Goal: Information Seeking & Learning: Learn about a topic

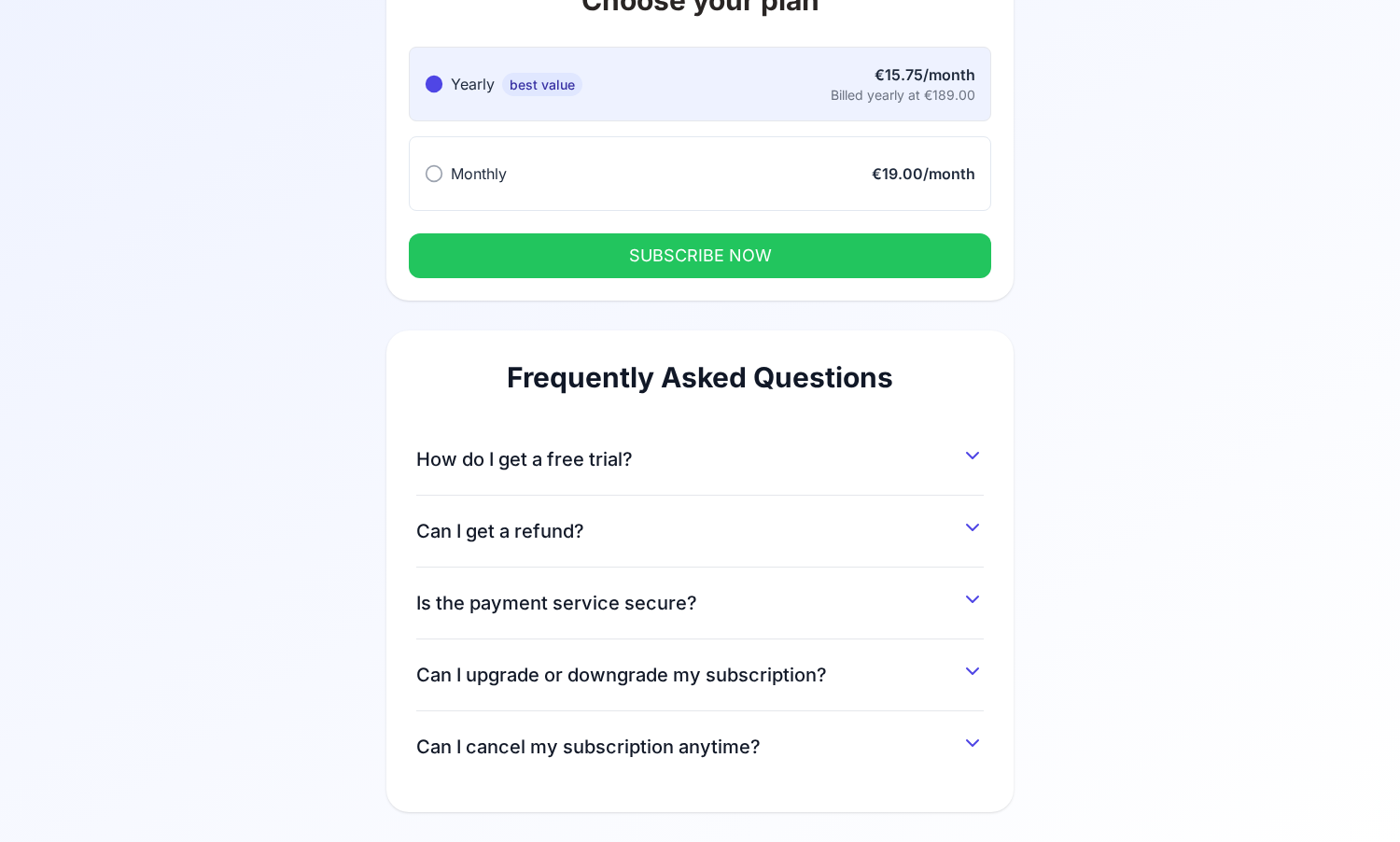
scroll to position [154, 0]
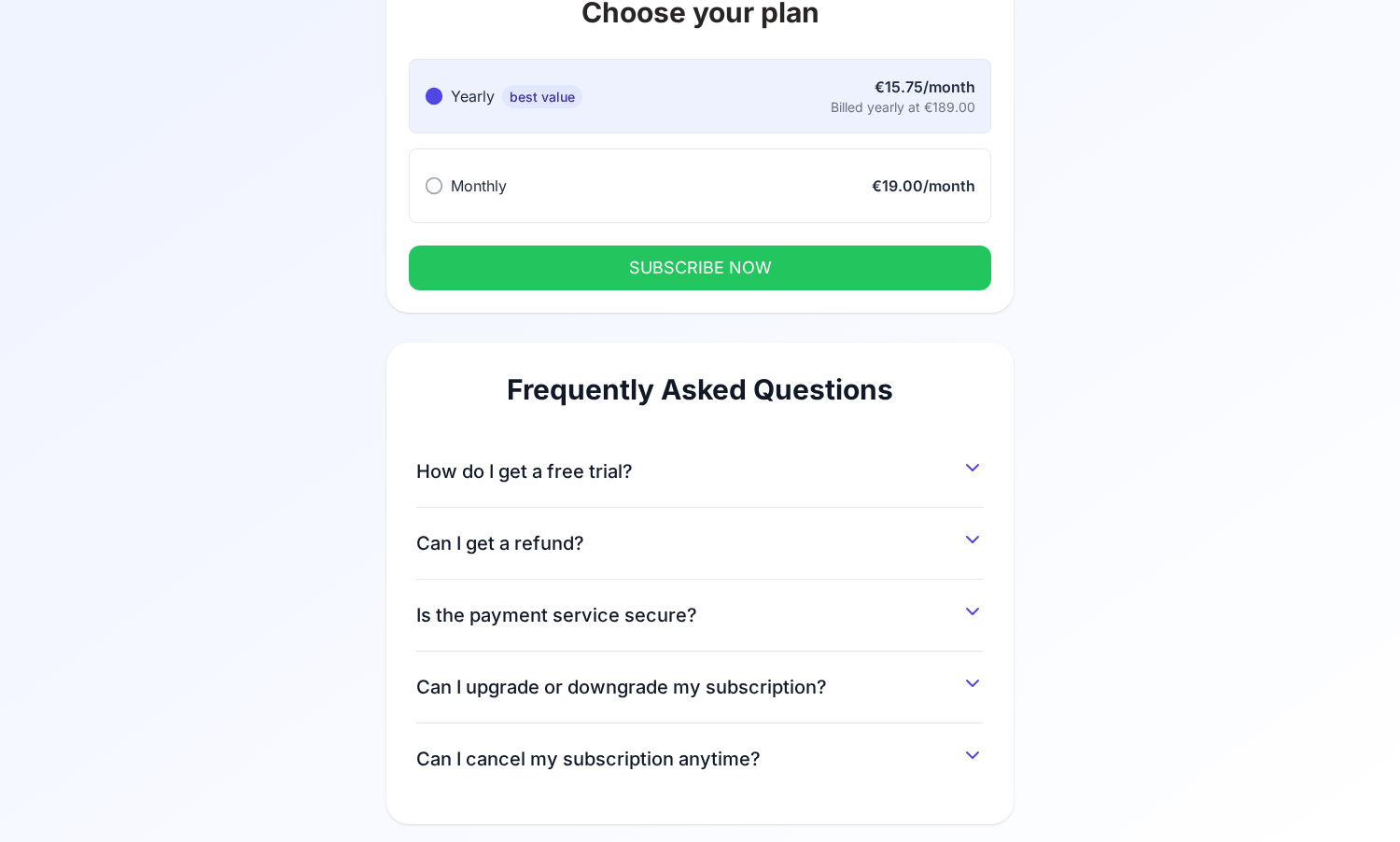
click at [854, 559] on div "Can I get a refund? Yes, you can get a refund within 14 after you've been charg…" at bounding box center [700, 544] width 567 height 72
click at [997, 491] on div "Frequently Asked Questions How do I get a free trial? You can get a 7-day free …" at bounding box center [699, 583] width 627 height 481
click at [978, 473] on icon at bounding box center [972, 467] width 22 height 22
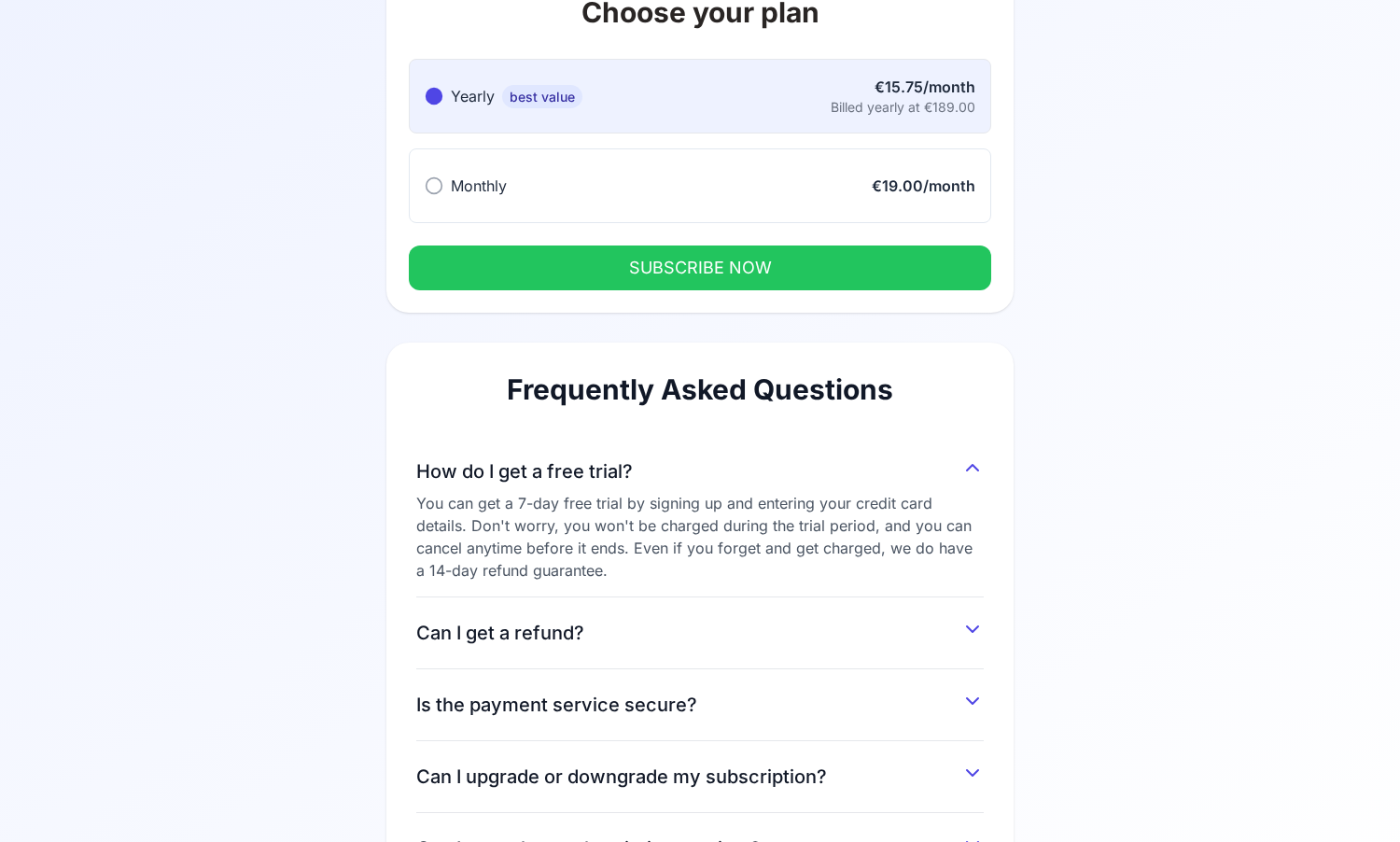
click at [792, 508] on div "You can get a 7-day free trial by signing up and entering your credit card deta…" at bounding box center [700, 537] width 567 height 90
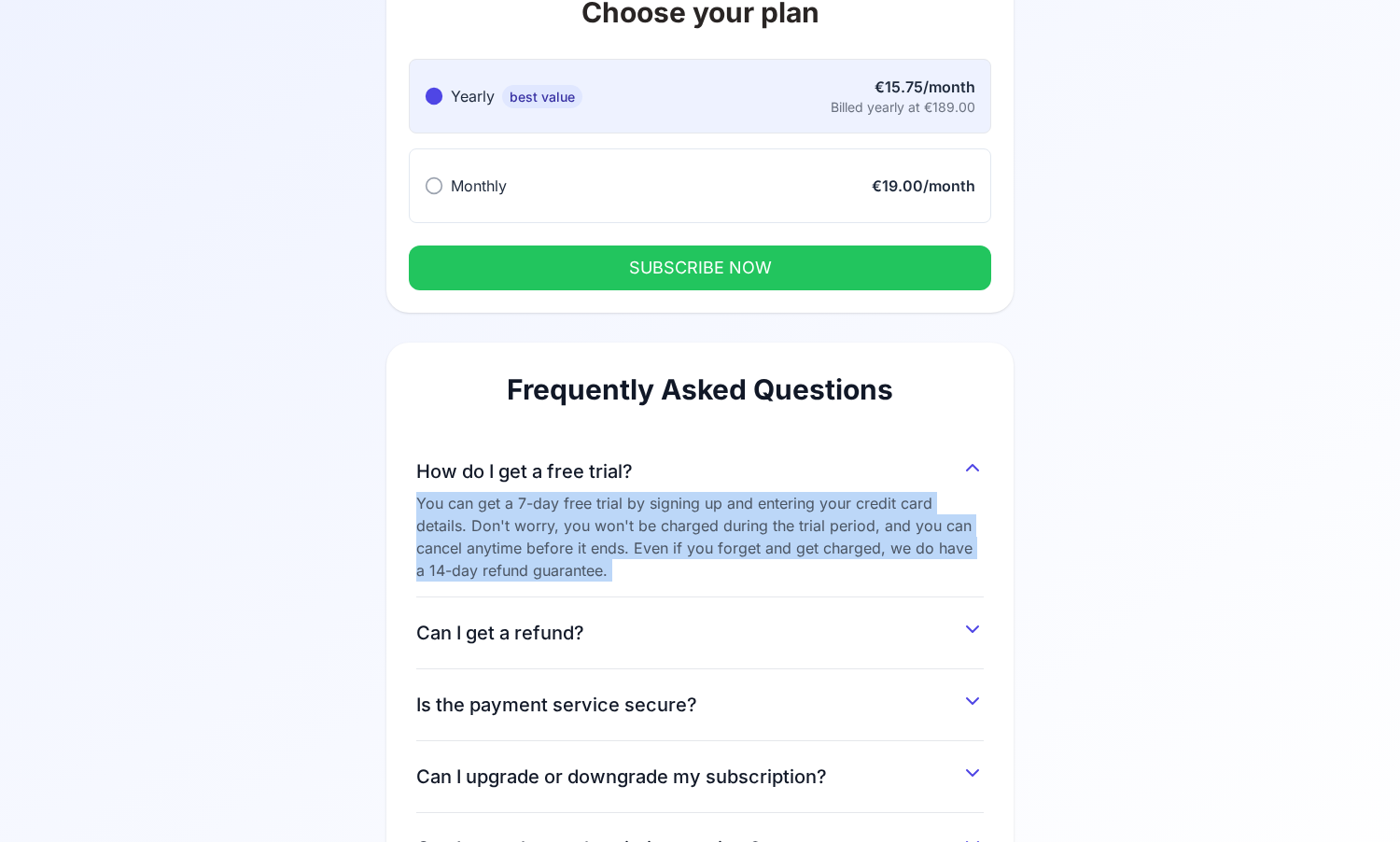
click at [792, 508] on div "You can get a 7-day free trial by signing up and entering your credit card deta…" at bounding box center [700, 537] width 567 height 90
click at [682, 507] on div "You can get a 7-day free trial by signing up and entering your credit card deta…" at bounding box center [700, 537] width 567 height 90
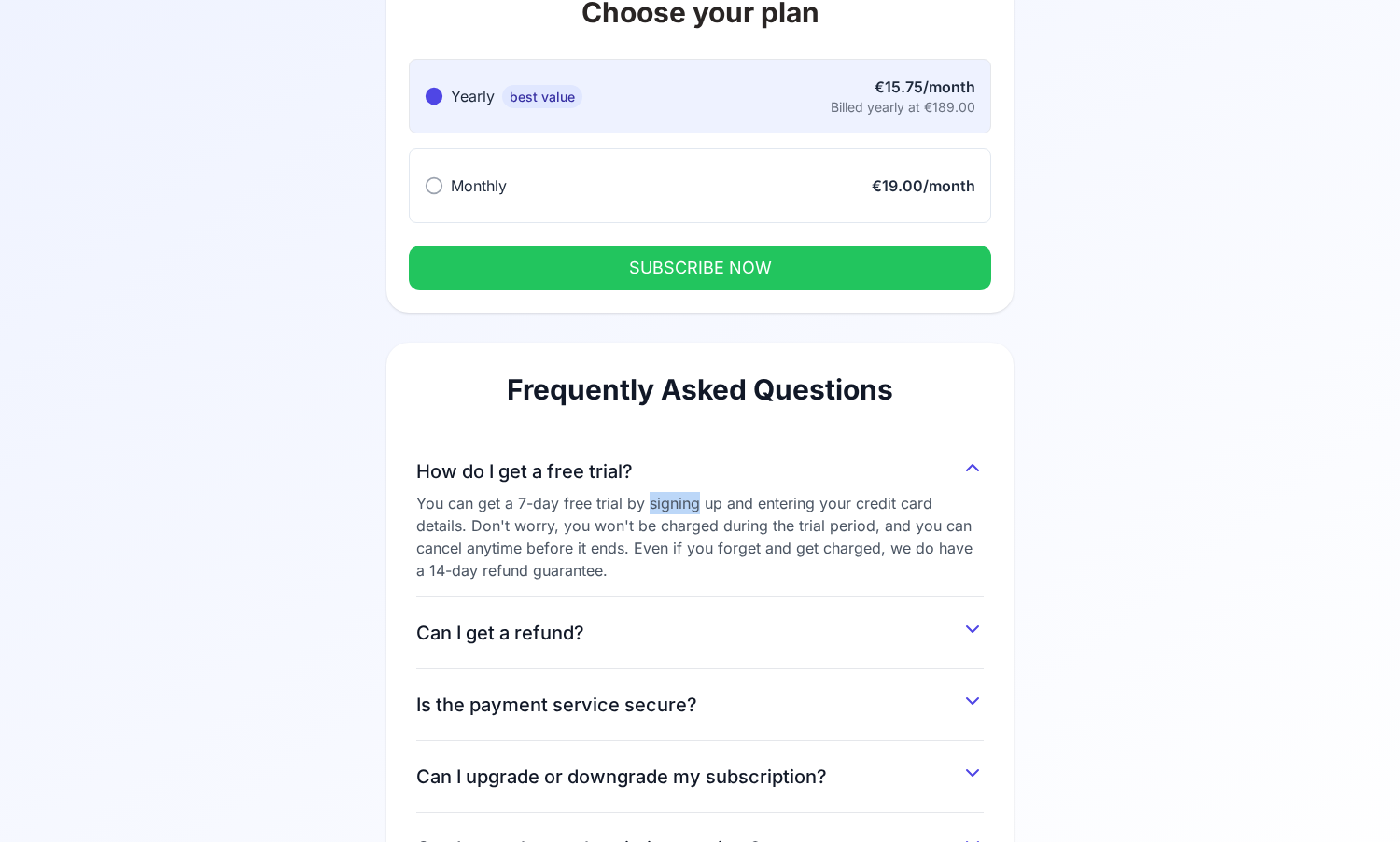
click at [682, 507] on div "You can get a 7-day free trial by signing up and entering your credit card deta…" at bounding box center [700, 537] width 567 height 90
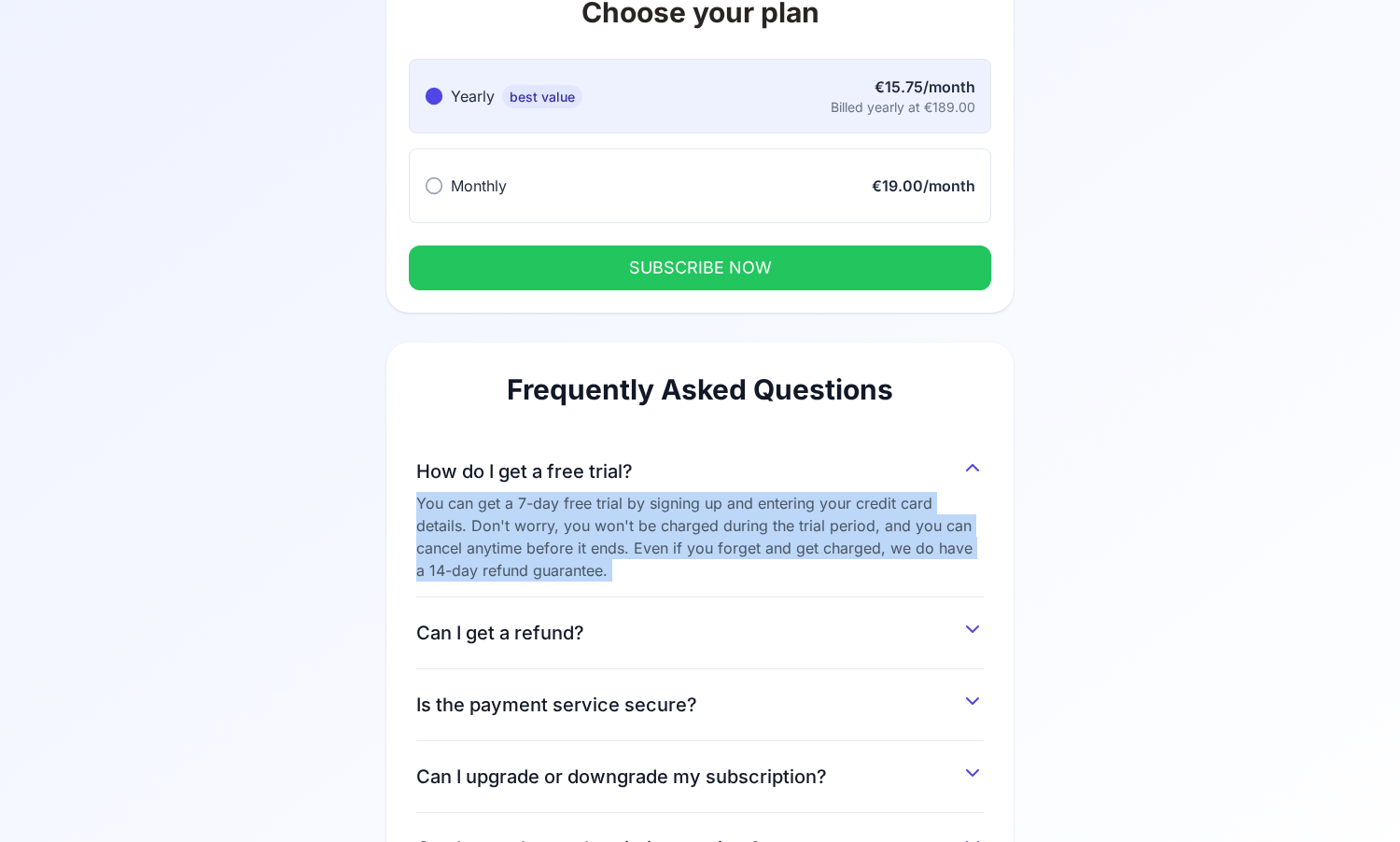
click at [682, 507] on div "You can get a 7-day free trial by signing up and entering your credit card deta…" at bounding box center [700, 537] width 567 height 90
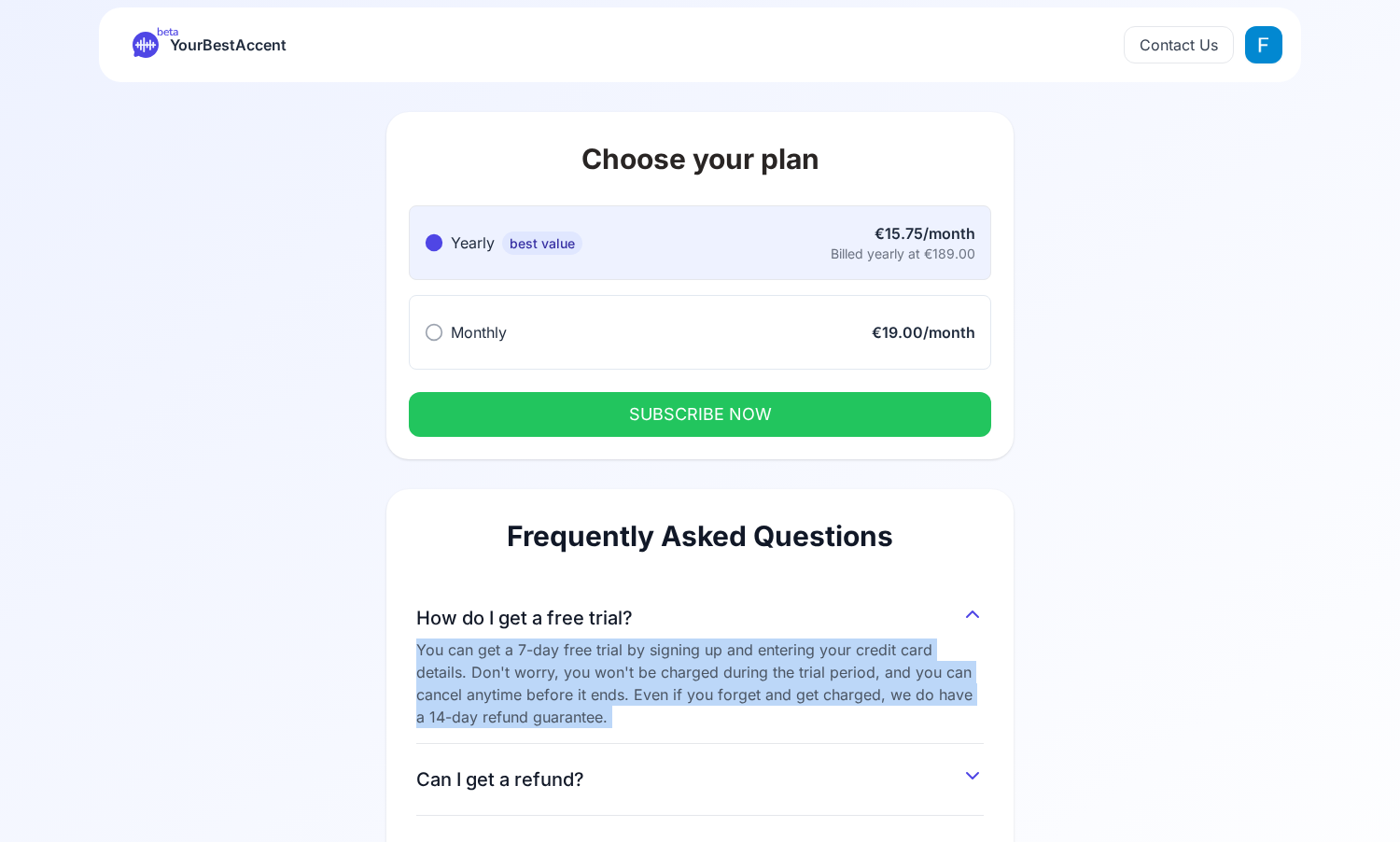
scroll to position [0, 0]
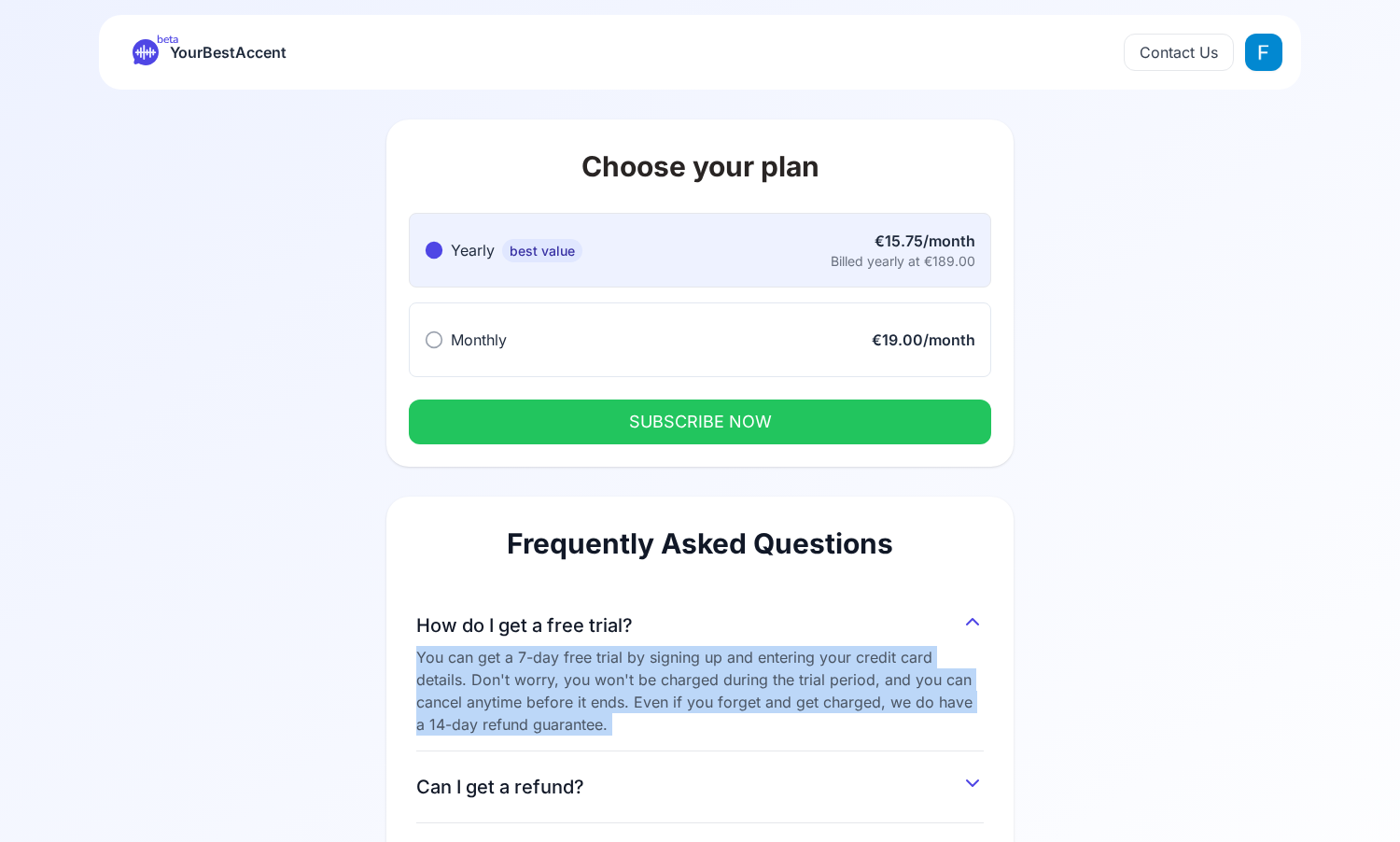
click at [706, 421] on button "SUBSCRIBE NOW" at bounding box center [699, 422] width 582 height 45
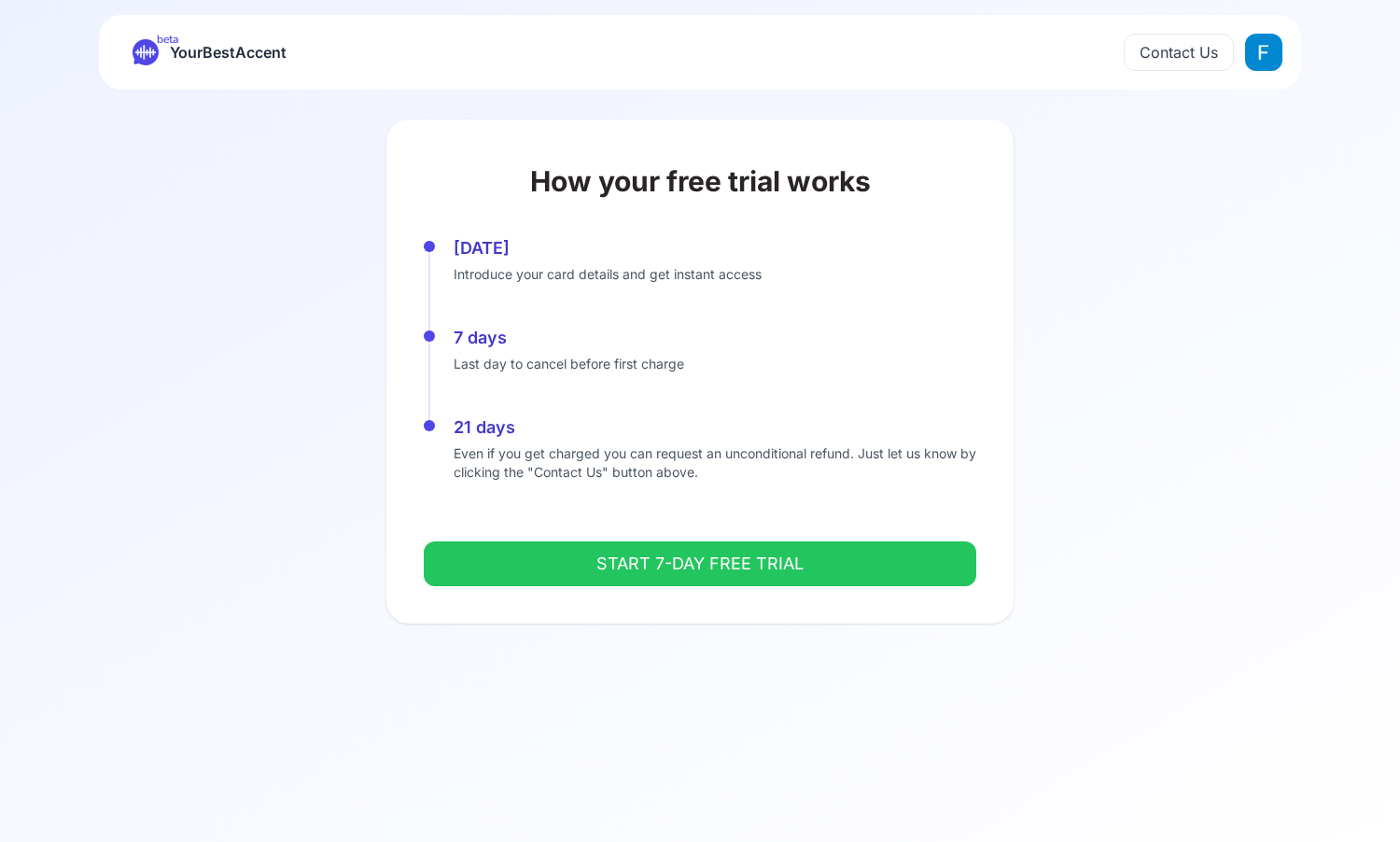
click at [709, 573] on button "START 7-DAY FREE TRIAL" at bounding box center [700, 563] width 553 height 45
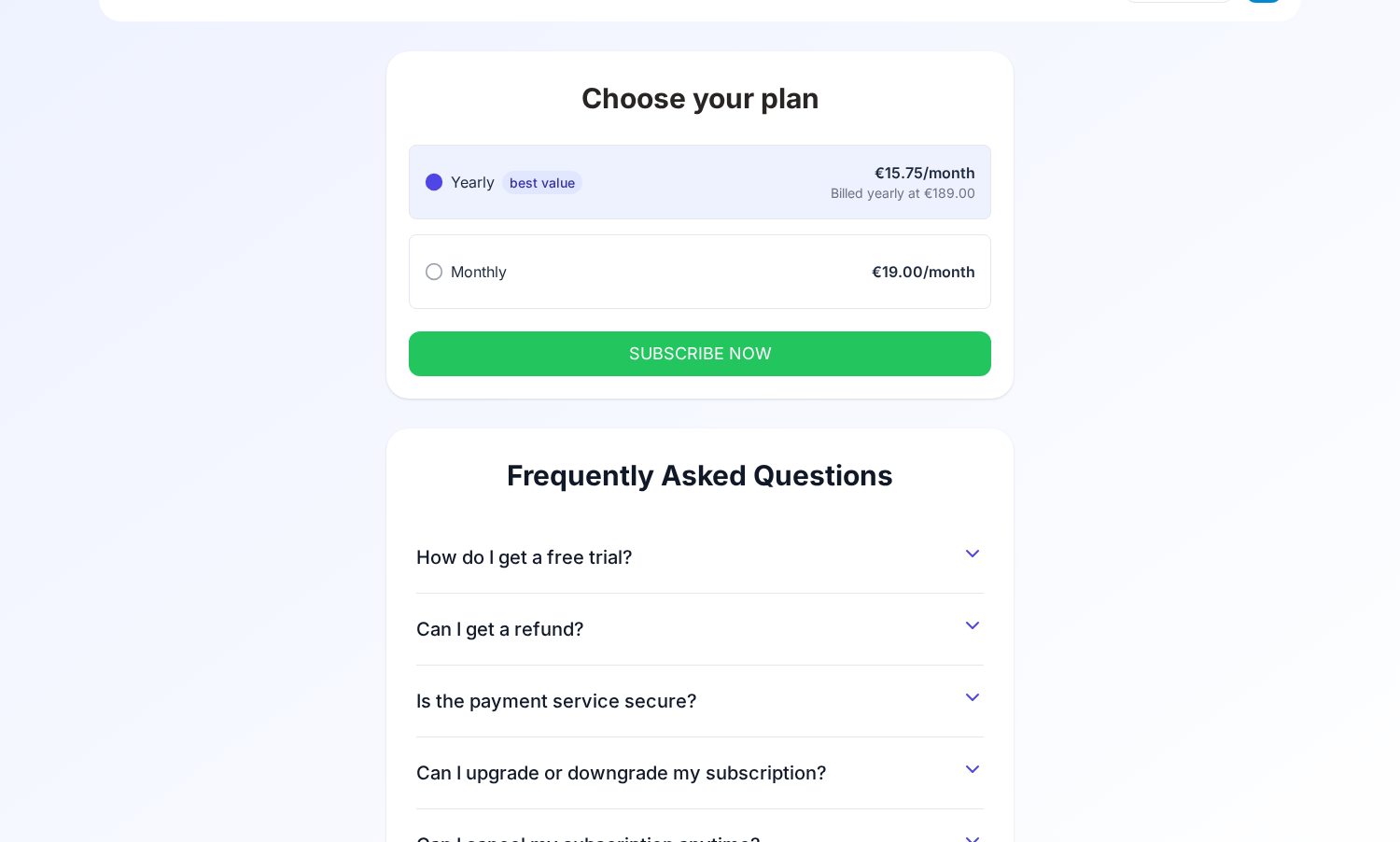
click at [447, 293] on button "Monthly Monthly €19.00/month" at bounding box center [699, 271] width 582 height 75
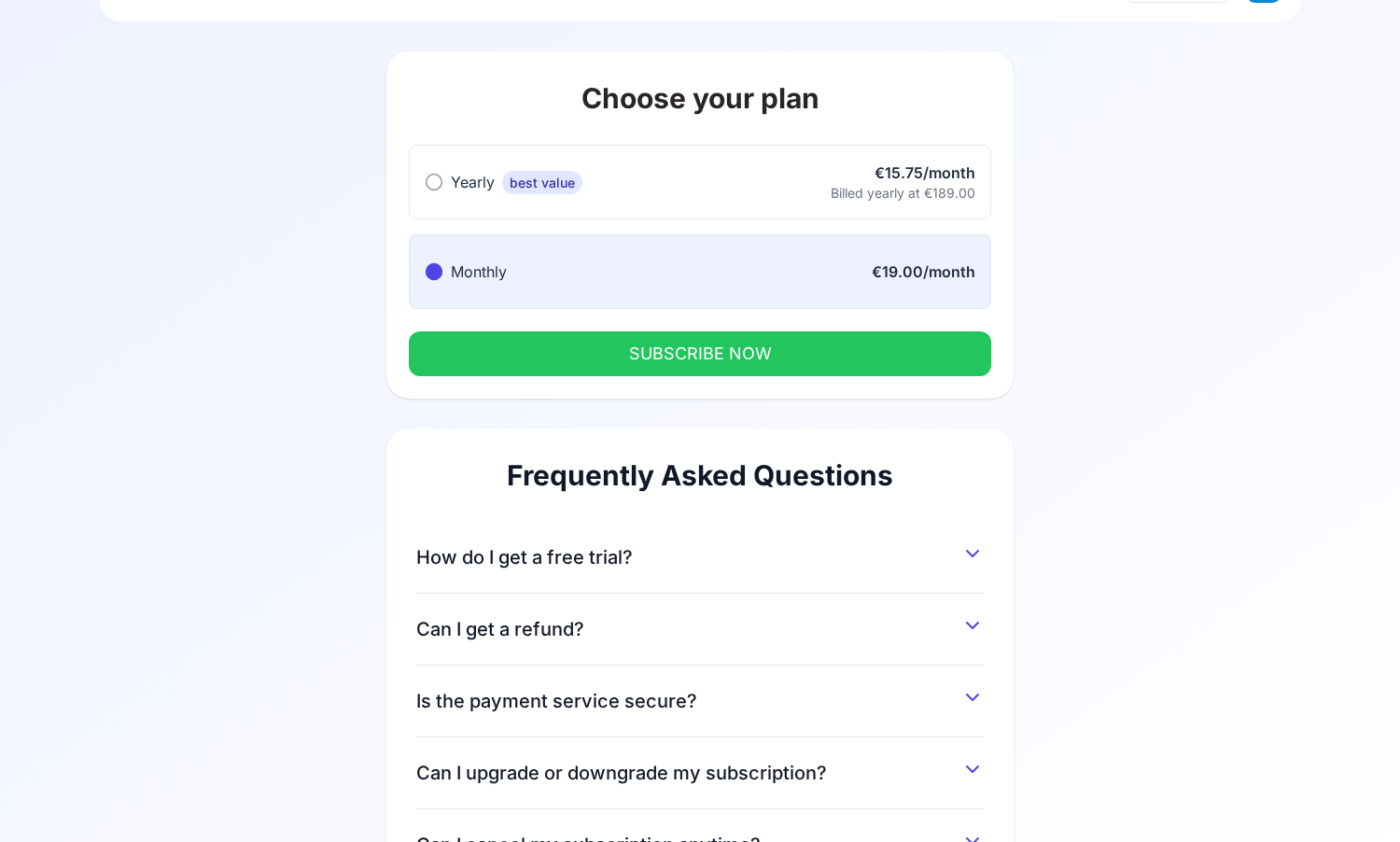
scroll to position [34, 0]
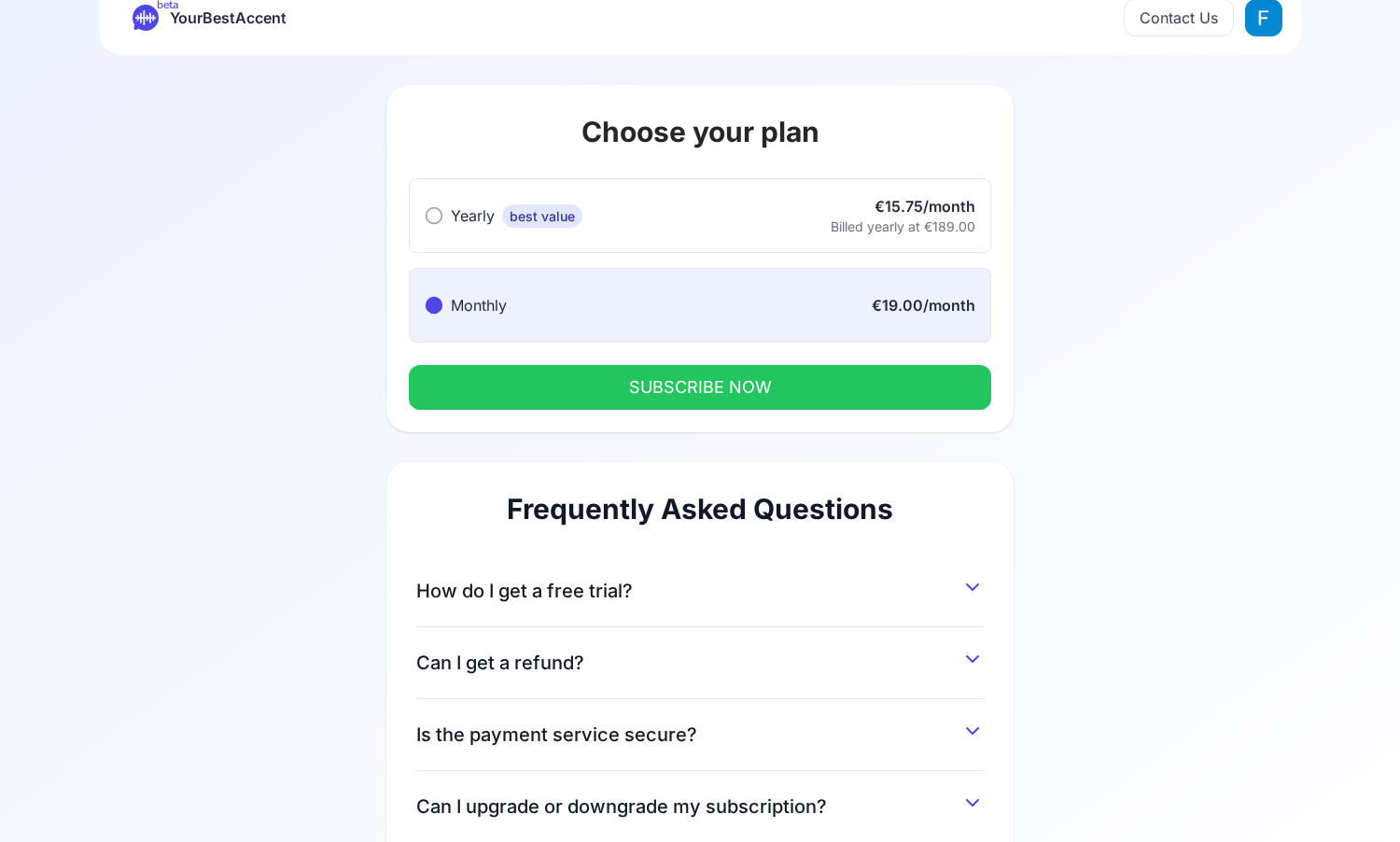
click at [559, 400] on button "SUBSCRIBE NOW" at bounding box center [699, 387] width 582 height 45
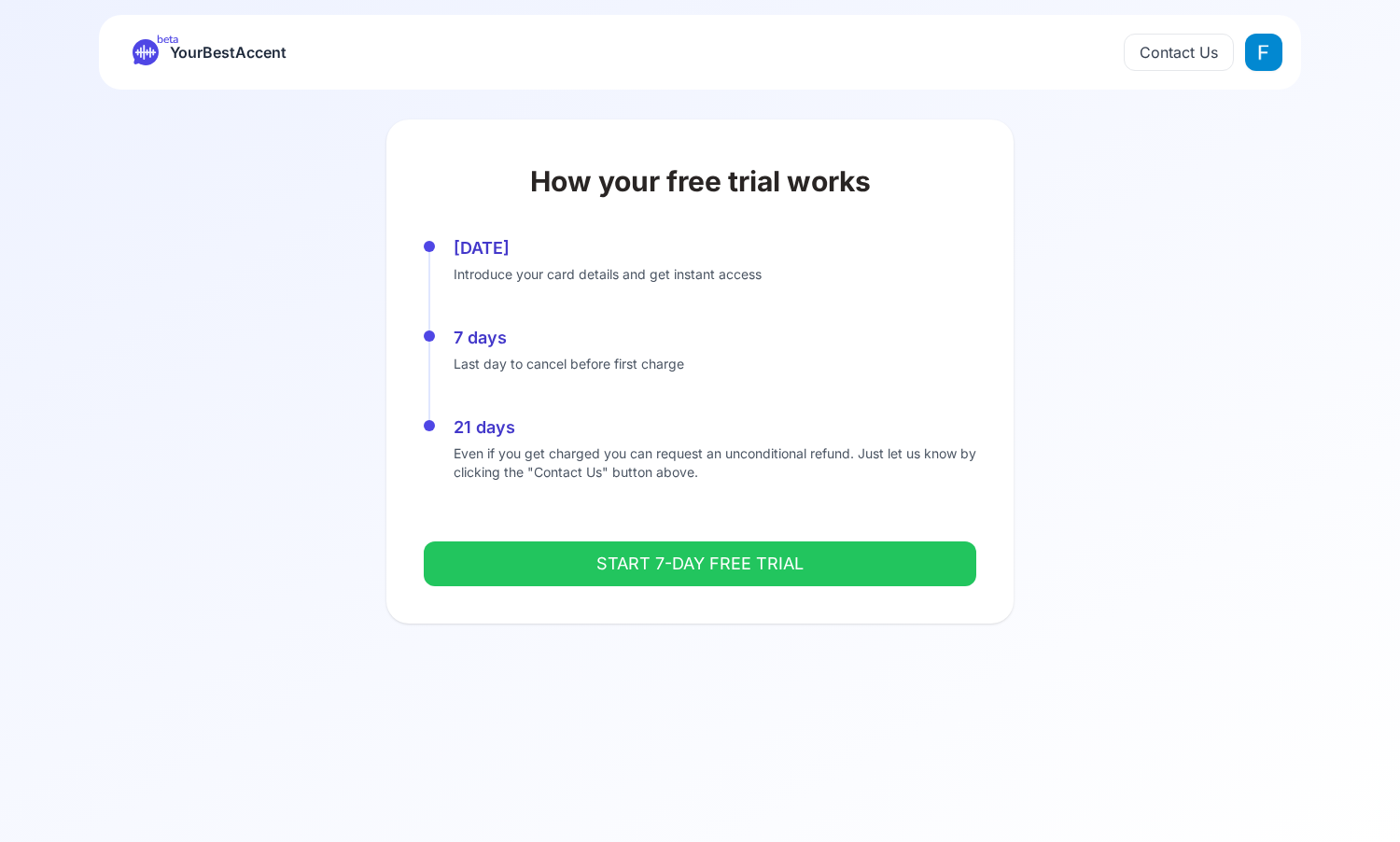
click at [580, 557] on button "START 7-DAY FREE TRIAL" at bounding box center [700, 563] width 553 height 45
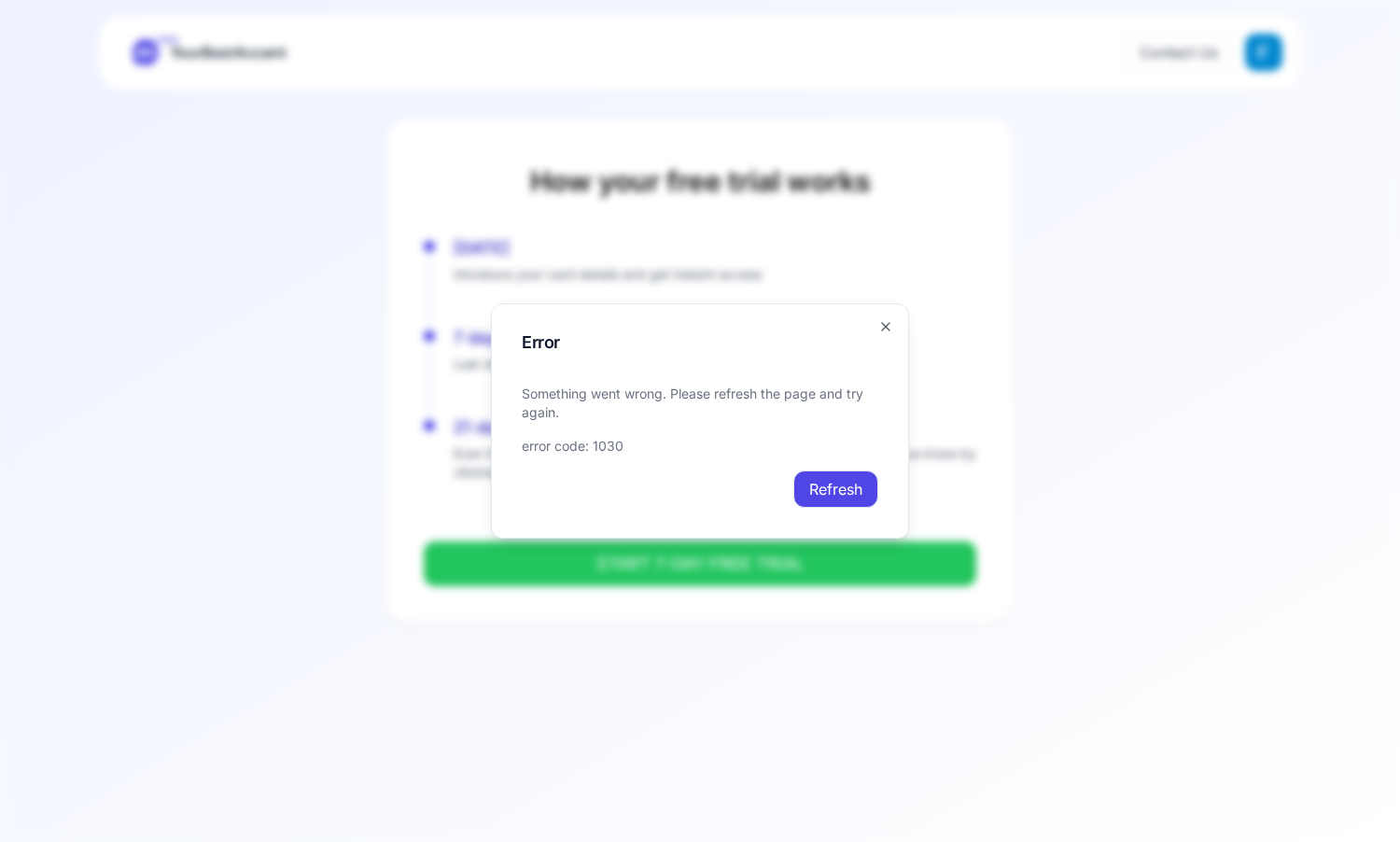
click at [827, 497] on button "Refresh" at bounding box center [836, 489] width 85 height 37
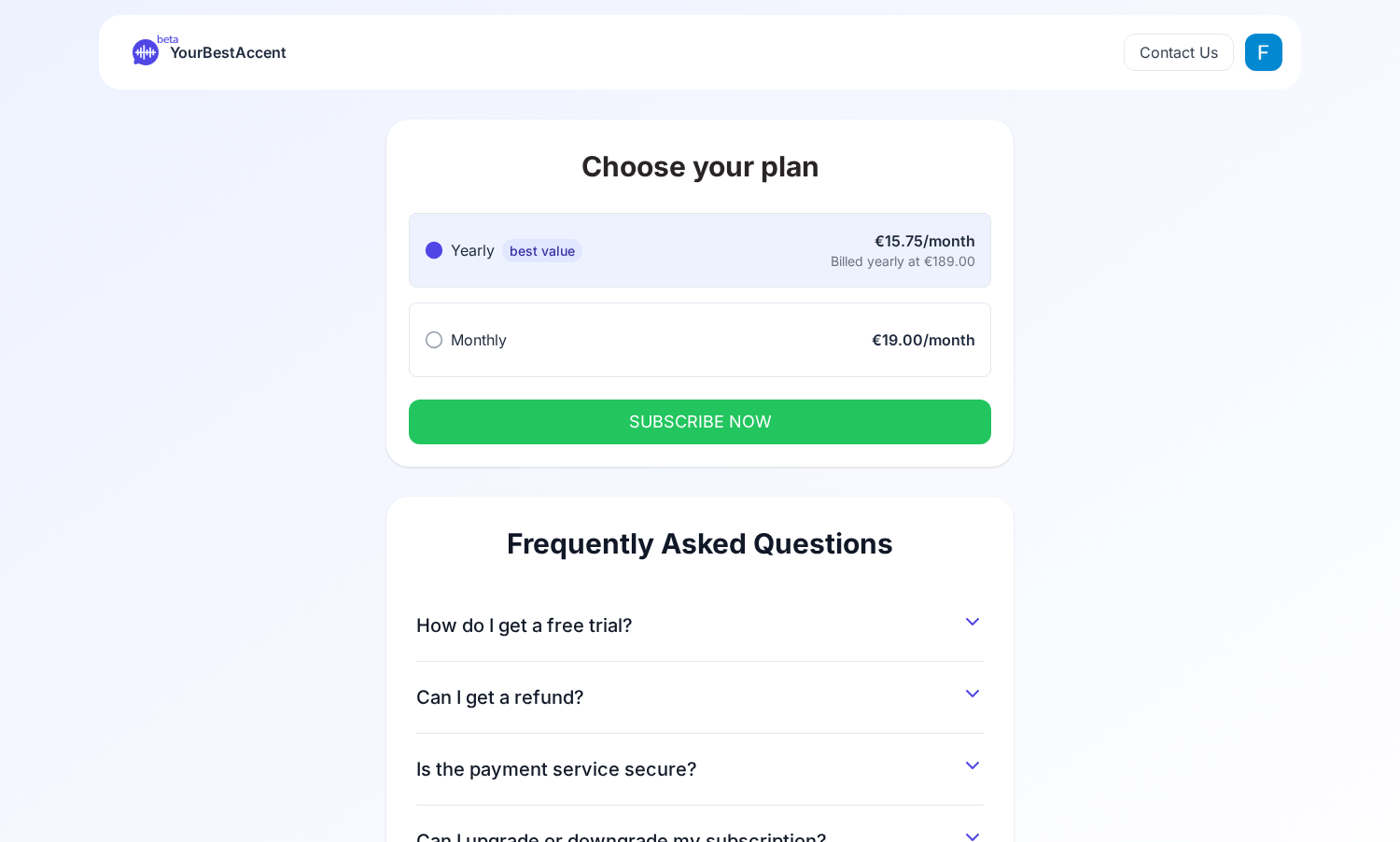
click at [646, 340] on button "Monthly Monthly €19.00/month" at bounding box center [699, 339] width 582 height 75
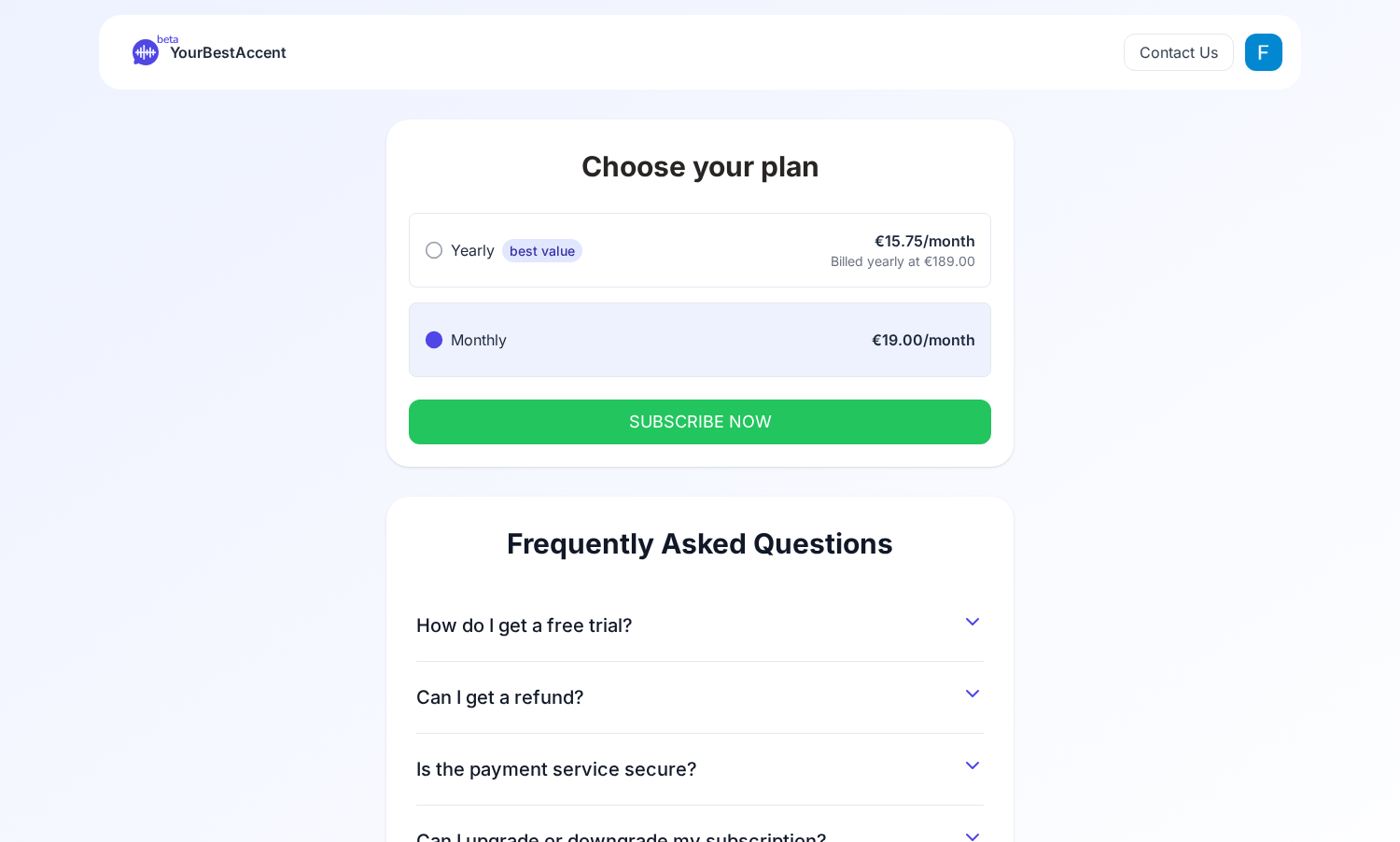
click at [667, 435] on button "SUBSCRIBE NOW" at bounding box center [699, 422] width 582 height 45
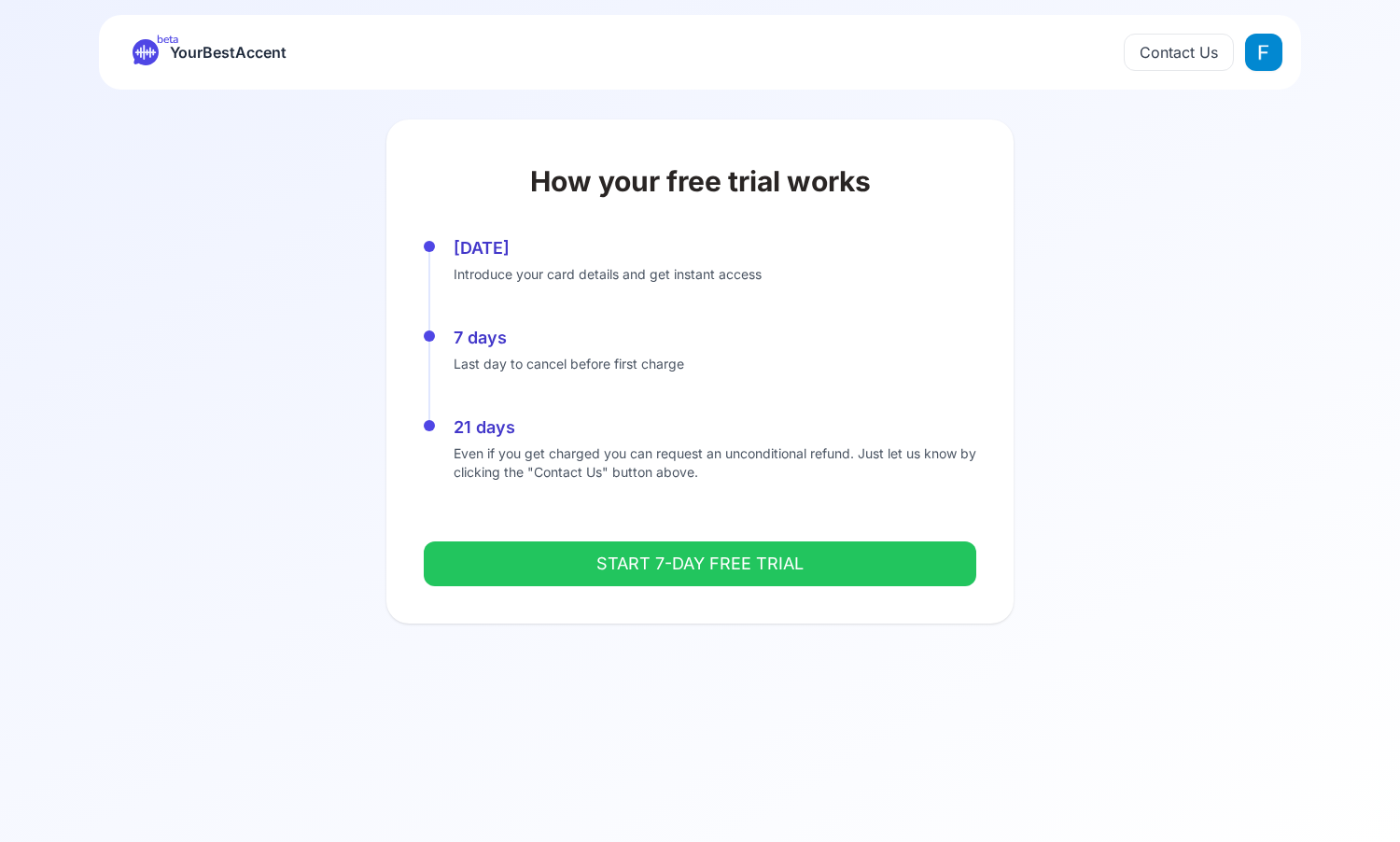
click at [668, 565] on button "START 7-DAY FREE TRIAL" at bounding box center [700, 563] width 553 height 45
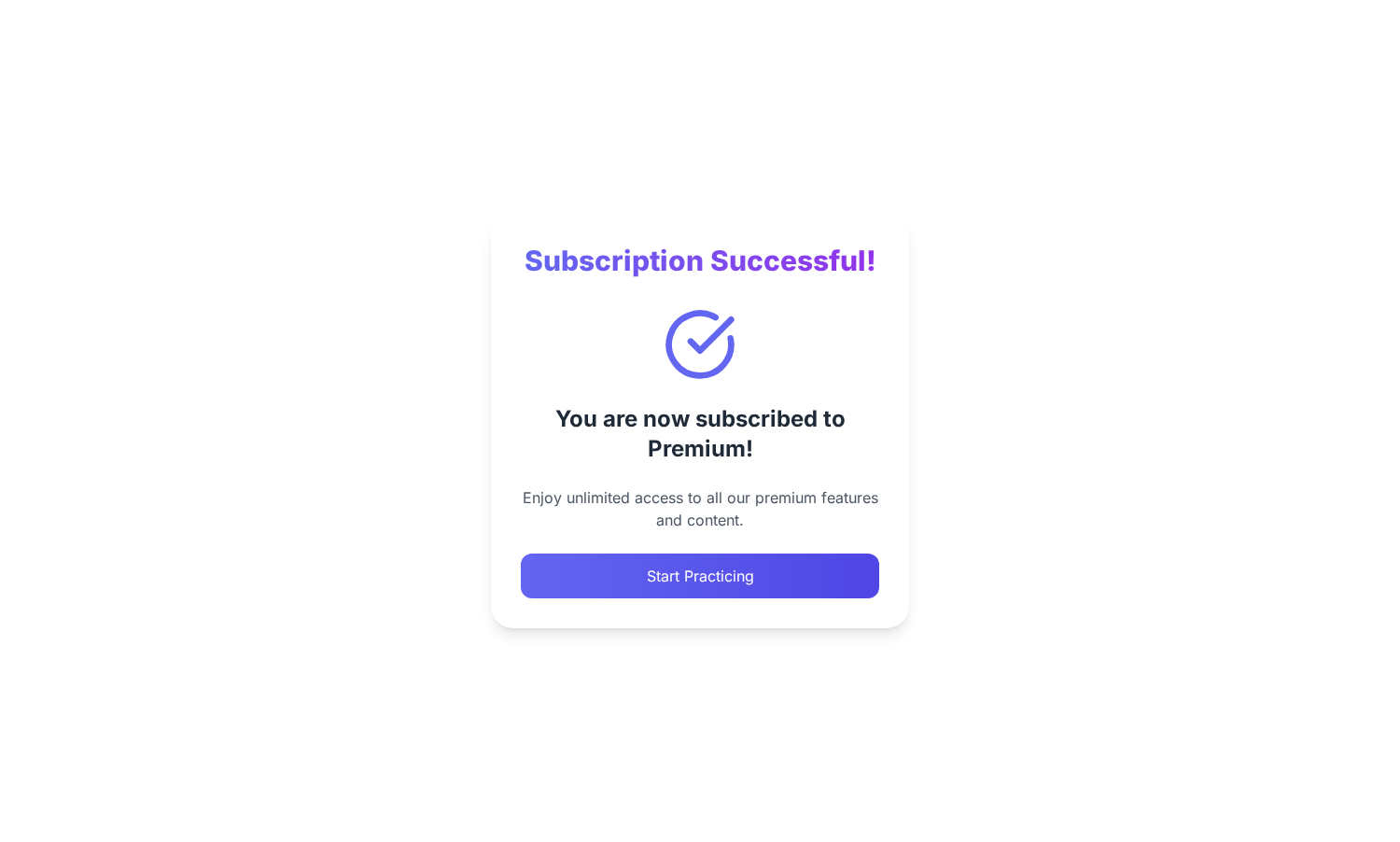
click at [824, 566] on button "Start Practicing" at bounding box center [700, 576] width 359 height 45
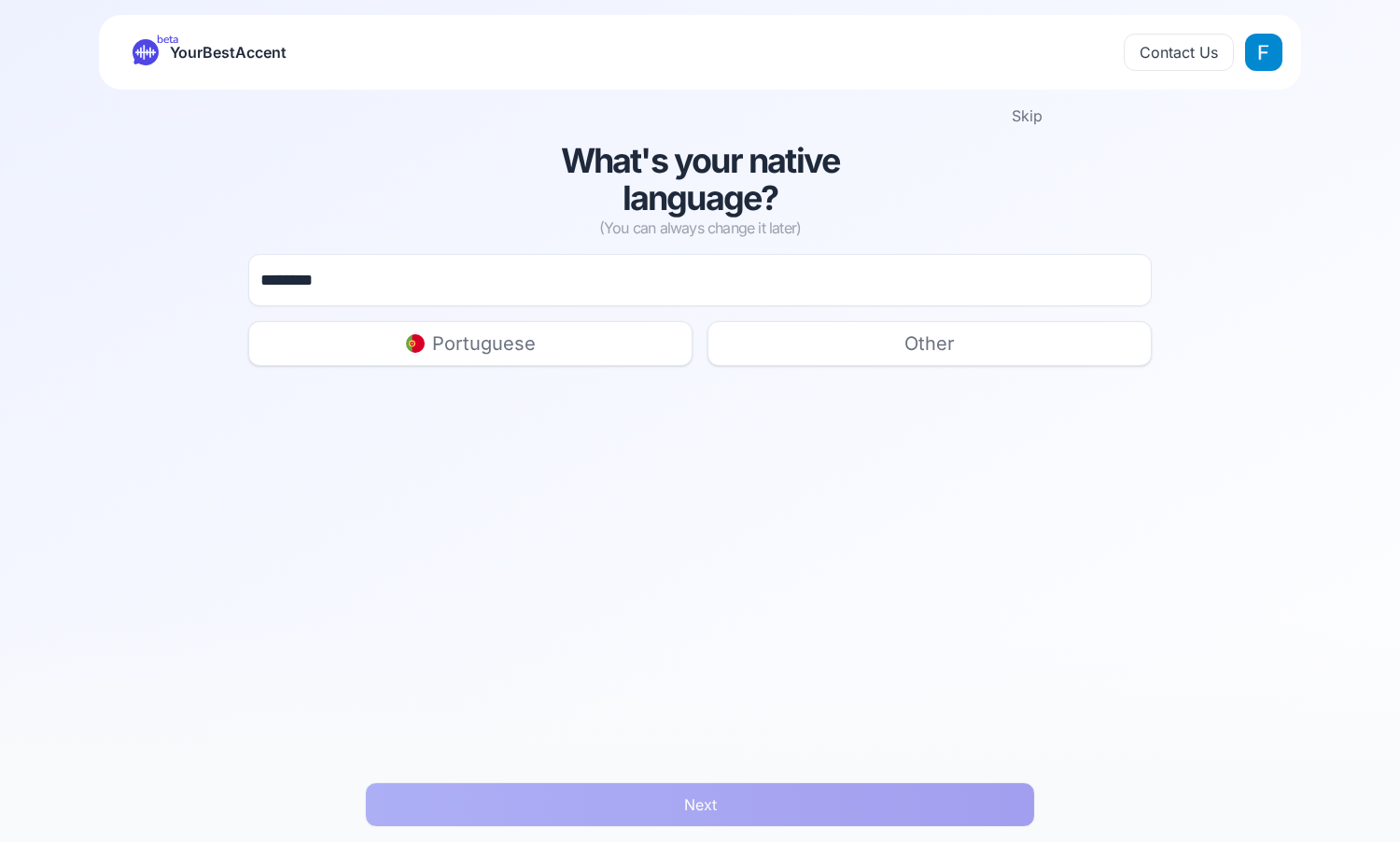
type input "********"
click at [611, 344] on button "Portuguese" at bounding box center [471, 343] width 445 height 45
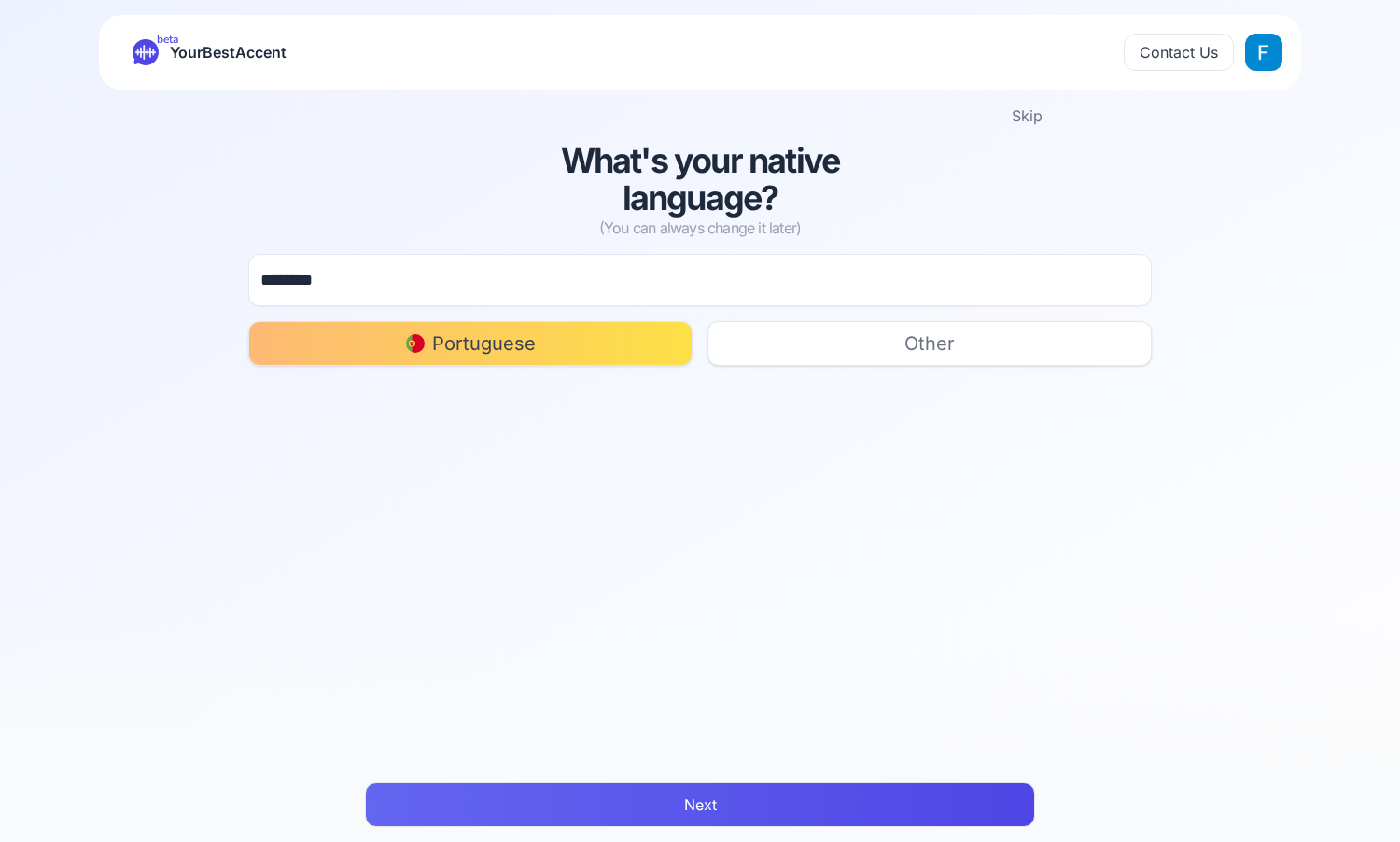
click at [669, 283] on input "********" at bounding box center [700, 280] width 904 height 53
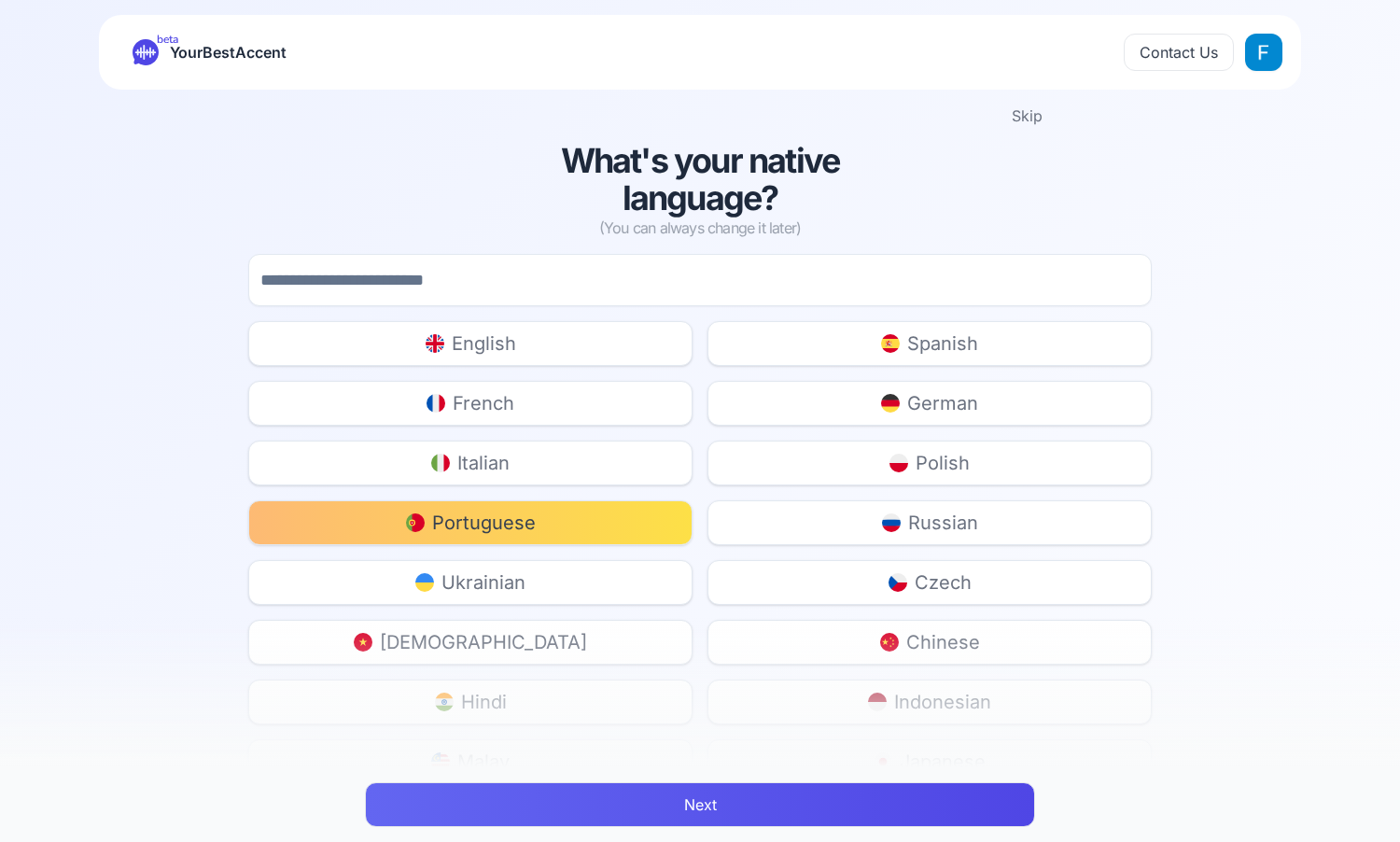
click at [501, 529] on span "Portuguese" at bounding box center [484, 522] width 103 height 26
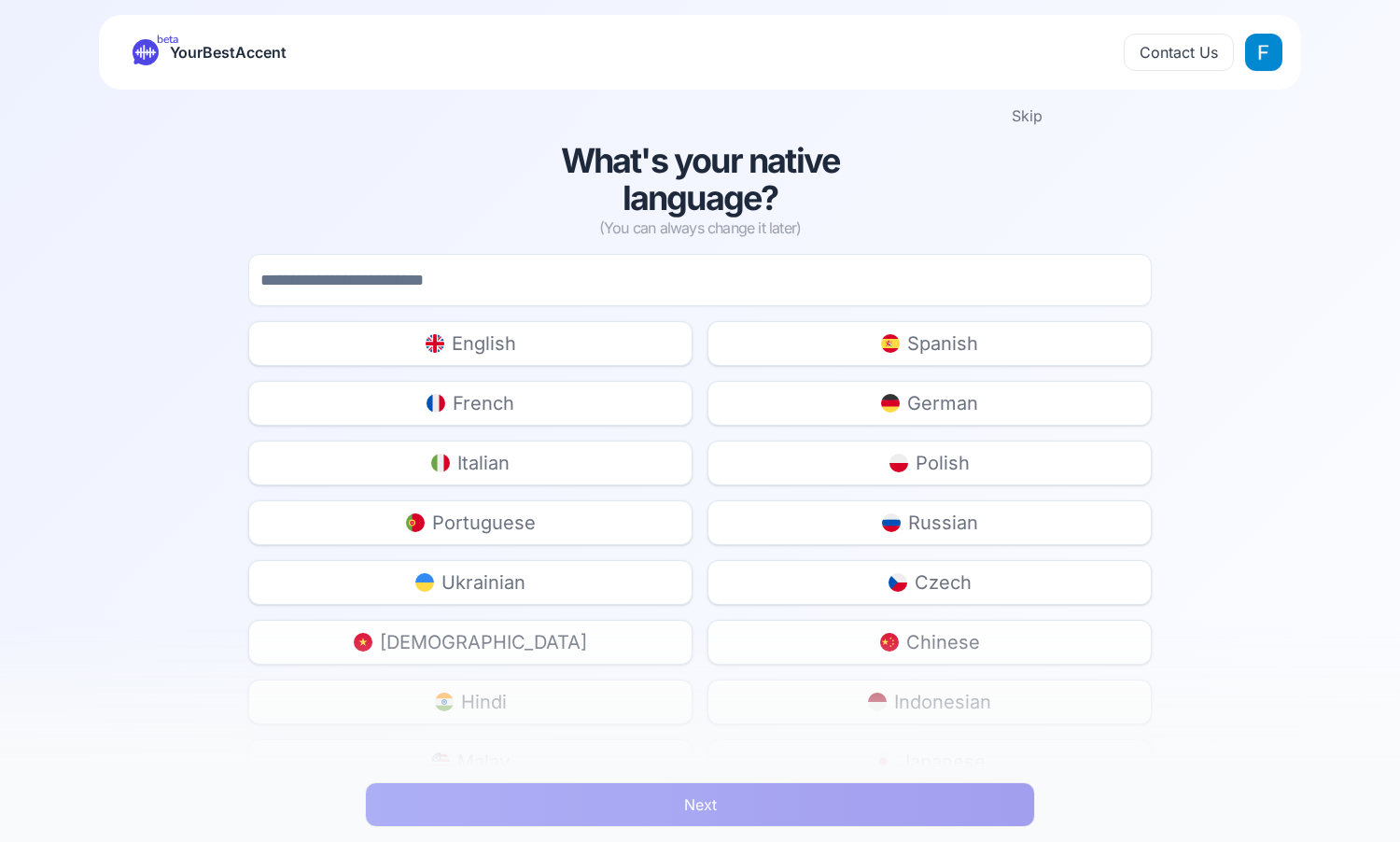
click at [585, 533] on button "Portuguese" at bounding box center [471, 522] width 445 height 45
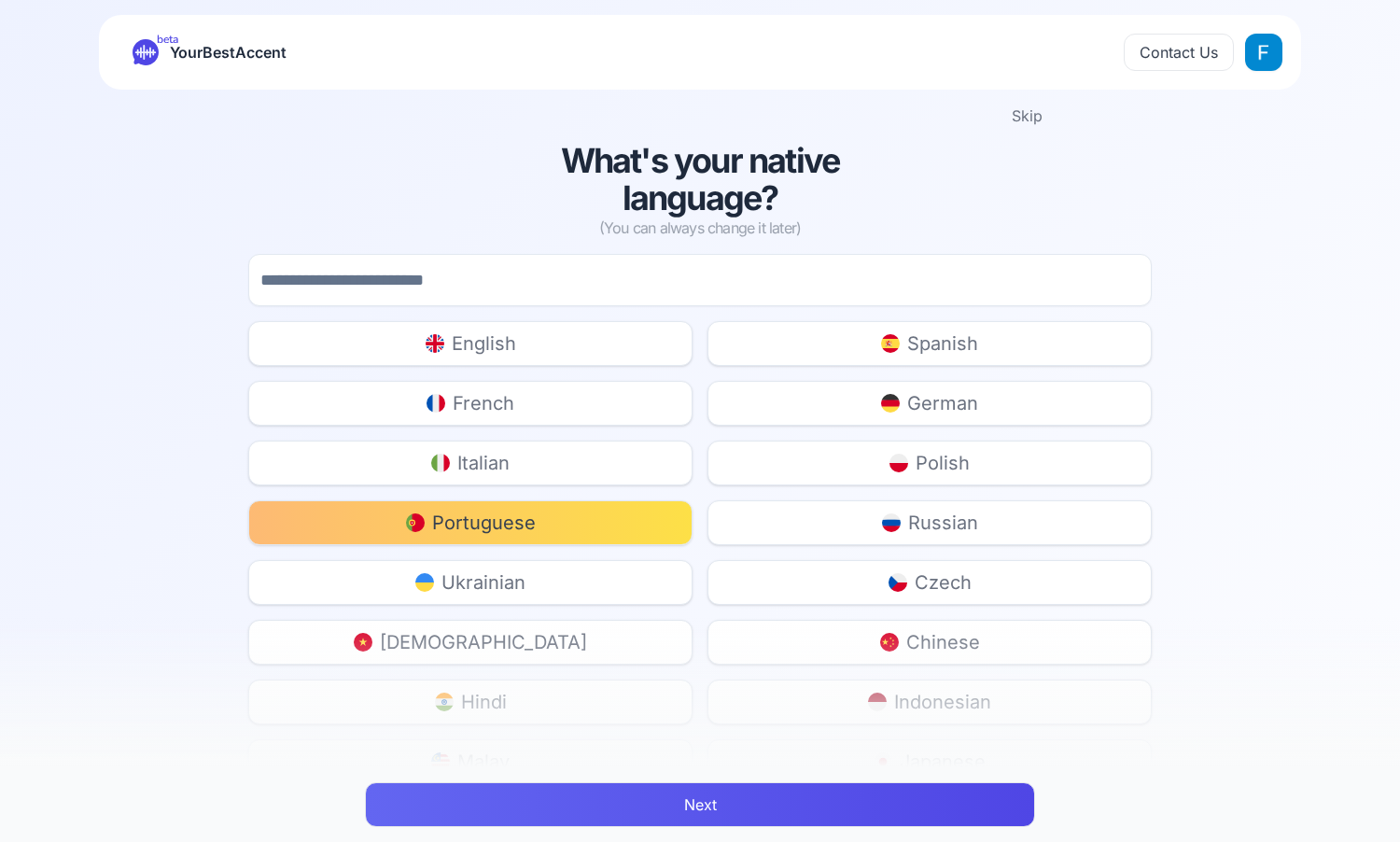
click at [766, 812] on button "Next" at bounding box center [700, 804] width 671 height 45
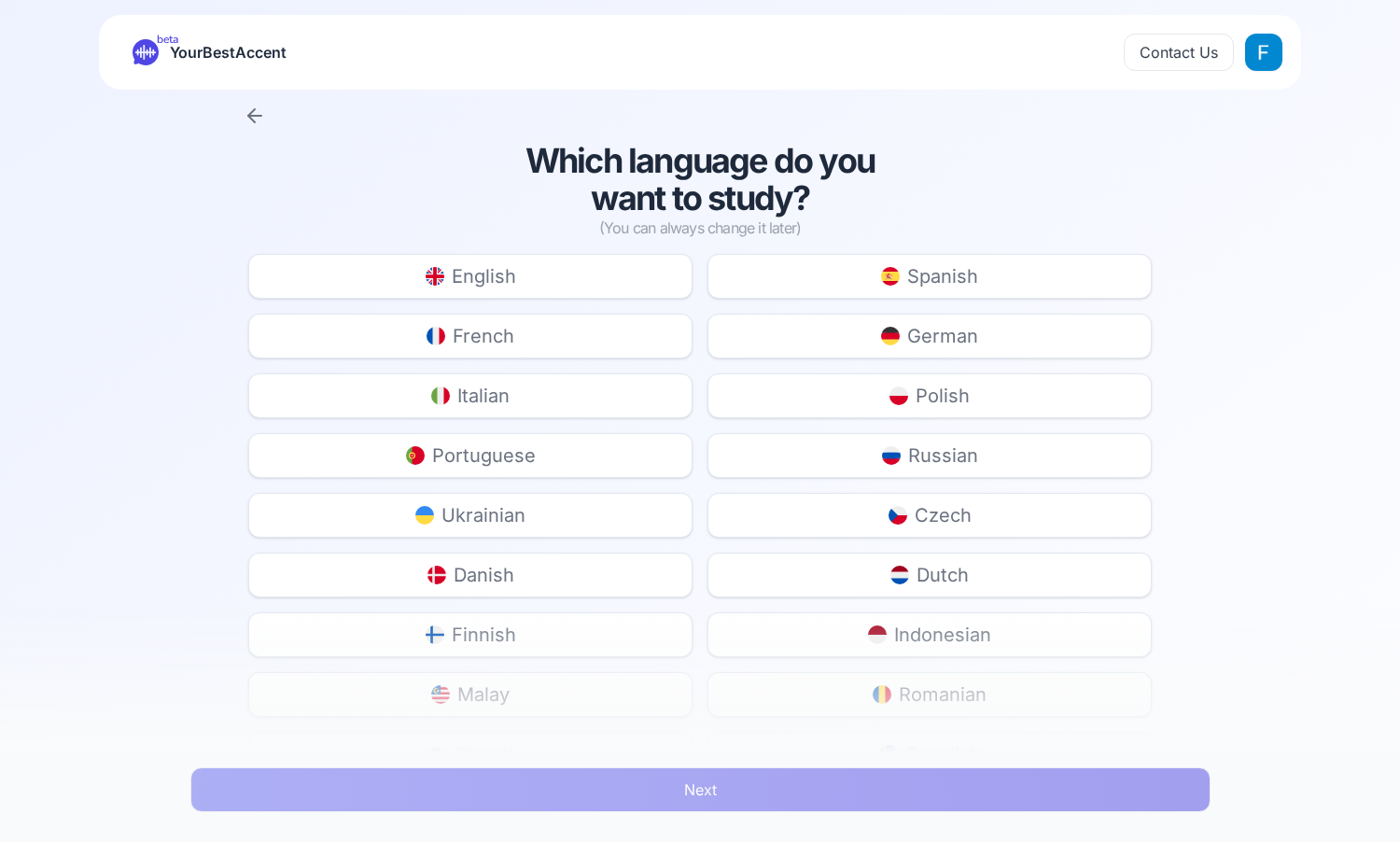
click at [636, 286] on button "English" at bounding box center [471, 276] width 445 height 45
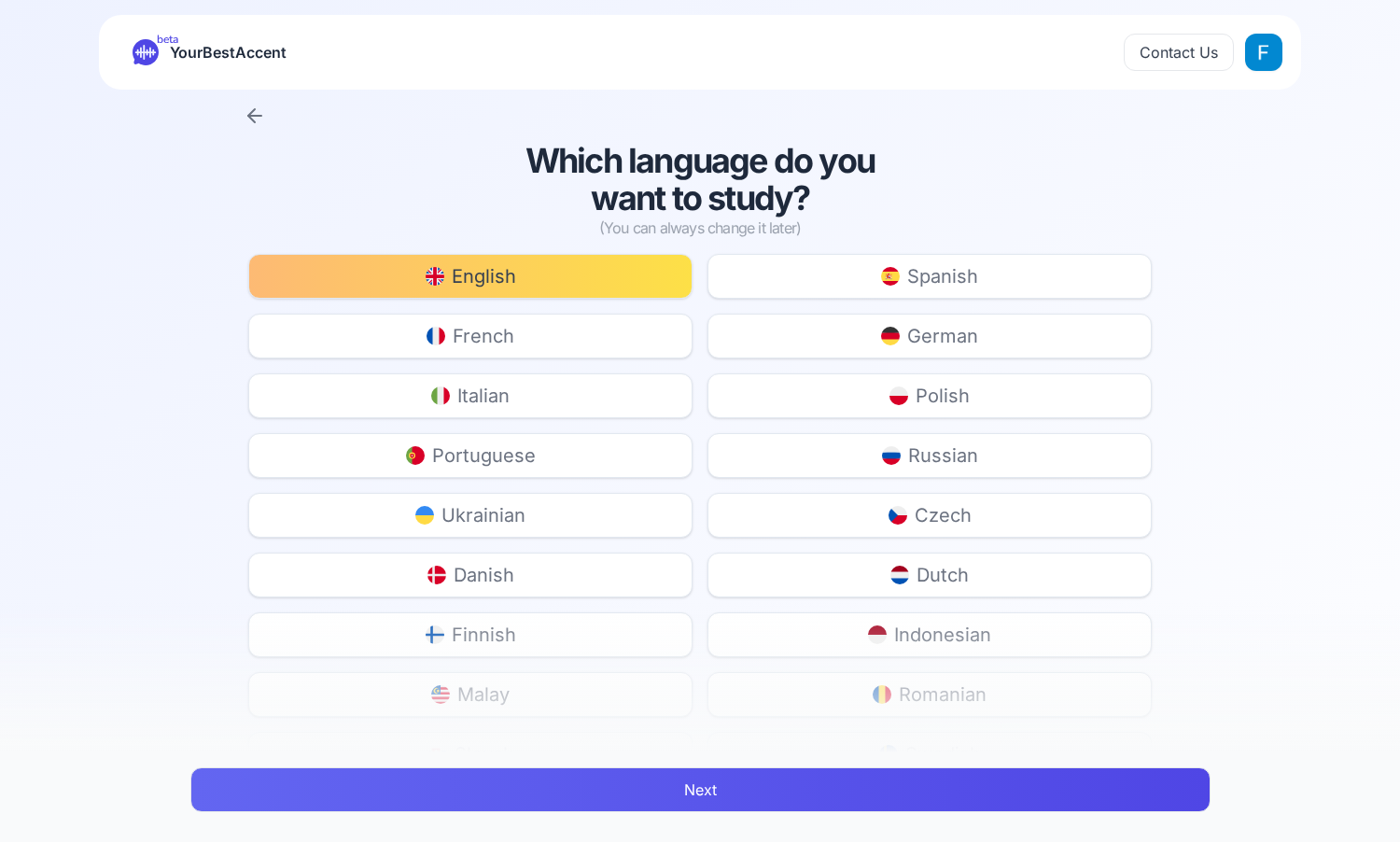
click at [782, 786] on button "Next" at bounding box center [700, 789] width 1021 height 45
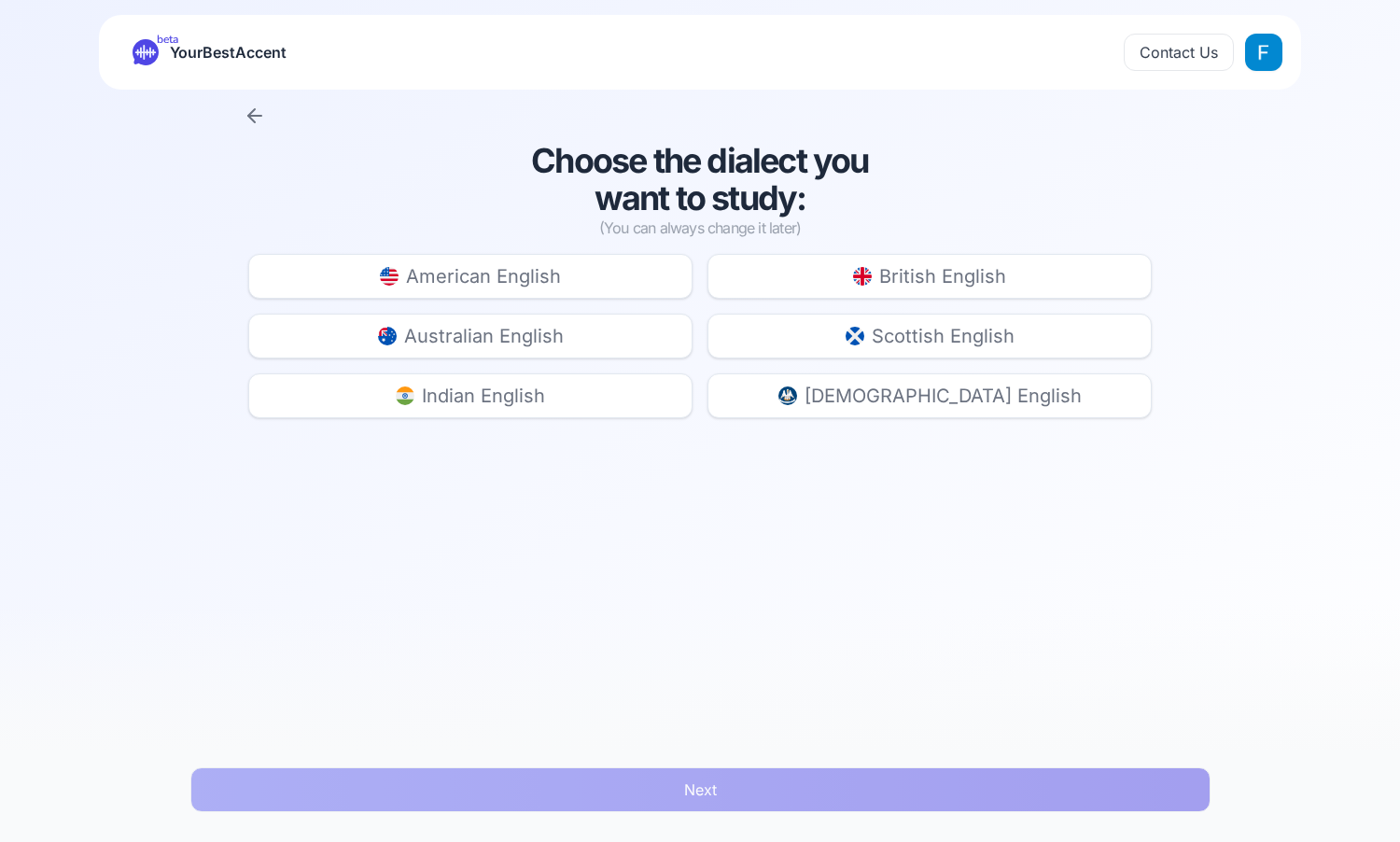
click at [653, 273] on button "American English" at bounding box center [471, 276] width 445 height 45
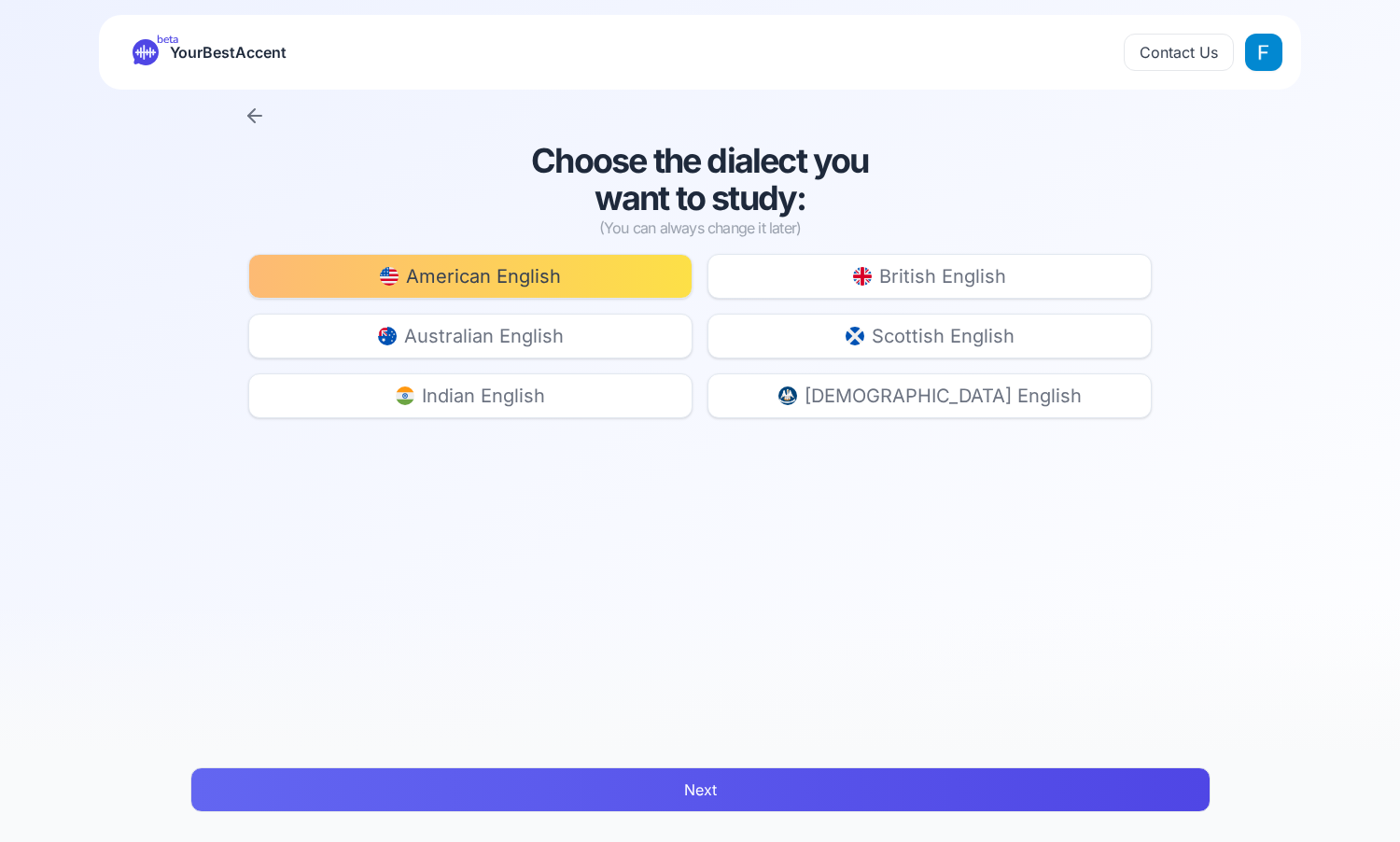
click at [678, 779] on button "Next" at bounding box center [700, 789] width 1021 height 45
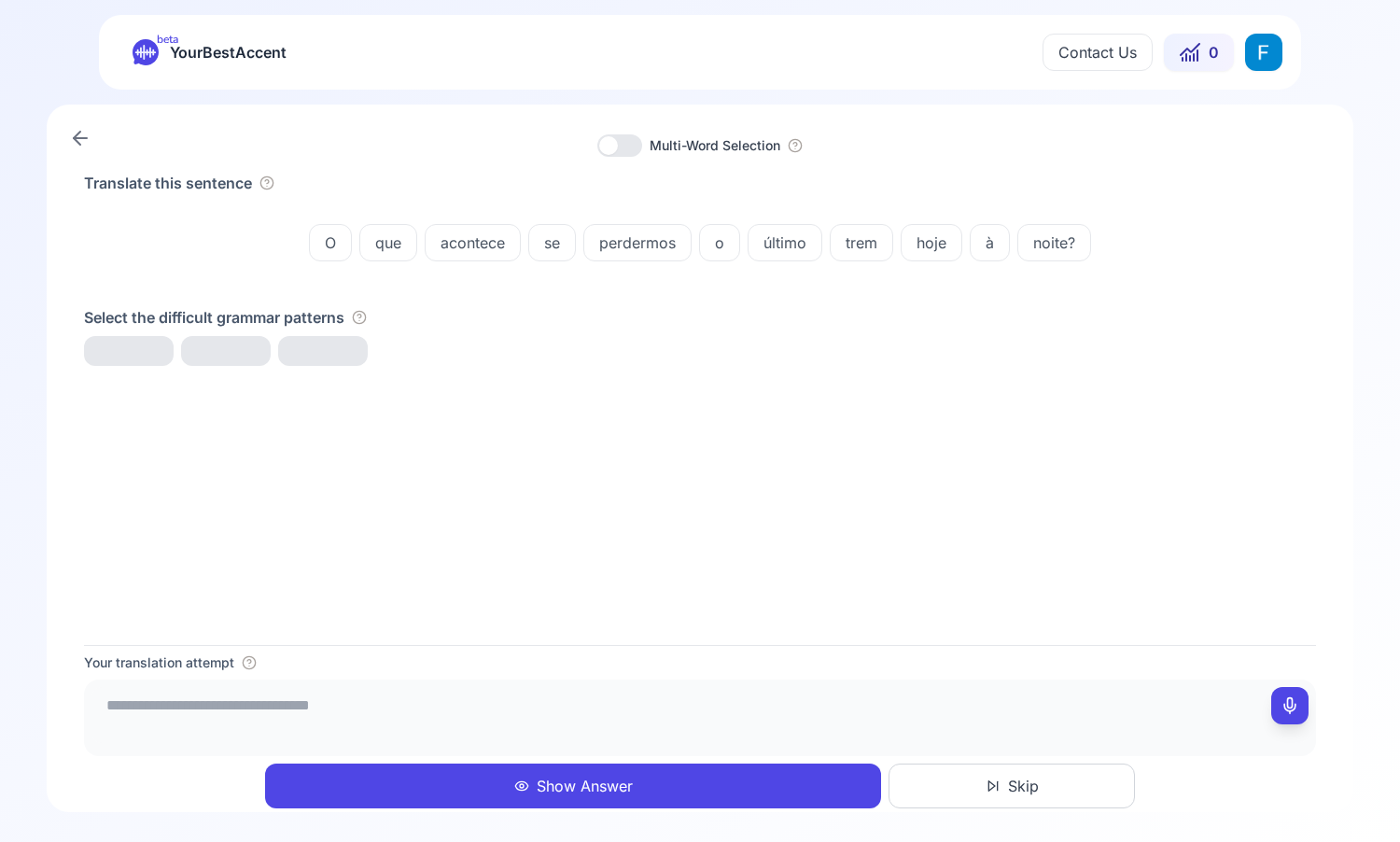
click at [685, 710] on textarea at bounding box center [700, 714] width 1218 height 56
type textarea "*"
type textarea "**********"
click at [630, 777] on button "Show Answer" at bounding box center [573, 785] width 616 height 45
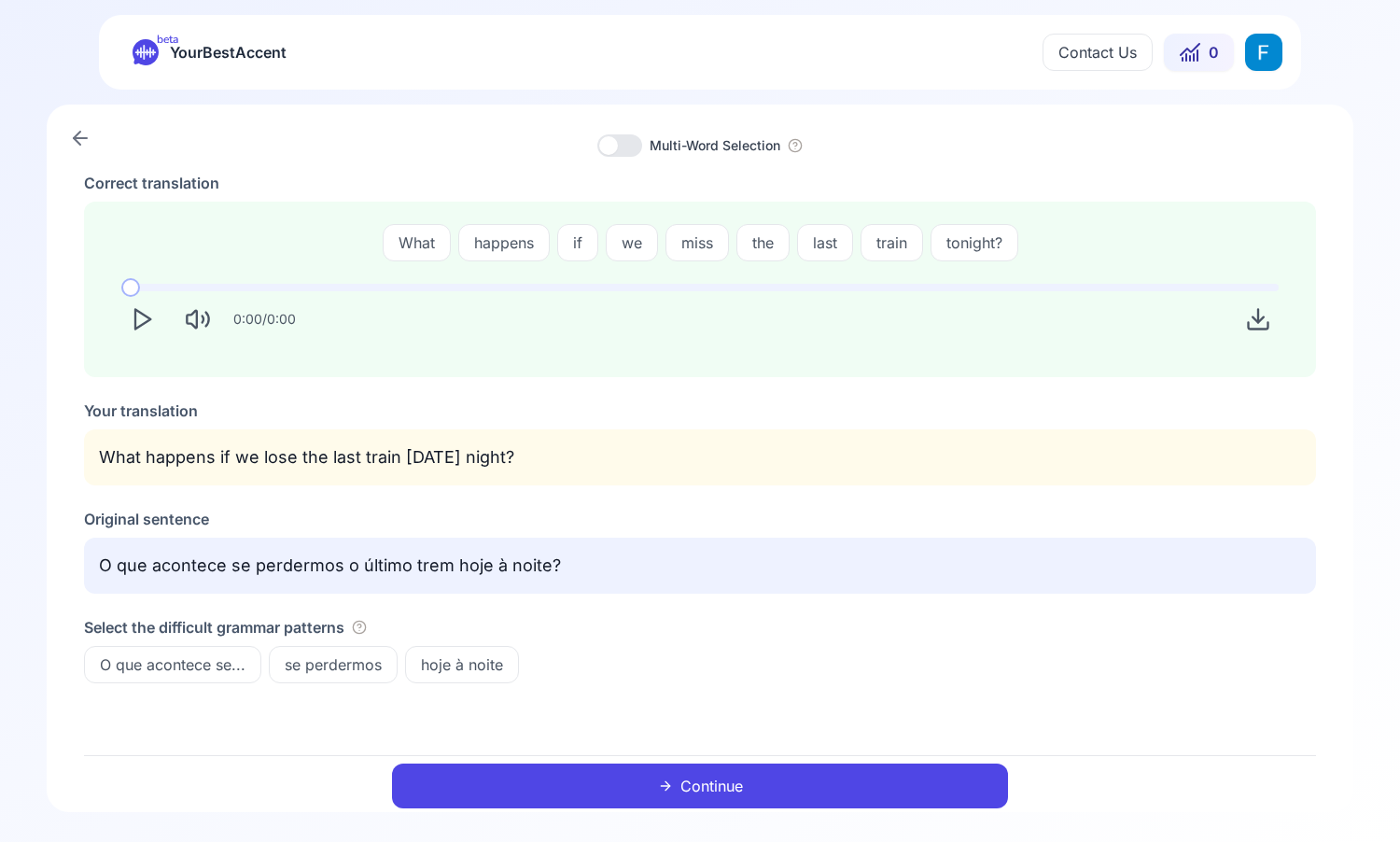
click at [148, 313] on icon "Play" at bounding box center [141, 319] width 26 height 26
click at [78, 136] on icon at bounding box center [80, 137] width 22 height 22
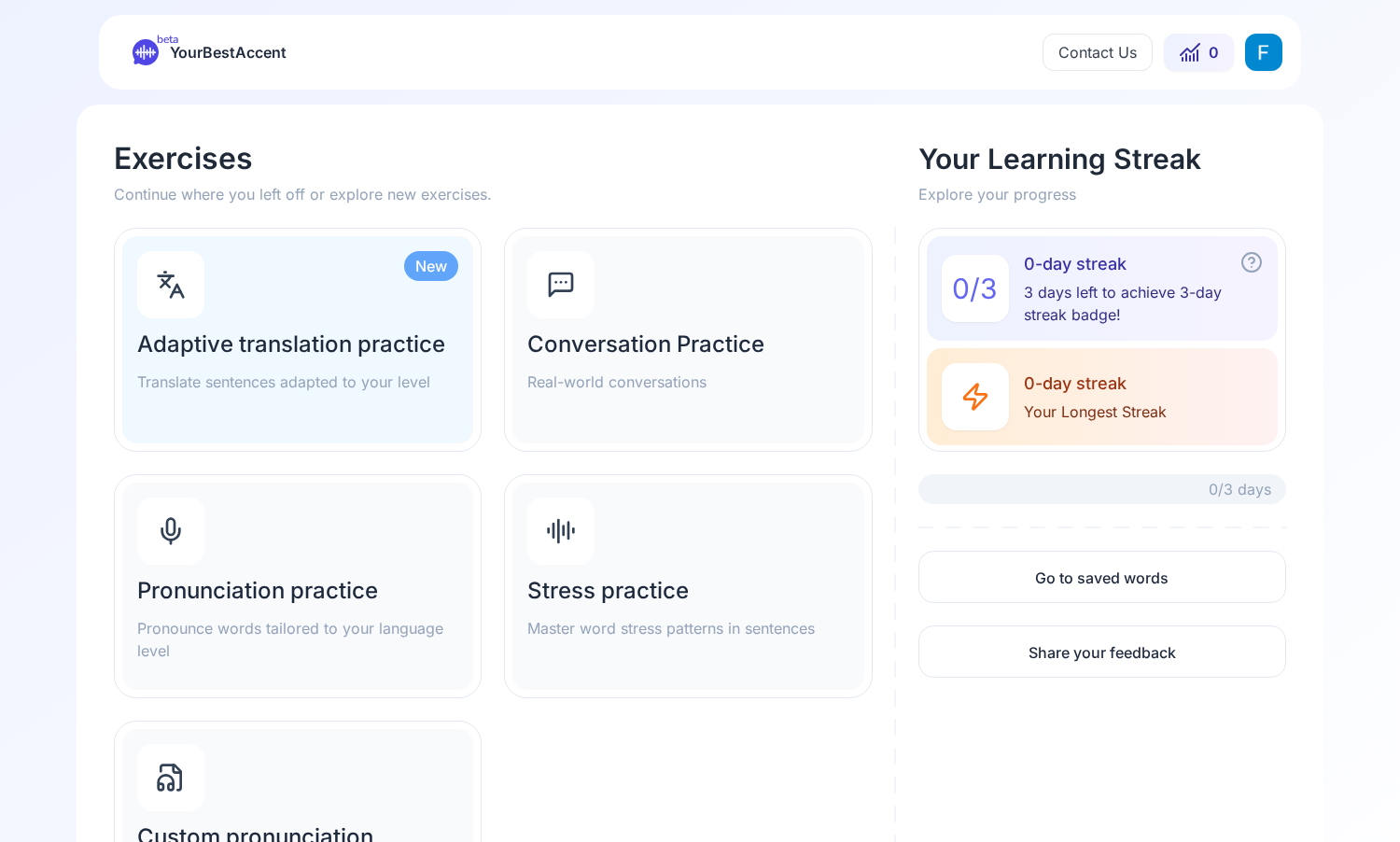
click at [193, 51] on span "YourBestAccent" at bounding box center [228, 52] width 117 height 26
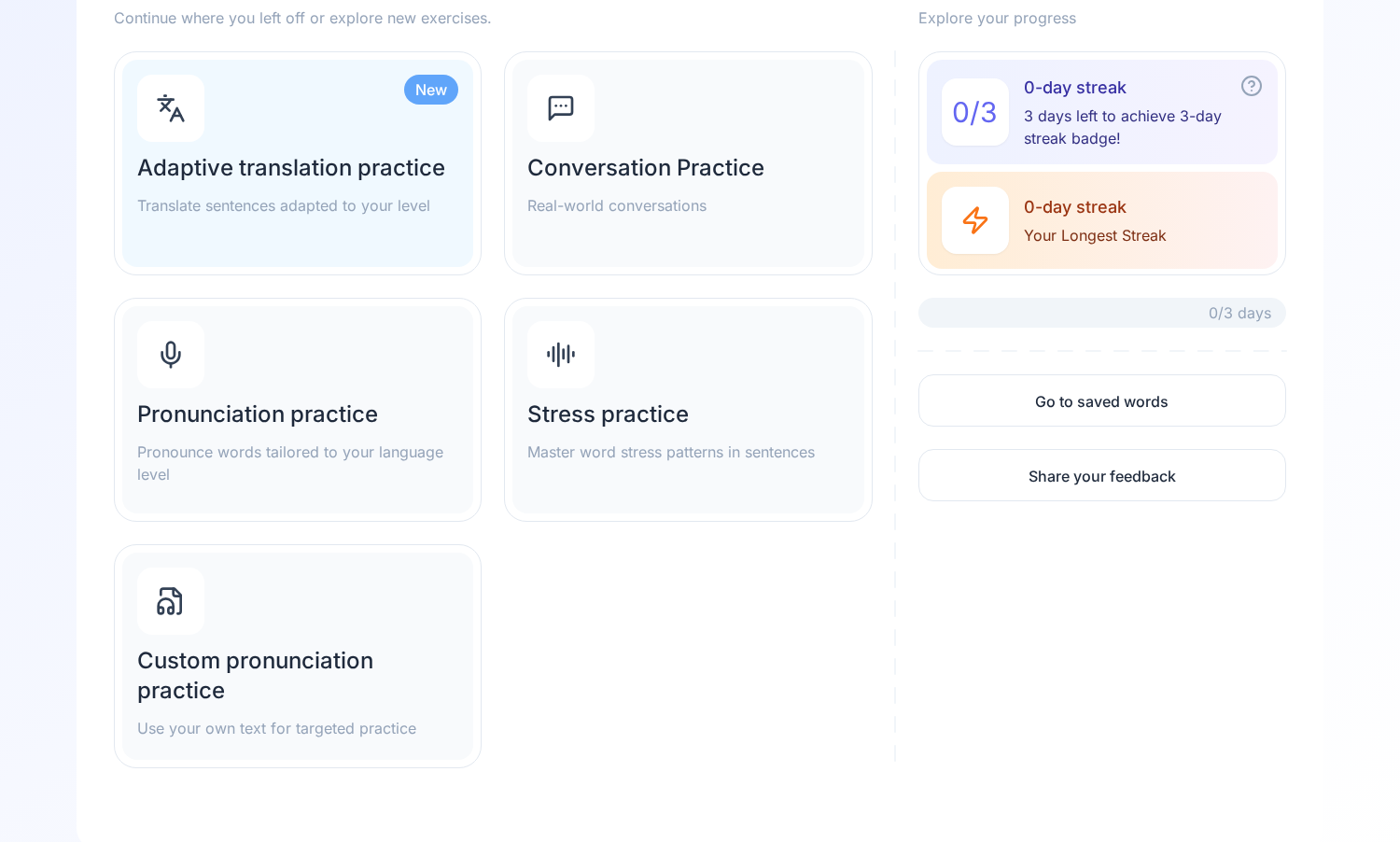
scroll to position [200, 0]
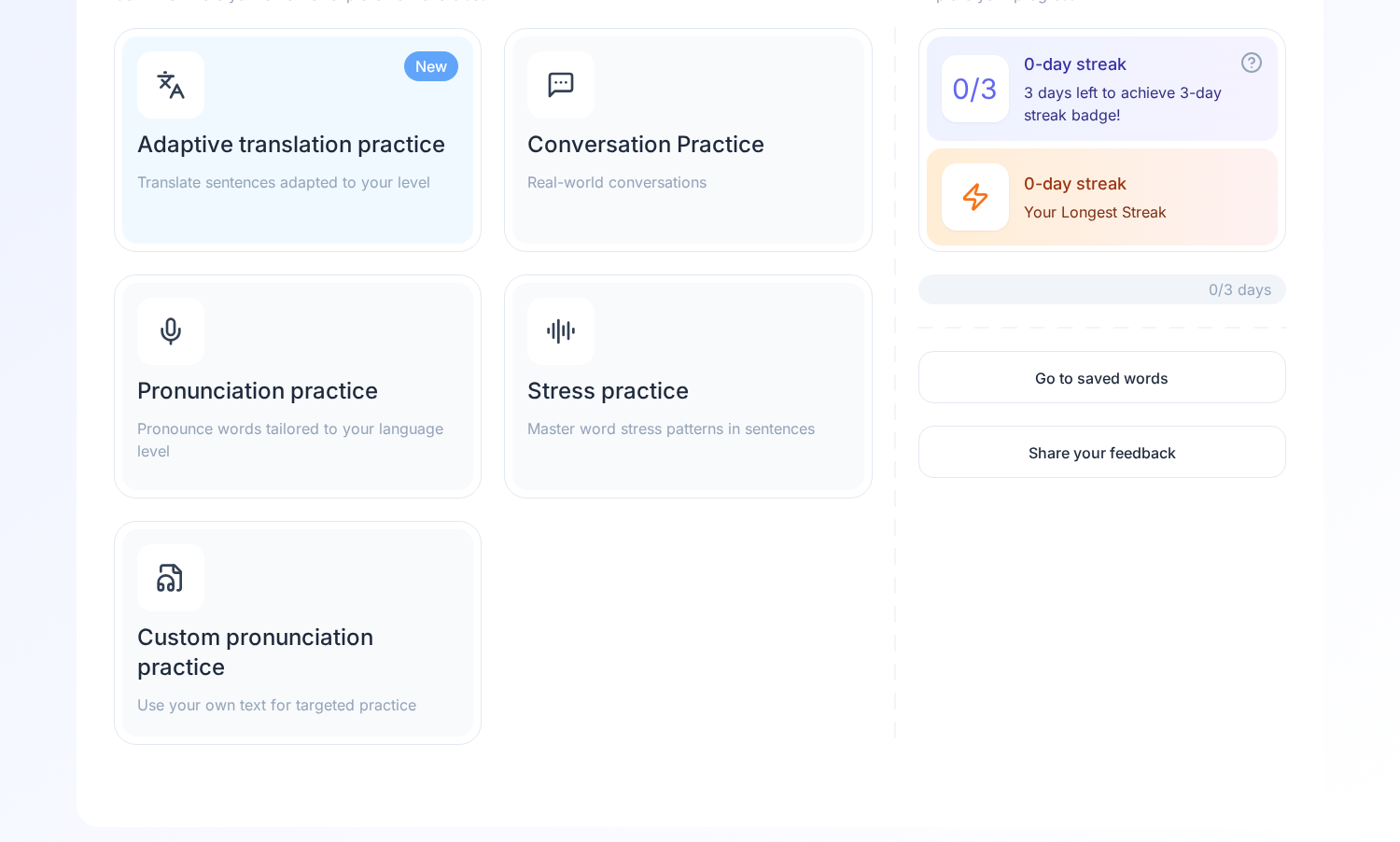
click at [446, 641] on h2 "Custom pronunciation practice" at bounding box center [297, 652] width 321 height 59
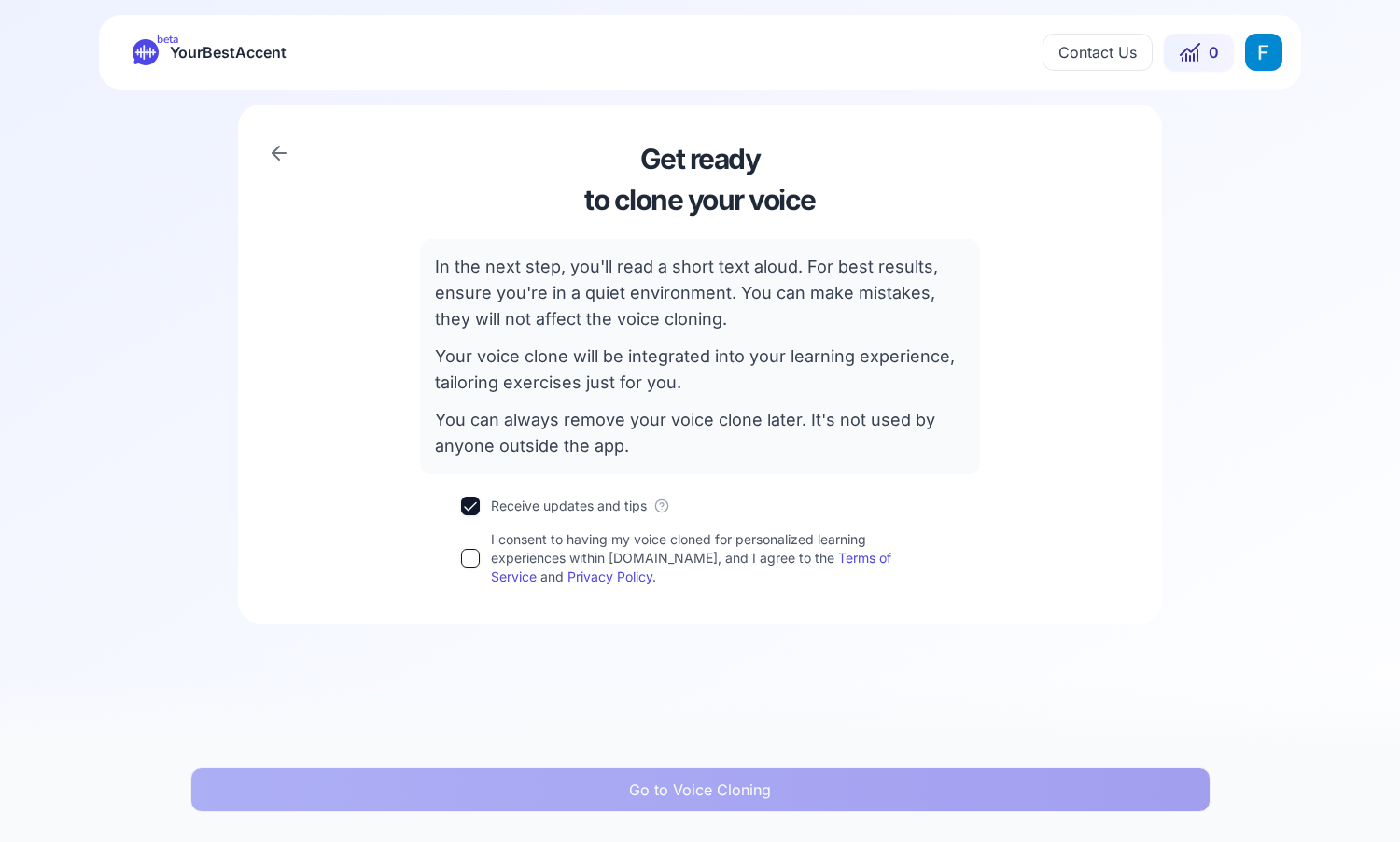
click at [472, 564] on button "I consent to having my voice cloned for personalized learning experiences withi…" at bounding box center [470, 557] width 19 height 19
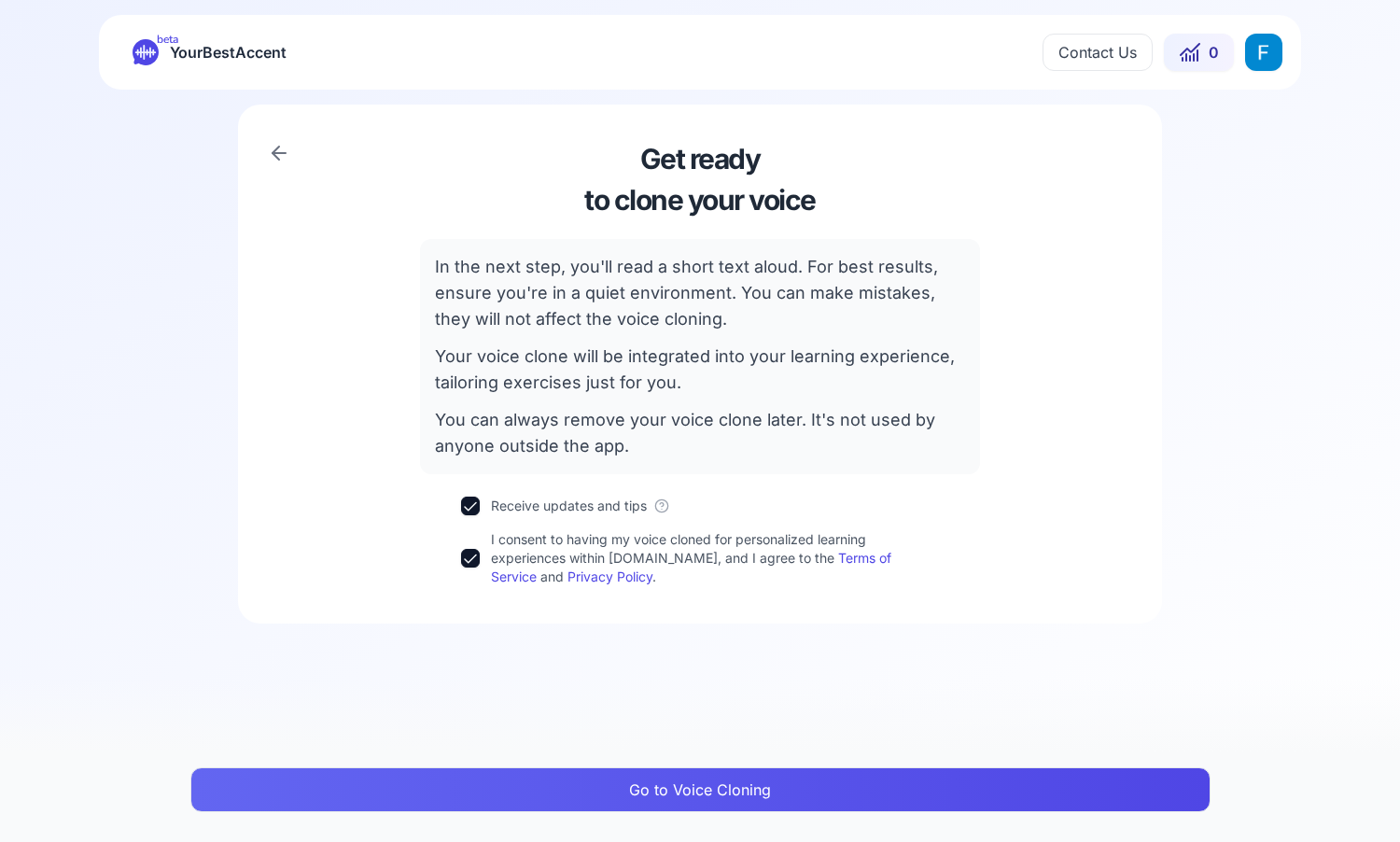
click at [637, 787] on button "Go to Voice Cloning" at bounding box center [700, 789] width 1021 height 45
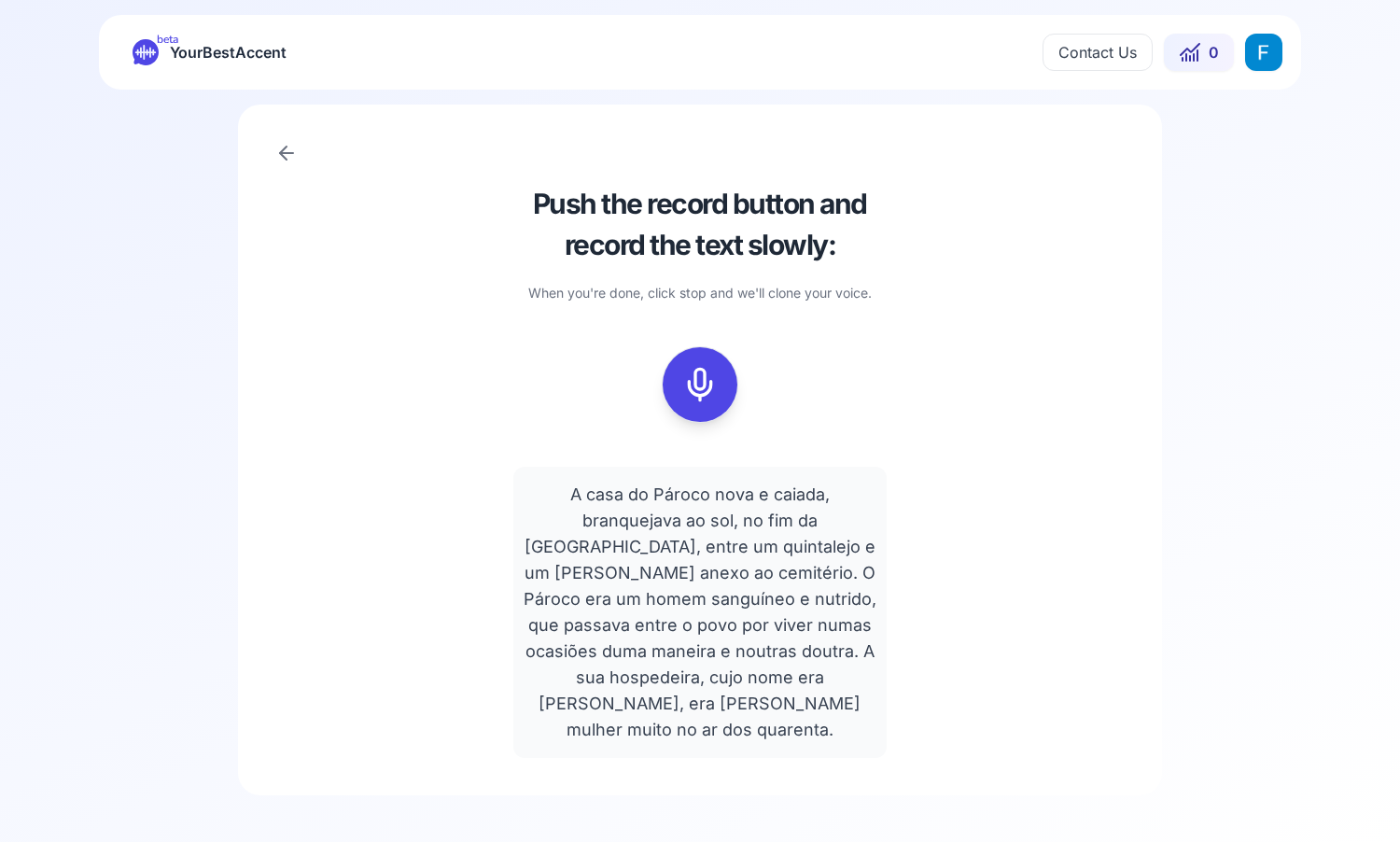
click at [692, 389] on icon at bounding box center [700, 384] width 37 height 37
click at [690, 384] on icon at bounding box center [700, 384] width 37 height 37
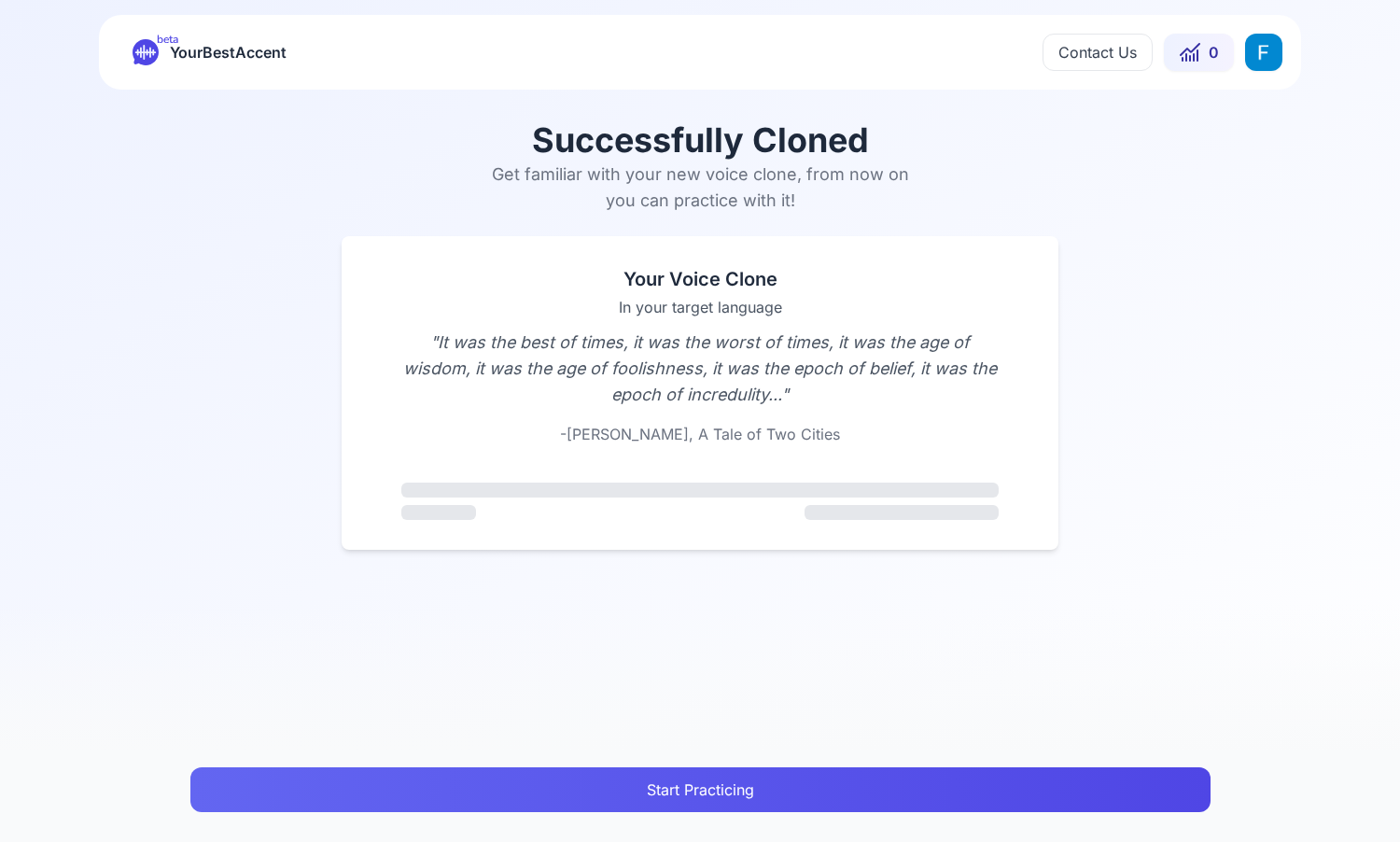
click at [707, 352] on p "" It was the best of times, it was the worst of times, it was the age of wisdom…" at bounding box center [700, 368] width 598 height 78
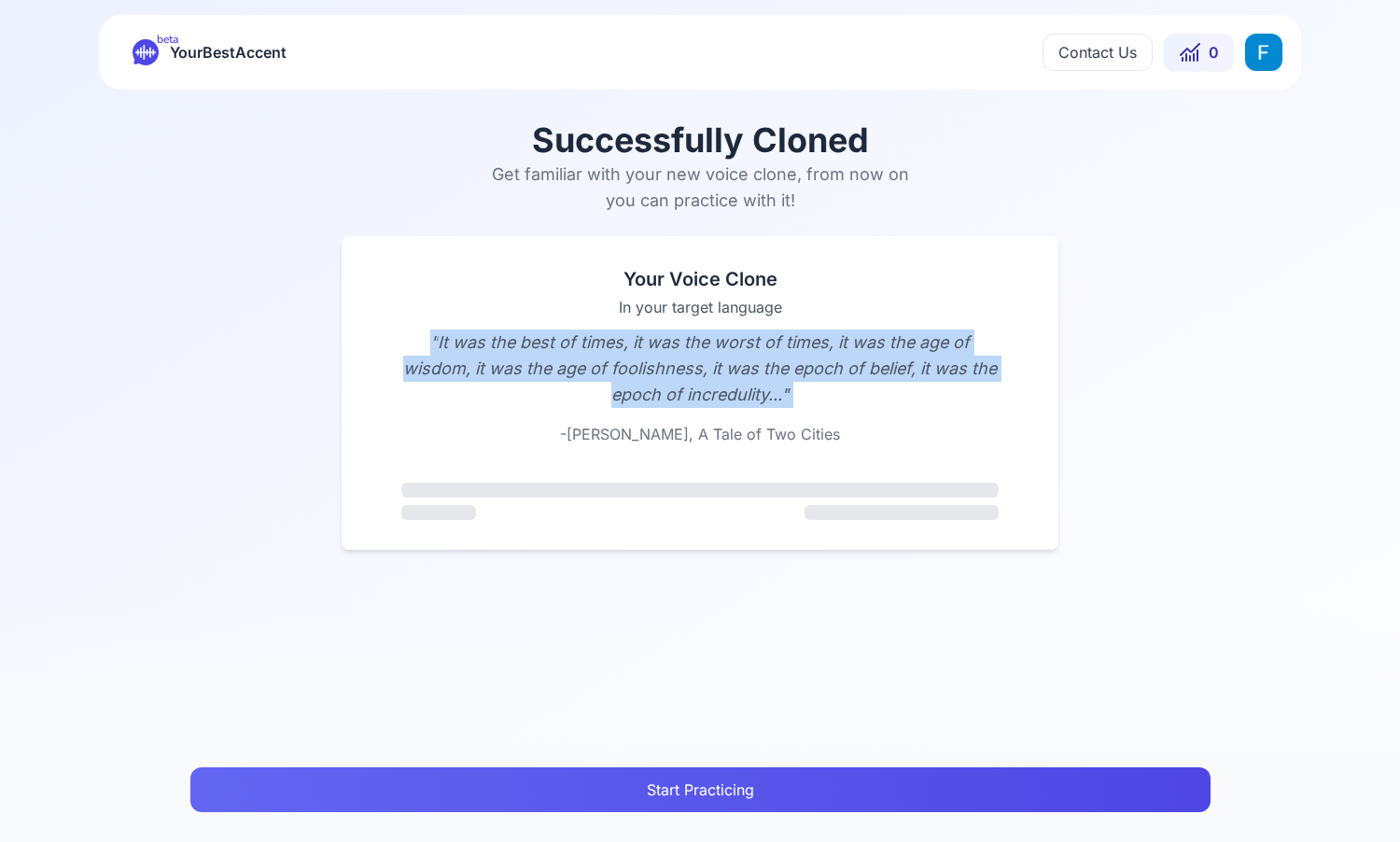
click at [707, 352] on p "" It was the best of times, it was the worst of times, it was the age of wisdom…" at bounding box center [700, 368] width 598 height 78
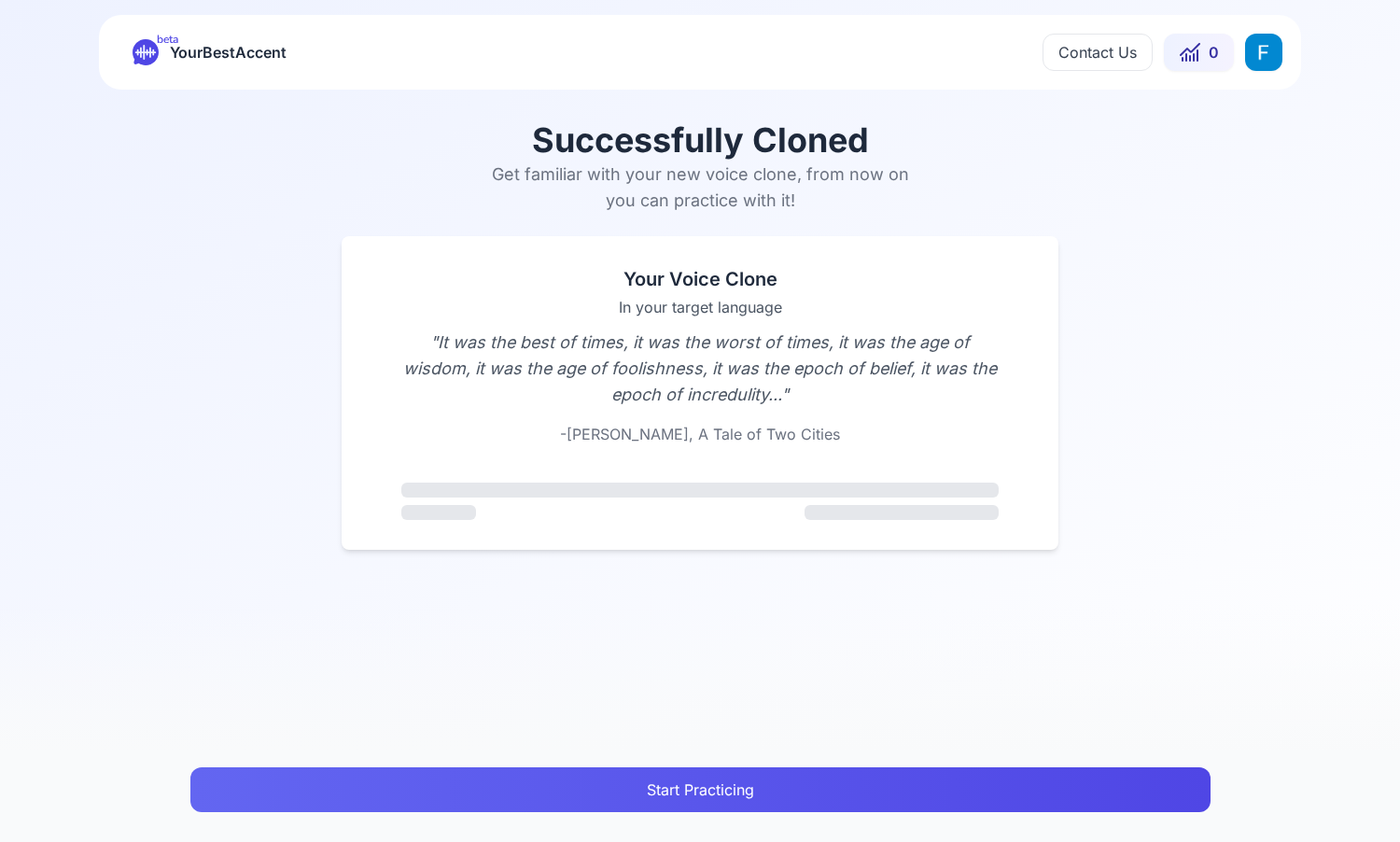
click at [687, 292] on div "Your Voice Clone In your target language " It was the best of times, it was the…" at bounding box center [700, 363] width 598 height 194
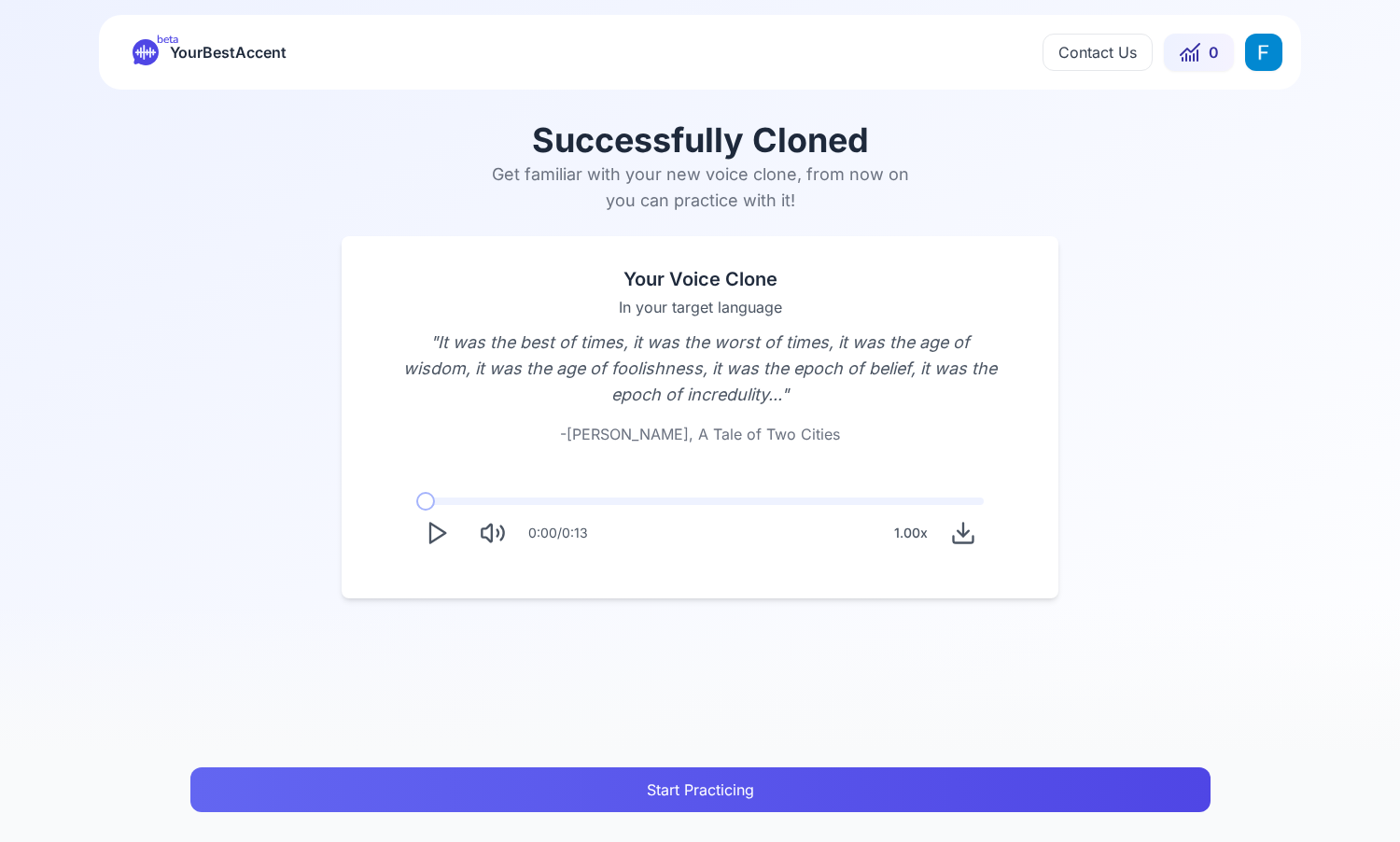
click at [428, 529] on icon "Play" at bounding box center [437, 532] width 26 height 26
click at [911, 536] on div "1.00 x" at bounding box center [912, 533] width 49 height 37
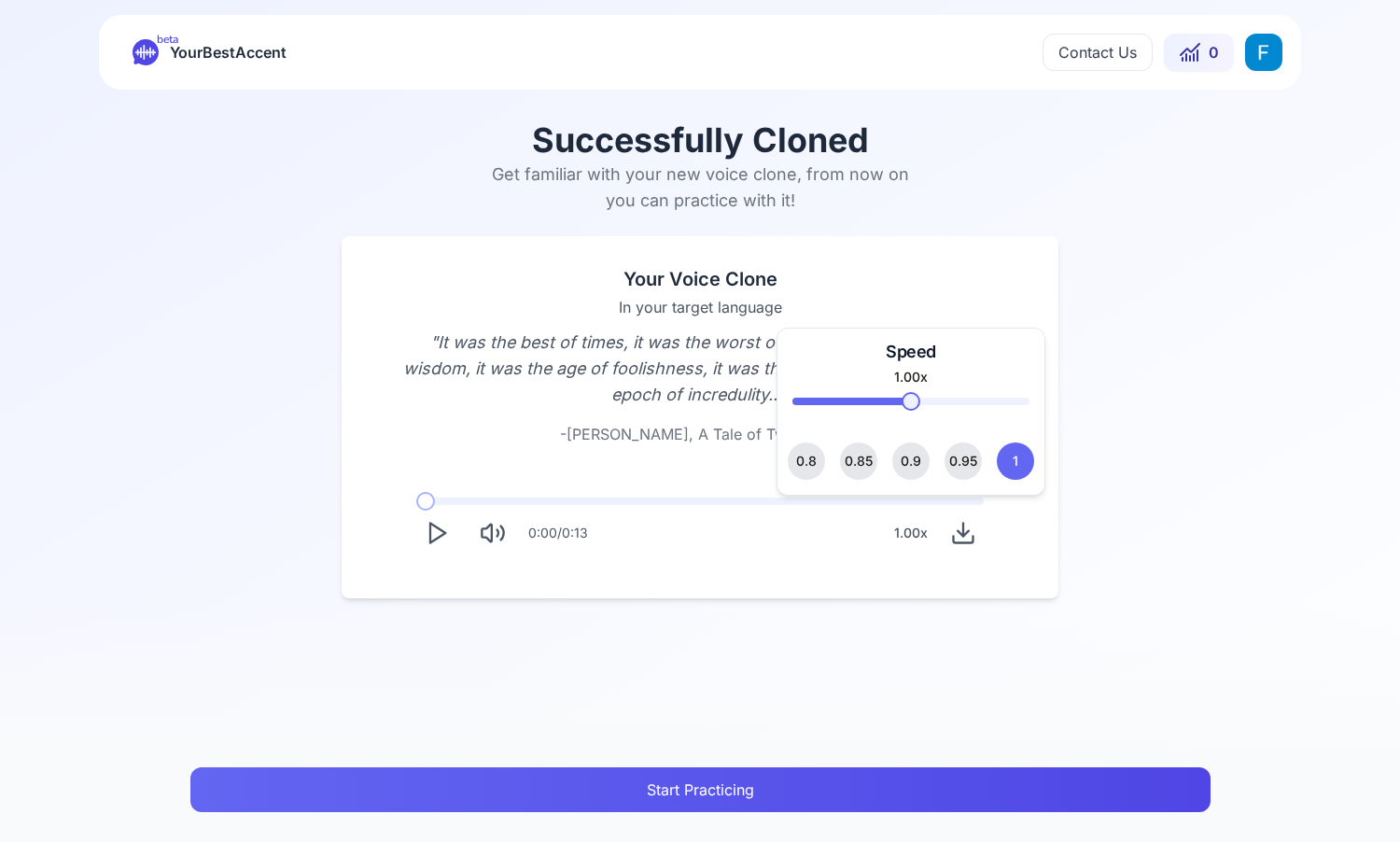
click at [757, 565] on div "0:00 / 0:13 1.00 x" at bounding box center [700, 525] width 598 height 86
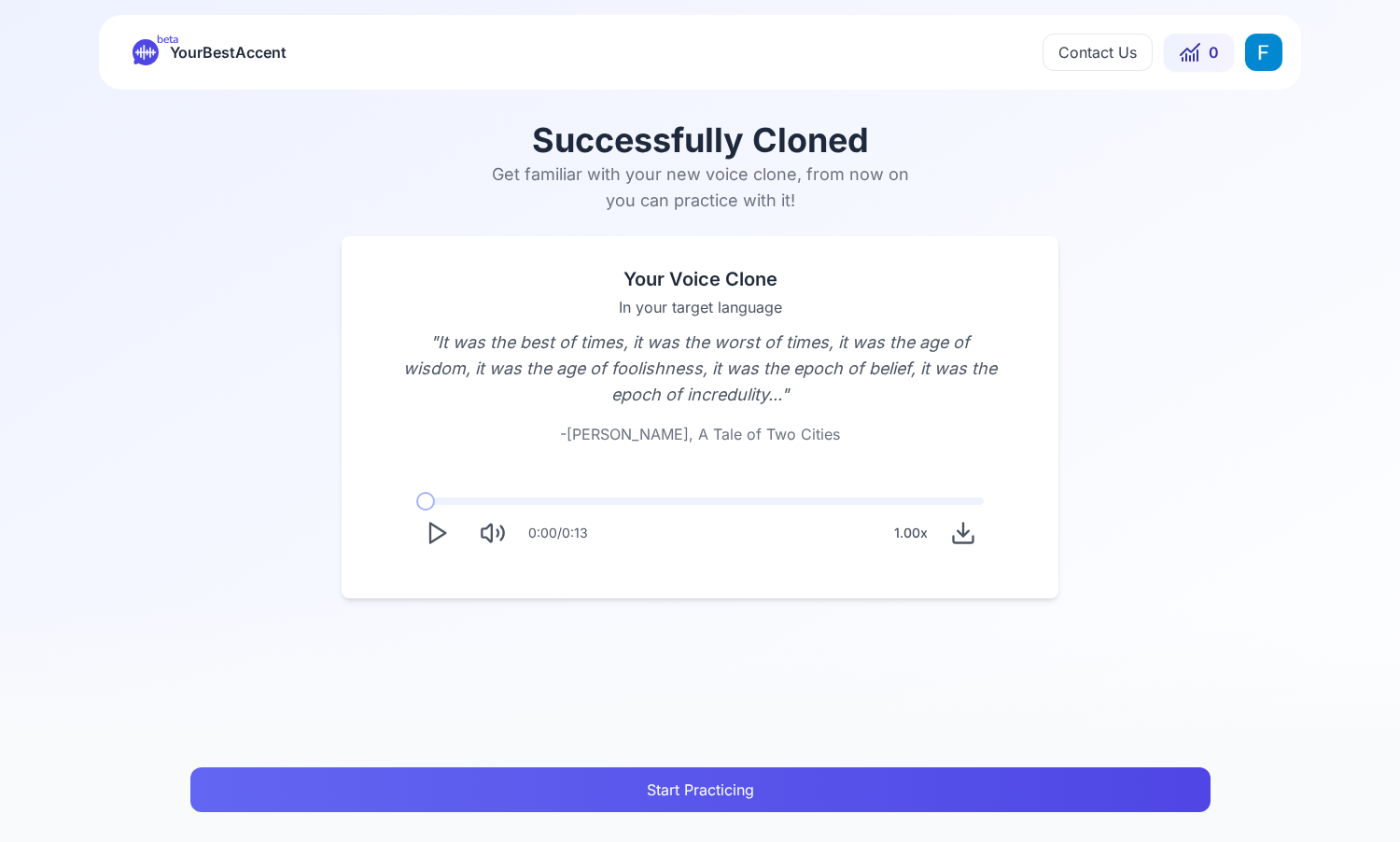
click at [425, 532] on icon "Play" at bounding box center [437, 532] width 26 height 26
click at [968, 539] on icon "Download audio" at bounding box center [963, 532] width 26 height 26
click at [441, 527] on icon "Play" at bounding box center [437, 532] width 26 height 26
click at [434, 540] on icon "Play" at bounding box center [437, 532] width 26 height 26
click at [617, 793] on button "Start Practicing" at bounding box center [700, 789] width 1021 height 45
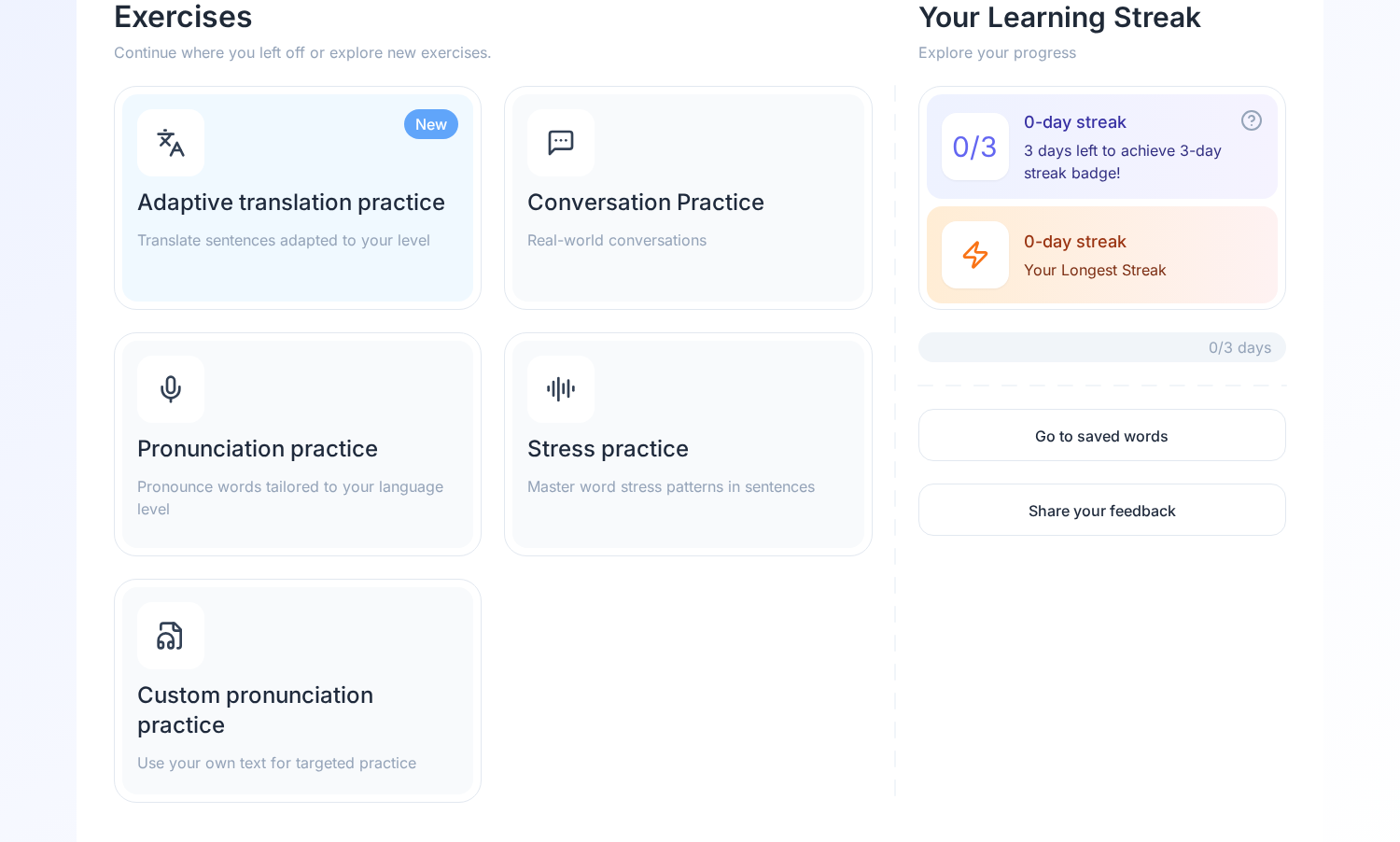
scroll to position [200, 0]
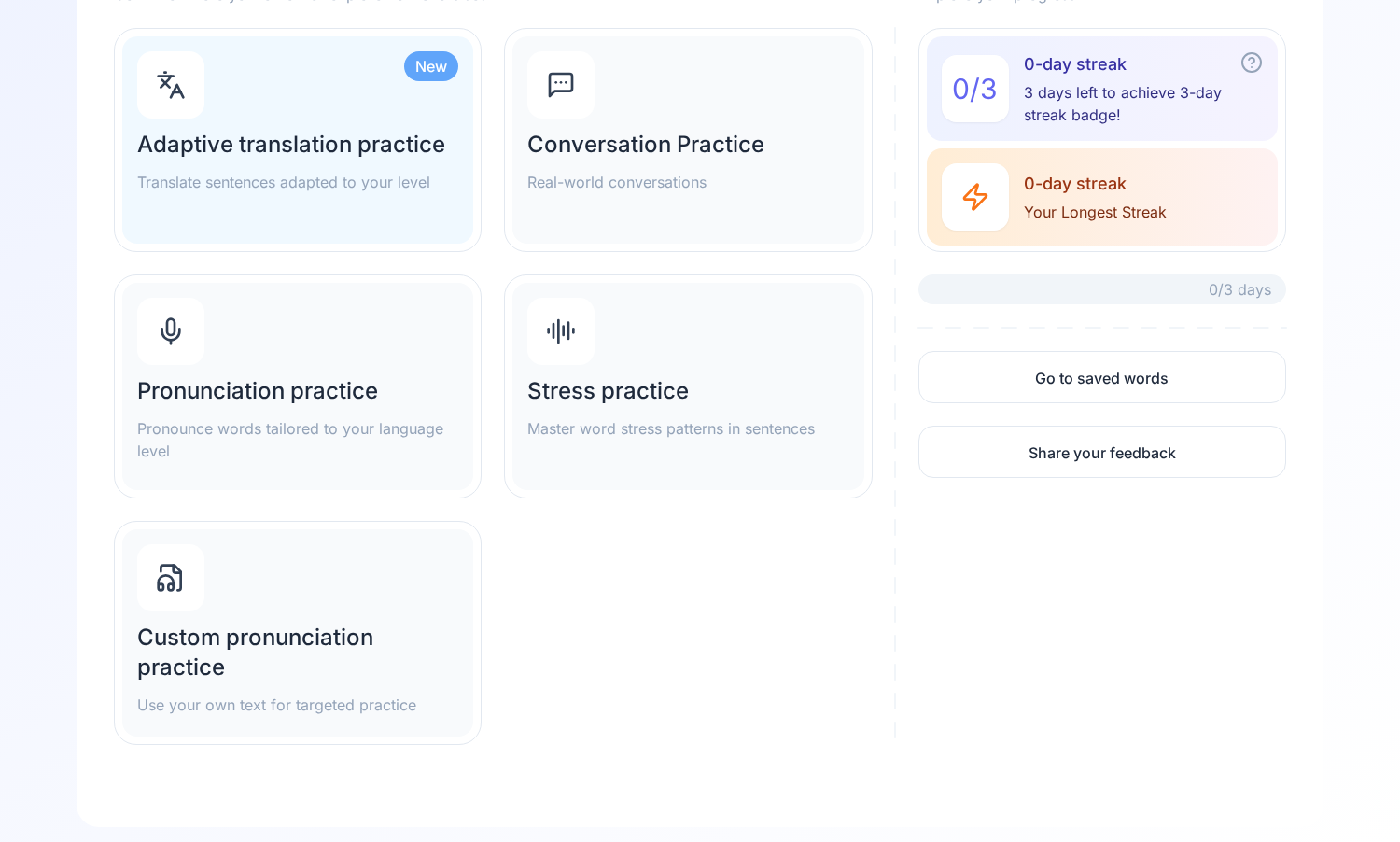
click at [438, 670] on h2 "Custom pronunciation practice" at bounding box center [297, 652] width 321 height 59
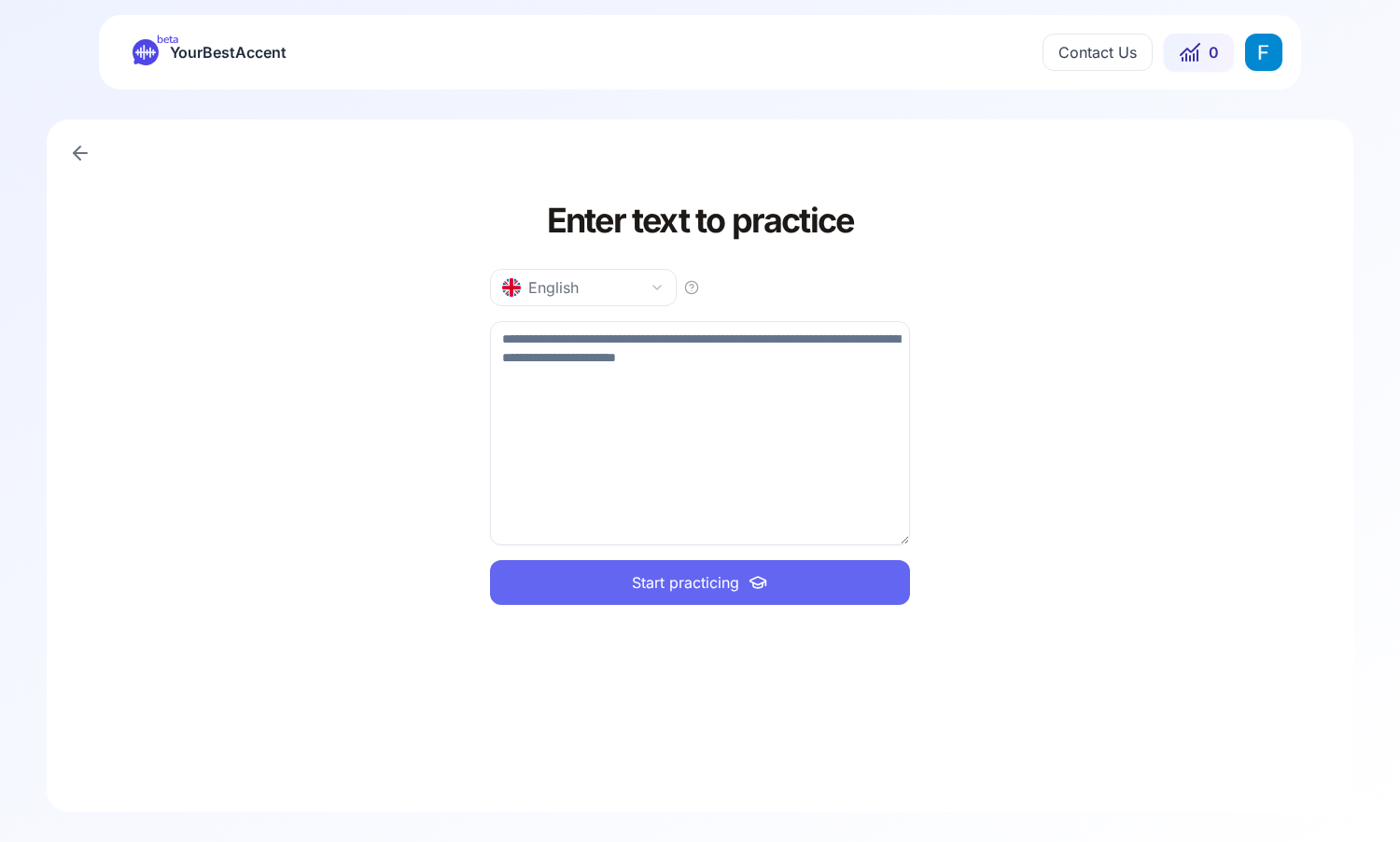
click at [724, 340] on textarea at bounding box center [700, 433] width 420 height 224
click at [738, 363] on textarea at bounding box center [700, 433] width 420 height 224
click at [662, 478] on textarea at bounding box center [700, 433] width 420 height 224
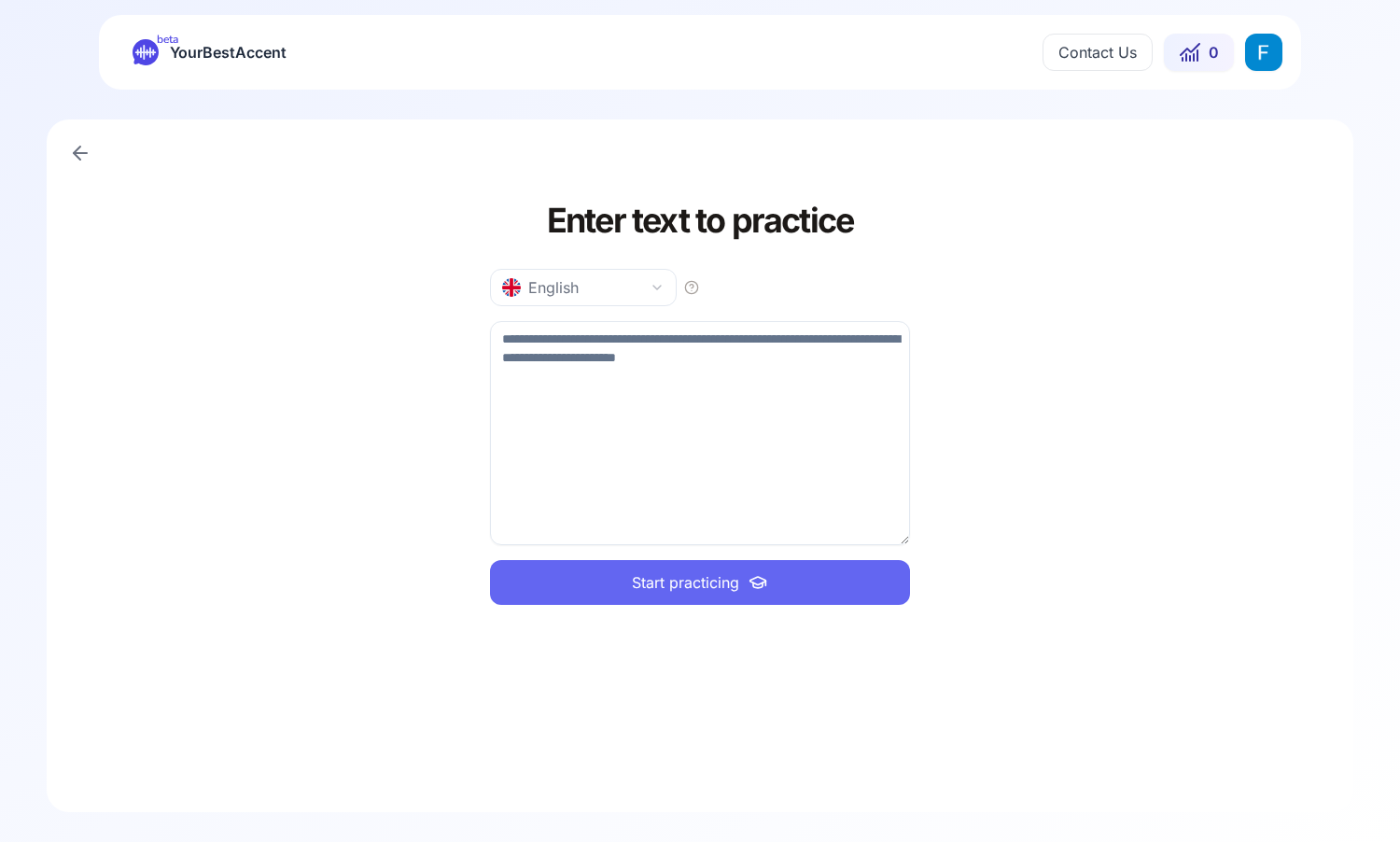
paste textarea "**********"
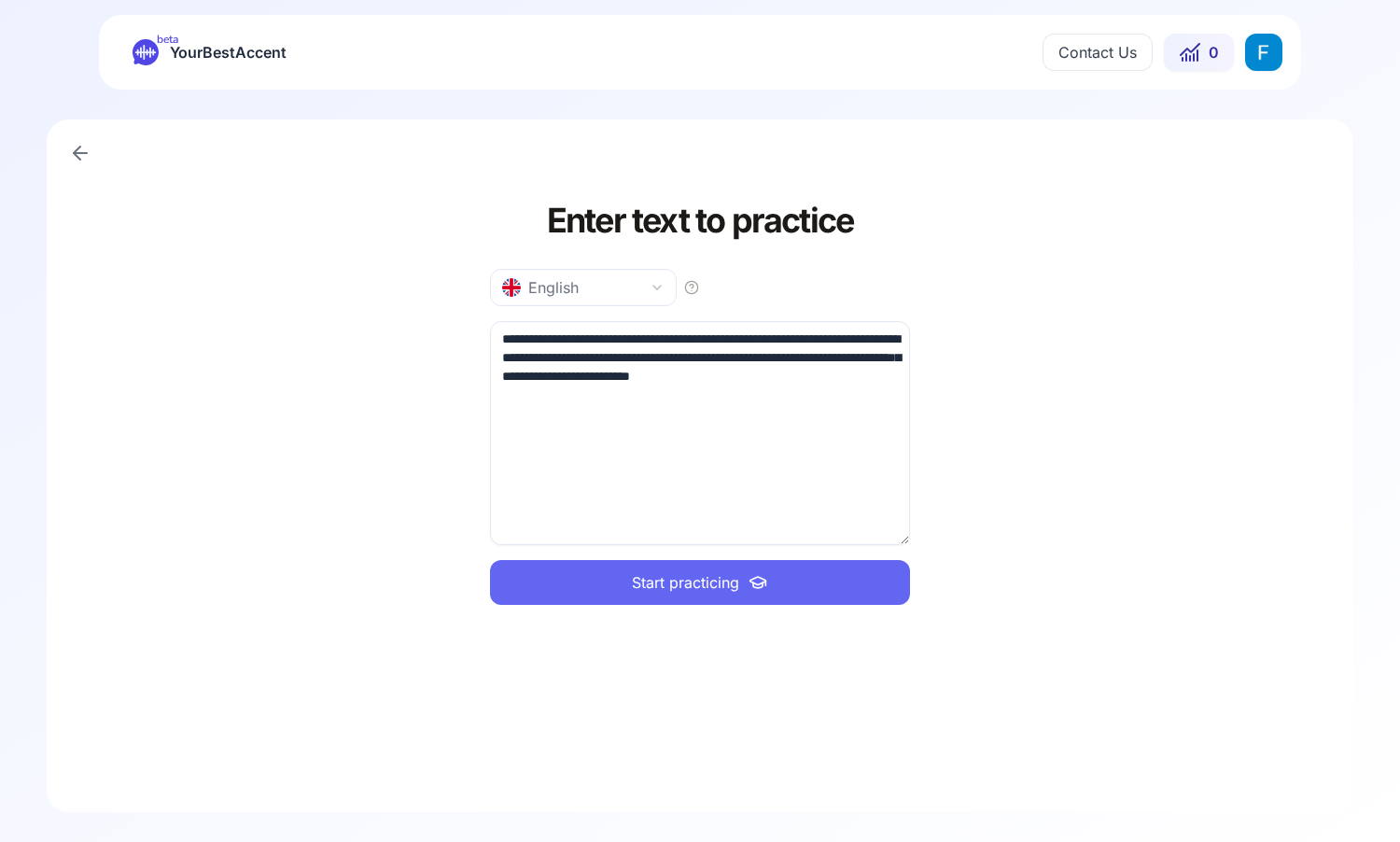
type textarea "**********"
click at [696, 589] on span "Start practicing" at bounding box center [685, 582] width 107 height 22
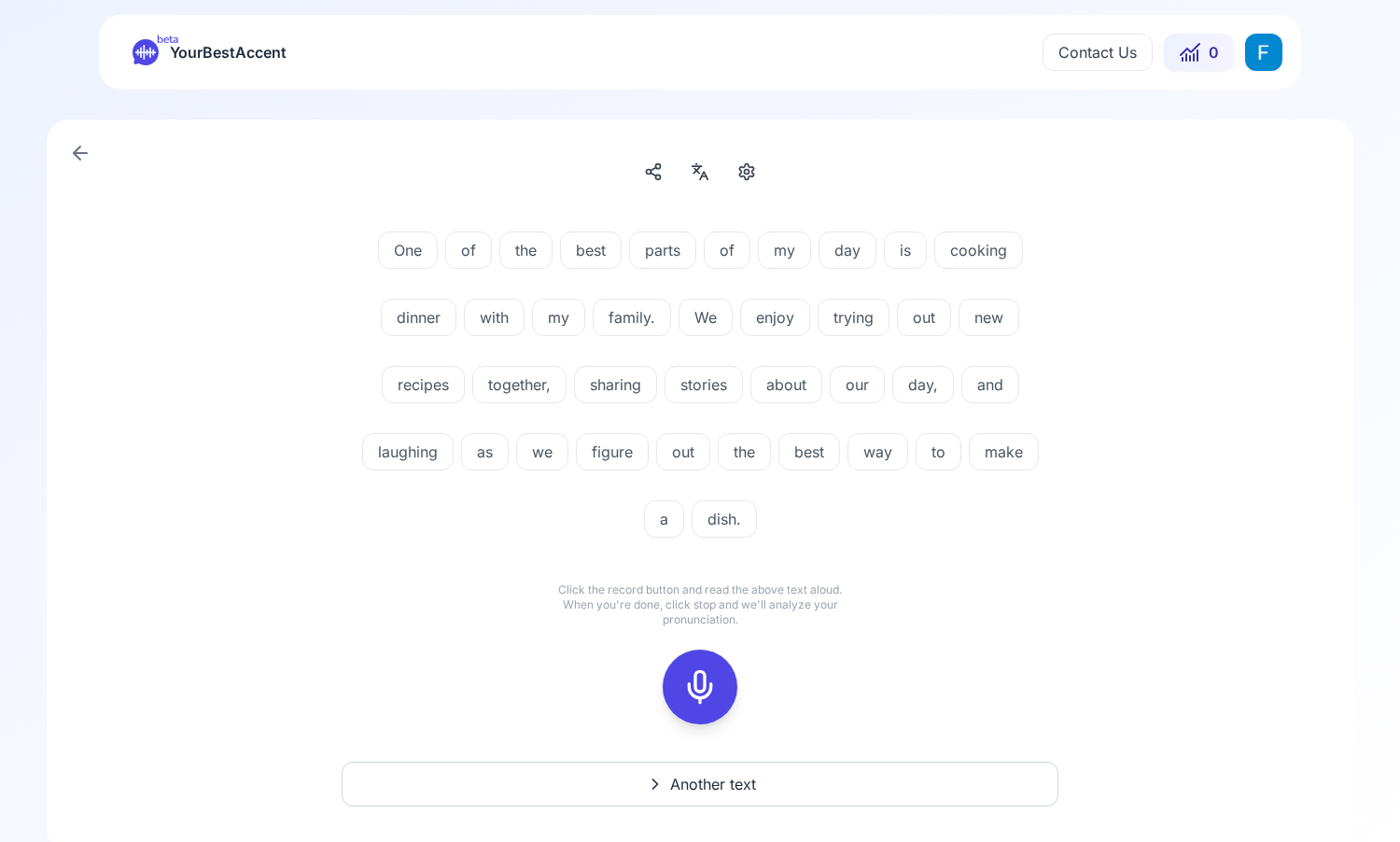
click at [736, 172] on icon "button" at bounding box center [747, 172] width 22 height 19
click at [739, 171] on icon "button" at bounding box center [747, 172] width 22 height 19
click at [717, 692] on icon at bounding box center [700, 687] width 37 height 37
click at [695, 683] on icon at bounding box center [700, 687] width 37 height 37
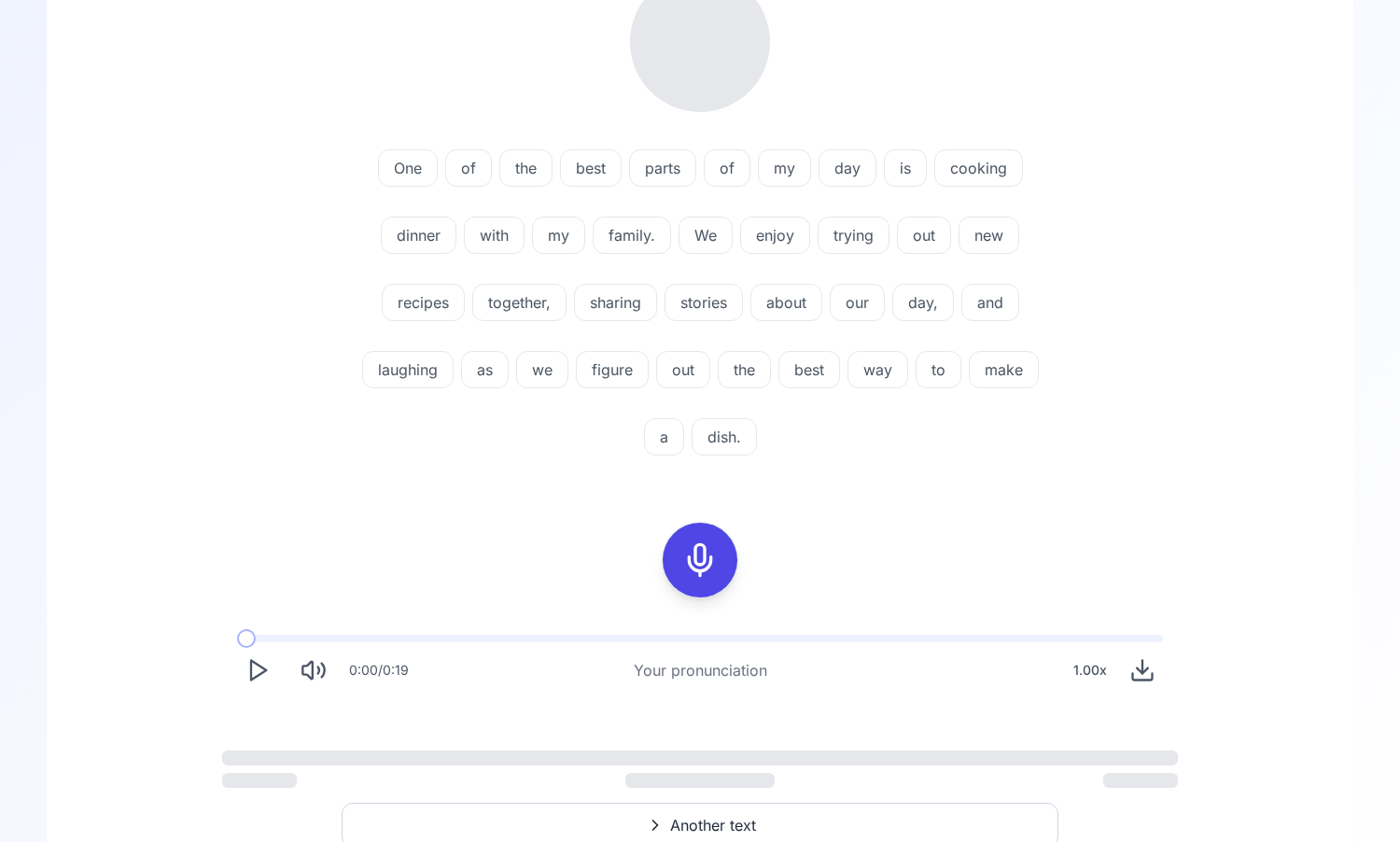
scroll to position [332, 0]
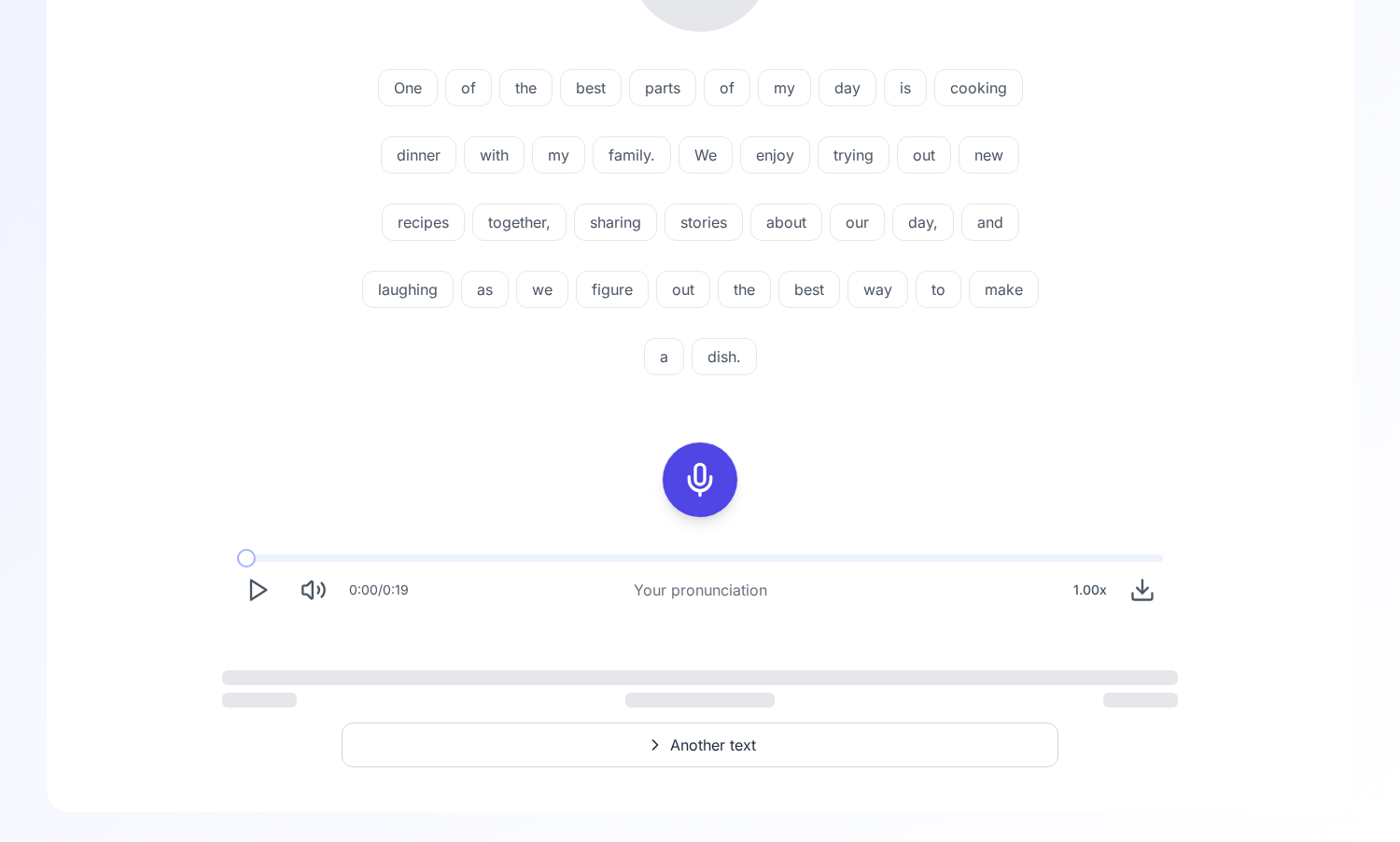
click at [258, 593] on icon "Play" at bounding box center [257, 590] width 26 height 26
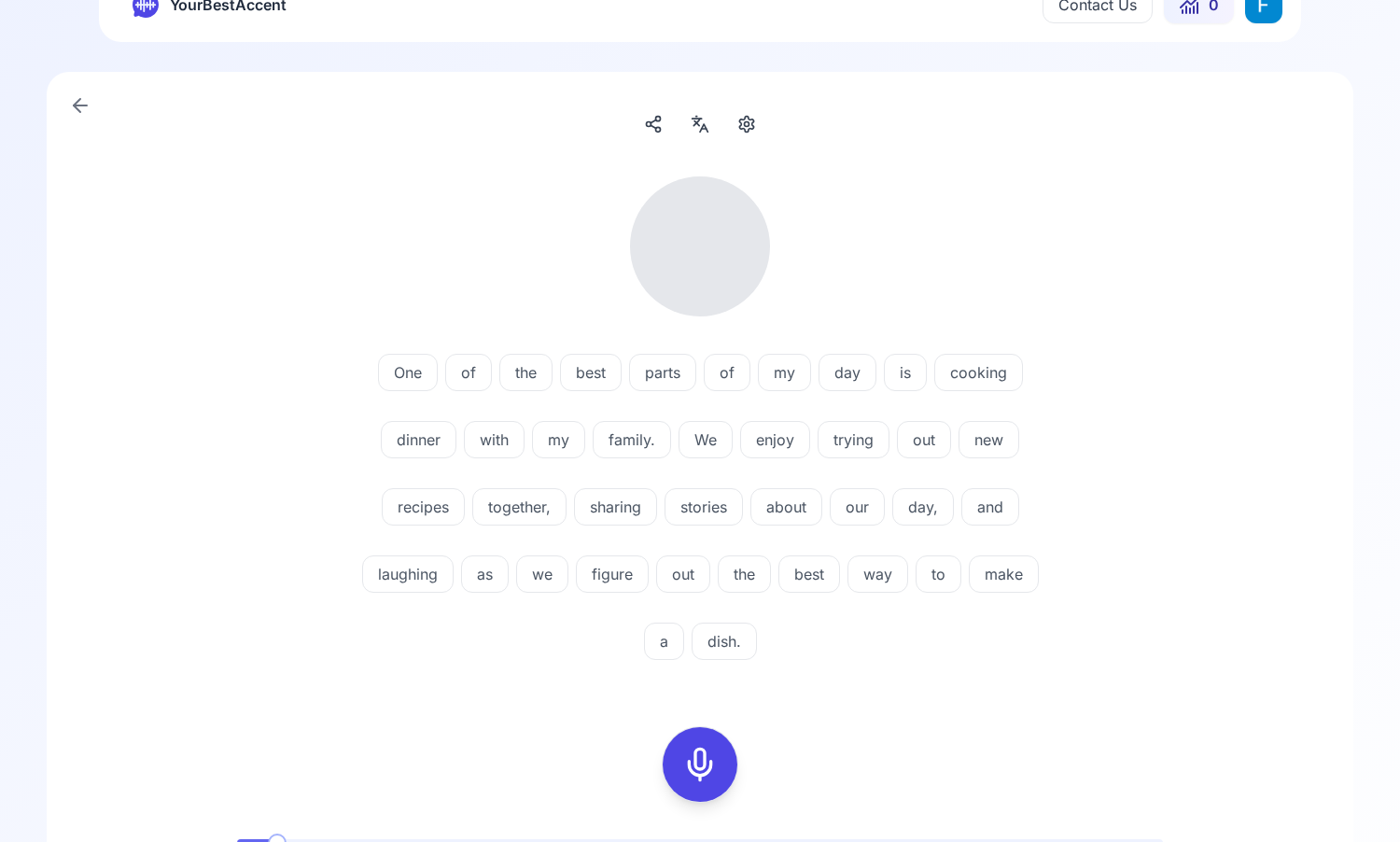
scroll to position [0, 0]
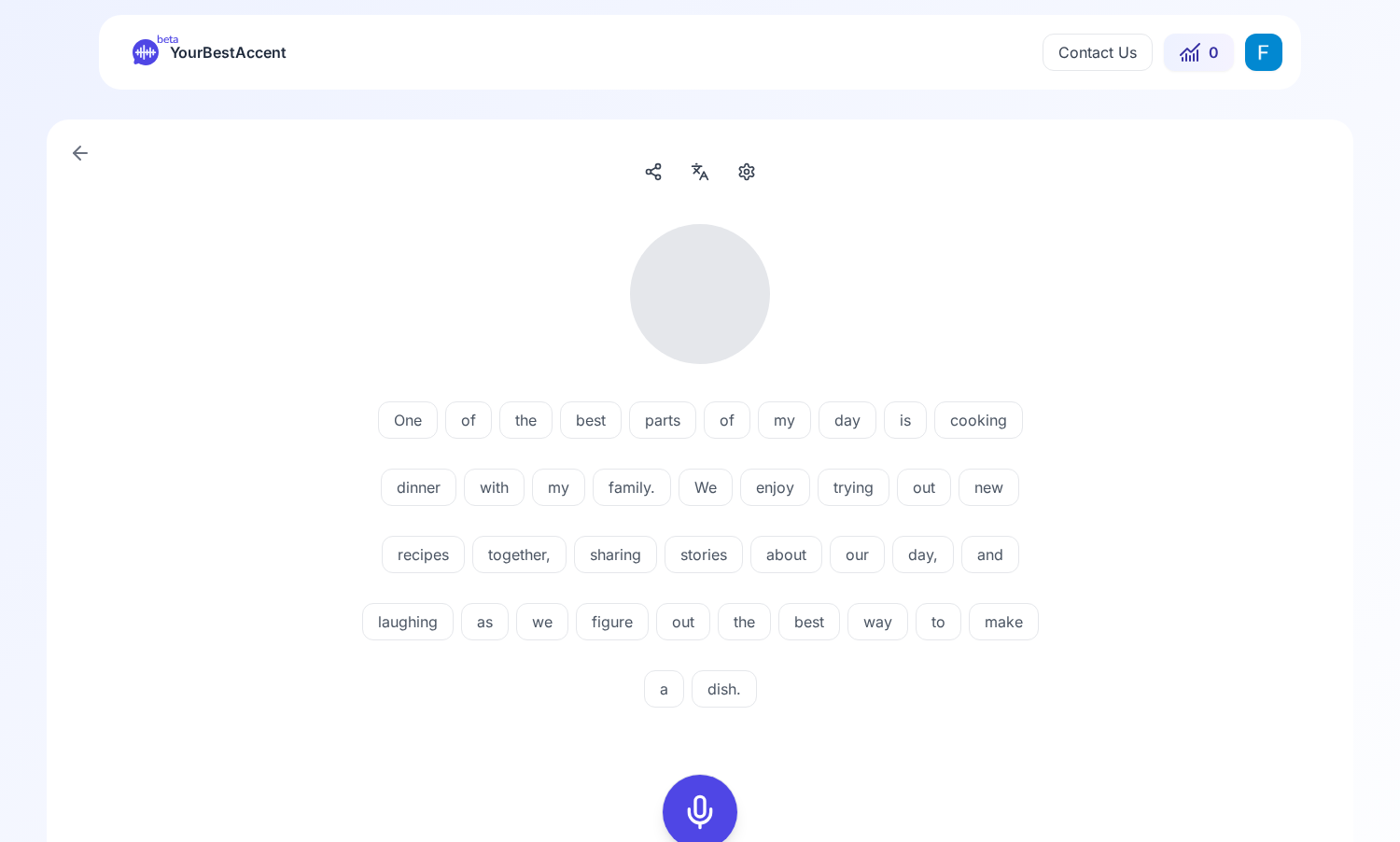
click at [740, 160] on div "button" at bounding box center [747, 172] width 30 height 30
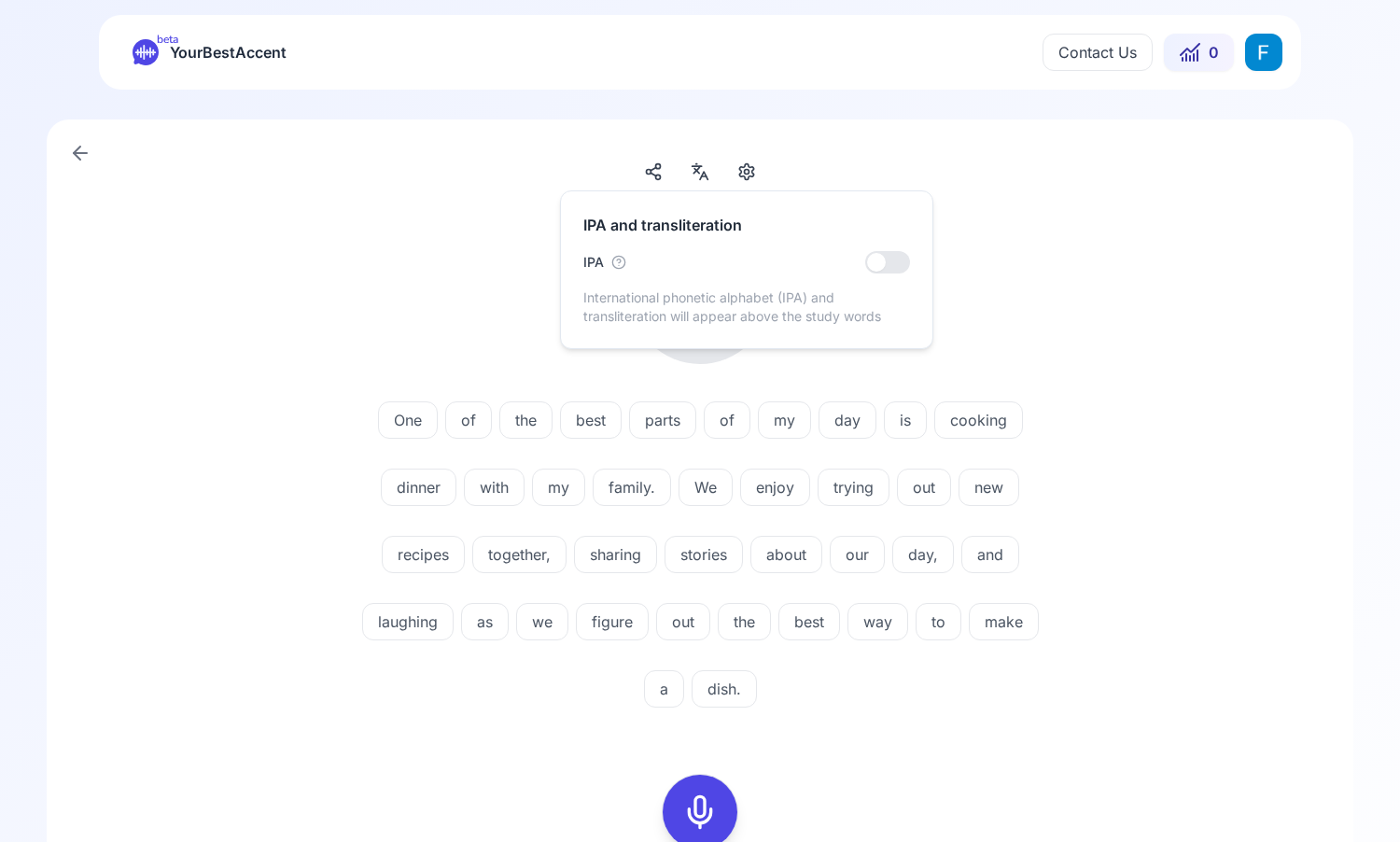
click at [792, 160] on div "One of the best parts of my day is cooking dinner with my family. We enjoy tryi…" at bounding box center [700, 632] width 1307 height 1024
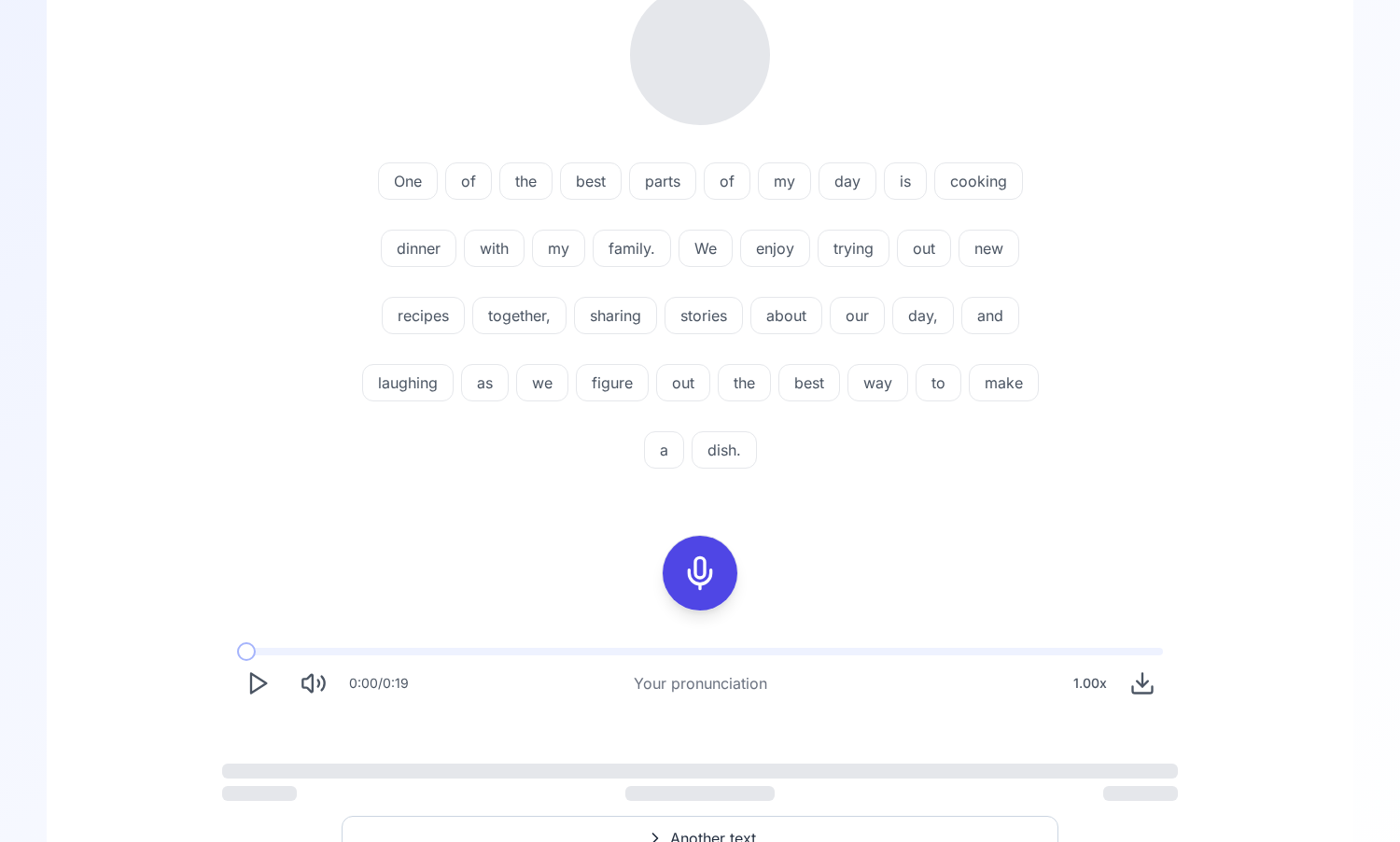
scroll to position [235, 0]
click at [261, 686] on icon "Play" at bounding box center [257, 686] width 26 height 26
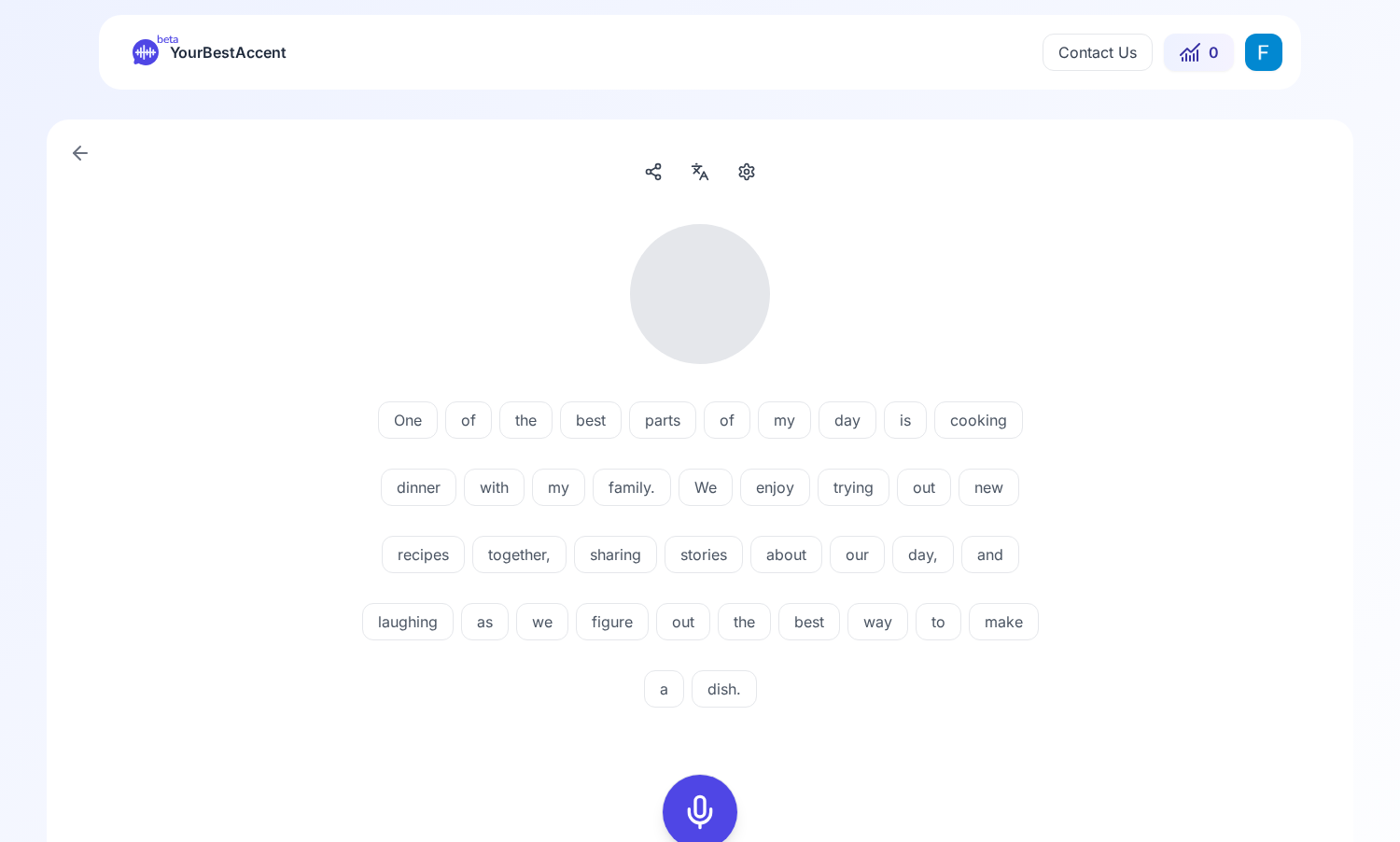
scroll to position [119, 0]
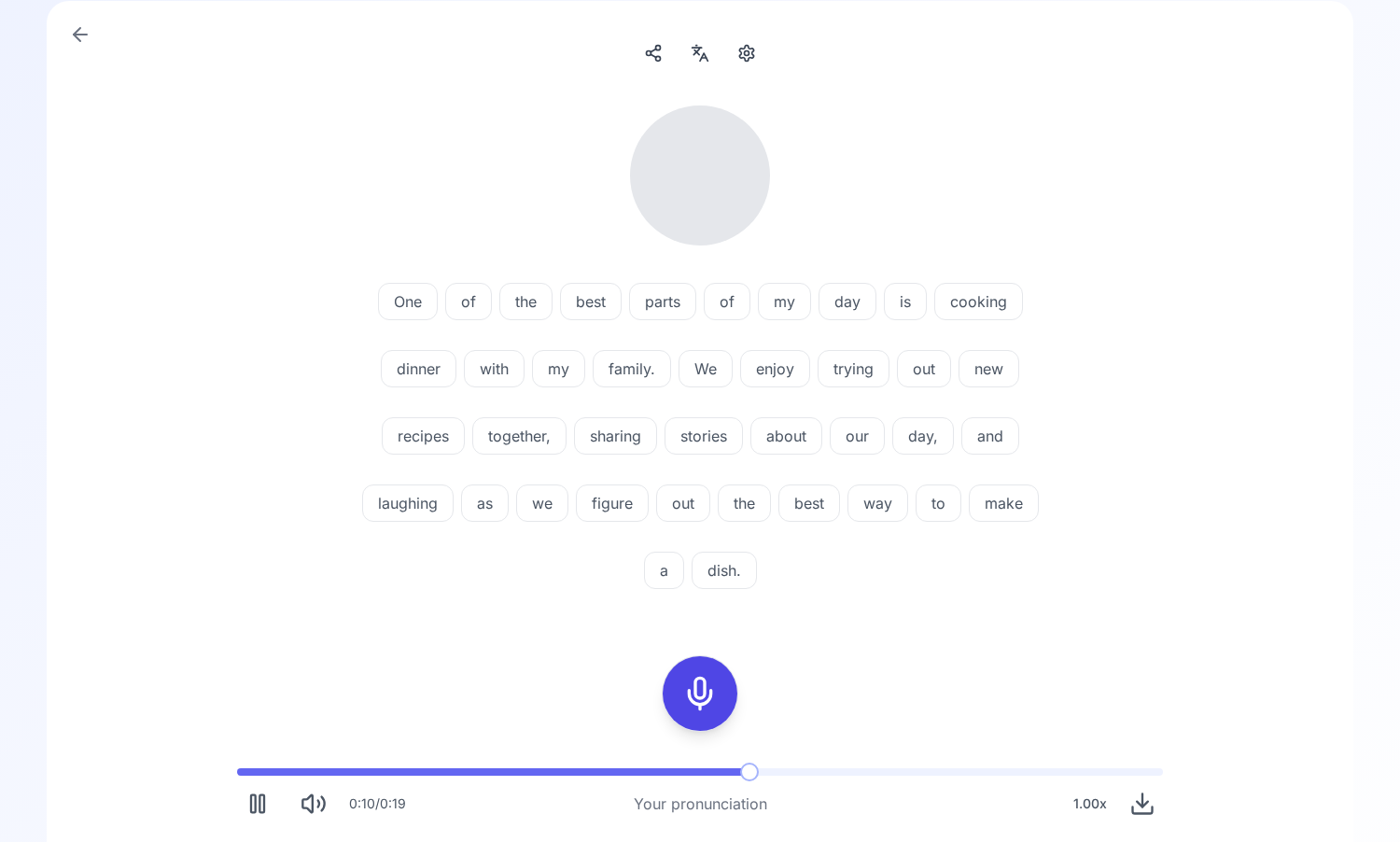
click at [740, 55] on icon "button" at bounding box center [746, 54] width 14 height 16
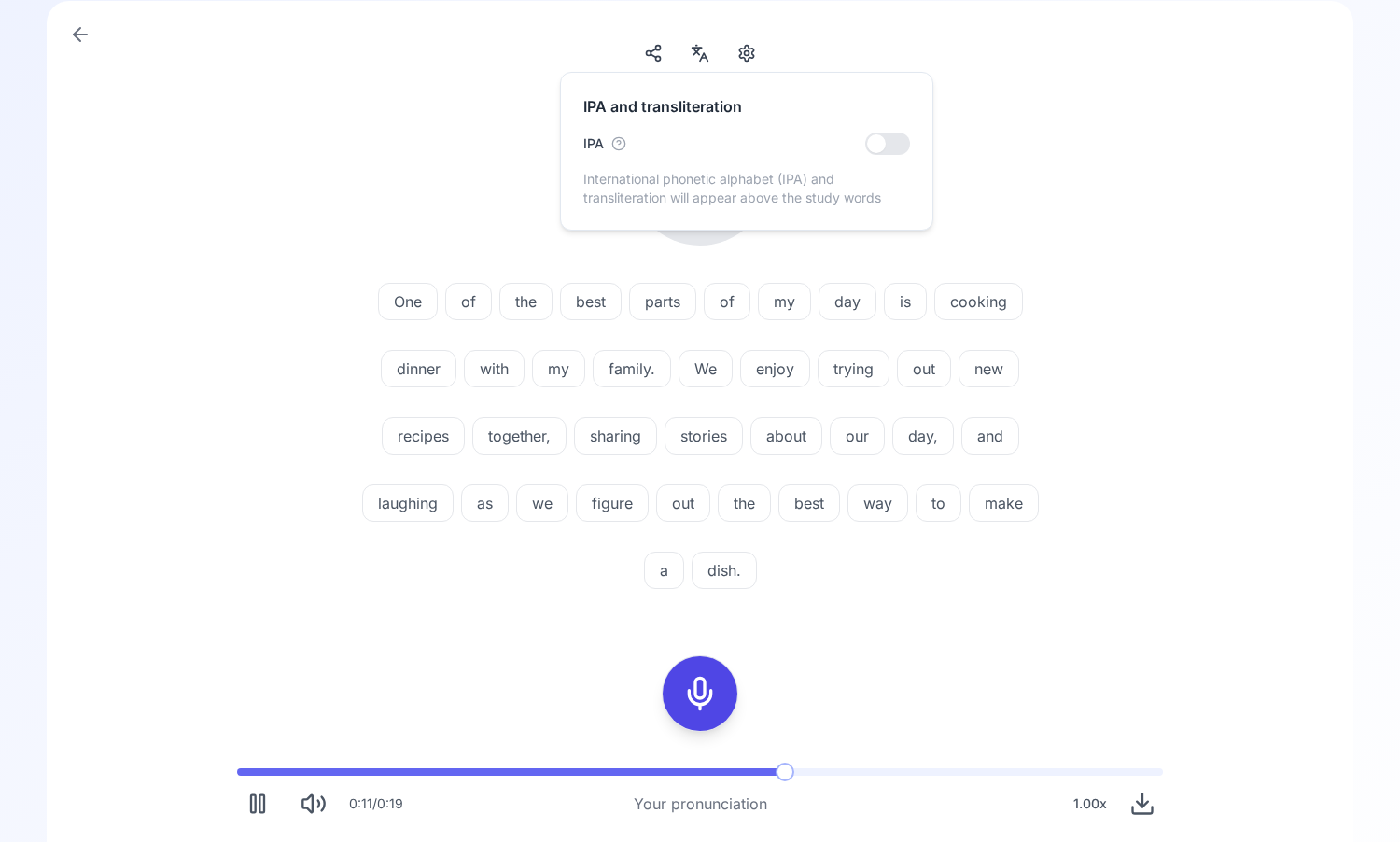
click at [429, 140] on div at bounding box center [700, 175] width 1075 height 140
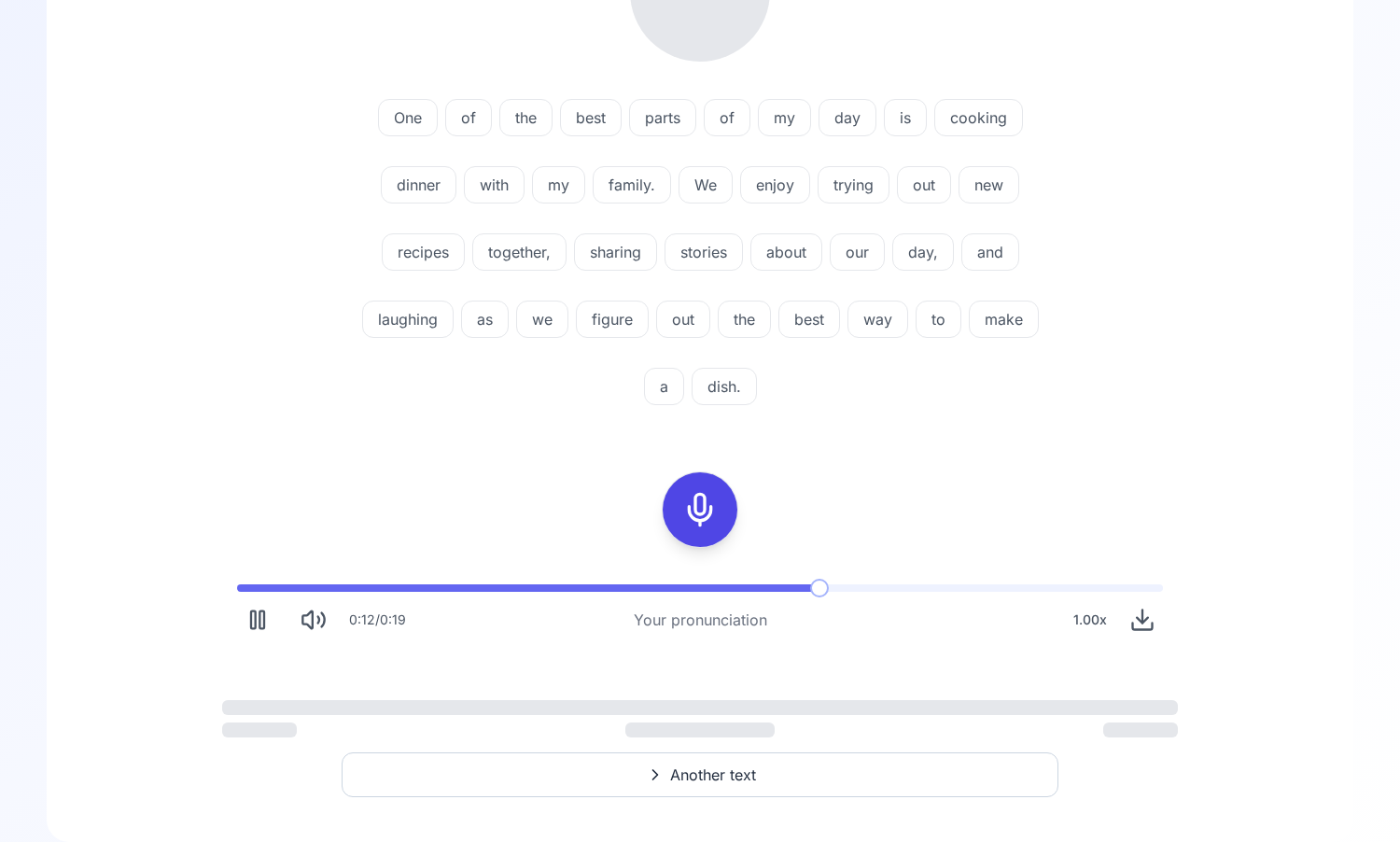
scroll to position [332, 0]
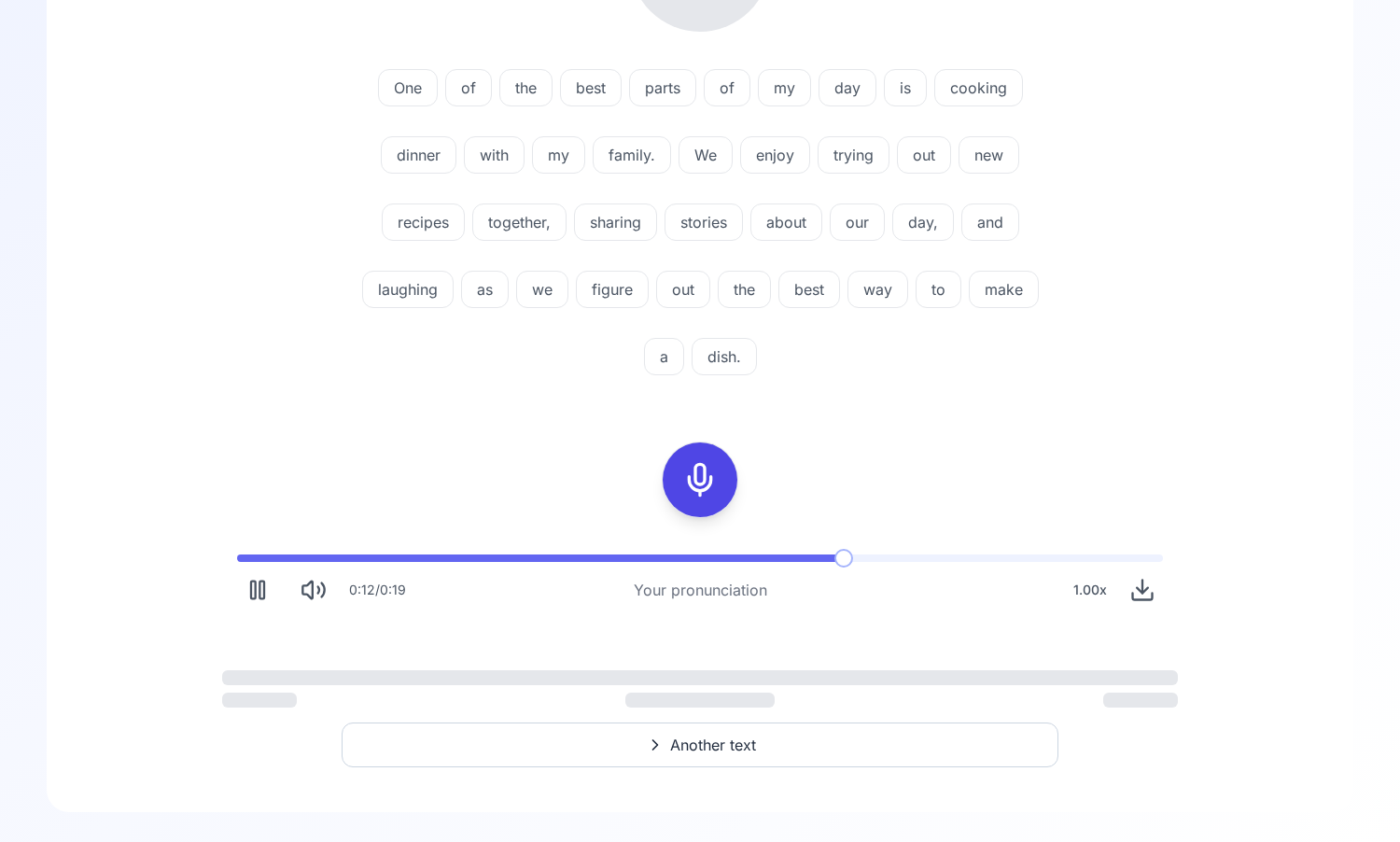
click at [268, 590] on icon "Pause" at bounding box center [257, 590] width 26 height 26
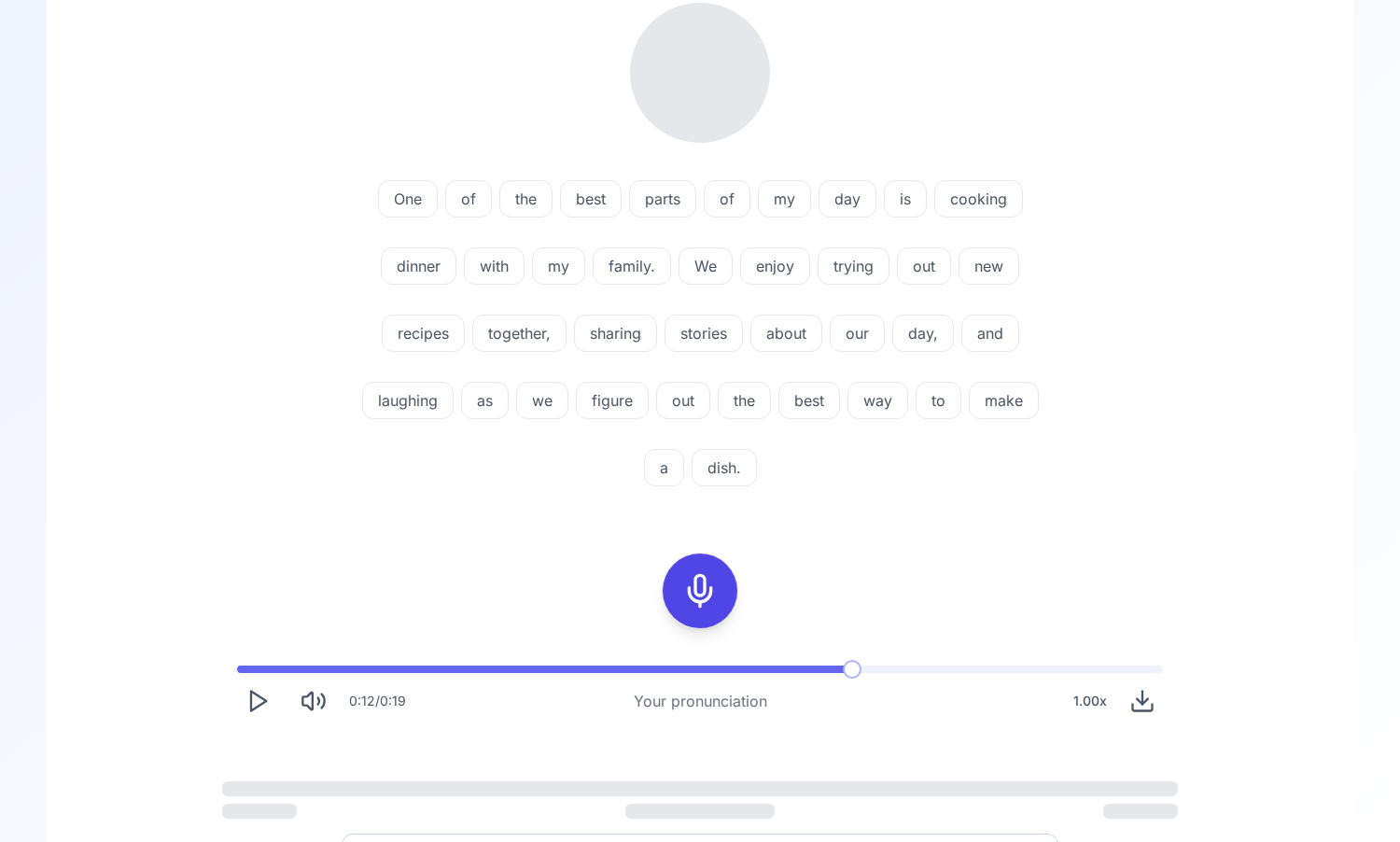
scroll to position [0, 0]
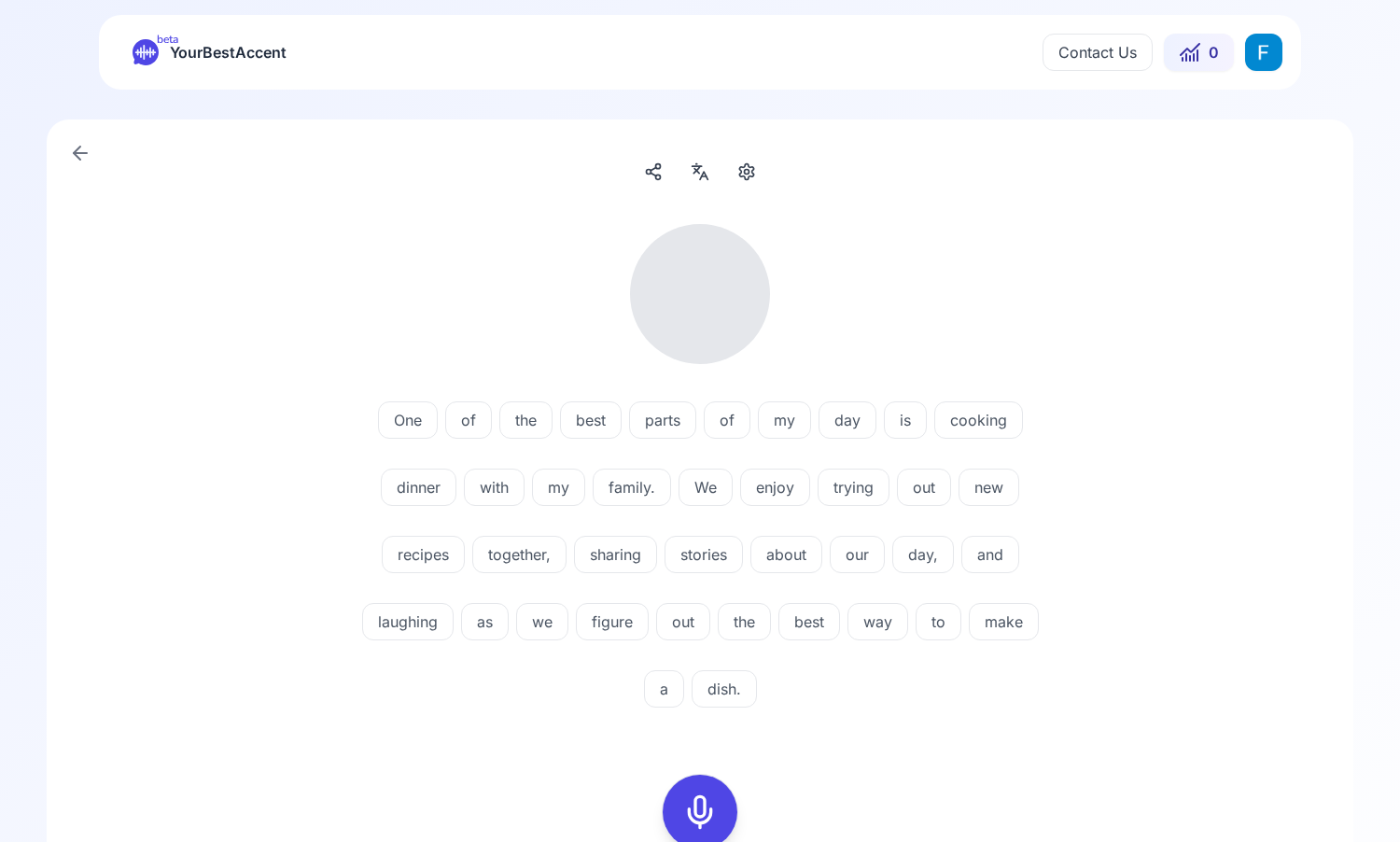
click at [82, 142] on icon at bounding box center [80, 153] width 22 height 22
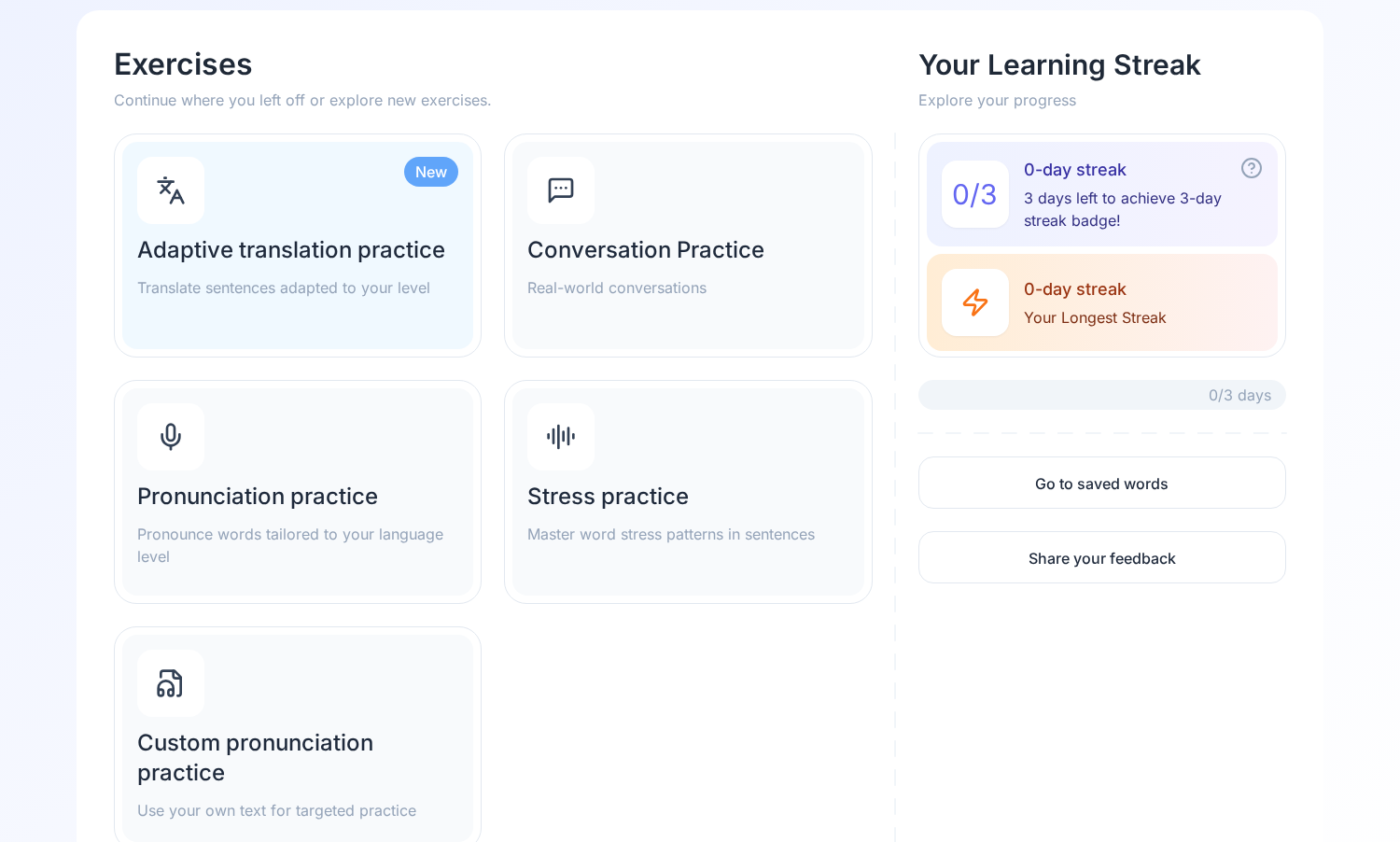
scroll to position [121, 0]
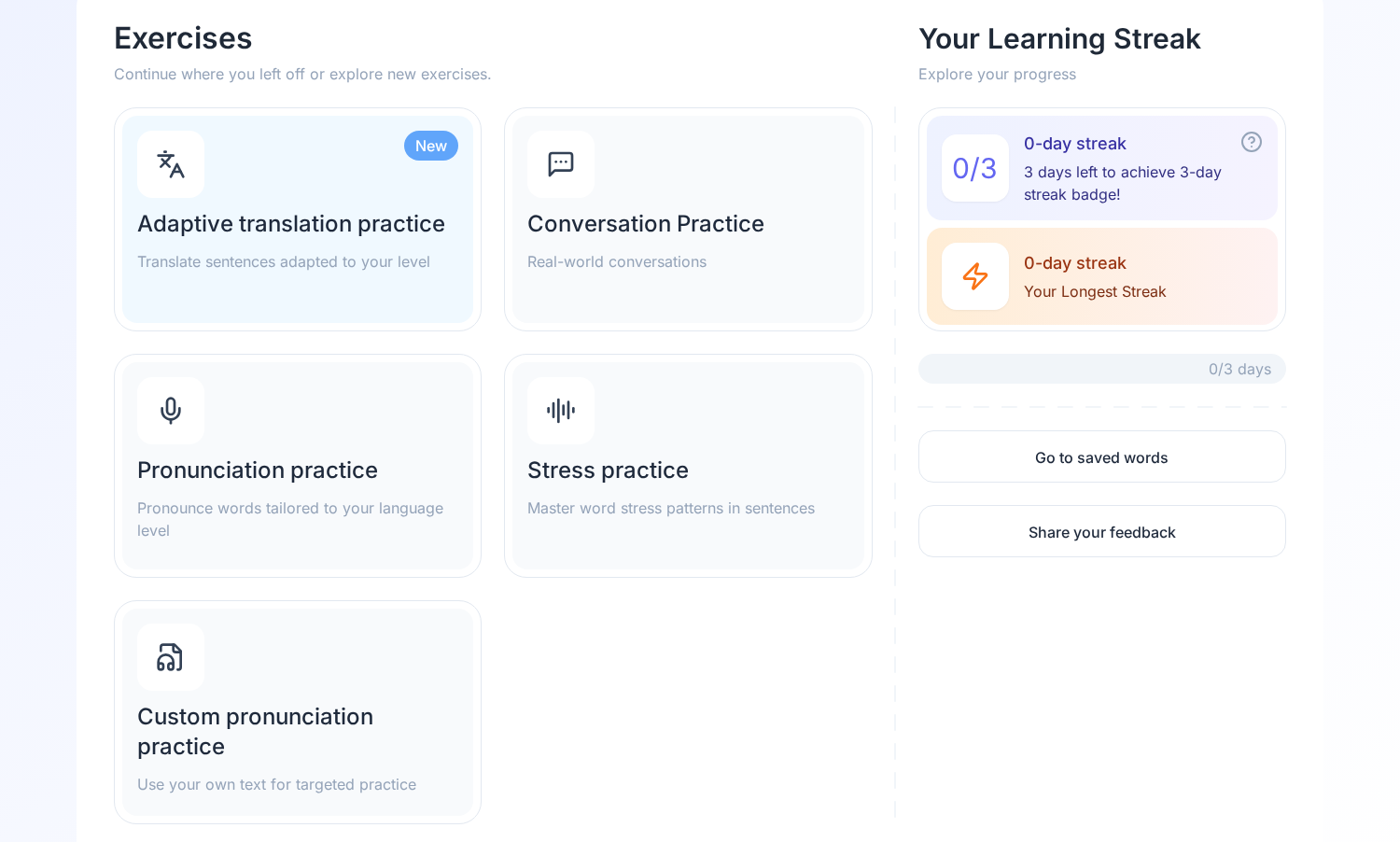
click at [363, 284] on div "New Adaptive translation practice Translate sentences adapted to your level" at bounding box center [297, 219] width 351 height 208
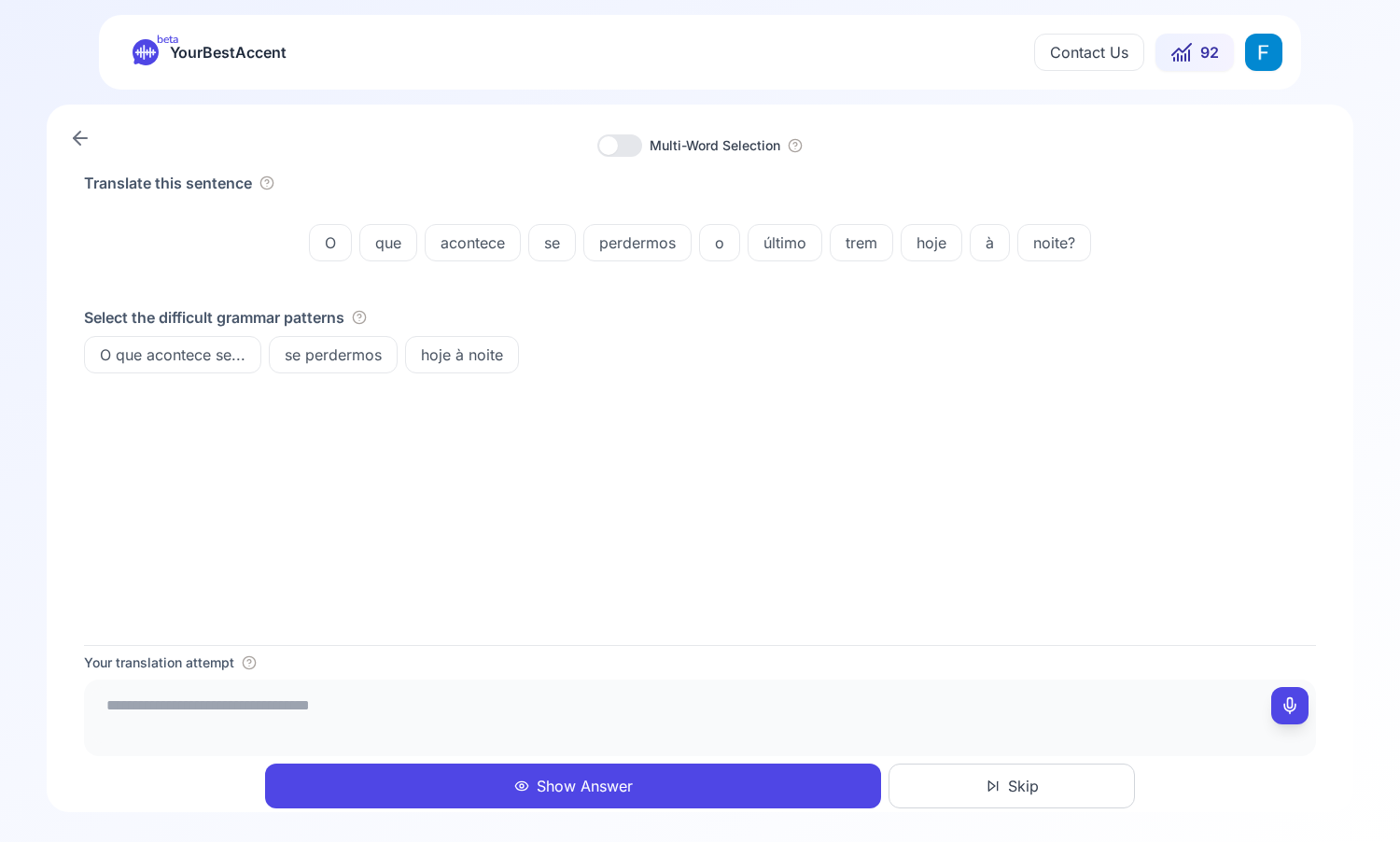
click at [331, 688] on textarea at bounding box center [700, 714] width 1218 height 56
click at [1302, 693] on button at bounding box center [1290, 706] width 37 height 37
click at [1287, 692] on div at bounding box center [1290, 706] width 8 height 37
click at [369, 706] on textarea "**********" at bounding box center [700, 714] width 1218 height 56
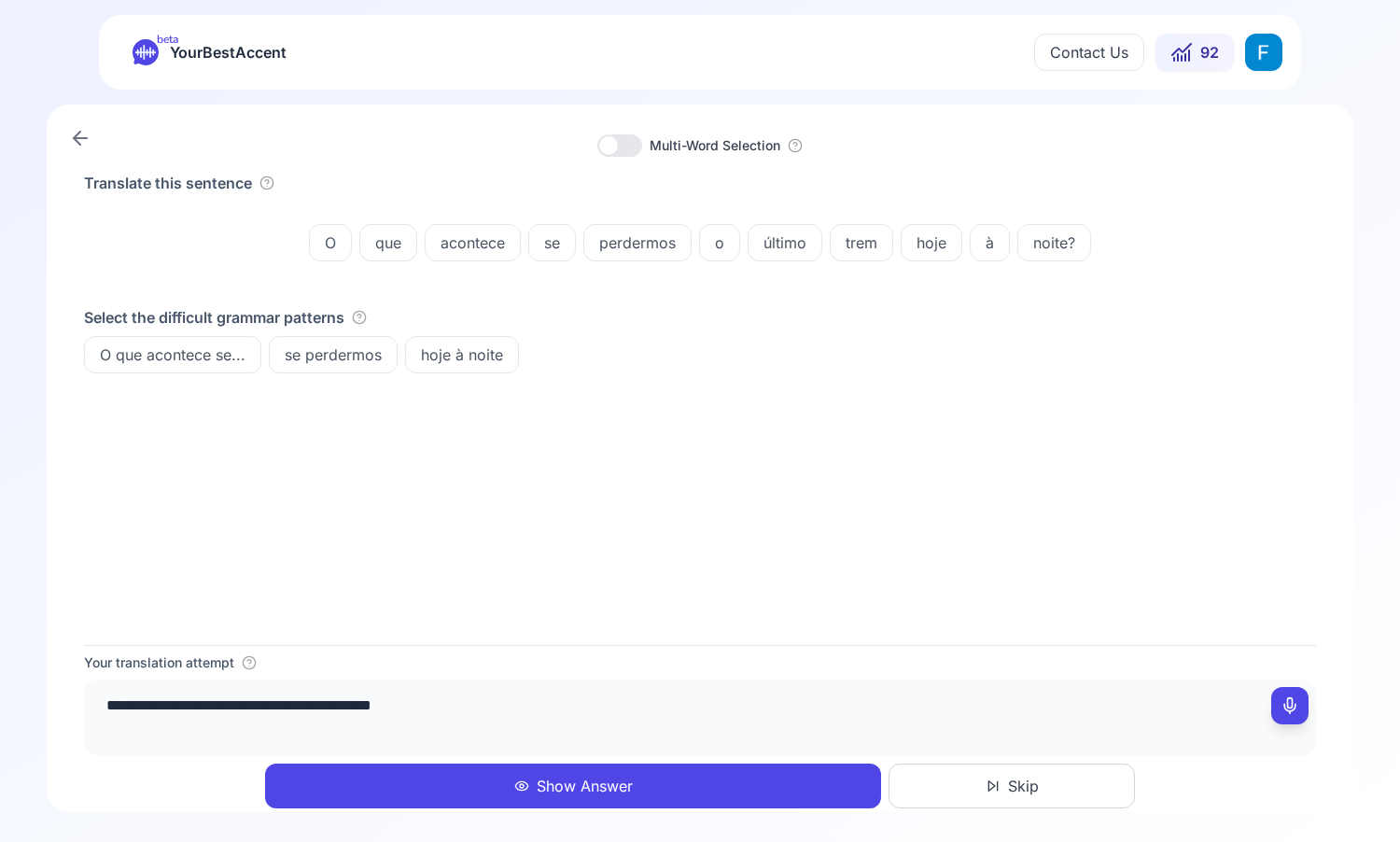
click at [708, 728] on textarea "**********" at bounding box center [700, 714] width 1218 height 56
type textarea "**********"
click at [581, 785] on button "Show Answer" at bounding box center [573, 785] width 616 height 45
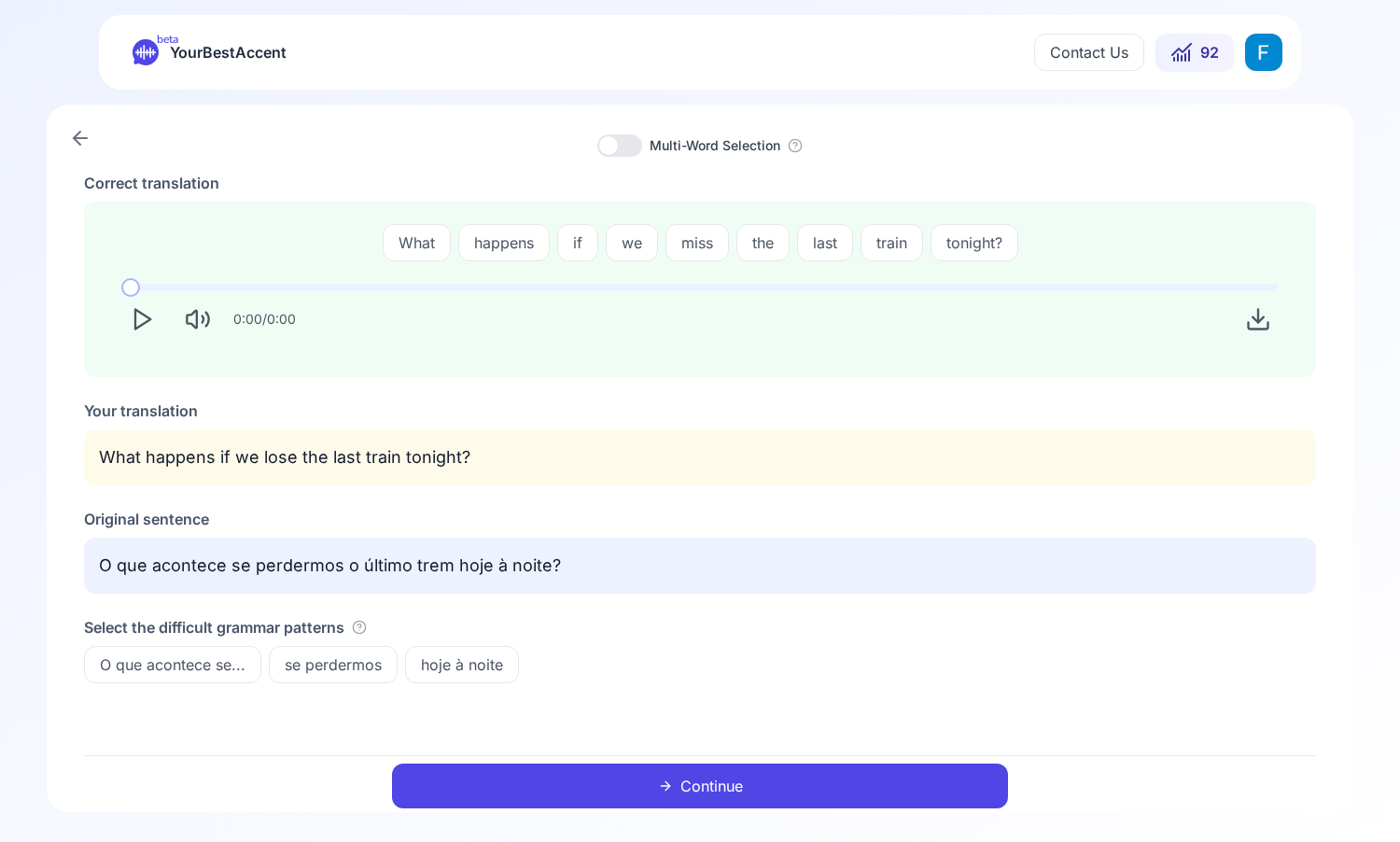
click at [422, 786] on button "Continue" at bounding box center [700, 785] width 616 height 45
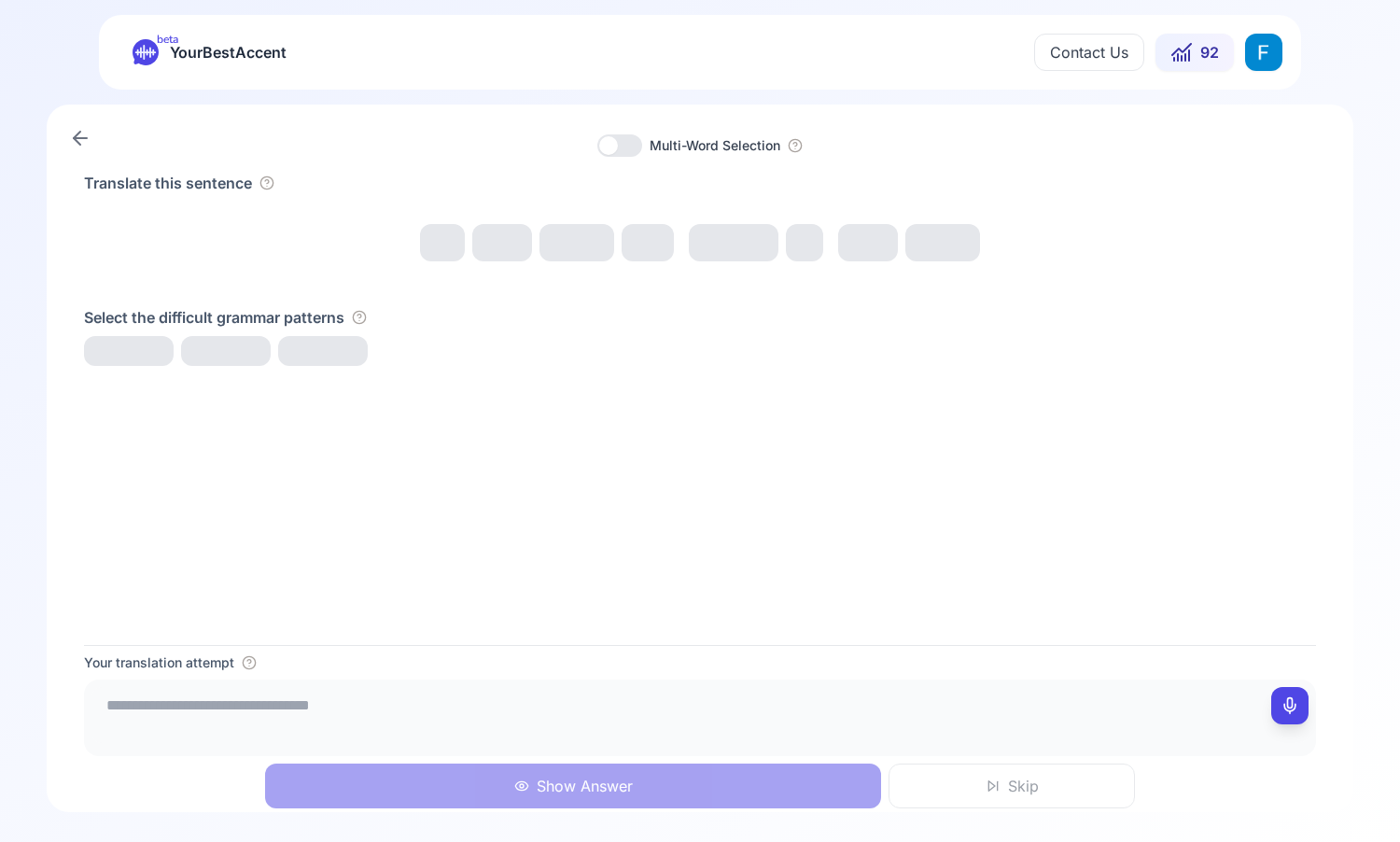
click at [91, 117] on div "Multi-Word Selection Translate this sentence Select the difficult grammar patte…" at bounding box center [700, 458] width 1307 height 708
click at [90, 121] on link at bounding box center [80, 138] width 37 height 37
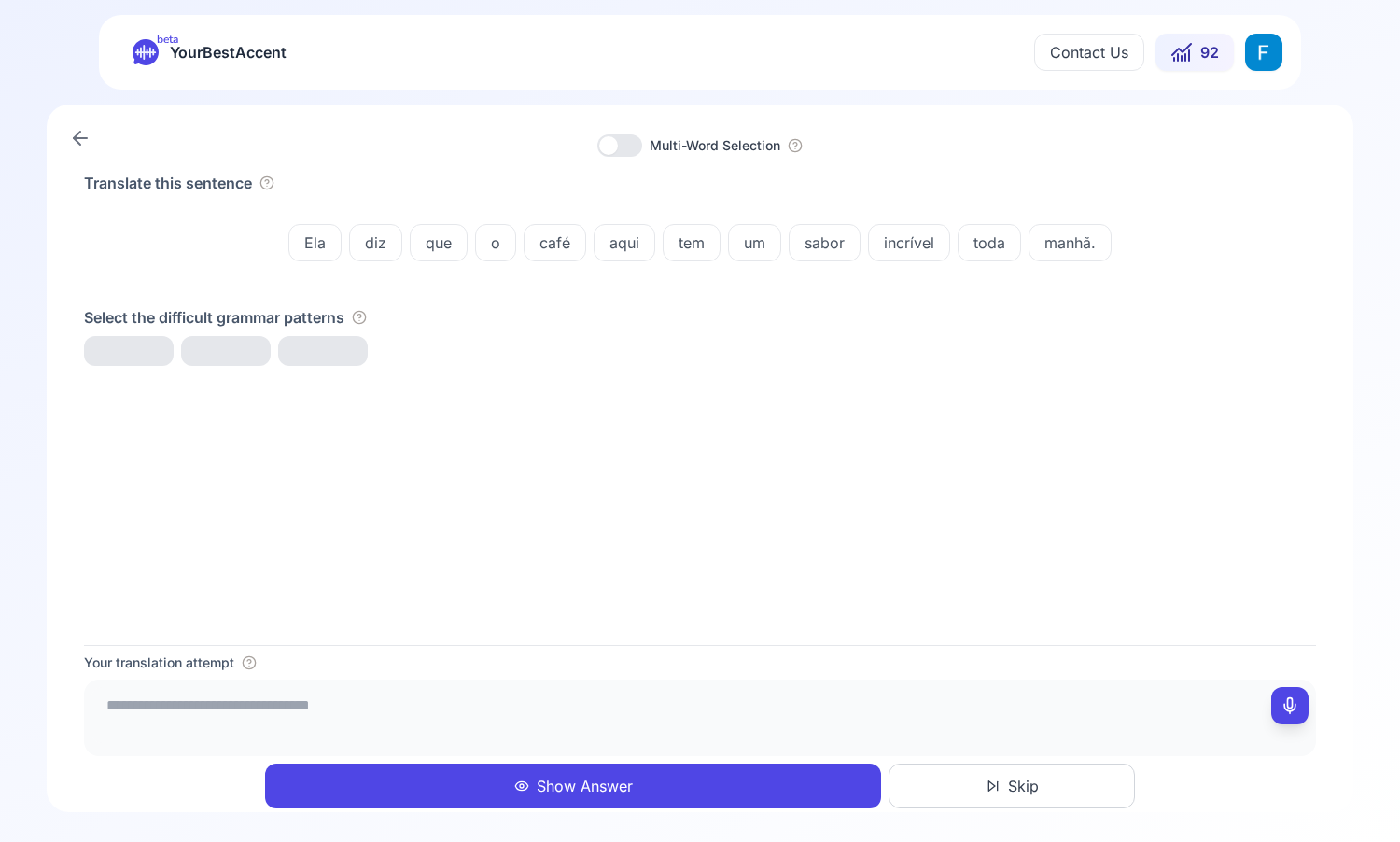
click at [83, 135] on icon at bounding box center [80, 137] width 22 height 22
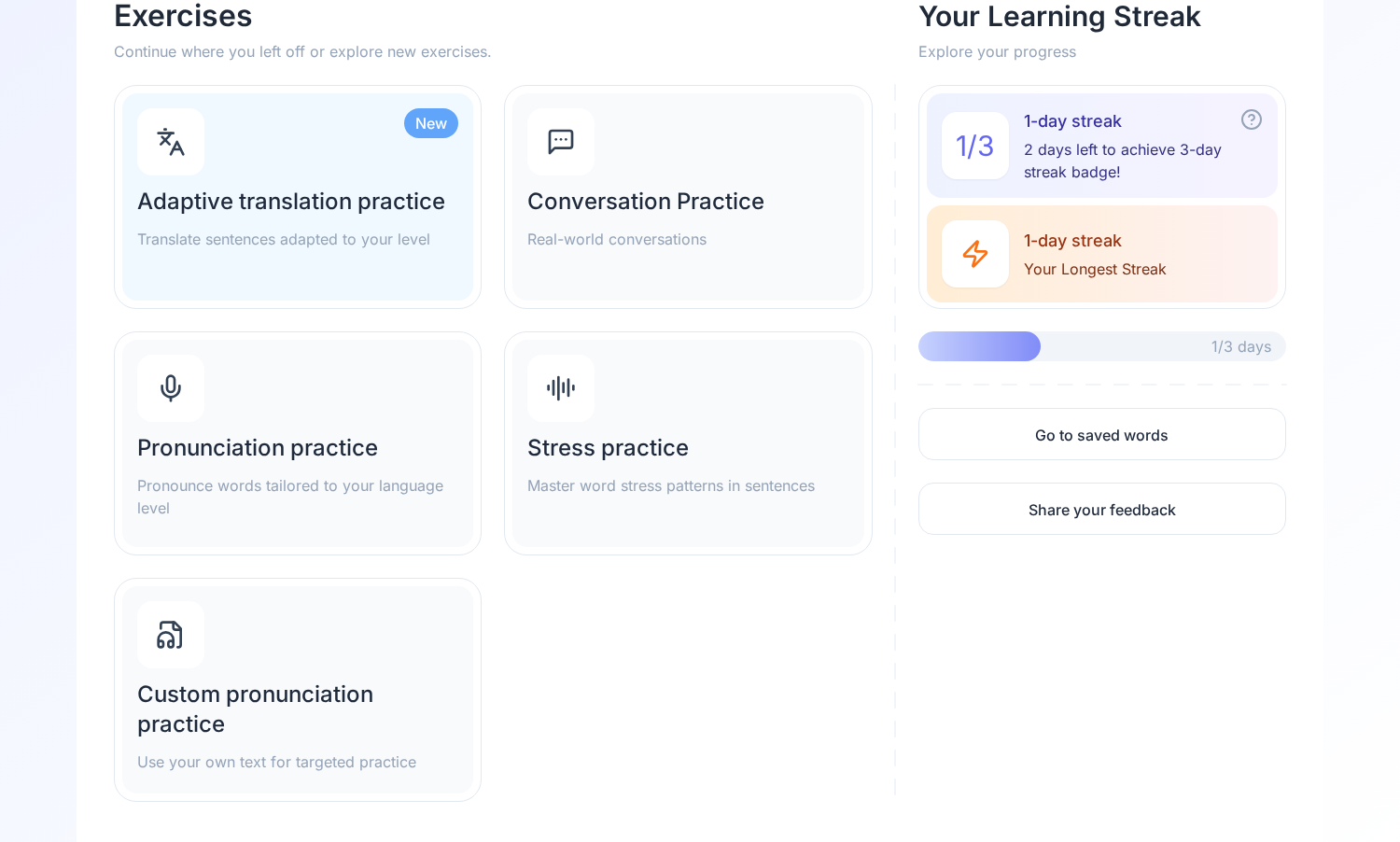
scroll to position [112, 0]
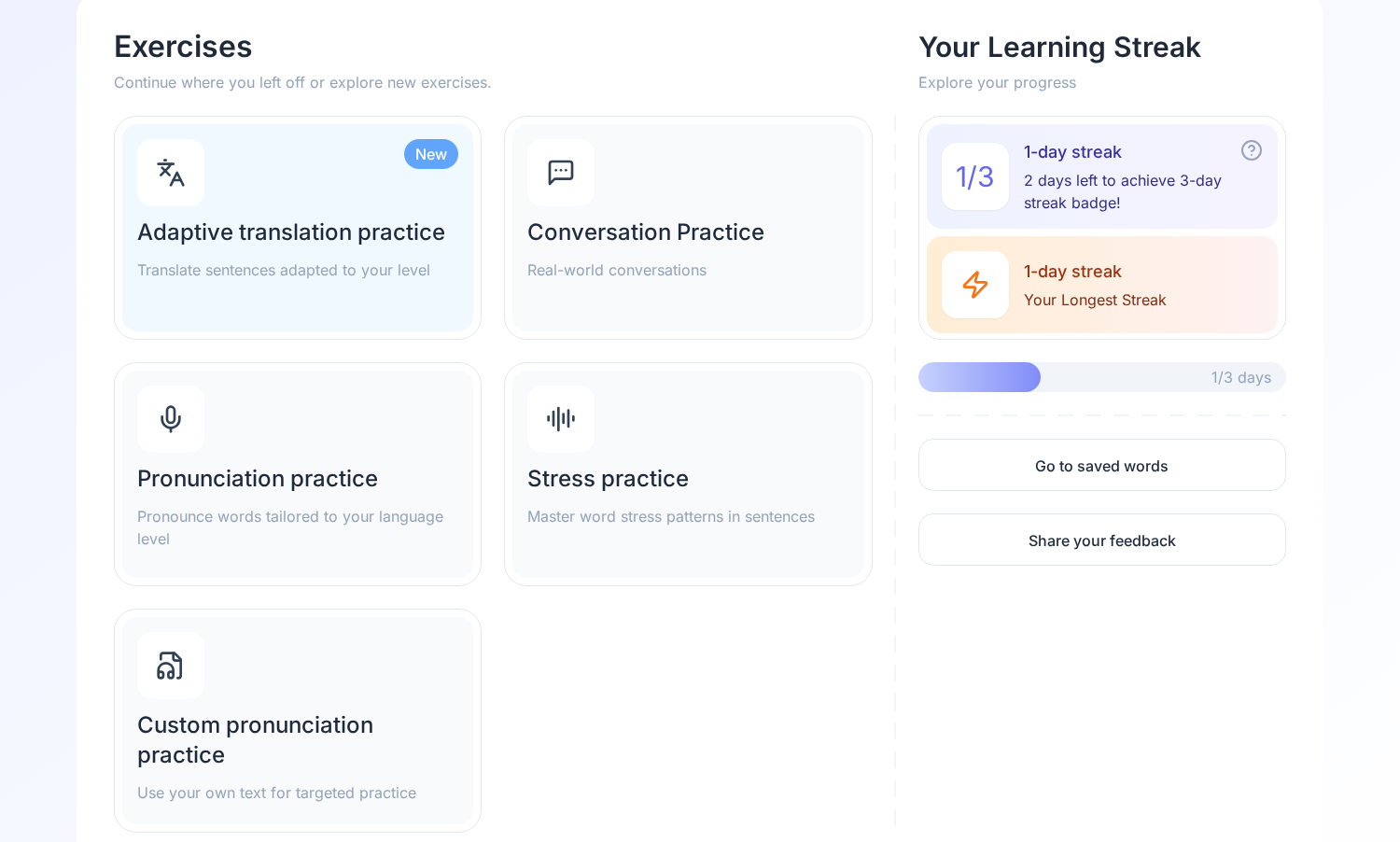
click at [399, 554] on div "Pronunciation practice Pronounce words tailored to your language level" at bounding box center [297, 474] width 351 height 208
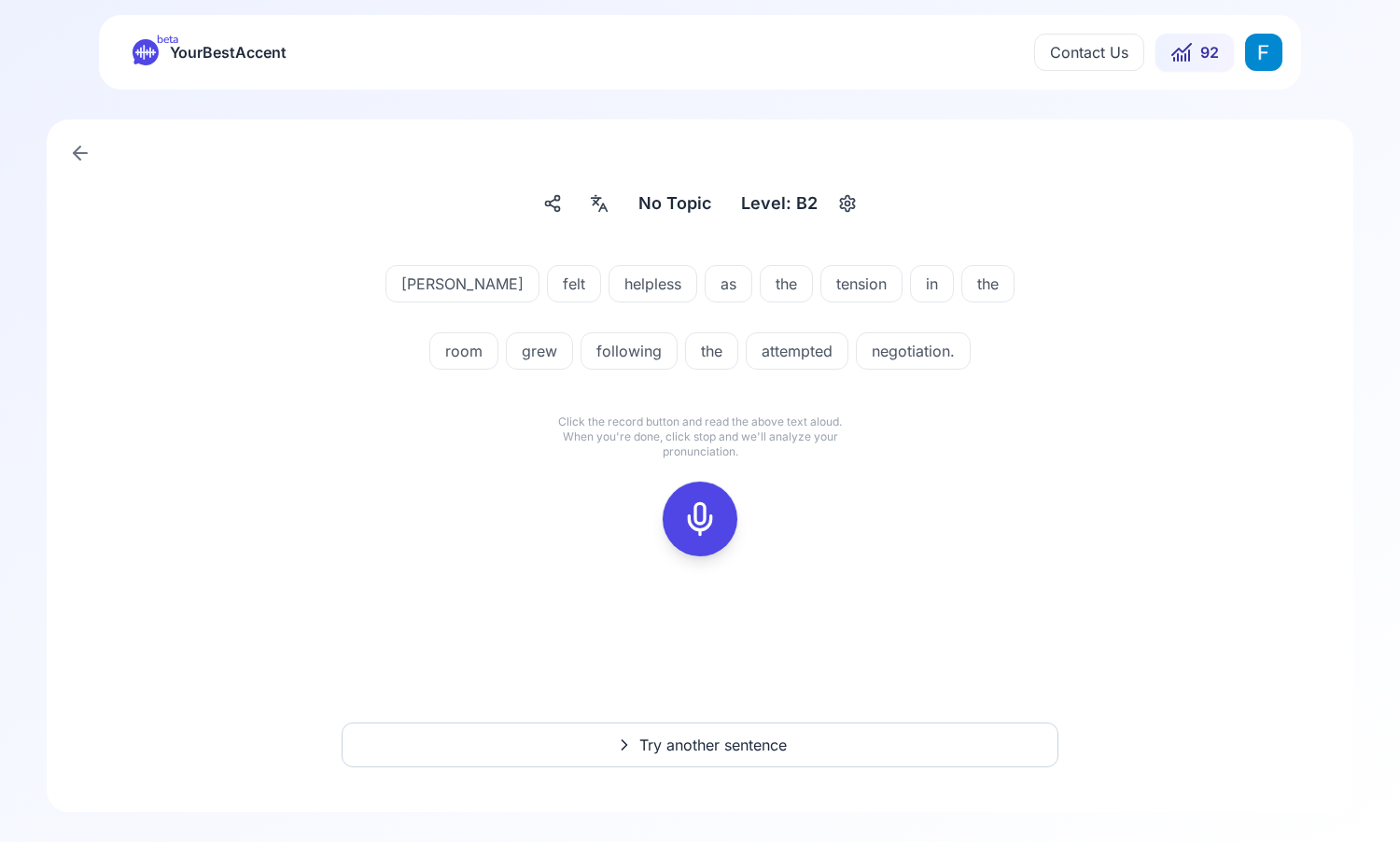
click at [846, 204] on circle "button" at bounding box center [848, 204] width 5 height 5
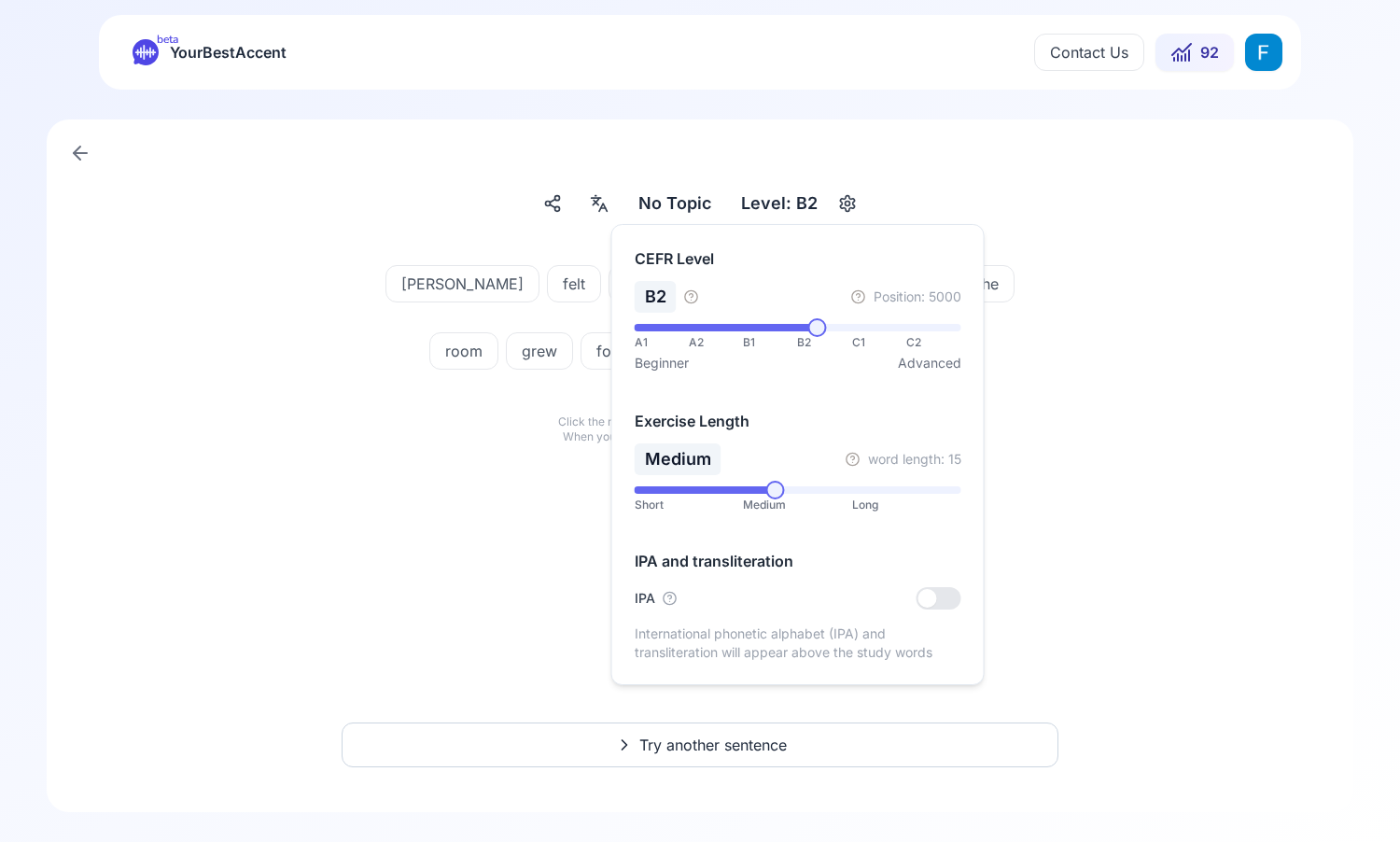
click at [846, 204] on circle "button" at bounding box center [848, 204] width 5 height 5
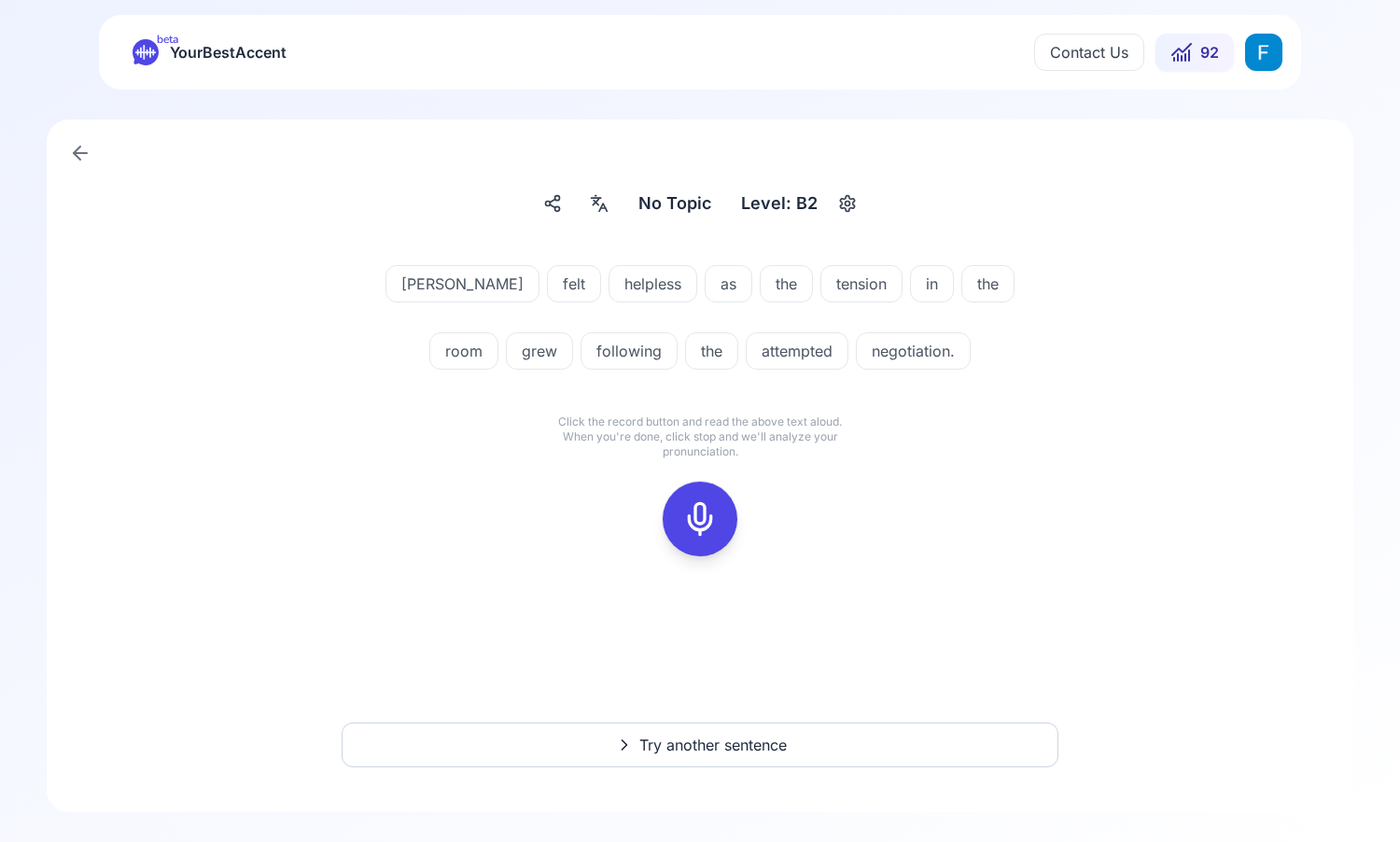
click at [696, 510] on icon at bounding box center [700, 518] width 37 height 37
click at [720, 530] on button at bounding box center [700, 518] width 75 height 75
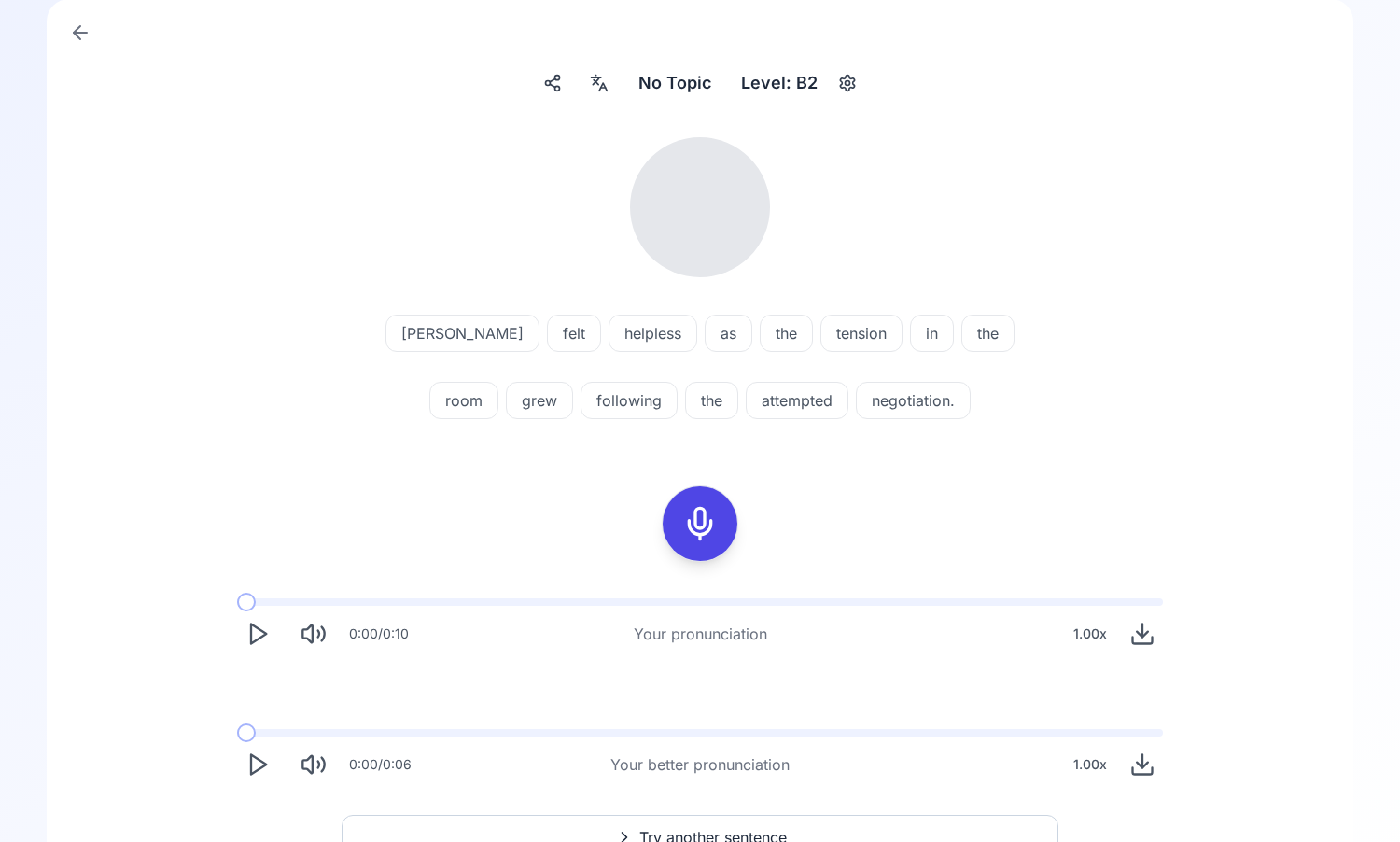
scroll to position [212, 0]
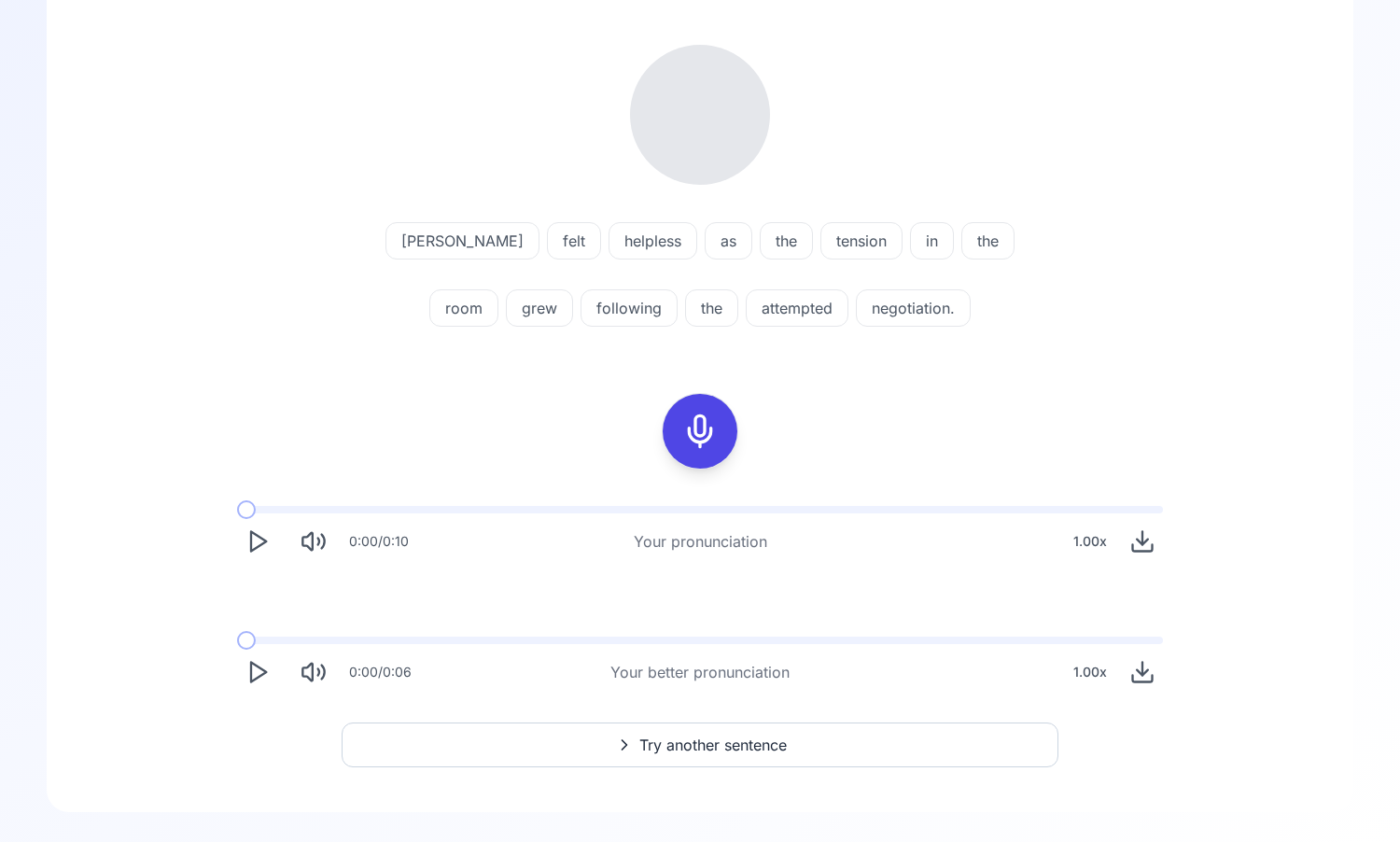
click at [256, 526] on button "Play" at bounding box center [257, 541] width 41 height 41
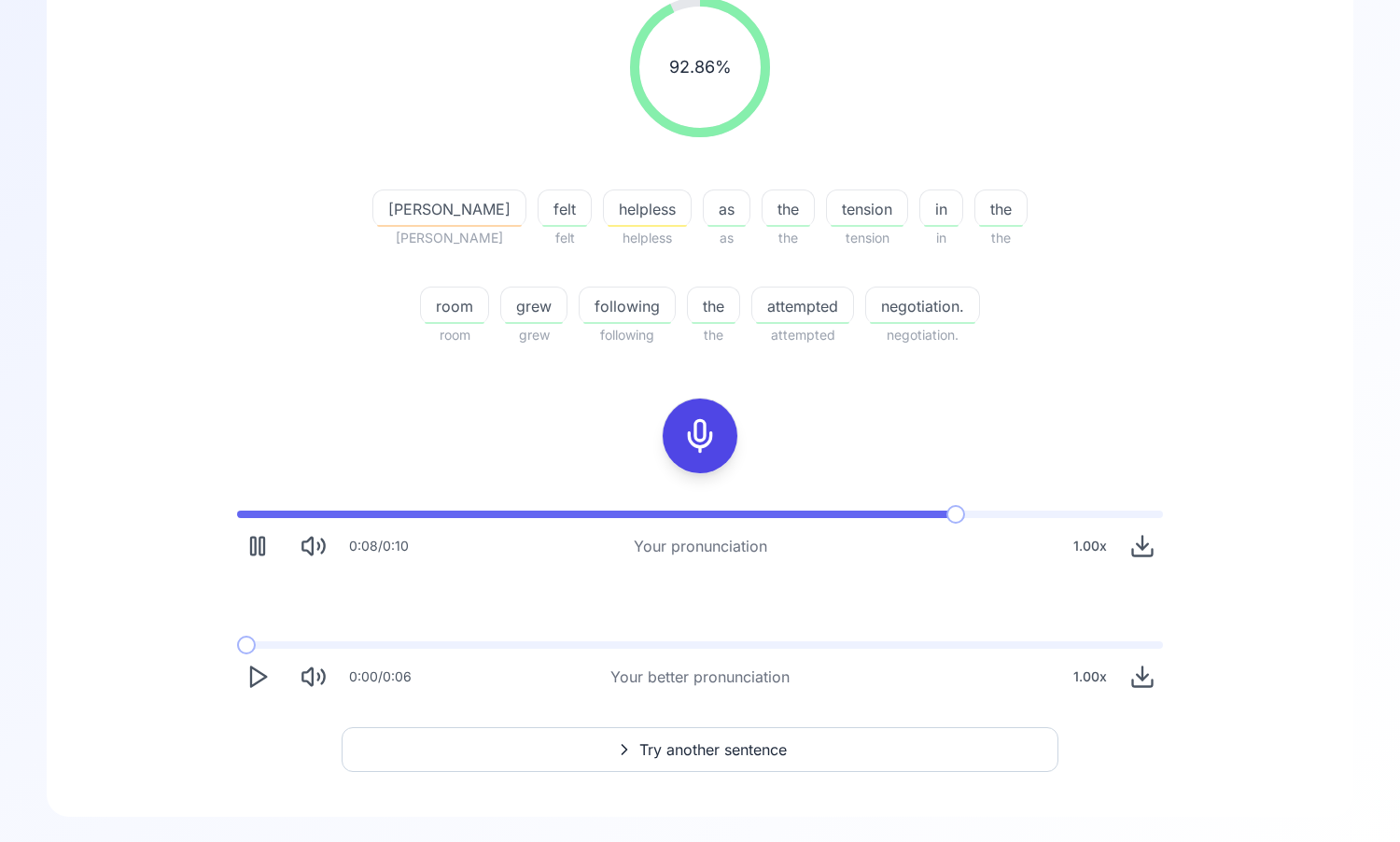
scroll to position [265, 0]
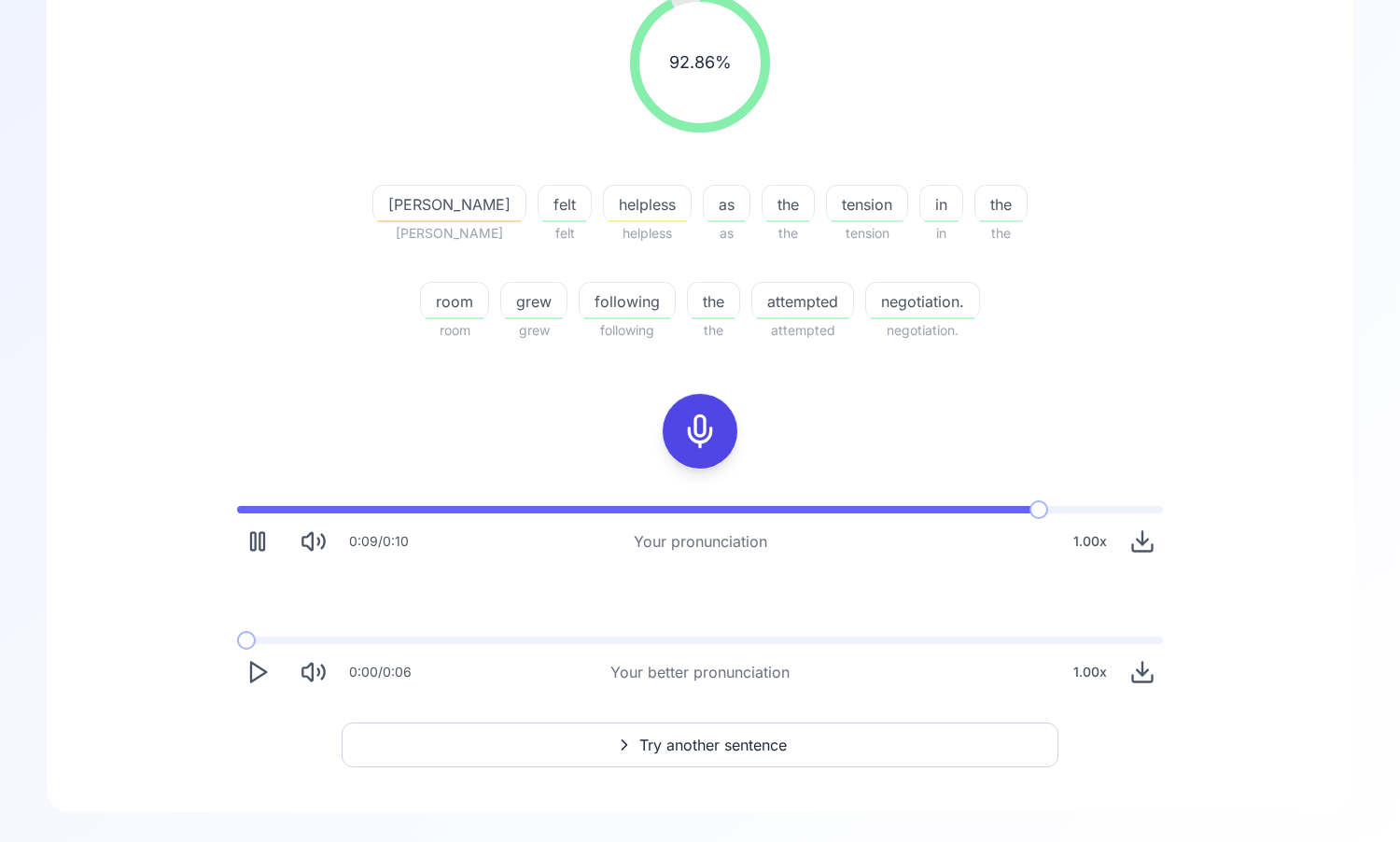
click at [255, 678] on polygon "Play" at bounding box center [258, 672] width 15 height 19
click at [253, 664] on polygon "Play" at bounding box center [258, 672] width 15 height 19
drag, startPoint x: 260, startPoint y: 645, endPoint x: 218, endPoint y: 645, distance: 42.0
click at [218, 645] on div "0:09 / 0:10 Your pronunciation 1.00 x 0:01 / 0:06 Your better pronunciation 1.0…" at bounding box center [700, 599] width 1195 height 216
click at [253, 670] on icon "Play" at bounding box center [257, 671] width 26 height 26
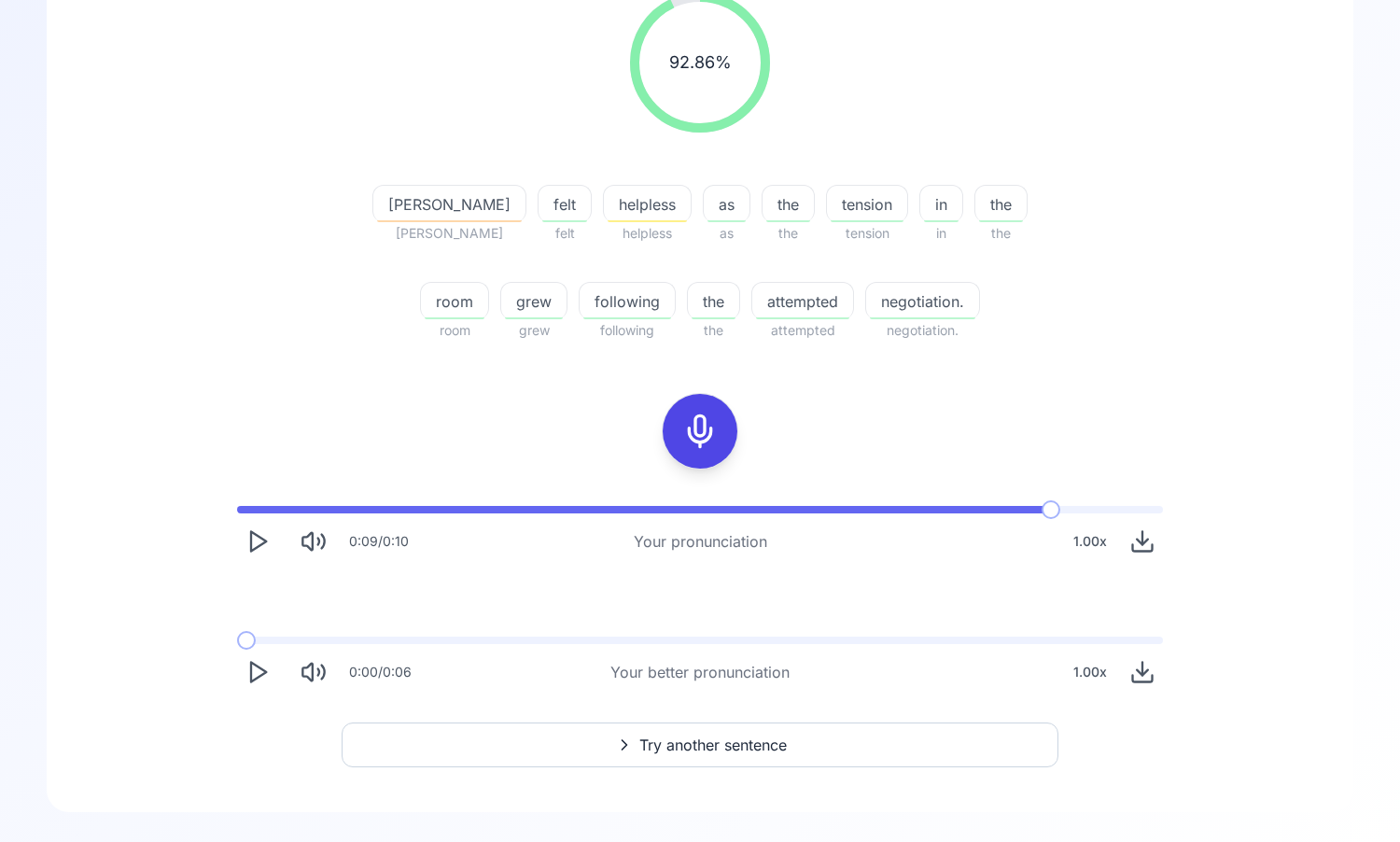
click at [253, 670] on icon "Play" at bounding box center [257, 671] width 26 height 26
click at [260, 676] on icon "Play" at bounding box center [257, 671] width 26 height 26
click at [1153, 672] on icon "Download audio" at bounding box center [1143, 671] width 26 height 26
click at [1133, 389] on div "92.86 % 92.86 % Pam Pam felt felt helpless helpless as as the the tension tensi…" at bounding box center [700, 342] width 1218 height 730
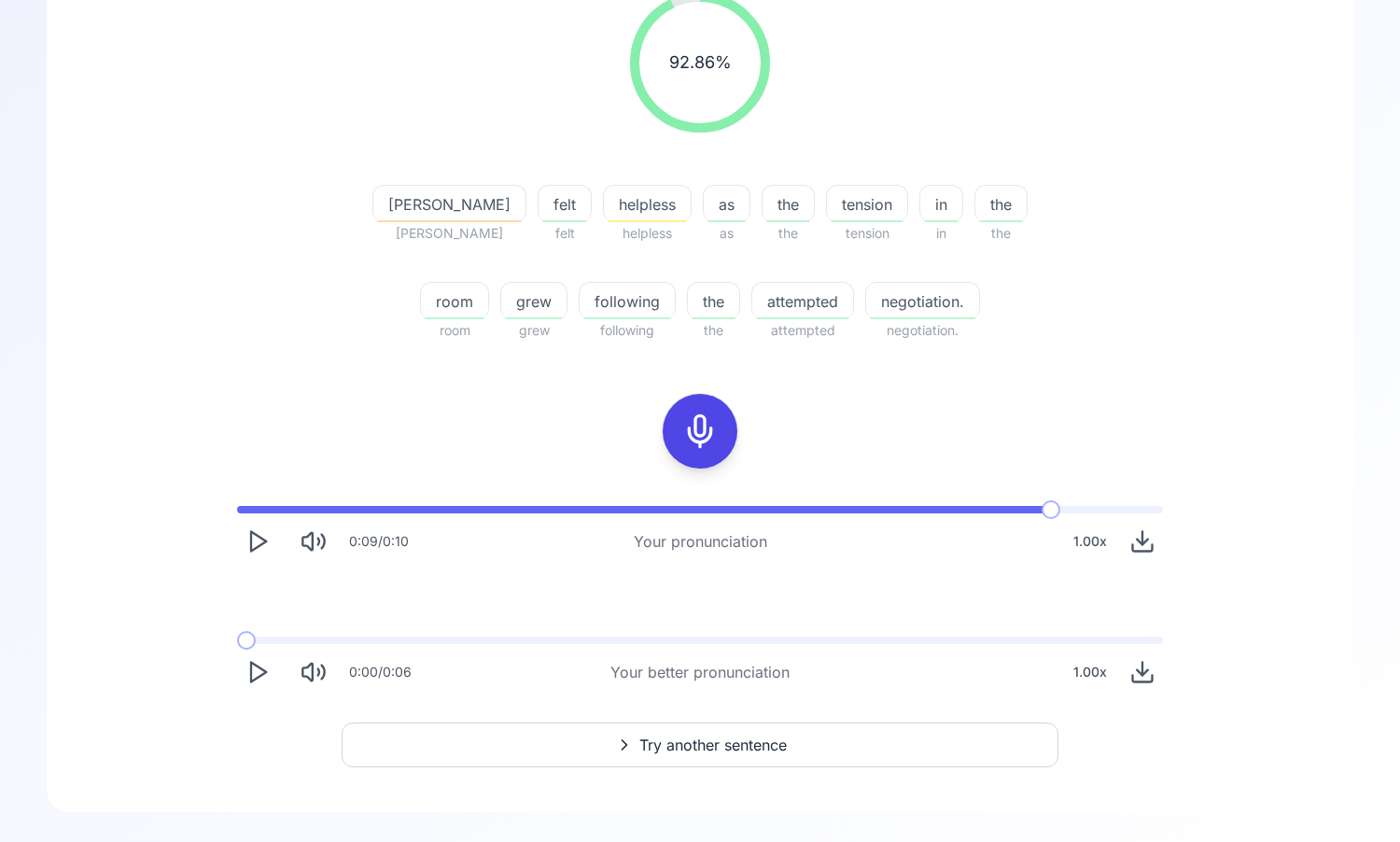
scroll to position [0, 0]
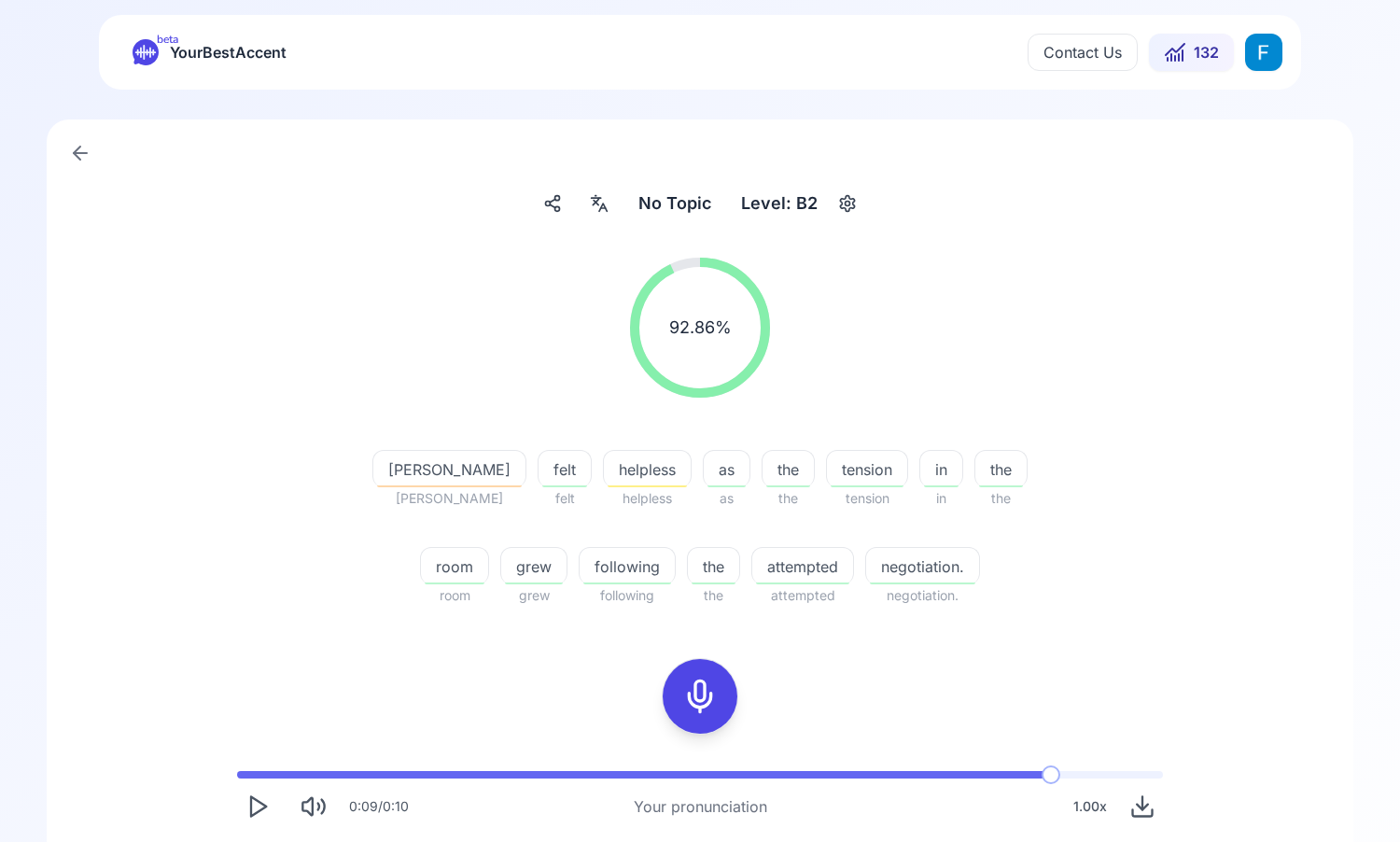
click at [187, 55] on span "YourBestAccent" at bounding box center [228, 52] width 117 height 26
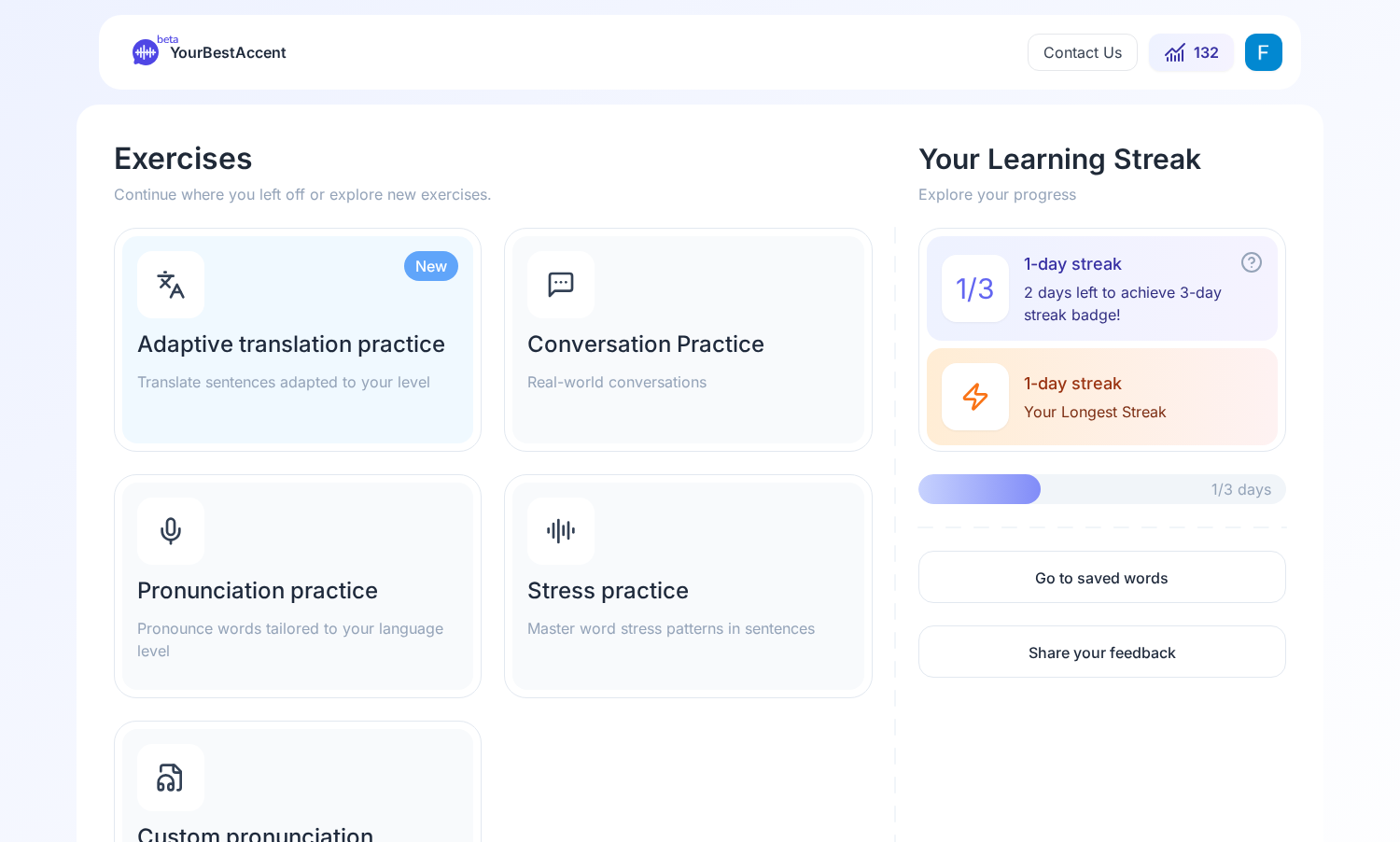
scroll to position [200, 0]
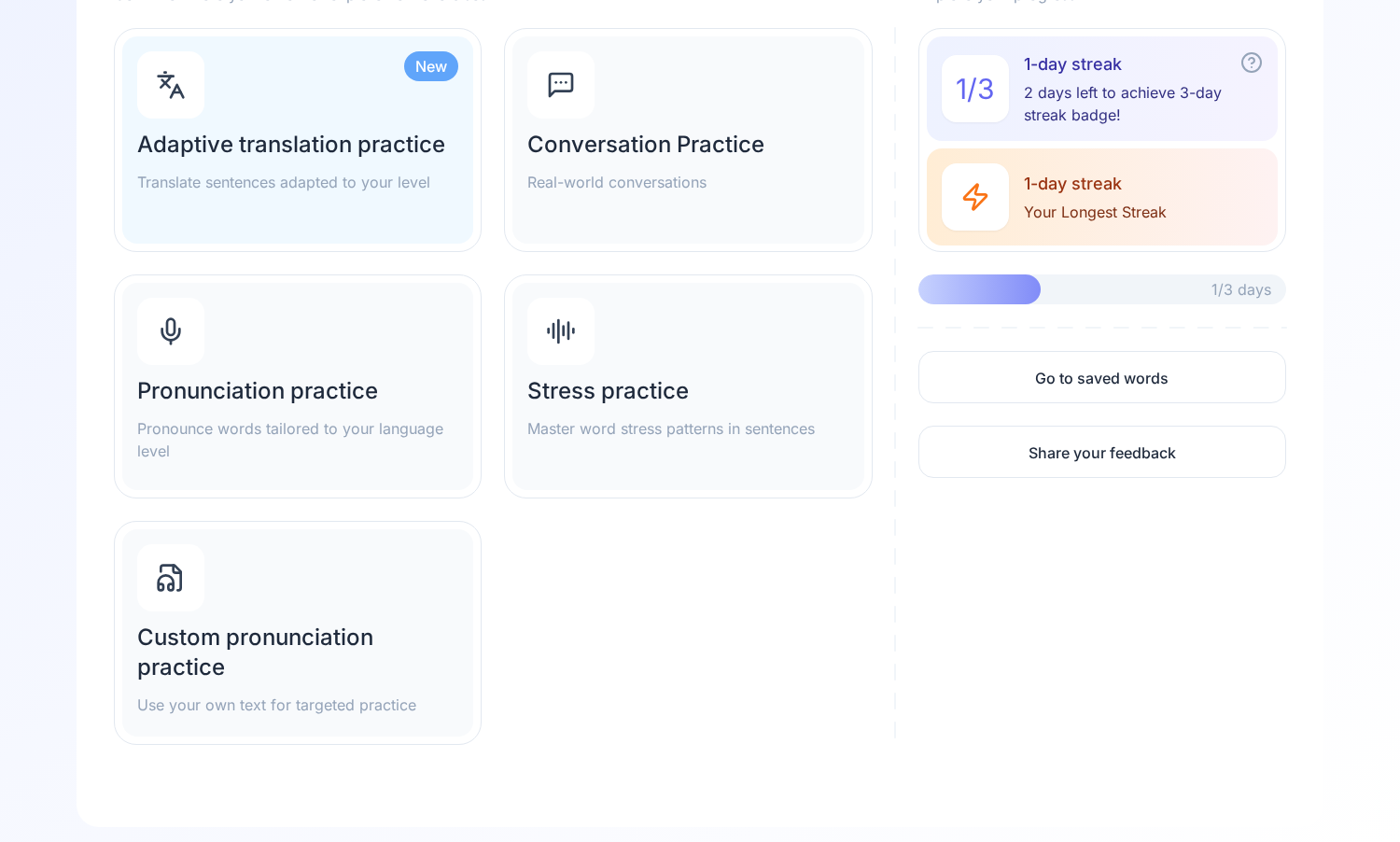
click at [350, 633] on h2 "Custom pronunciation practice" at bounding box center [297, 652] width 321 height 59
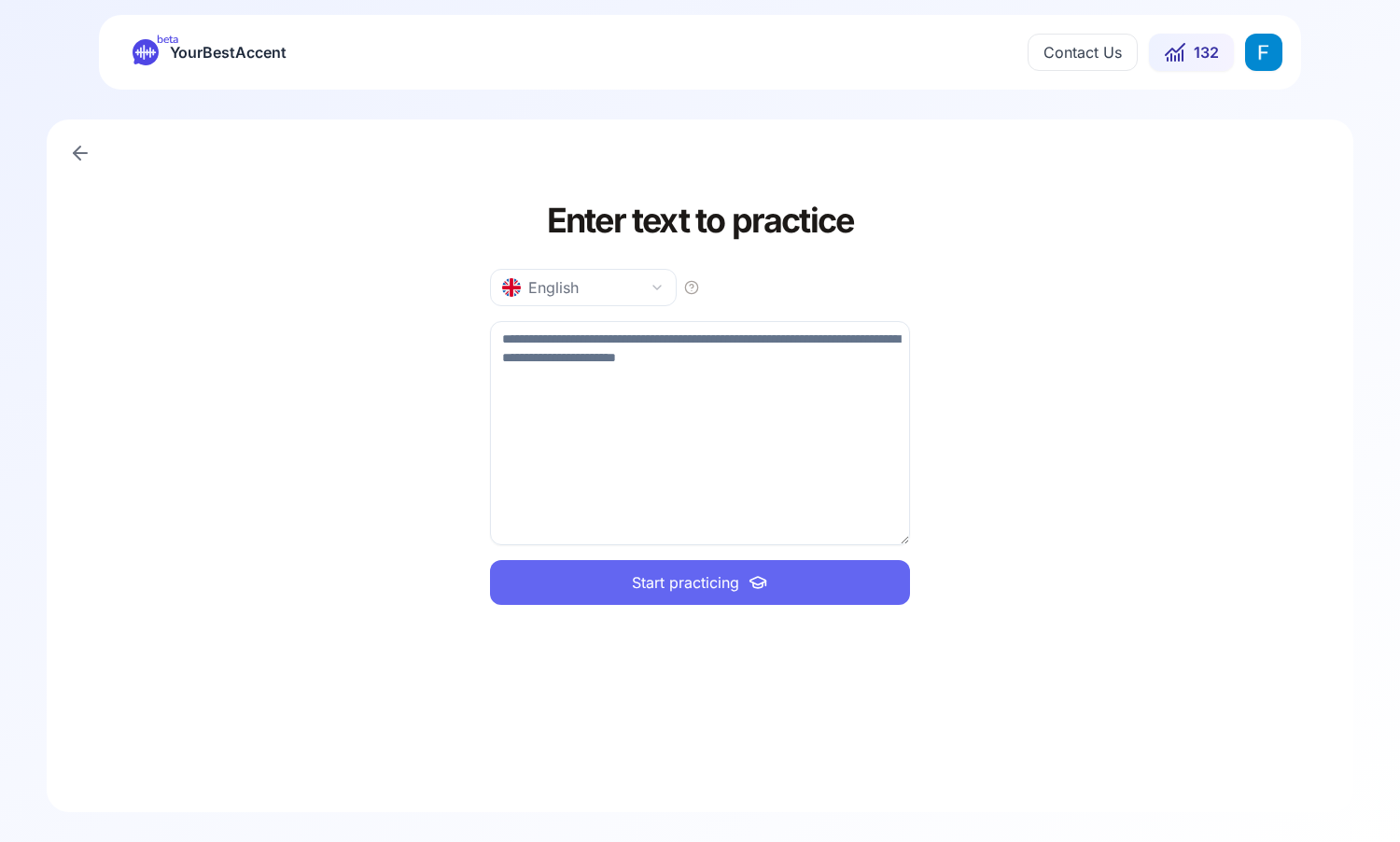
click at [659, 460] on textarea at bounding box center [700, 433] width 420 height 224
click at [587, 398] on textarea at bounding box center [700, 433] width 420 height 224
paste textarea "**********"
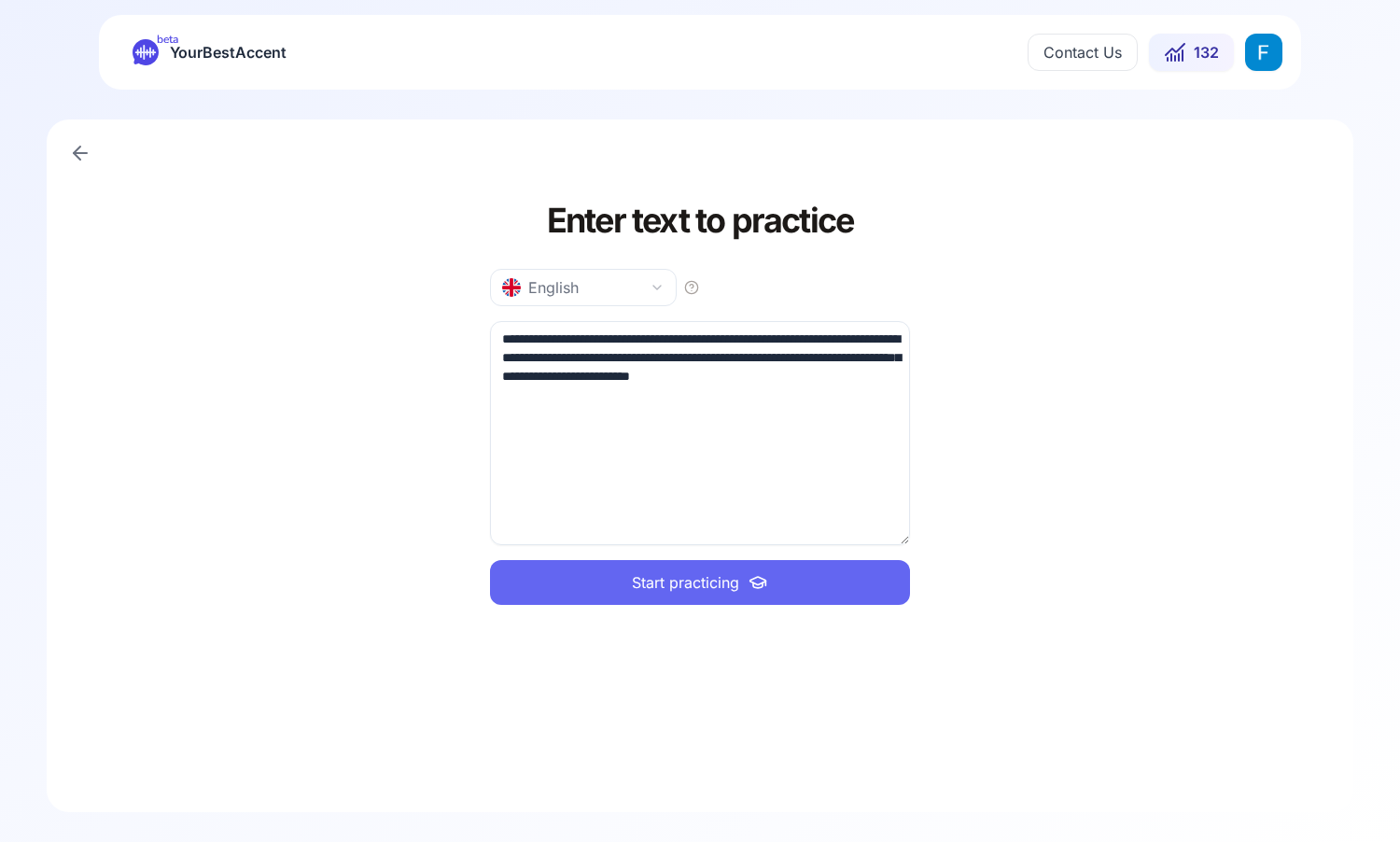
type textarea "**********"
click at [621, 570] on button "Start practicing" at bounding box center [700, 583] width 420 height 45
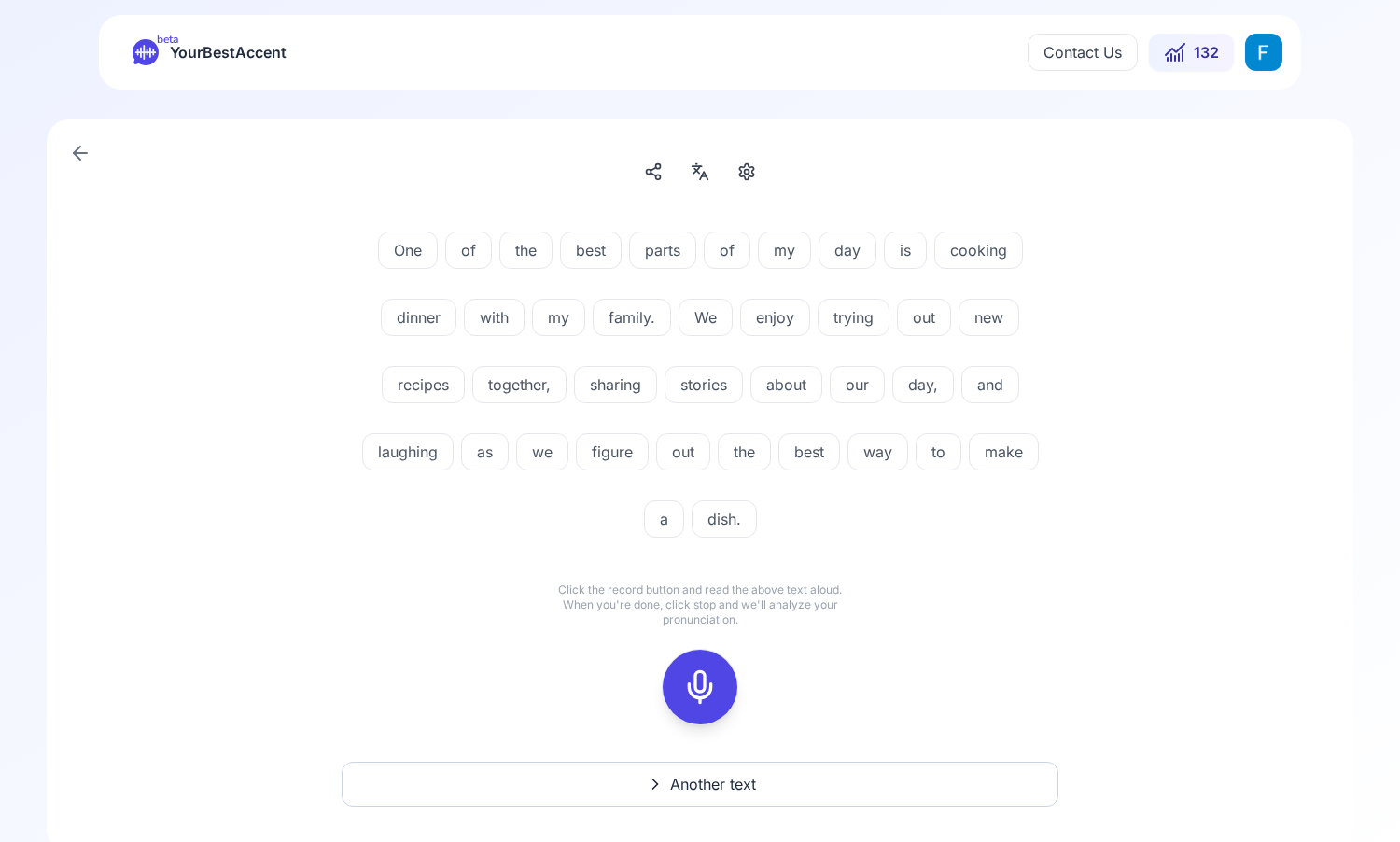
click at [701, 670] on icon at bounding box center [700, 687] width 37 height 37
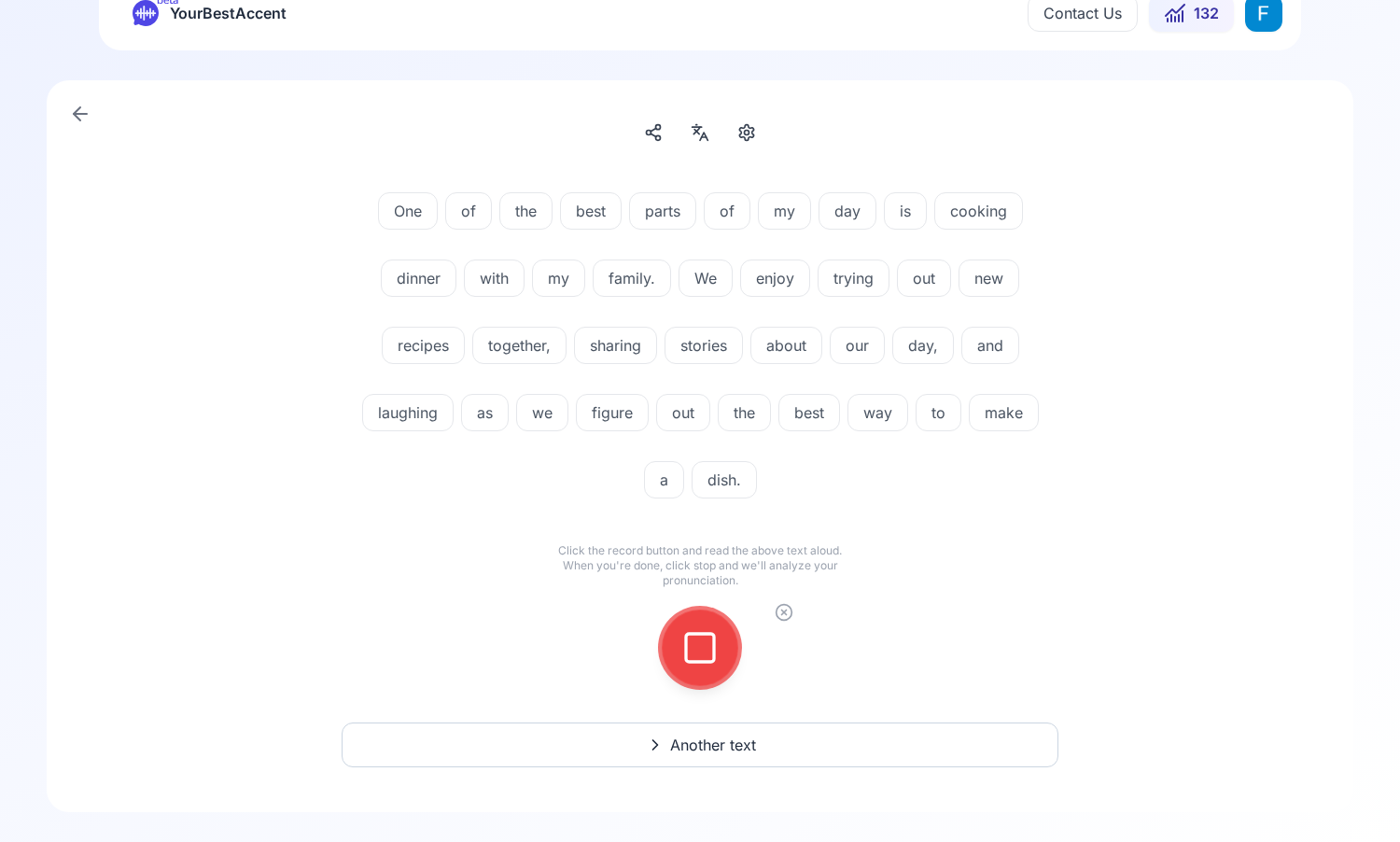
click at [706, 633] on rect at bounding box center [700, 647] width 28 height 28
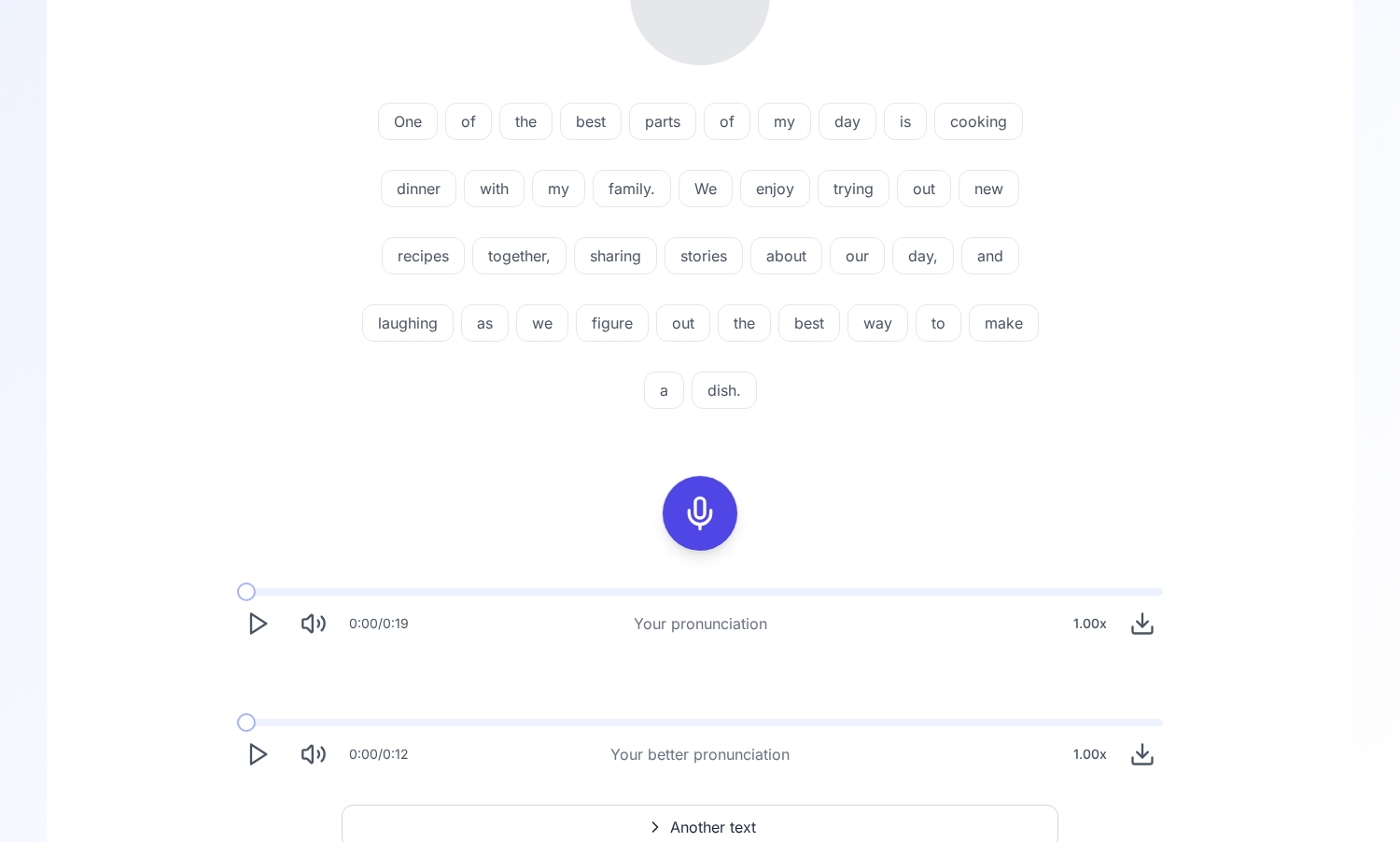
scroll to position [381, 0]
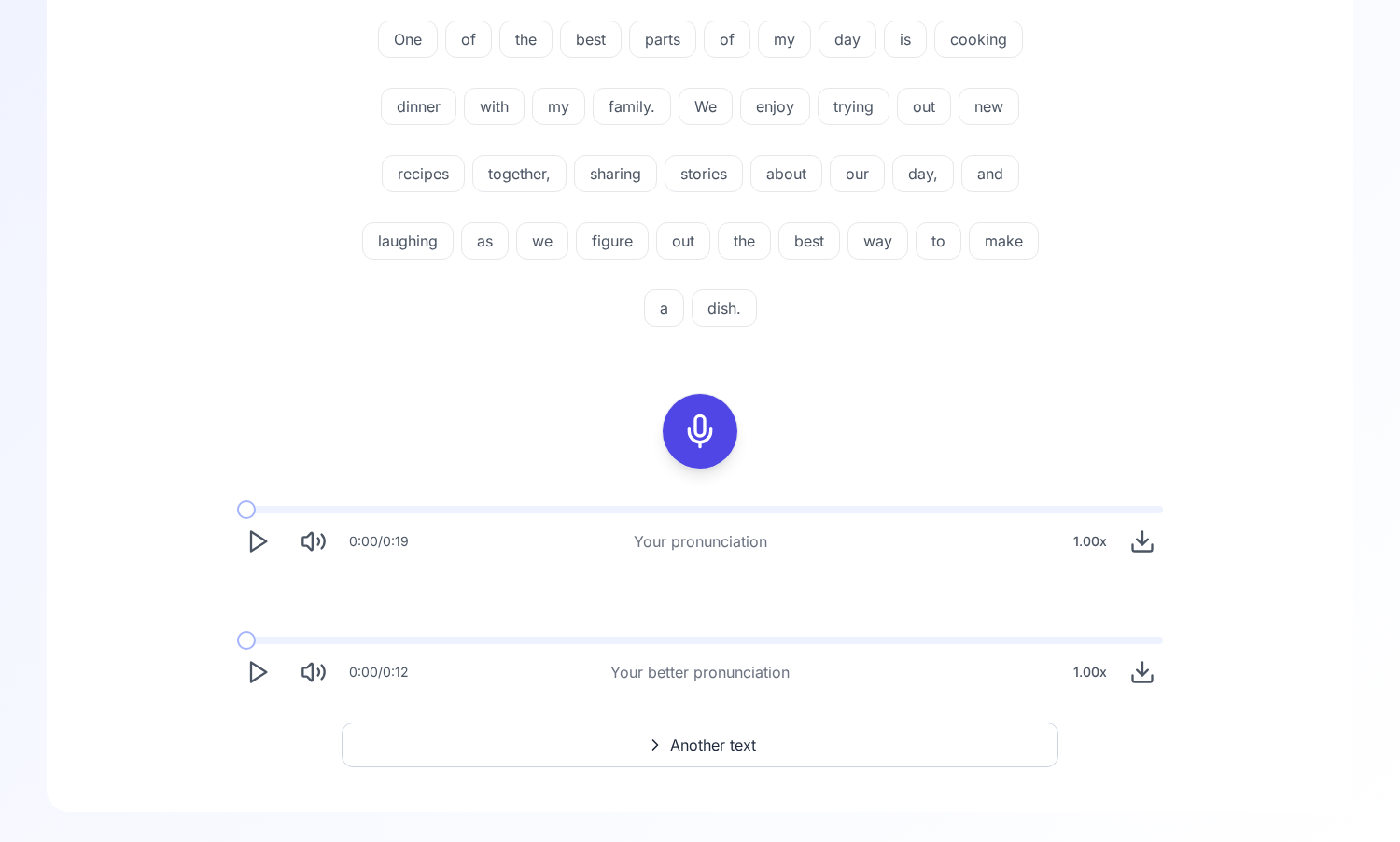
click at [256, 550] on icon "Play" at bounding box center [257, 541] width 26 height 26
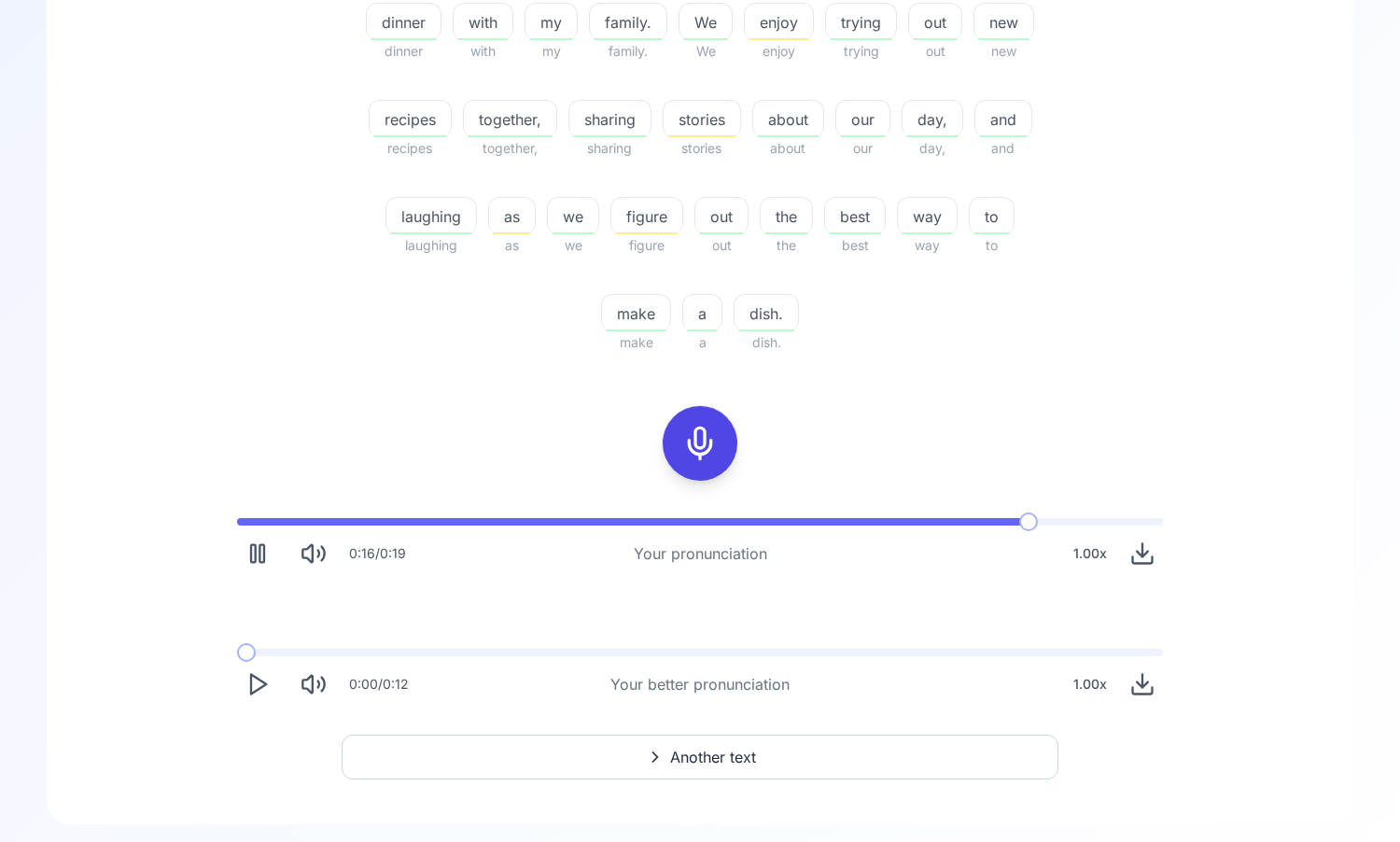
scroll to position [522, 0]
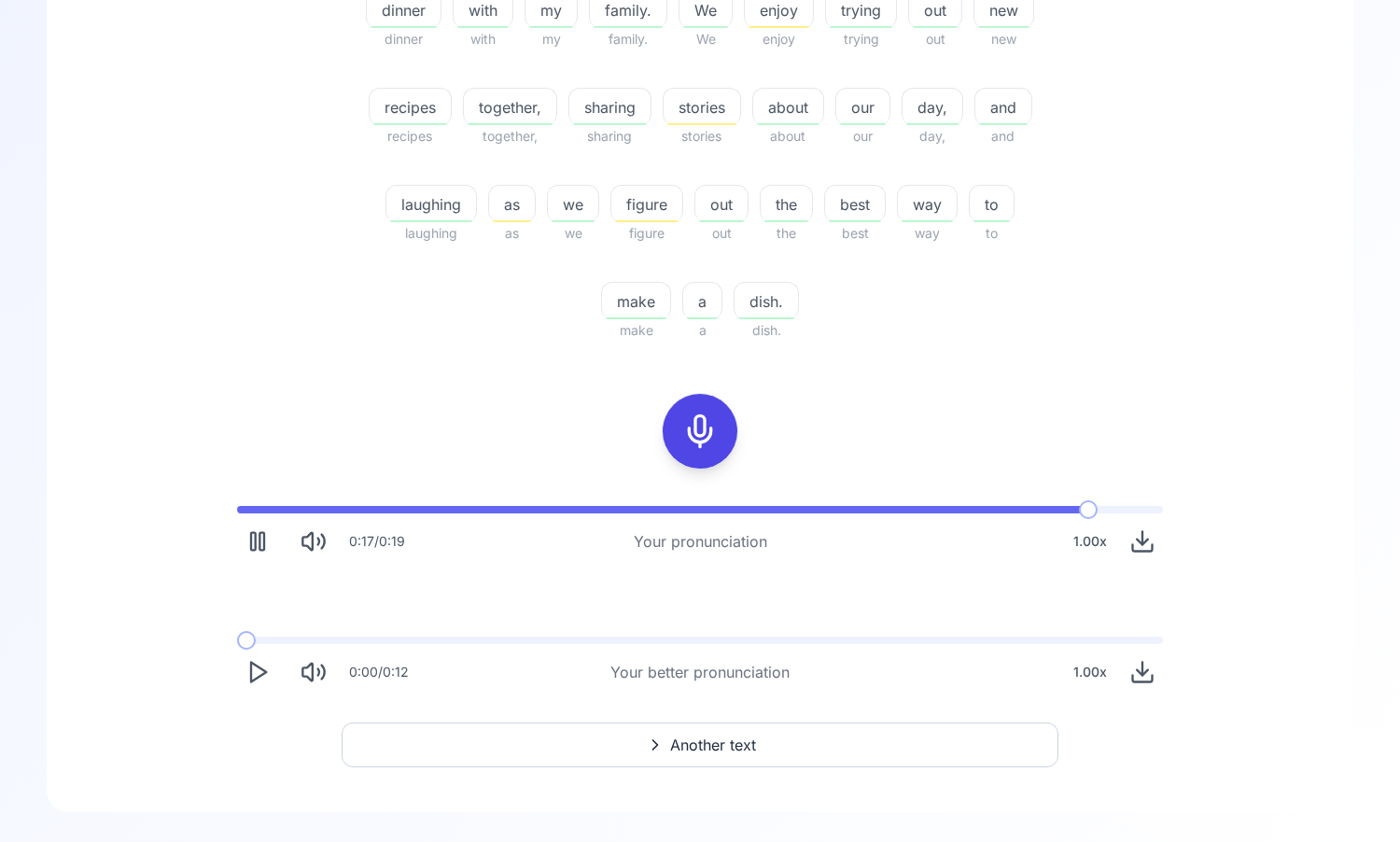
click at [249, 677] on icon "Play" at bounding box center [257, 671] width 26 height 26
click at [247, 674] on icon "Play" at bounding box center [257, 671] width 26 height 26
click at [253, 667] on icon "Play" at bounding box center [257, 671] width 26 height 26
click at [255, 670] on rect "Pause" at bounding box center [253, 672] width 5 height 18
click at [1145, 667] on icon "Download audio" at bounding box center [1143, 671] width 26 height 26
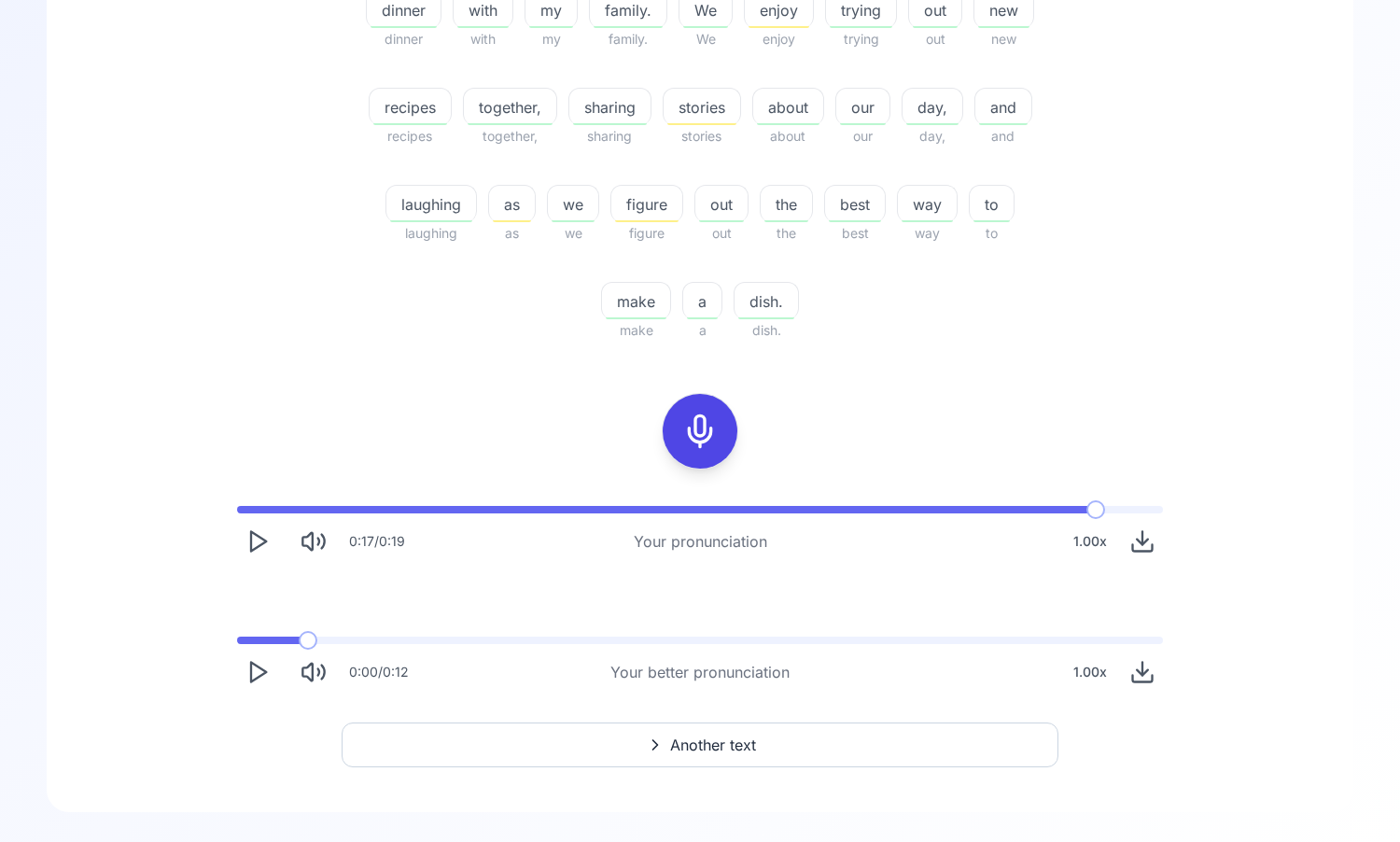
click at [771, 753] on button "Another text" at bounding box center [699, 745] width 717 height 45
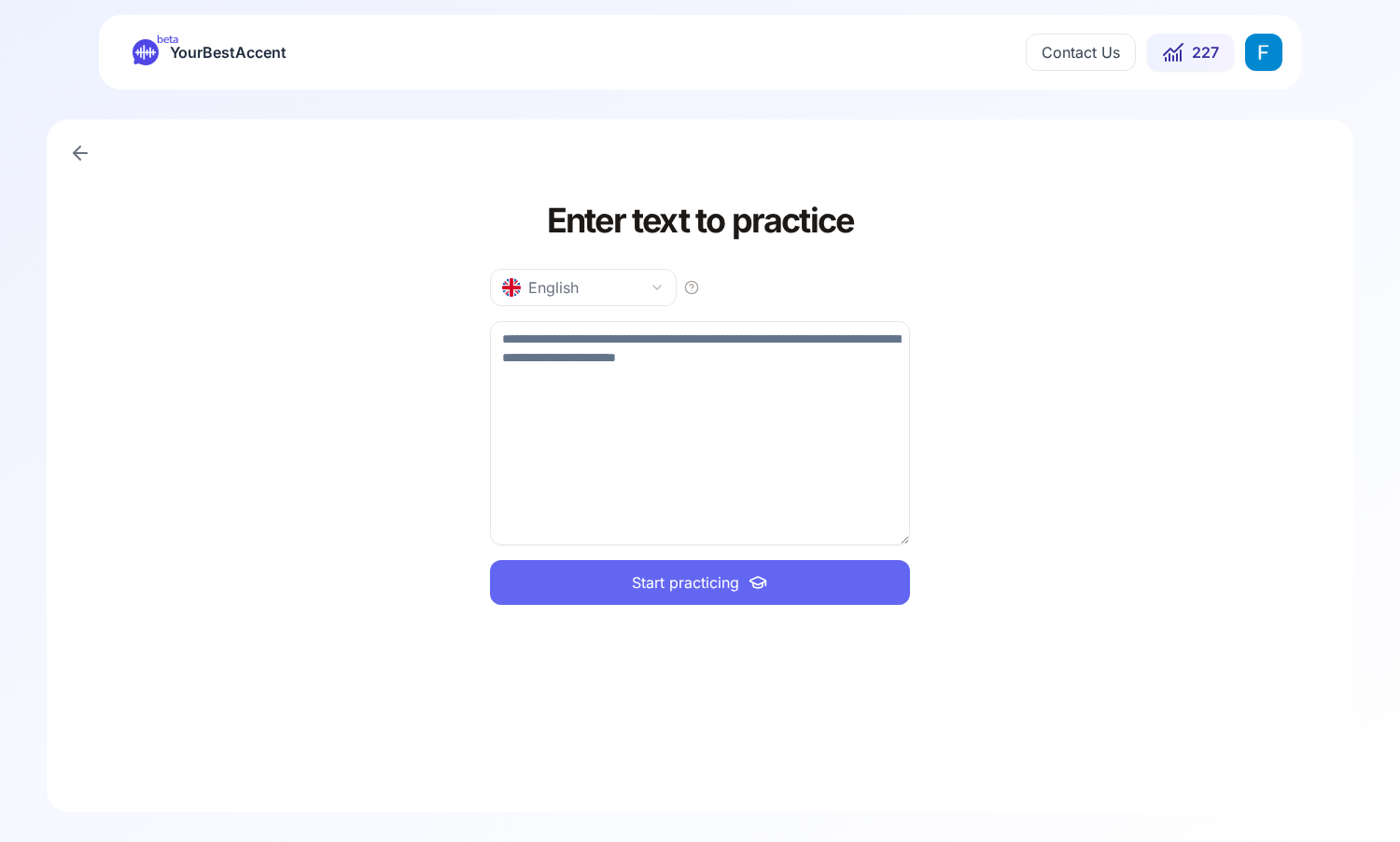
click at [776, 493] on textarea at bounding box center [700, 433] width 420 height 224
paste textarea "**********"
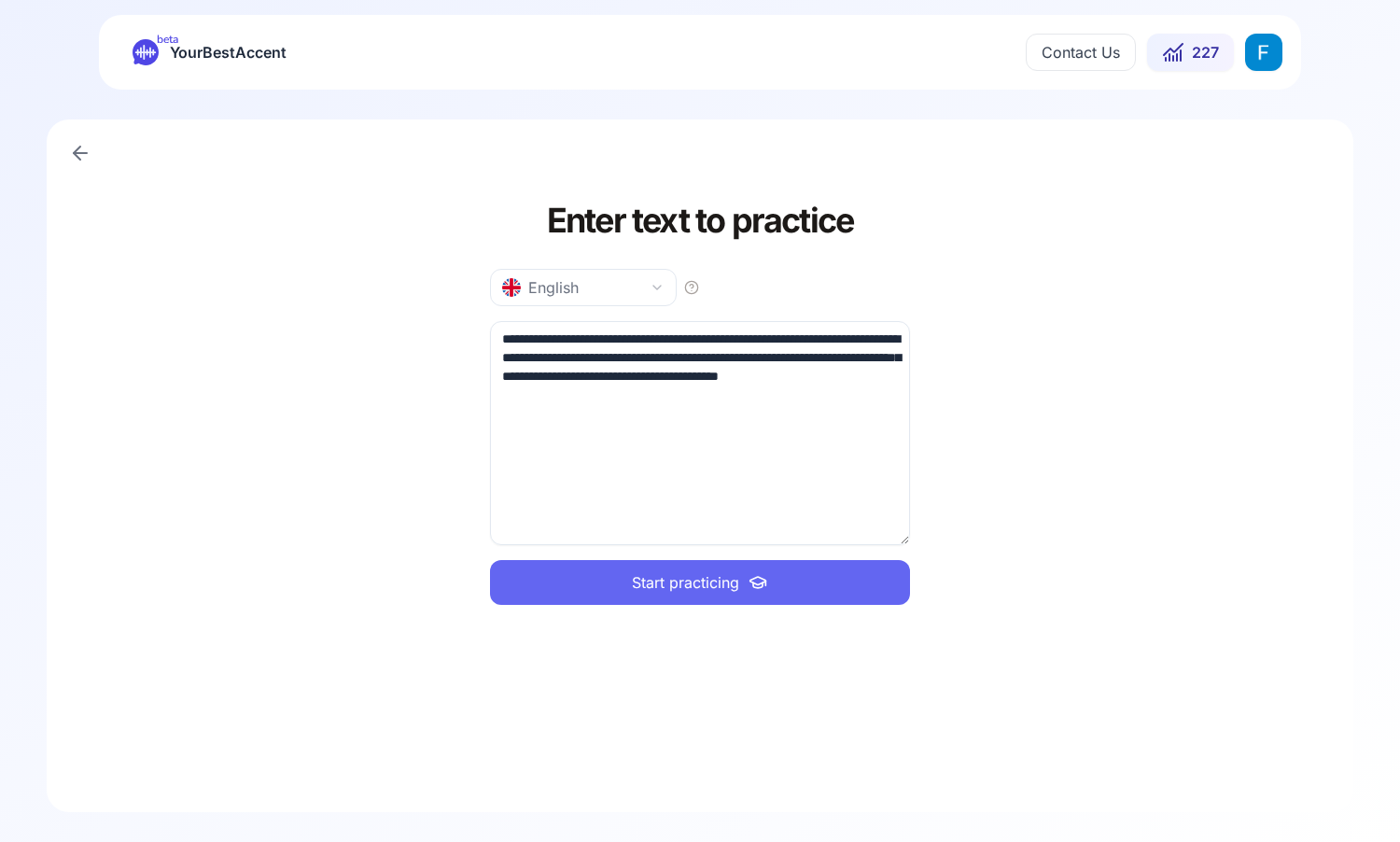
type textarea "**********"
click at [861, 581] on button "Start practicing" at bounding box center [700, 583] width 420 height 45
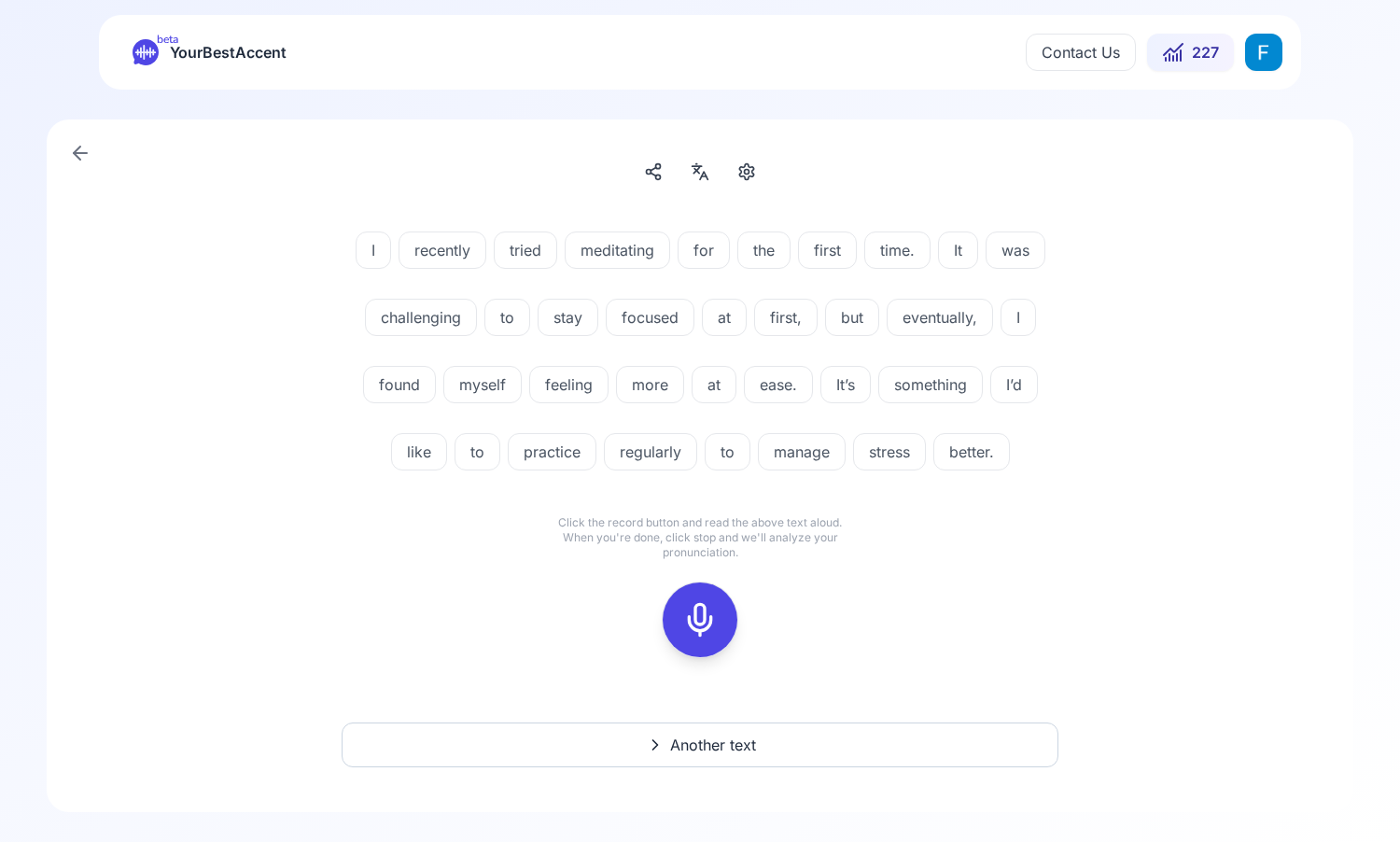
click at [686, 616] on rect at bounding box center [700, 619] width 28 height 28
click at [718, 619] on div at bounding box center [700, 619] width 45 height 75
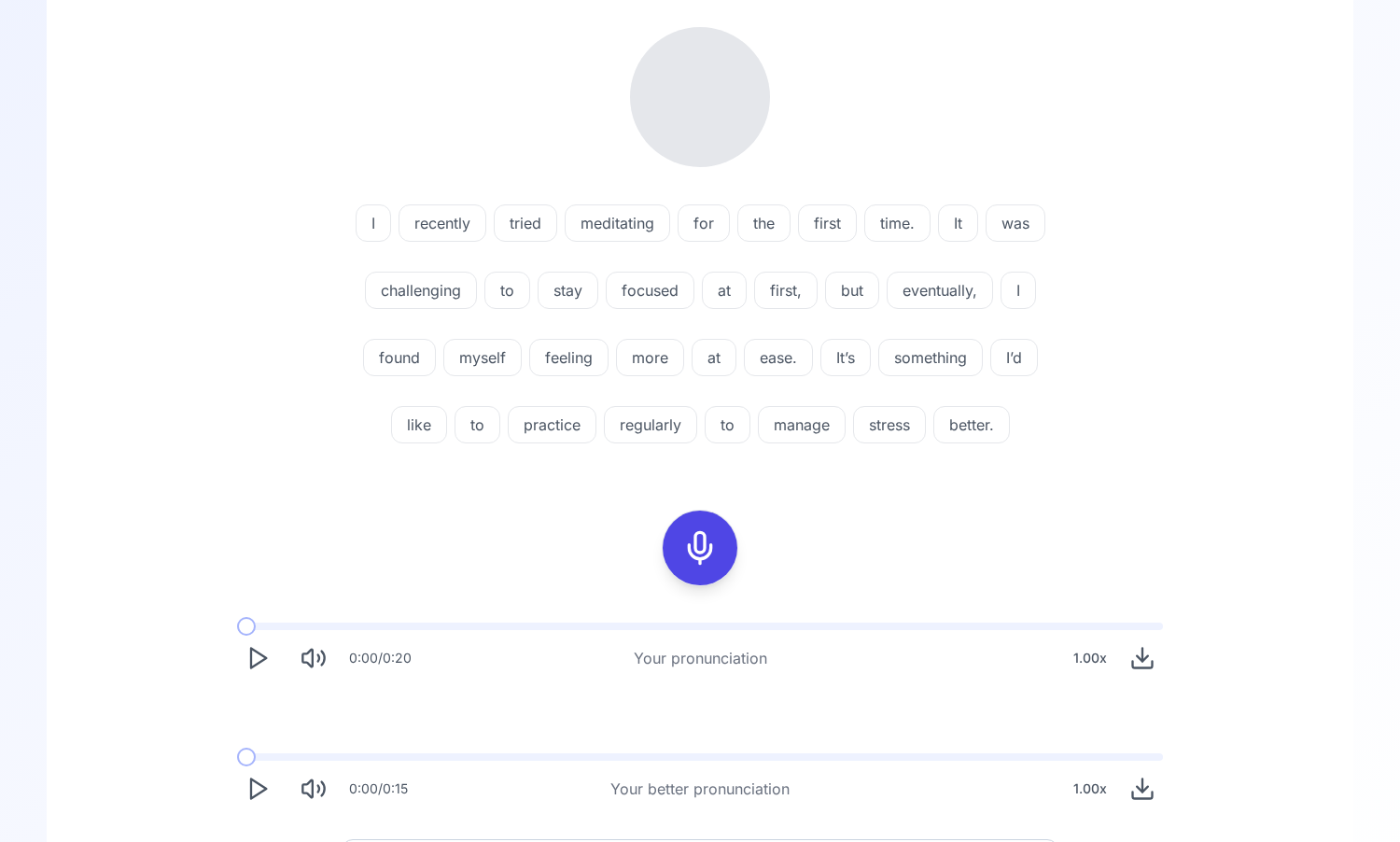
scroll to position [252, 0]
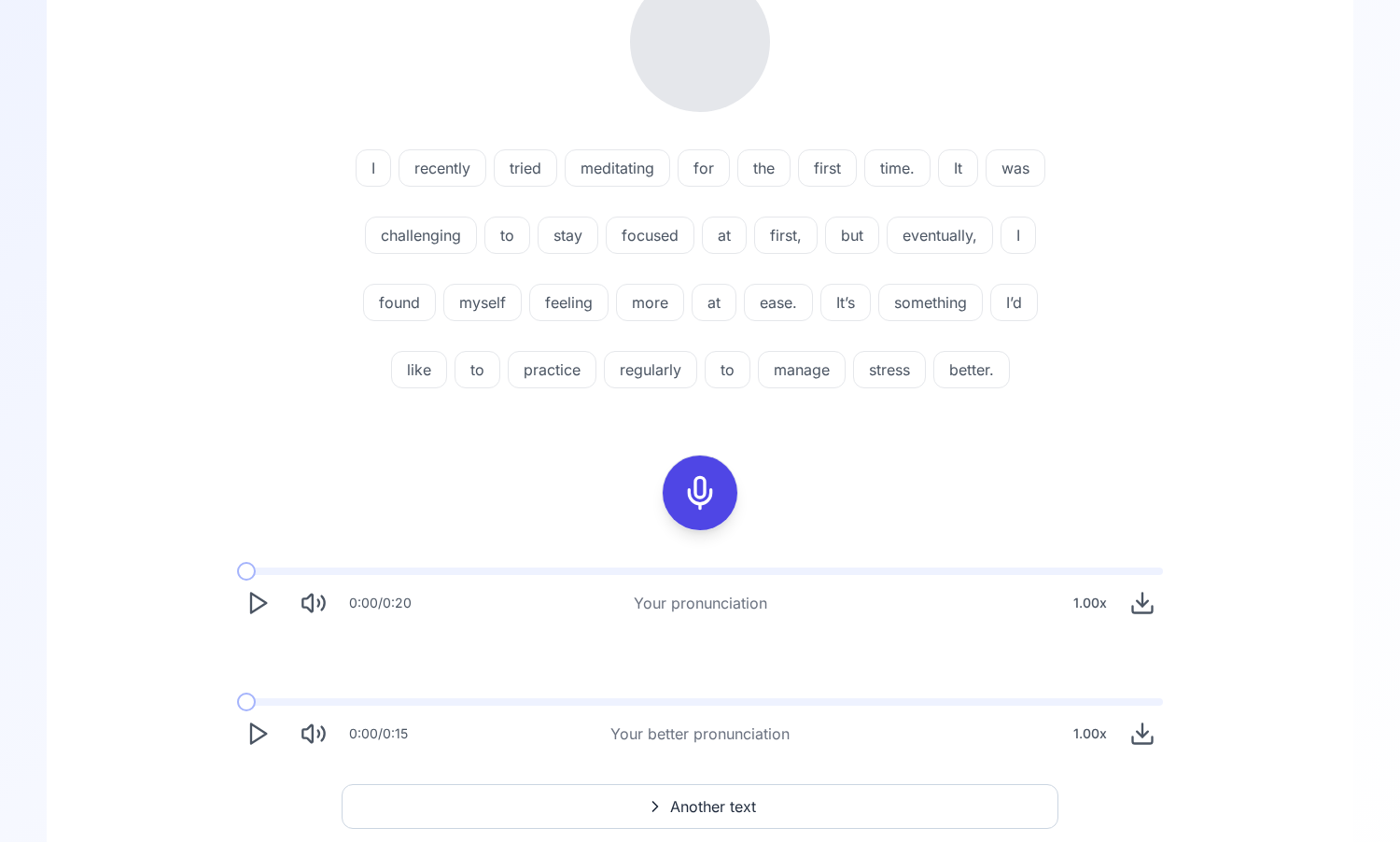
click at [256, 605] on icon "Play" at bounding box center [257, 602] width 26 height 26
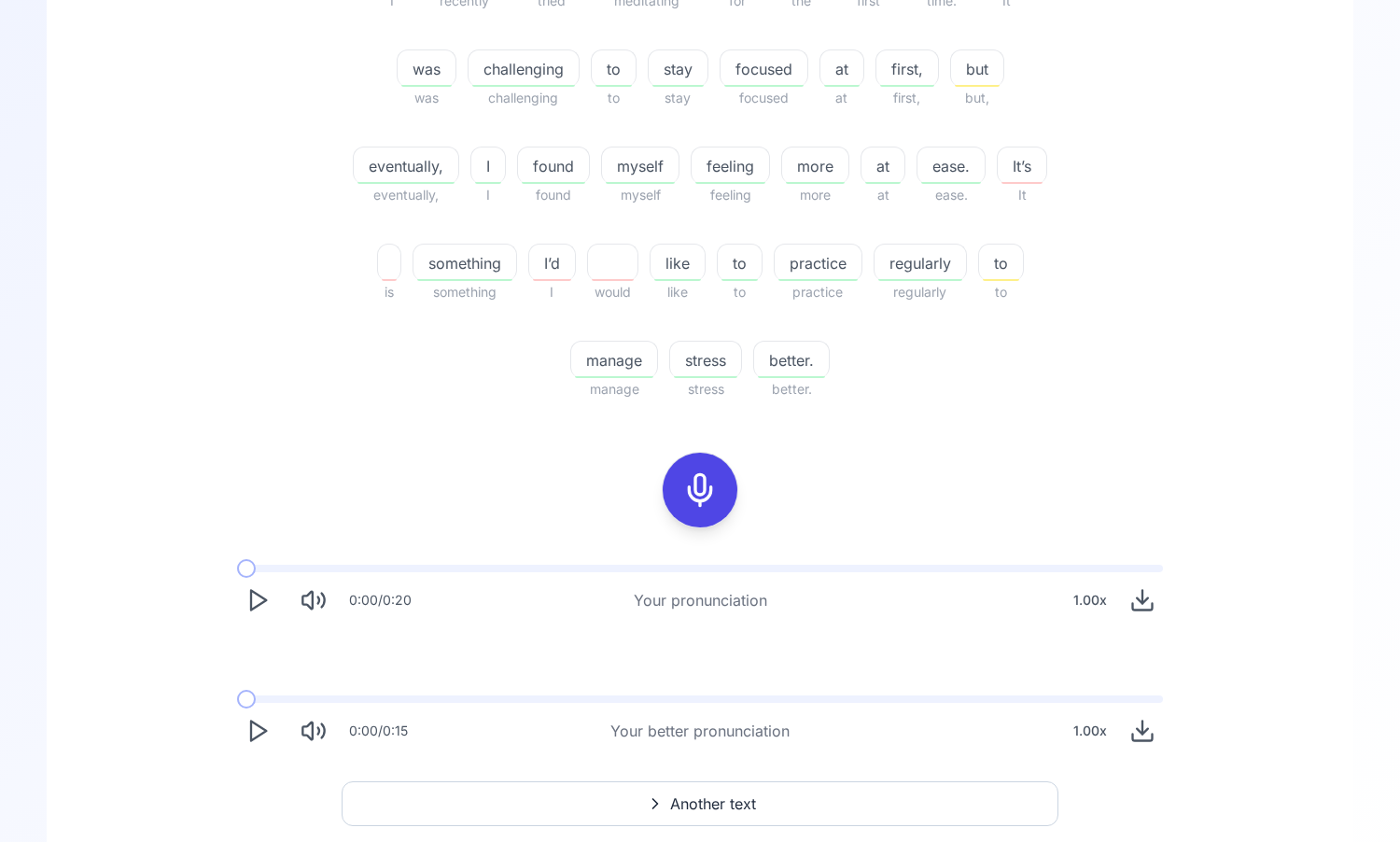
scroll to position [474, 0]
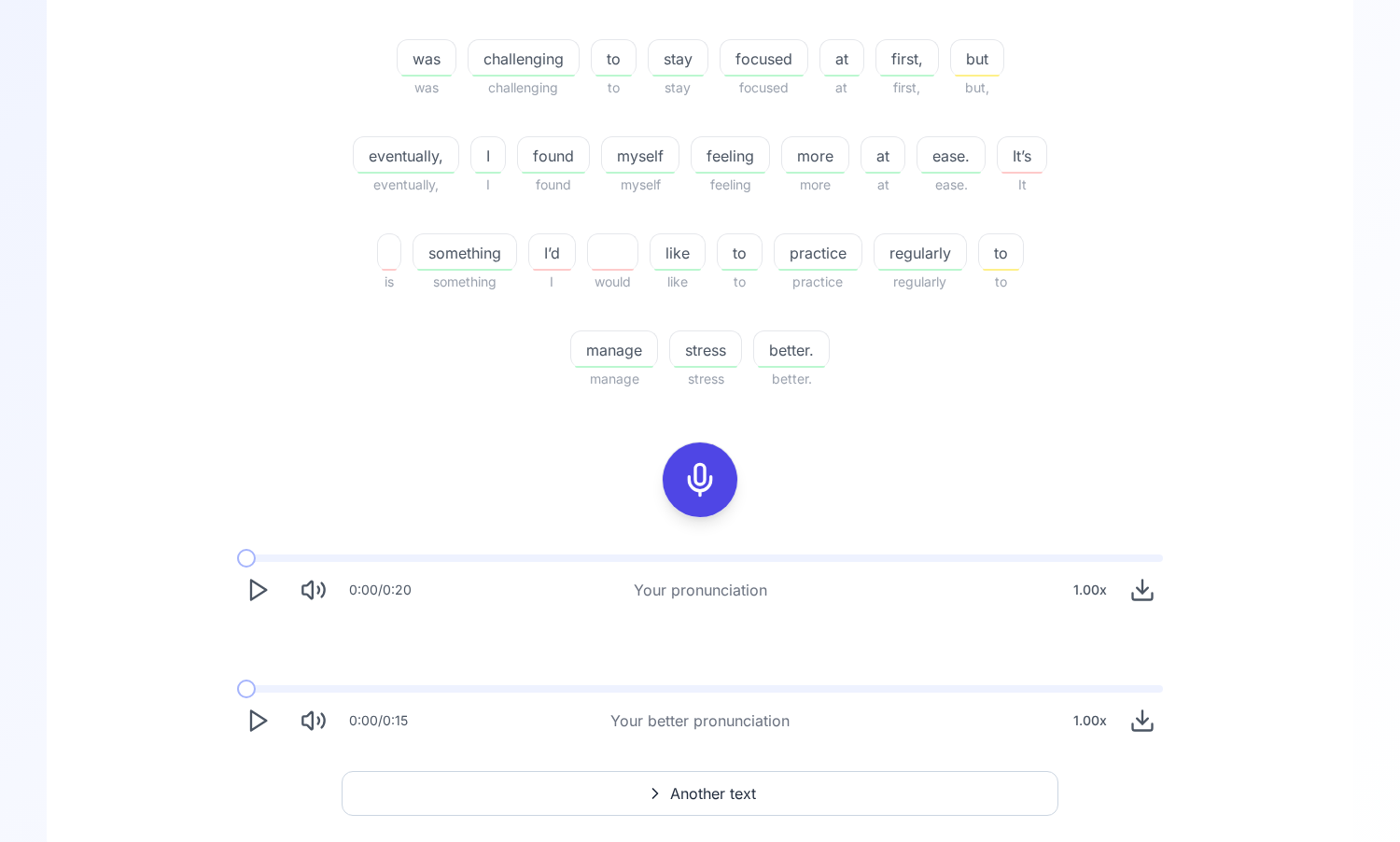
click at [266, 716] on icon "Play" at bounding box center [257, 720] width 26 height 26
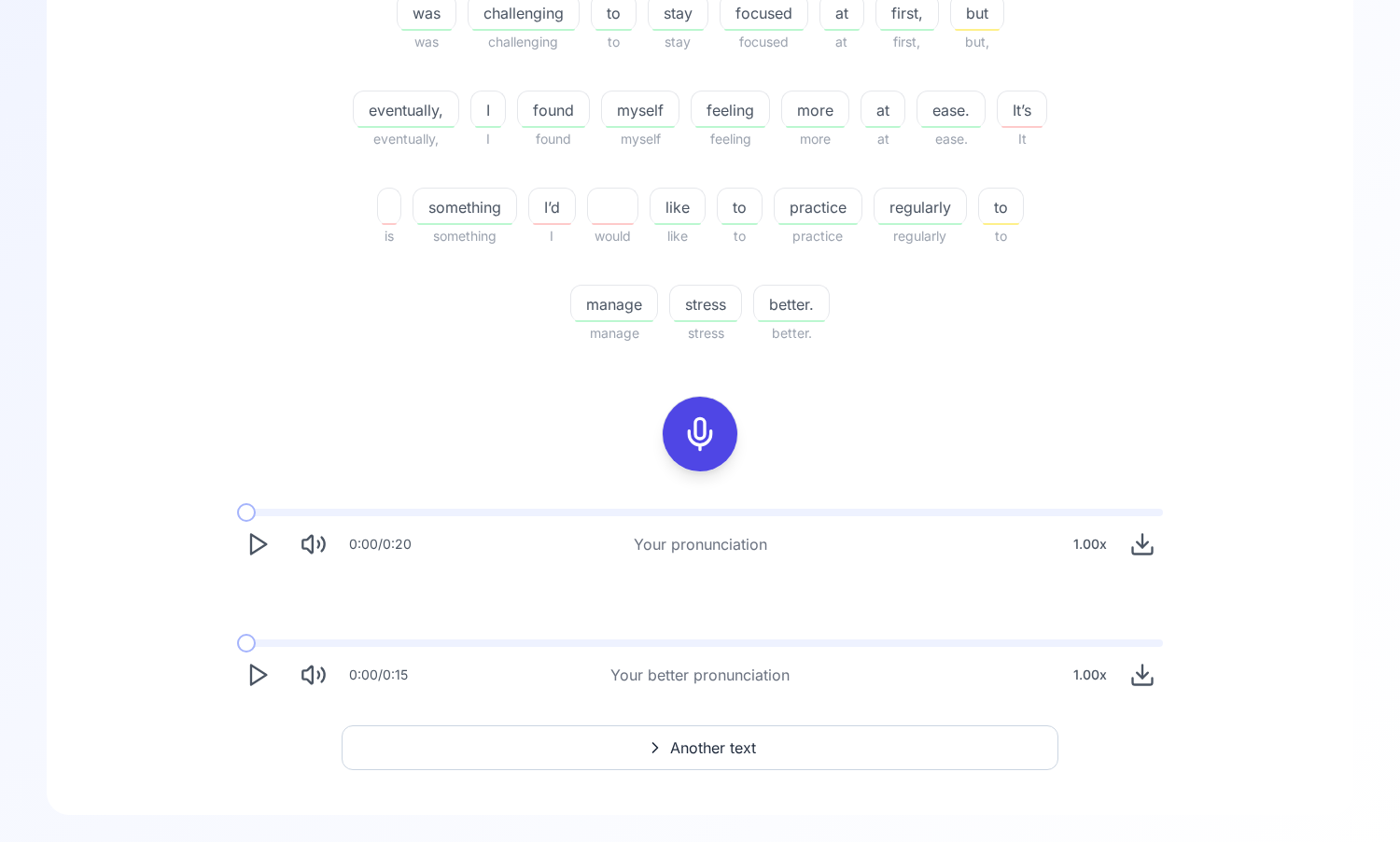
scroll to position [522, 0]
click at [1145, 669] on icon "Download audio" at bounding box center [1143, 671] width 26 height 26
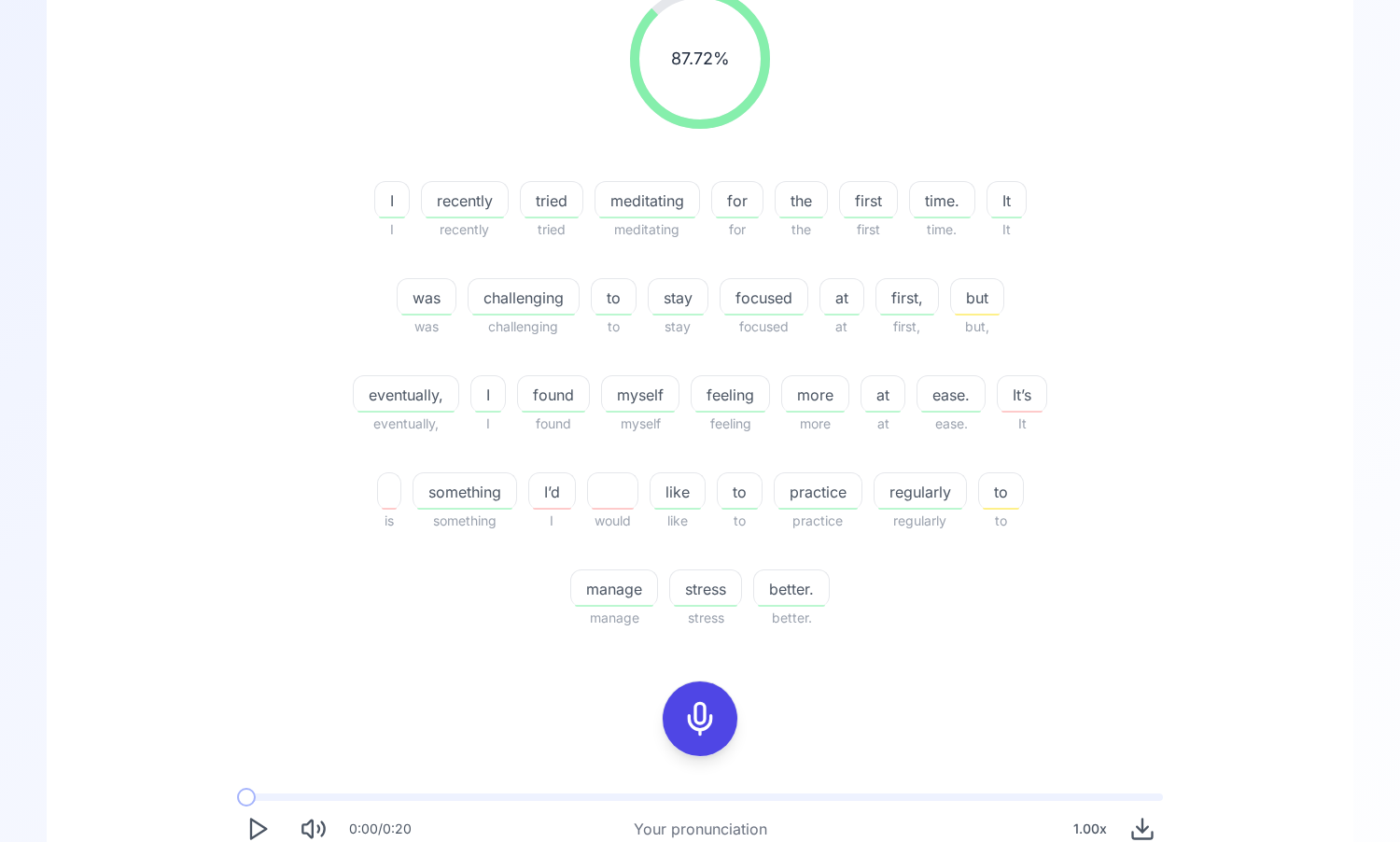
scroll to position [49, 0]
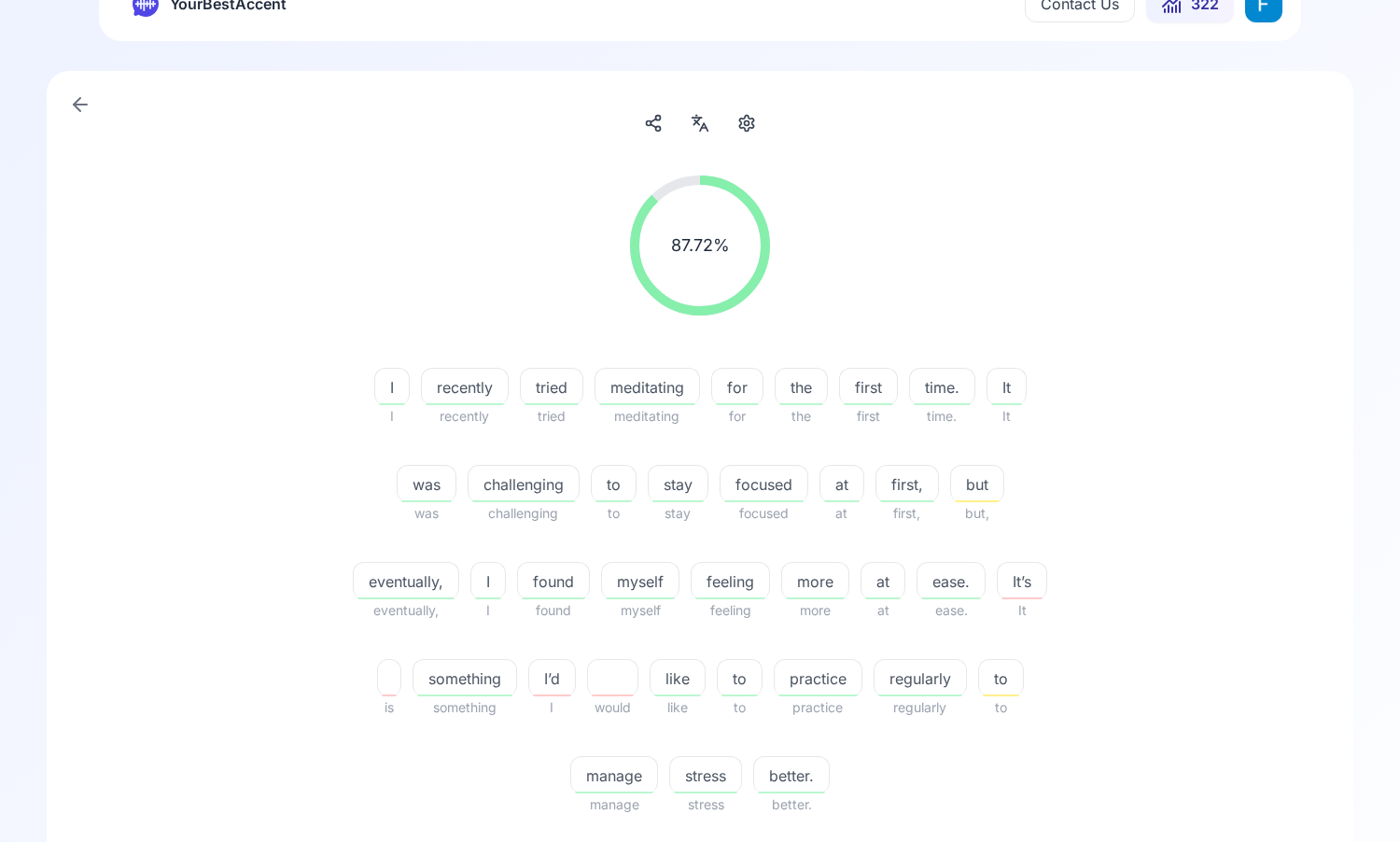
click at [1132, 402] on div "87.72 % 87.72 % I I recently recently tried tried meditating meditating for for…" at bounding box center [700, 496] width 1075 height 670
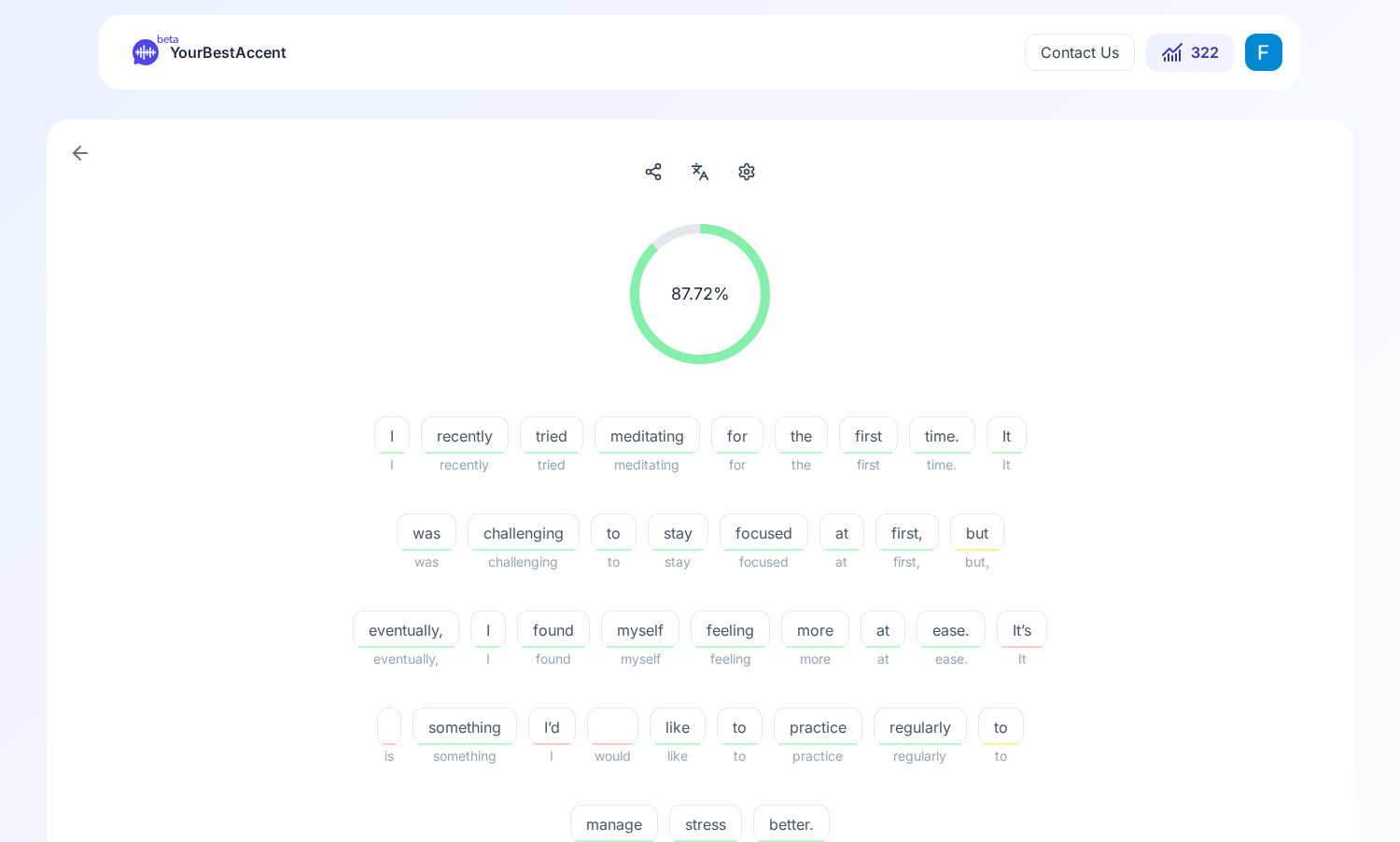
scroll to position [522, 0]
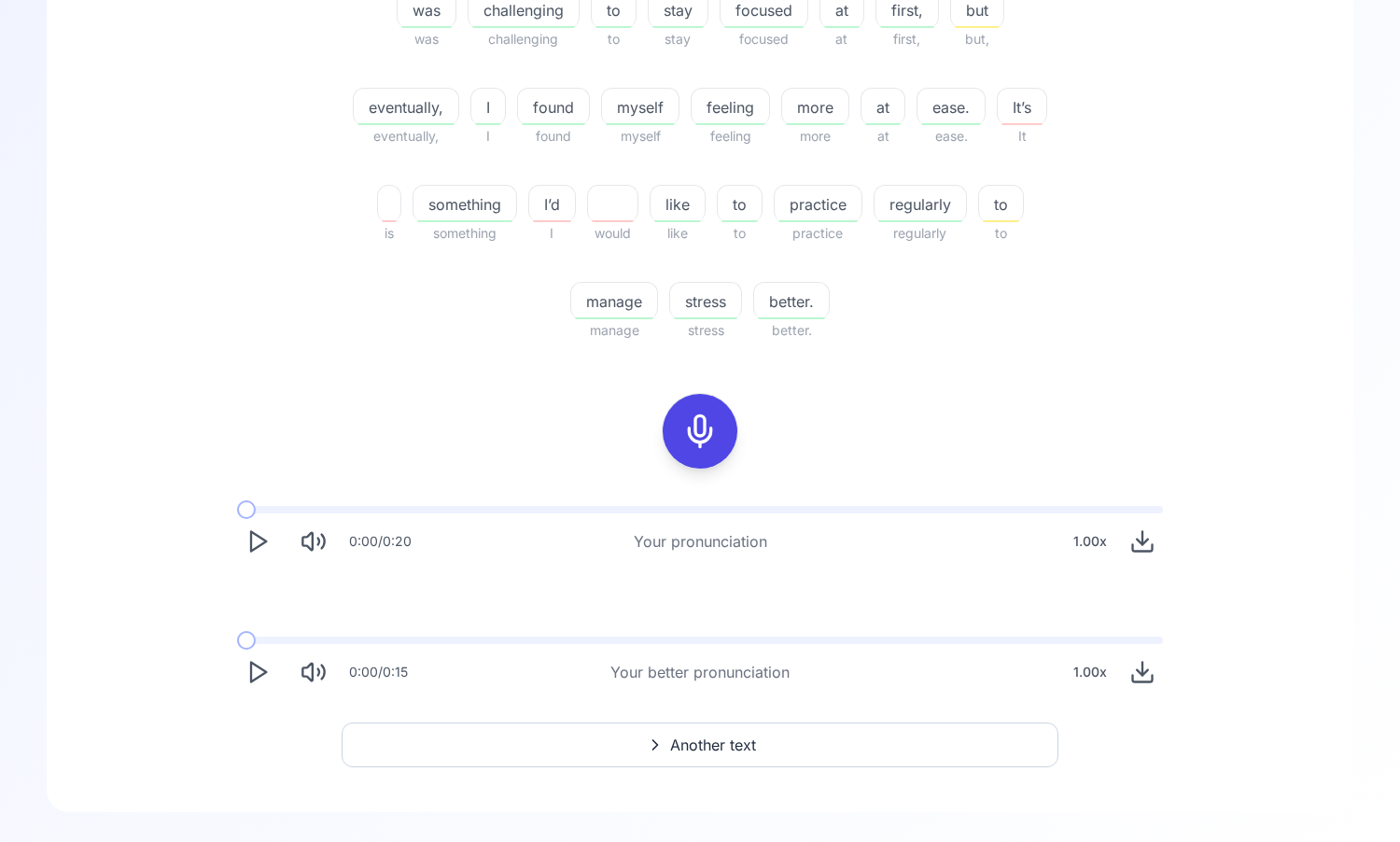
click at [260, 670] on icon "Play" at bounding box center [257, 671] width 26 height 26
click at [260, 670] on icon "Pause" at bounding box center [257, 671] width 26 height 26
click at [1144, 673] on icon "Download audio" at bounding box center [1142, 673] width 11 height 6
click at [254, 673] on icon "Play" at bounding box center [257, 671] width 26 height 26
drag, startPoint x: 326, startPoint y: 646, endPoint x: 181, endPoint y: 648, distance: 145.0
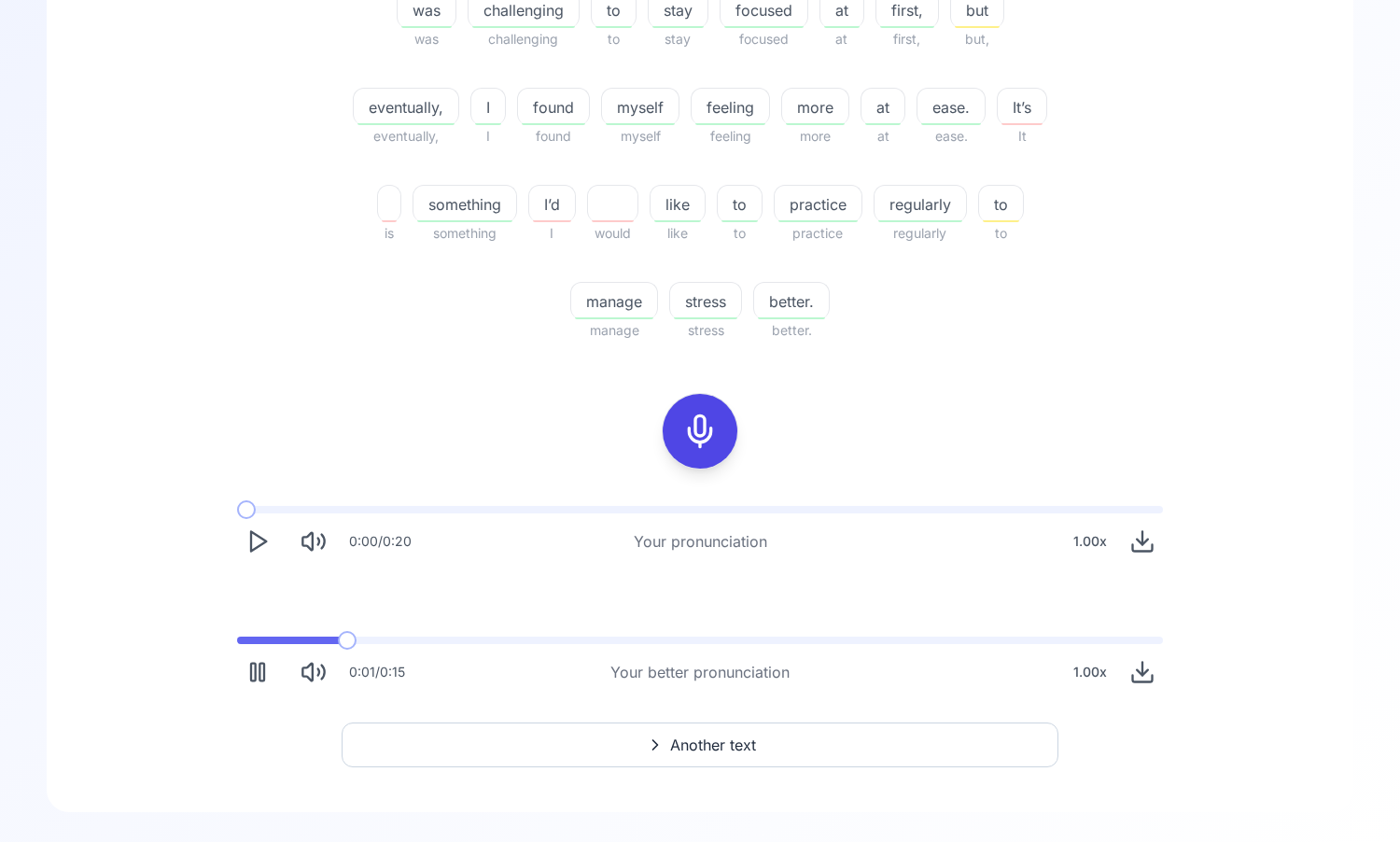
click at [181, 647] on div "0:00 / 0:20 Your pronunciation 1.00 x 0:01 / 0:15 Your better pronunciation 1.0…" at bounding box center [700, 599] width 1195 height 216
click at [383, 639] on span at bounding box center [392, 639] width 19 height 19
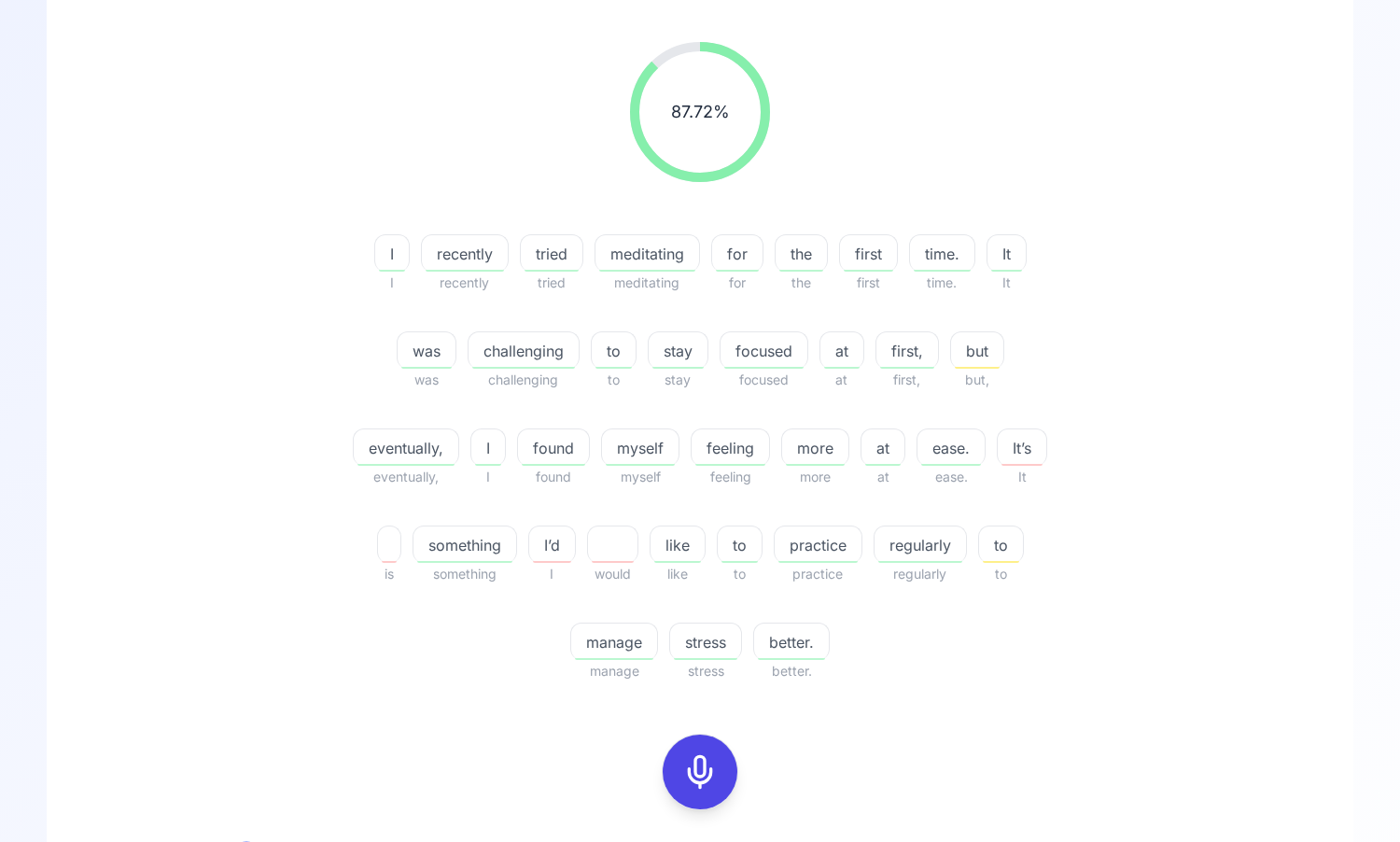
scroll to position [0, 0]
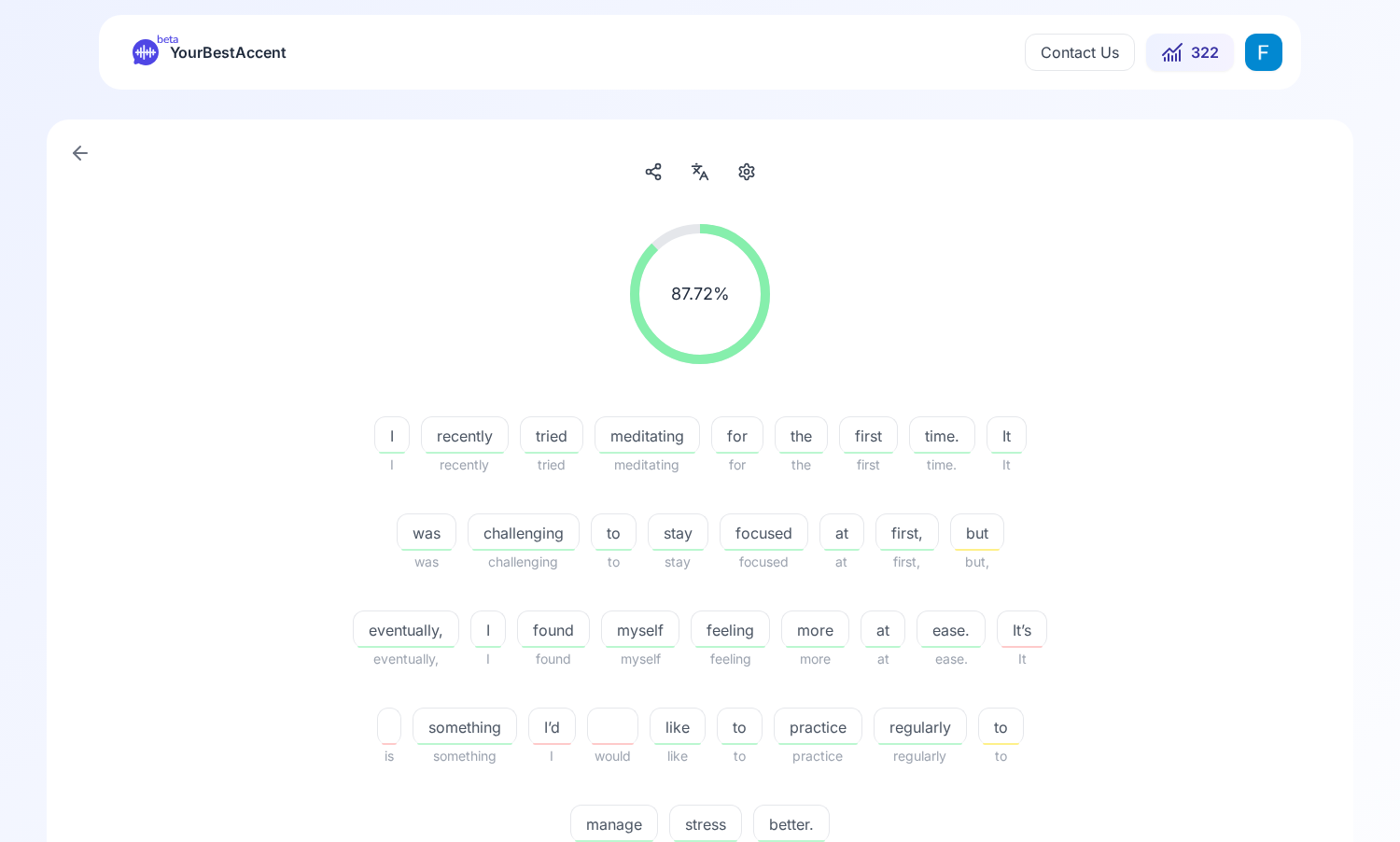
click at [65, 153] on link at bounding box center [80, 153] width 37 height 37
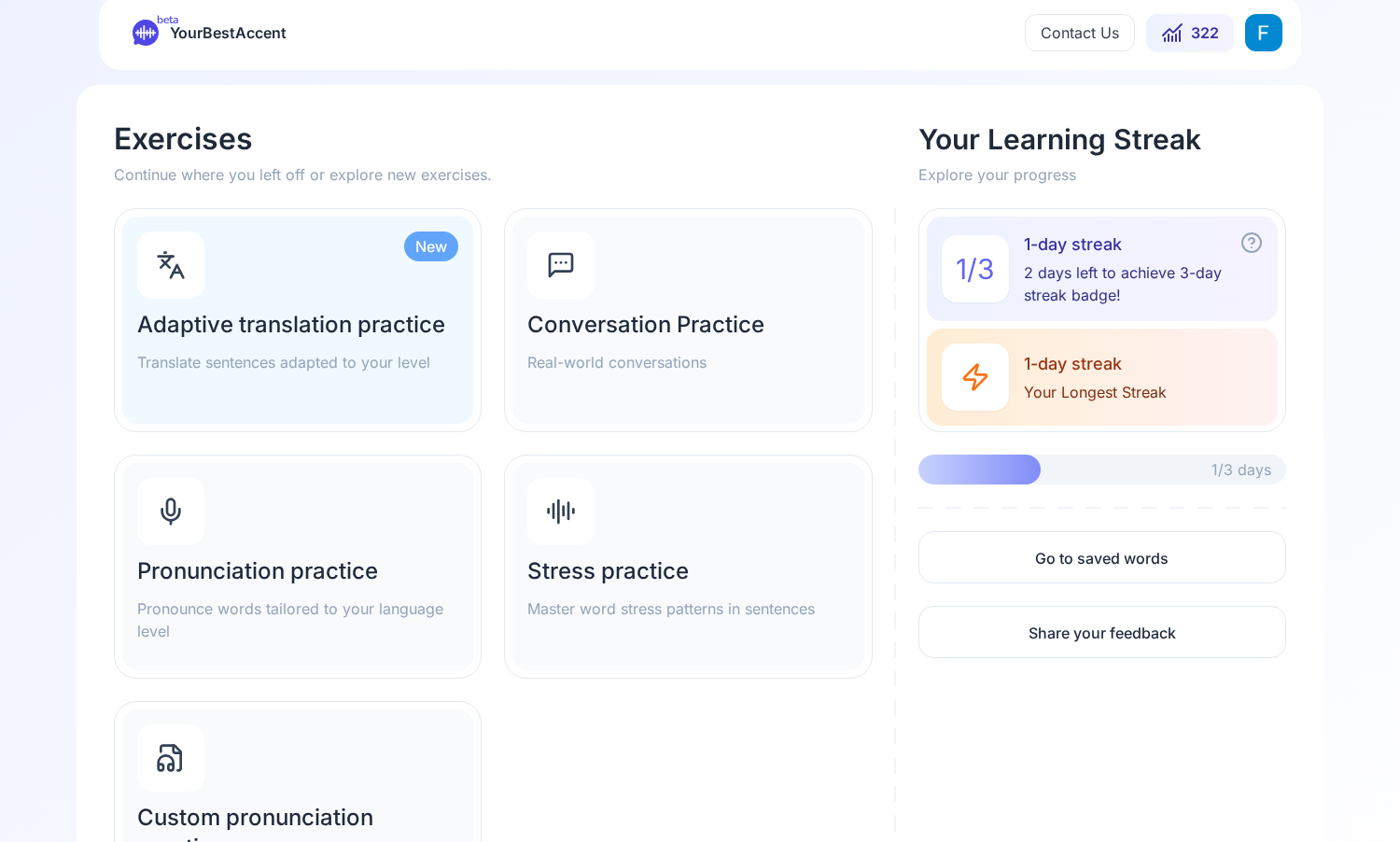
scroll to position [17, 0]
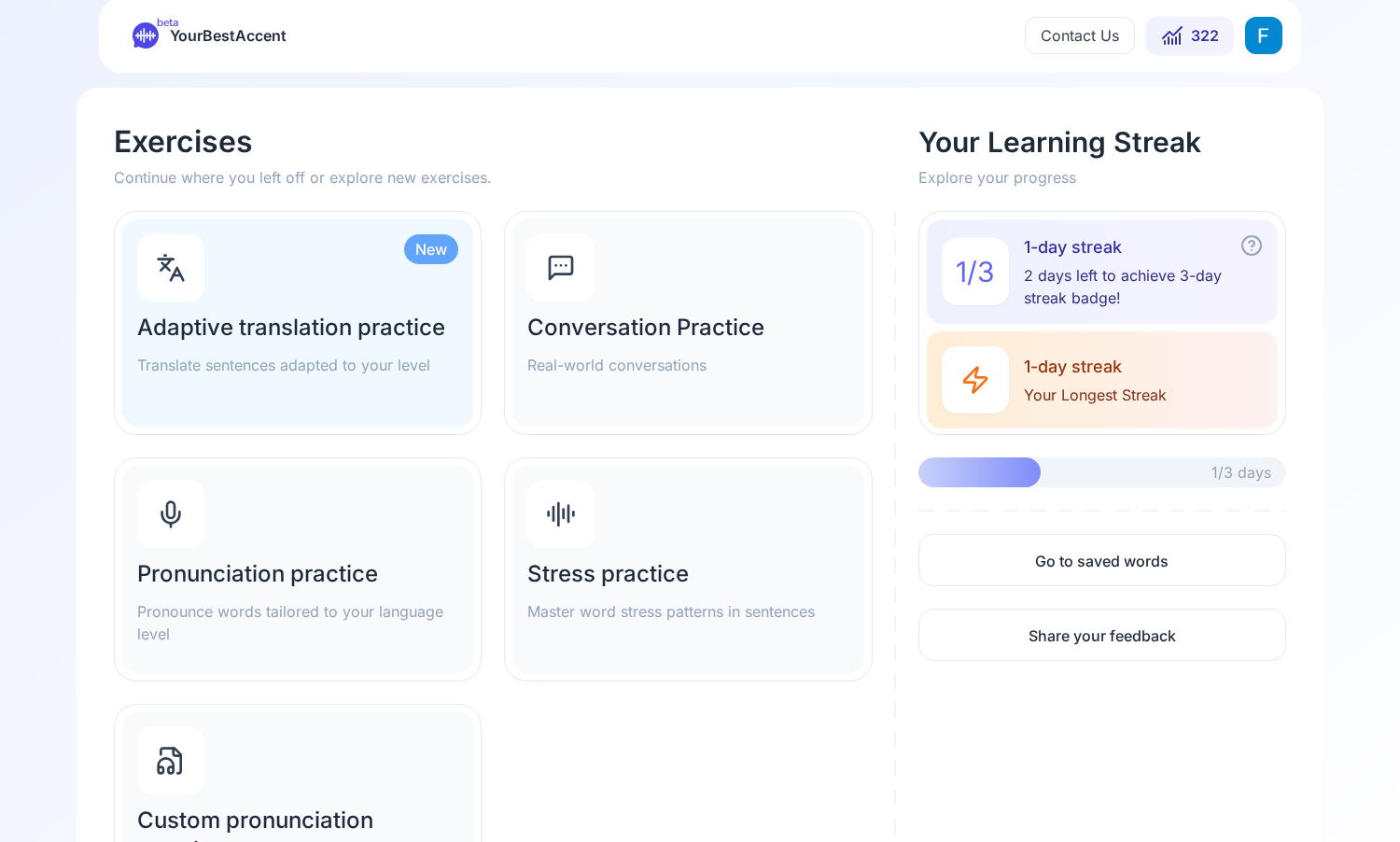
click at [1187, 28] on button "322" at bounding box center [1190, 35] width 88 height 37
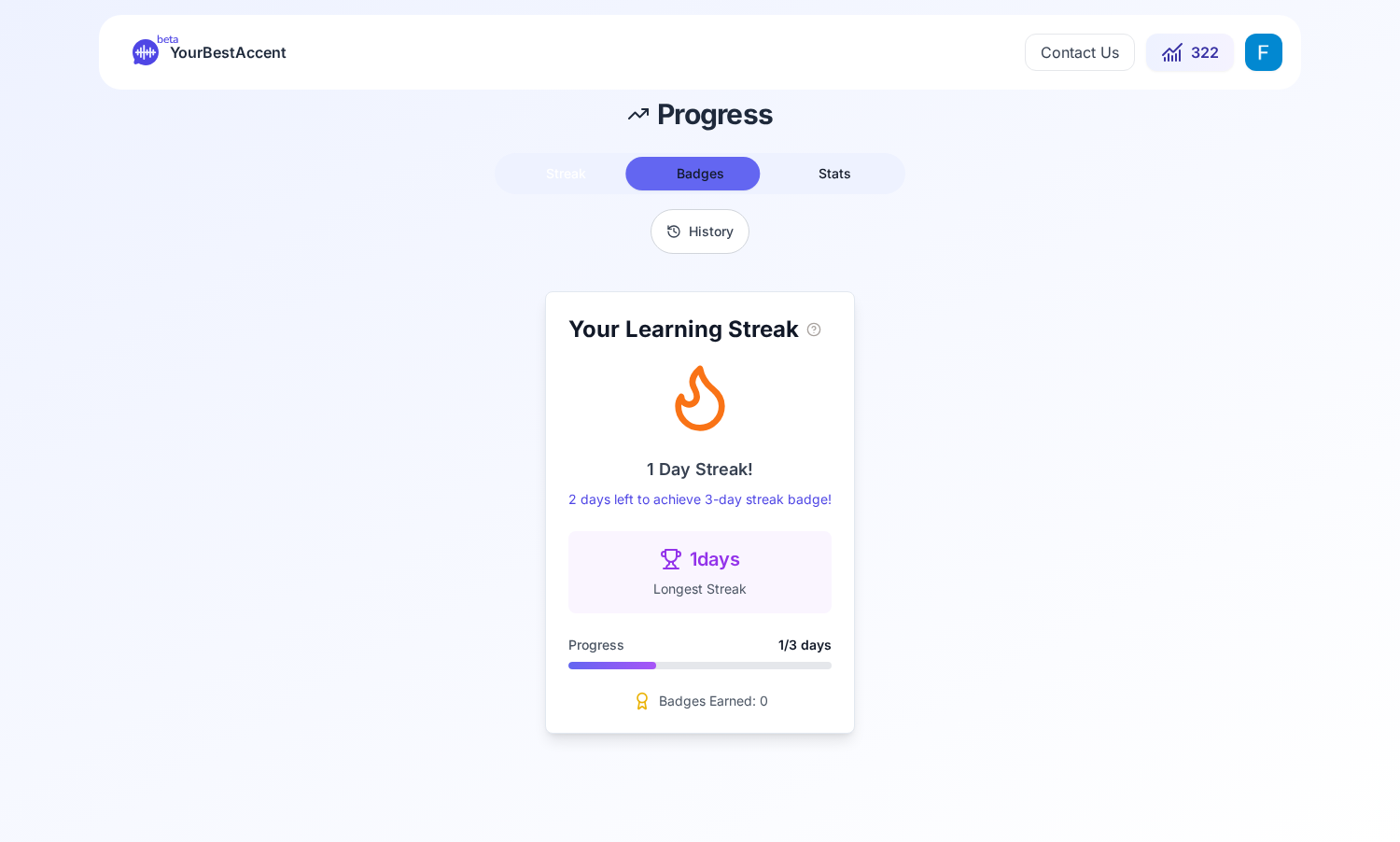
click at [589, 172] on button "Streak" at bounding box center [565, 173] width 135 height 33
click at [820, 175] on span "Stats" at bounding box center [836, 172] width 33 height 16
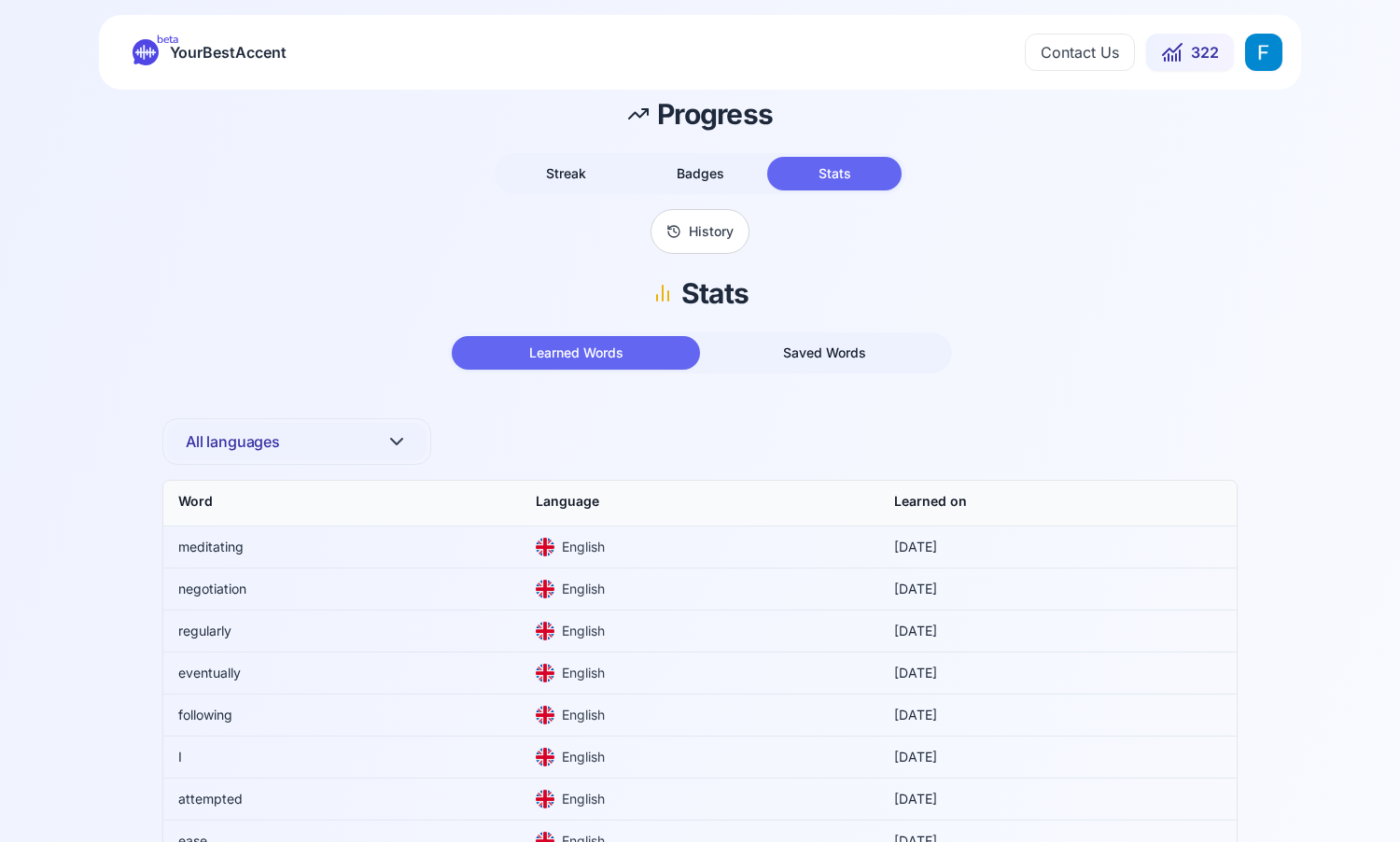
click at [177, 47] on span "YourBestAccent" at bounding box center [228, 52] width 117 height 26
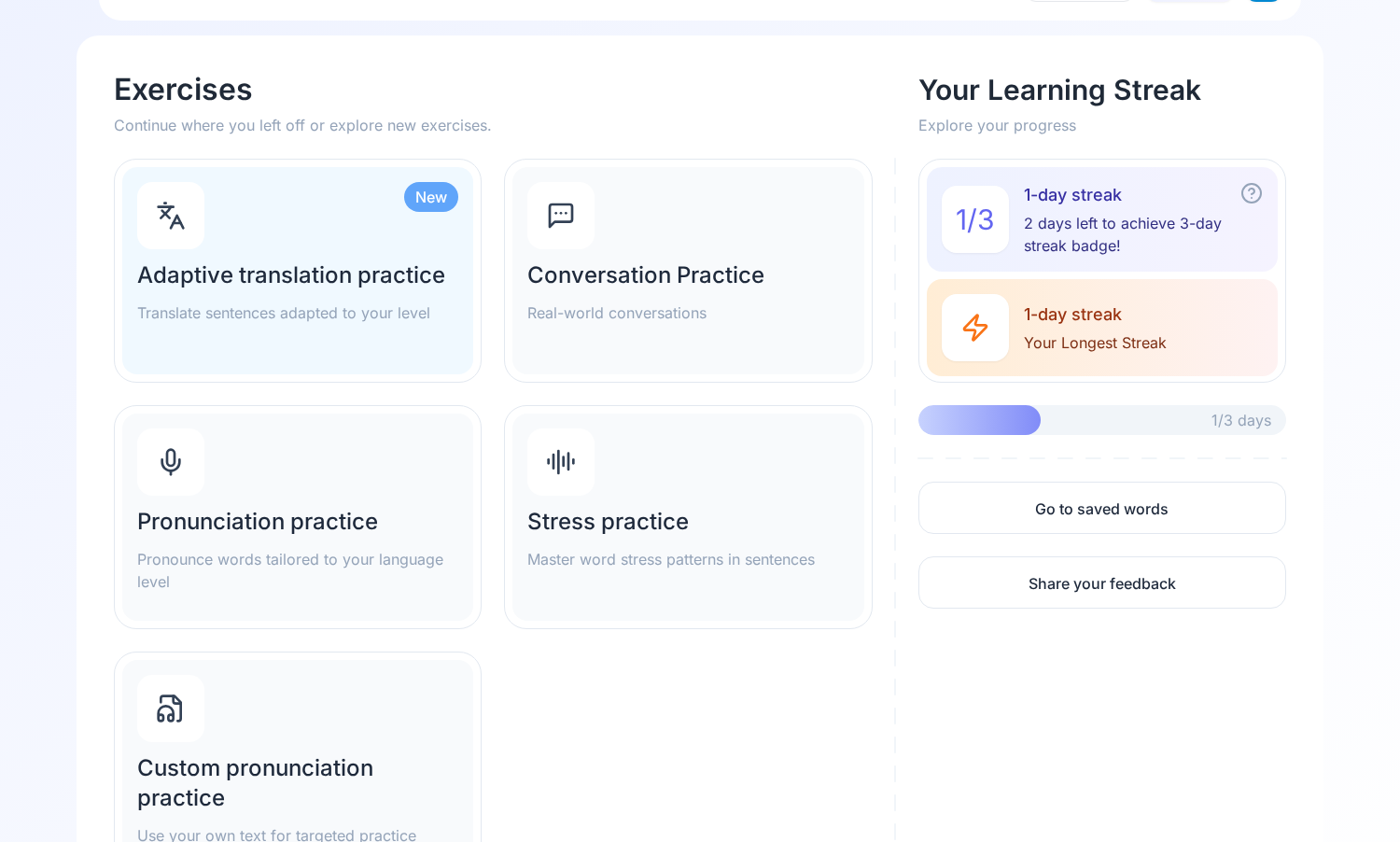
scroll to position [93, 0]
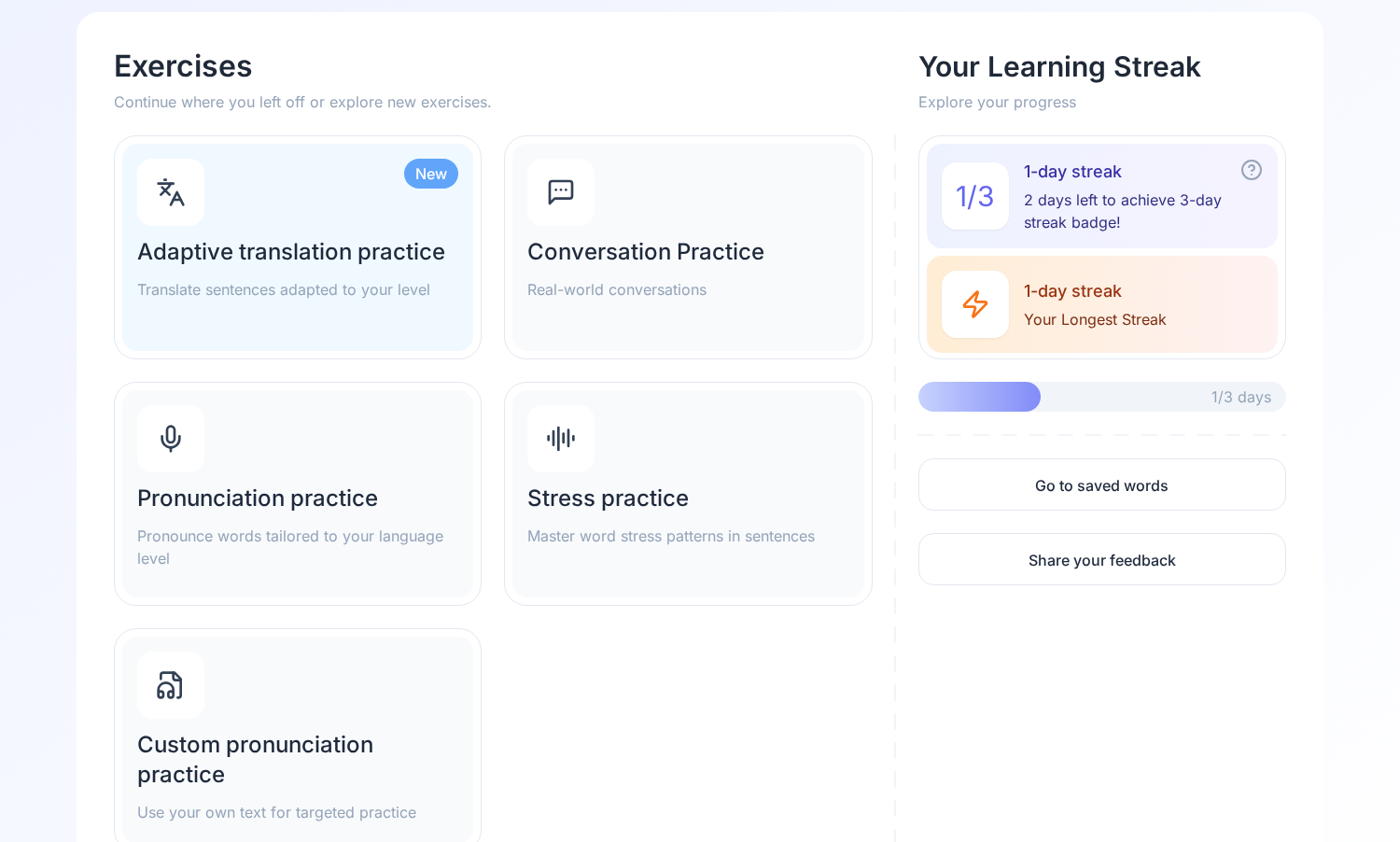
click at [285, 532] on p "Pronounce words tailored to your language level" at bounding box center [297, 547] width 321 height 45
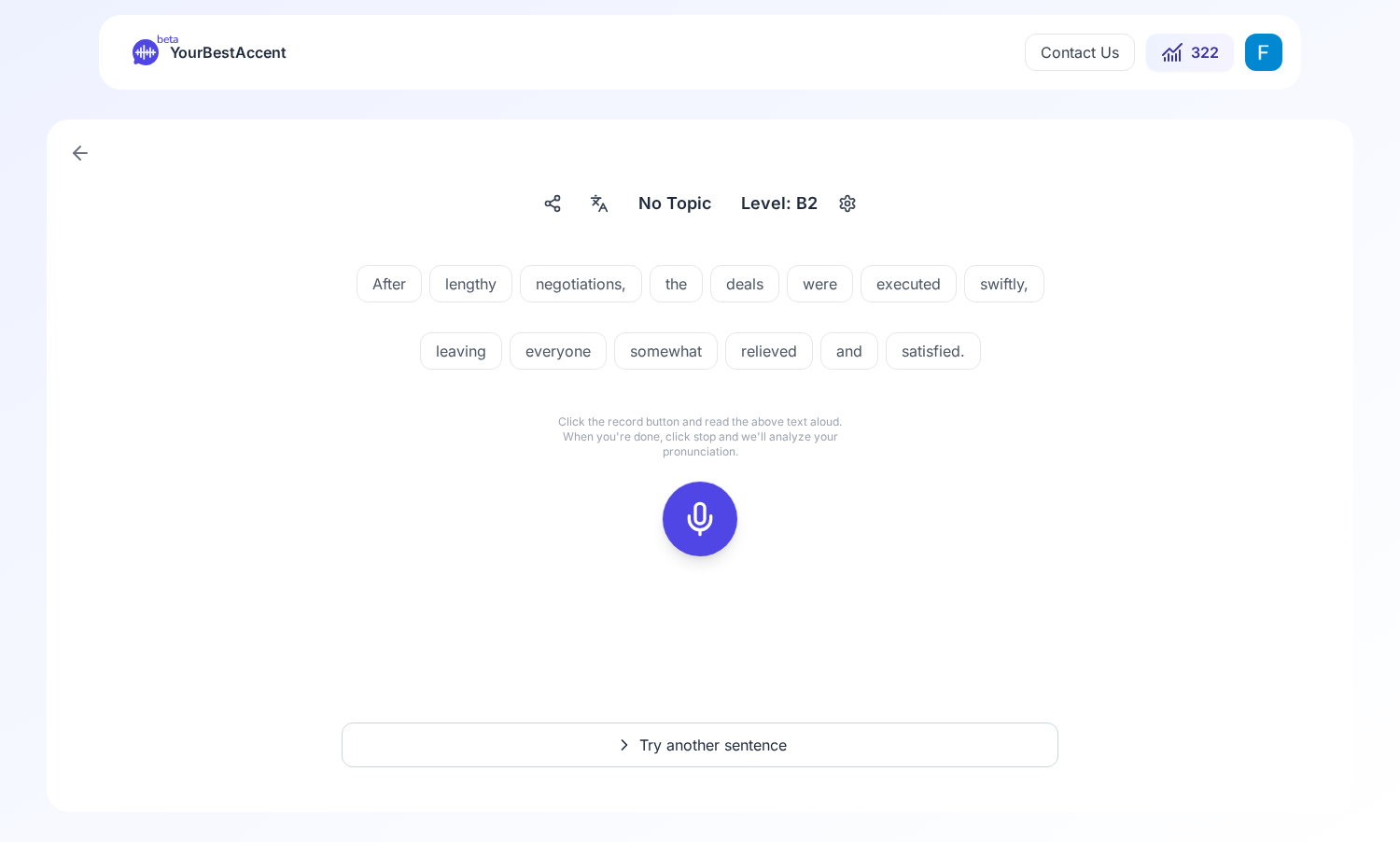
click at [708, 528] on icon at bounding box center [700, 518] width 37 height 37
click at [703, 518] on icon at bounding box center [700, 518] width 37 height 37
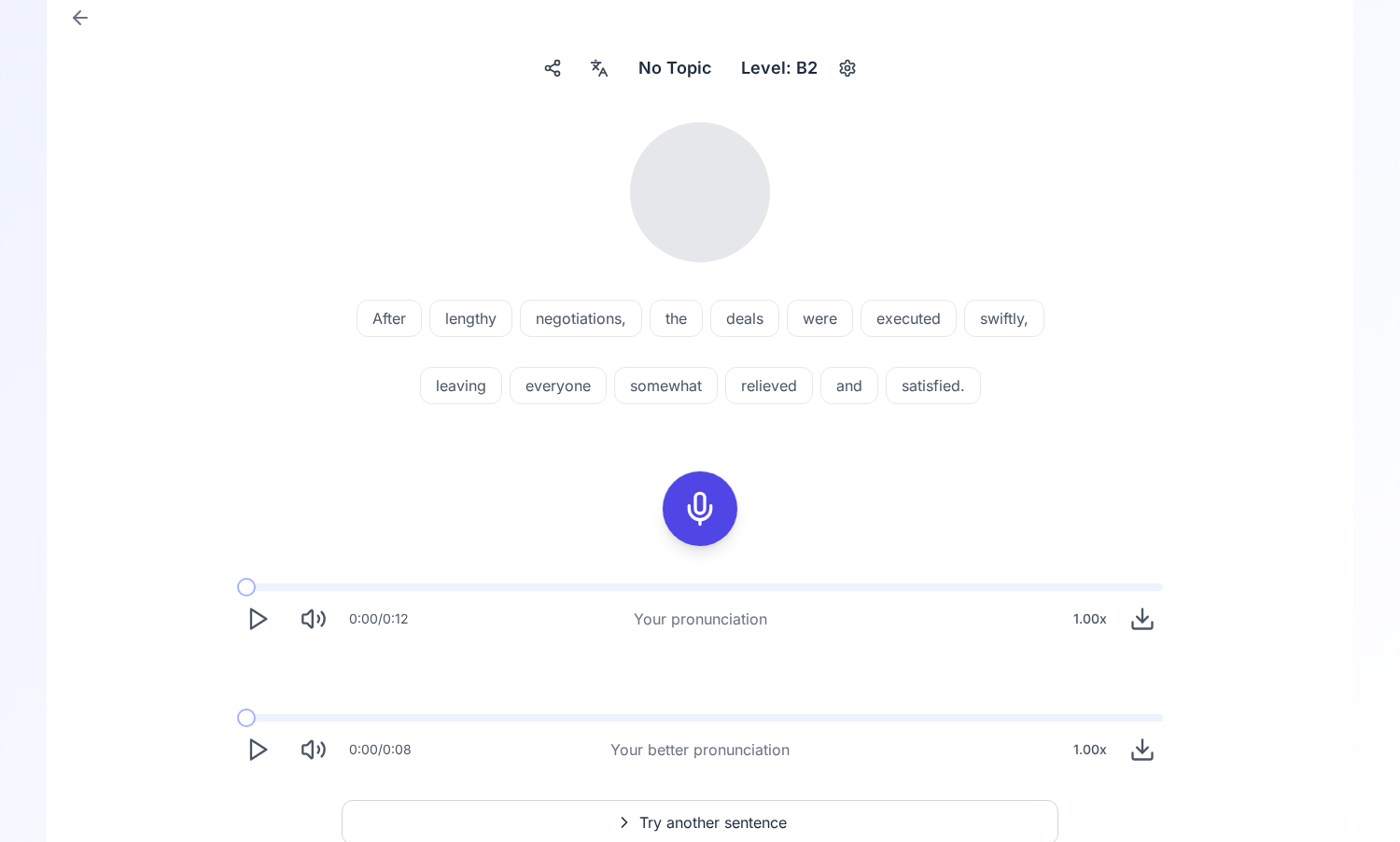
scroll to position [212, 0]
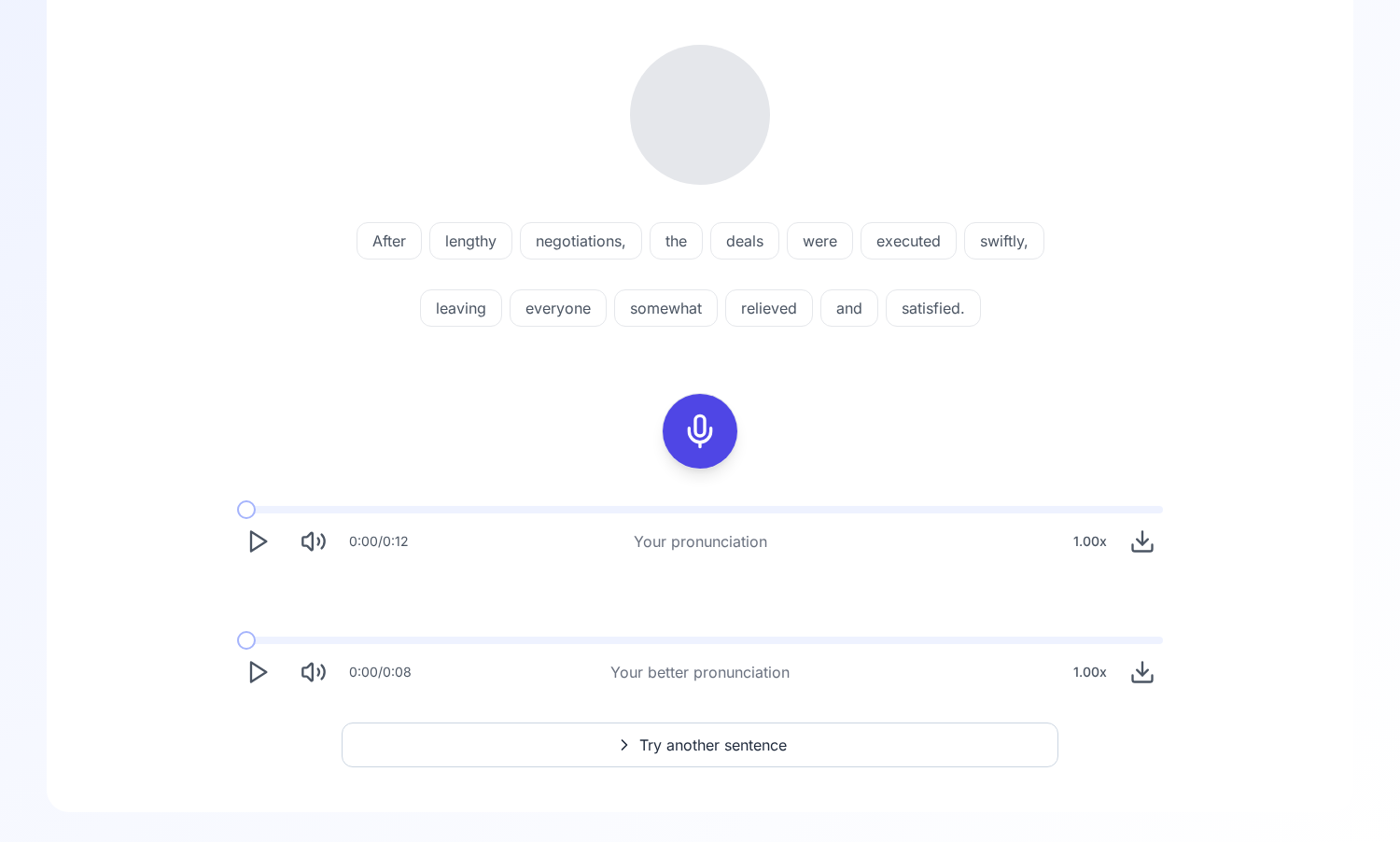
click at [265, 547] on icon "Play" at bounding box center [257, 541] width 26 height 26
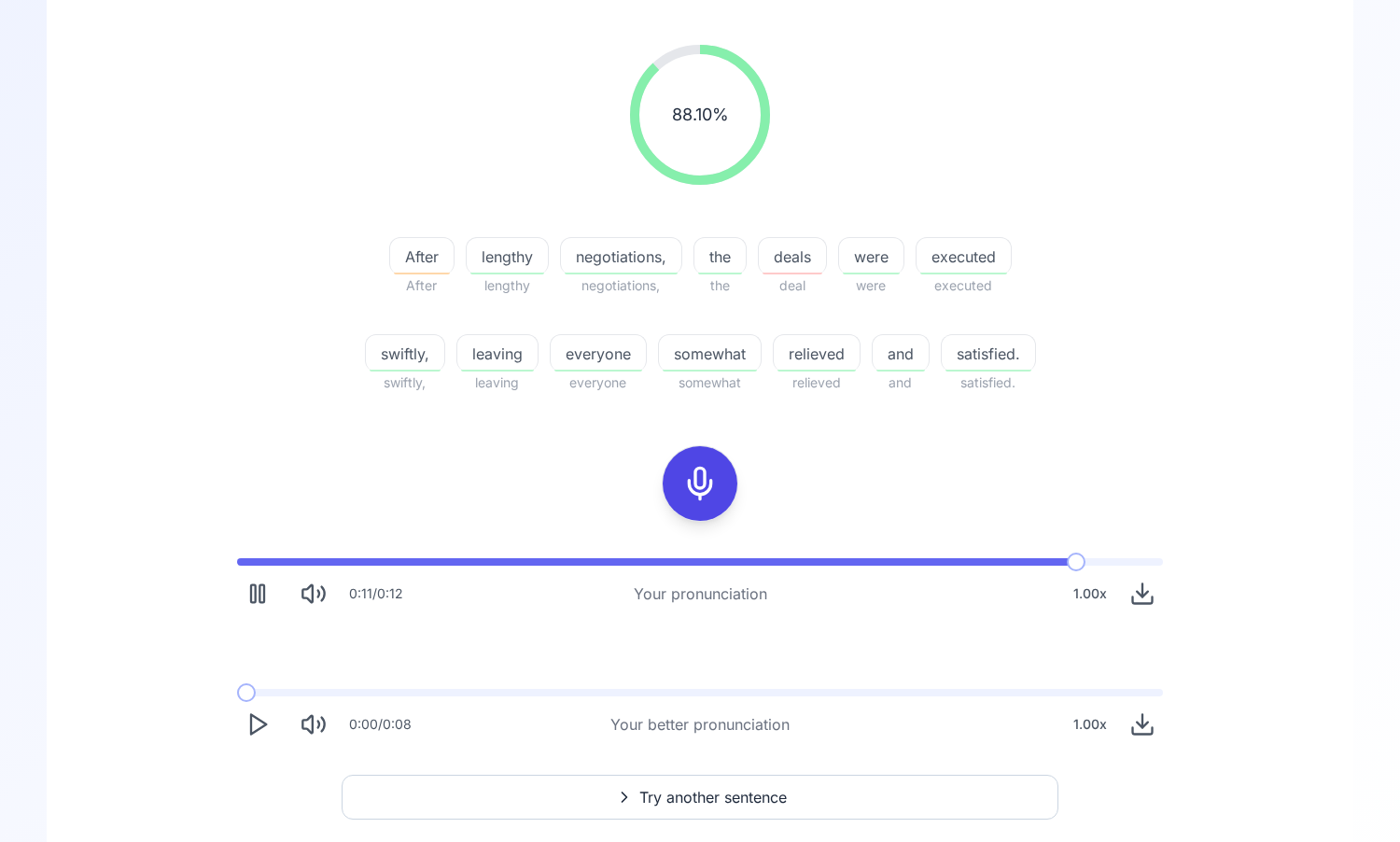
click at [268, 730] on icon "Play" at bounding box center [257, 724] width 26 height 26
click at [266, 727] on icon "Play" at bounding box center [257, 724] width 26 height 26
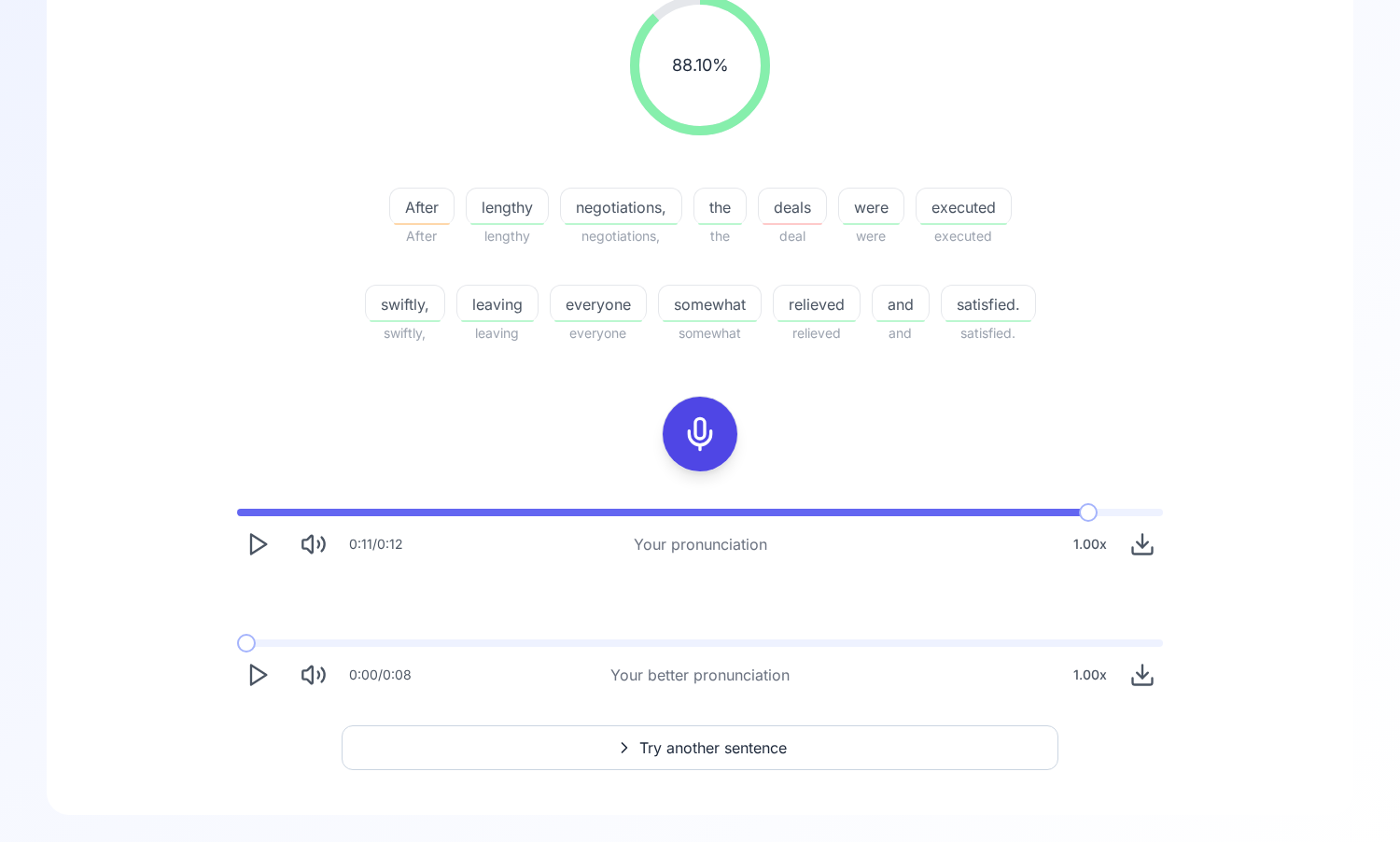
scroll to position [265, 0]
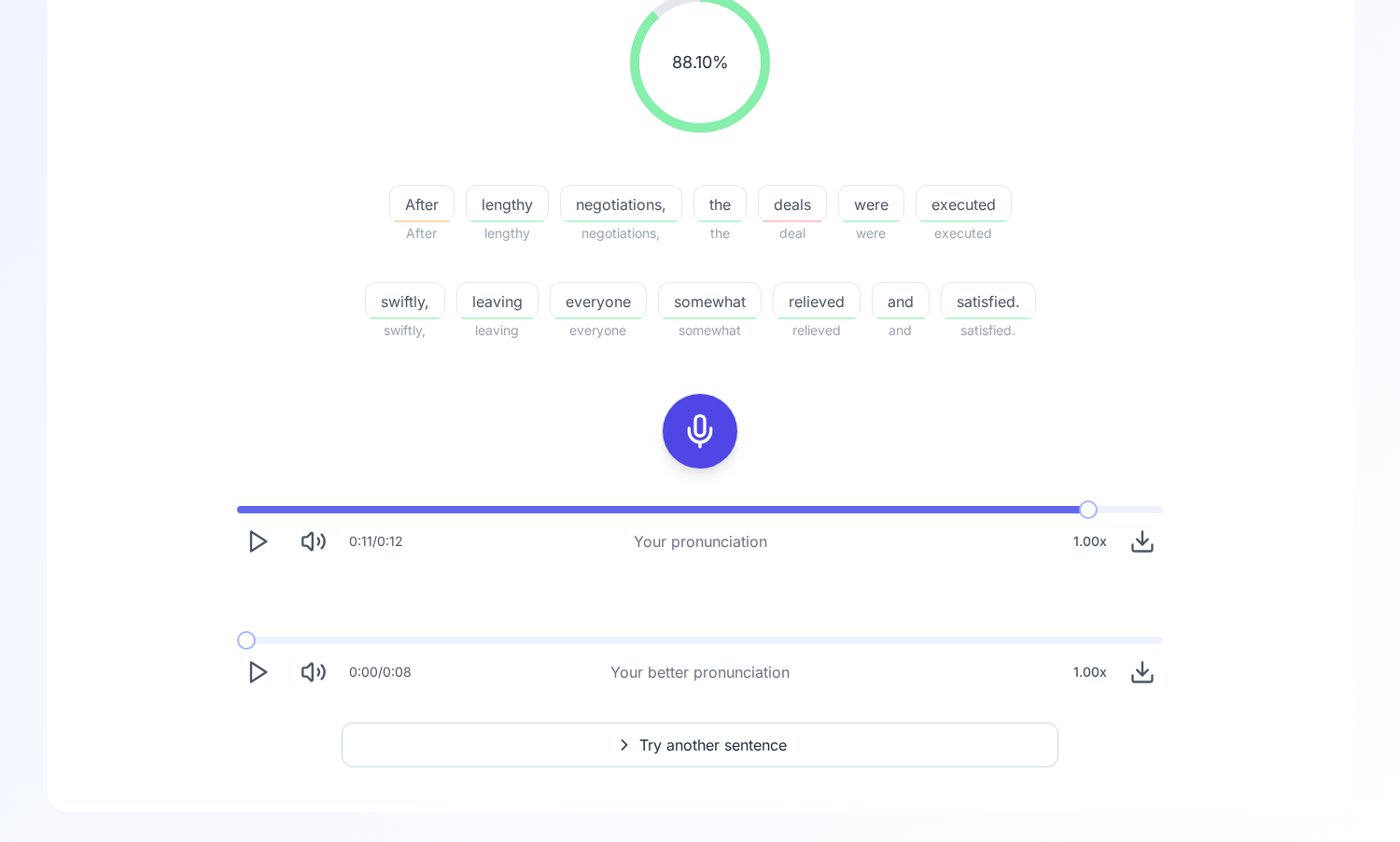
click at [258, 671] on icon "Play" at bounding box center [257, 671] width 26 height 26
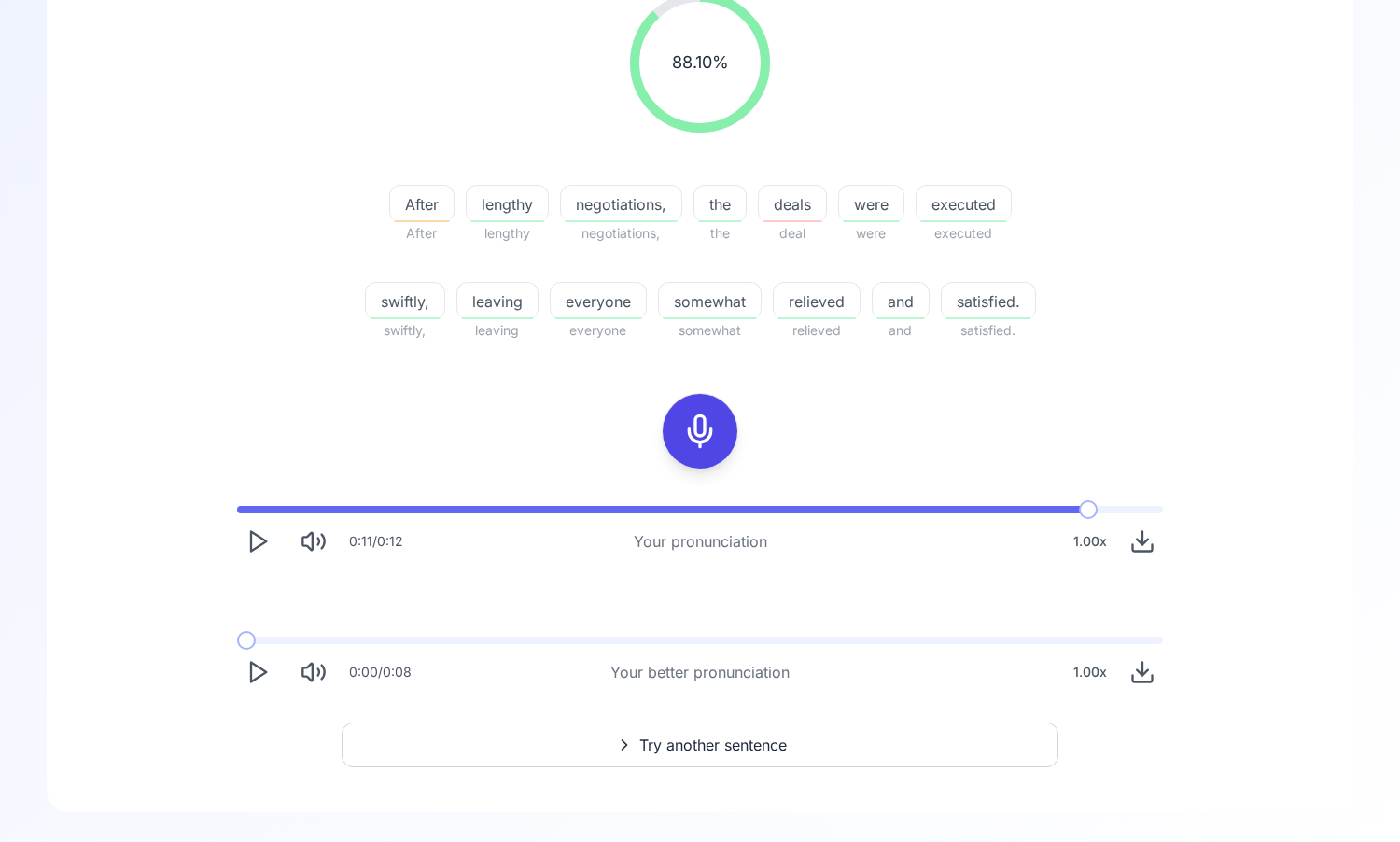
click at [1139, 664] on icon "Download audio" at bounding box center [1143, 671] width 26 height 26
click at [319, 364] on div "88.10 % 88.10 % After After lengthy lengthy negotiations, negotiations, the the…" at bounding box center [700, 342] width 1218 height 730
click at [252, 675] on polygon "Play" at bounding box center [258, 672] width 15 height 19
click at [266, 539] on icon "Play" at bounding box center [257, 541] width 26 height 26
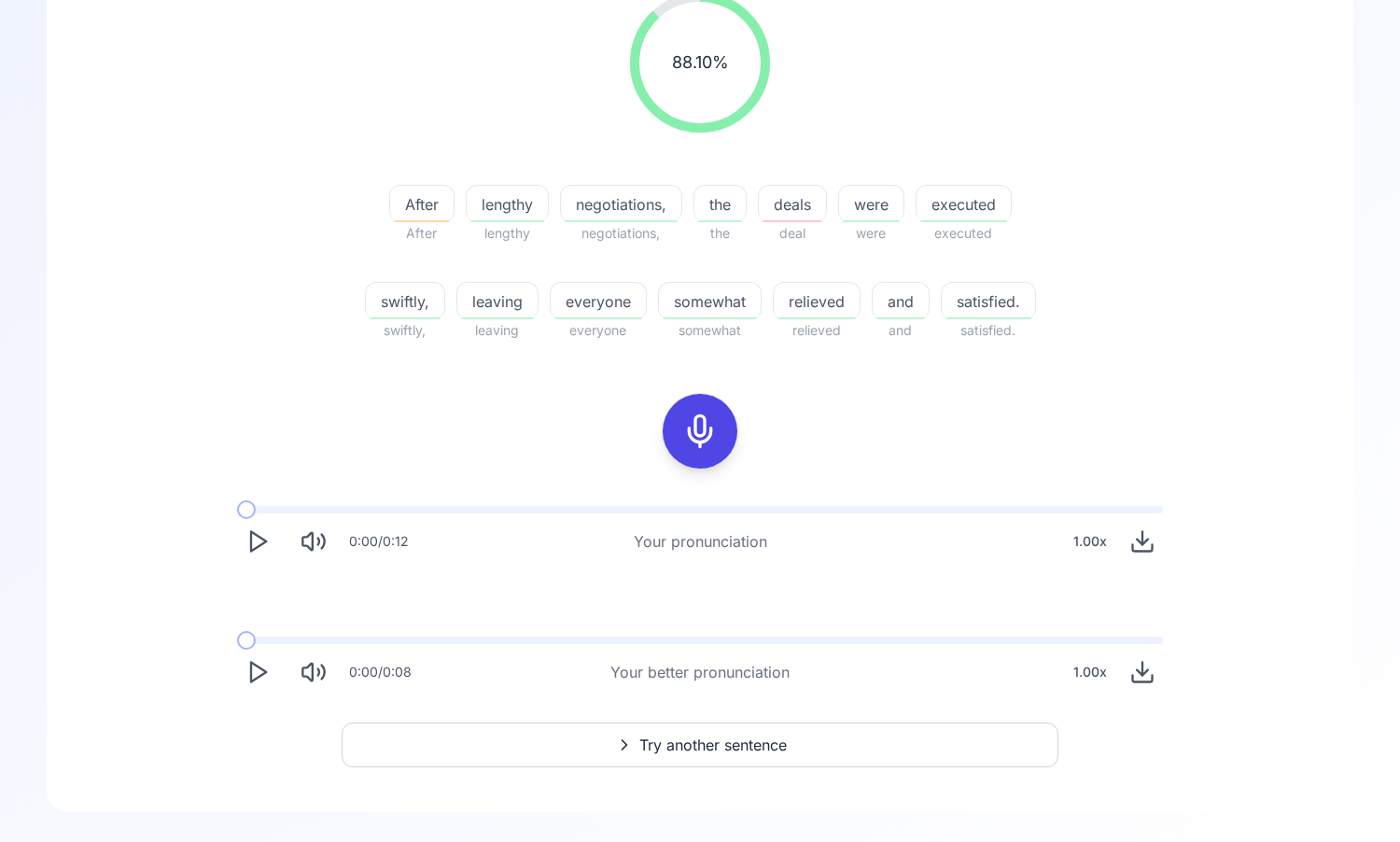
click at [712, 429] on icon at bounding box center [700, 431] width 37 height 37
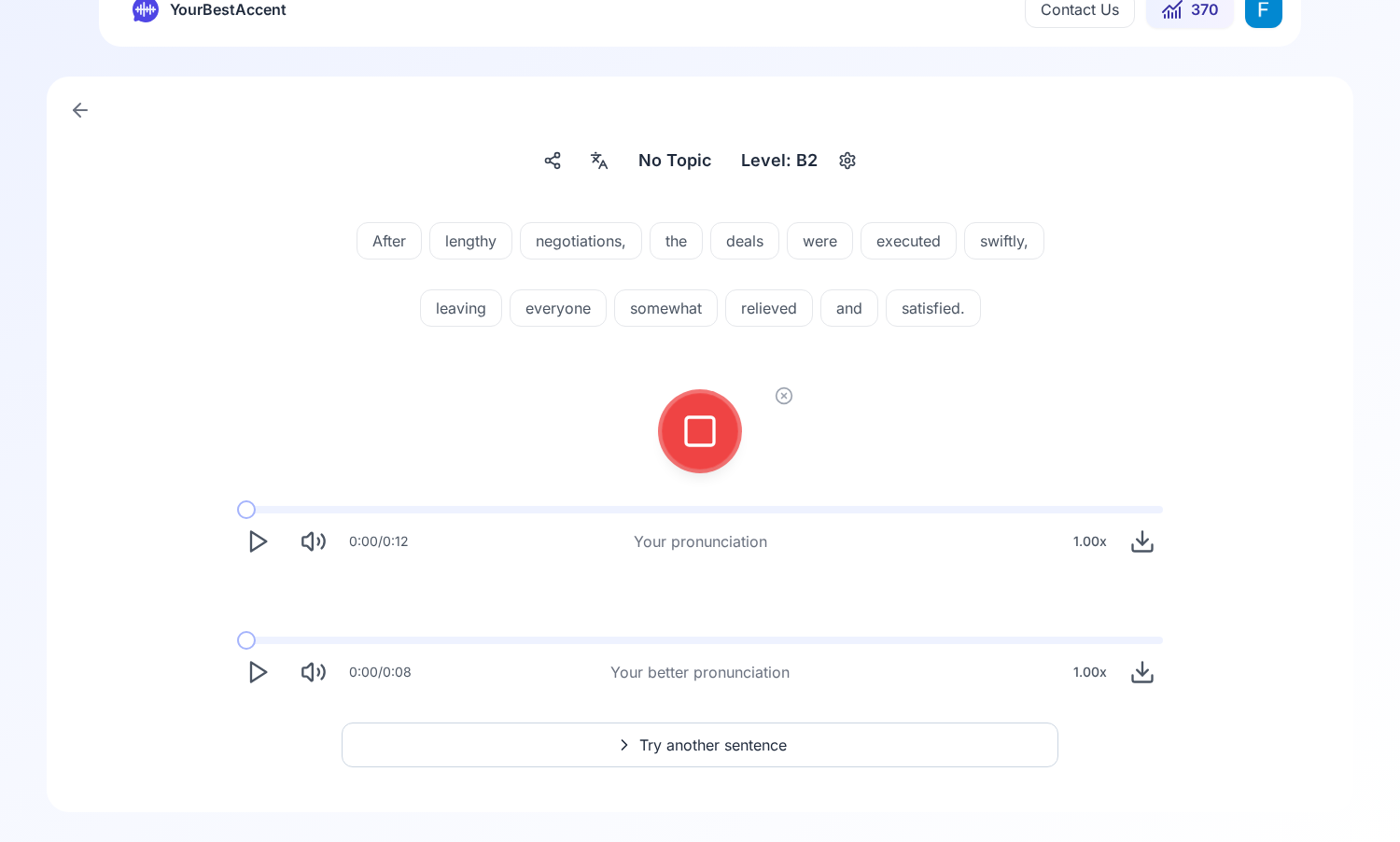
click at [704, 453] on div at bounding box center [700, 431] width 45 height 75
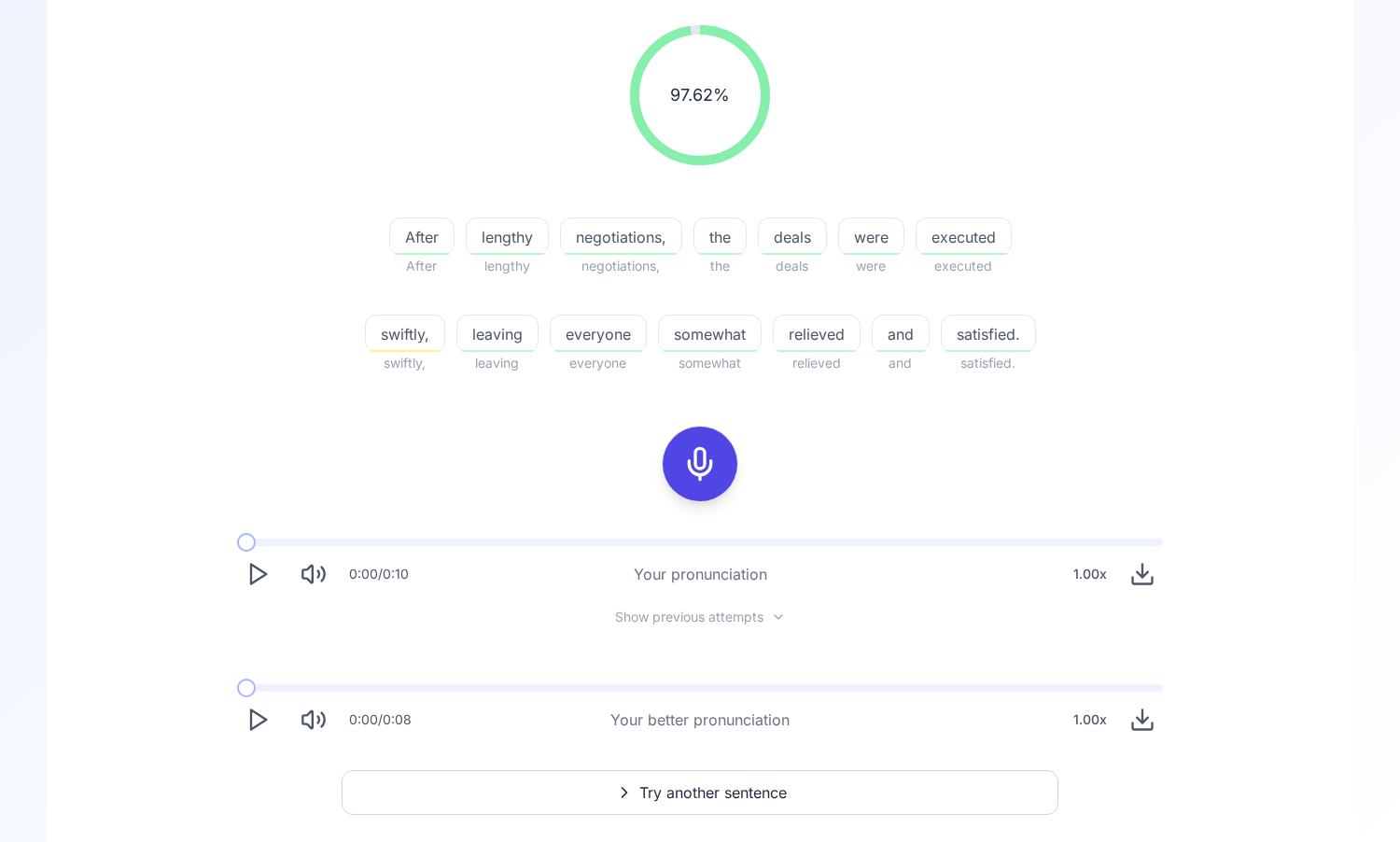
scroll to position [275, 0]
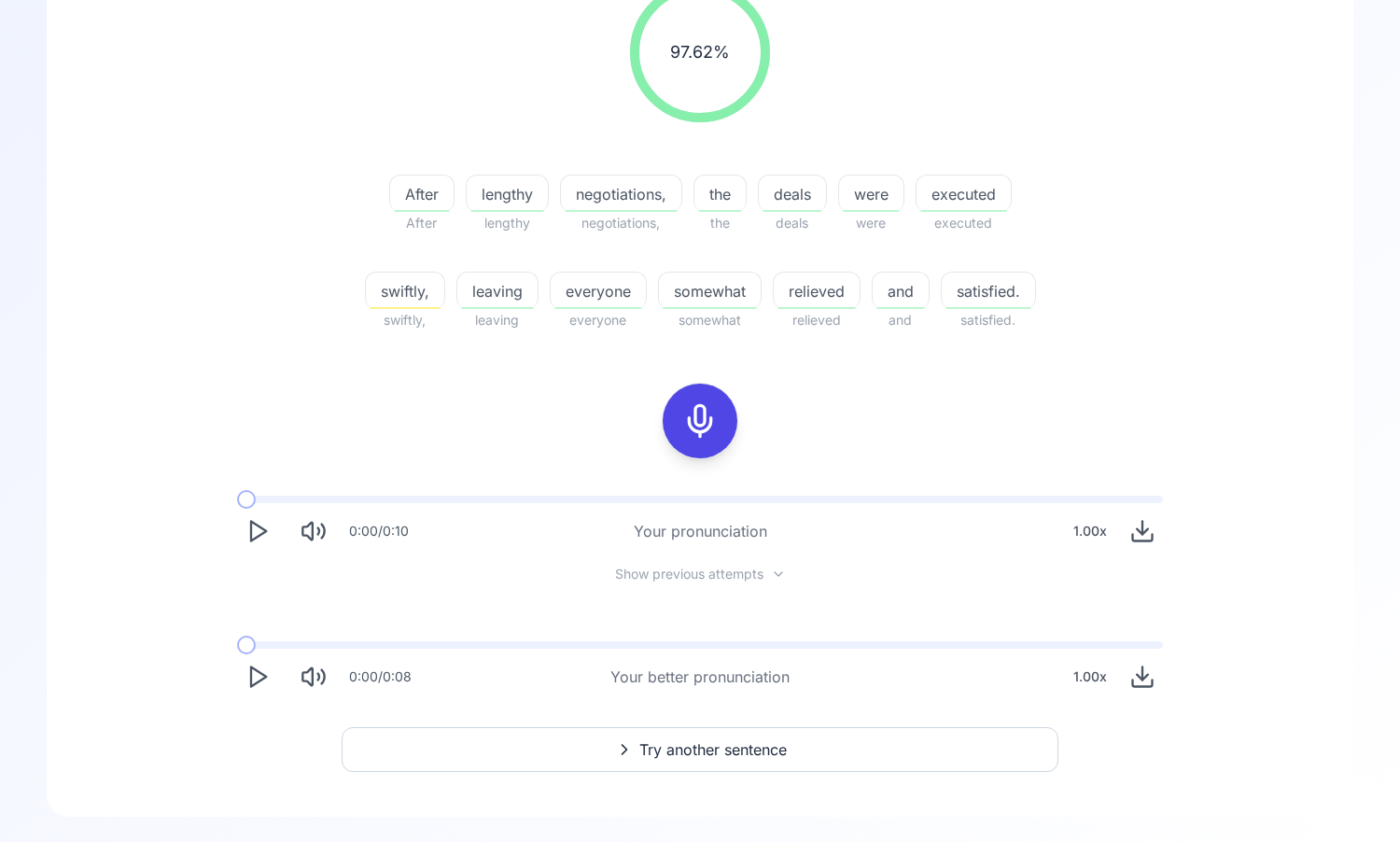
click at [252, 676] on polygon "Play" at bounding box center [258, 677] width 15 height 19
click at [253, 668] on polygon "Play" at bounding box center [258, 677] width 15 height 19
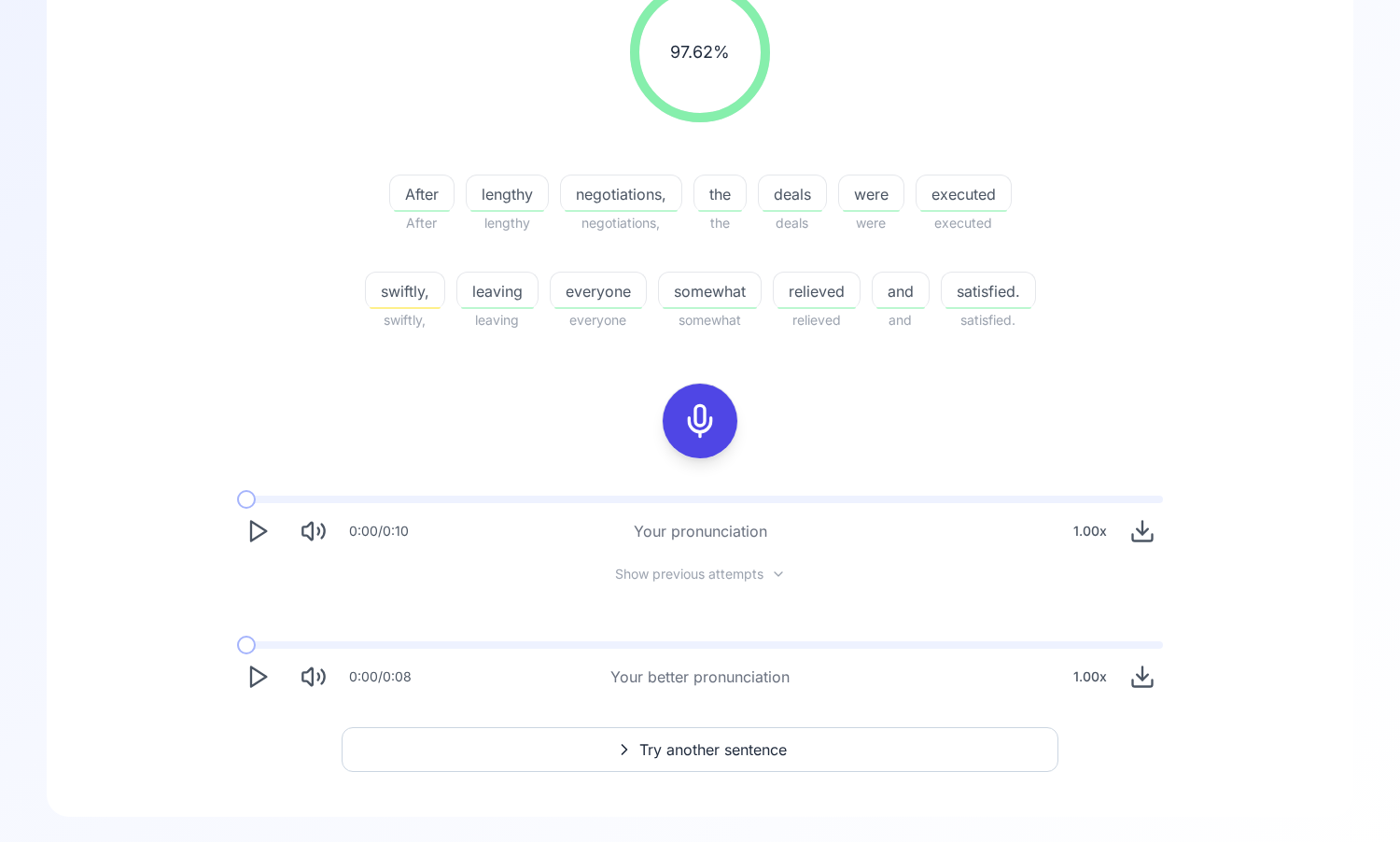
click at [622, 764] on button "Try another sentence" at bounding box center [699, 749] width 717 height 45
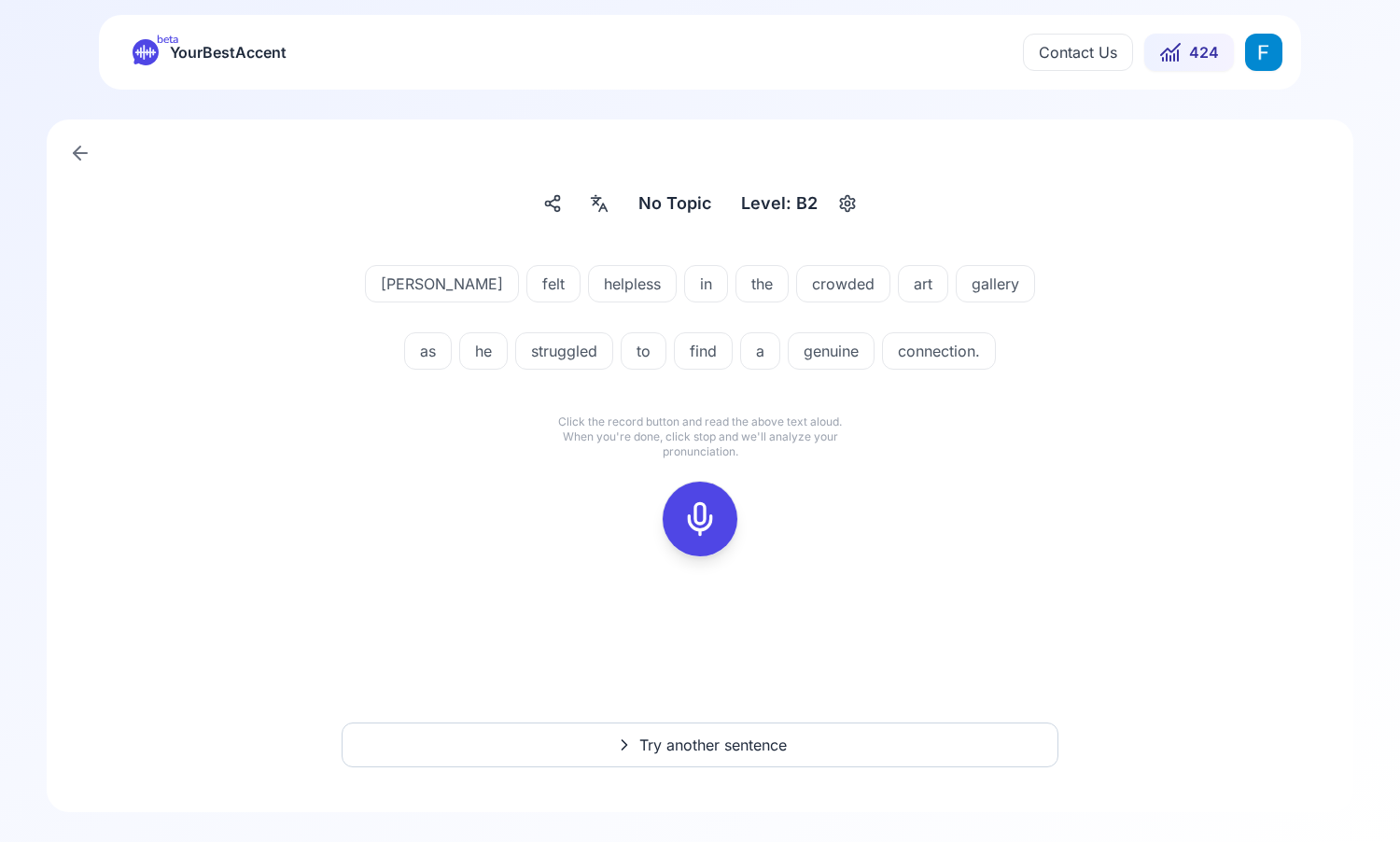
click at [699, 523] on icon at bounding box center [700, 518] width 37 height 37
click at [687, 530] on rect at bounding box center [700, 518] width 28 height 28
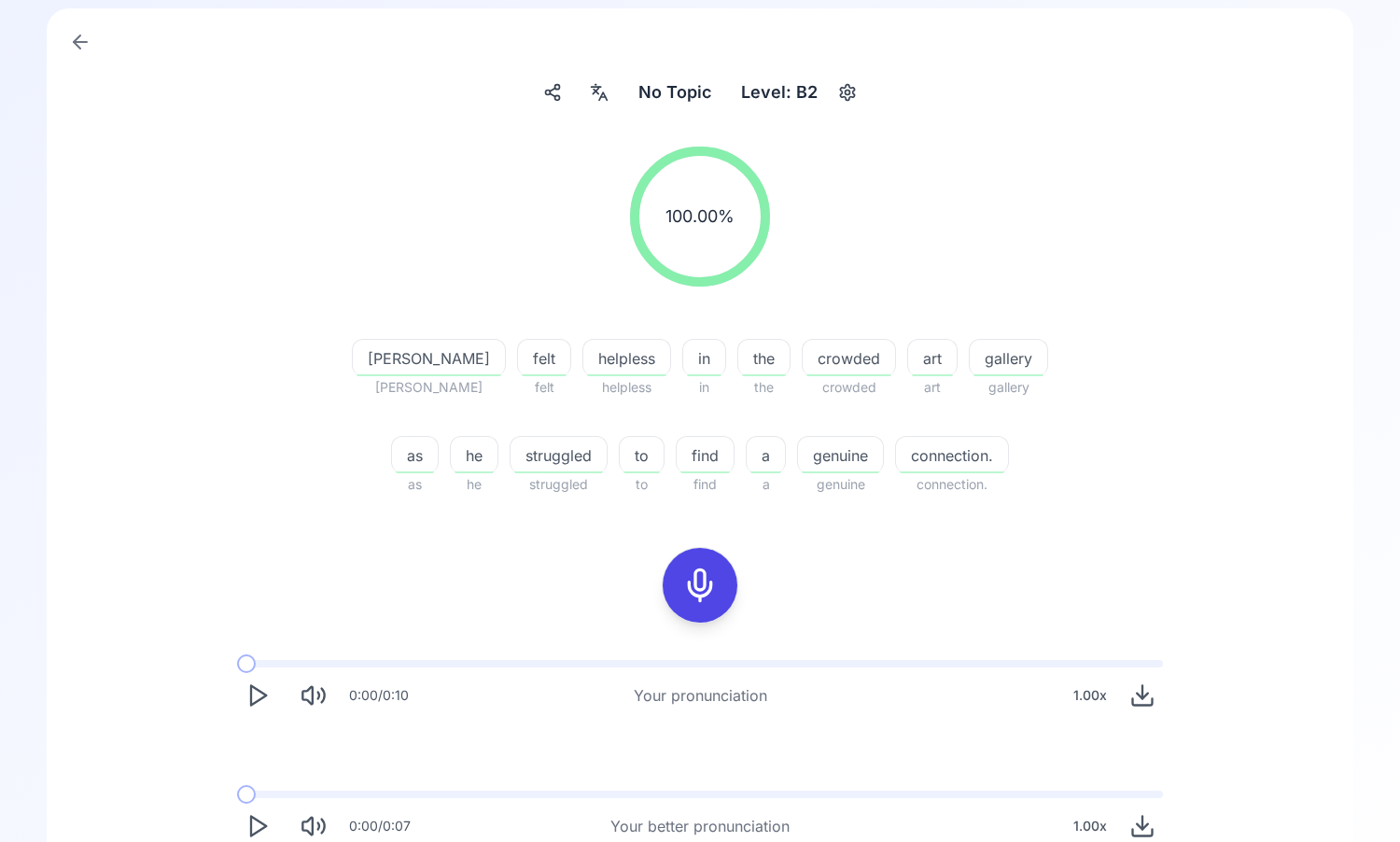
scroll to position [109, 0]
click at [254, 699] on icon "Play" at bounding box center [257, 697] width 26 height 26
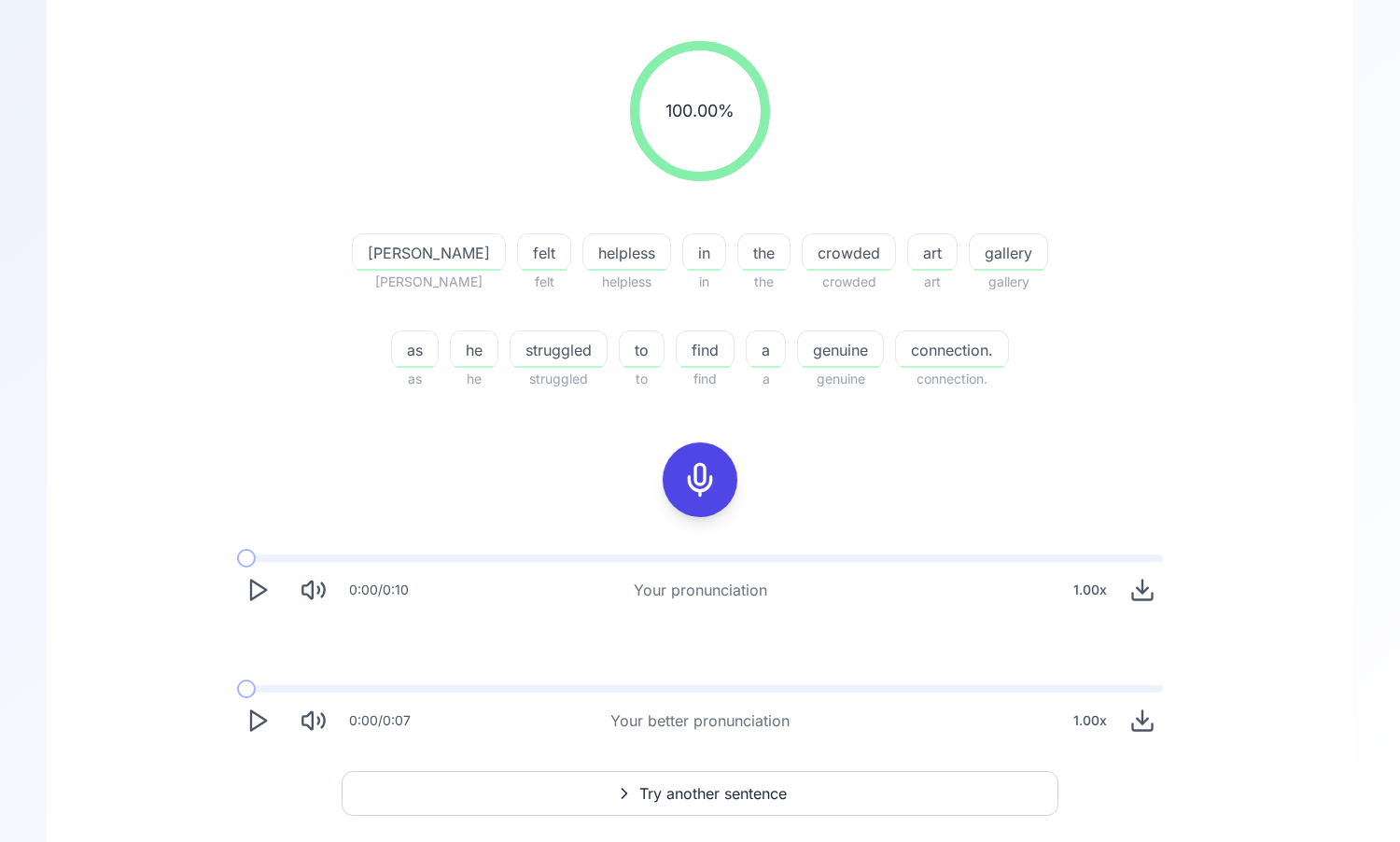
scroll to position [265, 0]
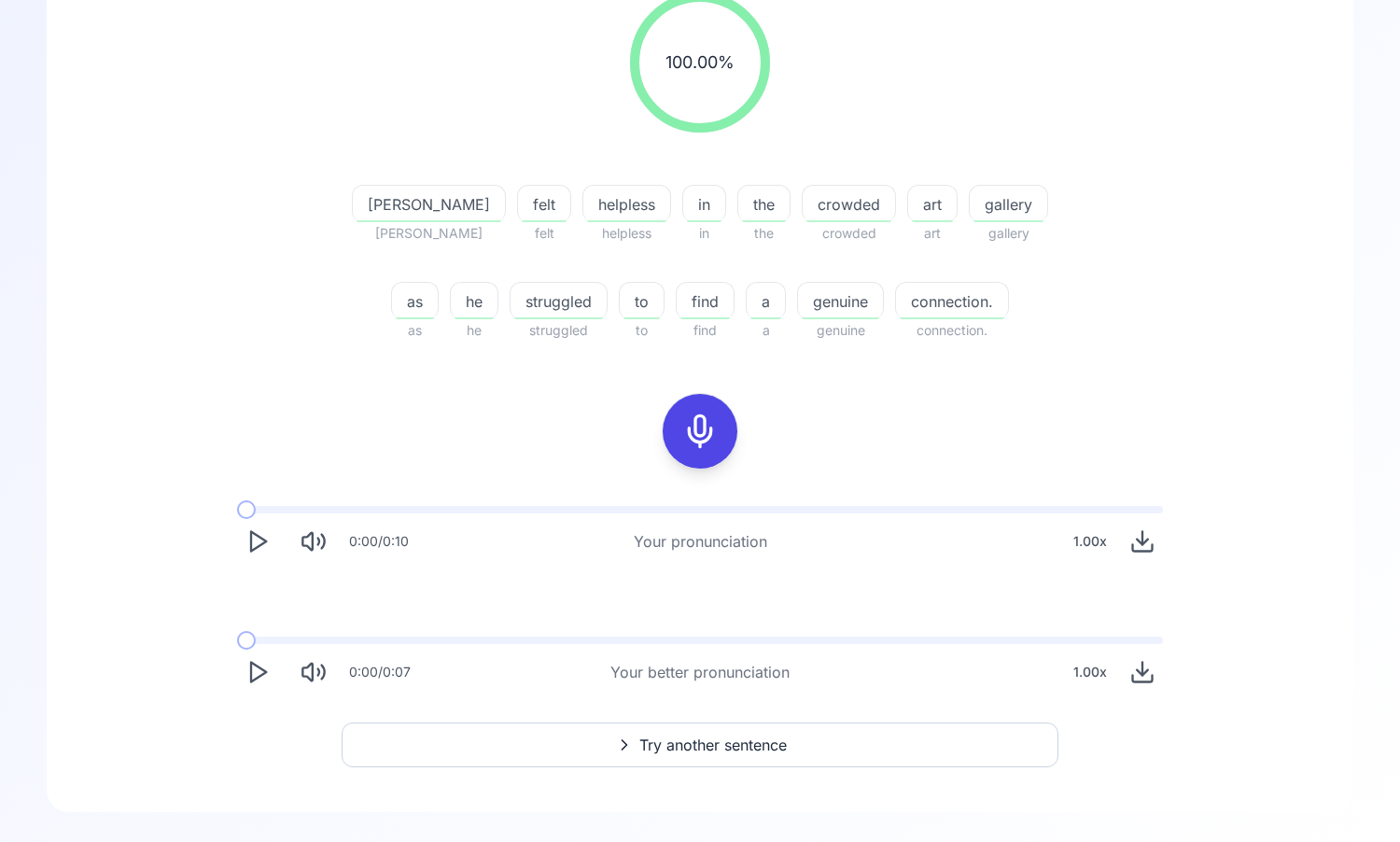
click at [264, 541] on polygon "Play" at bounding box center [258, 542] width 15 height 19
click at [259, 669] on polygon "Play" at bounding box center [258, 672] width 15 height 19
click at [255, 672] on rect "Pause" at bounding box center [253, 672] width 5 height 18
click at [237, 642] on span at bounding box center [237, 640] width 0 height 8
click at [261, 673] on polygon "Play" at bounding box center [258, 672] width 15 height 19
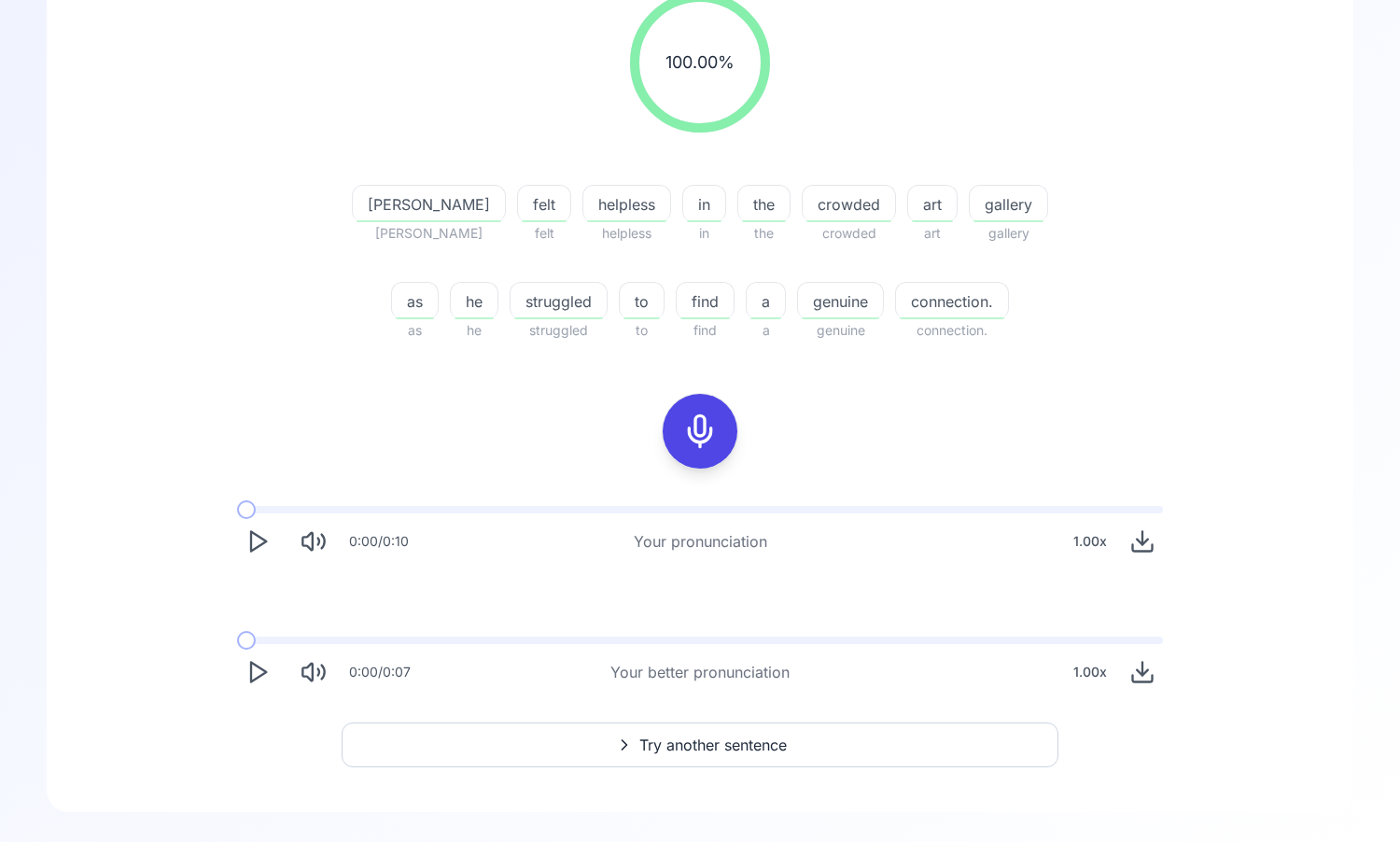
click at [261, 673] on polygon "Play" at bounding box center [258, 672] width 15 height 19
click at [261, 673] on icon "Pause" at bounding box center [257, 671] width 26 height 26
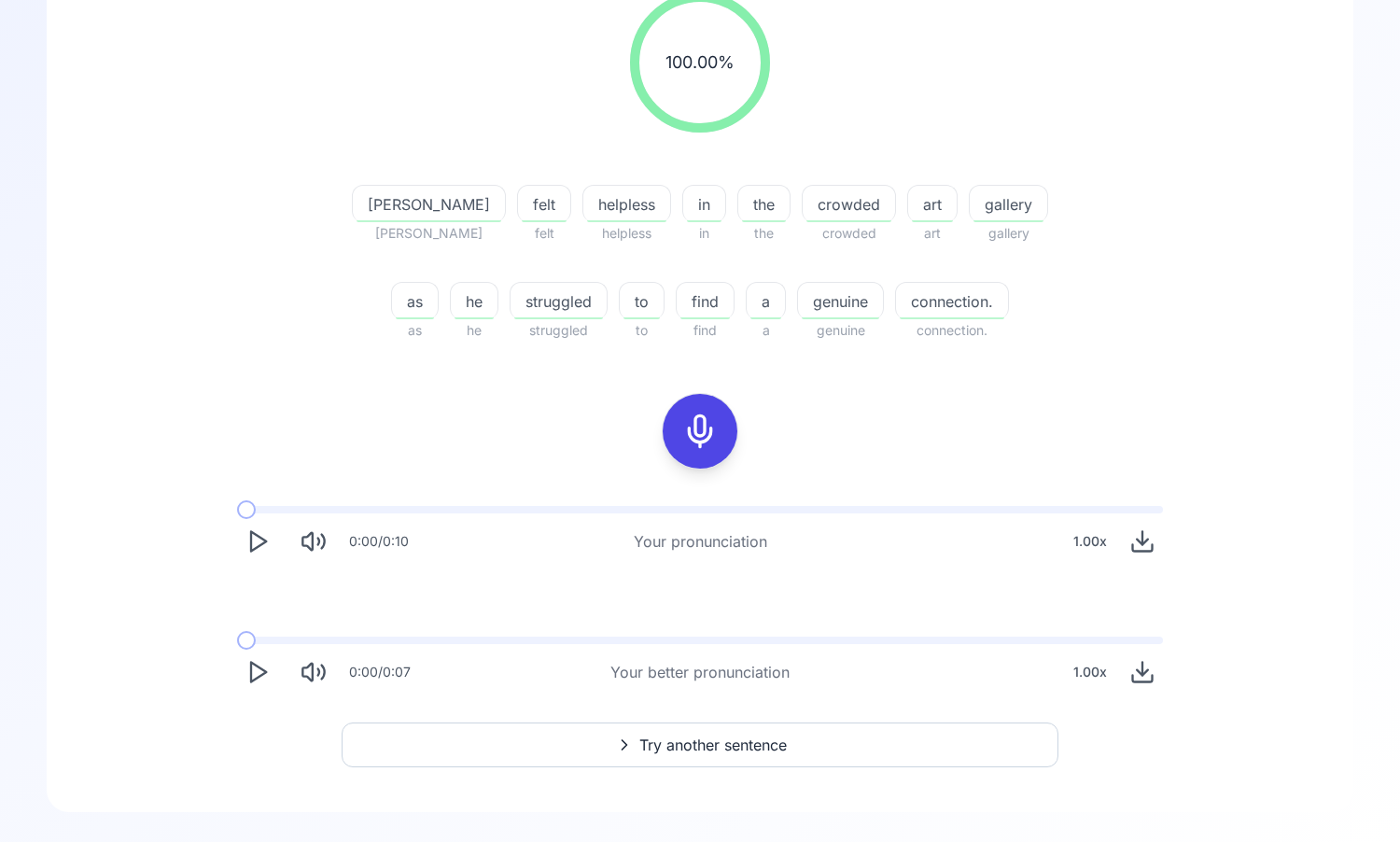
click at [237, 640] on span at bounding box center [237, 640] width 0 height 8
click at [258, 532] on icon "Play" at bounding box center [257, 541] width 26 height 26
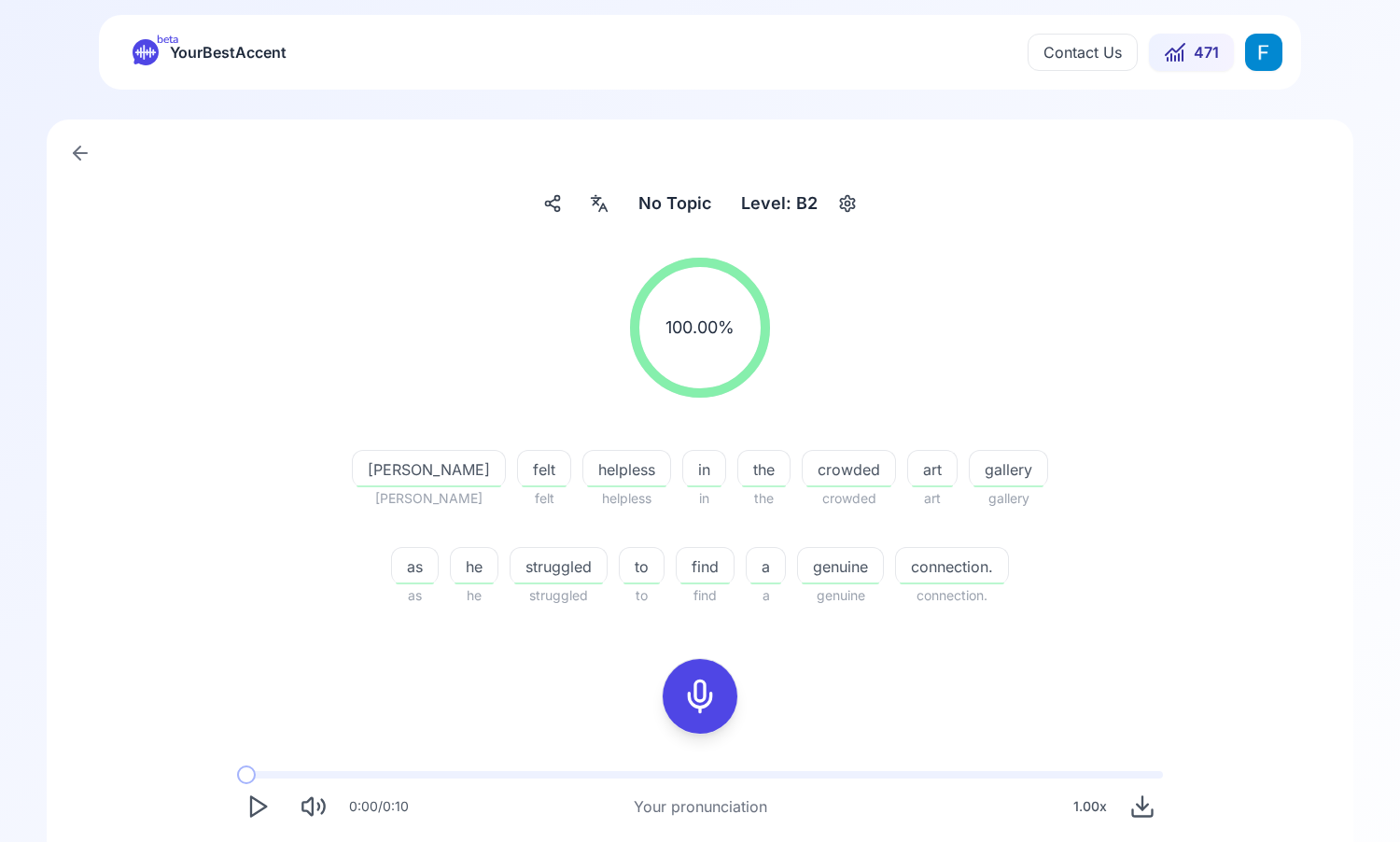
click at [223, 53] on span "YourBestAccent" at bounding box center [228, 52] width 117 height 26
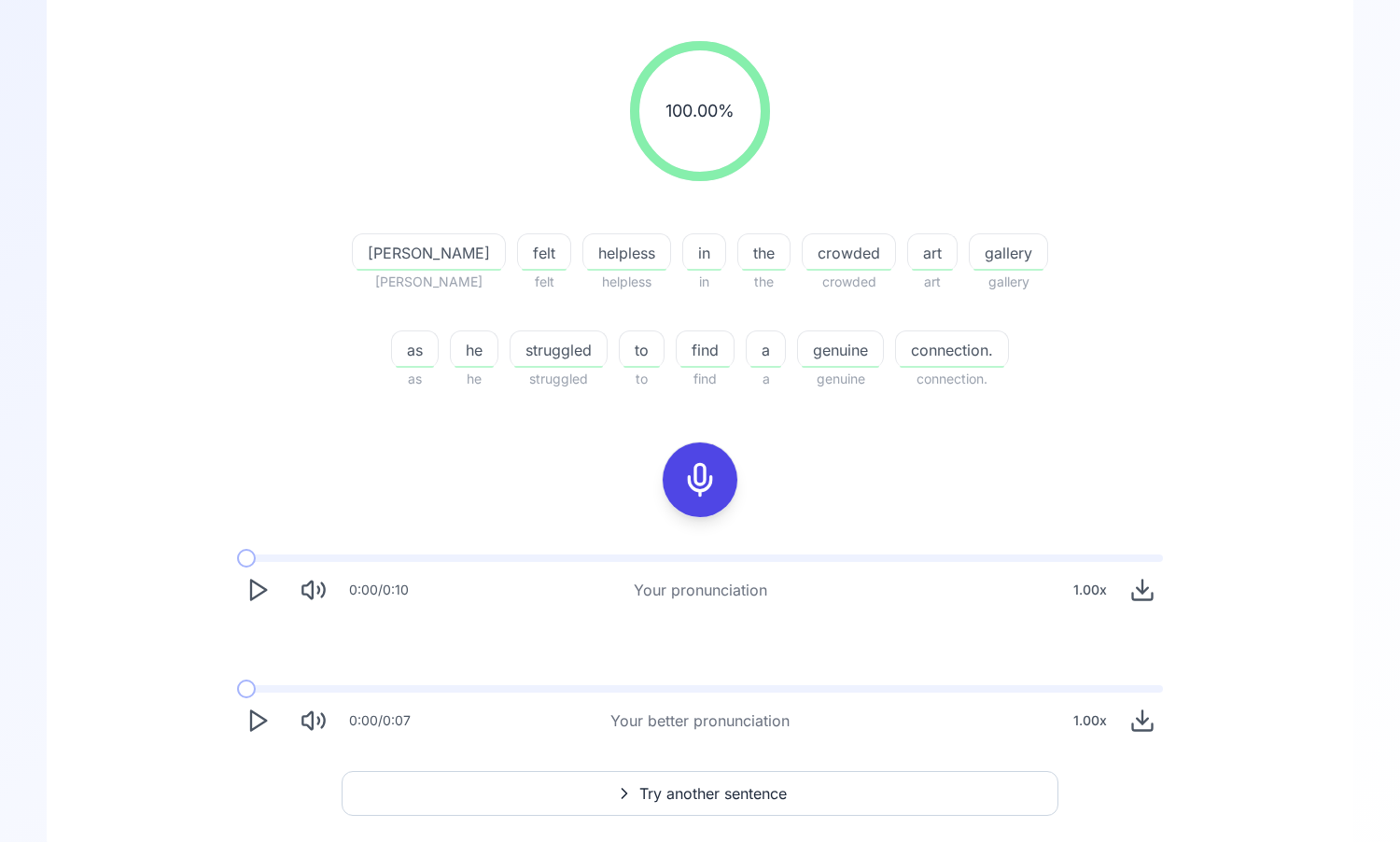
scroll to position [265, 0]
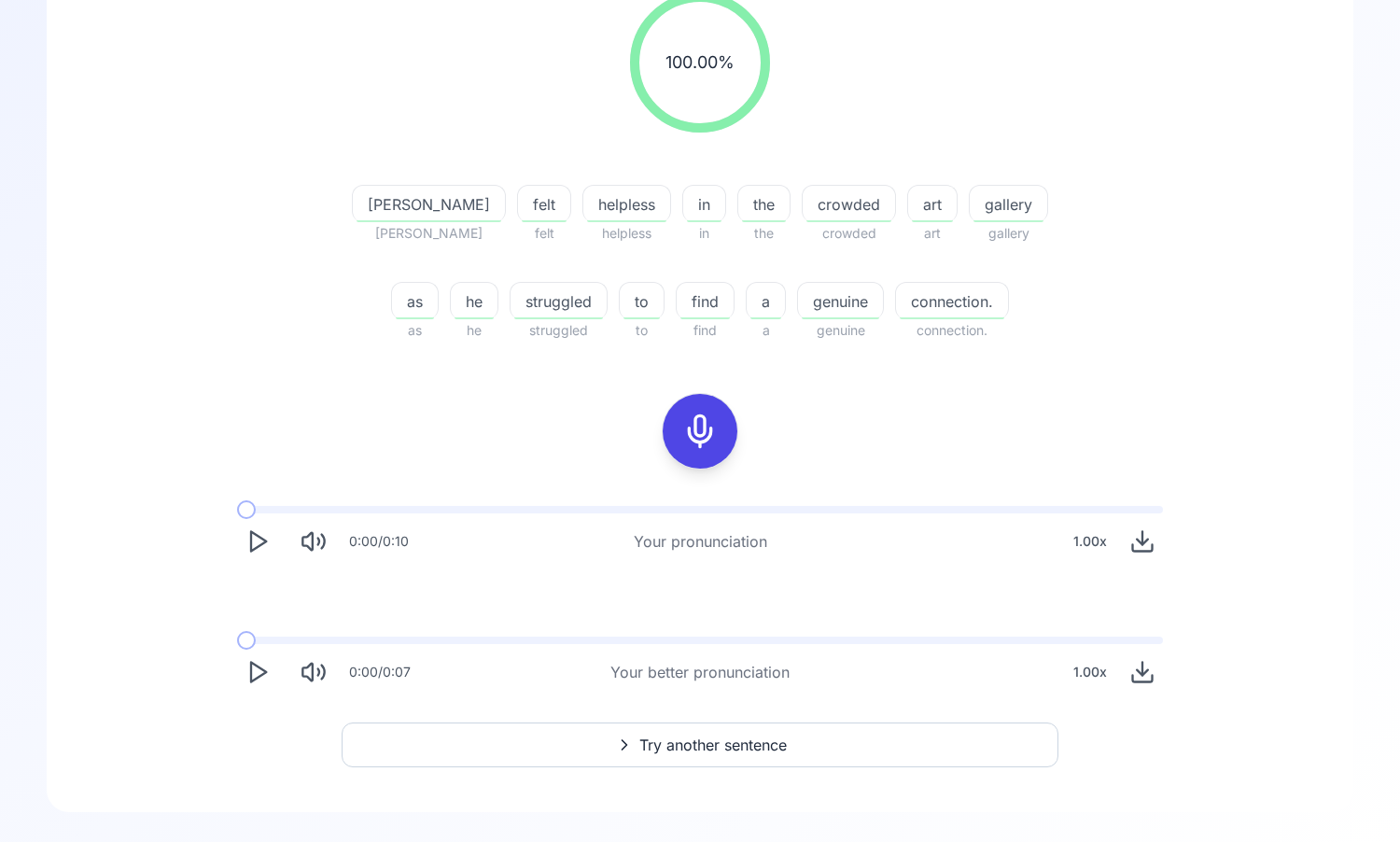
click at [241, 681] on button "Play" at bounding box center [257, 671] width 41 height 41
click at [1133, 670] on icon "Download audio" at bounding box center [1143, 671] width 26 height 26
click at [676, 752] on span "Try another sentence" at bounding box center [713, 745] width 147 height 22
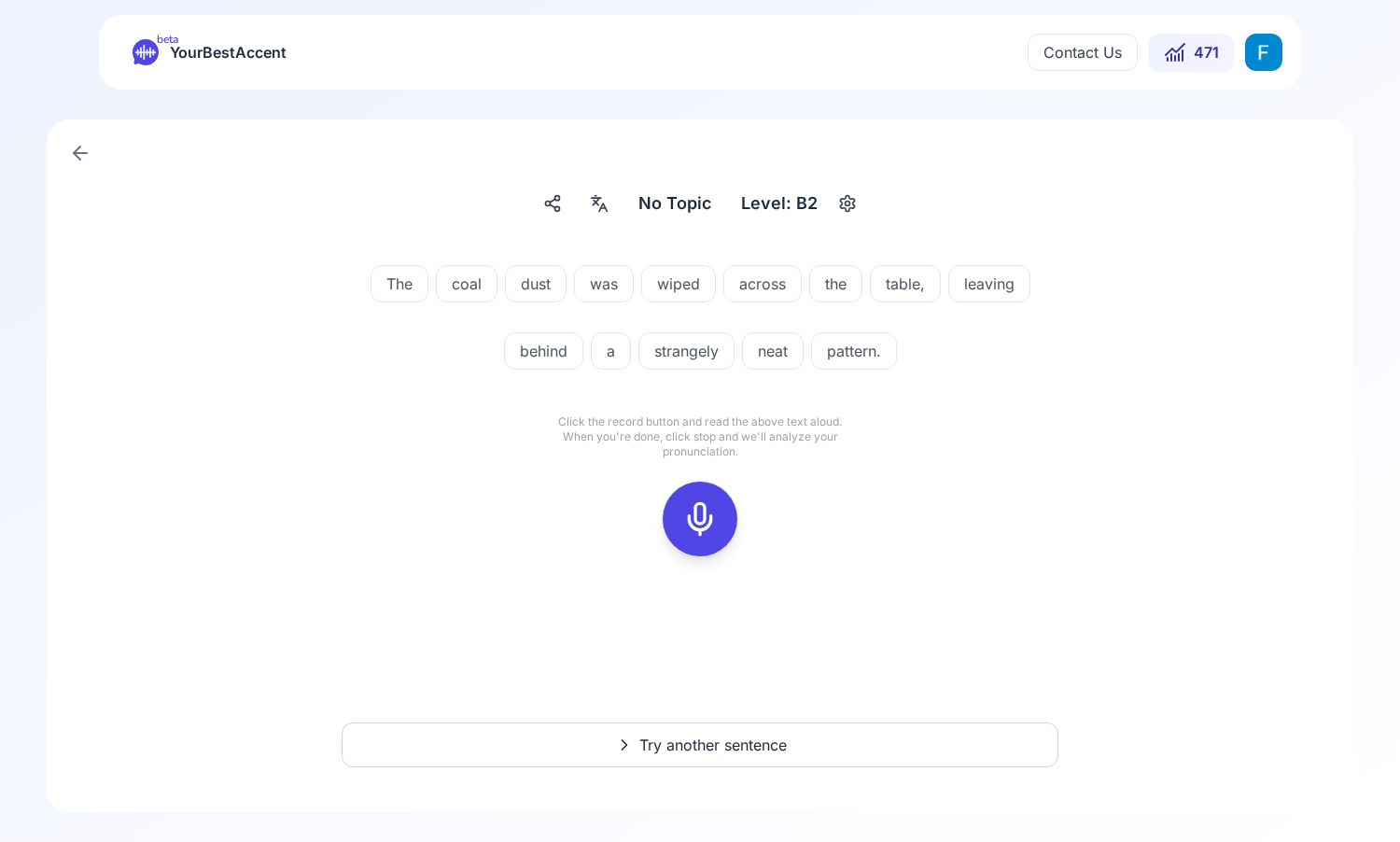
click at [731, 513] on button at bounding box center [700, 518] width 75 height 75
click at [712, 525] on icon at bounding box center [700, 518] width 37 height 37
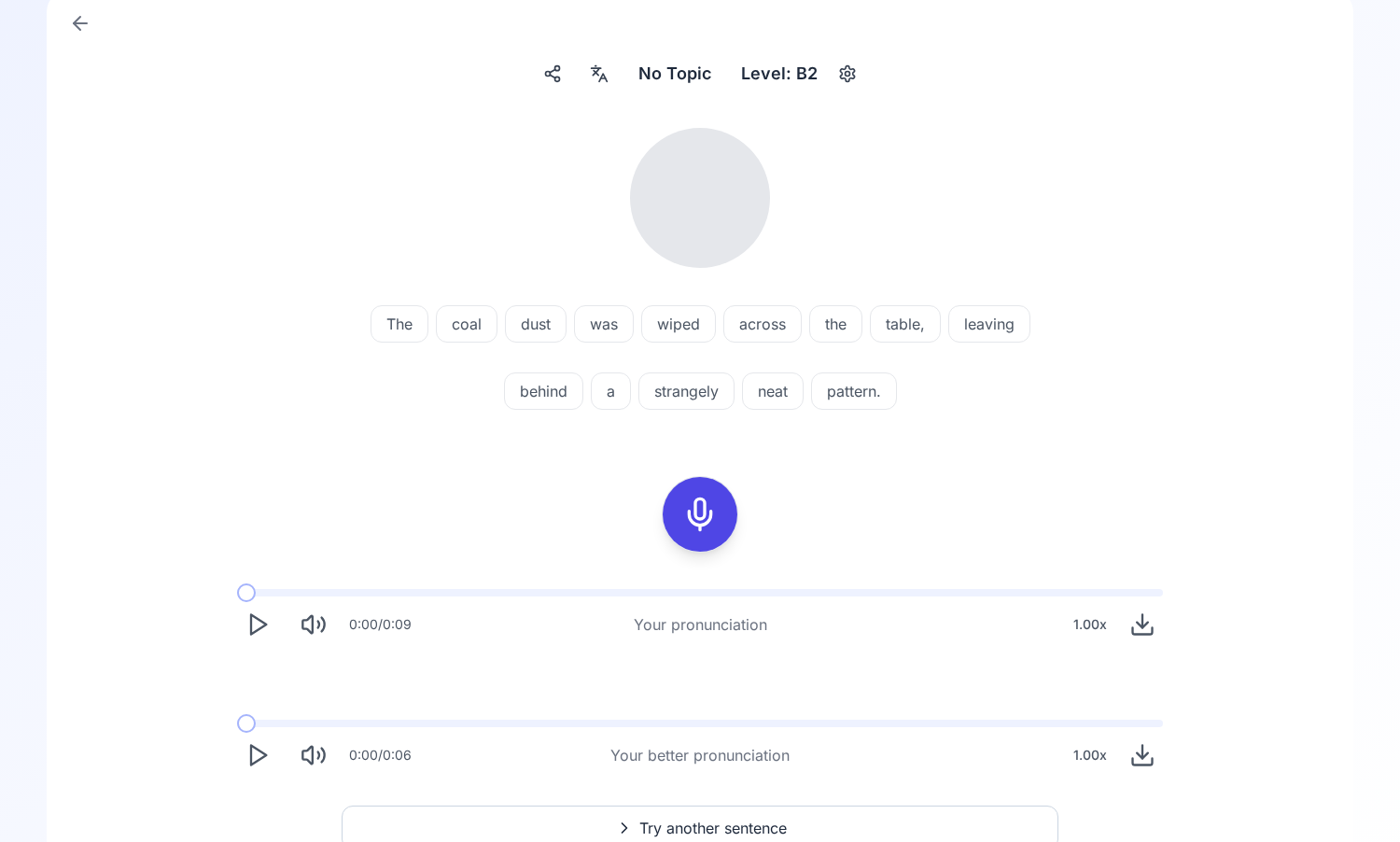
scroll to position [212, 0]
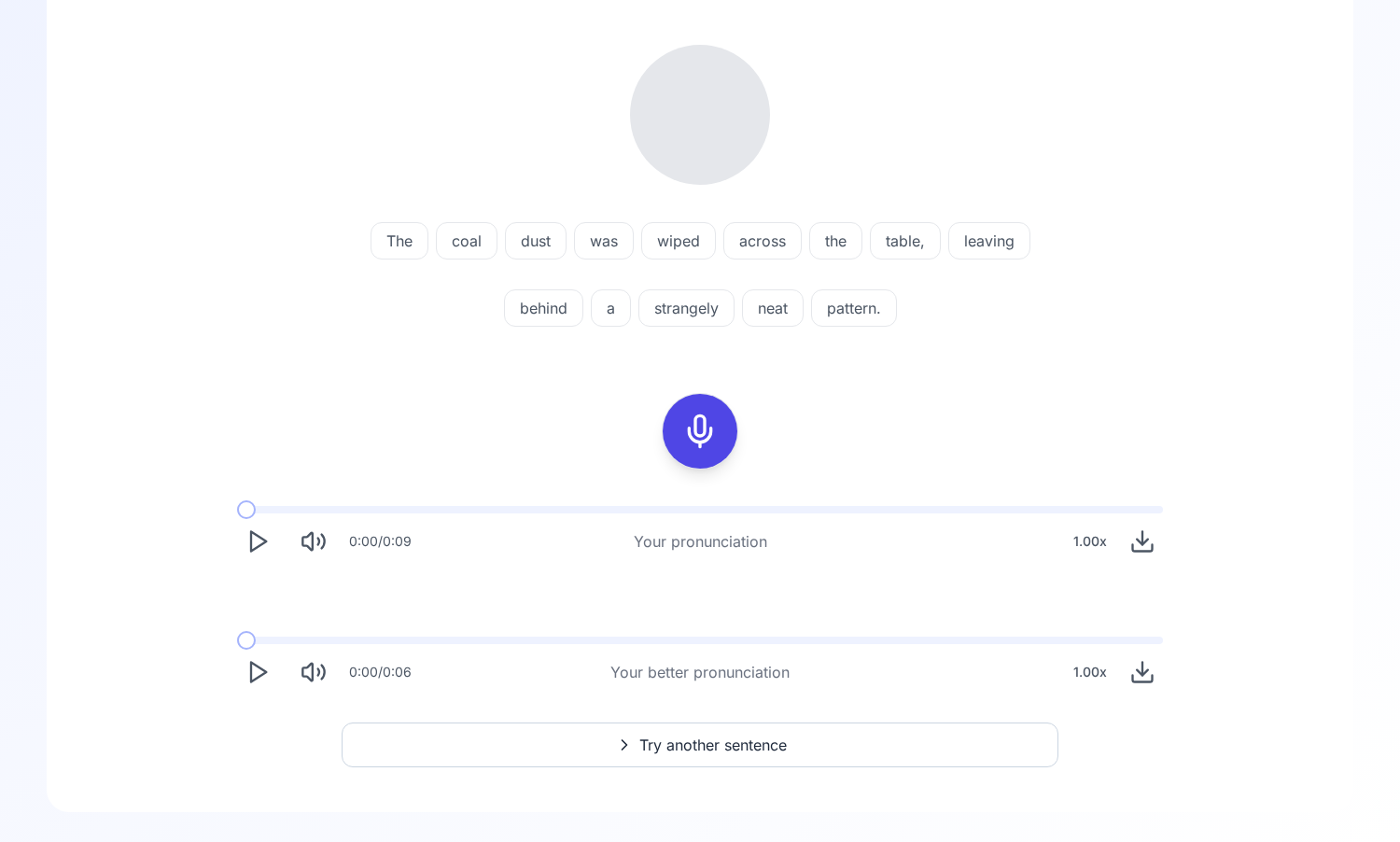
click at [256, 539] on icon "Play" at bounding box center [257, 541] width 26 height 26
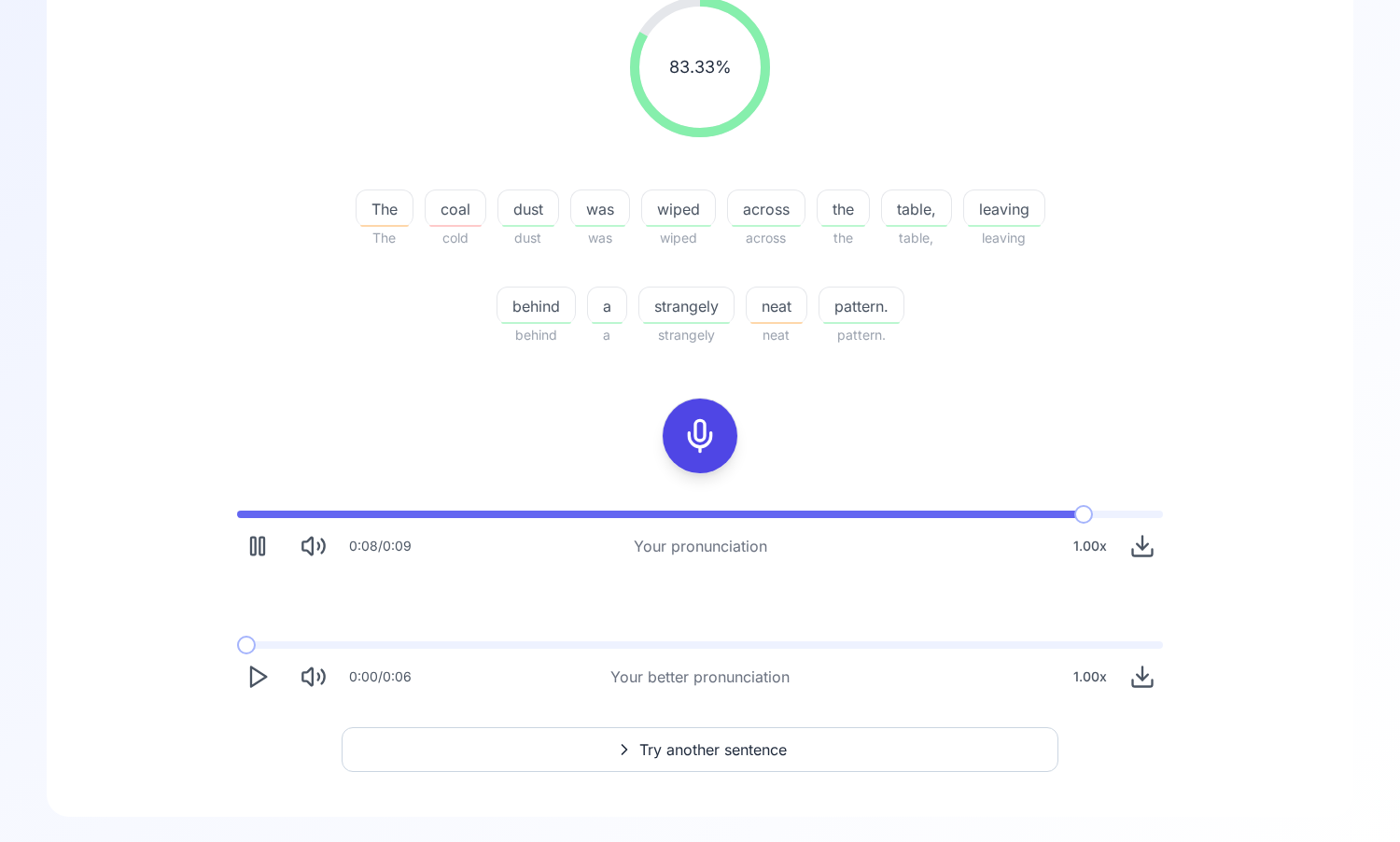
scroll to position [265, 0]
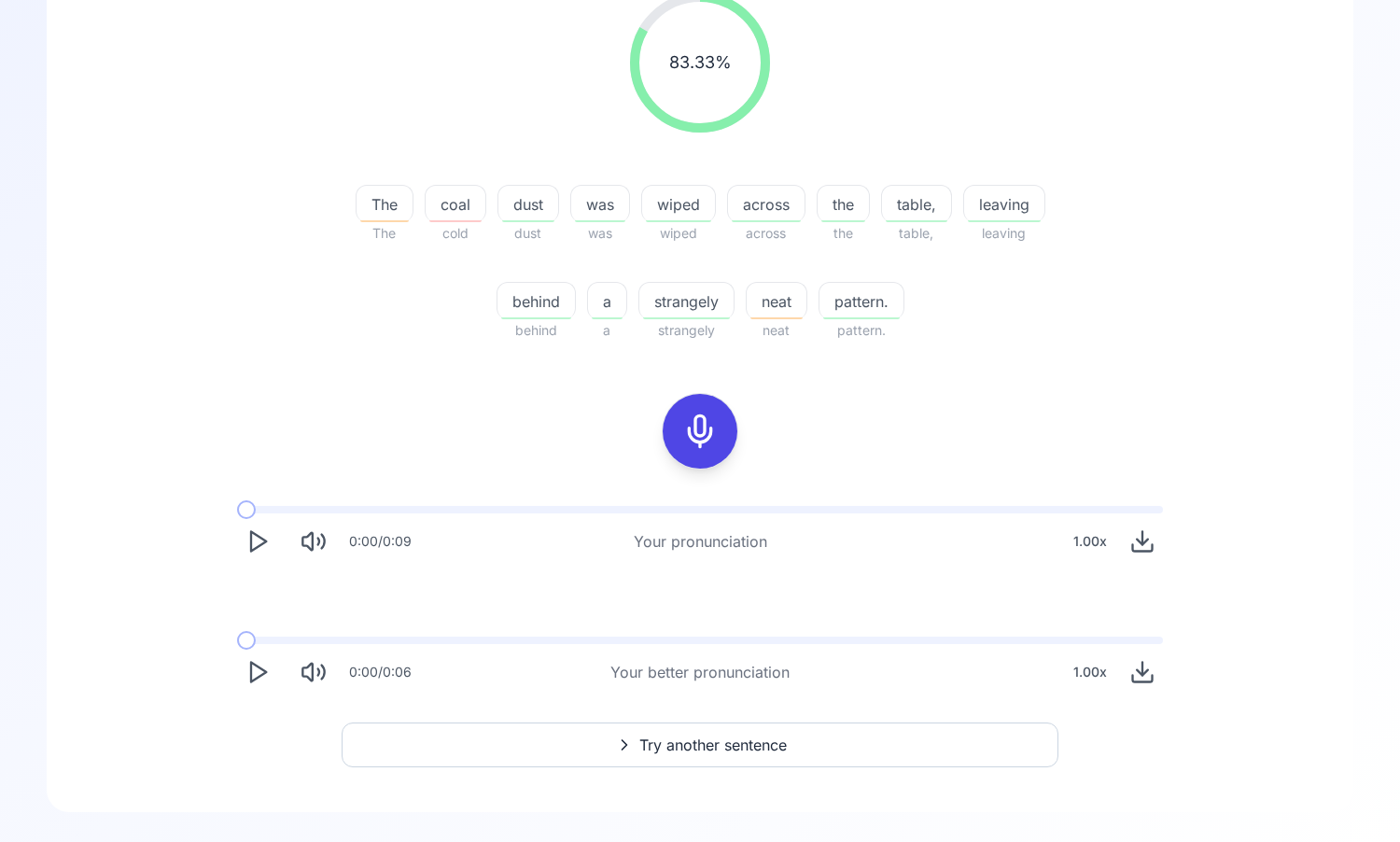
click at [252, 670] on polygon "Play" at bounding box center [258, 672] width 15 height 19
drag, startPoint x: 264, startPoint y: 632, endPoint x: 243, endPoint y: 632, distance: 21.0
click at [243, 632] on div "0:02 / 0:06 Your better pronunciation 1.00 x" at bounding box center [700, 665] width 956 height 86
click at [237, 641] on span at bounding box center [237, 640] width 0 height 8
click at [276, 663] on div "0:00 / 0:06" at bounding box center [324, 671] width 175 height 41
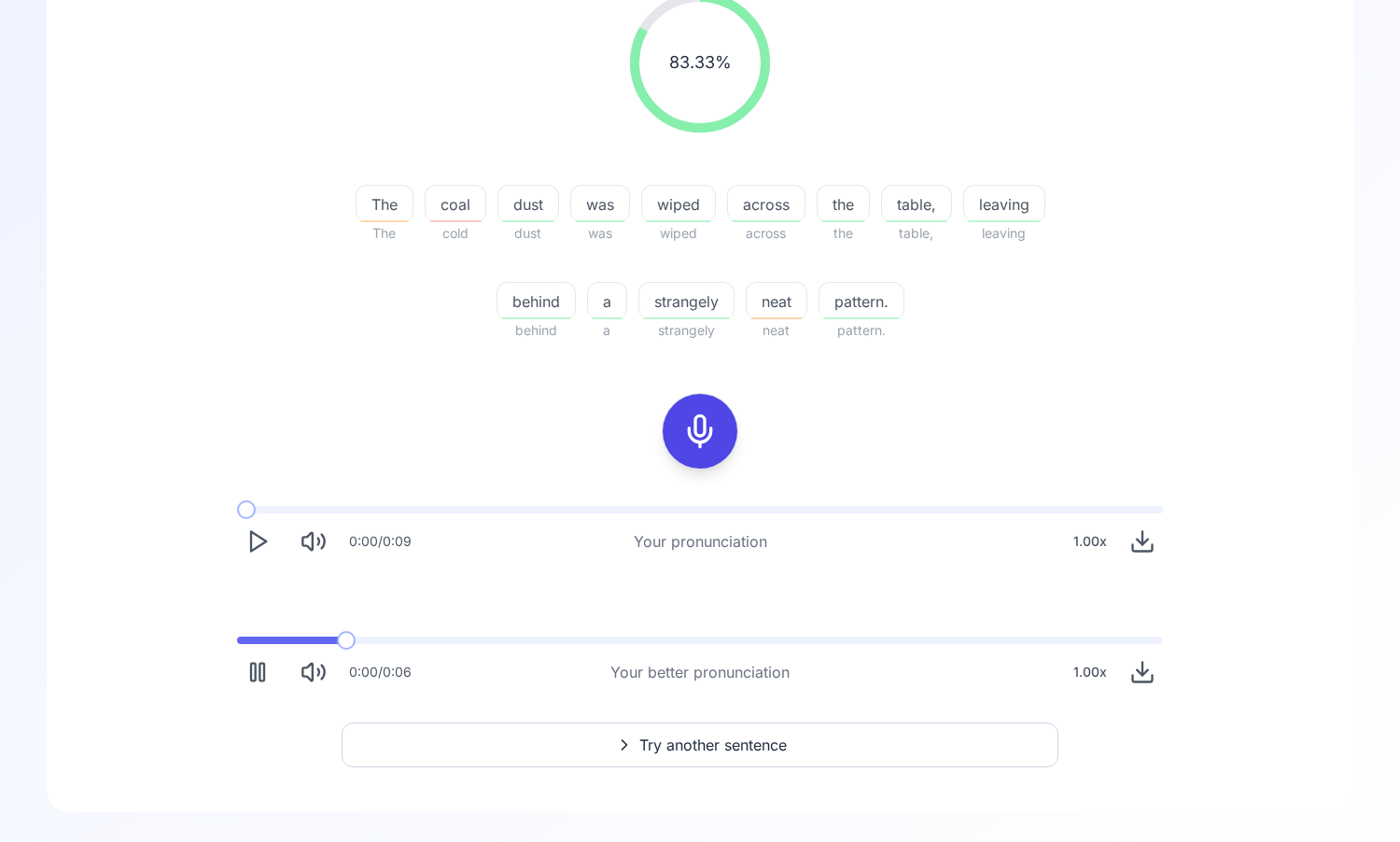
click at [237, 644] on span at bounding box center [288, 640] width 101 height 8
click at [231, 674] on div "0:00 / 0:06 Your better pronunciation 1.00 x" at bounding box center [700, 665] width 956 height 86
click at [255, 673] on icon "Pause" at bounding box center [257, 671] width 26 height 26
click at [254, 638] on span at bounding box center [263, 639] width 19 height 19
click at [268, 669] on icon "Play" at bounding box center [257, 671] width 26 height 26
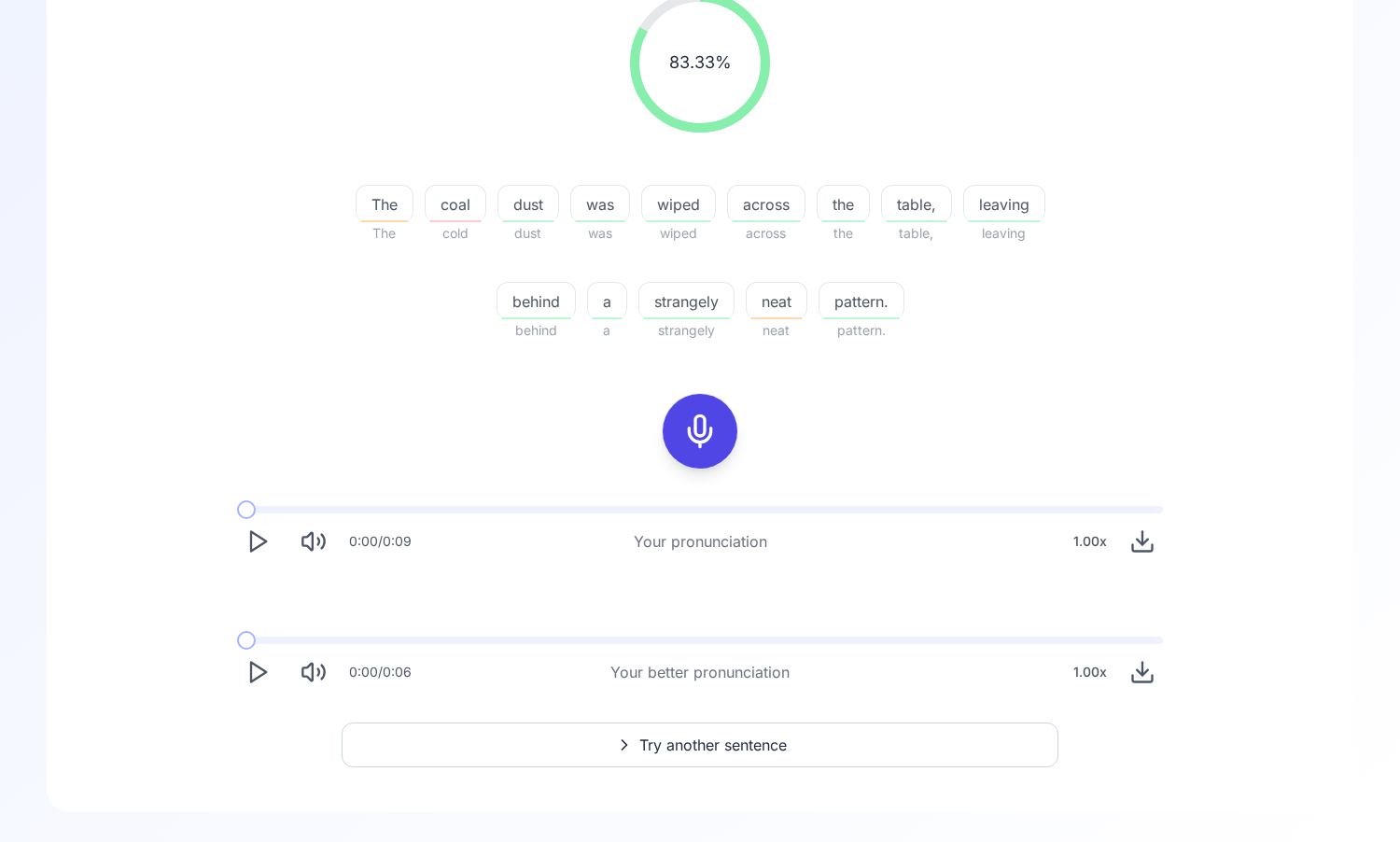
click at [253, 676] on icon "Play" at bounding box center [257, 671] width 26 height 26
click at [253, 674] on icon "Play" at bounding box center [257, 671] width 26 height 26
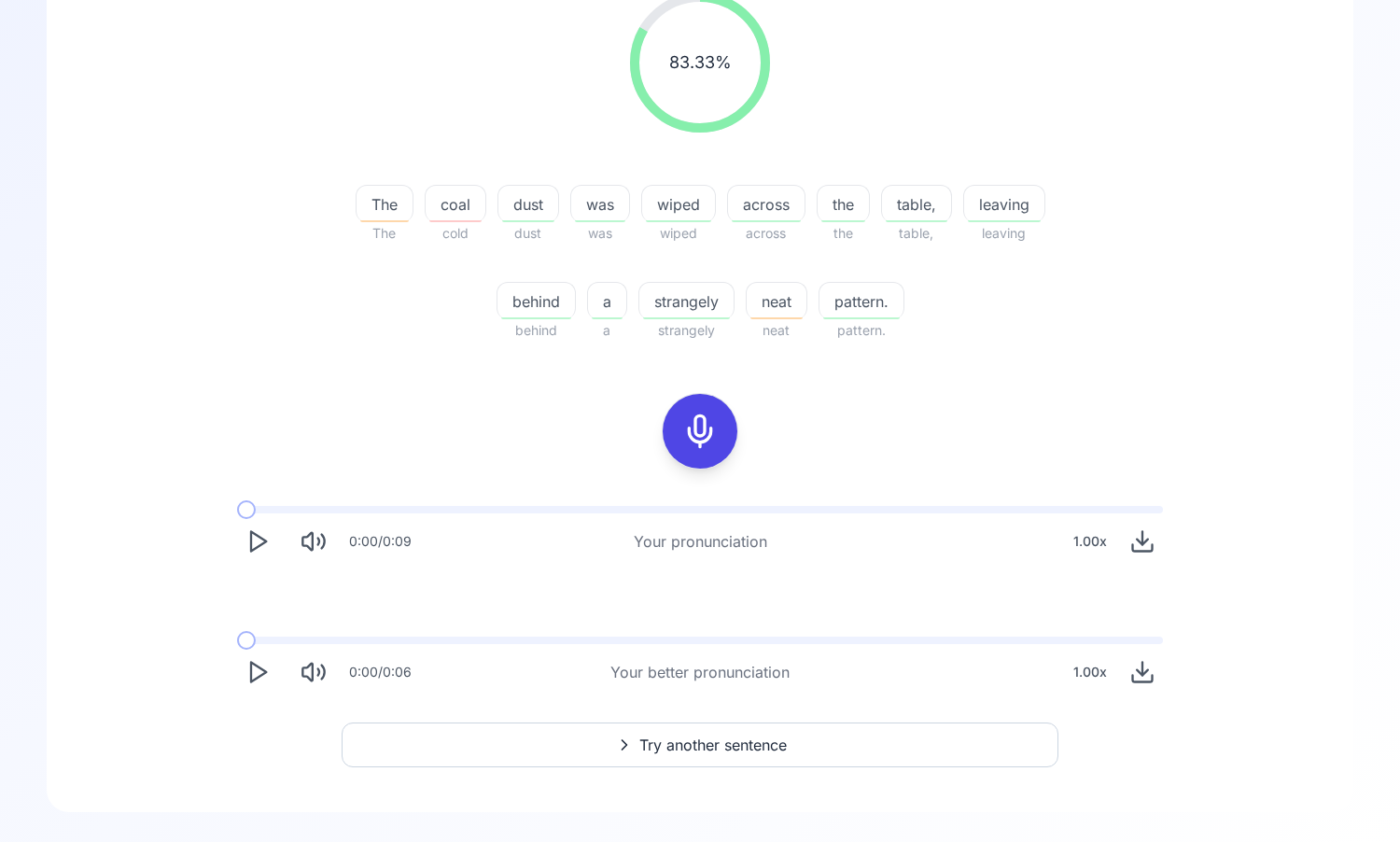
click at [253, 674] on icon "Play" at bounding box center [257, 671] width 26 height 26
click at [1149, 671] on icon "Download audio" at bounding box center [1143, 671] width 26 height 26
click at [945, 404] on div "83.33 % 83.33 % The The coal cold dust dust was was wiped wiped across across t…" at bounding box center [700, 342] width 1218 height 730
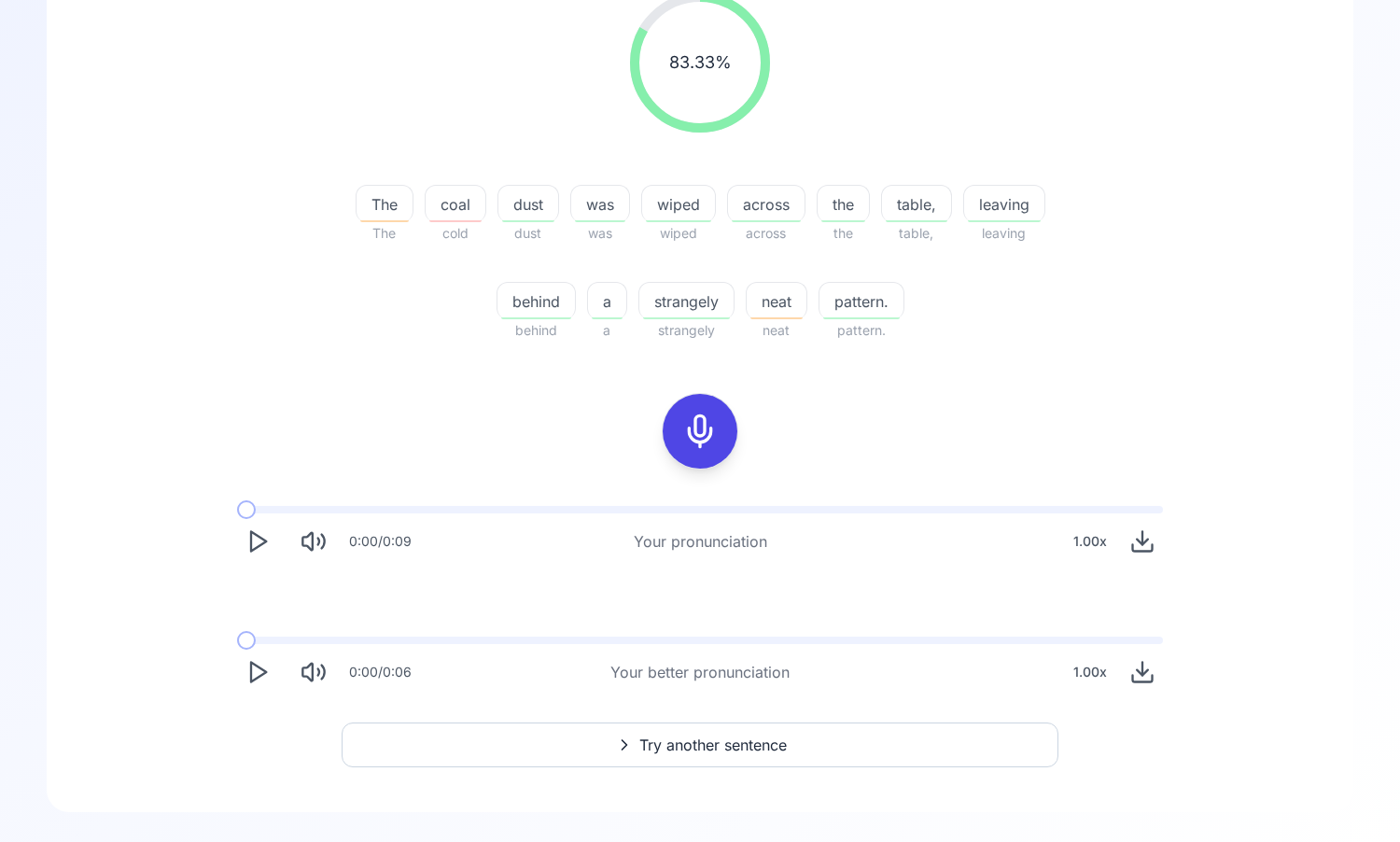
click at [262, 672] on polygon "Play" at bounding box center [258, 672] width 15 height 19
click at [257, 664] on icon "Pause" at bounding box center [257, 671] width 26 height 26
click at [264, 636] on span at bounding box center [273, 639] width 19 height 19
click at [237, 634] on span at bounding box center [246, 639] width 19 height 19
click at [258, 684] on icon "Play" at bounding box center [257, 671] width 26 height 26
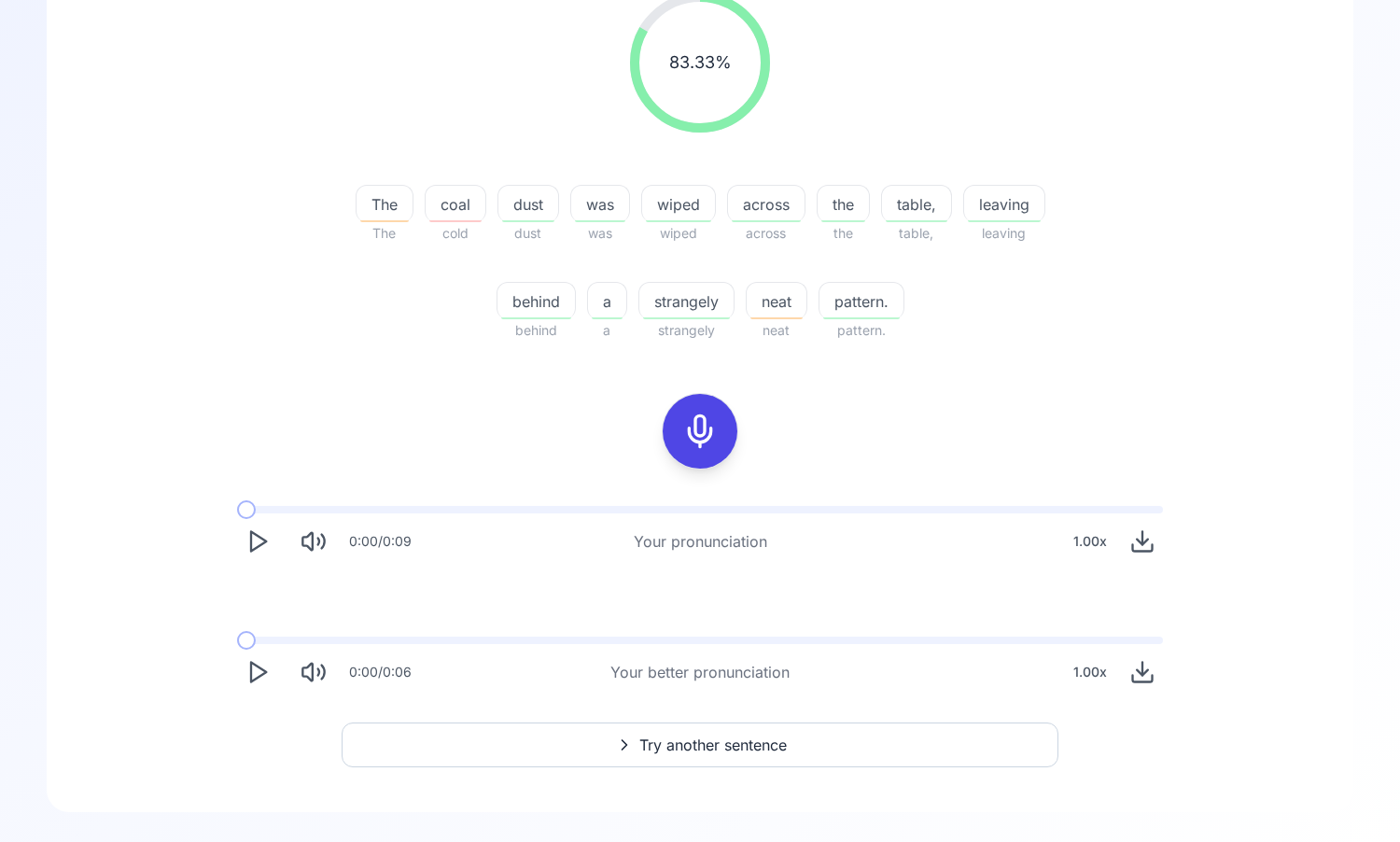
click at [243, 674] on button "Play" at bounding box center [257, 671] width 41 height 41
click at [248, 670] on icon "Play" at bounding box center [257, 671] width 26 height 26
click at [245, 666] on icon "Play" at bounding box center [257, 671] width 26 height 26
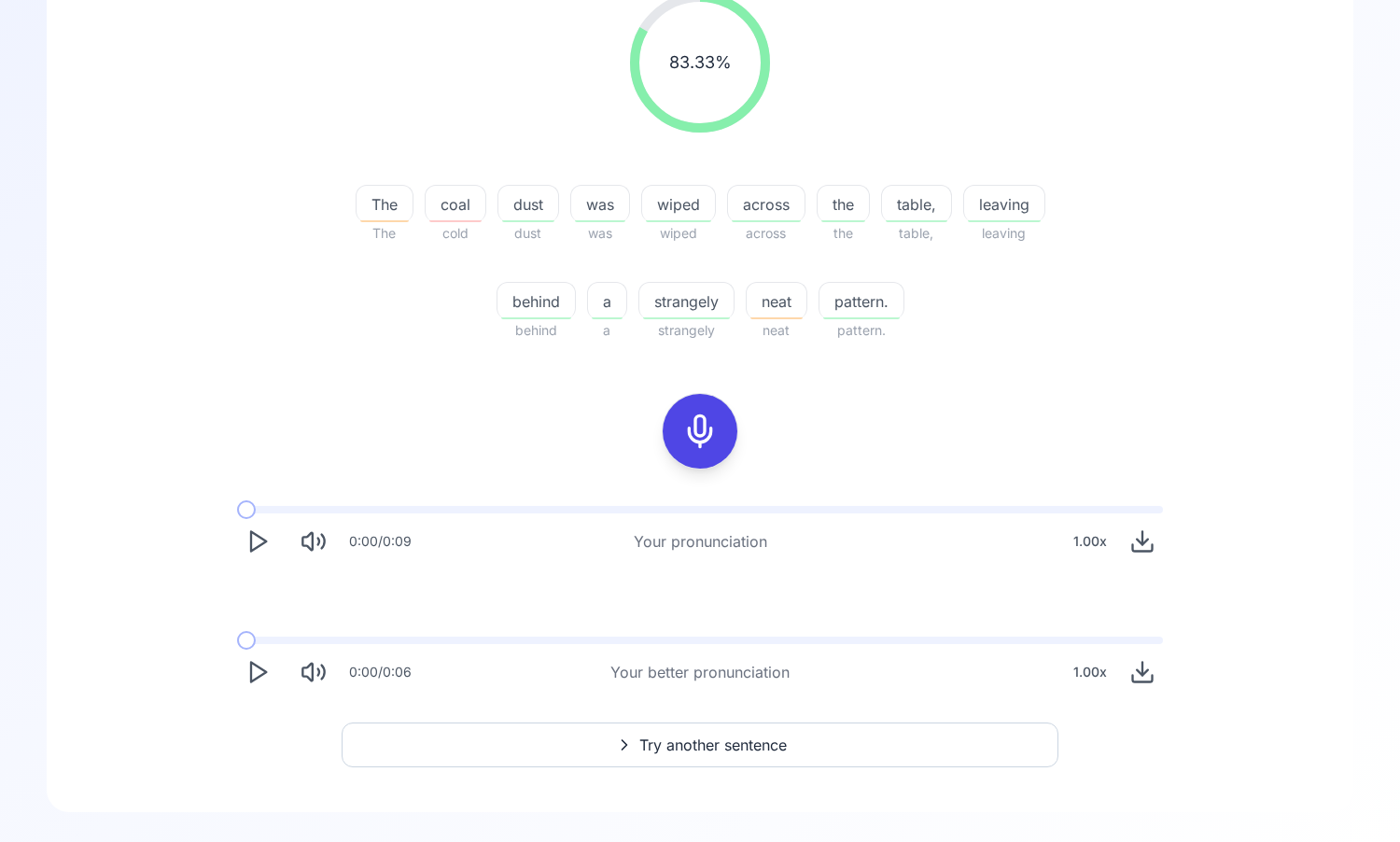
click at [1139, 680] on icon "Download audio" at bounding box center [1143, 671] width 26 height 26
click at [462, 401] on div "83.33 % 83.33 % The The coal cold dust dust was was wiped wiped across across t…" at bounding box center [700, 342] width 1218 height 730
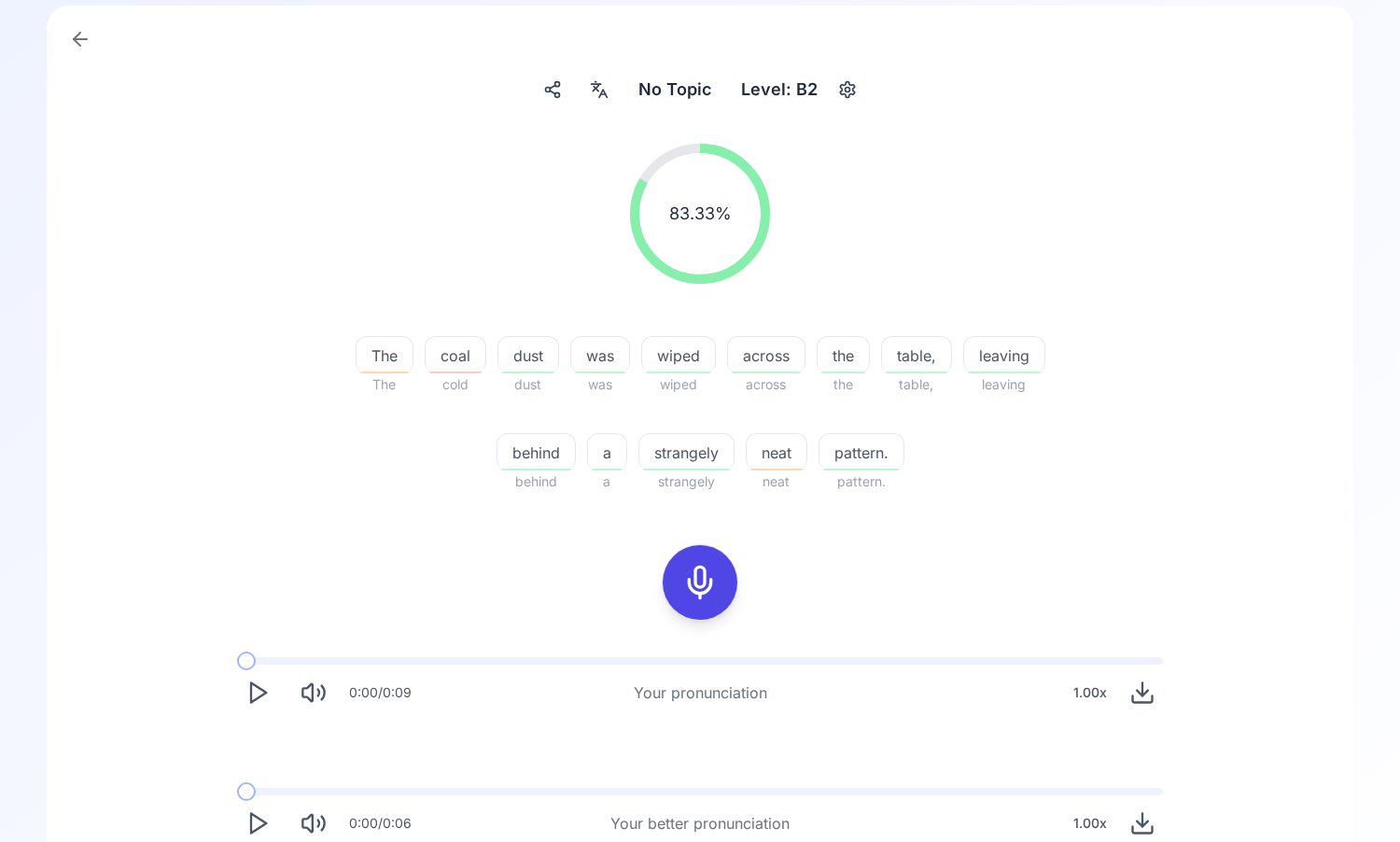
scroll to position [0, 0]
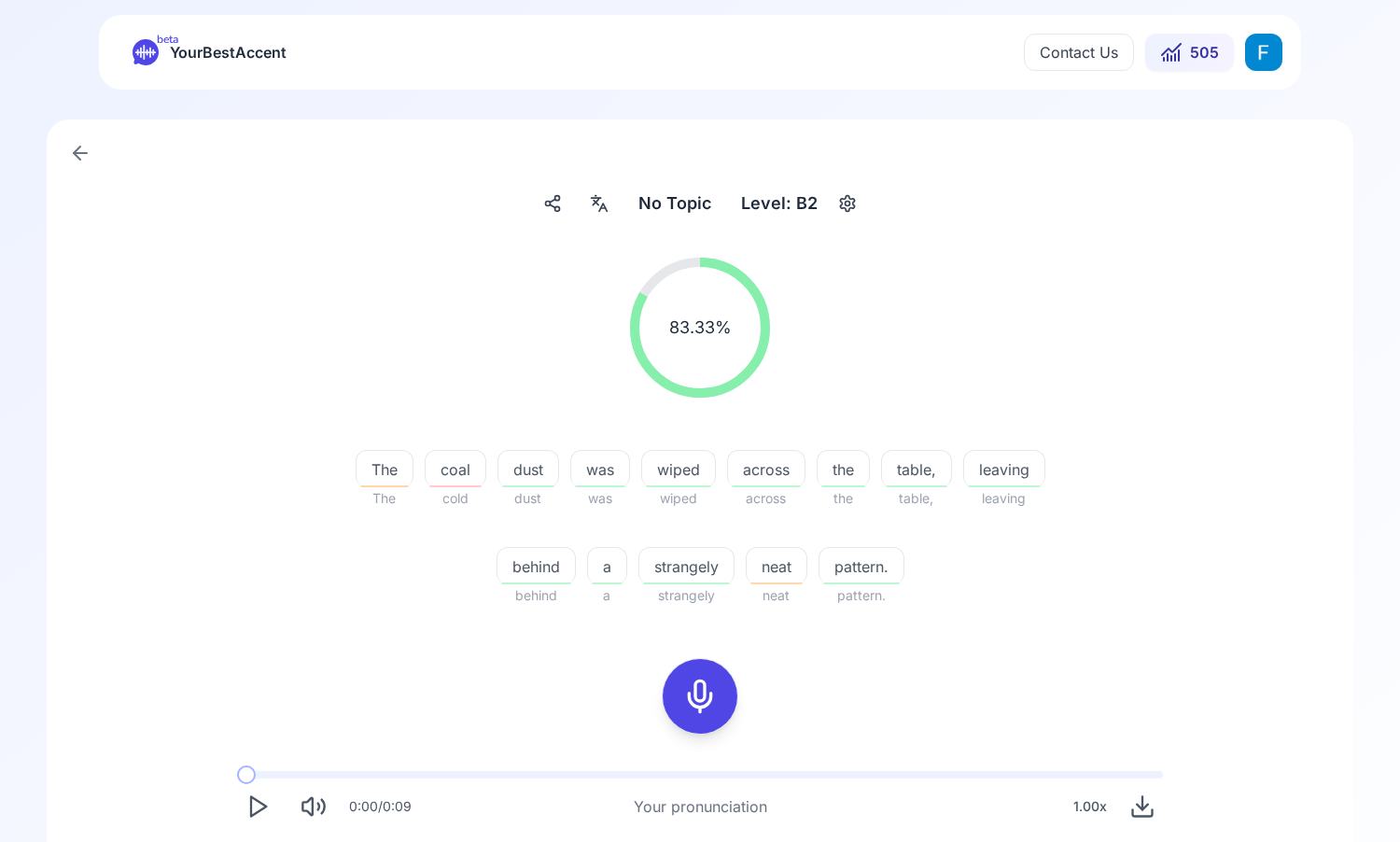
click at [182, 59] on span "YourBestAccent" at bounding box center [228, 52] width 117 height 26
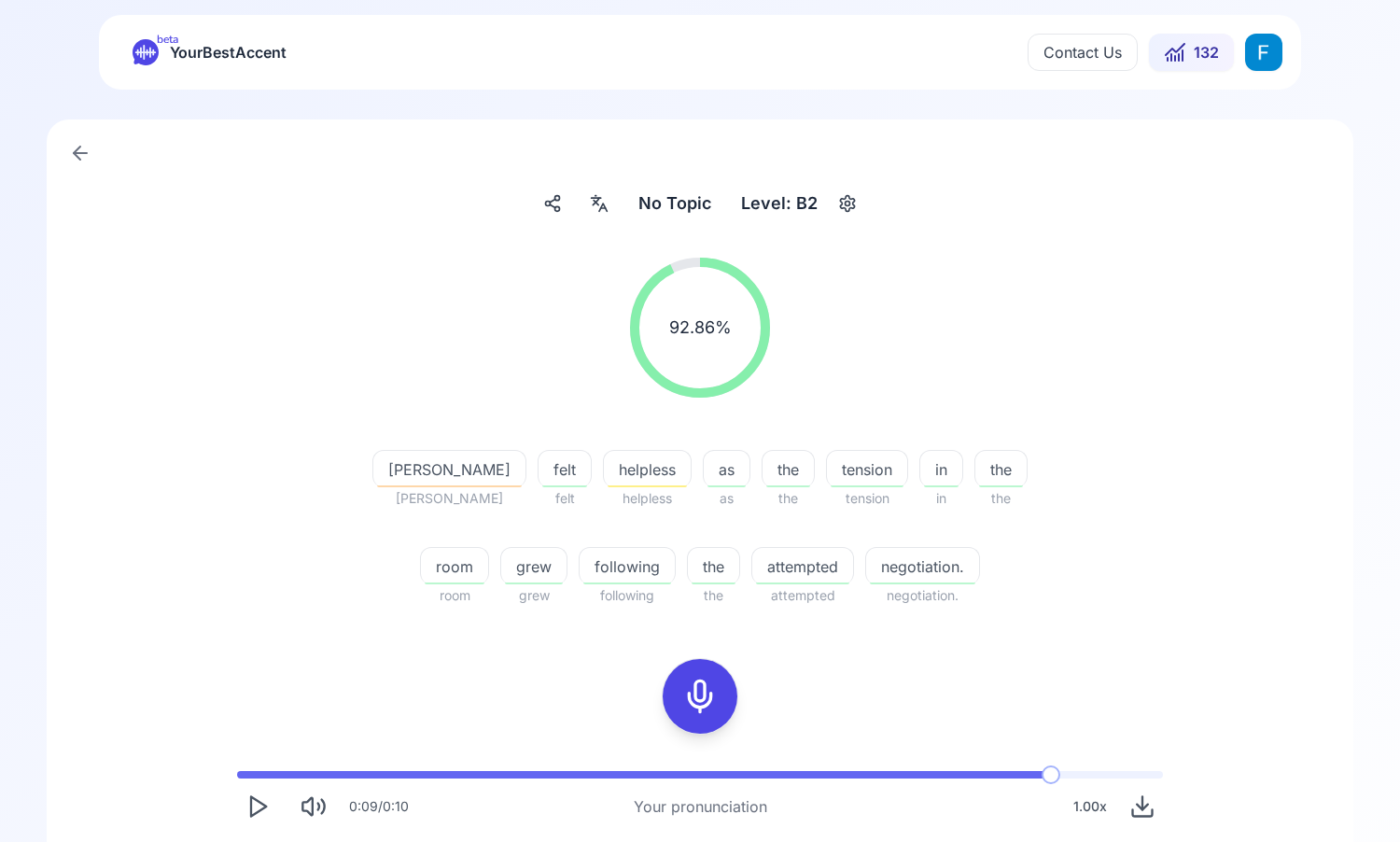
scroll to position [265, 0]
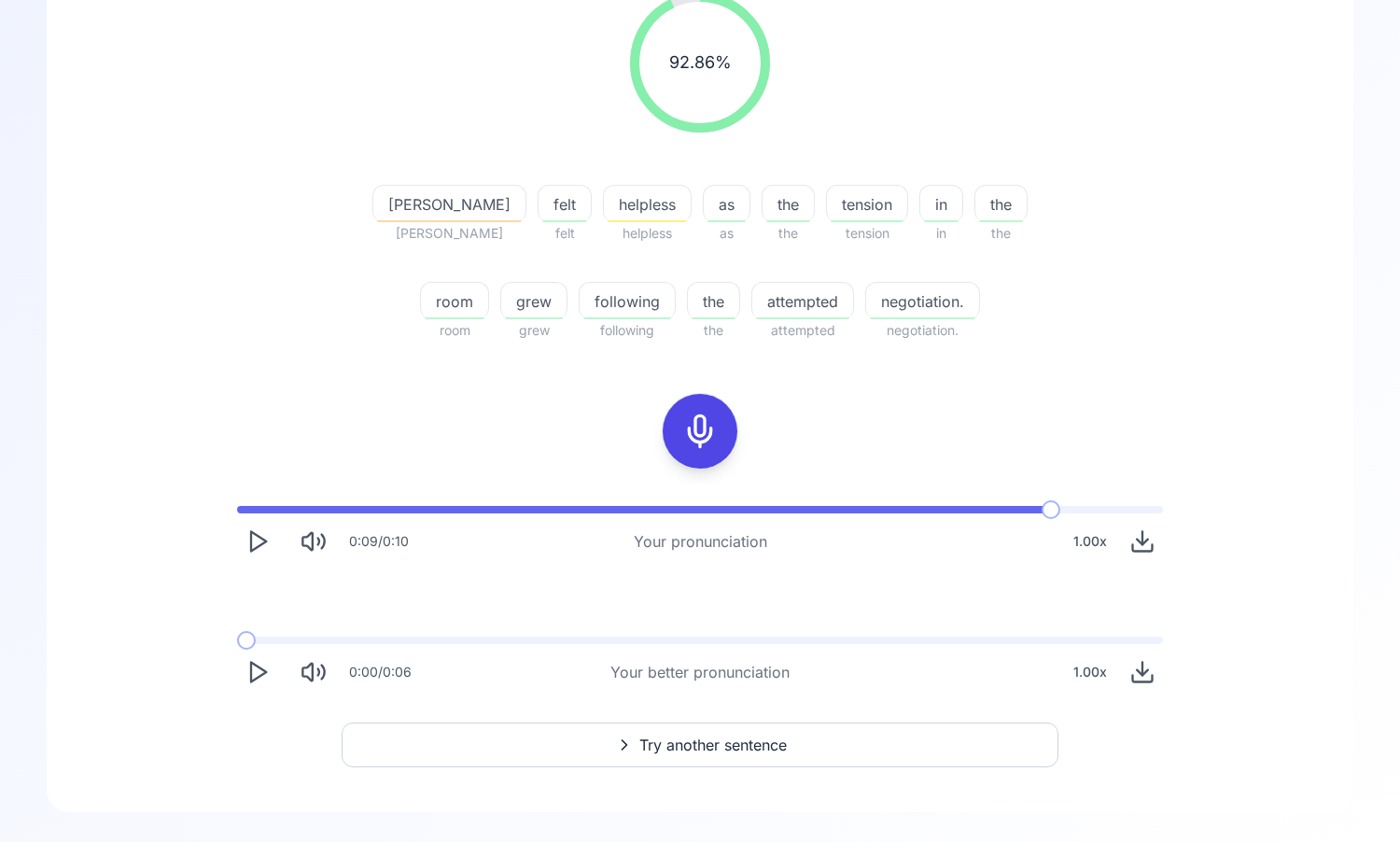
click at [254, 677] on icon "Play" at bounding box center [257, 671] width 26 height 26
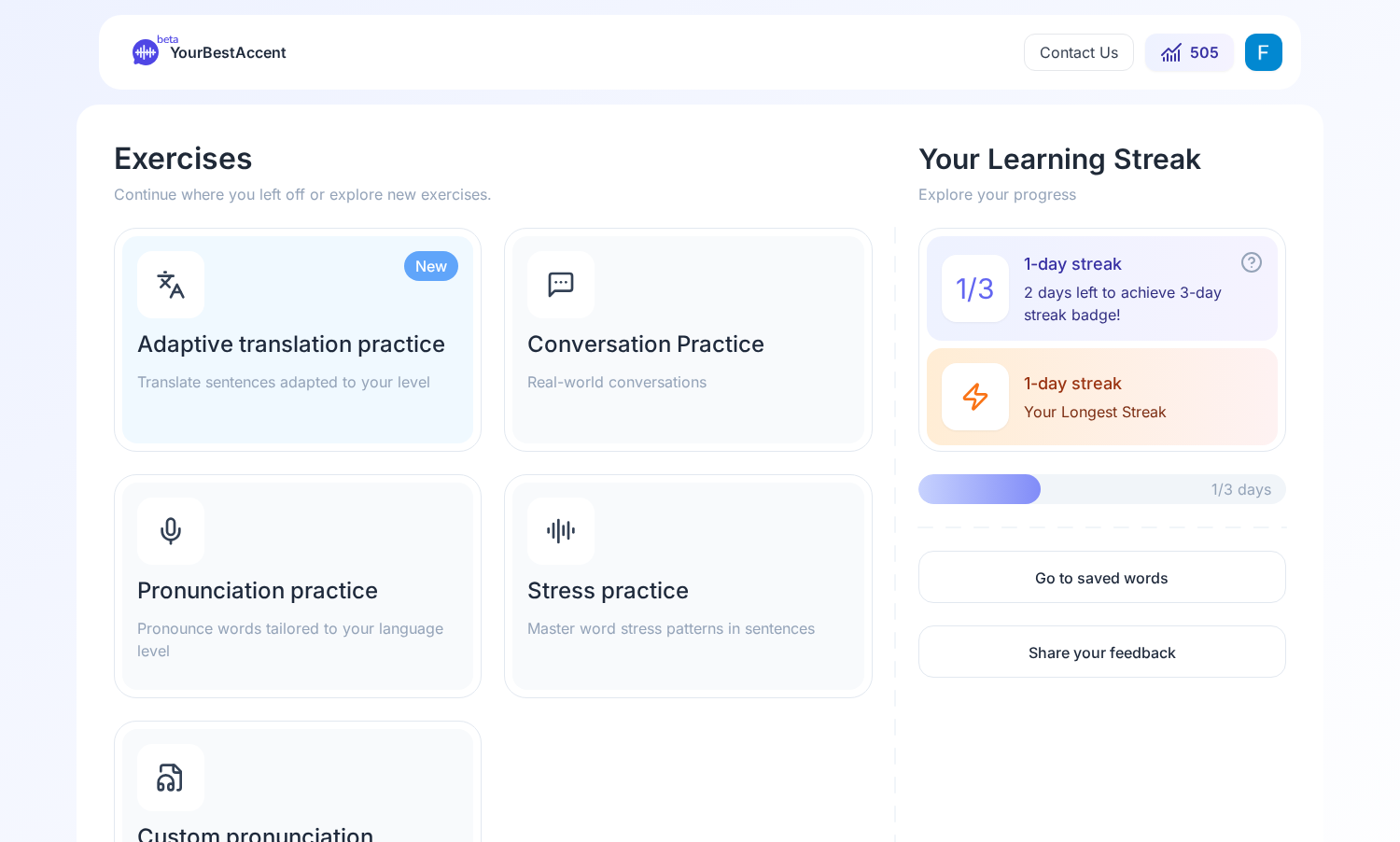
scroll to position [200, 0]
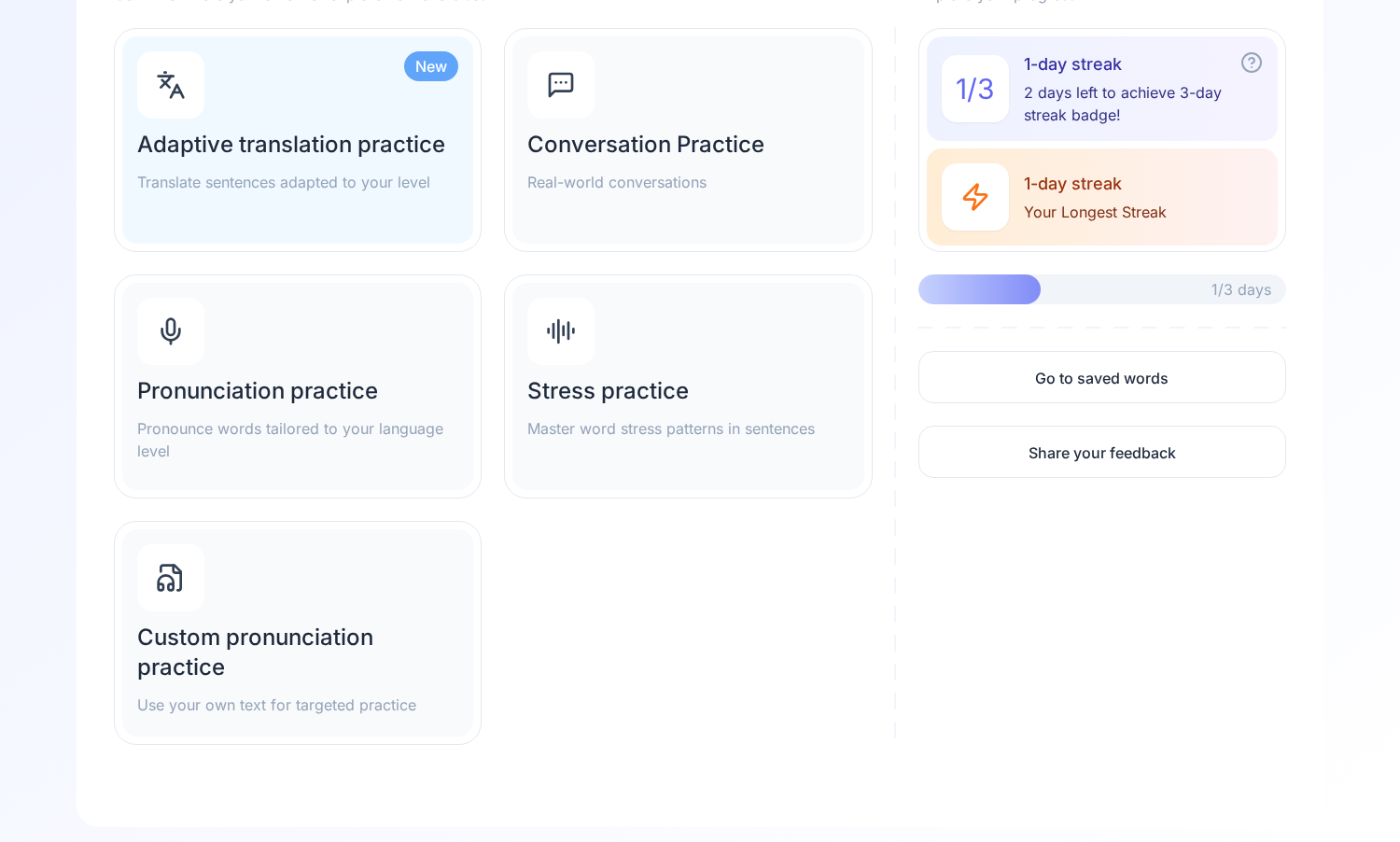
click at [305, 618] on div "Custom pronunciation practice Use your own text for targeted practice" at bounding box center [297, 632] width 351 height 208
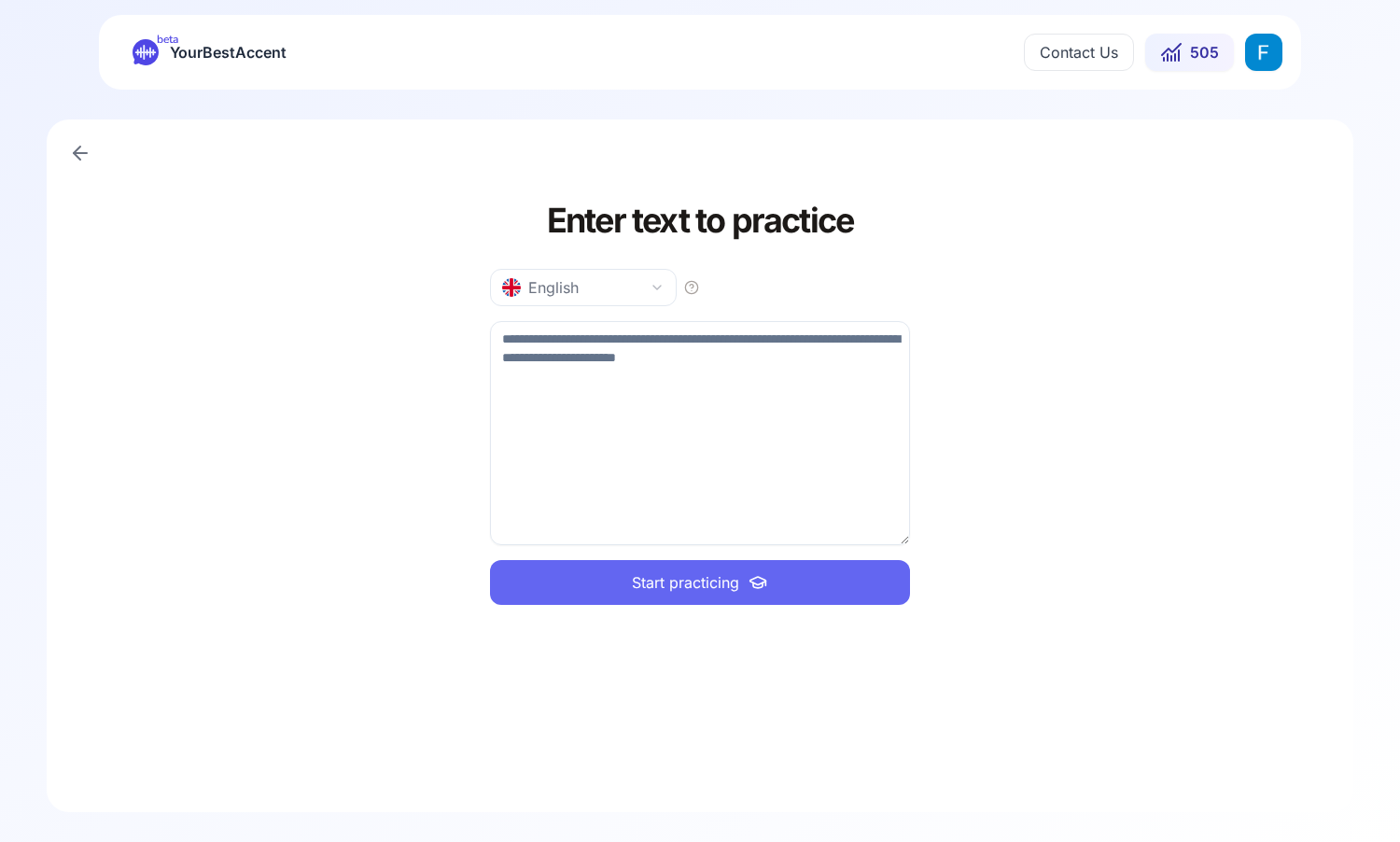
click at [816, 349] on textarea at bounding box center [700, 433] width 420 height 224
type textarea "**********"
click at [686, 287] on icon "button" at bounding box center [691, 287] width 15 height 15
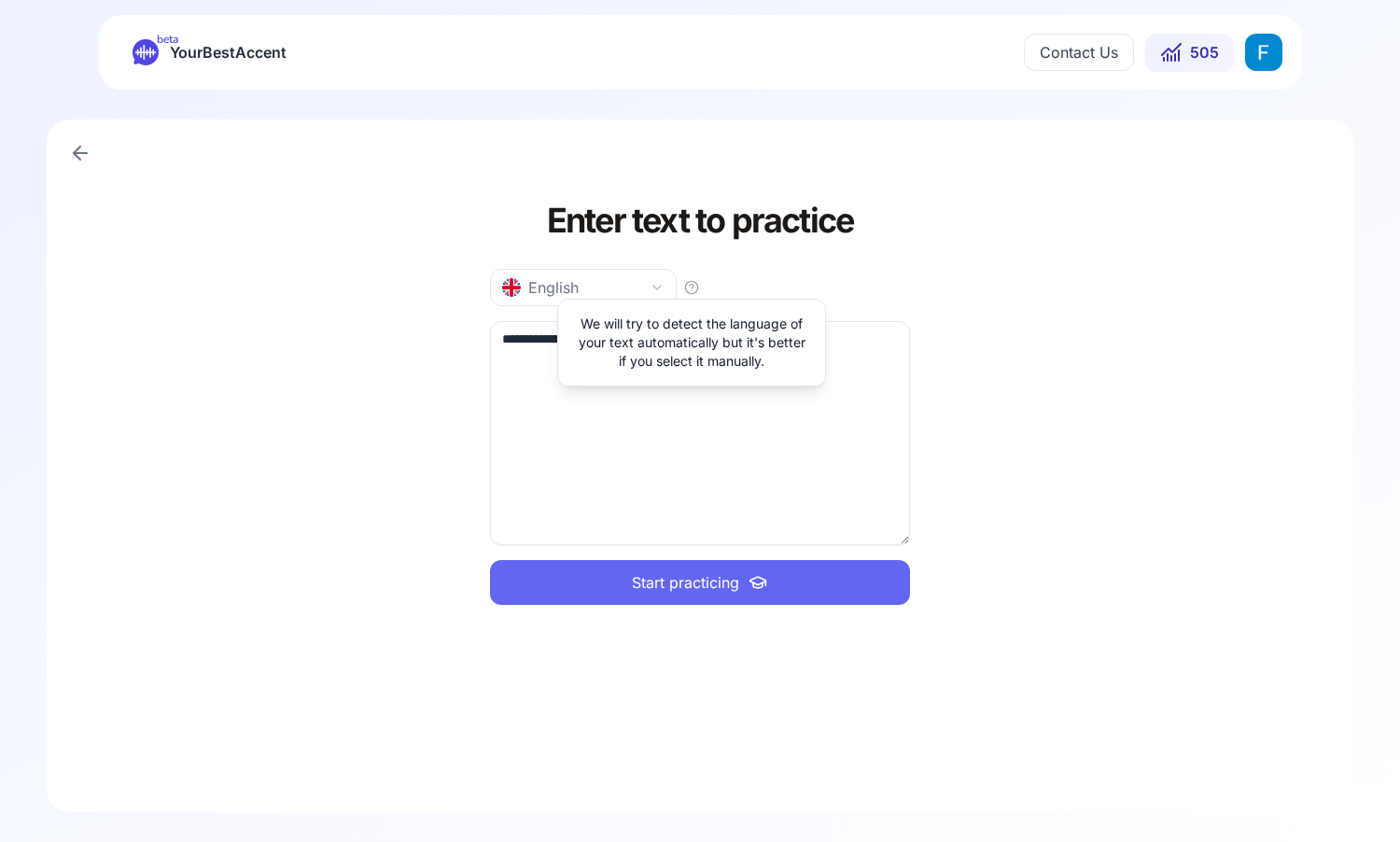
click at [664, 287] on icon "button" at bounding box center [656, 287] width 15 height 15
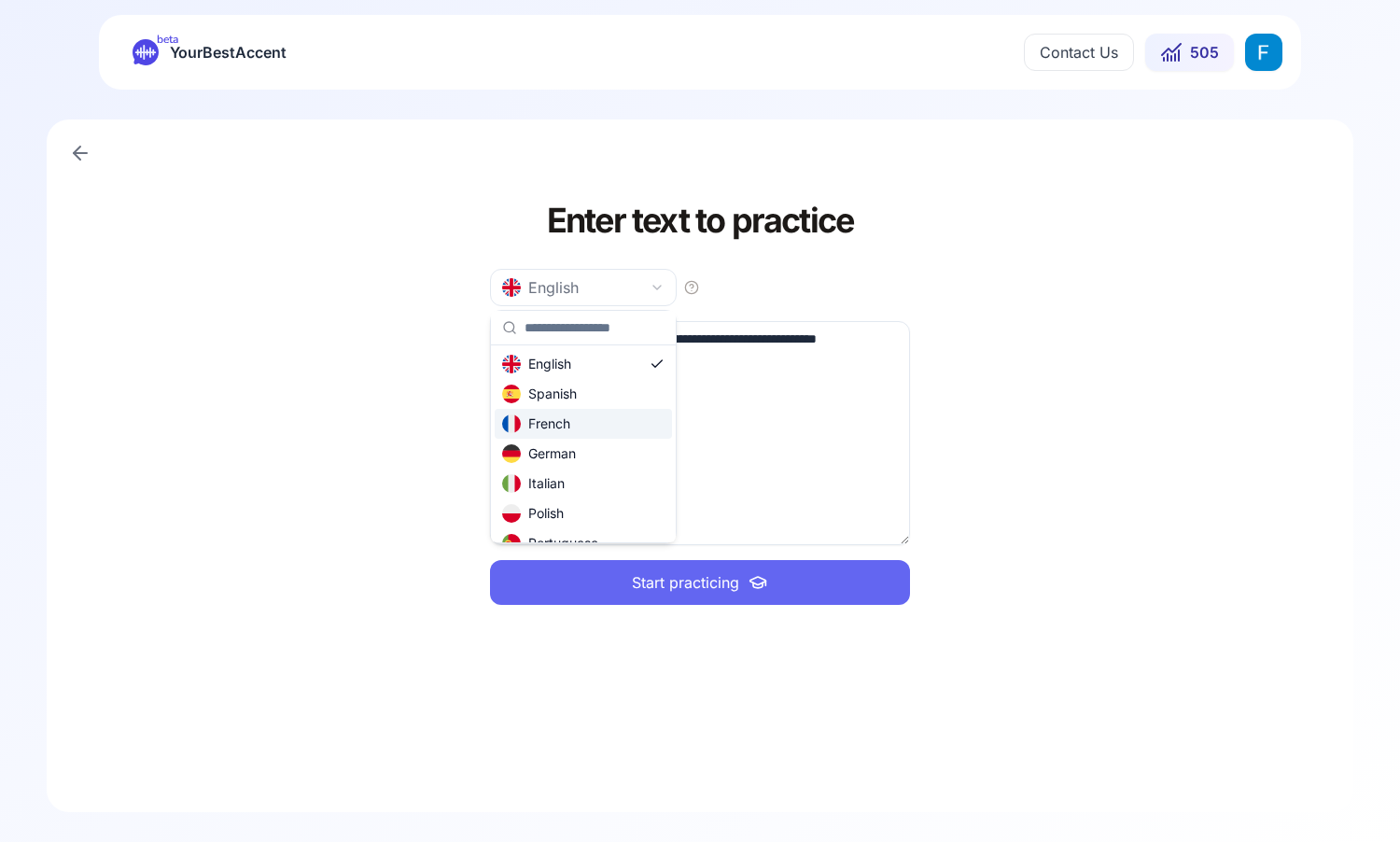
click at [830, 415] on html "**********" at bounding box center [700, 421] width 1400 height 842
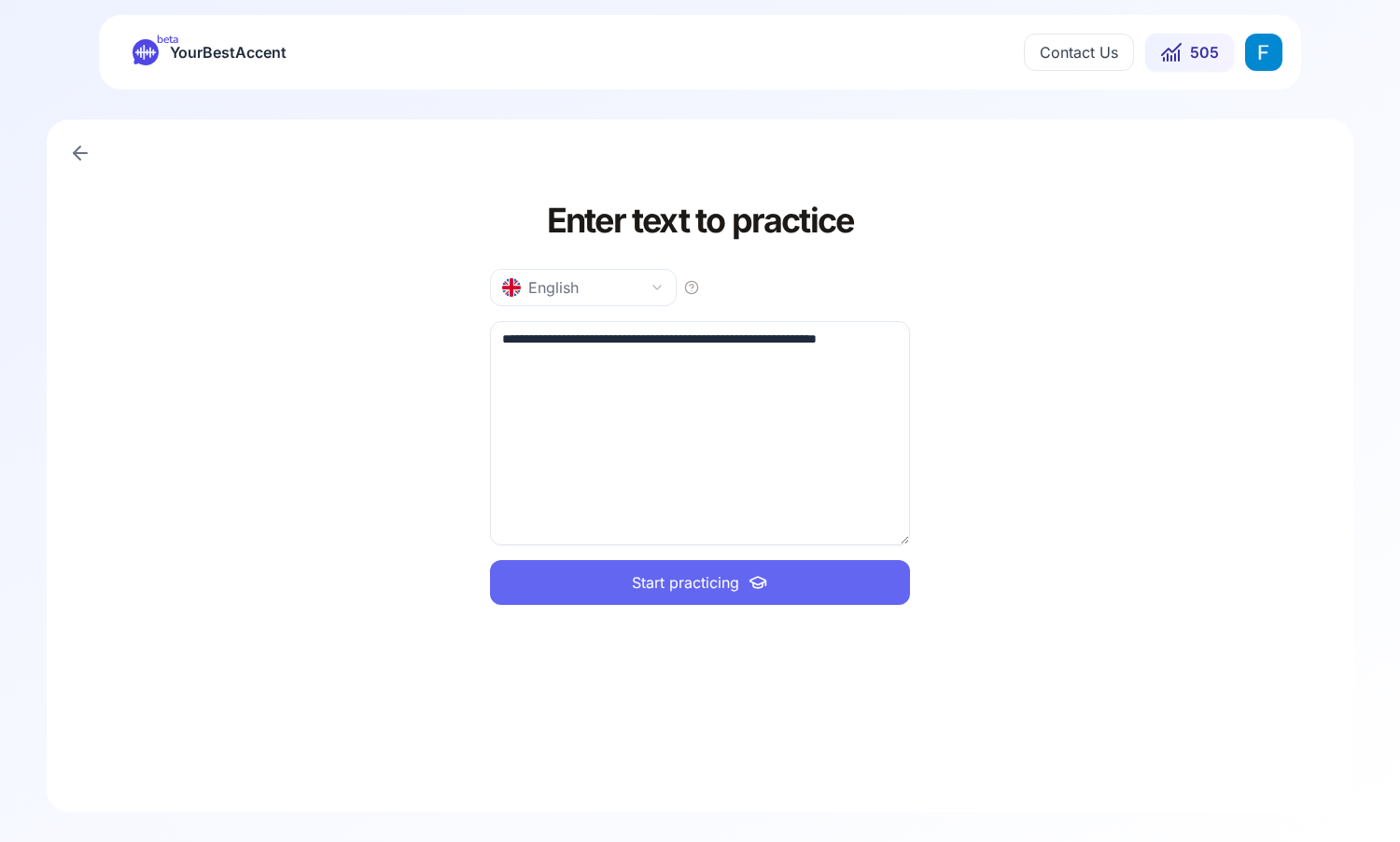
click at [757, 591] on icon at bounding box center [758, 582] width 22 height 19
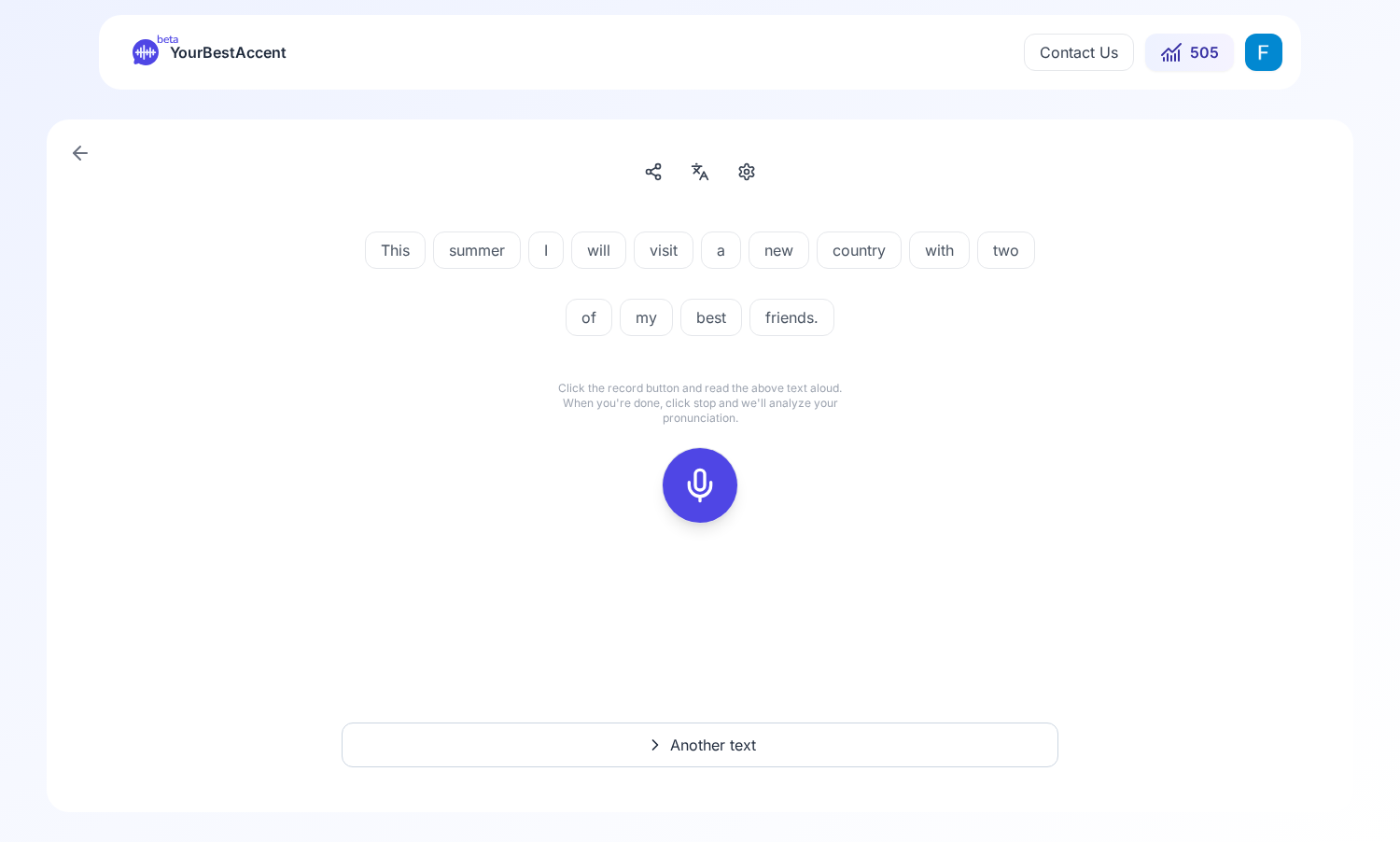
click at [704, 483] on icon at bounding box center [700, 485] width 37 height 37
click at [714, 480] on rect at bounding box center [700, 485] width 28 height 28
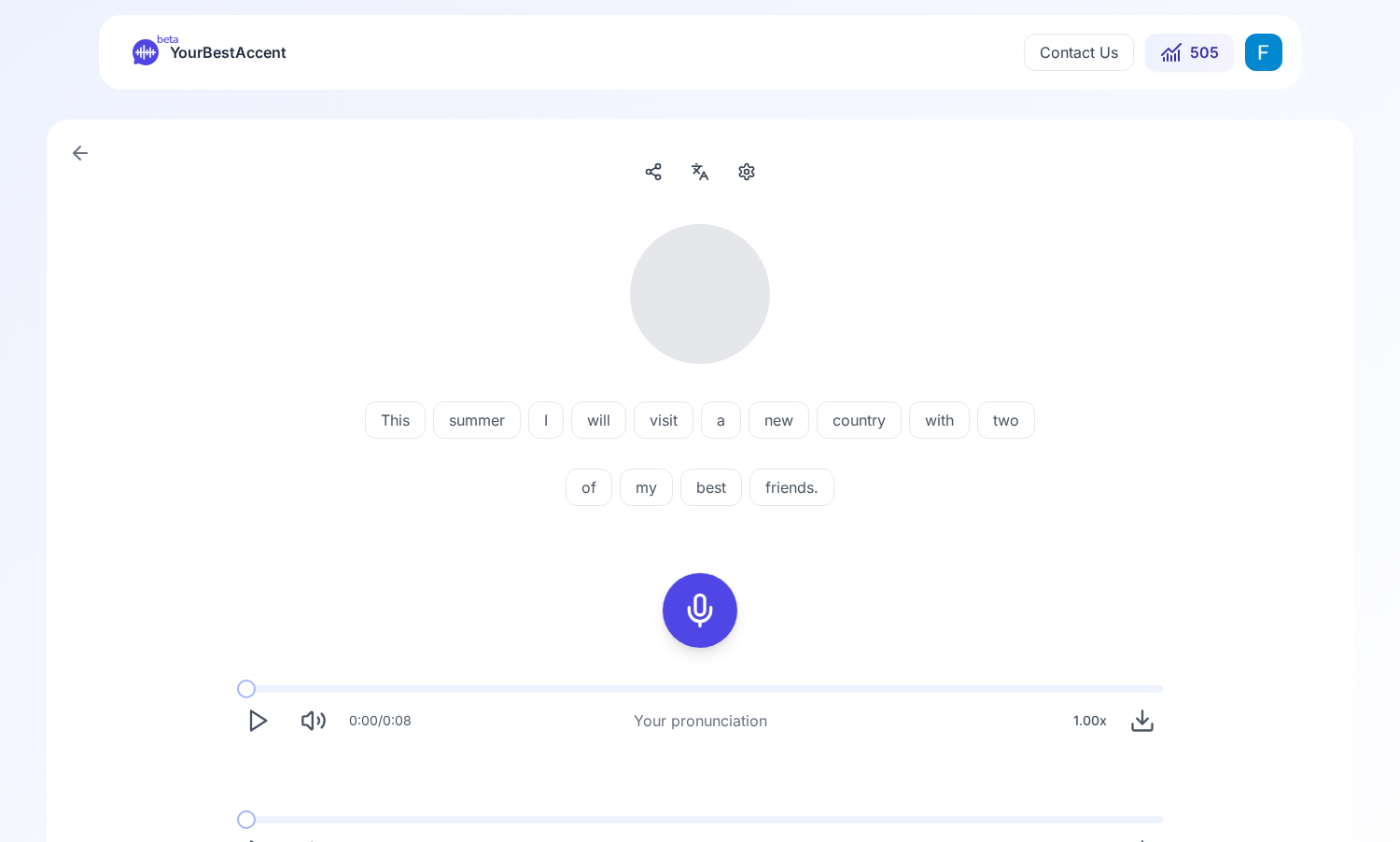
scroll to position [179, 0]
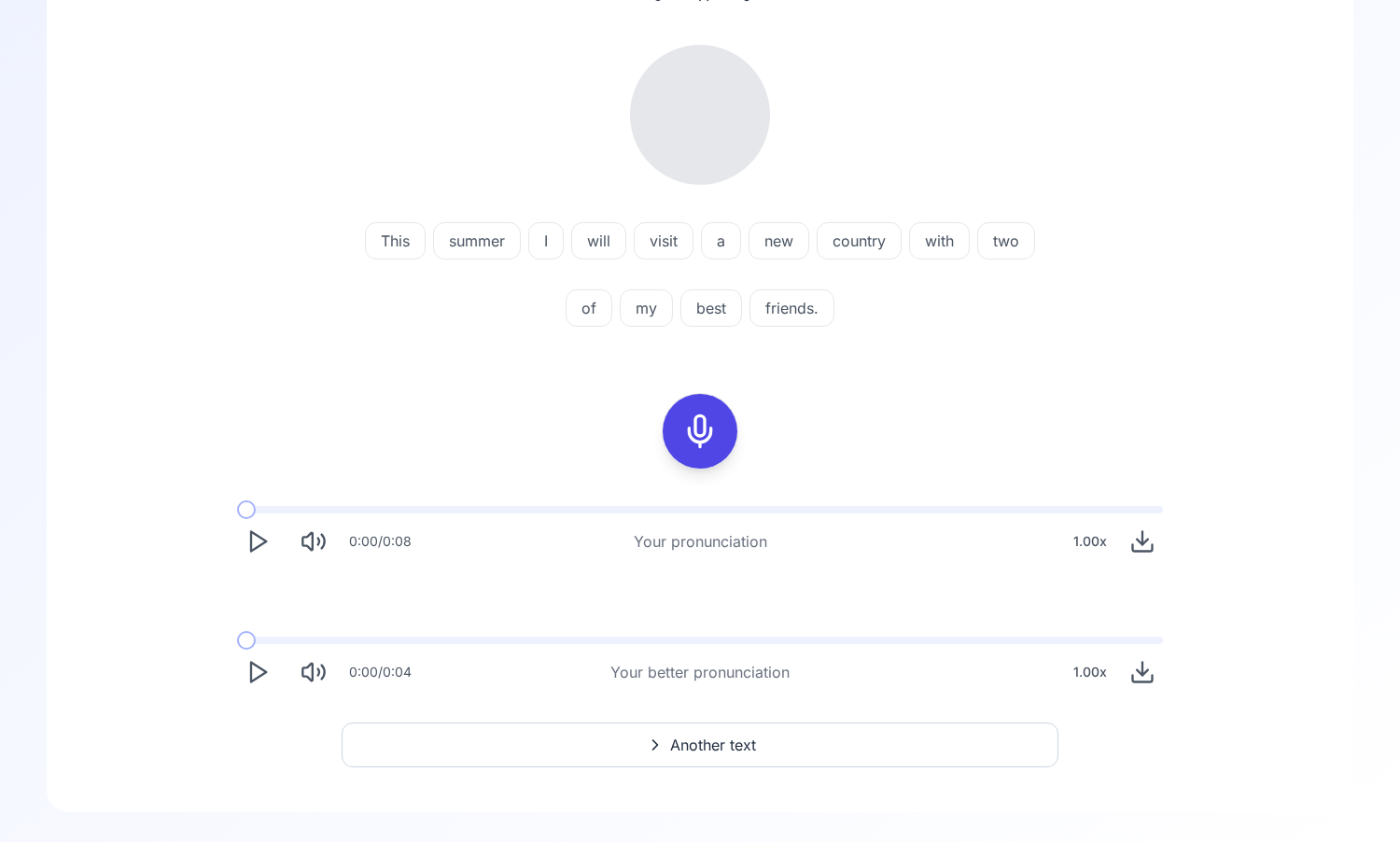
click at [261, 544] on polygon "Play" at bounding box center [258, 542] width 15 height 19
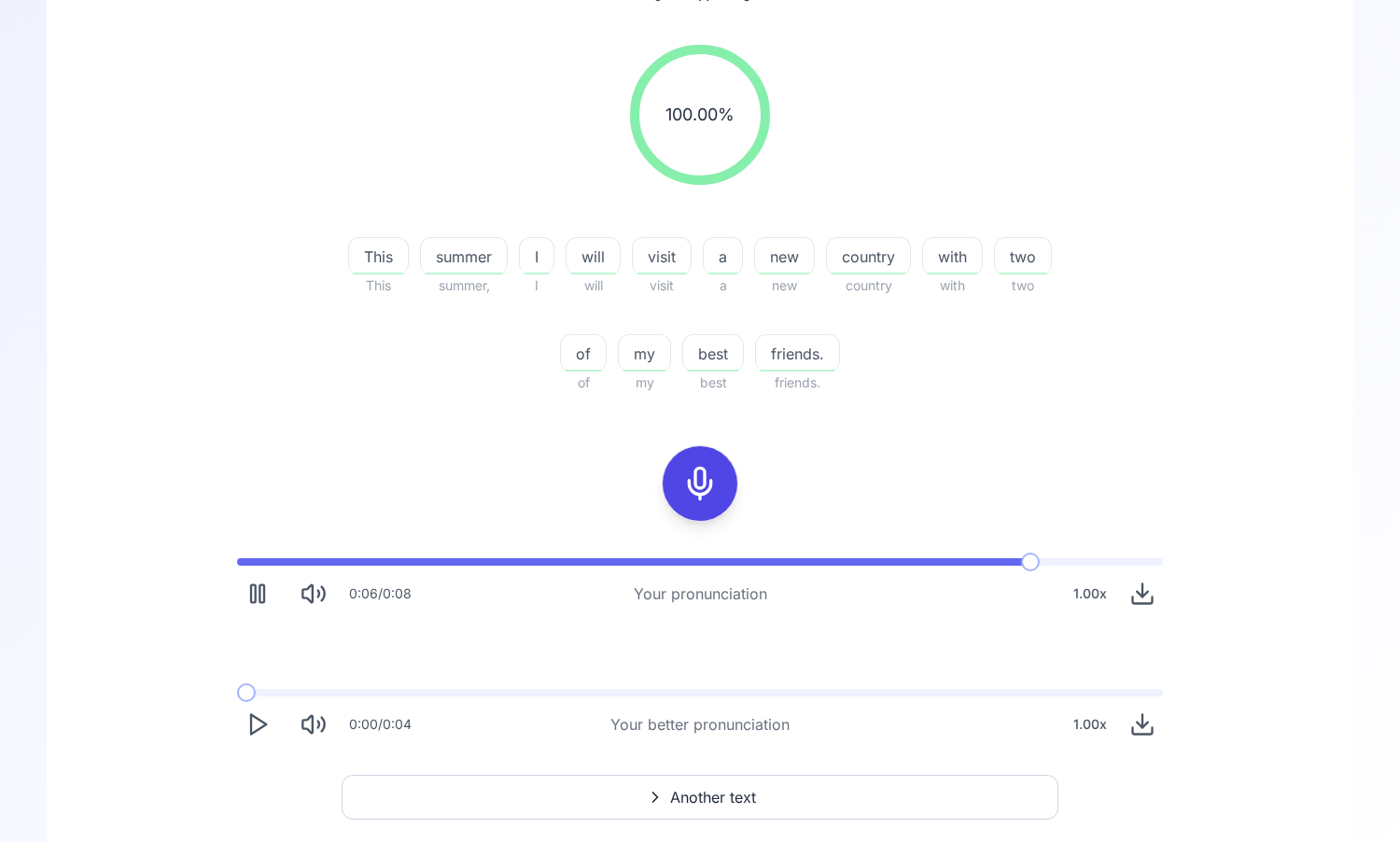
click at [269, 733] on icon "Play" at bounding box center [257, 724] width 26 height 26
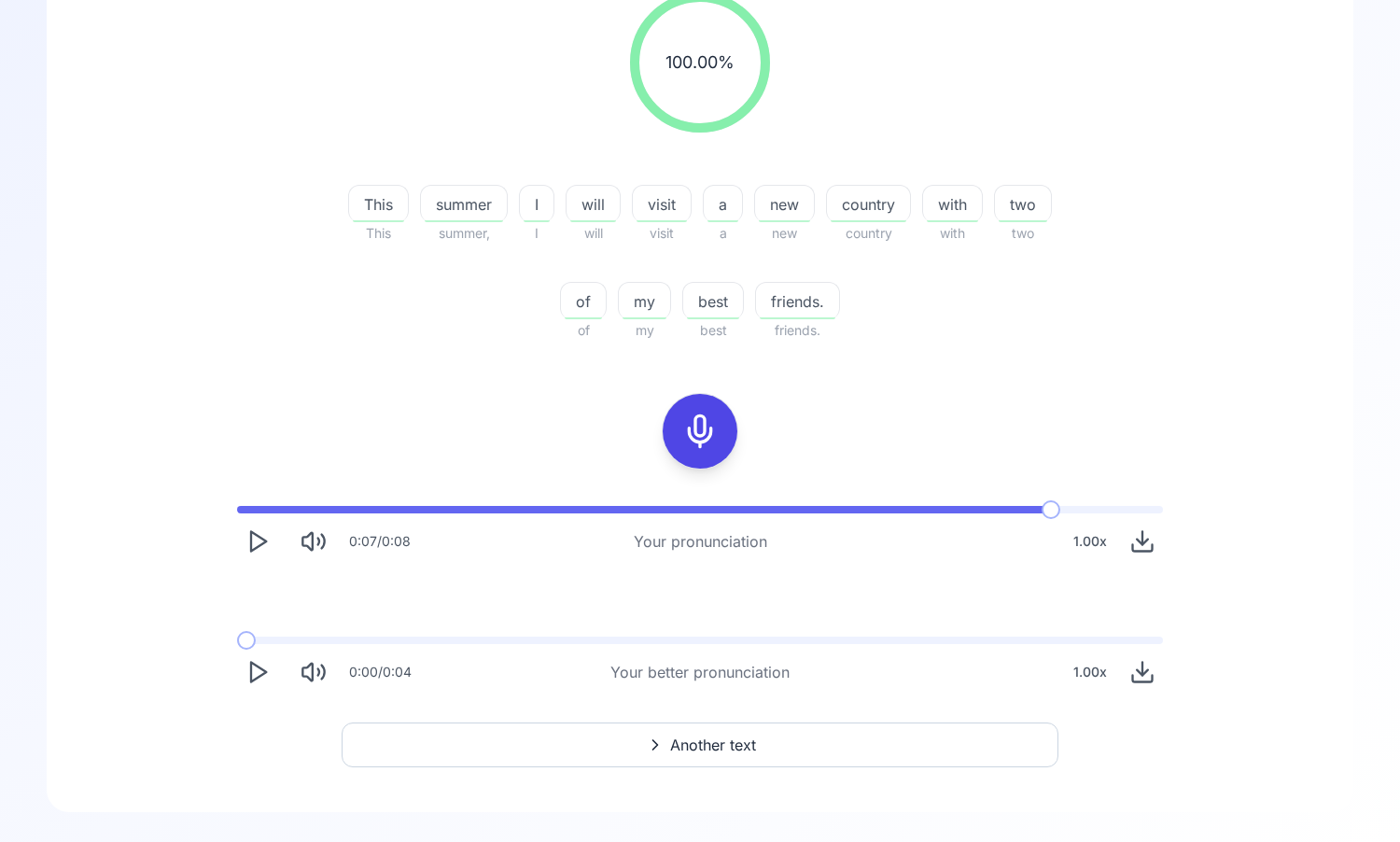
click at [264, 681] on icon "Play" at bounding box center [257, 671] width 26 height 26
click at [264, 681] on icon "Pause" at bounding box center [257, 671] width 26 height 26
click at [1077, 670] on div "1.00 x" at bounding box center [1090, 671] width 49 height 37
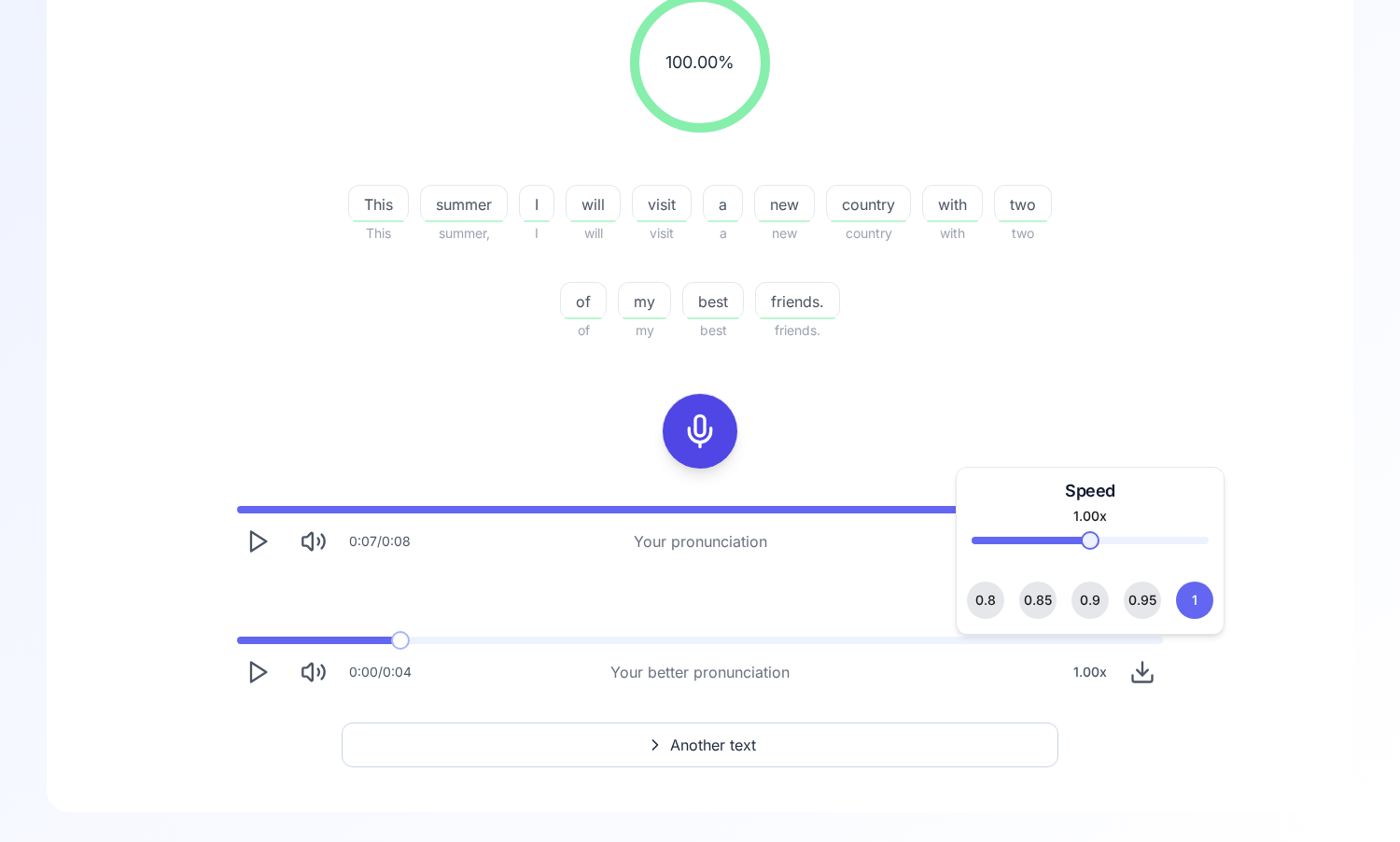
click at [1096, 595] on span "0.9" at bounding box center [1090, 600] width 20 height 37
click at [401, 634] on span at bounding box center [400, 639] width 19 height 19
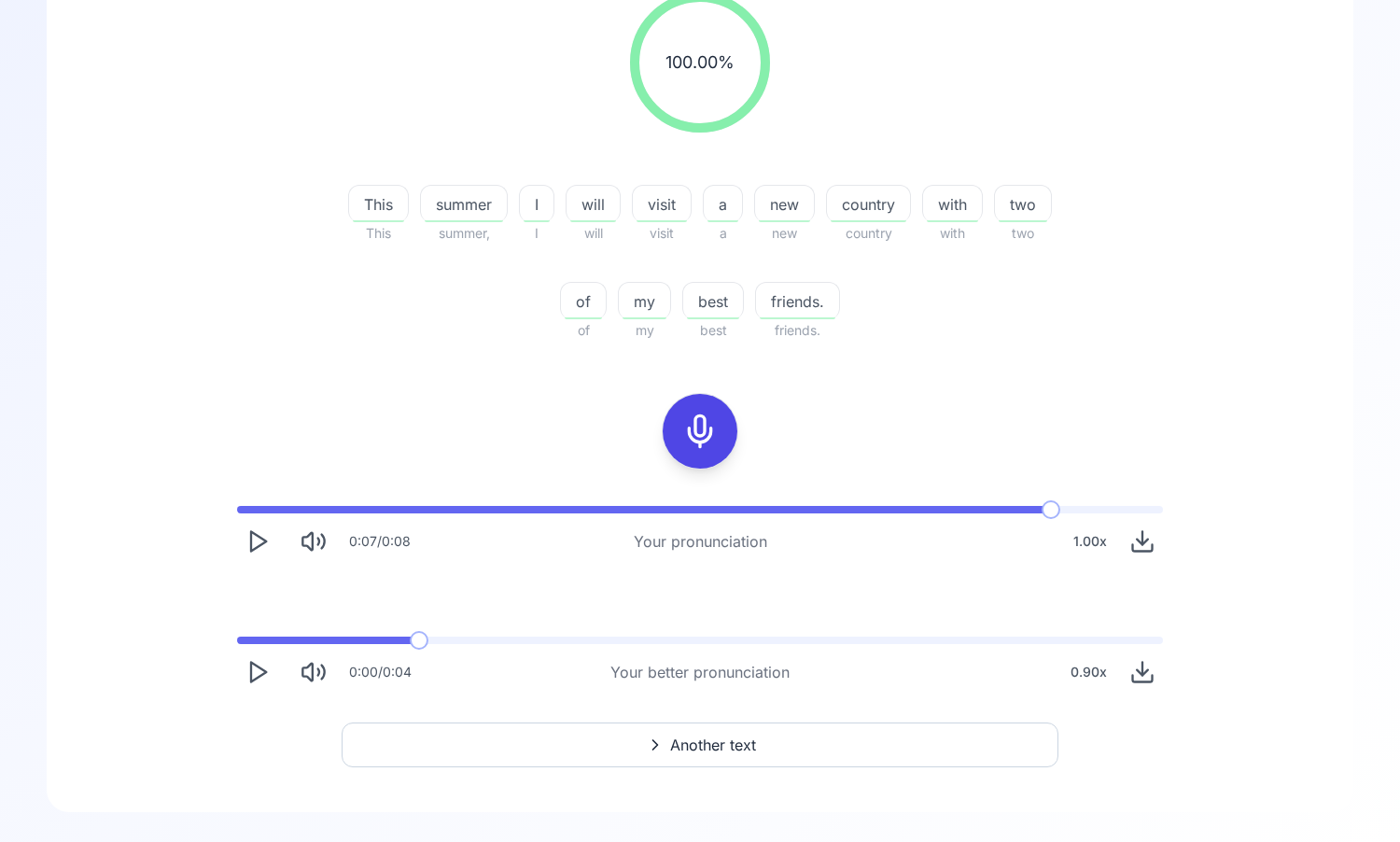
click at [409, 638] on span at bounding box center [418, 639] width 19 height 19
click at [275, 686] on div "0:00 / 0:04" at bounding box center [324, 671] width 175 height 41
click at [261, 677] on icon "Play" at bounding box center [257, 671] width 26 height 26
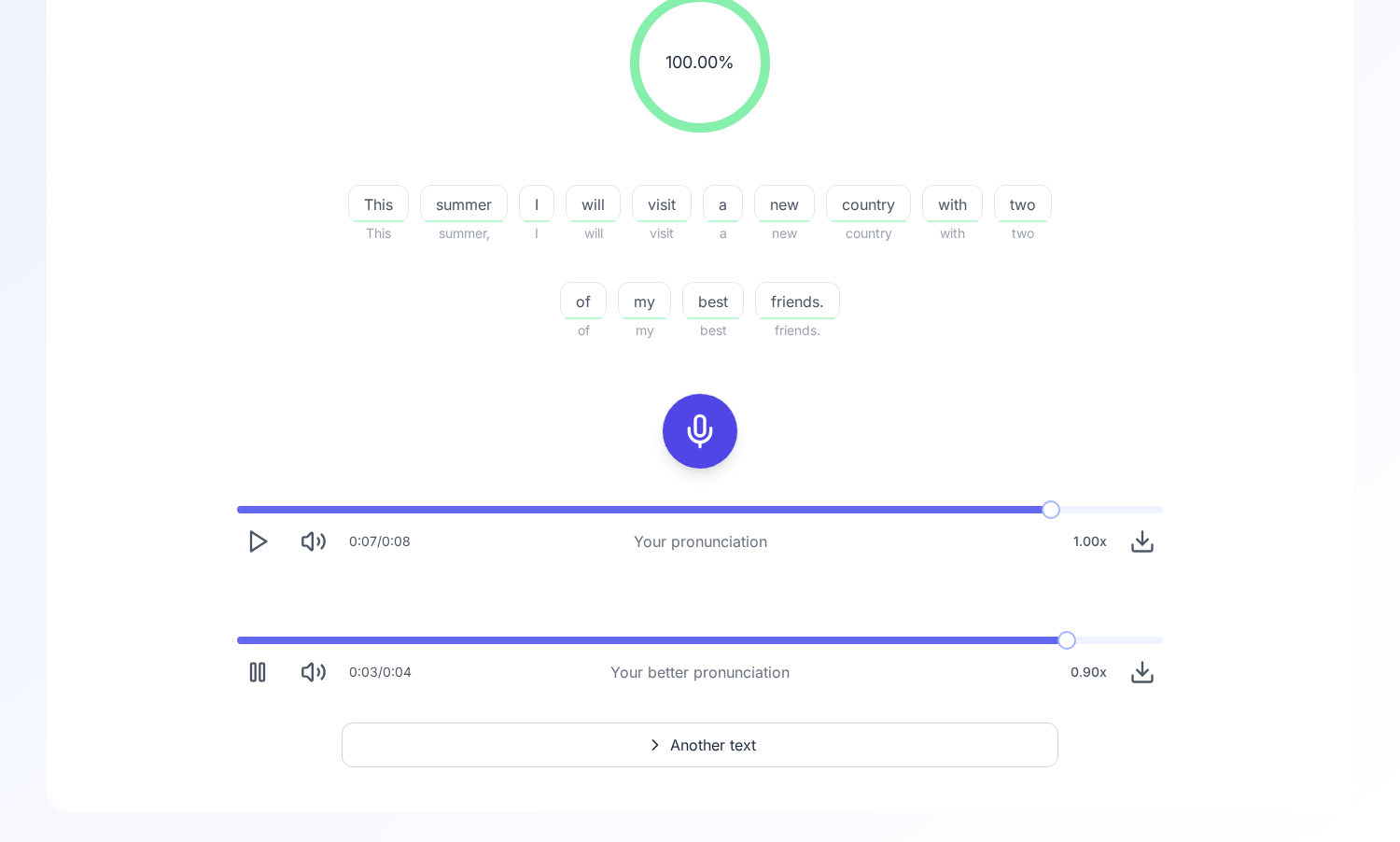
click at [1086, 678] on div "0.90 x" at bounding box center [1089, 671] width 52 height 37
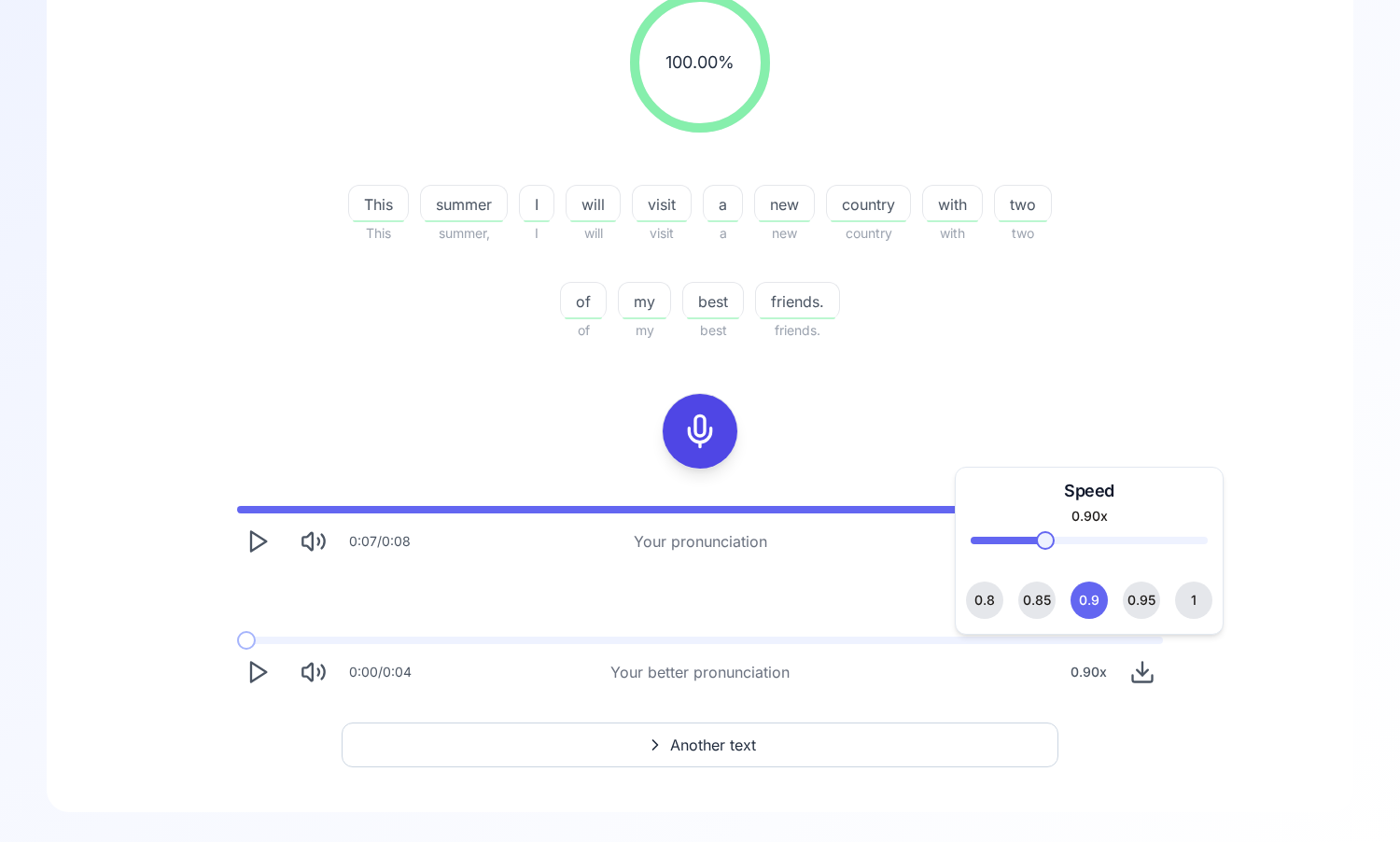
click at [1180, 589] on button "1" at bounding box center [1194, 600] width 37 height 37
click at [253, 670] on icon "Play" at bounding box center [257, 671] width 26 height 26
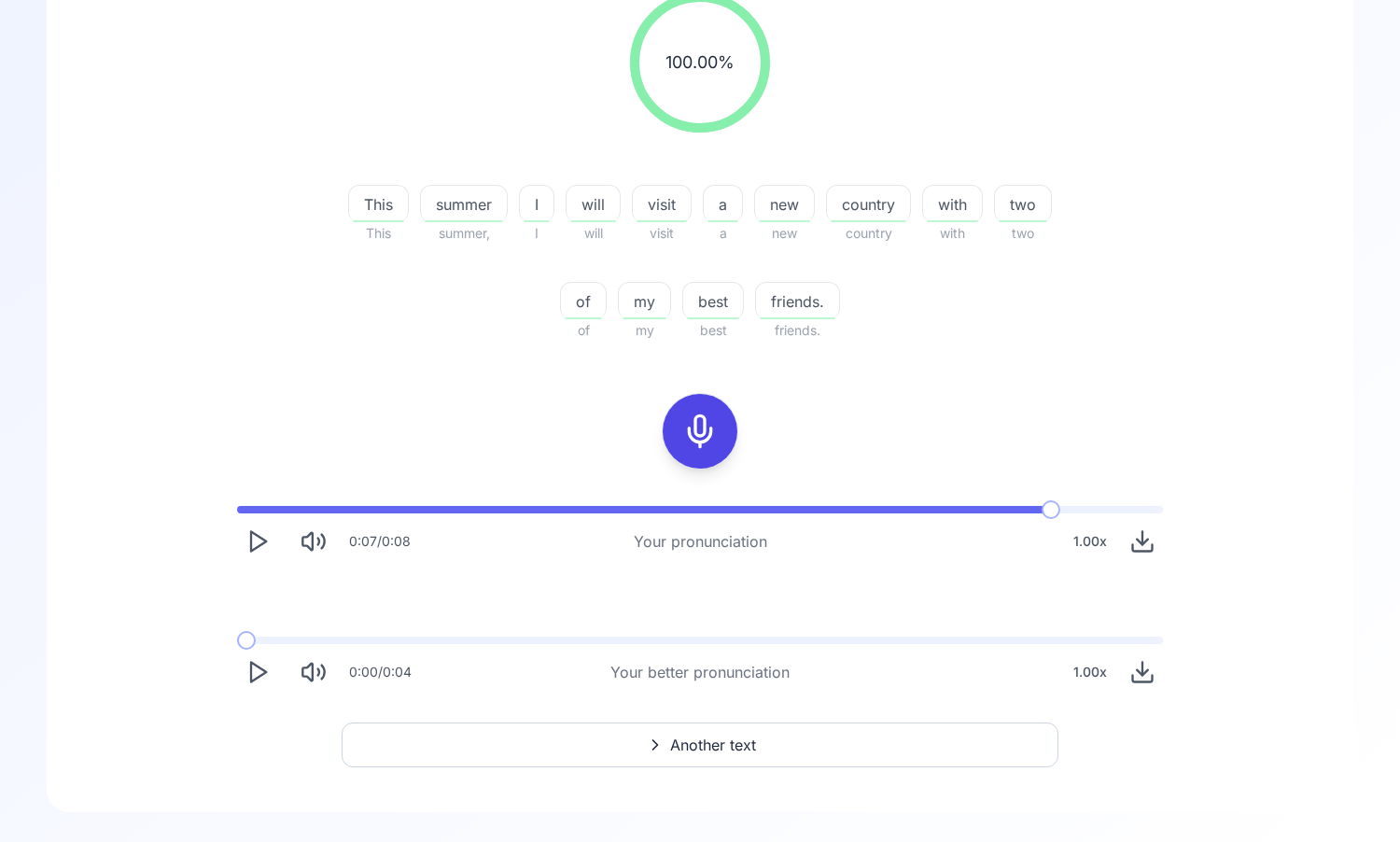
click at [253, 670] on icon "Play" at bounding box center [257, 671] width 26 height 26
click at [1148, 672] on icon "Download audio" at bounding box center [1143, 671] width 26 height 26
click at [244, 670] on button "Play" at bounding box center [257, 671] width 41 height 41
click at [631, 758] on button "Another text" at bounding box center [699, 745] width 717 height 45
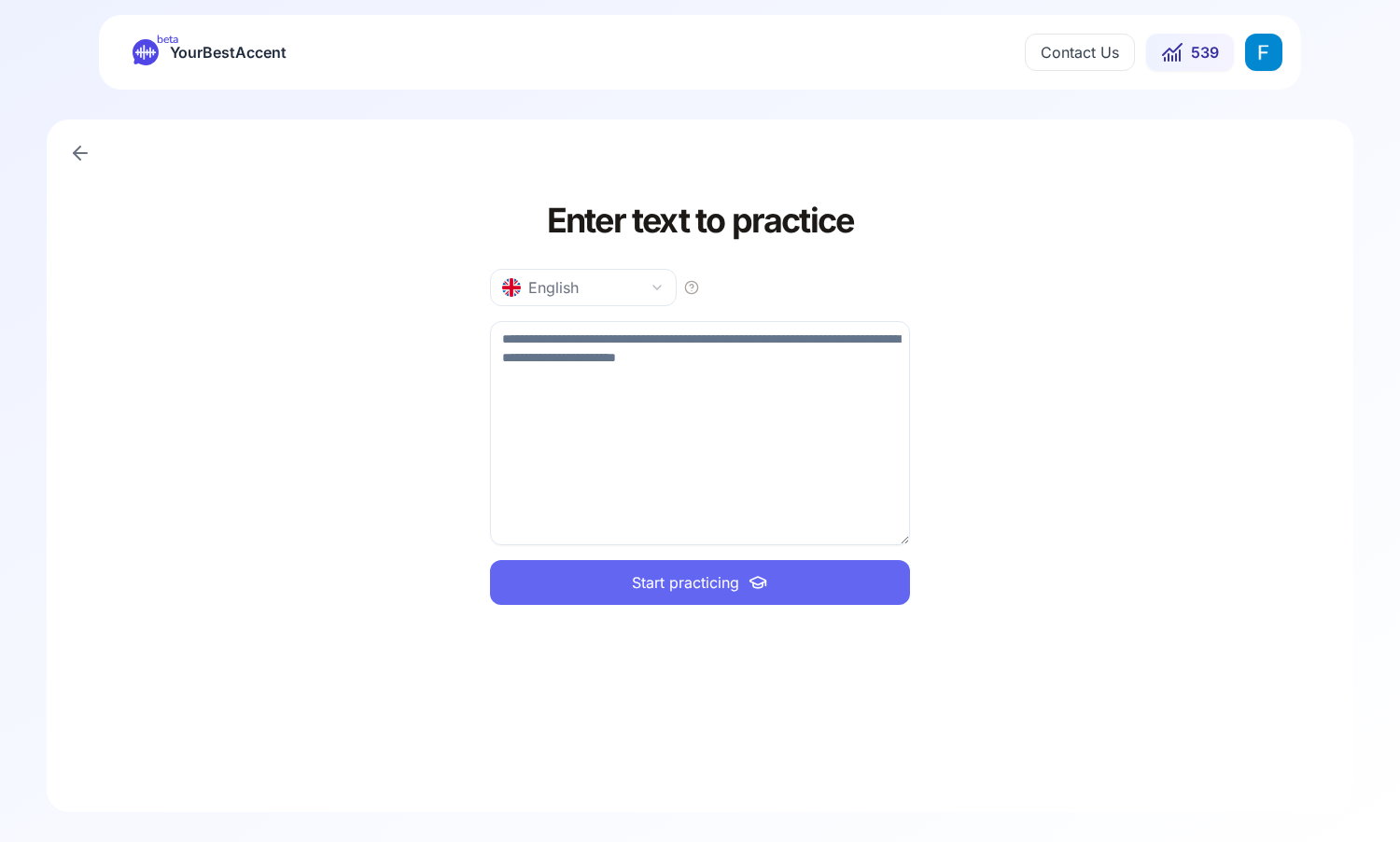
click at [750, 395] on textarea at bounding box center [700, 433] width 420 height 224
click at [682, 416] on textarea at bounding box center [700, 433] width 420 height 224
type textarea "**********"
click at [731, 579] on span "Start practicing" at bounding box center [685, 582] width 107 height 22
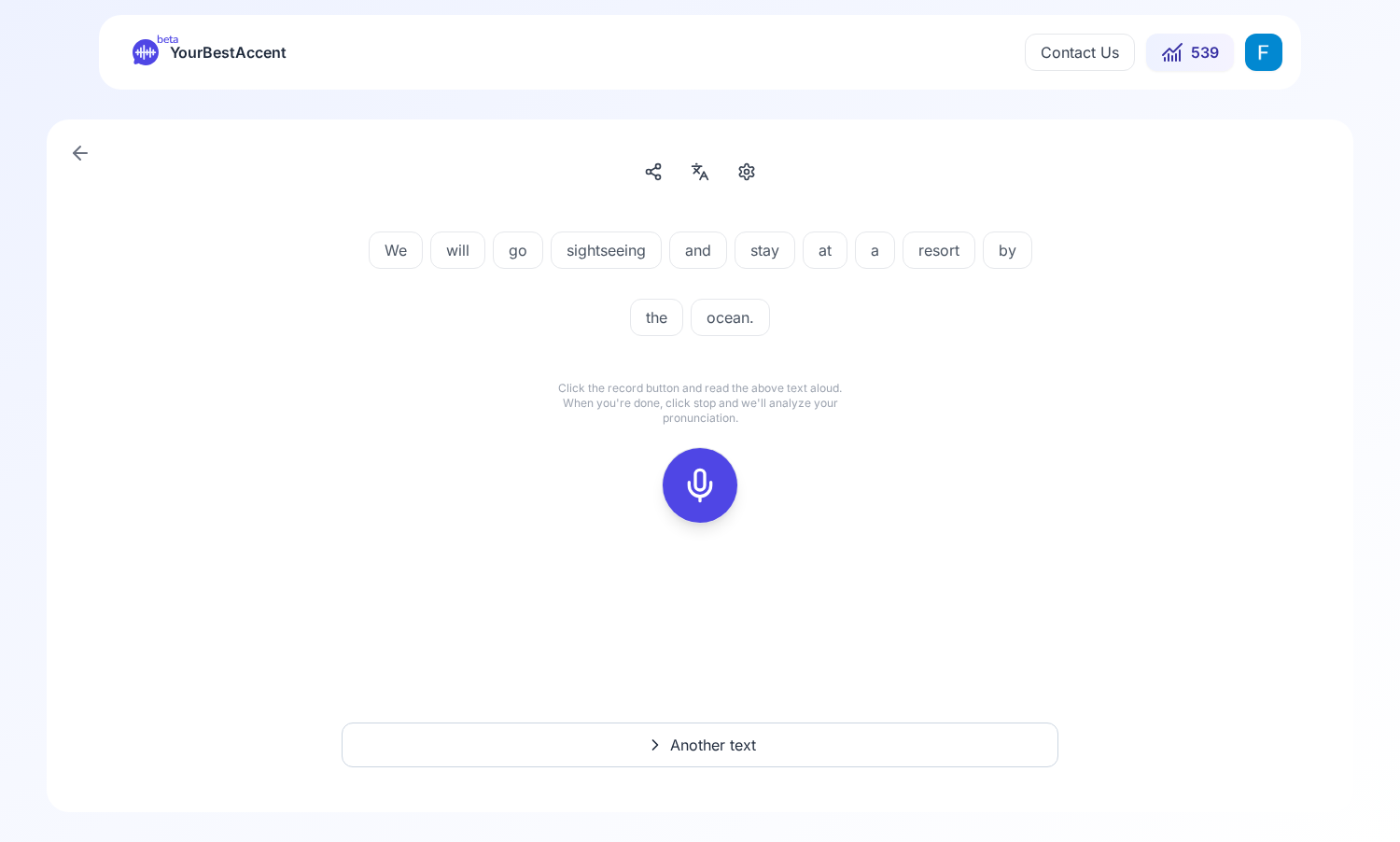
click at [725, 501] on button at bounding box center [700, 485] width 75 height 75
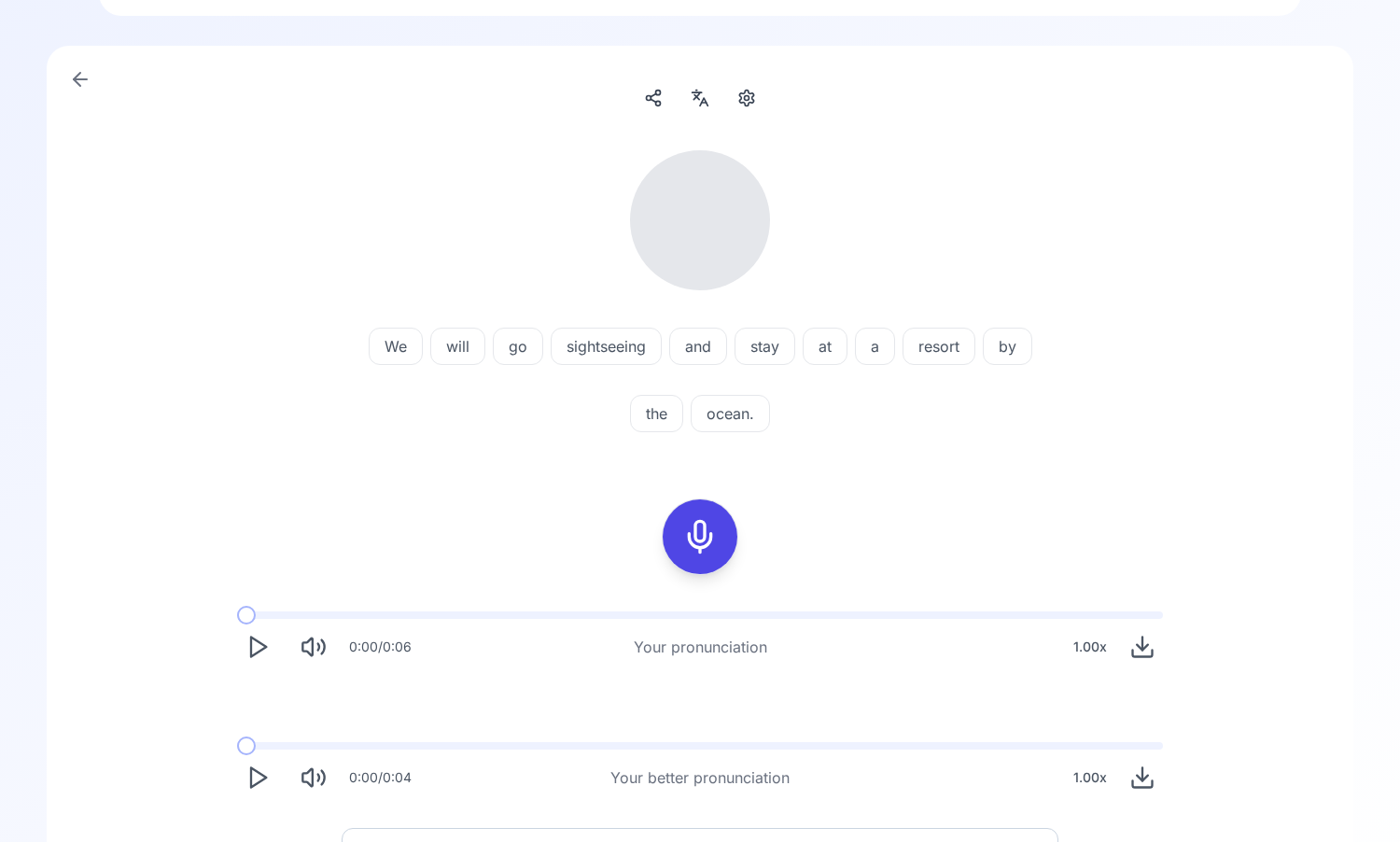
scroll to position [76, 0]
click at [253, 644] on icon "Play" at bounding box center [257, 644] width 26 height 26
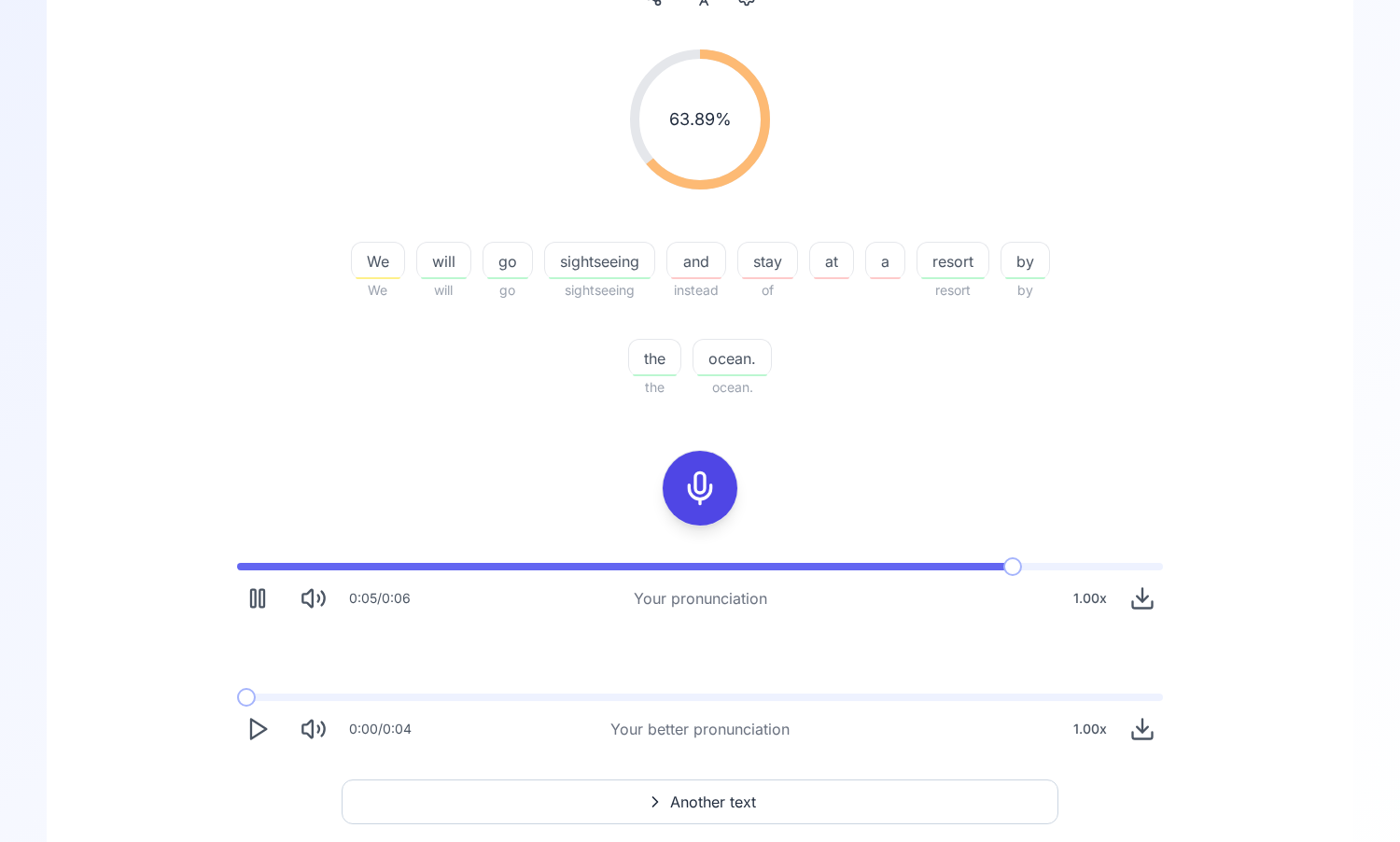
scroll to position [211, 0]
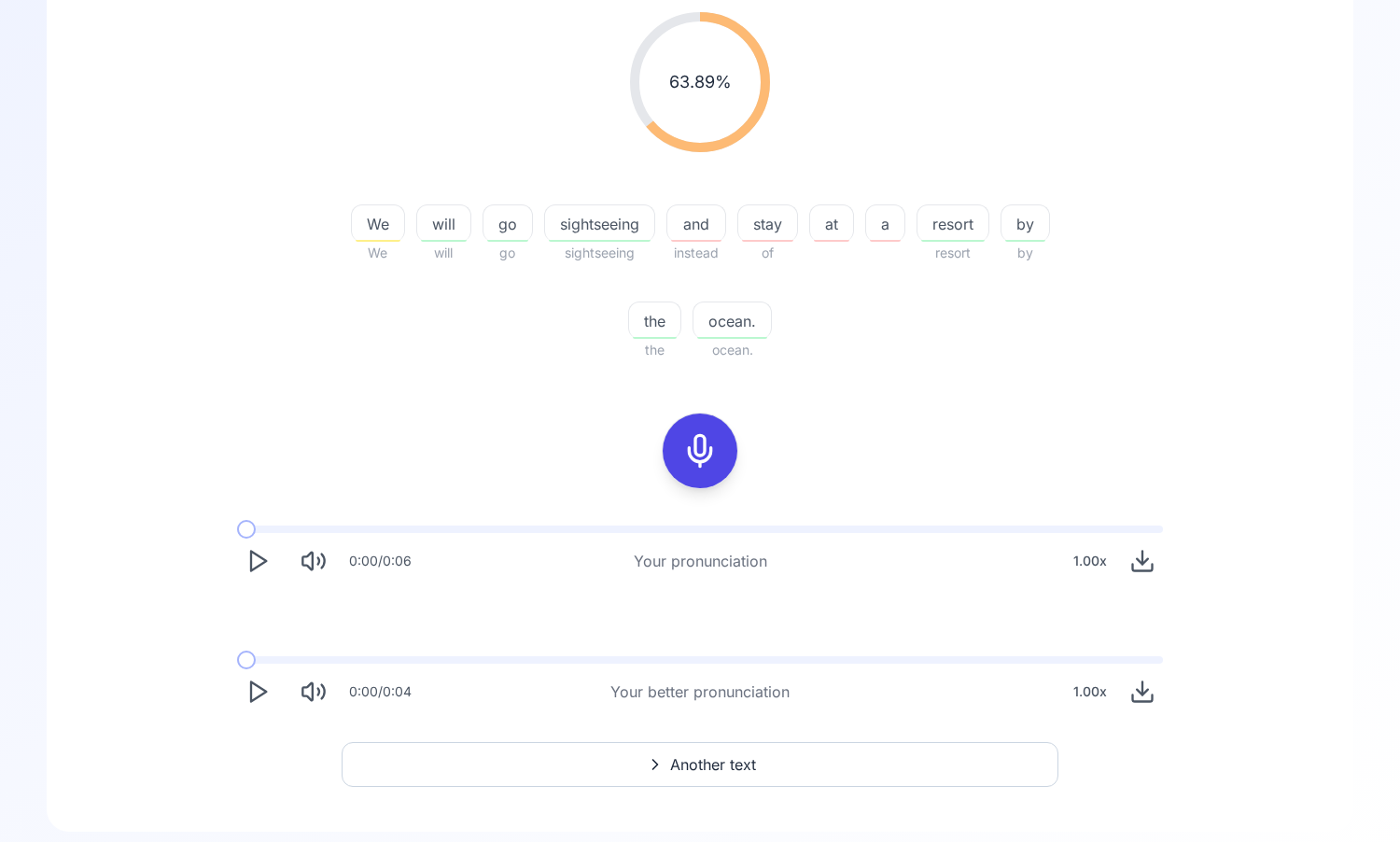
click at [257, 566] on polygon "Play" at bounding box center [258, 561] width 15 height 19
click at [253, 569] on rect "Pause" at bounding box center [253, 561] width 5 height 18
click at [252, 678] on icon "Play" at bounding box center [257, 691] width 26 height 26
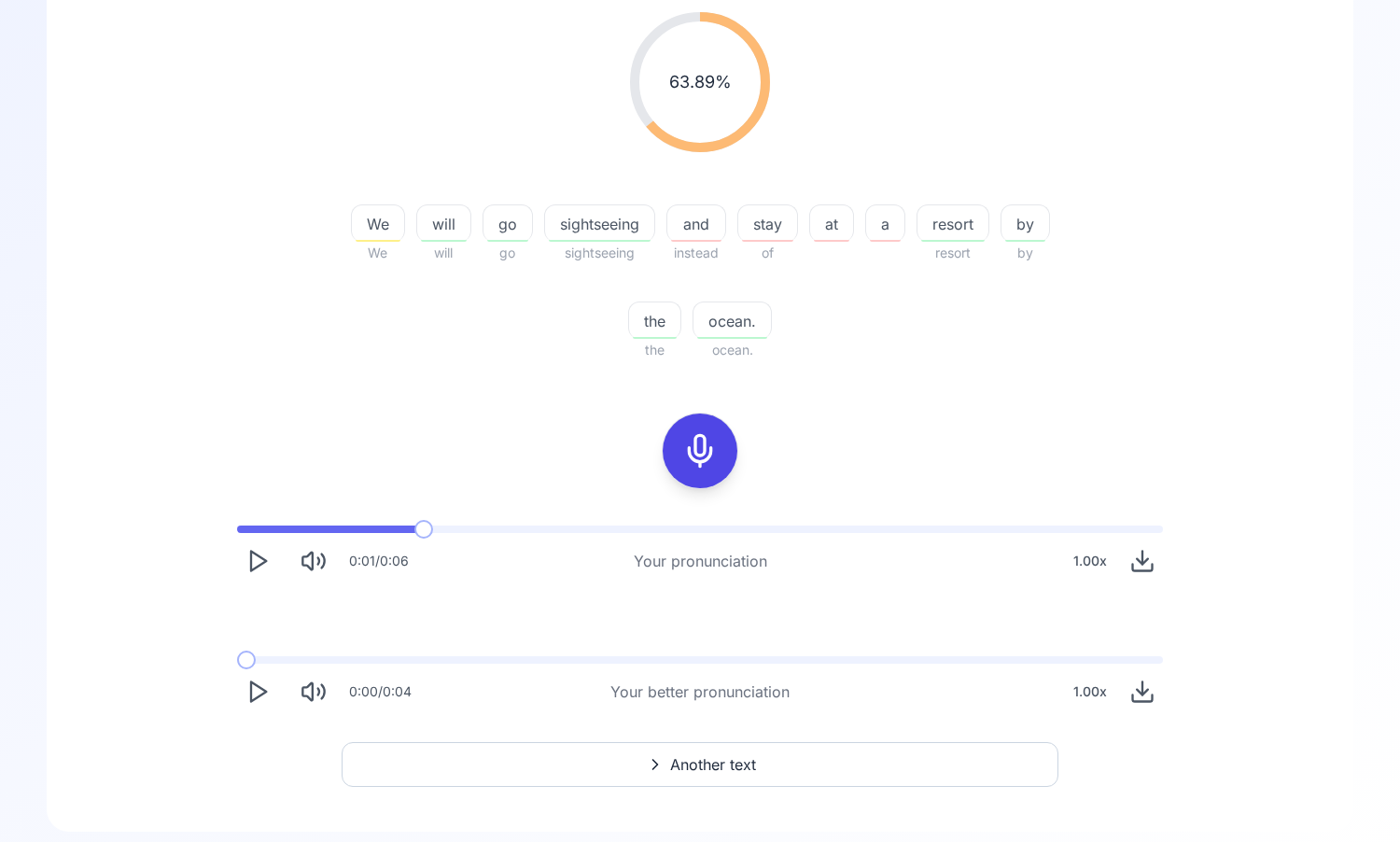
click at [1149, 694] on icon "Download audio" at bounding box center [1143, 691] width 26 height 26
click at [265, 695] on icon "Play" at bounding box center [257, 691] width 26 height 26
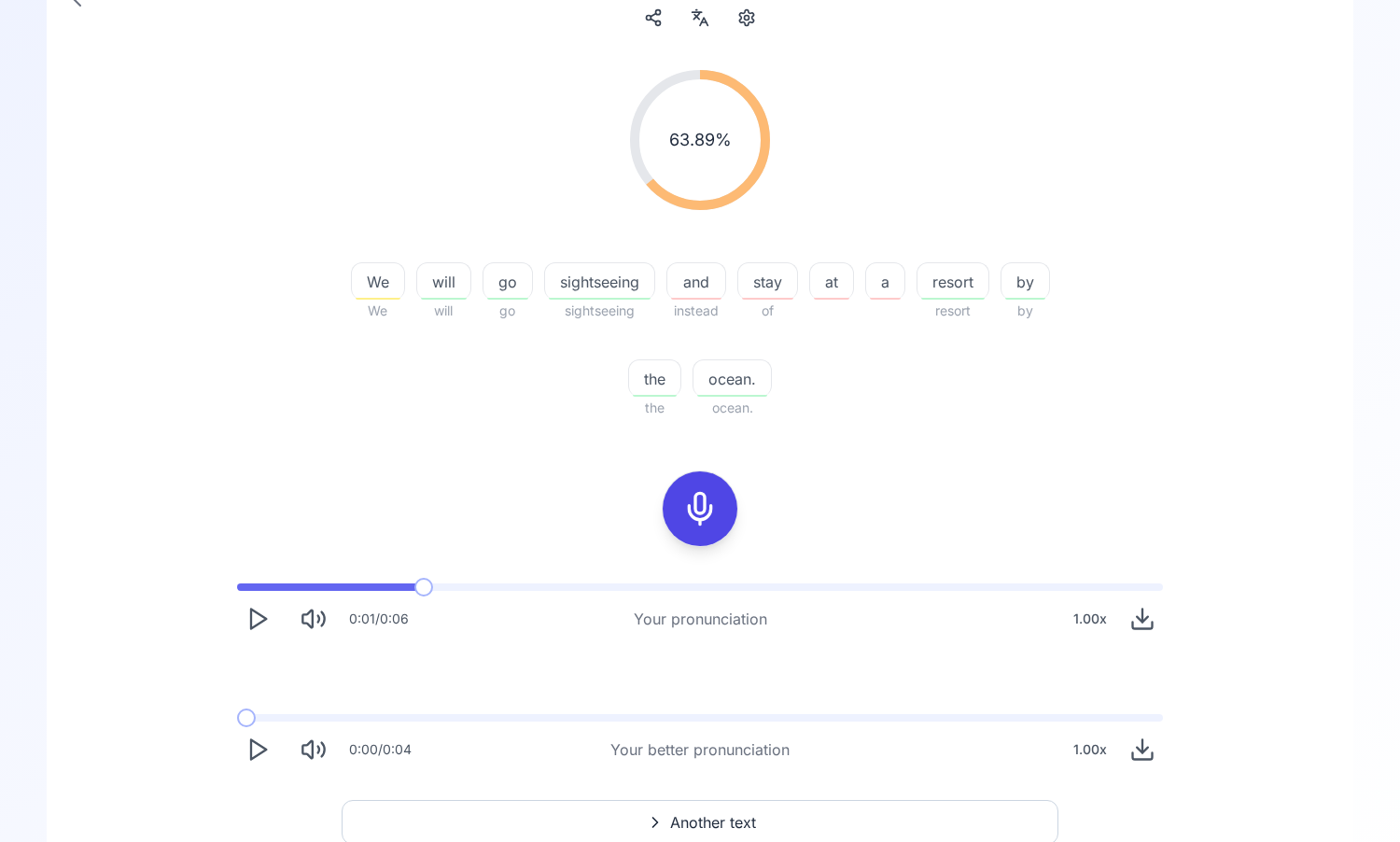
scroll to position [231, 0]
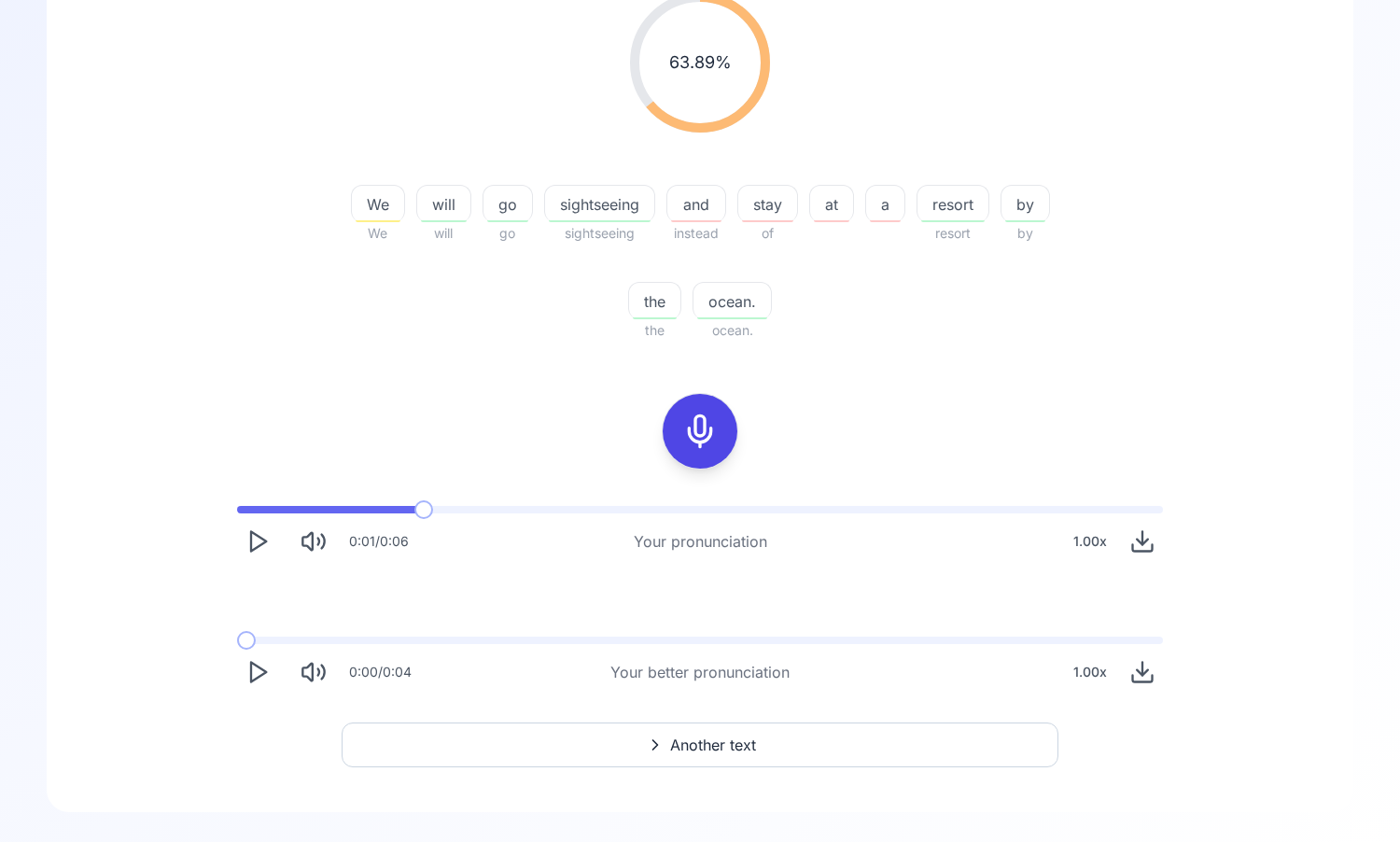
click at [252, 673] on polygon "Play" at bounding box center [258, 672] width 15 height 19
click at [524, 745] on button "Another text" at bounding box center [699, 745] width 717 height 45
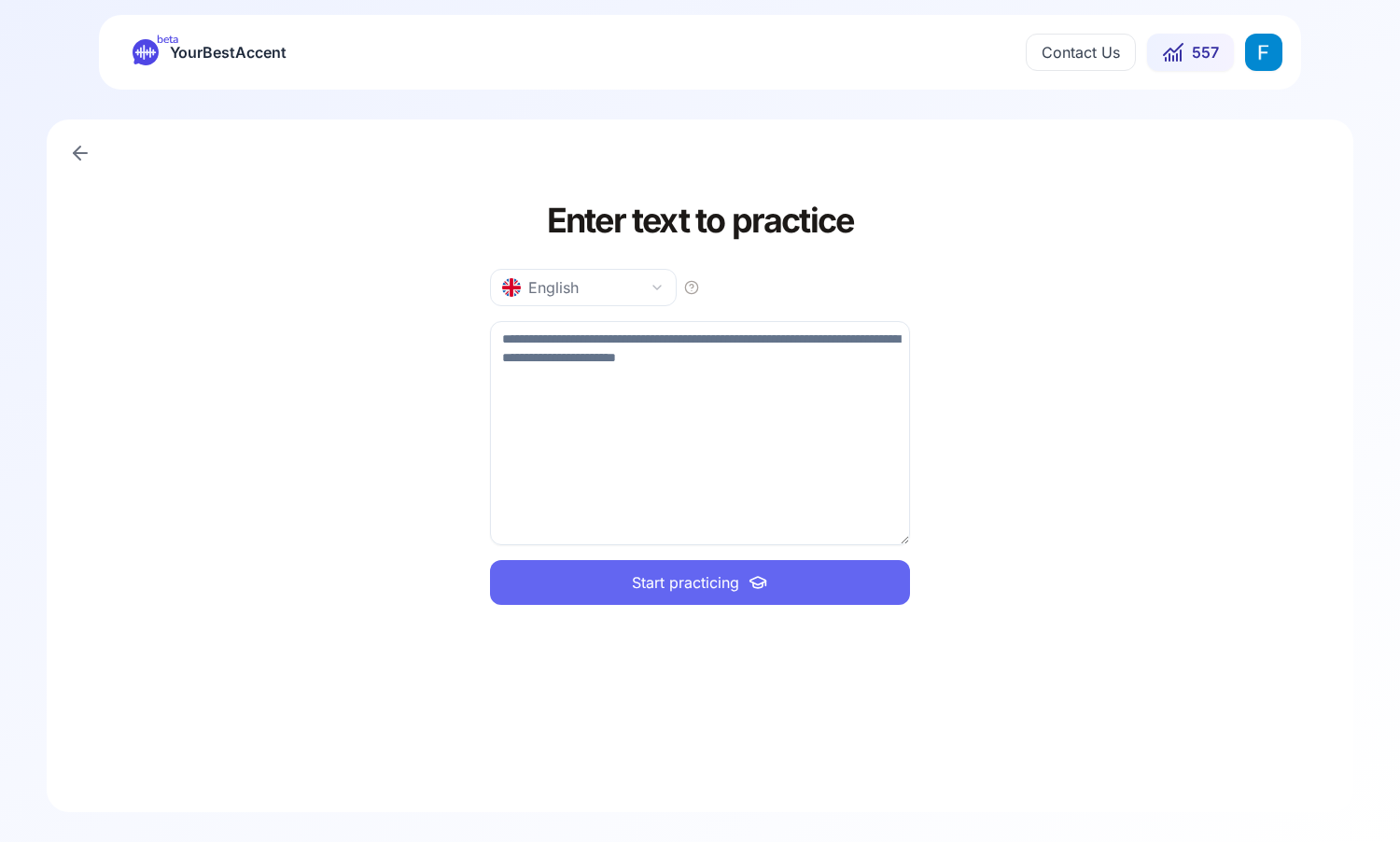
click at [587, 352] on textarea at bounding box center [700, 433] width 420 height 224
type textarea "**********"
click at [748, 573] on icon at bounding box center [758, 582] width 22 height 19
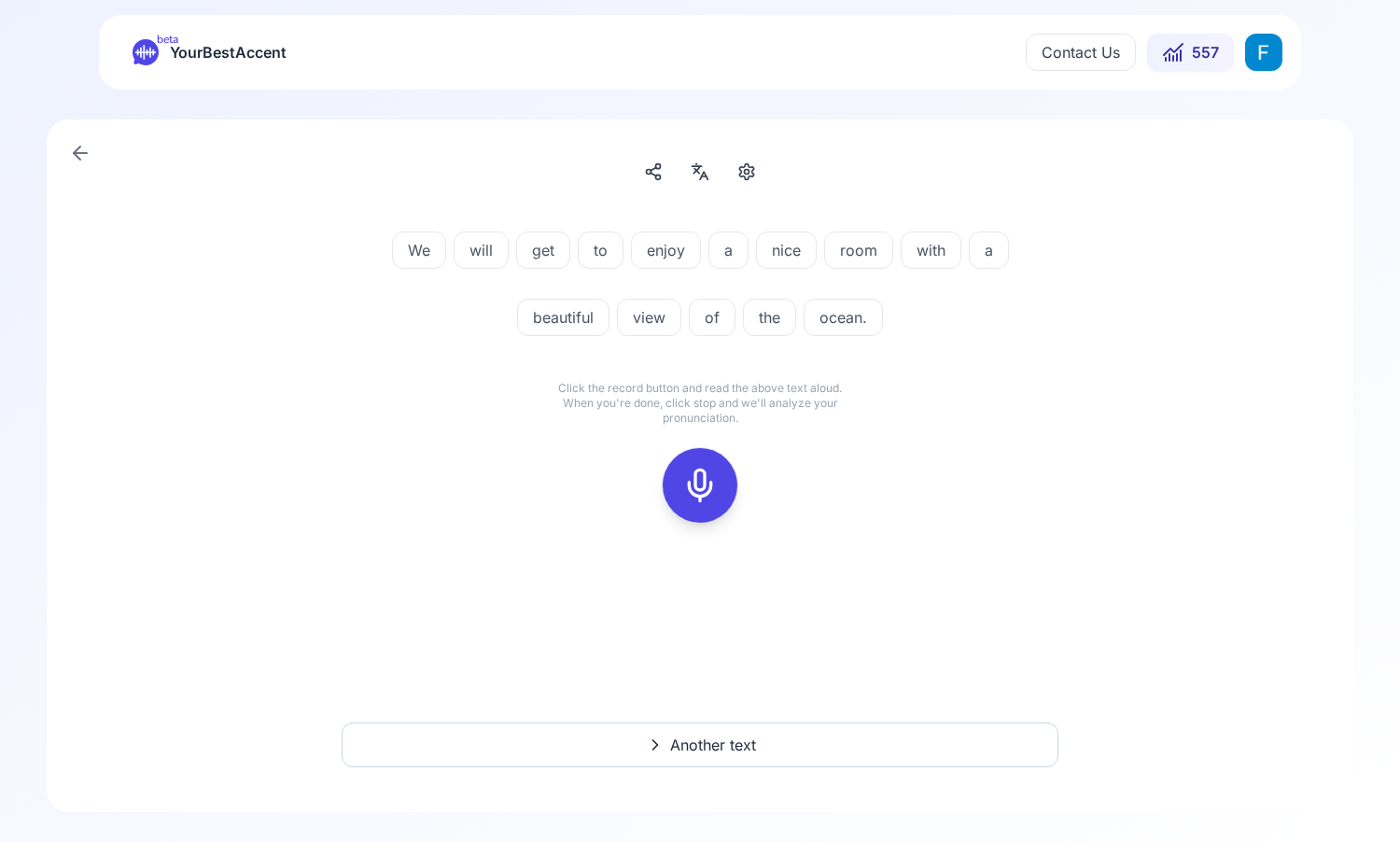
click at [705, 503] on div at bounding box center [700, 485] width 45 height 75
click at [707, 514] on div at bounding box center [700, 485] width 45 height 75
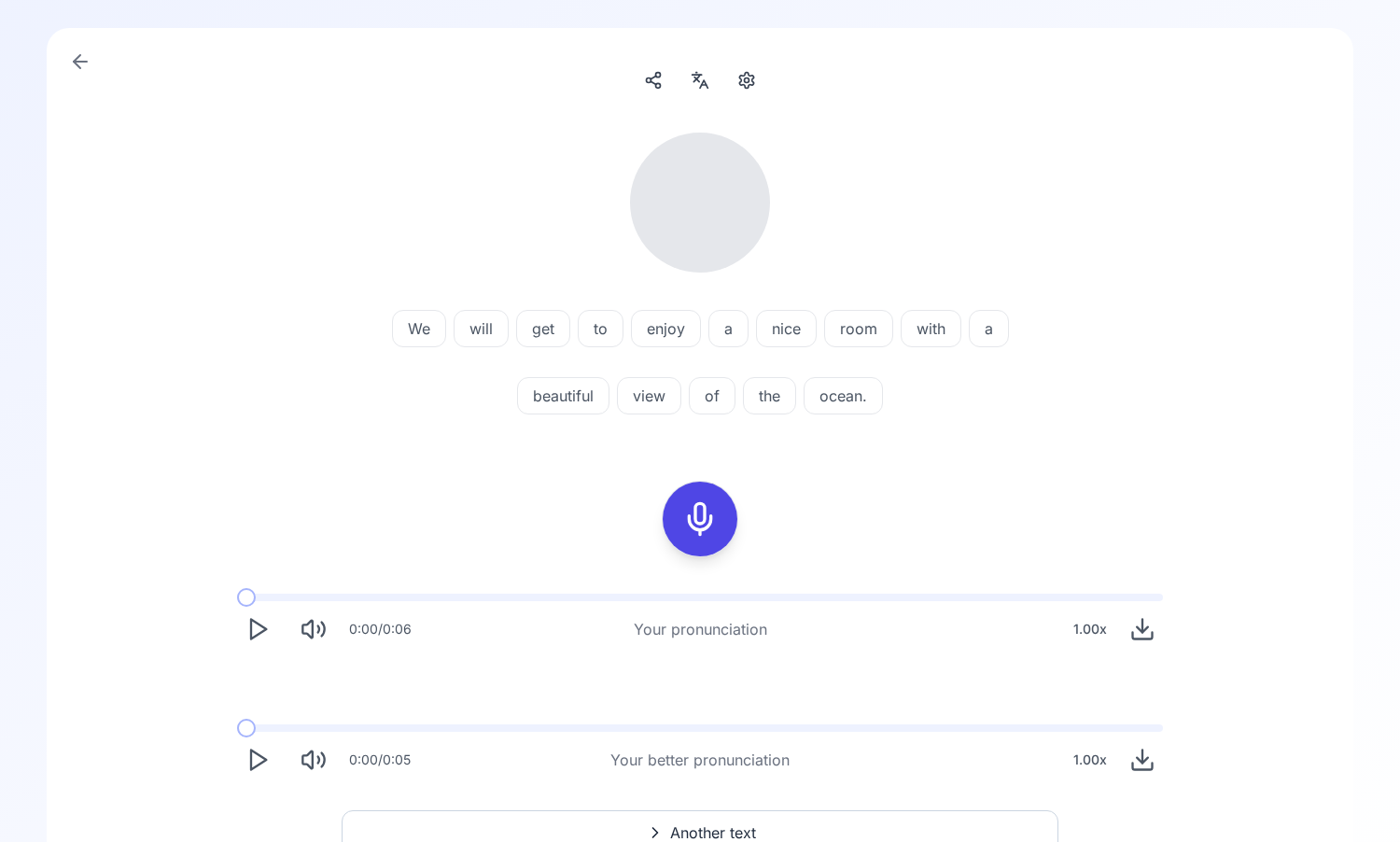
scroll to position [93, 0]
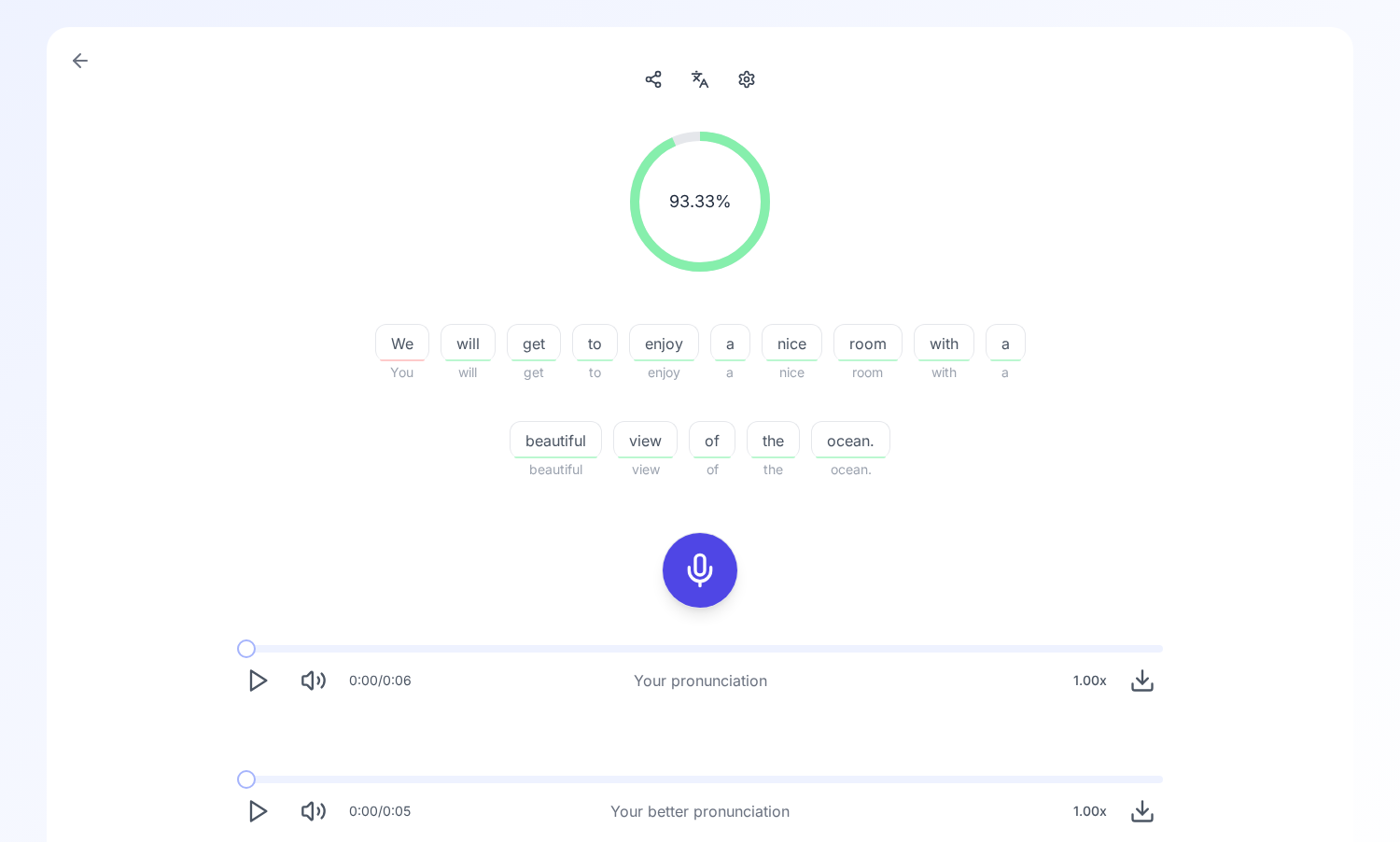
click at [253, 676] on icon "Play" at bounding box center [257, 680] width 26 height 26
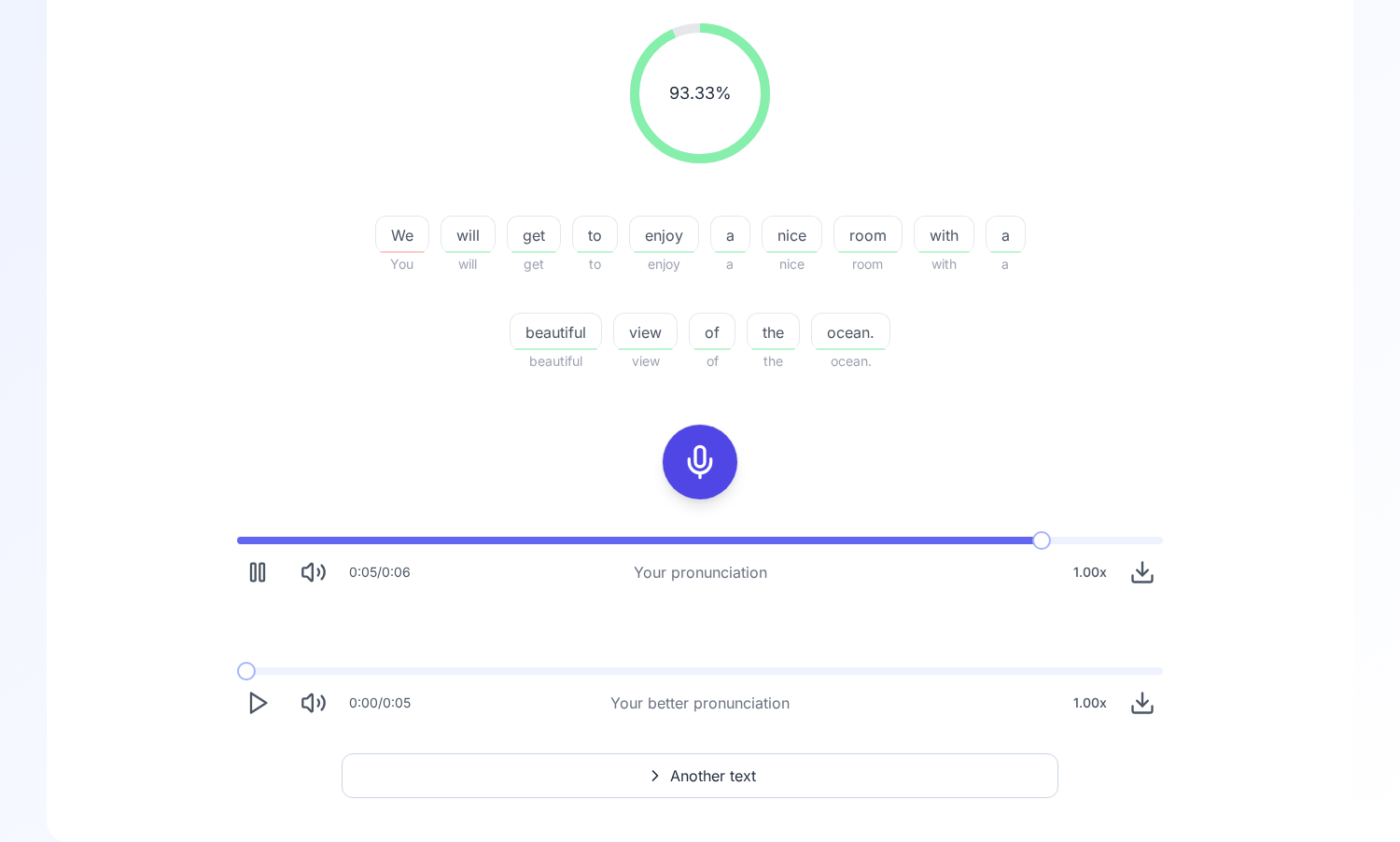
scroll to position [231, 0]
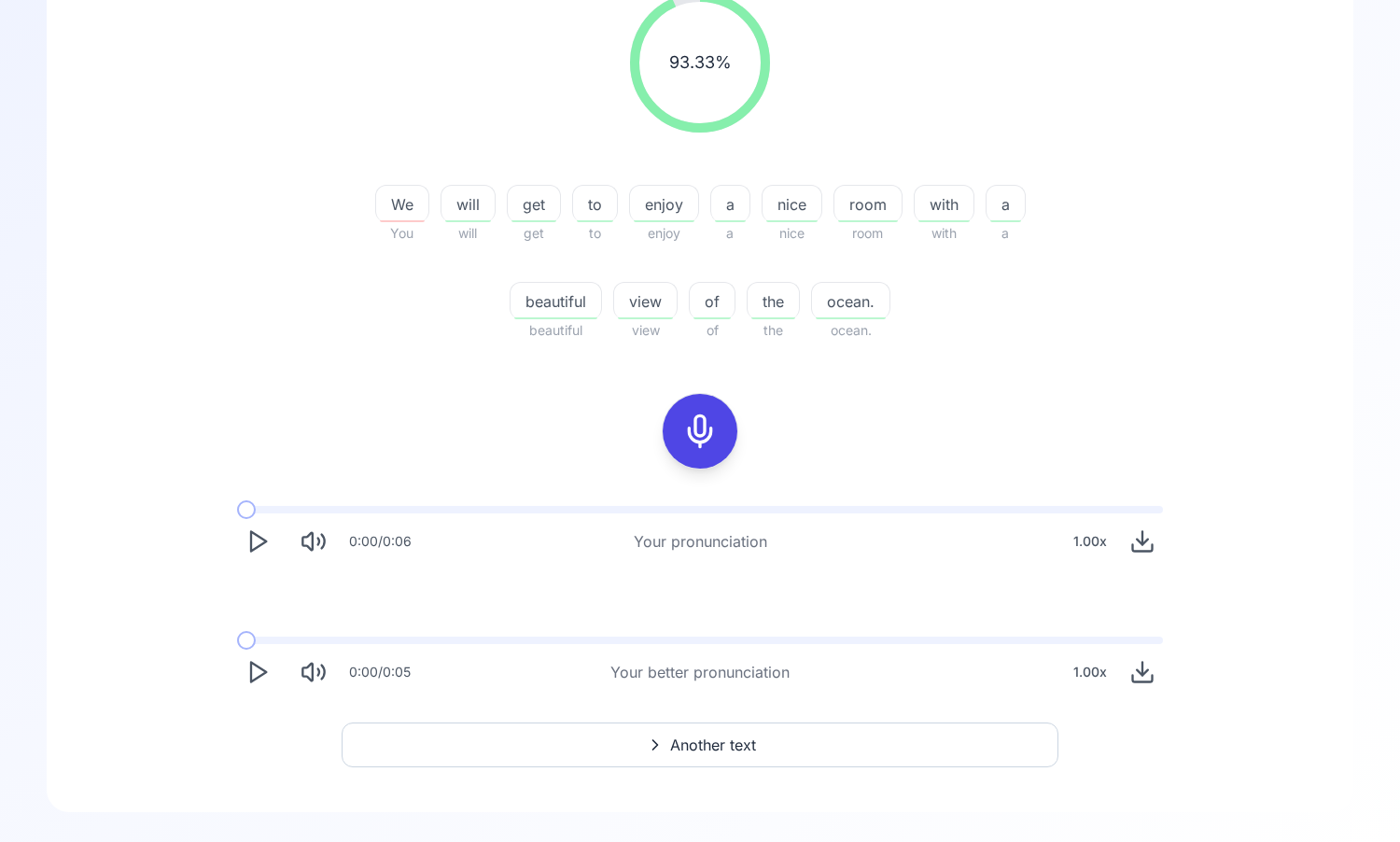
click at [256, 669] on icon "Play" at bounding box center [257, 671] width 26 height 26
click at [255, 669] on icon "Play" at bounding box center [257, 671] width 26 height 26
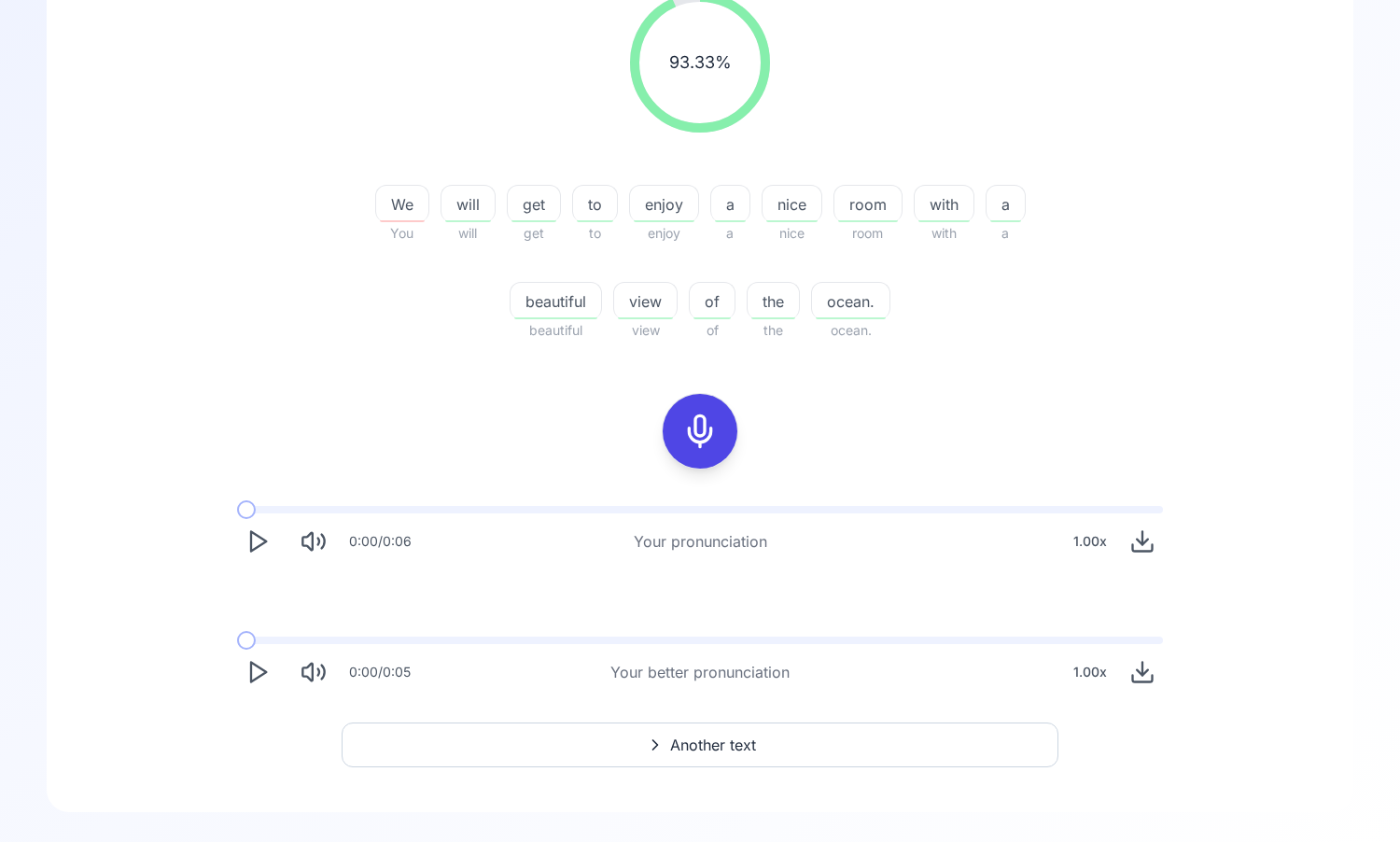
click at [255, 669] on icon "Play" at bounding box center [257, 671] width 26 height 26
click at [1158, 674] on button "Download audio" at bounding box center [1143, 671] width 41 height 41
click at [382, 395] on div "93.33 % 93.33 % We You will will get get to to enjoy enjoy a a nice nice room r…" at bounding box center [700, 342] width 1218 height 730
click at [247, 677] on icon "Play" at bounding box center [257, 671] width 26 height 26
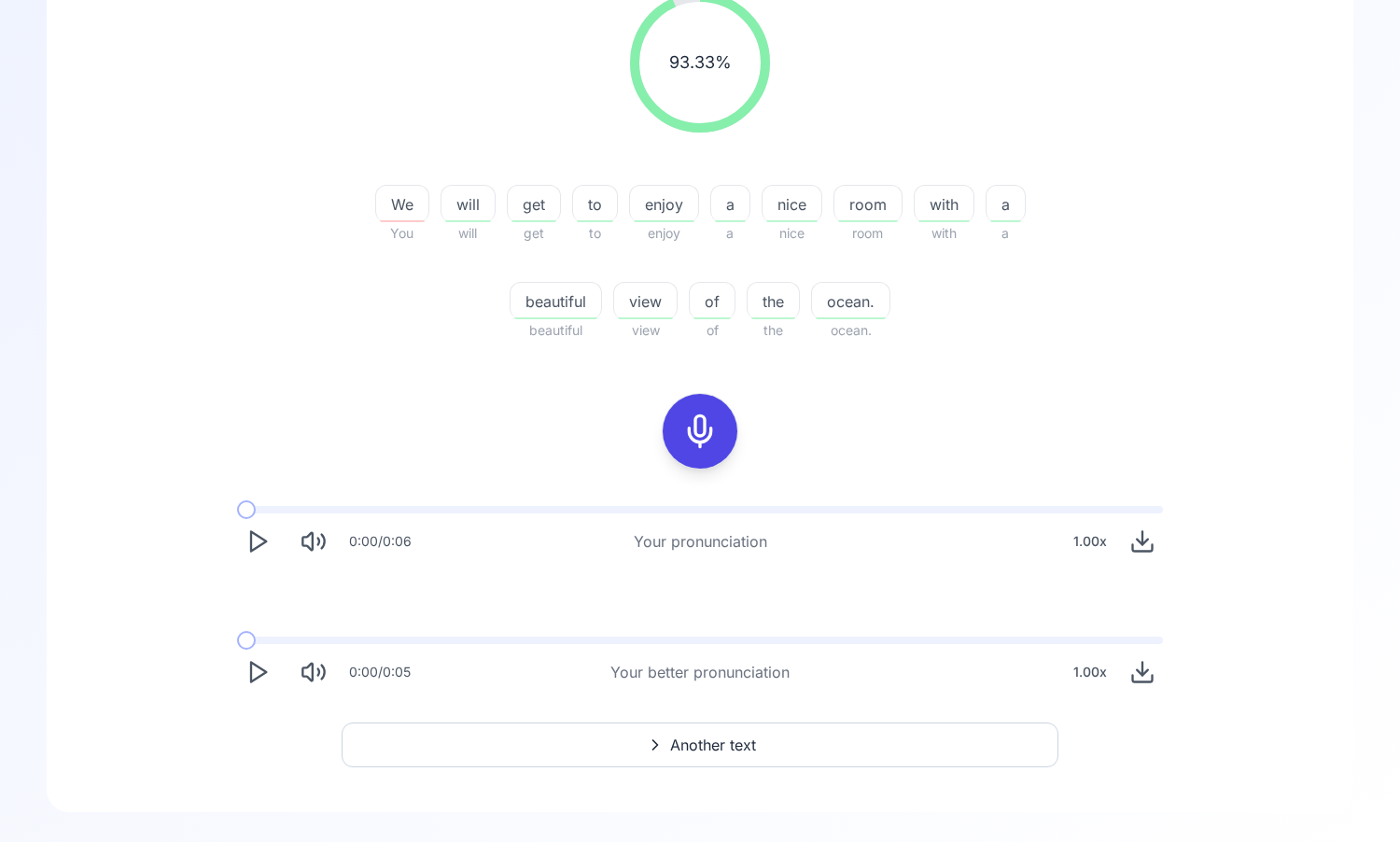
click at [620, 756] on button "Another text" at bounding box center [699, 745] width 717 height 45
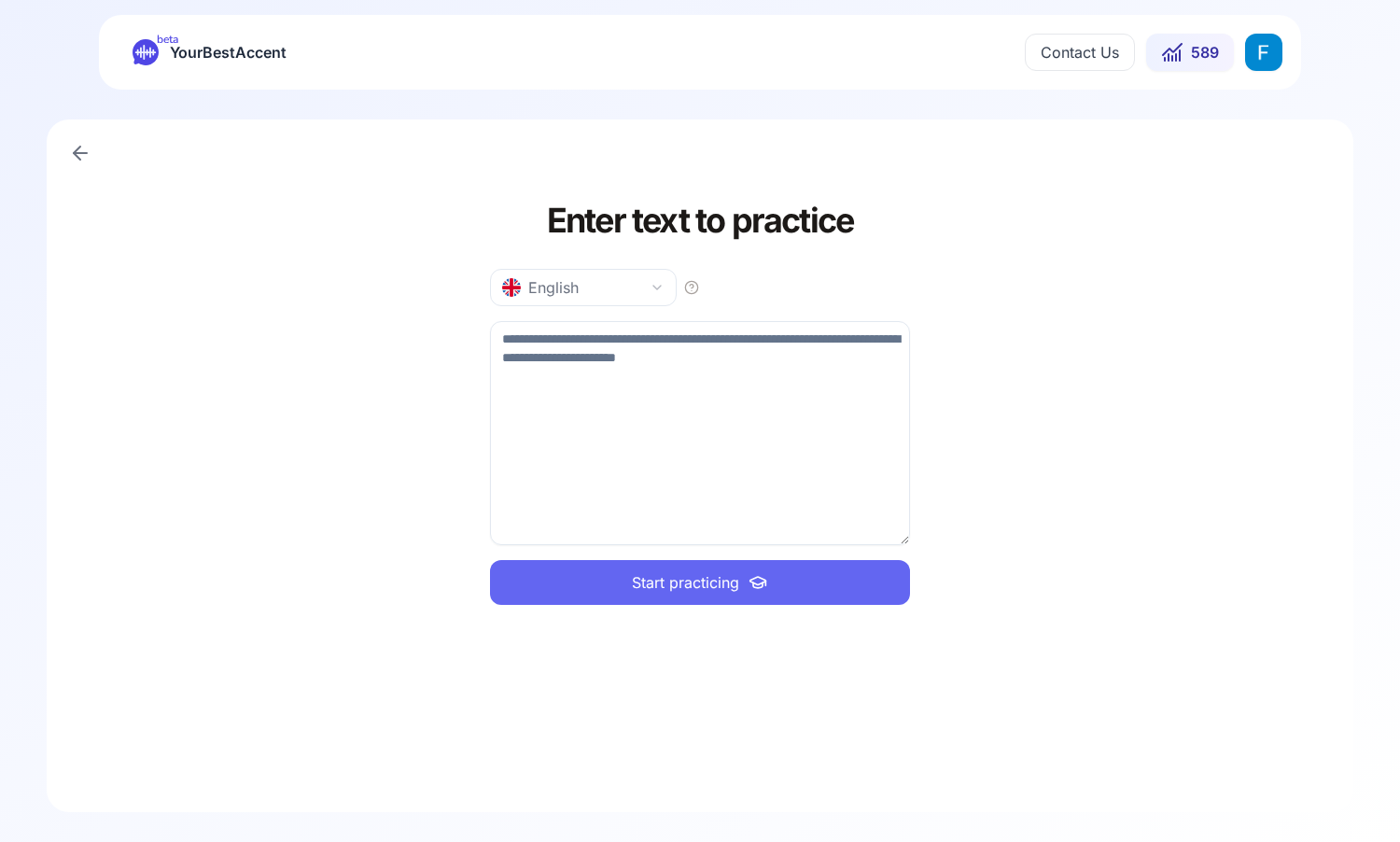
click at [661, 450] on textarea at bounding box center [700, 433] width 420 height 224
type textarea "**********"
click at [617, 584] on button "Start practicing" at bounding box center [700, 583] width 420 height 45
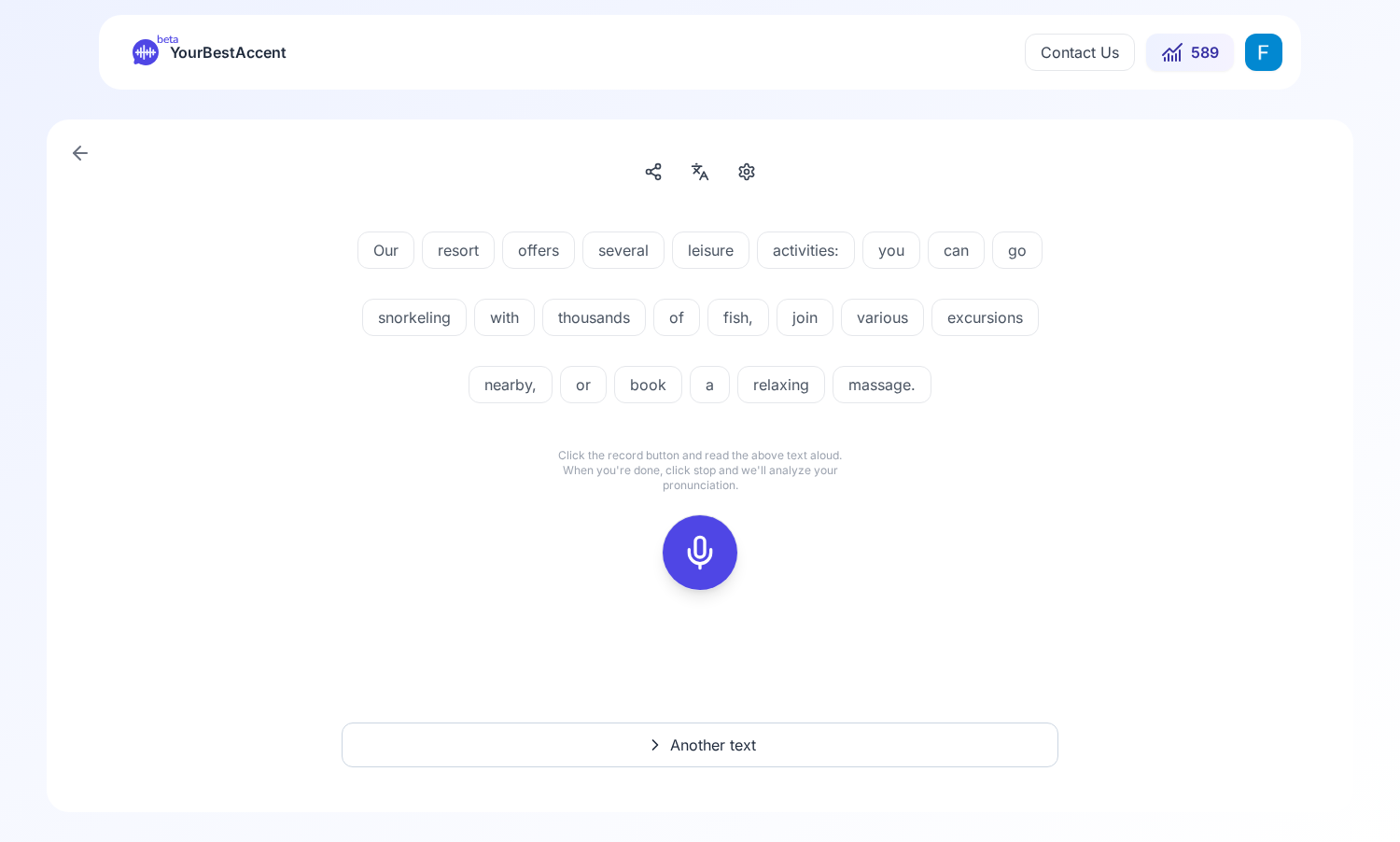
click at [704, 546] on icon at bounding box center [700, 553] width 37 height 37
click at [658, 548] on div at bounding box center [700, 553] width 84 height 84
click at [681, 550] on icon at bounding box center [700, 553] width 37 height 37
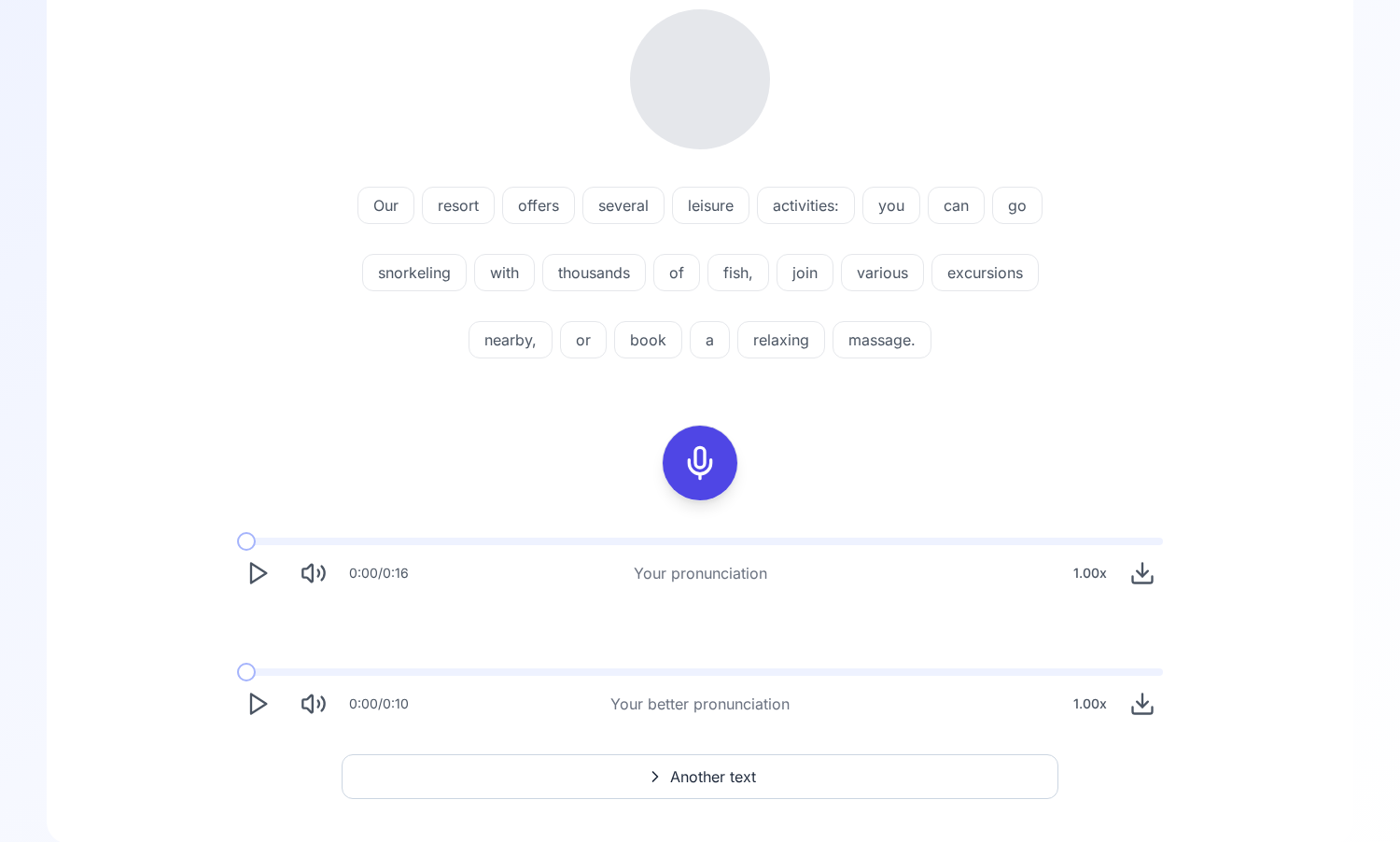
scroll to position [227, 0]
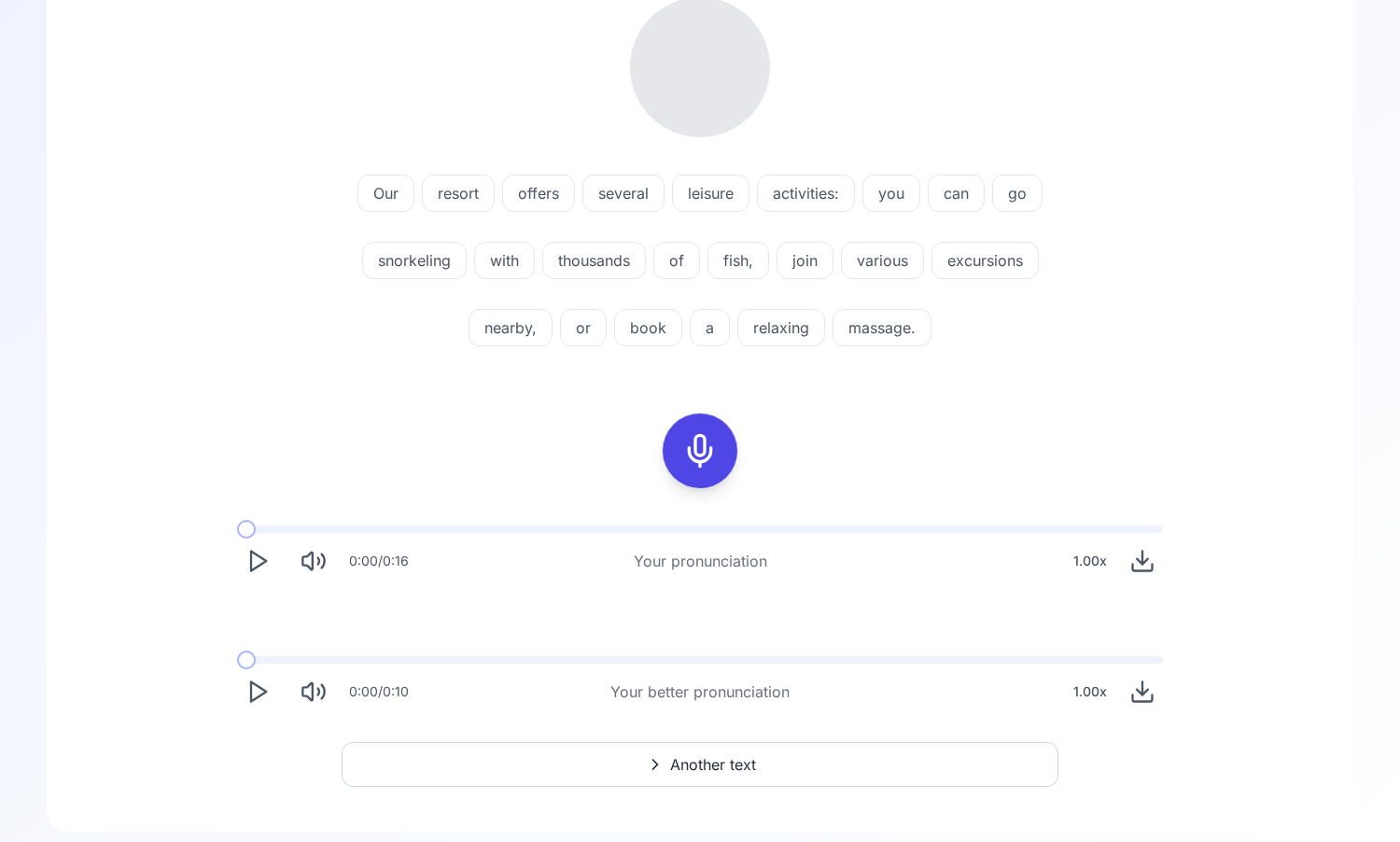
click at [253, 563] on icon "Play" at bounding box center [257, 560] width 26 height 26
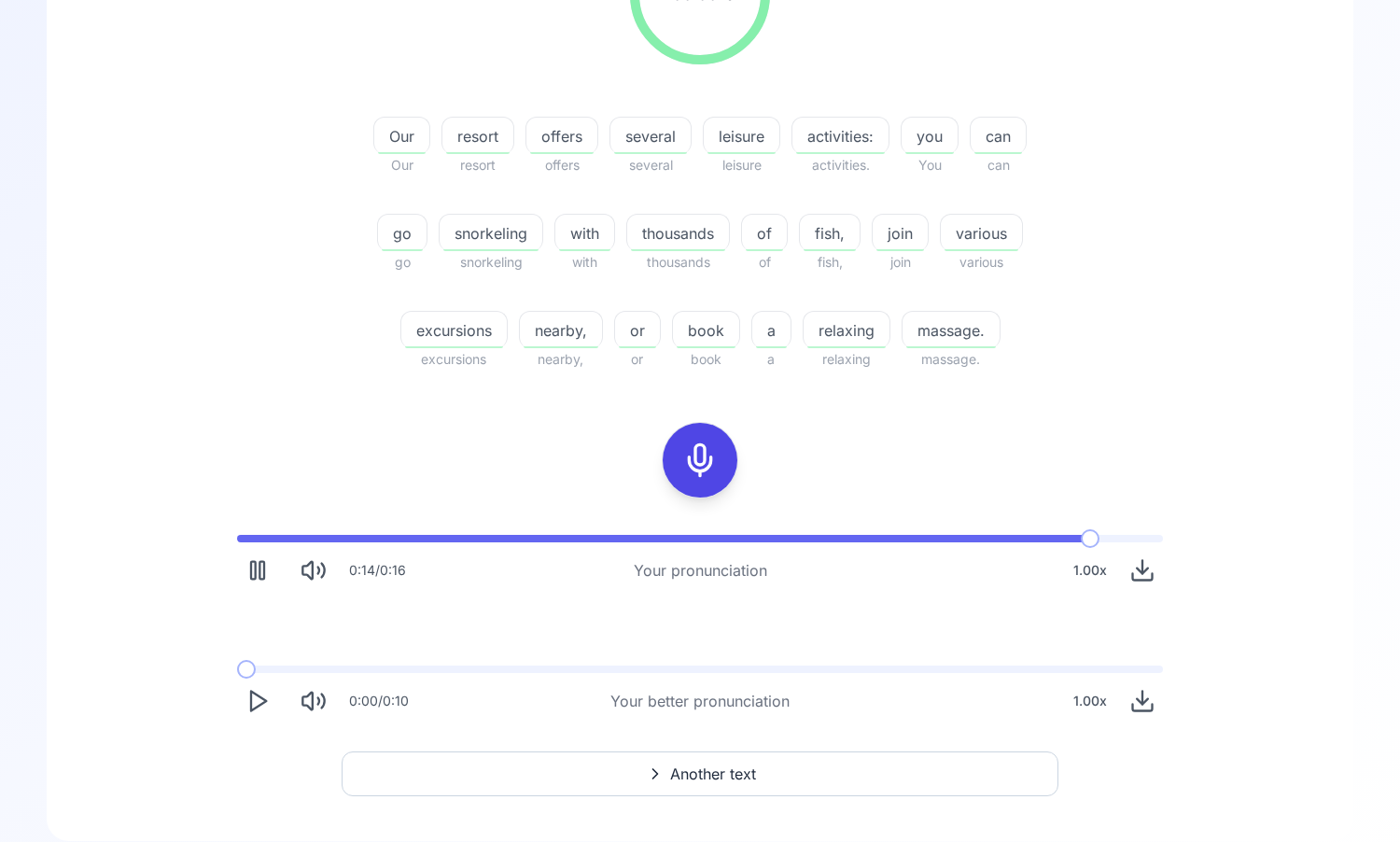
scroll to position [328, 0]
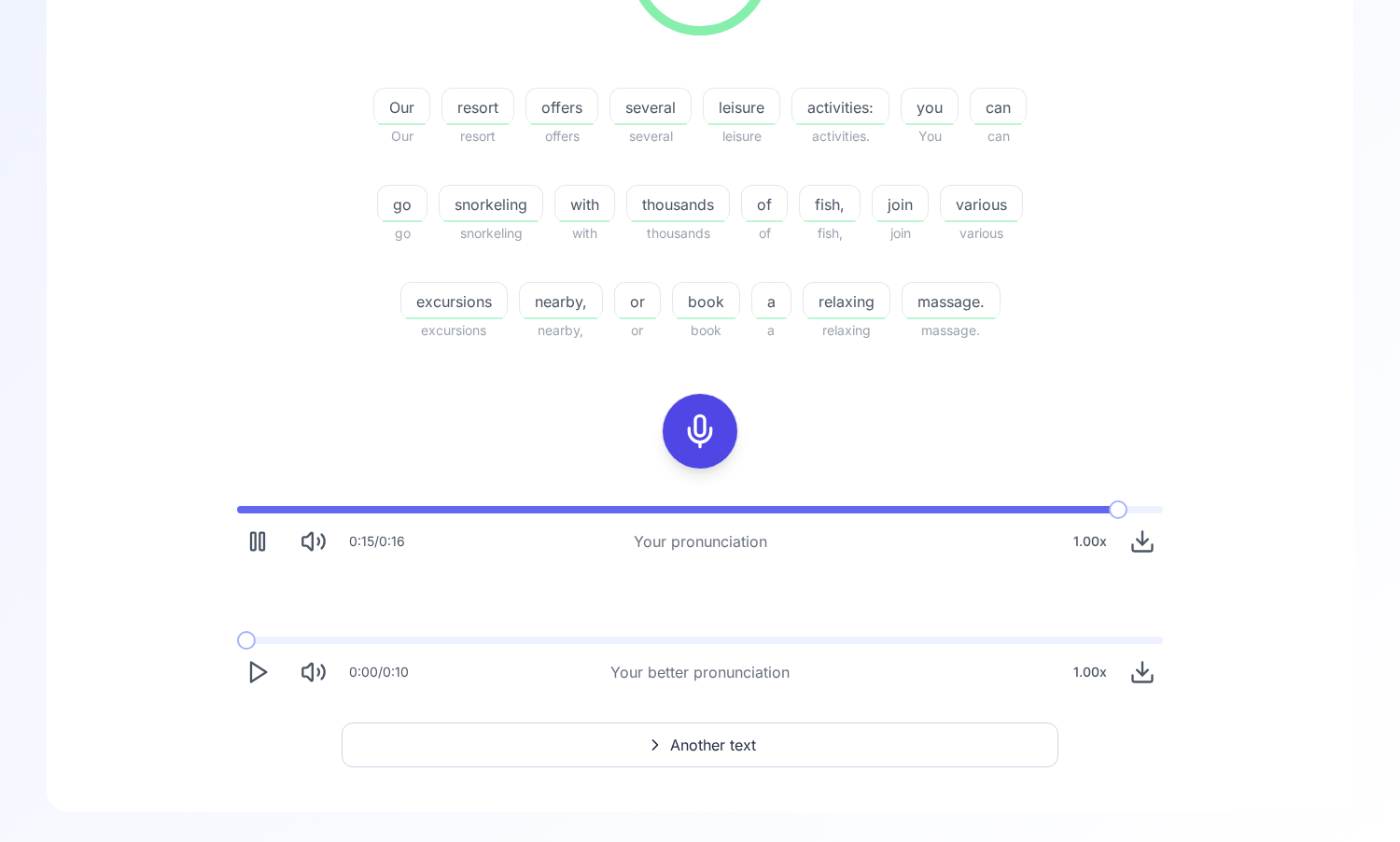
click at [261, 672] on icon "Play" at bounding box center [257, 671] width 26 height 26
click at [252, 674] on polygon "Play" at bounding box center [258, 672] width 15 height 19
click at [237, 639] on span at bounding box center [246, 640] width 19 height 8
click at [252, 674] on polygon "Play" at bounding box center [258, 672] width 15 height 19
click at [242, 672] on button "Play" at bounding box center [257, 671] width 41 height 41
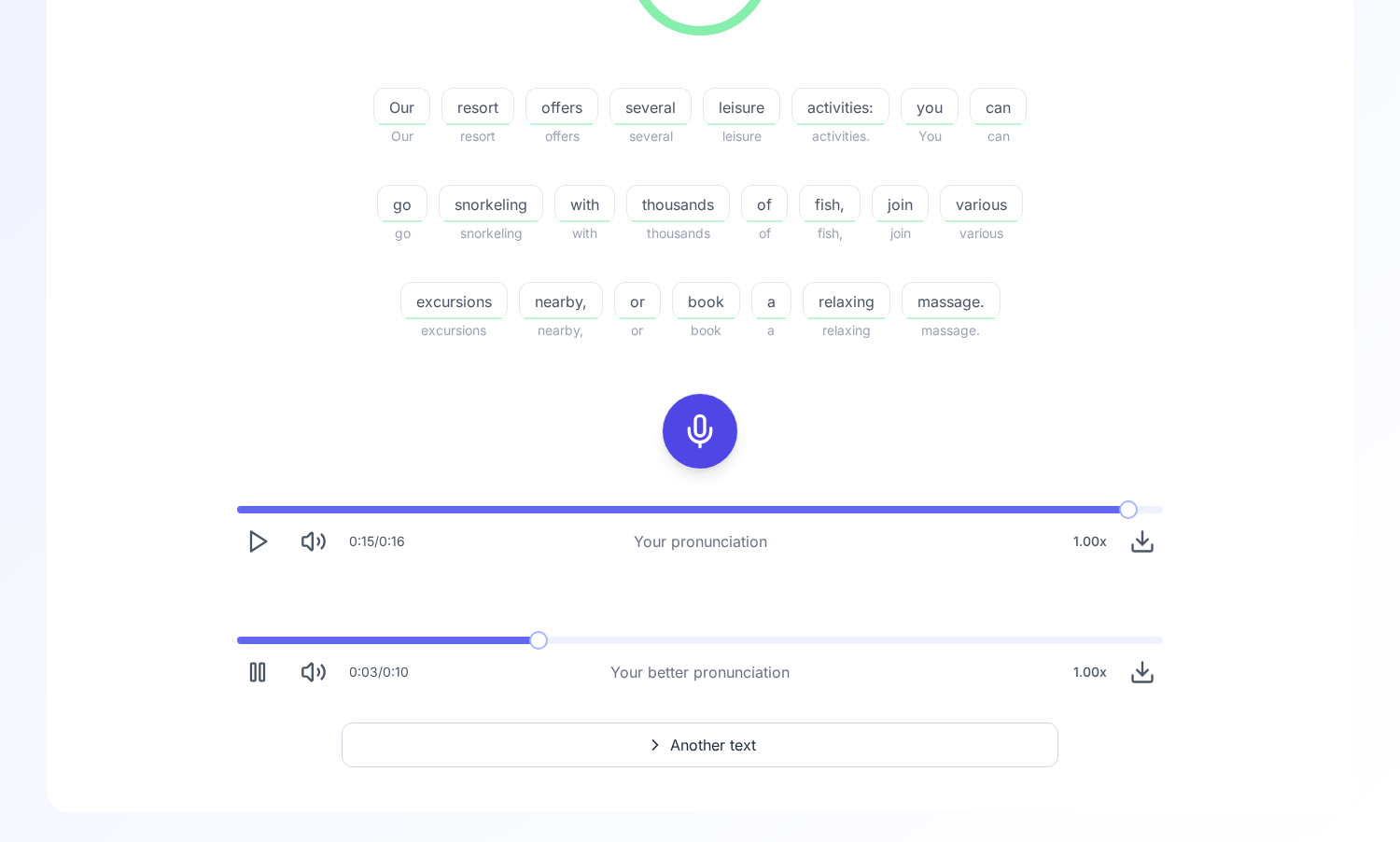
click at [242, 672] on button "Pause" at bounding box center [257, 671] width 41 height 41
drag, startPoint x: 257, startPoint y: 648, endPoint x: 239, endPoint y: 648, distance: 18.0
click at [239, 648] on div "0:03 / 0:10 Your better pronunciation 1.00 x" at bounding box center [700, 665] width 956 height 86
click at [237, 642] on span at bounding box center [246, 640] width 19 height 8
click at [248, 670] on icon "Play" at bounding box center [257, 671] width 26 height 26
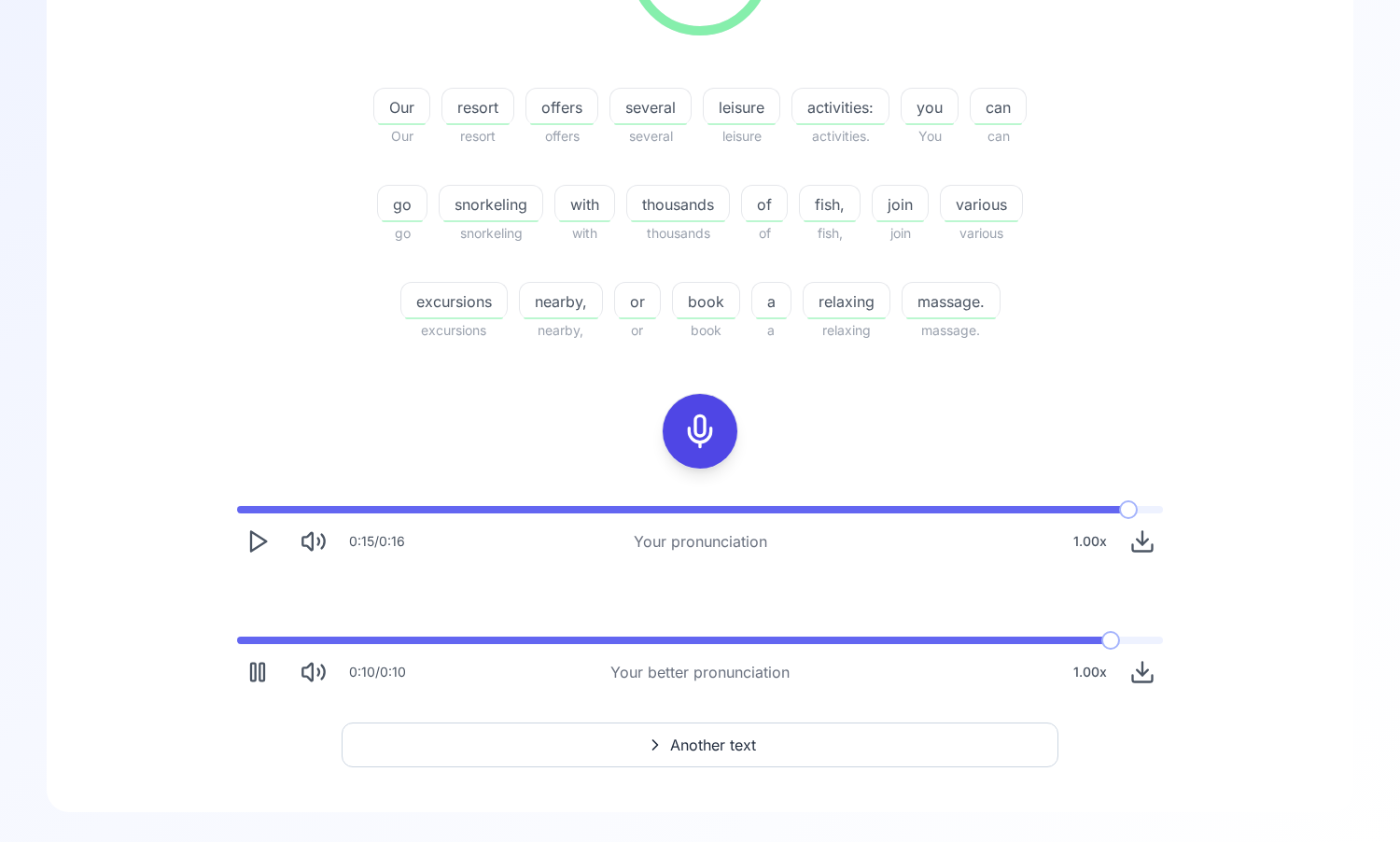
click at [1136, 676] on icon "Download audio" at bounding box center [1143, 671] width 26 height 26
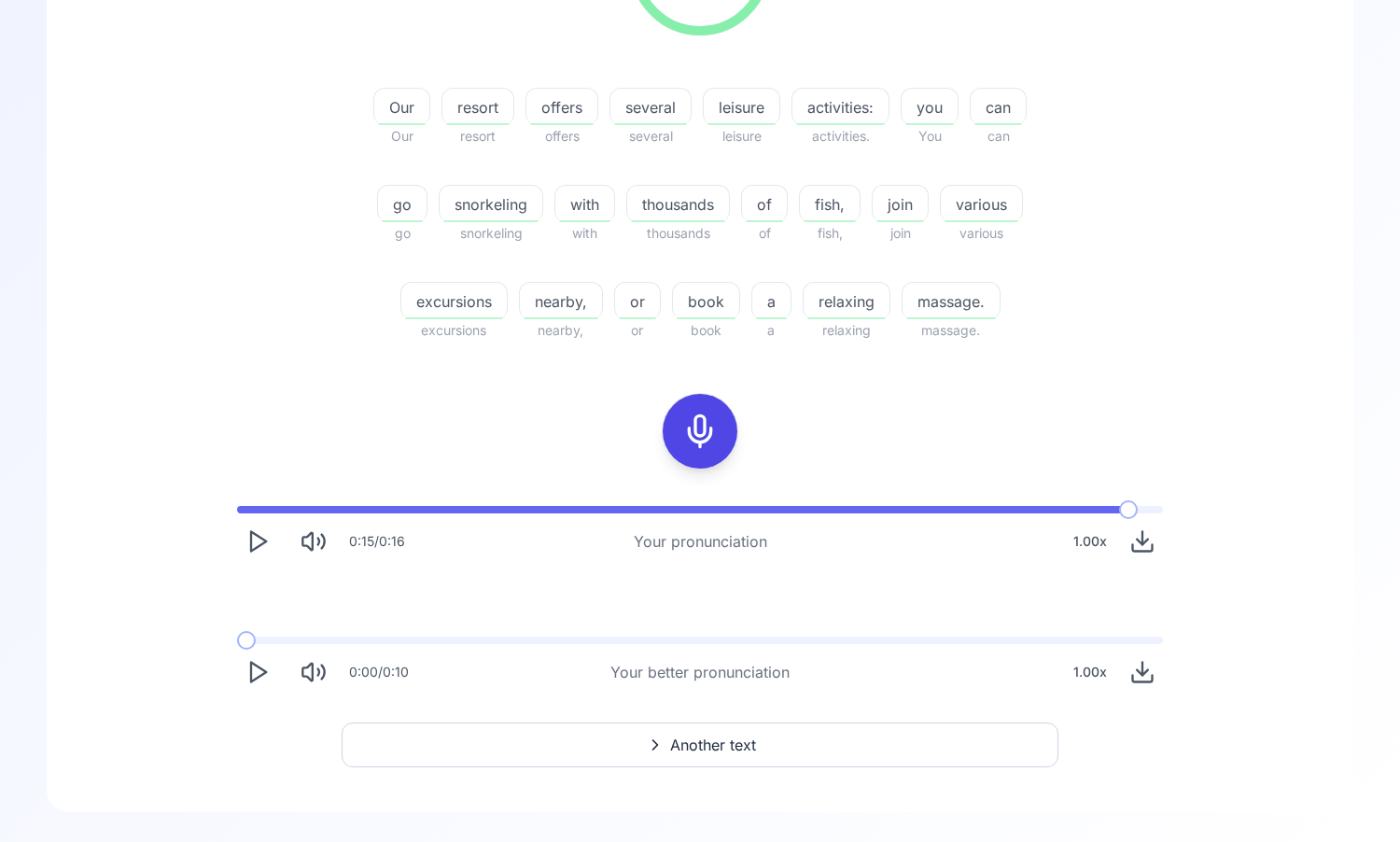
click at [864, 409] on div "100.00 % 100.00 % Our Our resort resort offers offers several several leisure l…" at bounding box center [700, 293] width 1218 height 826
click at [743, 743] on span "Another text" at bounding box center [714, 745] width 86 height 22
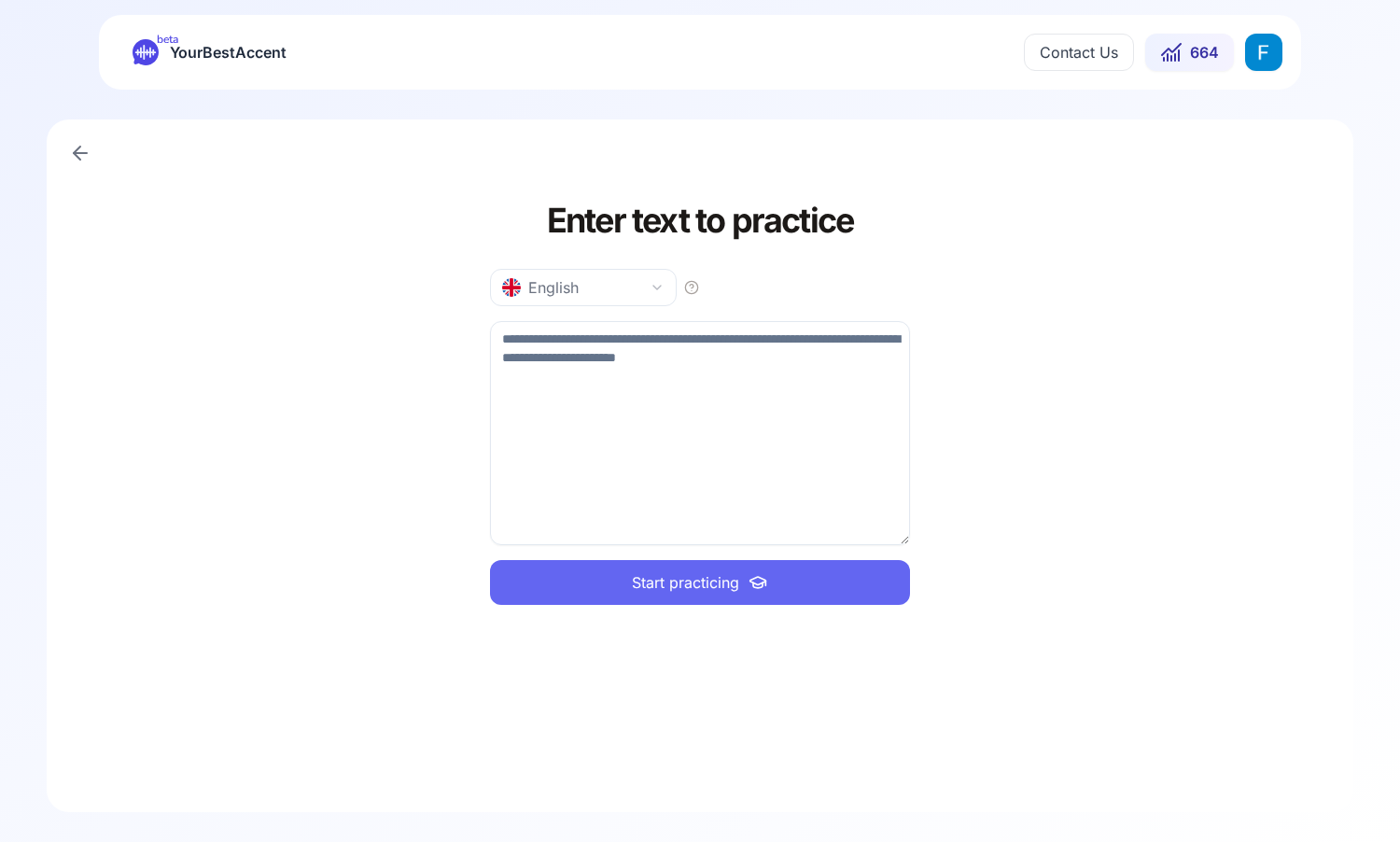
click at [584, 418] on textarea at bounding box center [700, 433] width 420 height 224
type textarea "**********"
click at [698, 564] on button "Start practicing" at bounding box center [700, 583] width 420 height 45
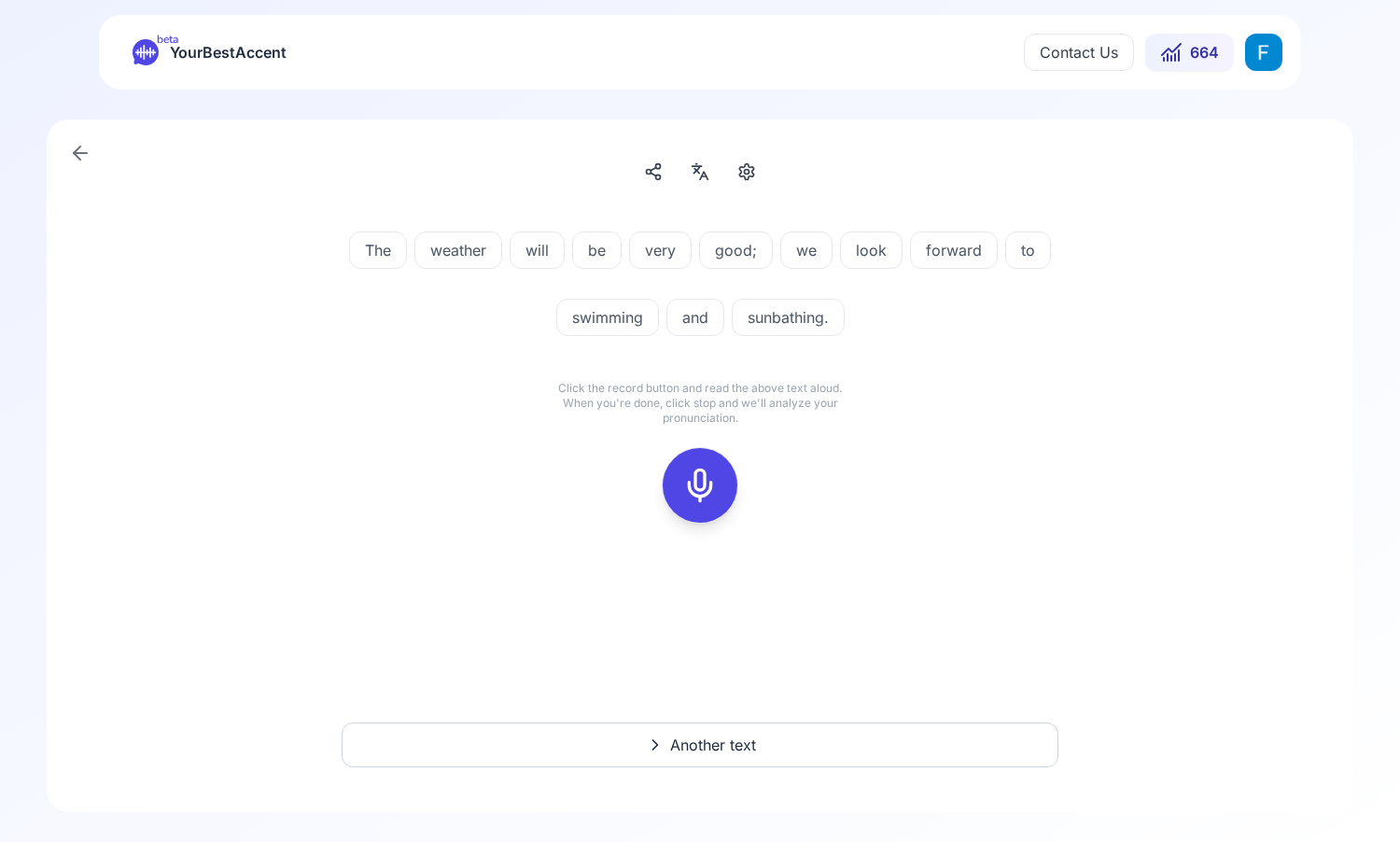
click at [697, 470] on icon at bounding box center [700, 485] width 37 height 37
click at [700, 469] on icon at bounding box center [700, 485] width 37 height 37
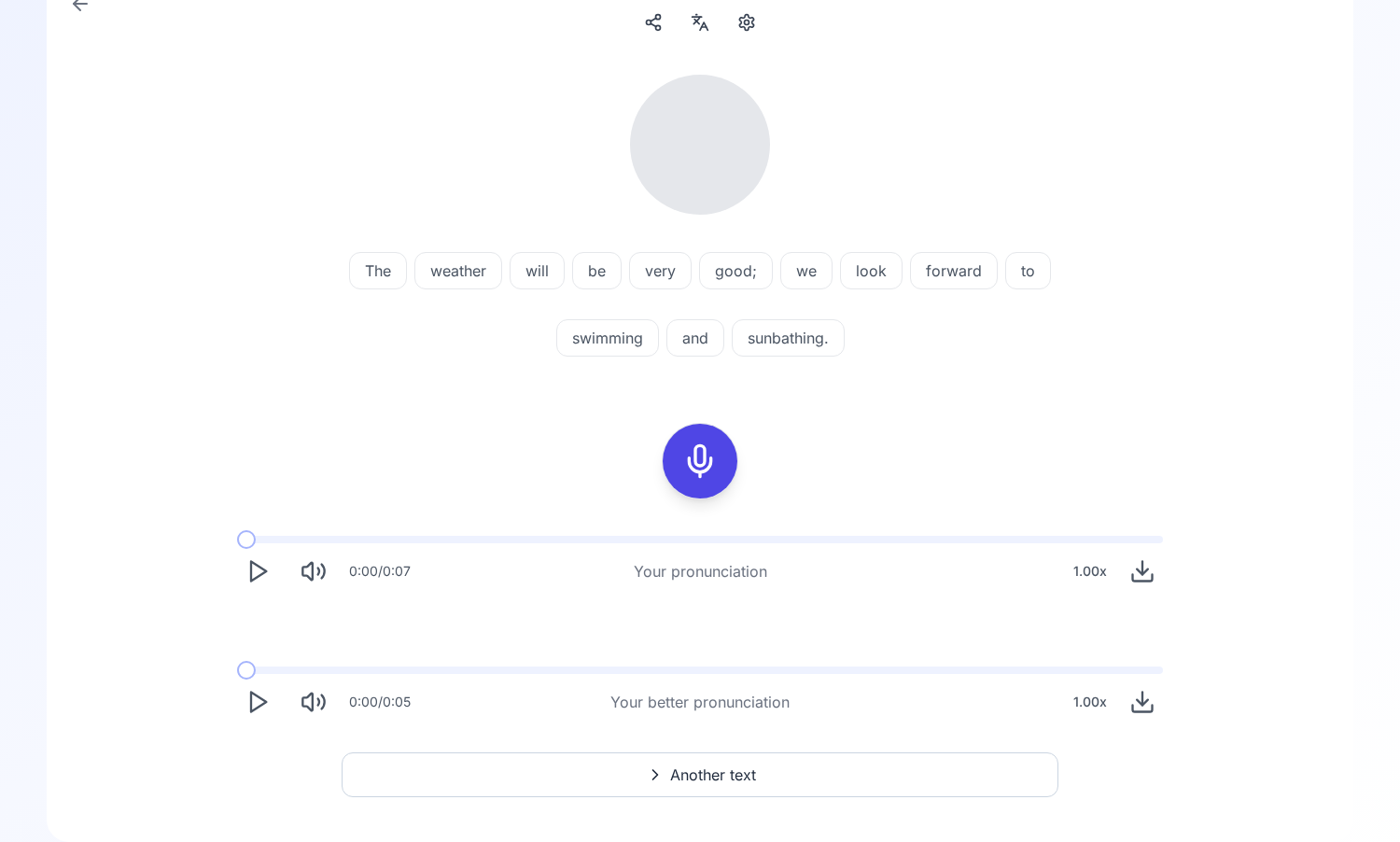
scroll to position [179, 0]
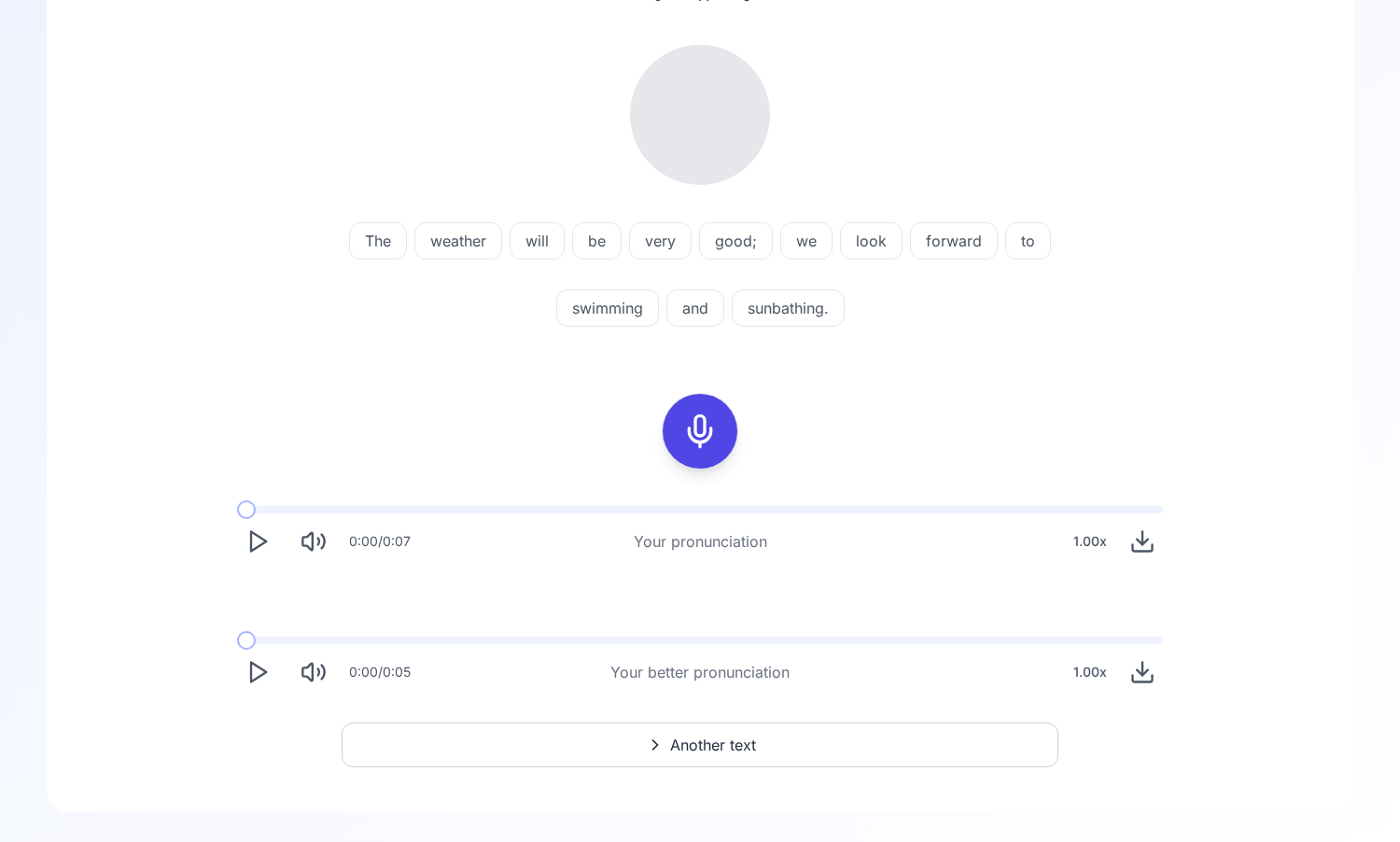
click at [252, 536] on polygon "Play" at bounding box center [258, 542] width 15 height 19
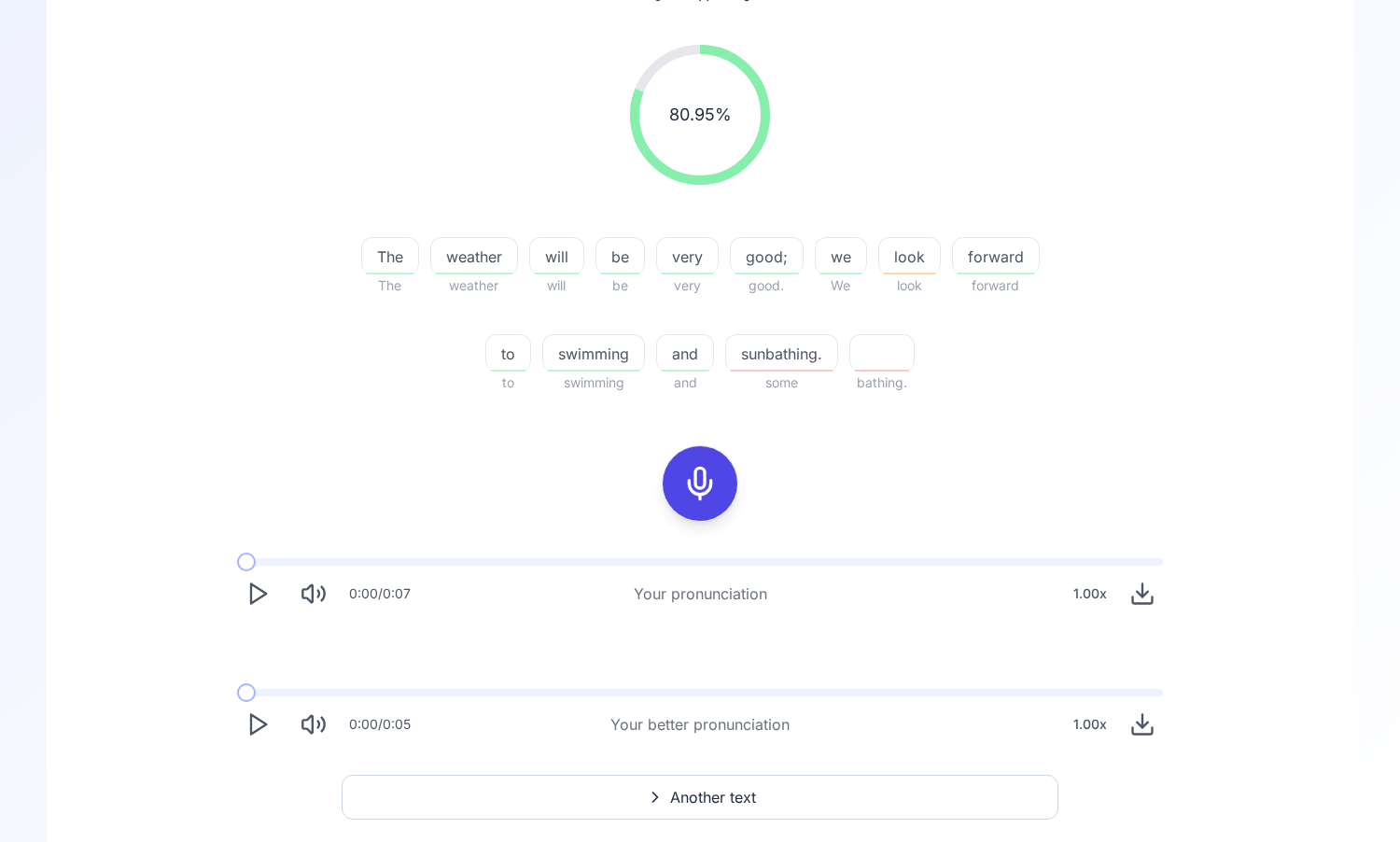
scroll to position [208, 0]
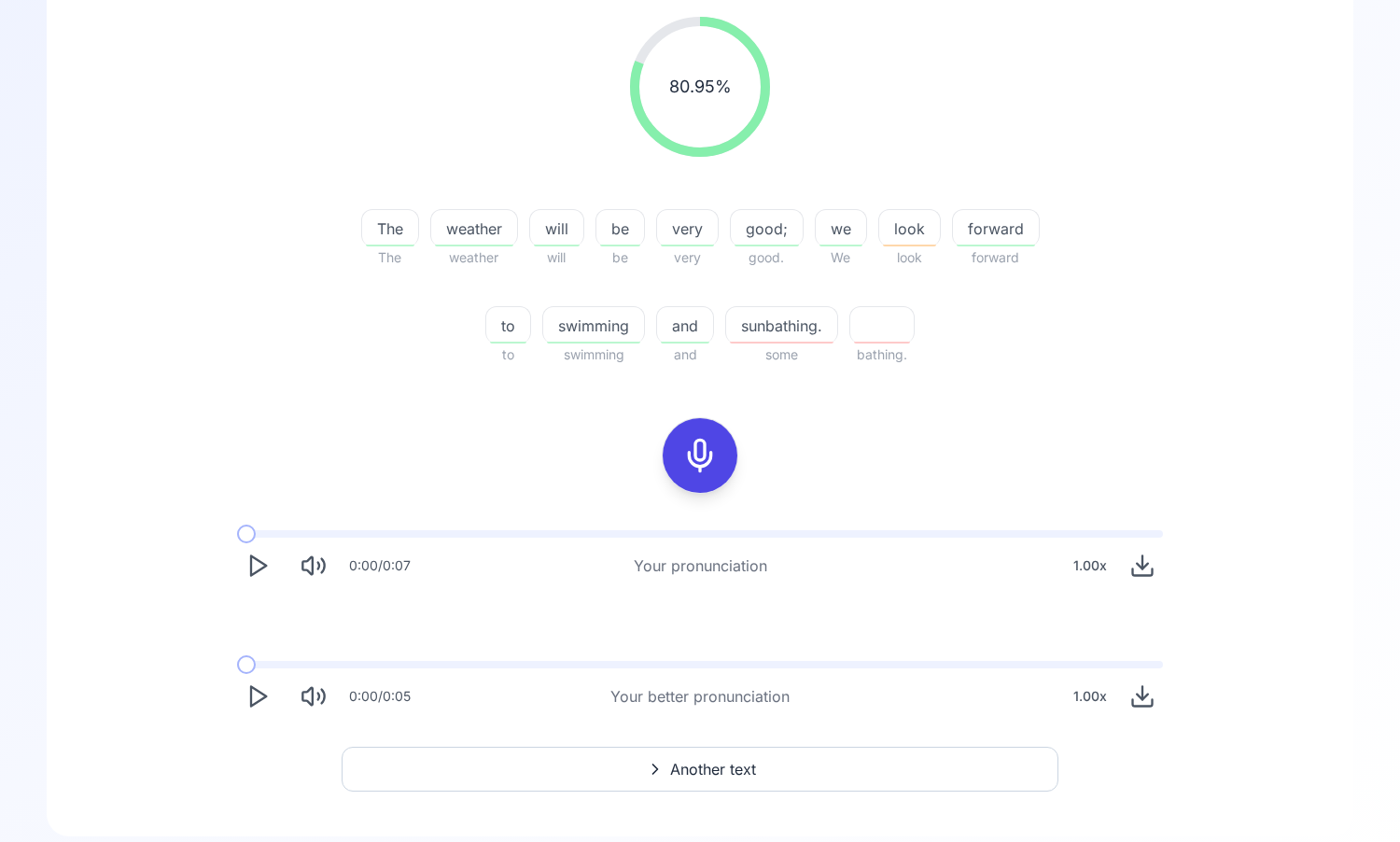
click at [263, 696] on polygon "Play" at bounding box center [258, 697] width 15 height 19
click at [263, 696] on rect "Pause" at bounding box center [261, 697] width 5 height 18
click at [263, 699] on icon "Play" at bounding box center [257, 696] width 26 height 26
click at [263, 694] on polygon "Play" at bounding box center [258, 697] width 15 height 19
click at [1139, 692] on icon "Download audio" at bounding box center [1143, 696] width 26 height 26
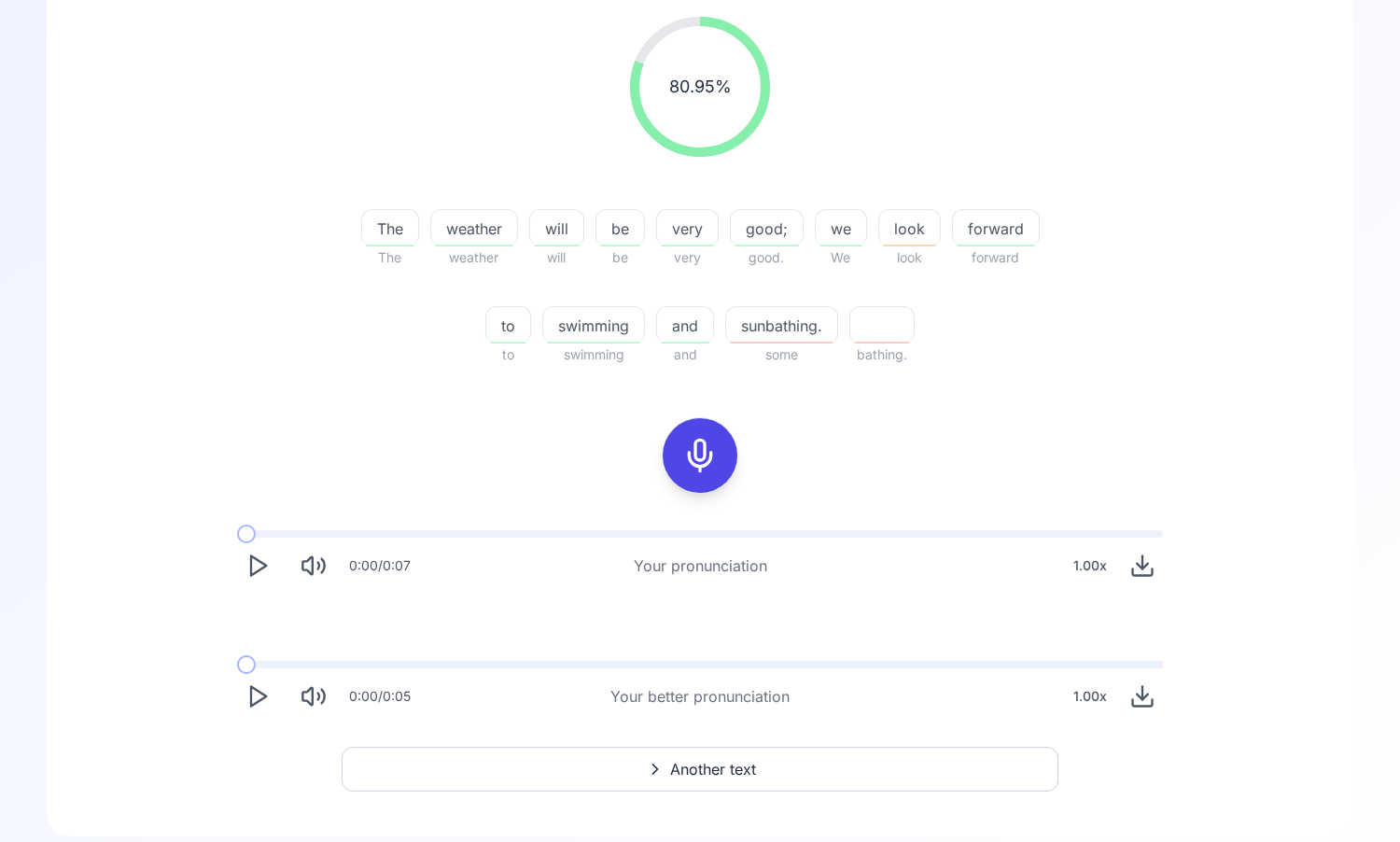
click at [255, 473] on div "80.95 % 80.95 % The The weather weather will will be be very very good; good. w…" at bounding box center [700, 366] width 1218 height 730
click at [253, 688] on polygon "Play" at bounding box center [258, 697] width 15 height 19
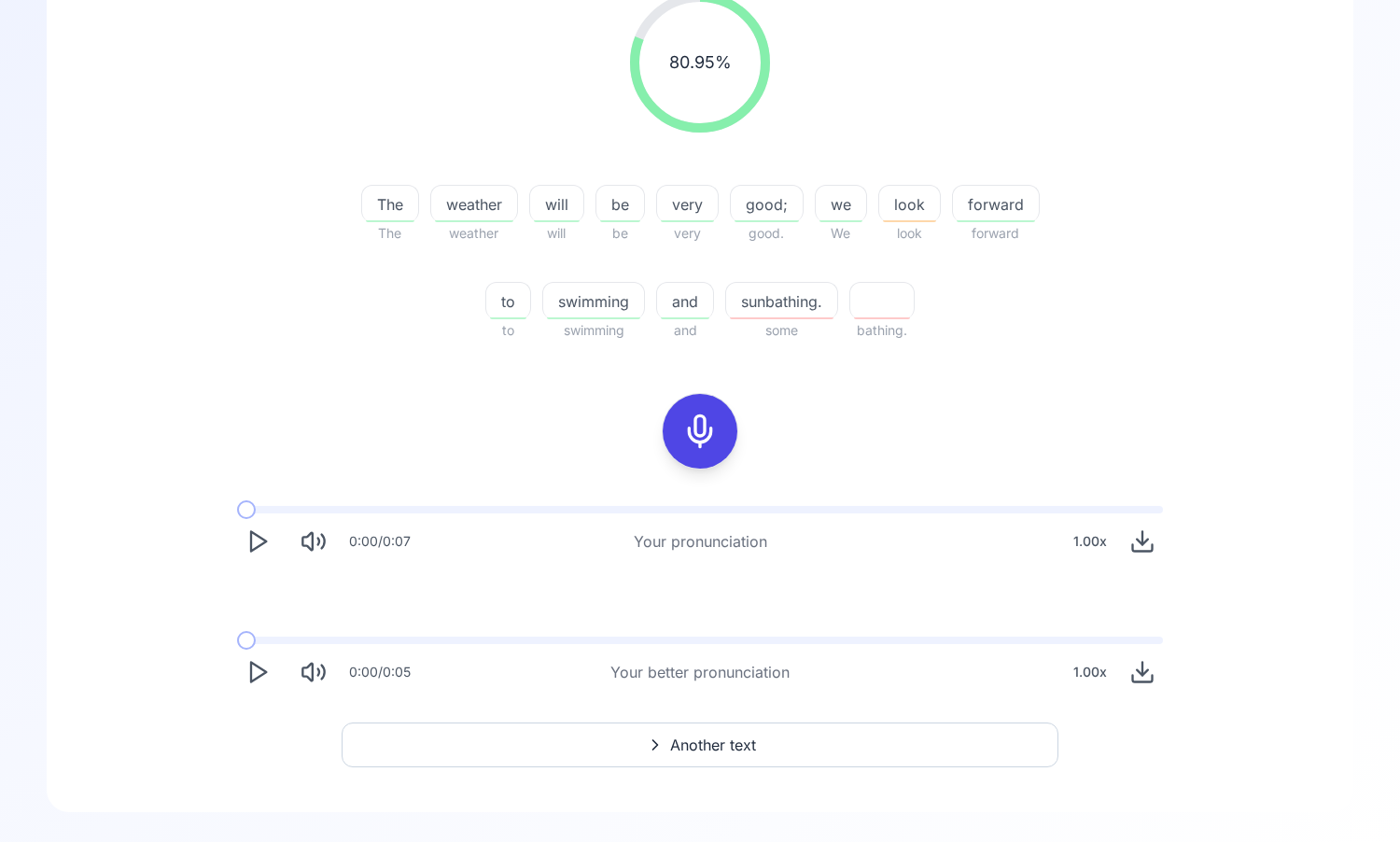
click at [690, 746] on span "Another text" at bounding box center [714, 745] width 86 height 22
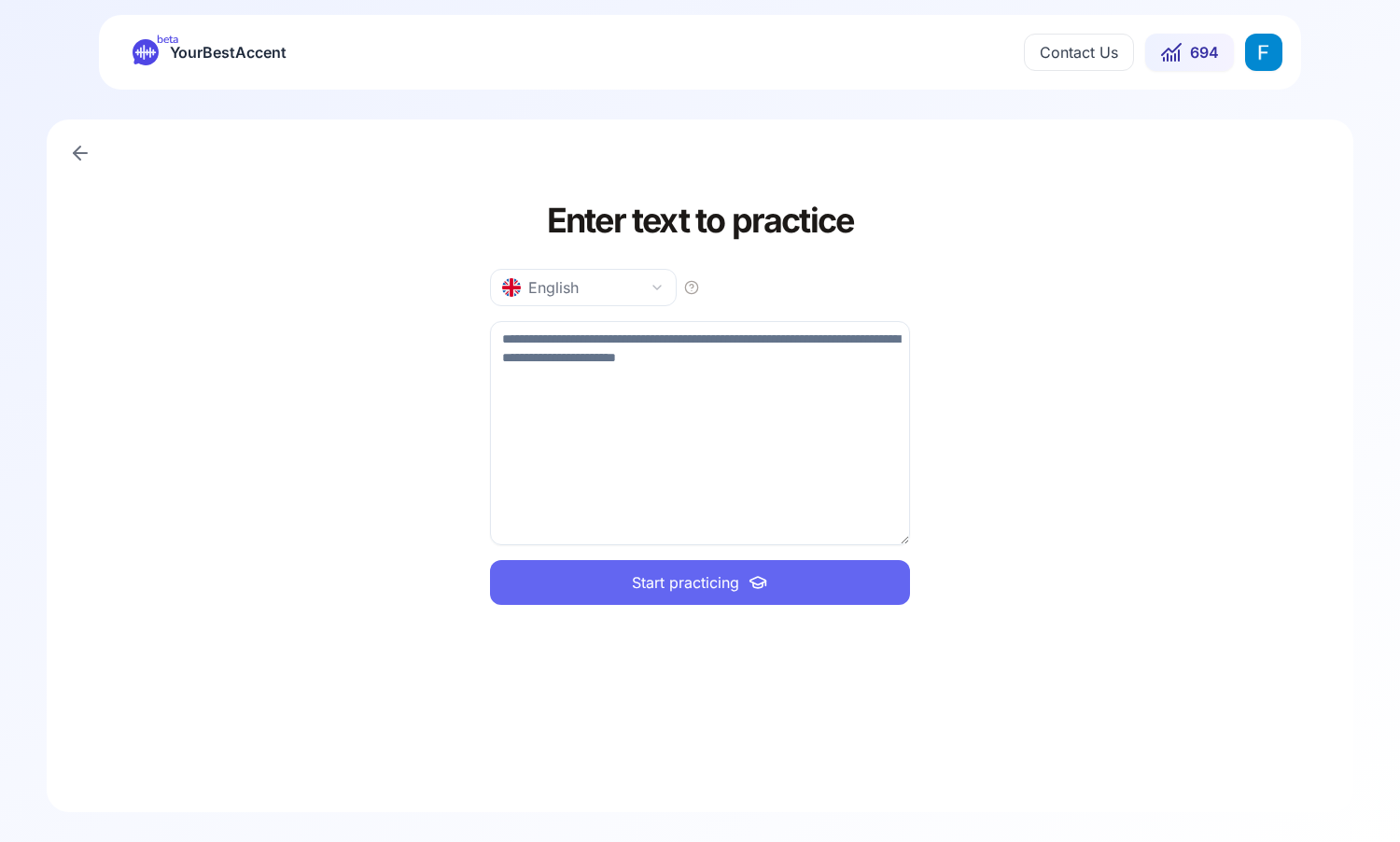
click at [718, 393] on textarea at bounding box center [700, 433] width 420 height 224
type textarea "**********"
click at [758, 576] on icon at bounding box center [758, 582] width 22 height 19
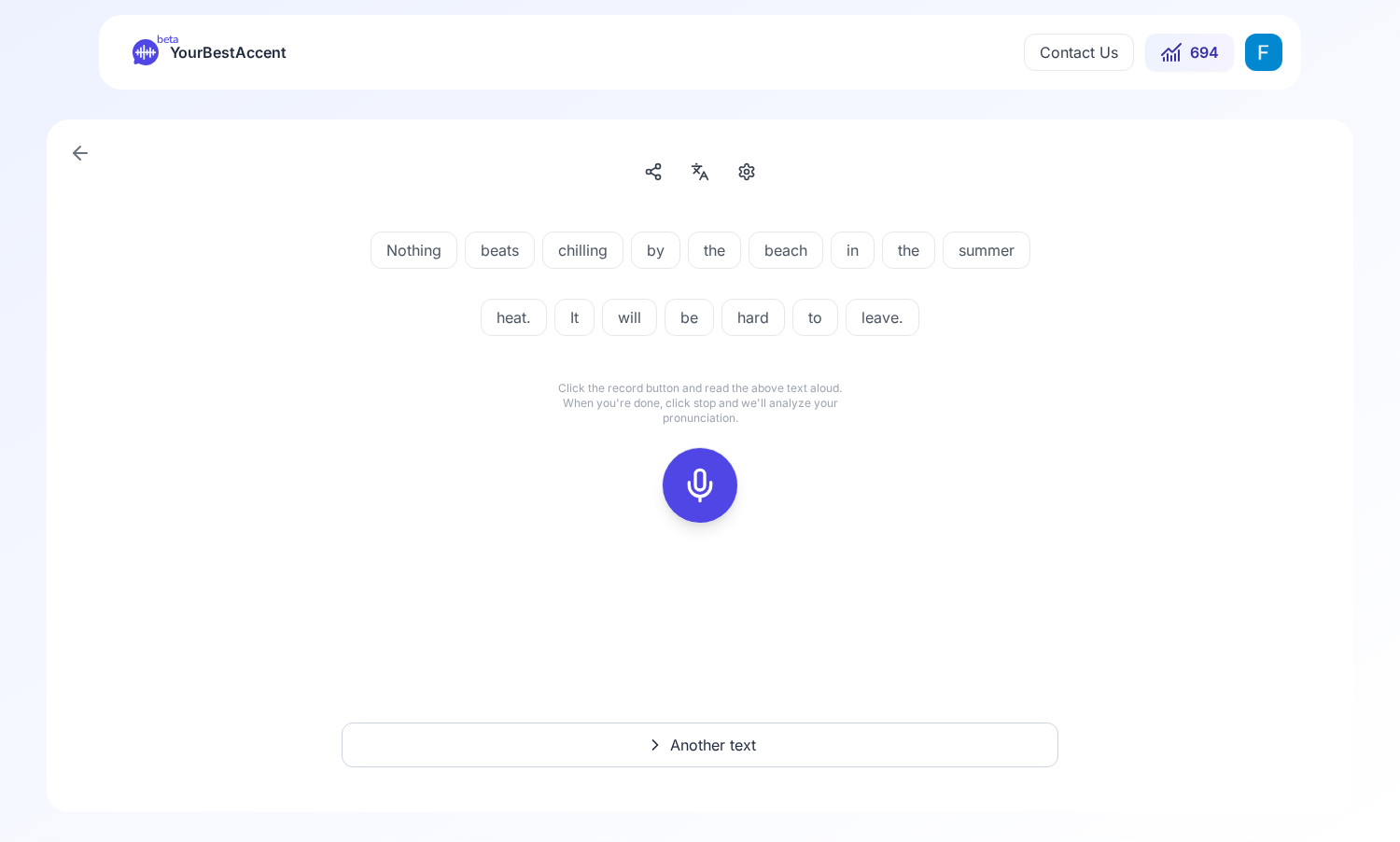
click at [681, 473] on div at bounding box center [700, 485] width 45 height 75
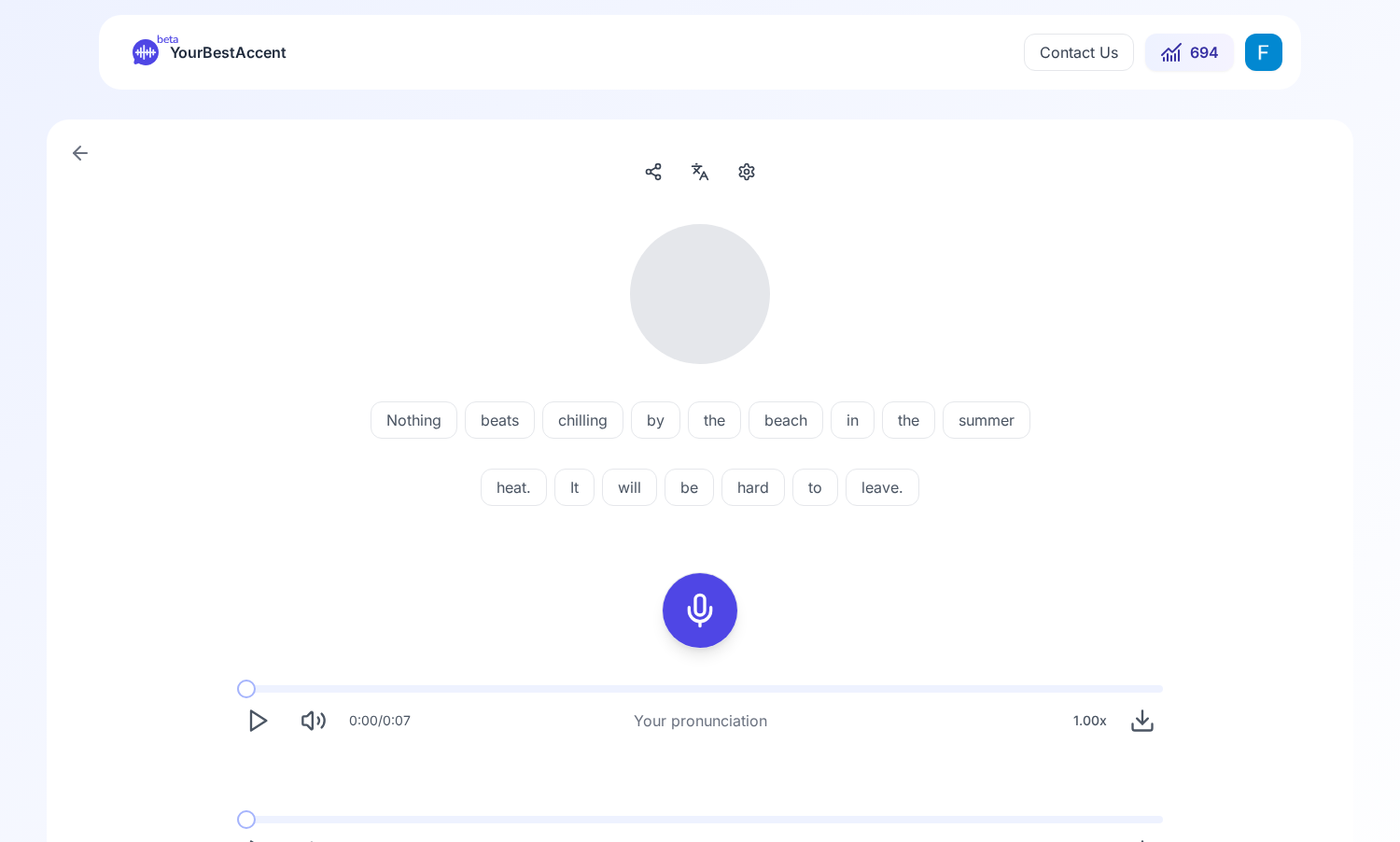
click at [253, 723] on icon "Play" at bounding box center [257, 720] width 26 height 26
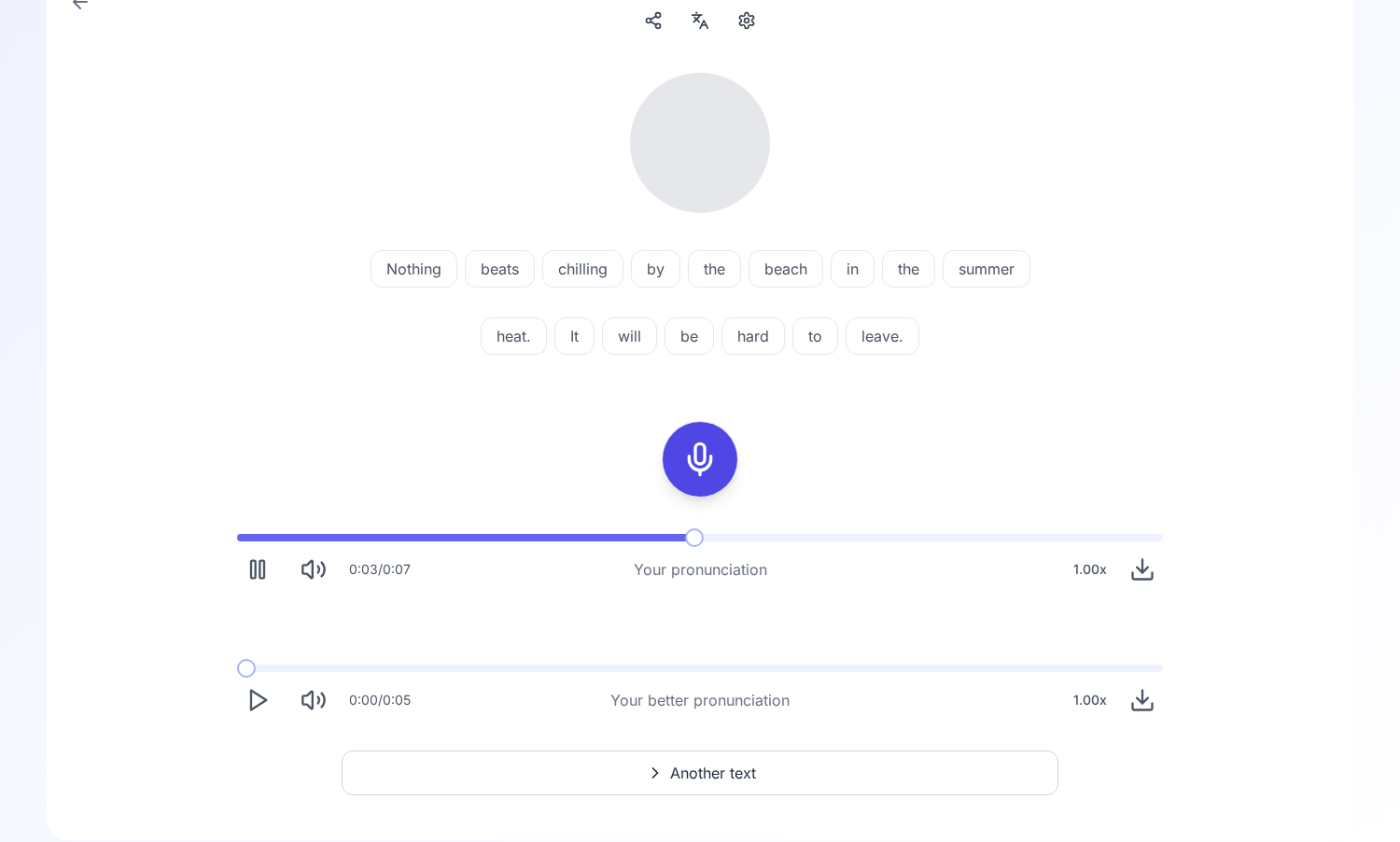
scroll to position [152, 0]
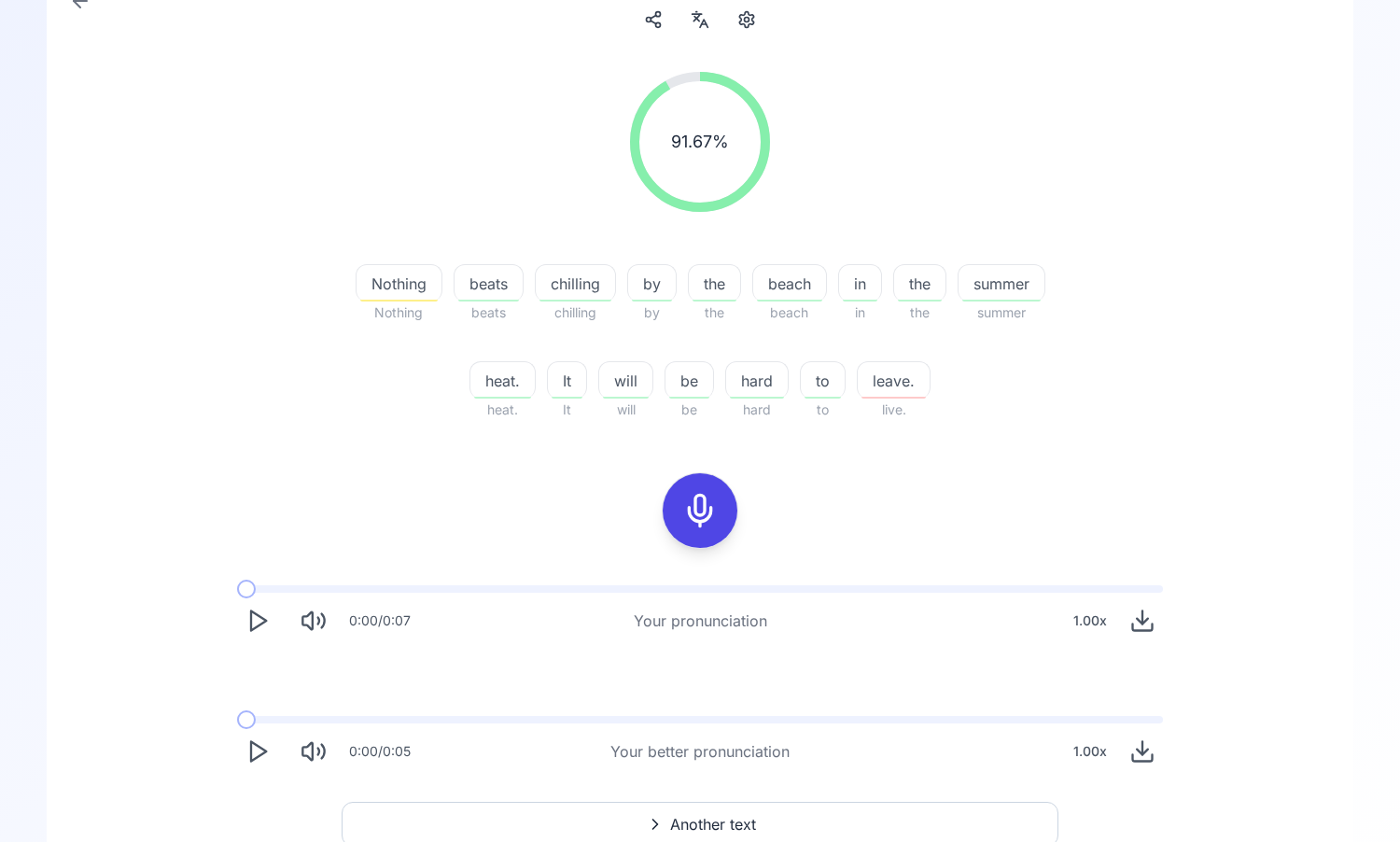
click at [259, 757] on icon "Play" at bounding box center [257, 750] width 26 height 26
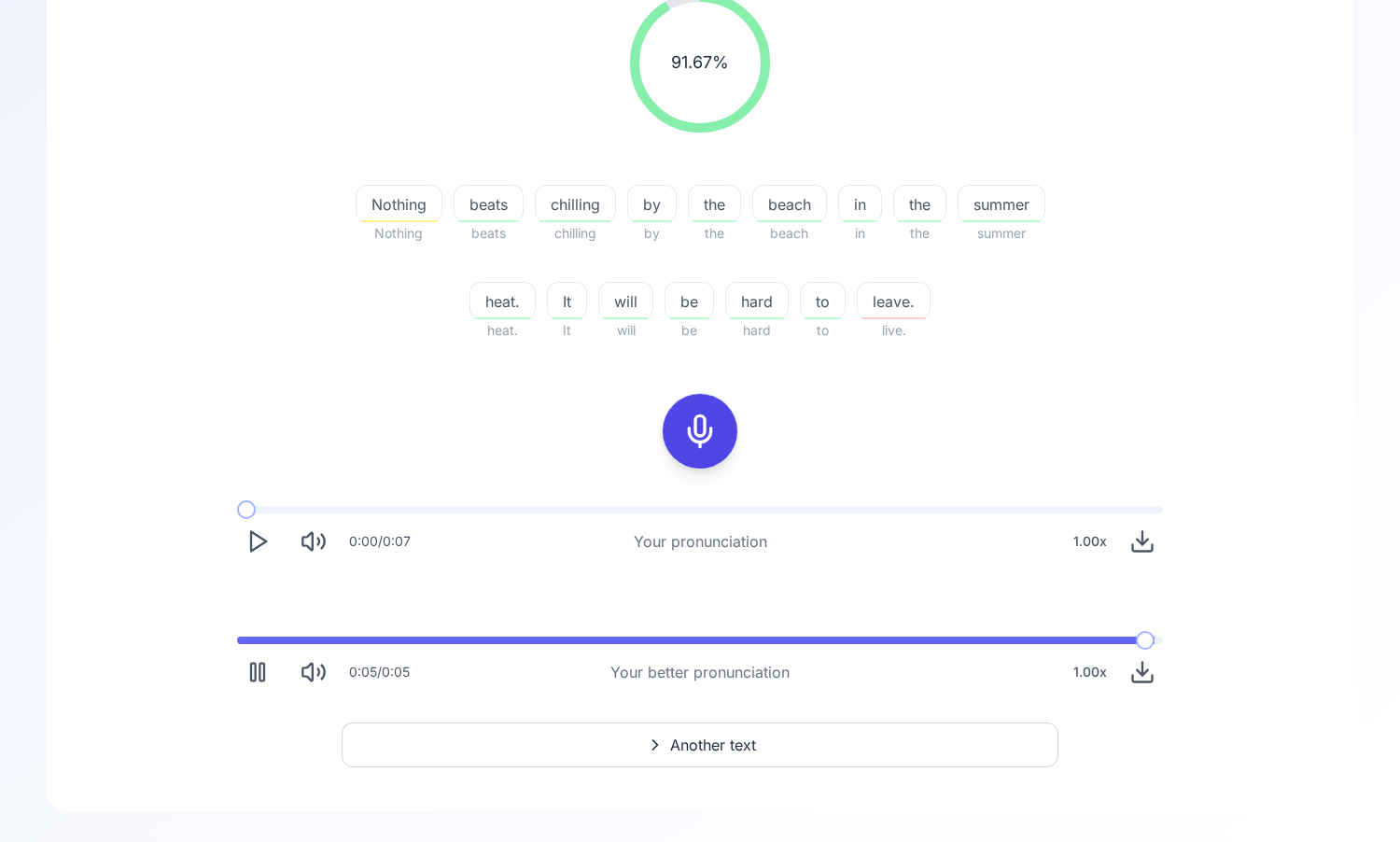
click at [1145, 669] on icon "Download audio" at bounding box center [1143, 671] width 26 height 26
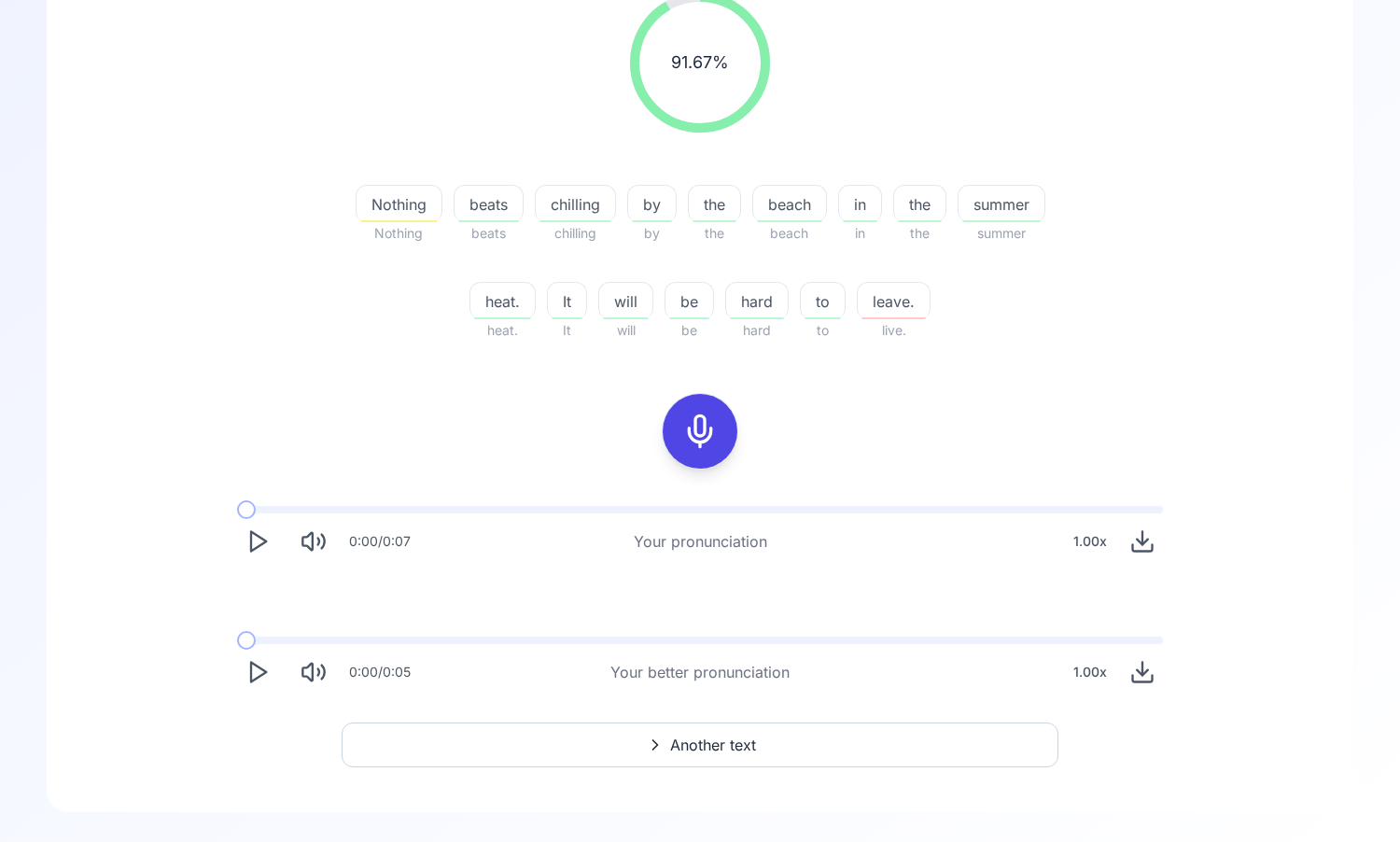
click at [265, 670] on polygon "Play" at bounding box center [258, 672] width 15 height 19
click at [722, 758] on button "Another text" at bounding box center [699, 745] width 717 height 45
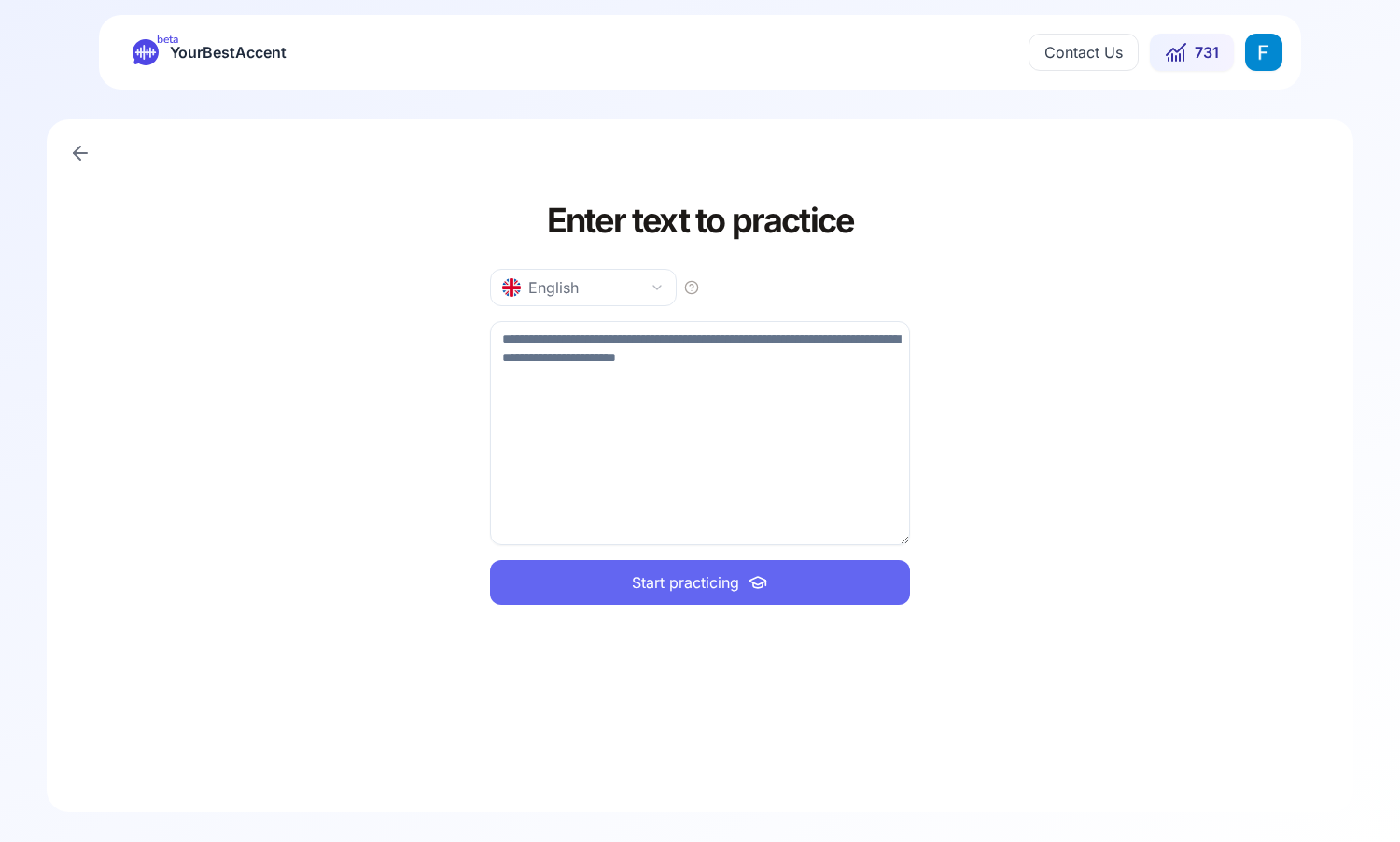
click at [705, 456] on textarea at bounding box center [700, 433] width 420 height 224
type textarea "**********"
click at [780, 587] on button "Start practicing" at bounding box center [700, 583] width 420 height 45
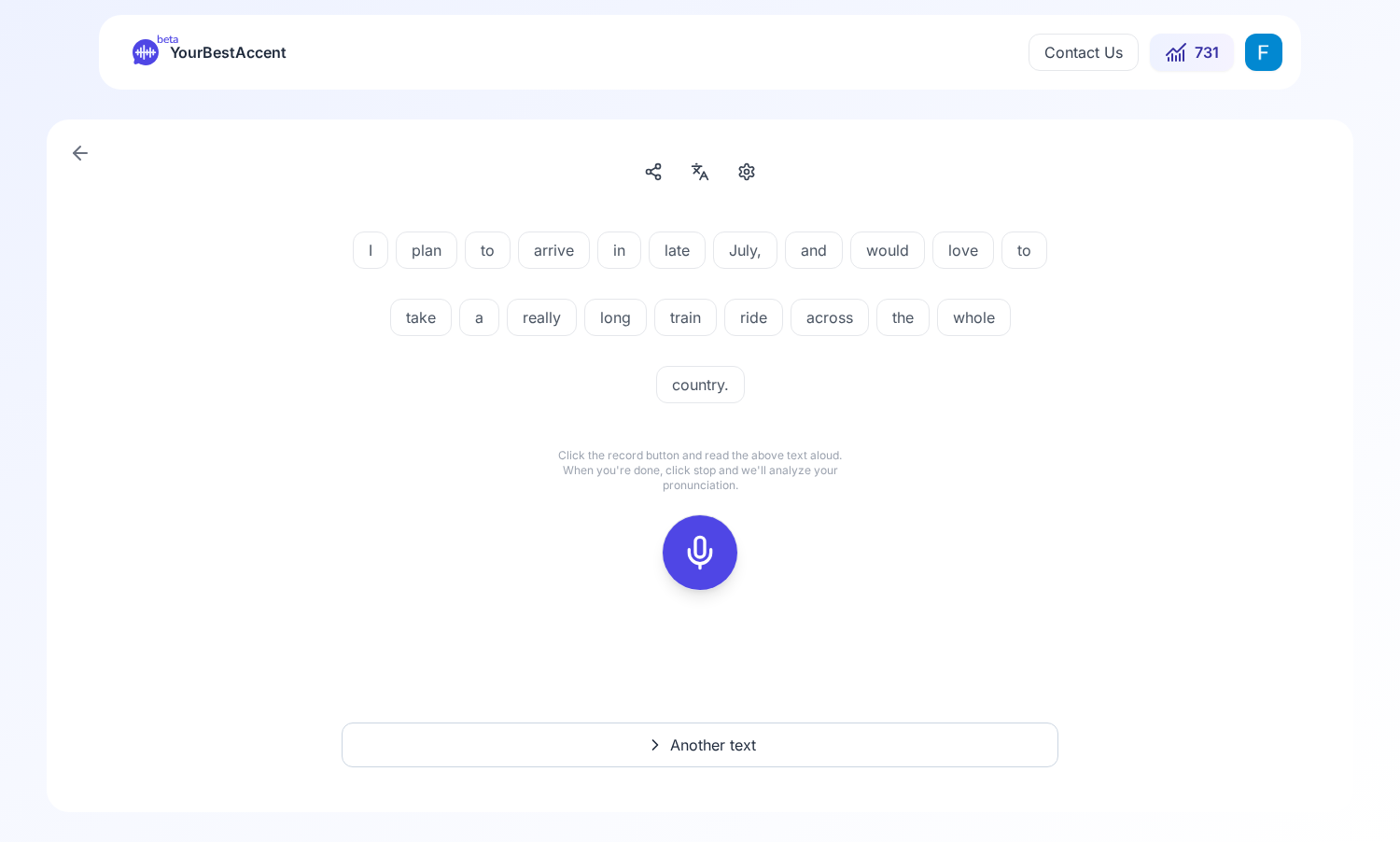
click at [707, 560] on icon at bounding box center [700, 553] width 37 height 37
click at [712, 550] on icon at bounding box center [700, 553] width 37 height 37
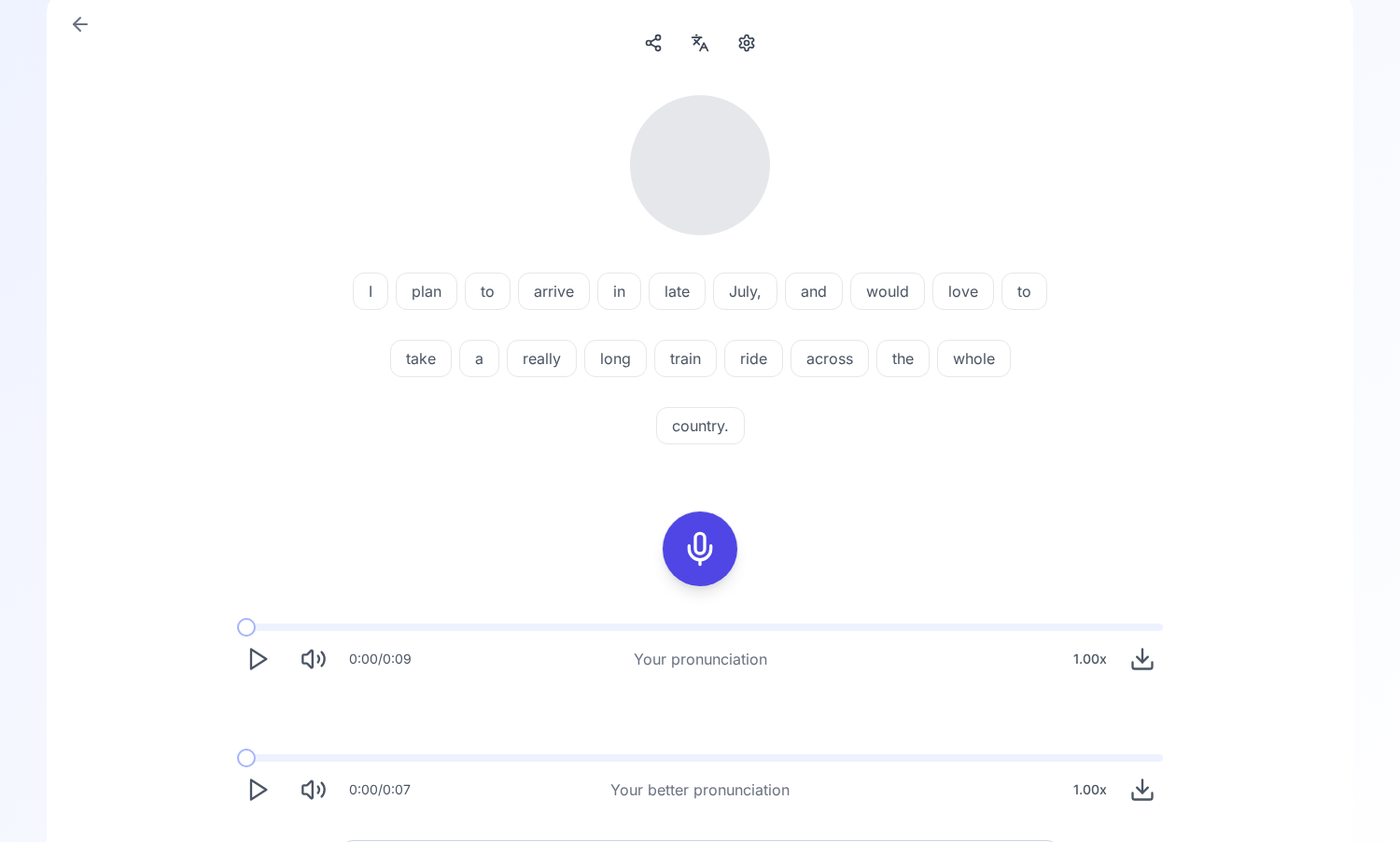
scroll to position [127, 0]
click at [252, 664] on polygon "Play" at bounding box center [258, 661] width 15 height 19
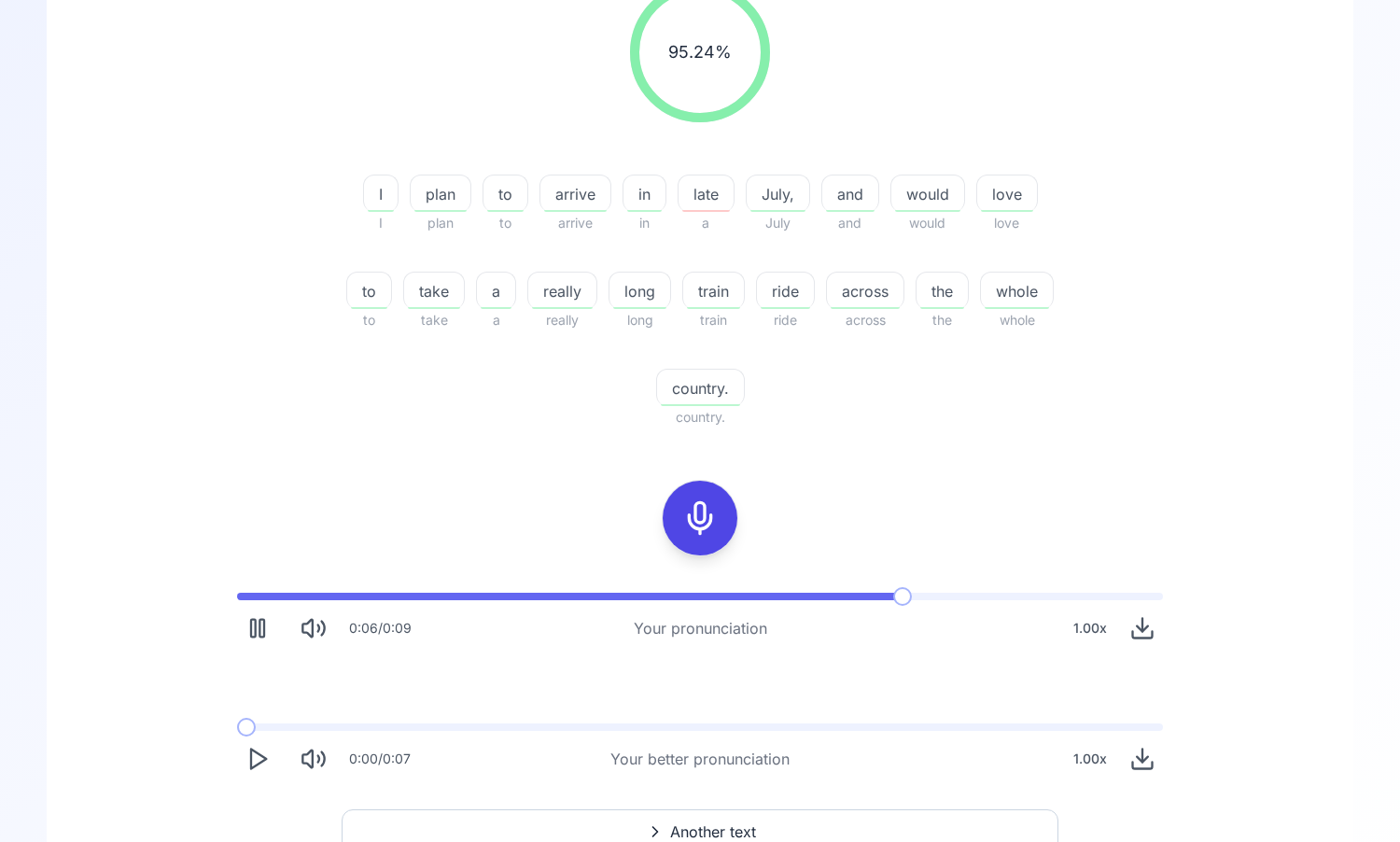
scroll to position [252, 0]
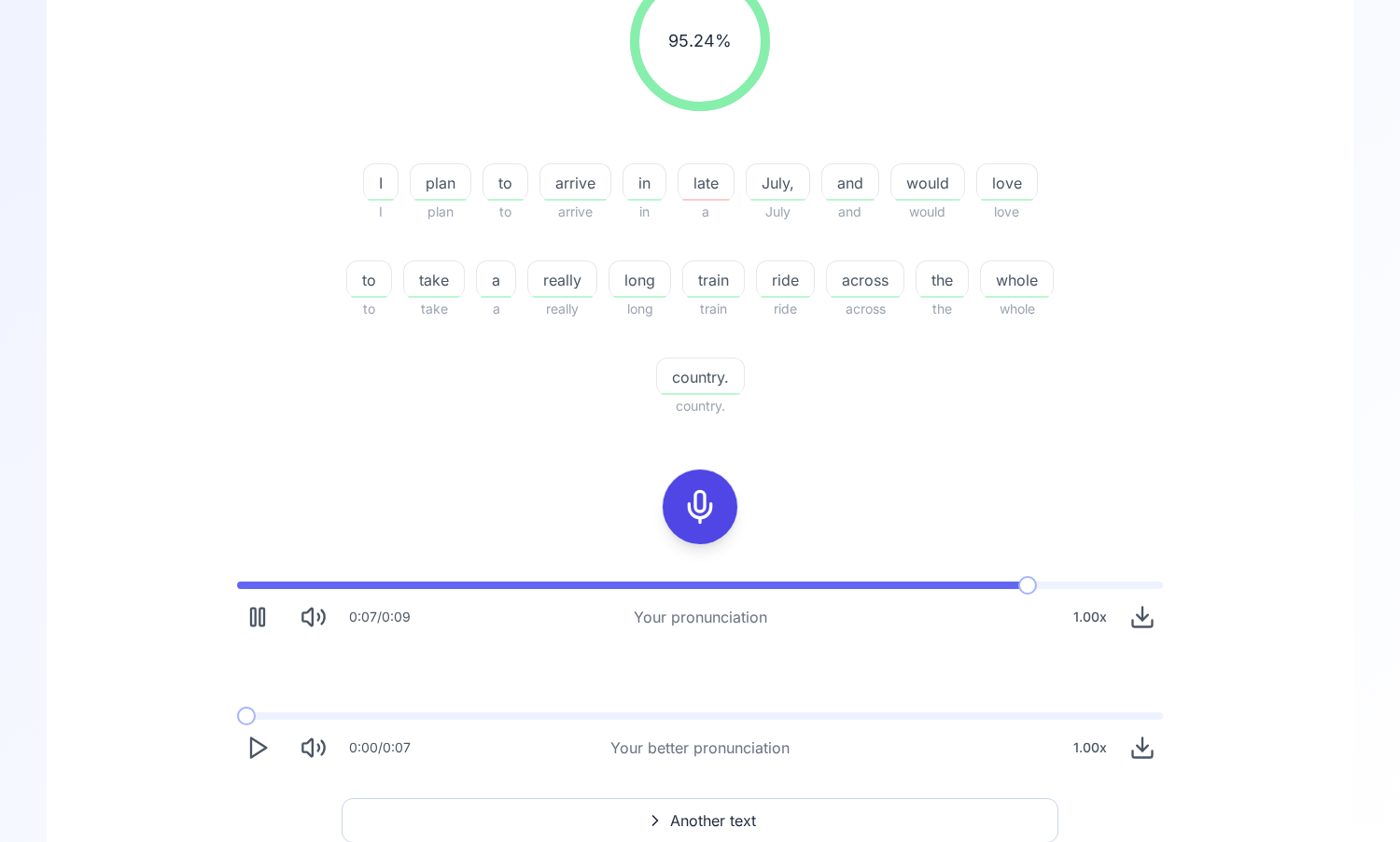
click at [260, 751] on polygon "Play" at bounding box center [258, 747] width 15 height 19
click at [237, 714] on span at bounding box center [237, 716] width 0 height 8
click at [253, 741] on icon "Play" at bounding box center [257, 747] width 26 height 26
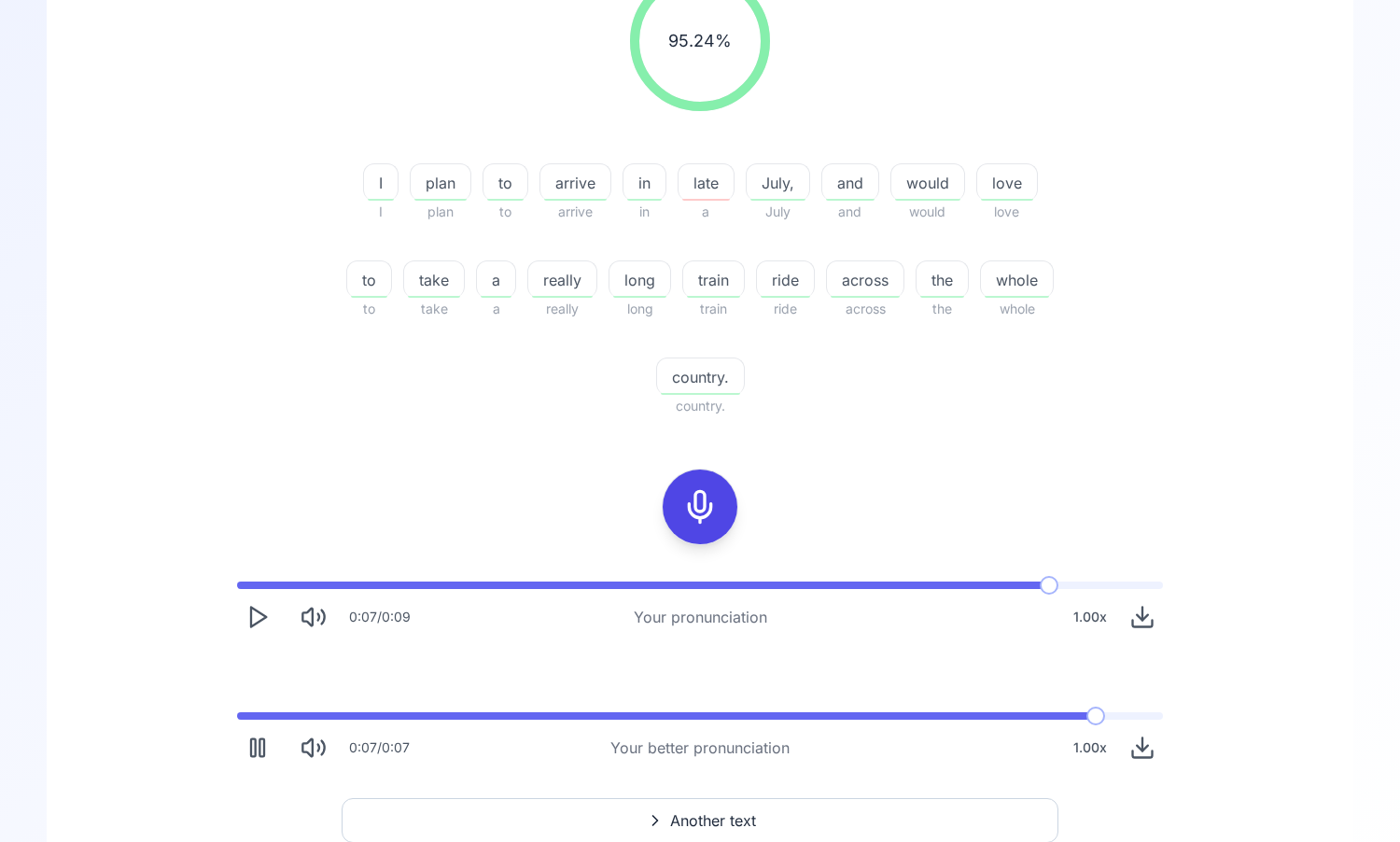
scroll to position [328, 0]
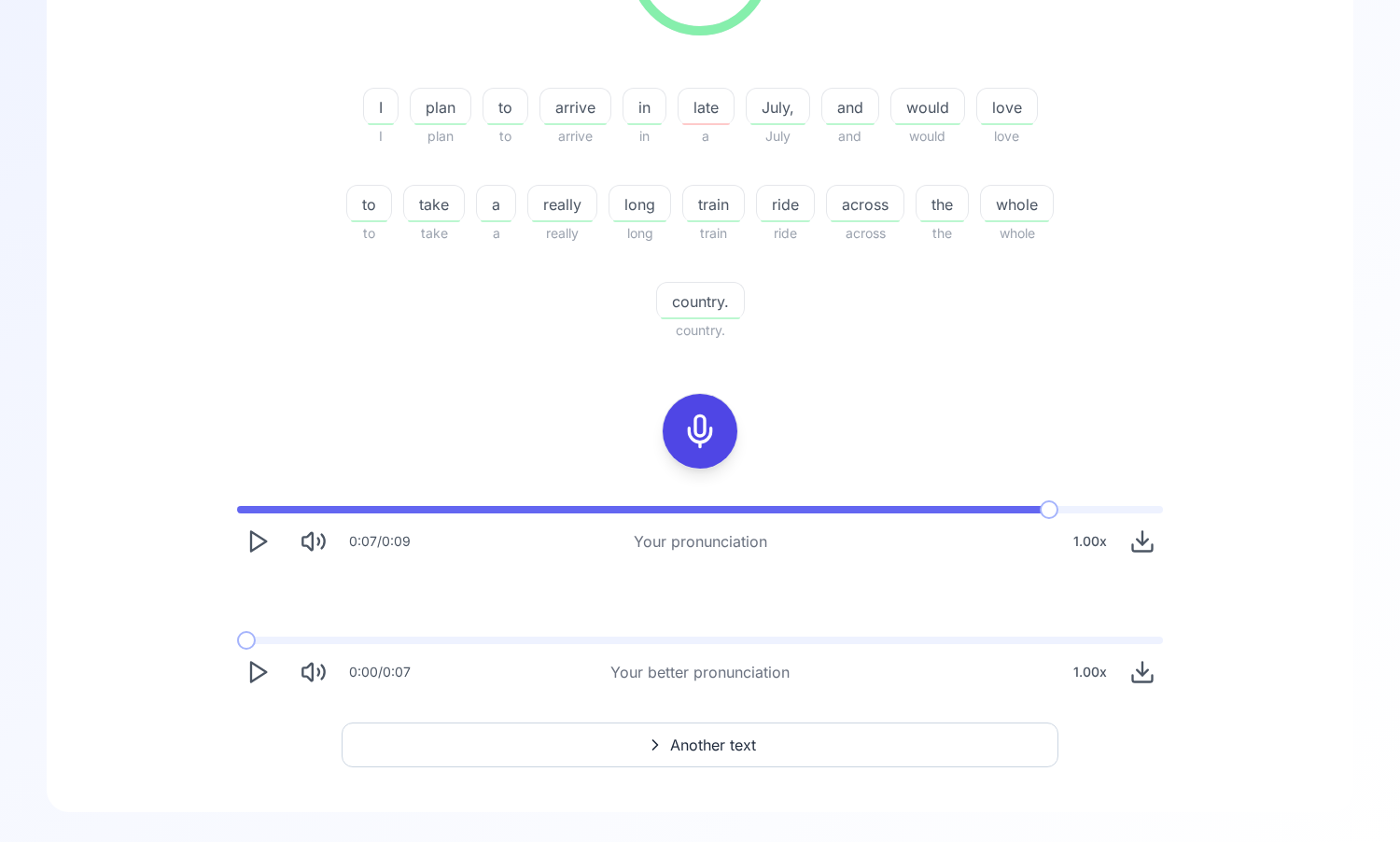
click at [261, 665] on icon "Play" at bounding box center [257, 671] width 26 height 26
click at [1145, 666] on icon "Download audio" at bounding box center [1143, 671] width 26 height 26
click at [925, 377] on div "95.24 % 95.24 % I I plan plan to to arrive arrive in in late a July, July and a…" at bounding box center [700, 293] width 1218 height 826
click at [697, 736] on span "Another text" at bounding box center [714, 745] width 86 height 22
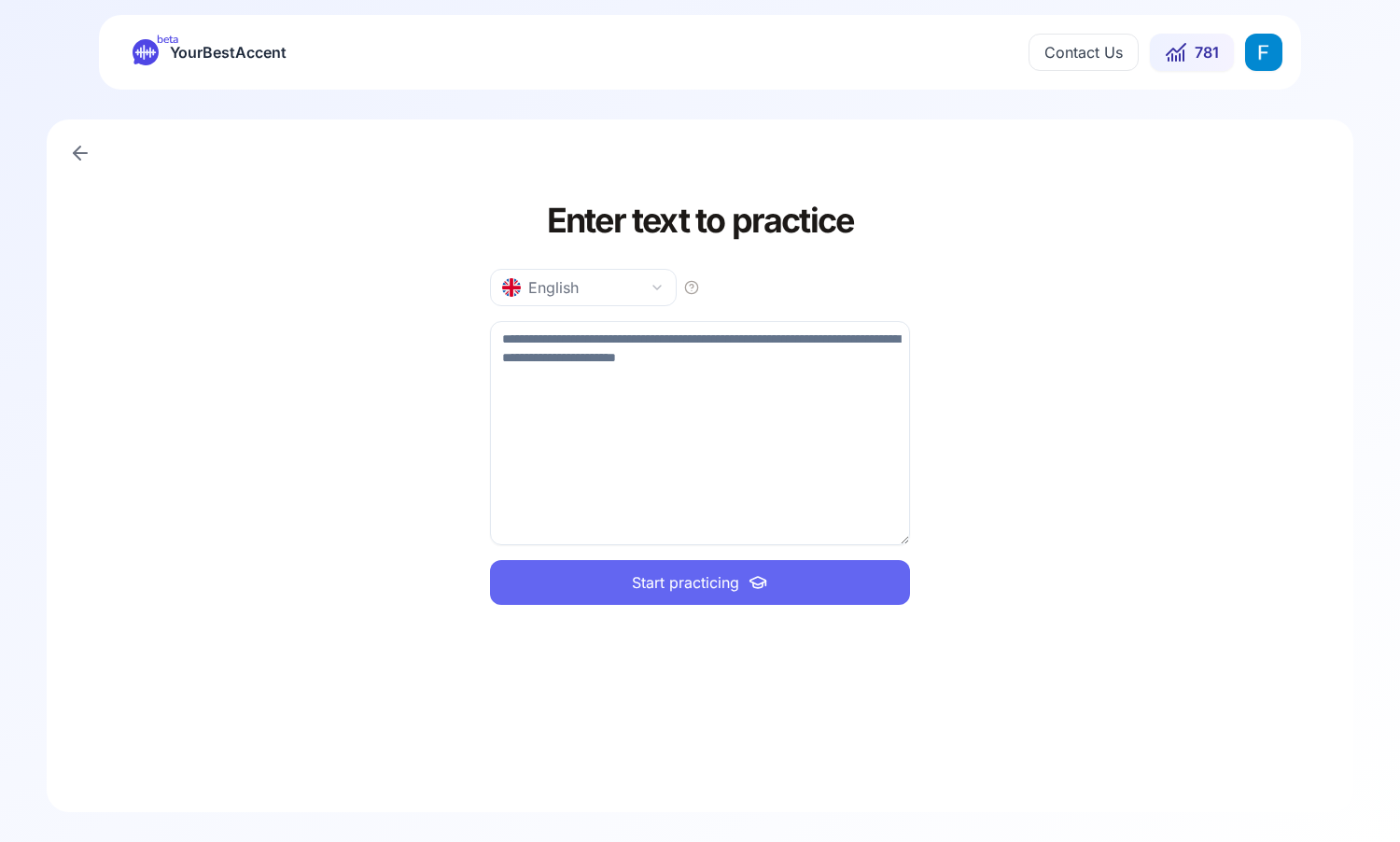
click at [630, 387] on textarea at bounding box center [700, 433] width 420 height 224
type textarea "**********"
click at [707, 593] on button "Start practicing" at bounding box center [700, 583] width 420 height 45
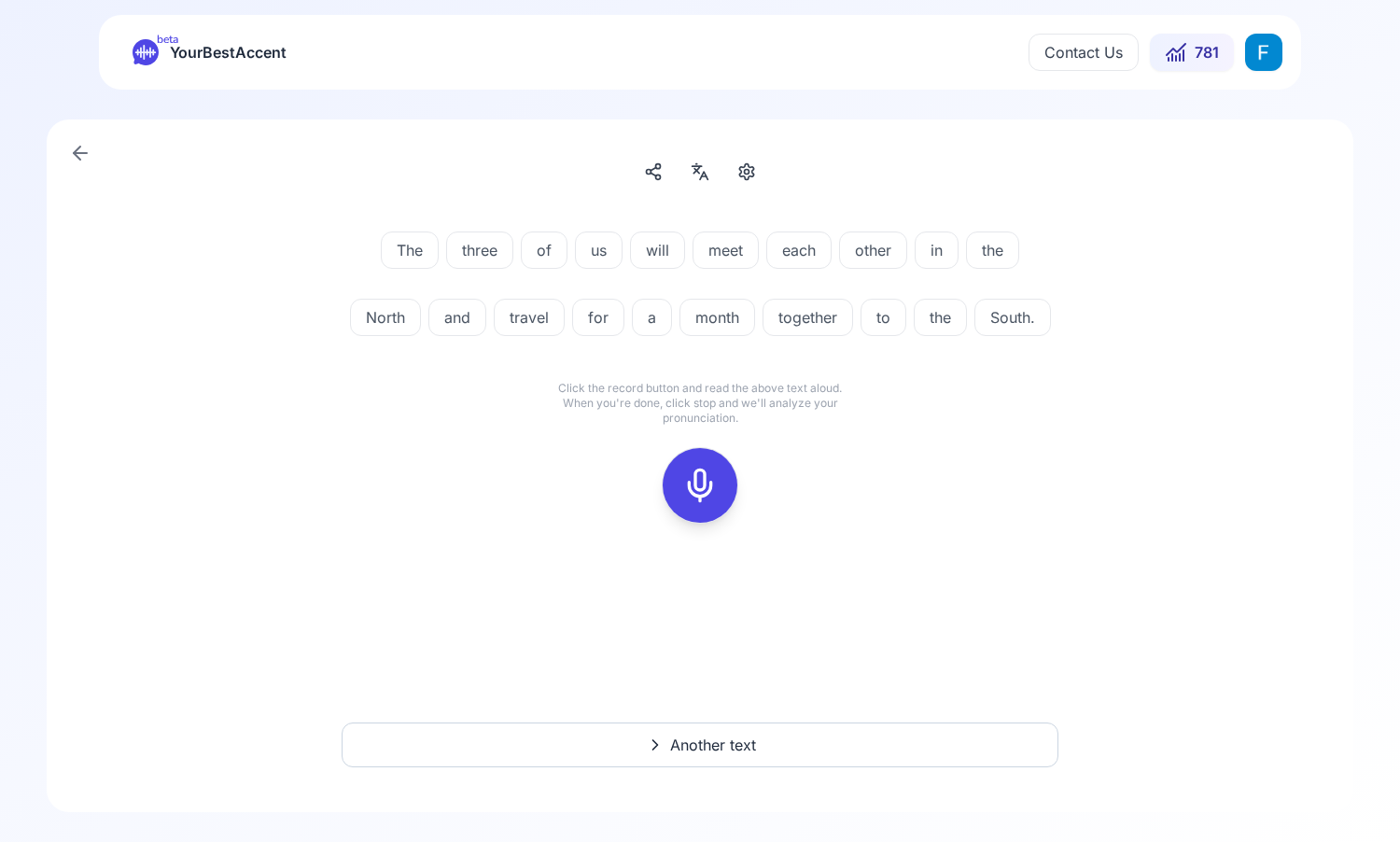
click at [716, 504] on icon at bounding box center [700, 485] width 37 height 37
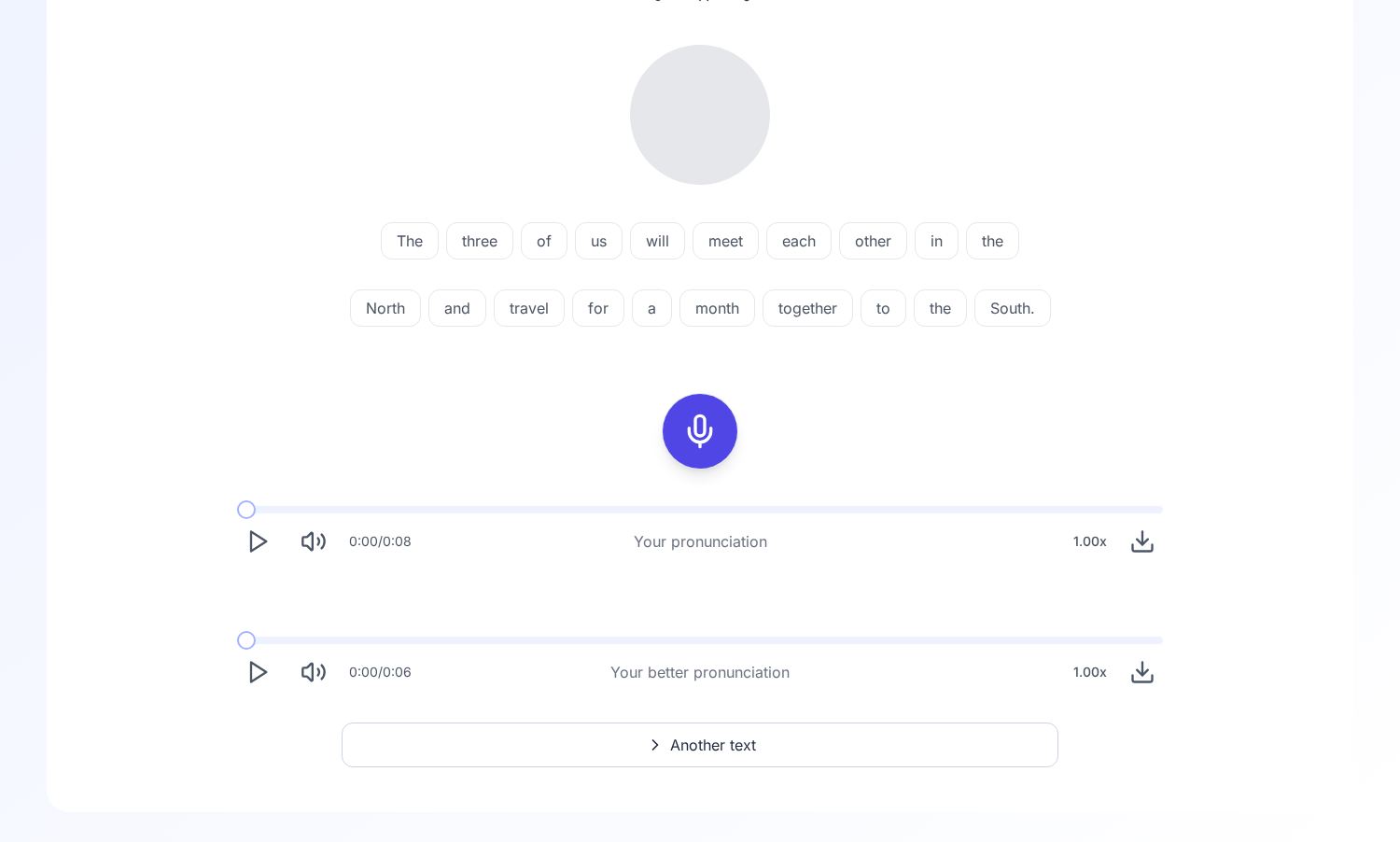
scroll to position [229, 0]
click at [265, 555] on icon "Play" at bounding box center [257, 541] width 26 height 26
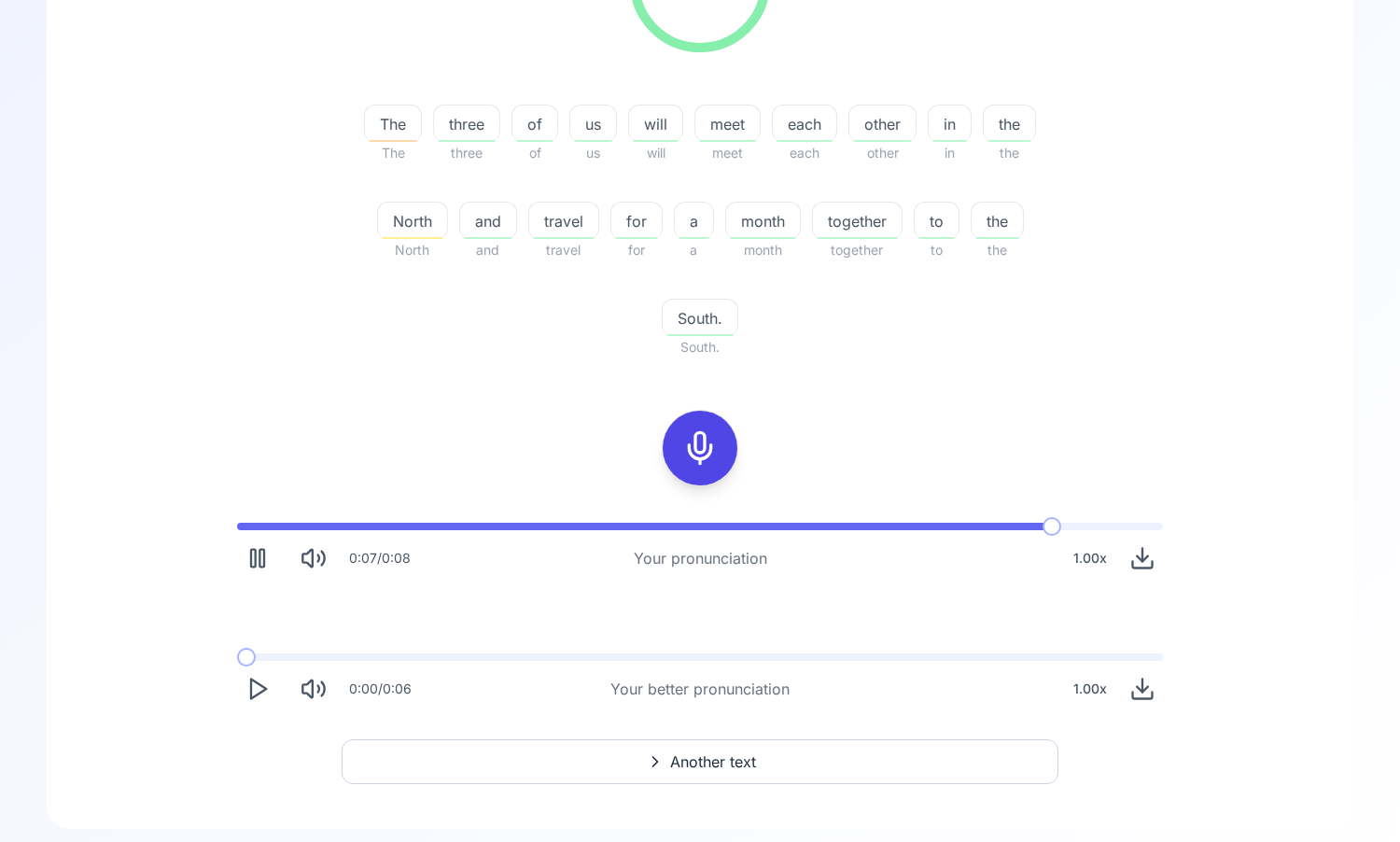
scroll to position [328, 0]
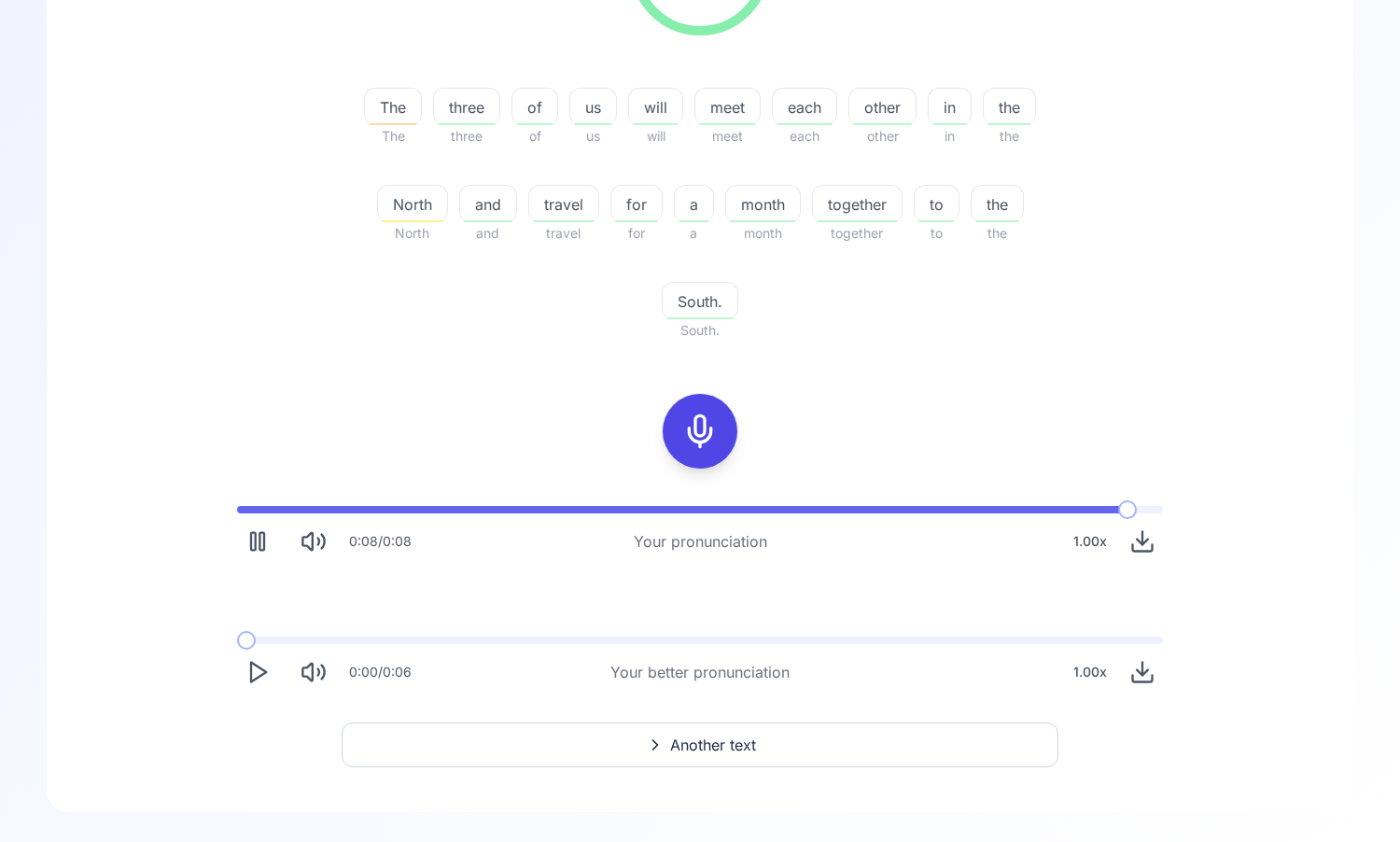
click at [242, 668] on button "Play" at bounding box center [257, 671] width 41 height 41
click at [263, 664] on rect "Pause" at bounding box center [261, 672] width 5 height 18
click at [263, 629] on div "0:02 / 0:06 Your better pronunciation 1.00 x" at bounding box center [700, 665] width 956 height 86
click at [237, 637] on span at bounding box center [251, 640] width 28 height 8
click at [252, 664] on polygon "Play" at bounding box center [258, 672] width 15 height 19
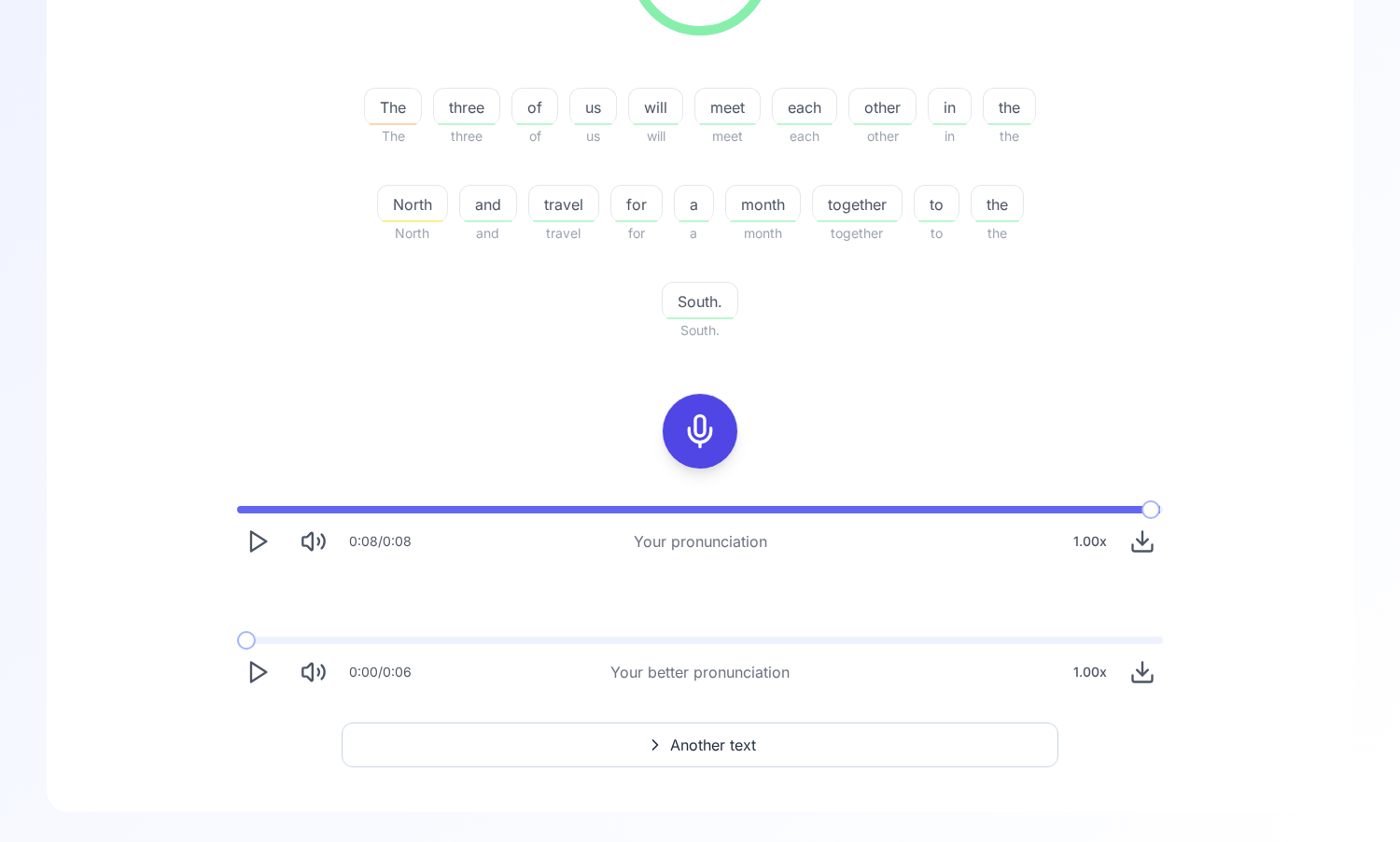
click at [1150, 674] on icon "Download audio" at bounding box center [1143, 671] width 26 height 26
click at [255, 670] on icon "Play" at bounding box center [257, 671] width 26 height 26
click at [1148, 666] on icon "Download audio" at bounding box center [1143, 671] width 26 height 26
click at [690, 739] on span "Another text" at bounding box center [714, 745] width 86 height 22
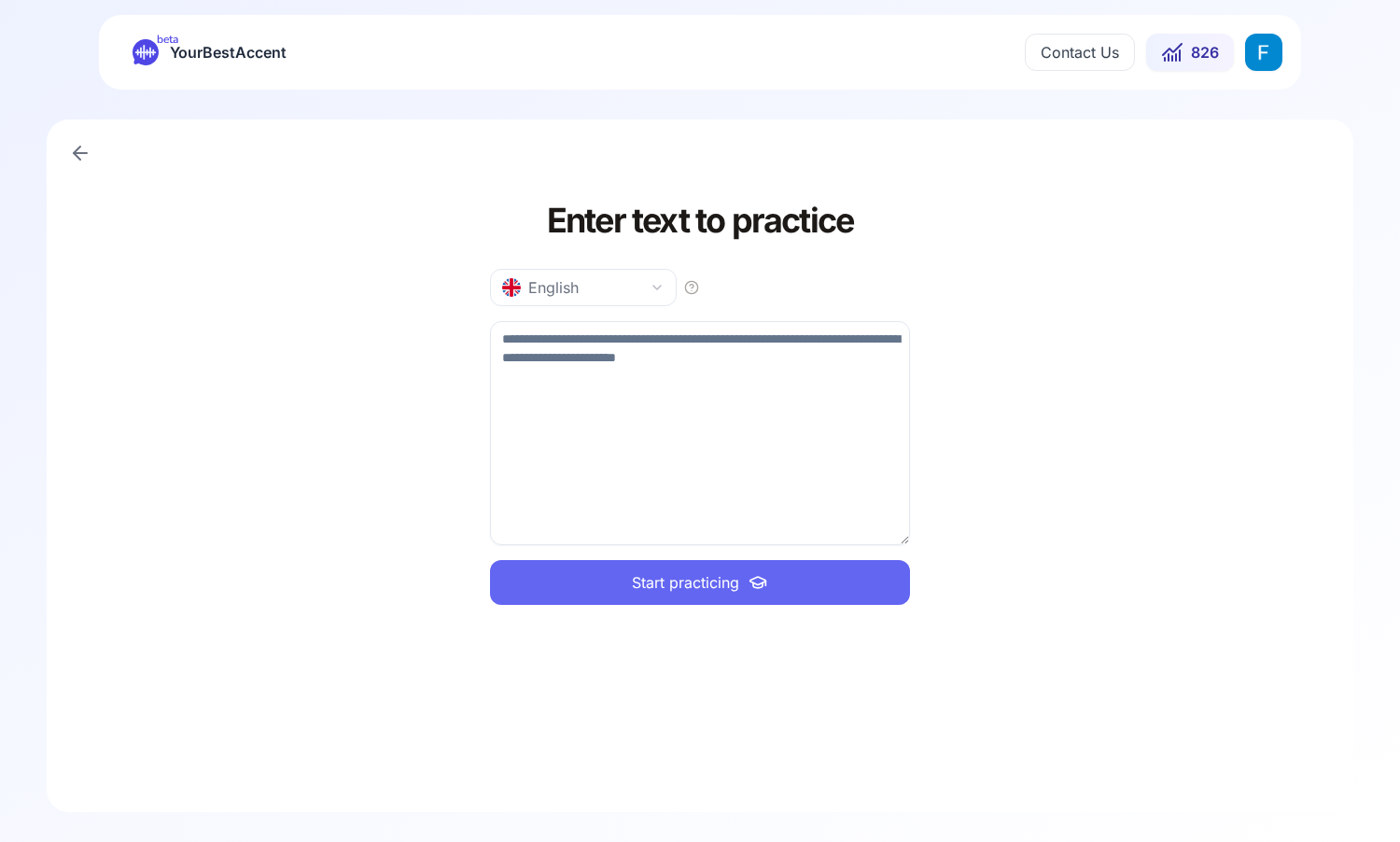
click at [621, 476] on textarea at bounding box center [700, 433] width 420 height 224
type textarea "**********"
click at [681, 583] on span "Start practicing" at bounding box center [685, 582] width 107 height 22
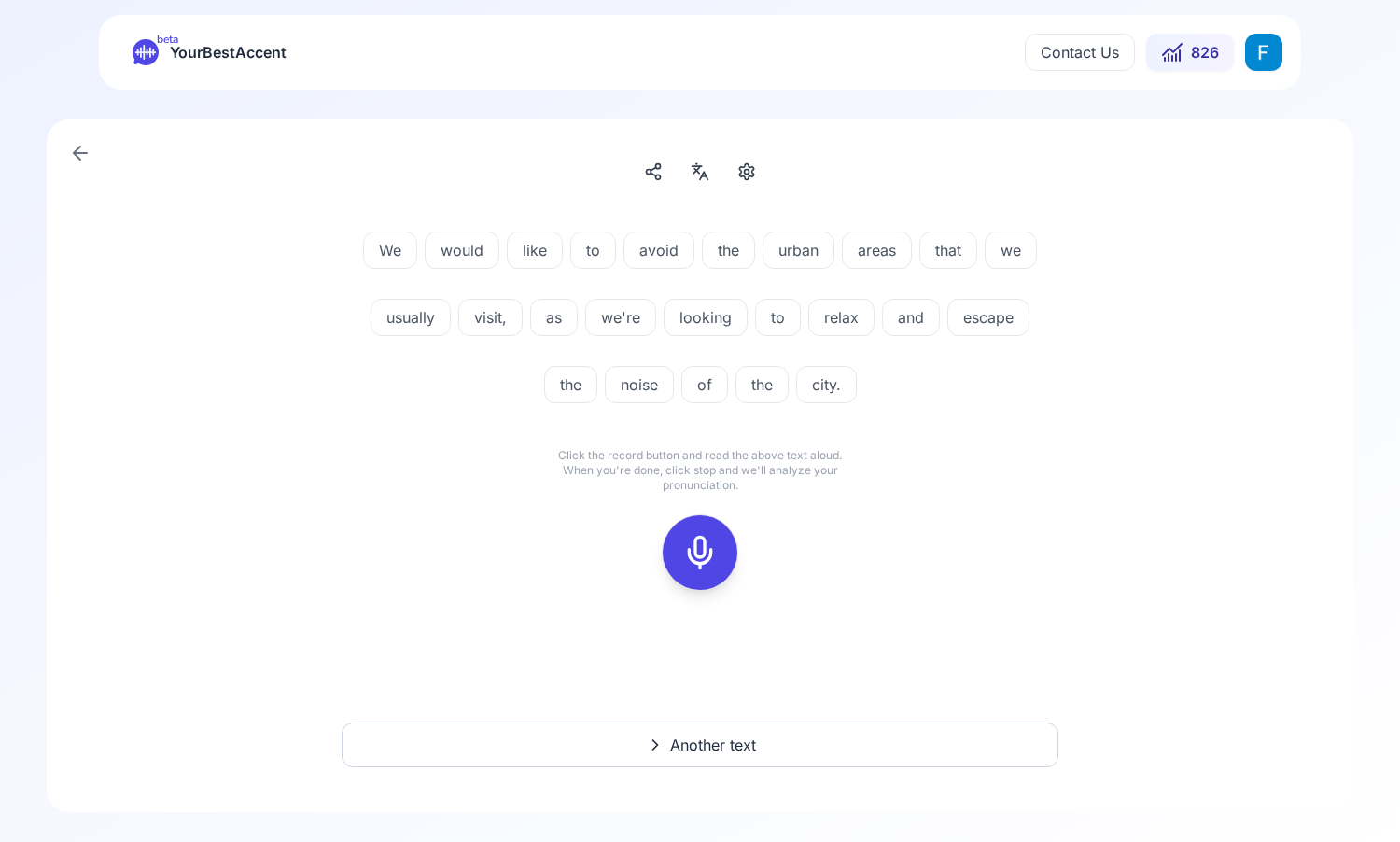
click at [694, 551] on icon at bounding box center [700, 553] width 37 height 37
click at [717, 548] on icon at bounding box center [700, 553] width 37 height 37
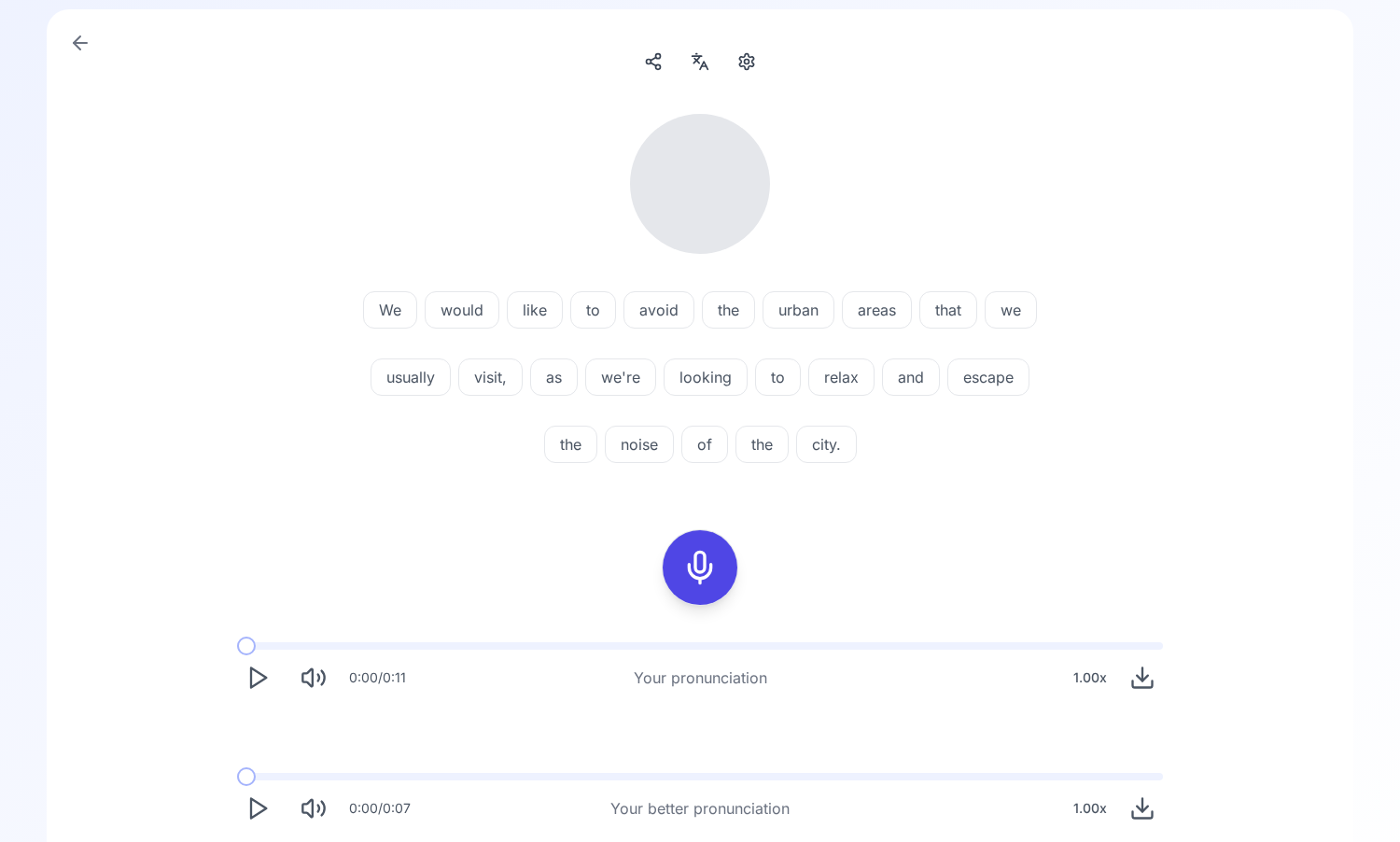
scroll to position [247, 0]
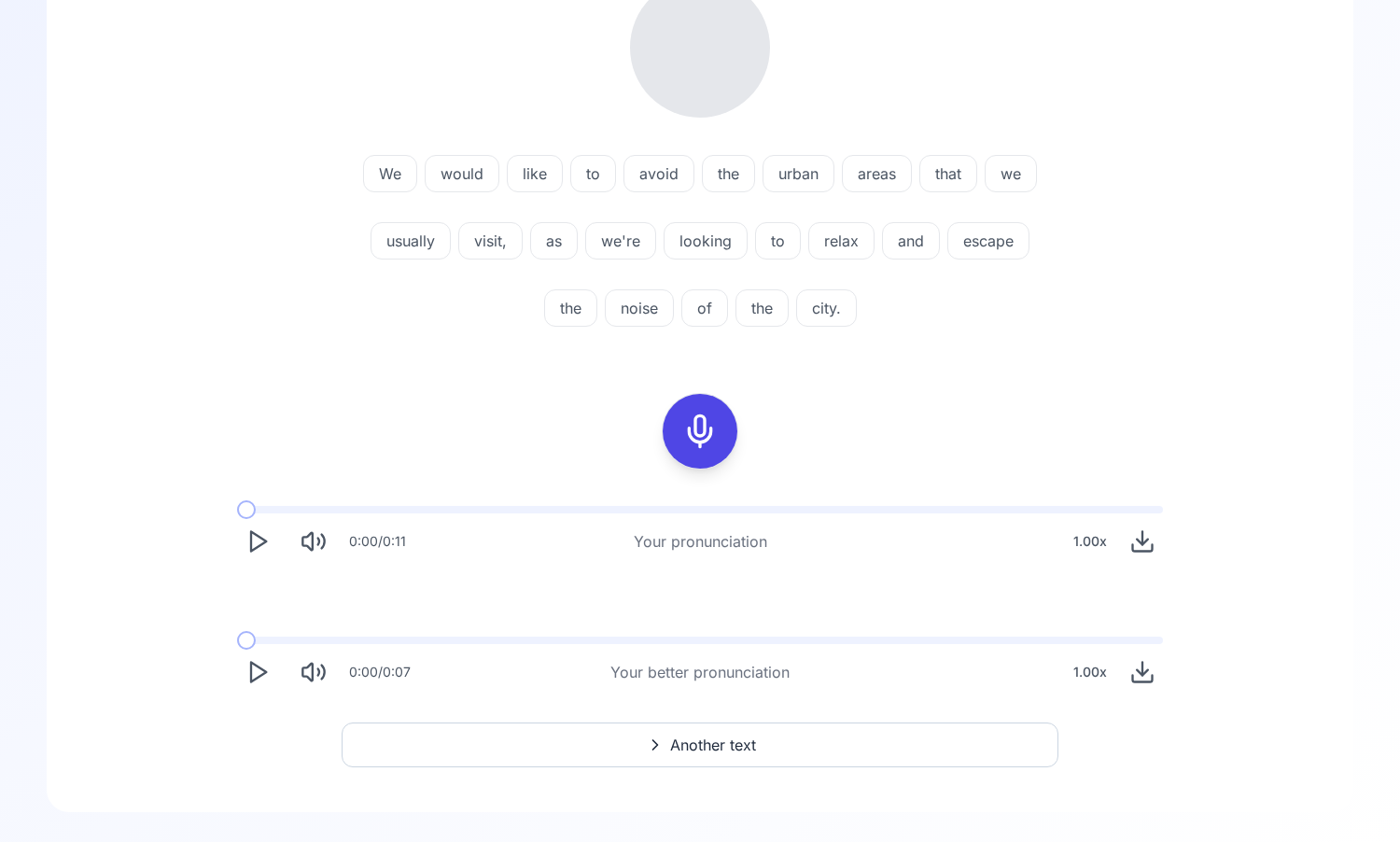
click at [262, 532] on icon "Play" at bounding box center [257, 541] width 26 height 26
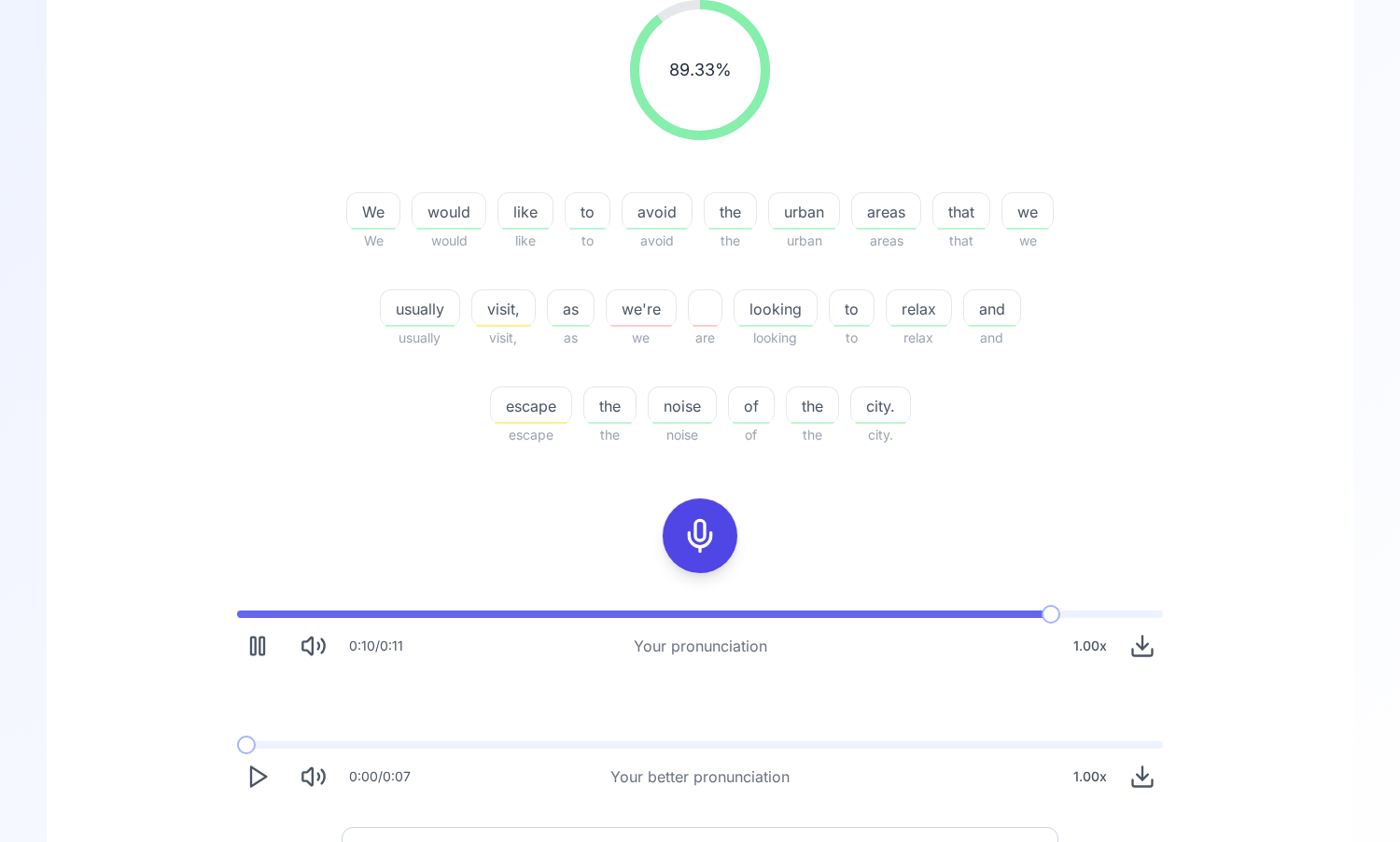
scroll to position [226, 0]
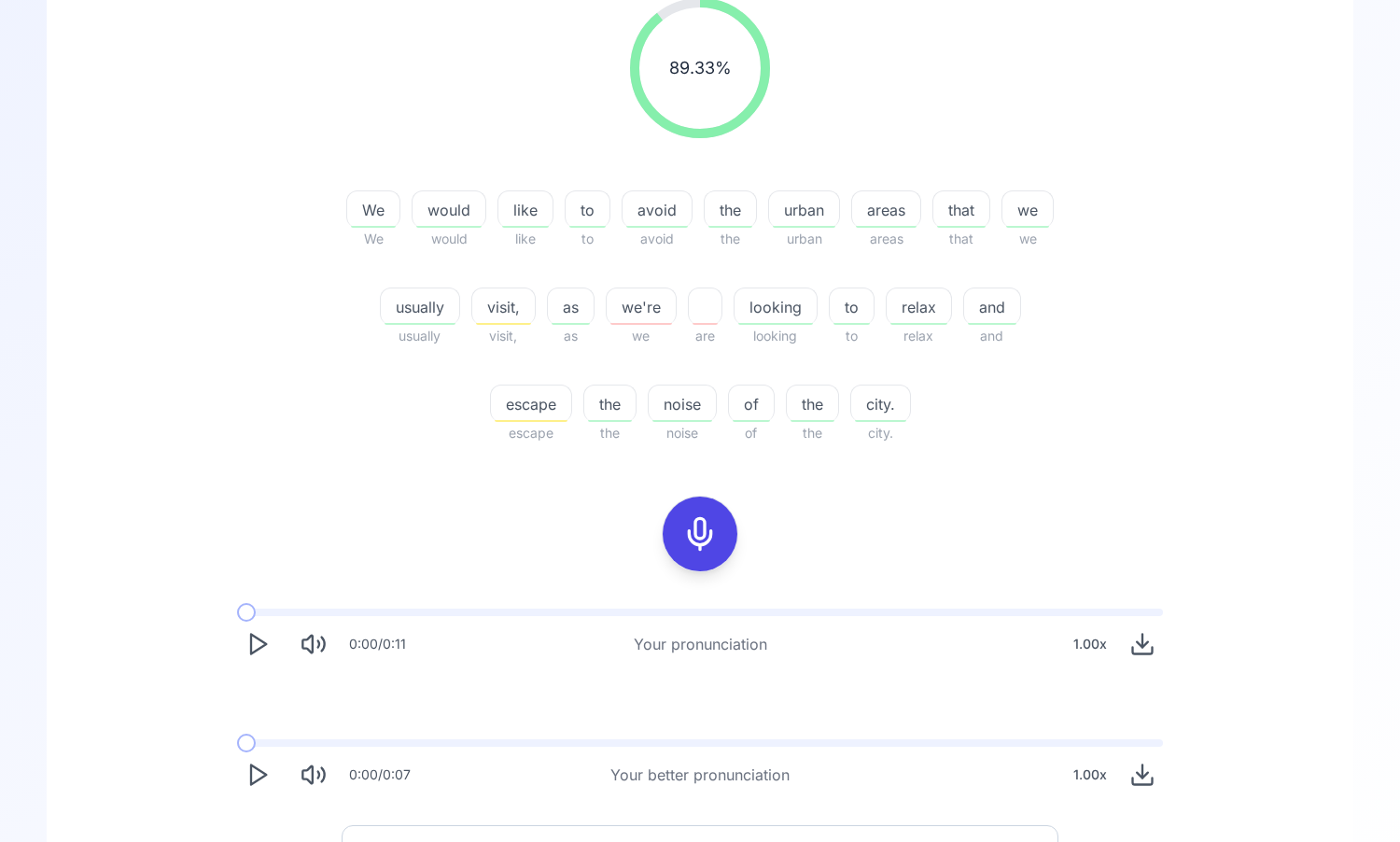
click at [262, 764] on icon "Play" at bounding box center [257, 774] width 26 height 26
click at [243, 776] on button "Play" at bounding box center [257, 775] width 41 height 41
click at [1147, 770] on icon "Download audio" at bounding box center [1143, 774] width 26 height 26
click at [267, 779] on icon "Play" at bounding box center [257, 774] width 26 height 26
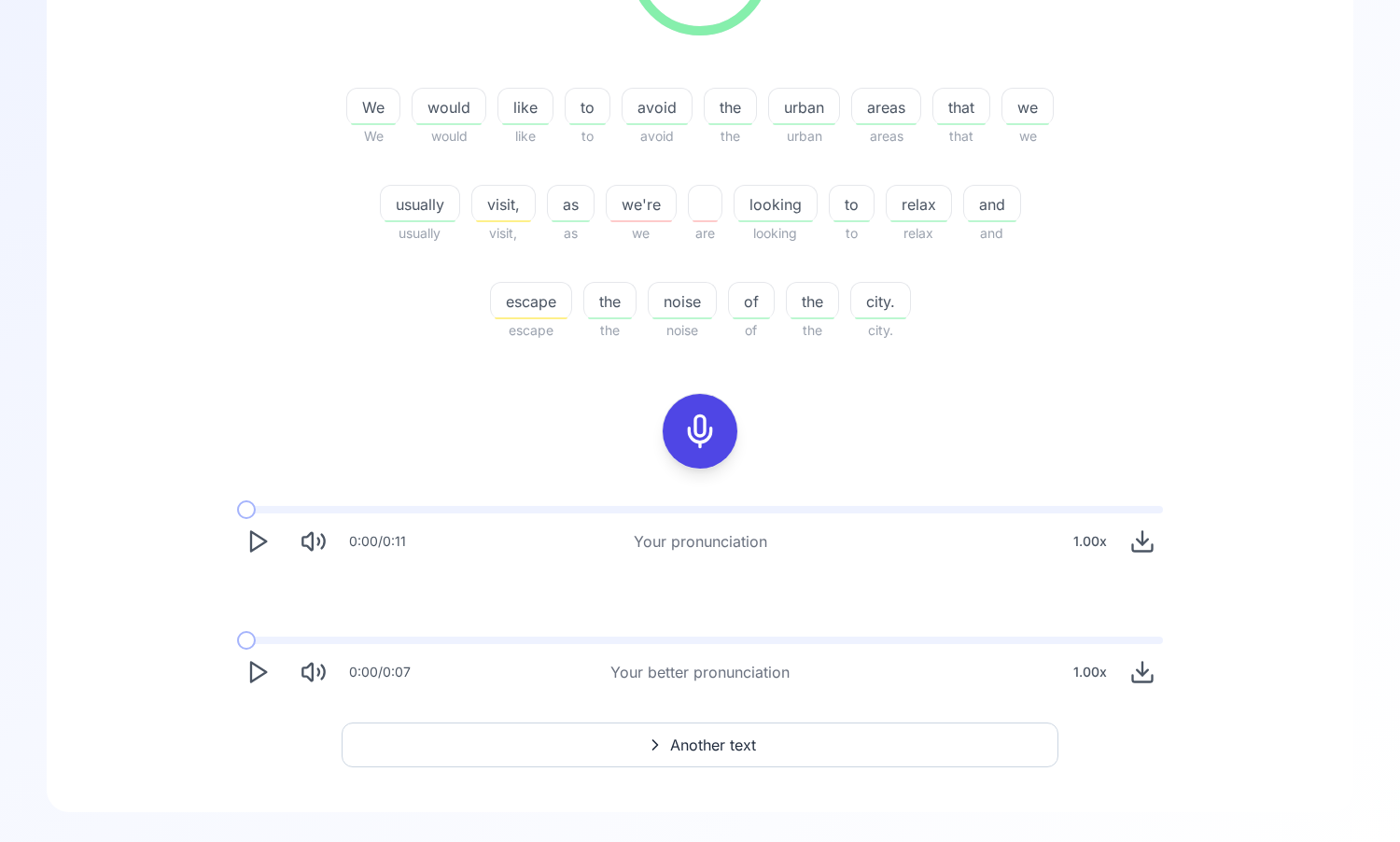
click at [750, 737] on span "Another text" at bounding box center [714, 745] width 86 height 22
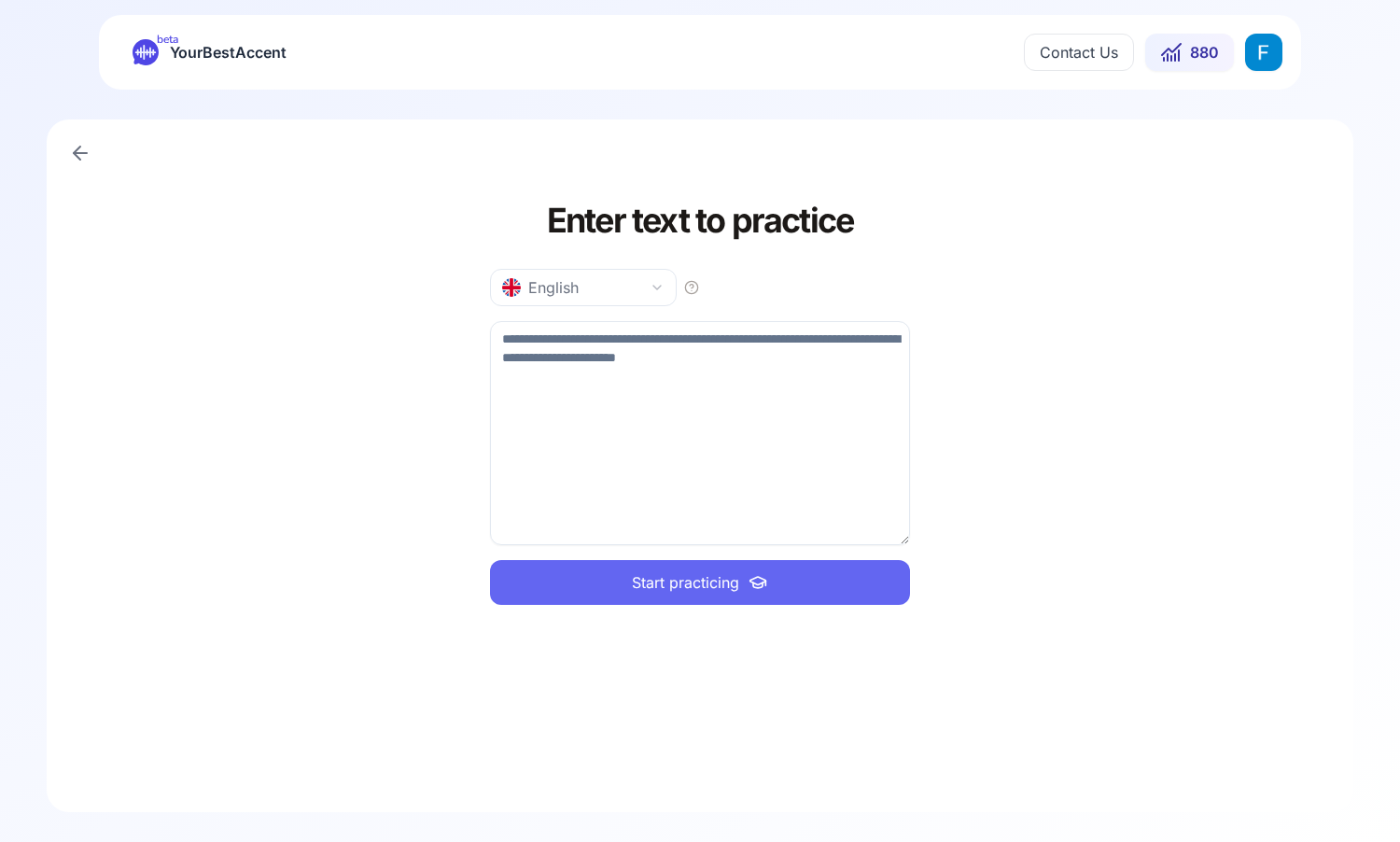
click at [699, 457] on textarea at bounding box center [700, 433] width 420 height 224
type textarea "**********"
click at [825, 582] on button "Start practicing" at bounding box center [700, 583] width 420 height 45
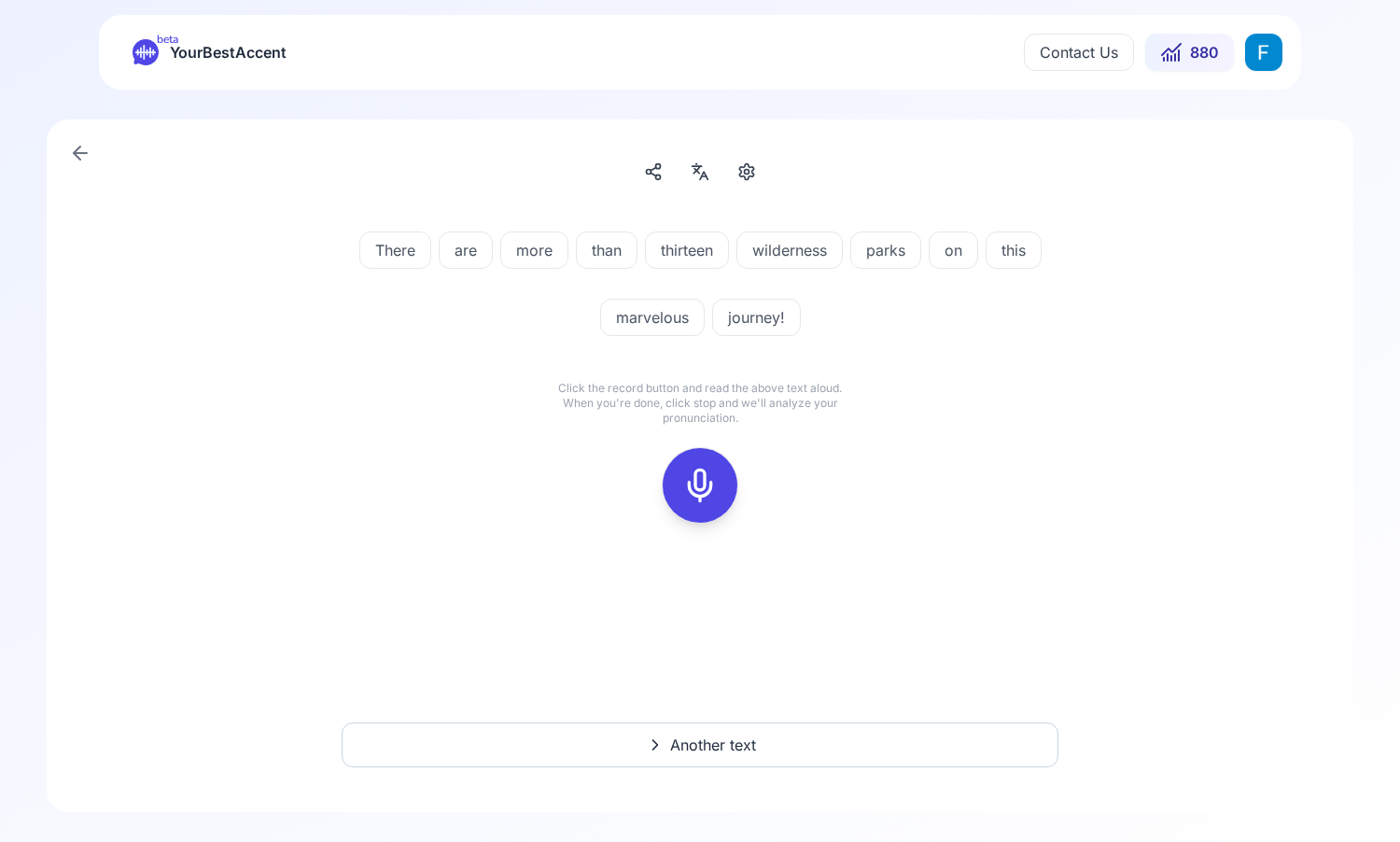
click at [707, 502] on icon at bounding box center [700, 485] width 37 height 37
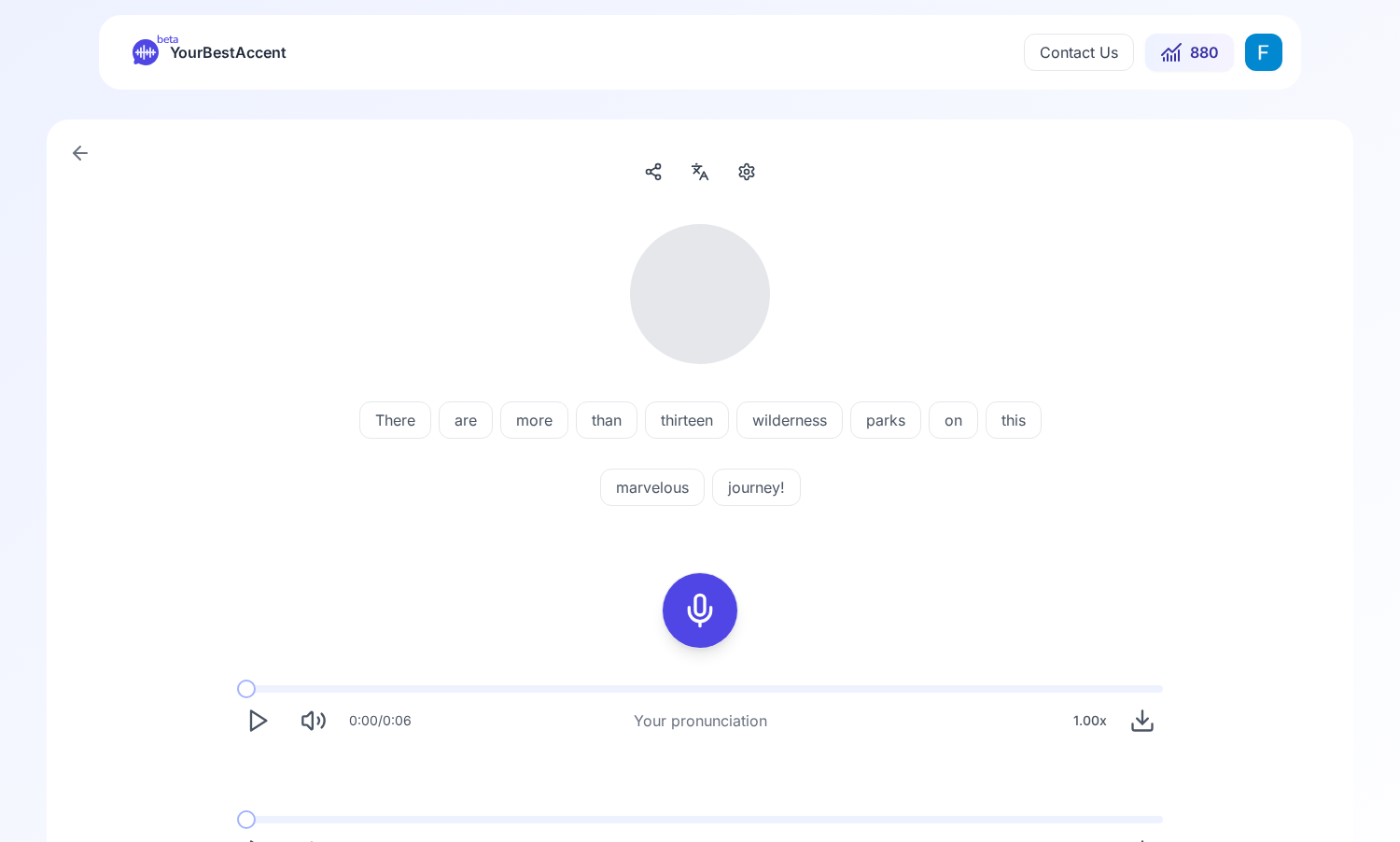
scroll to position [179, 0]
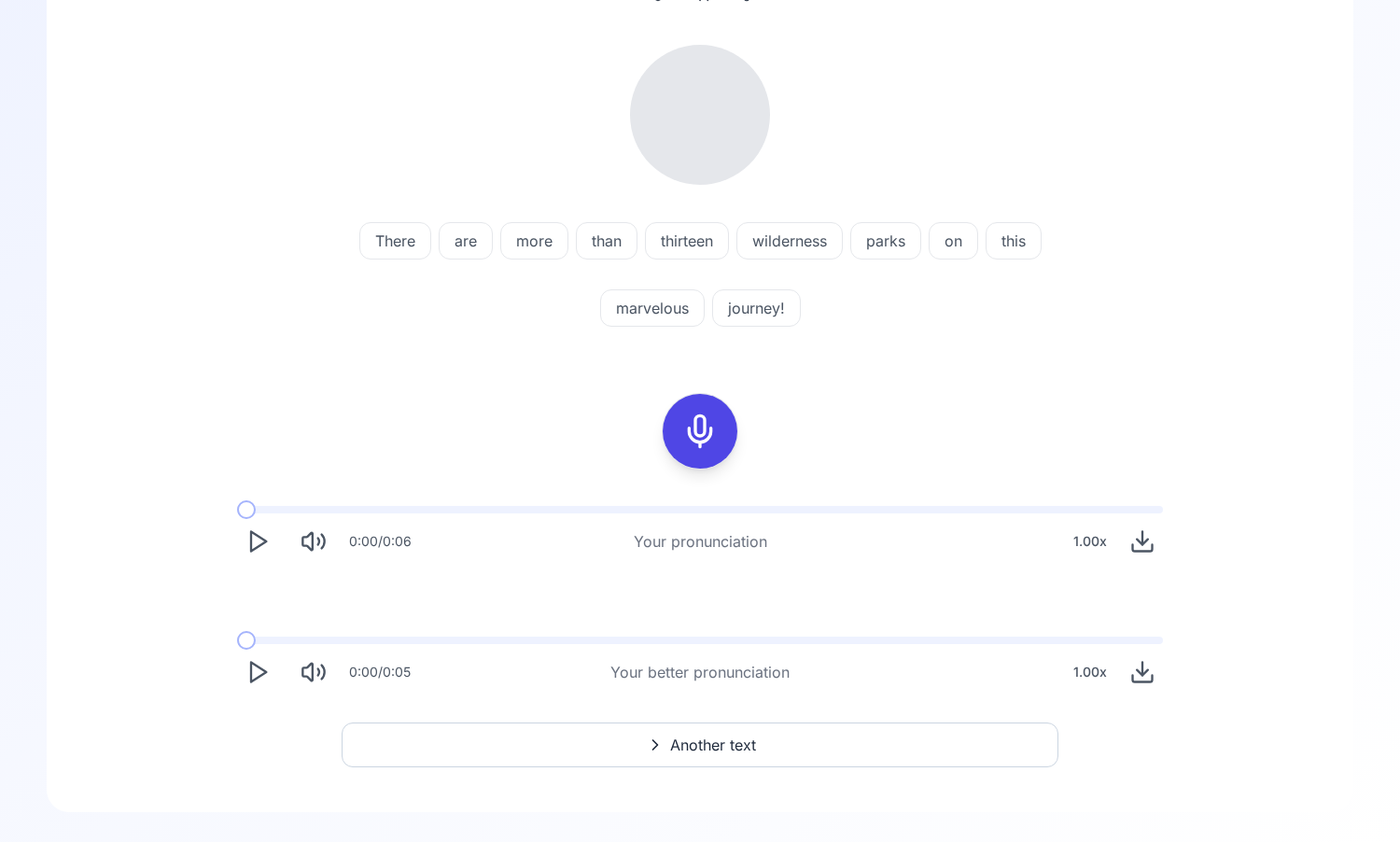
click at [249, 547] on icon "Play" at bounding box center [257, 541] width 26 height 26
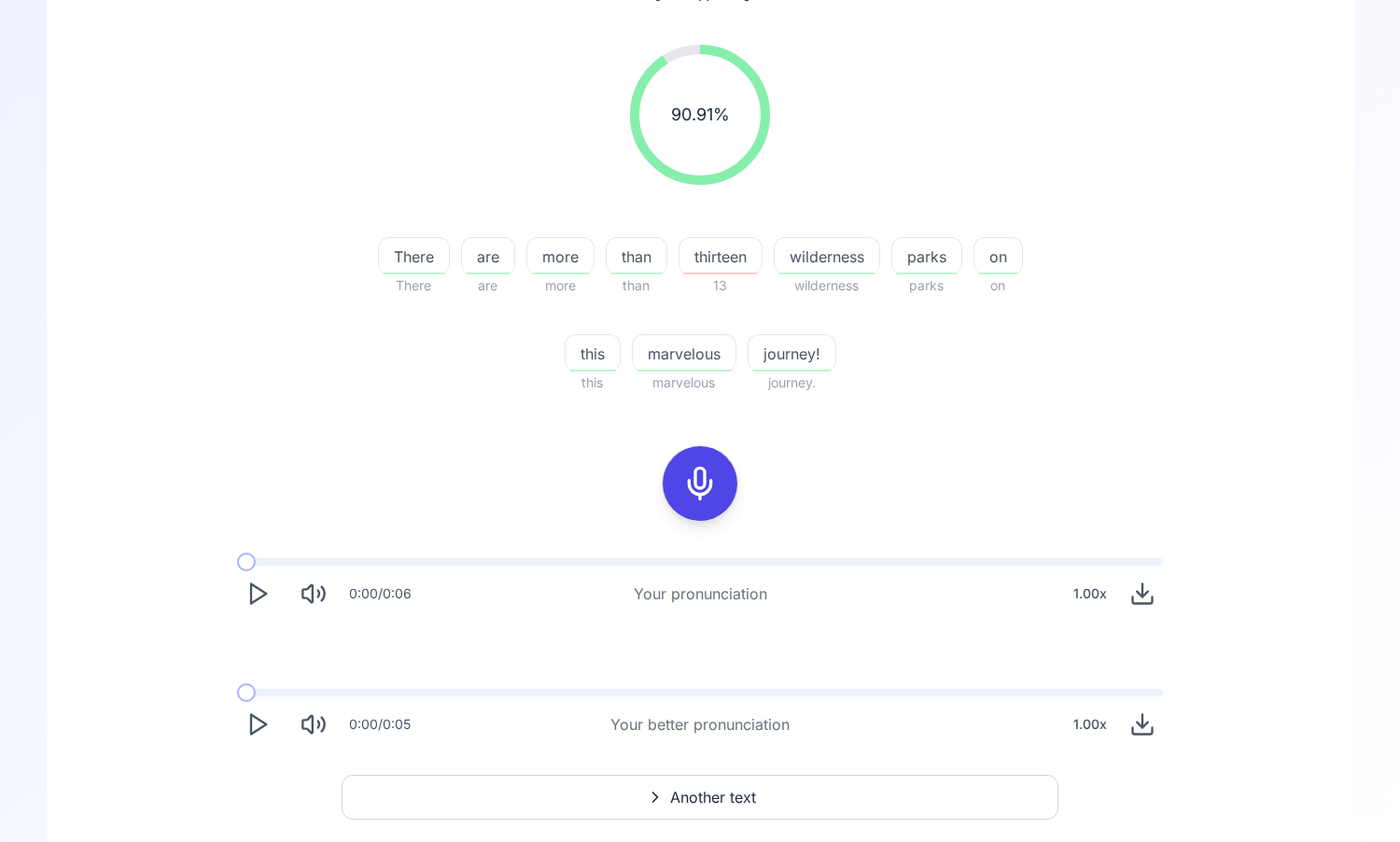
scroll to position [231, 0]
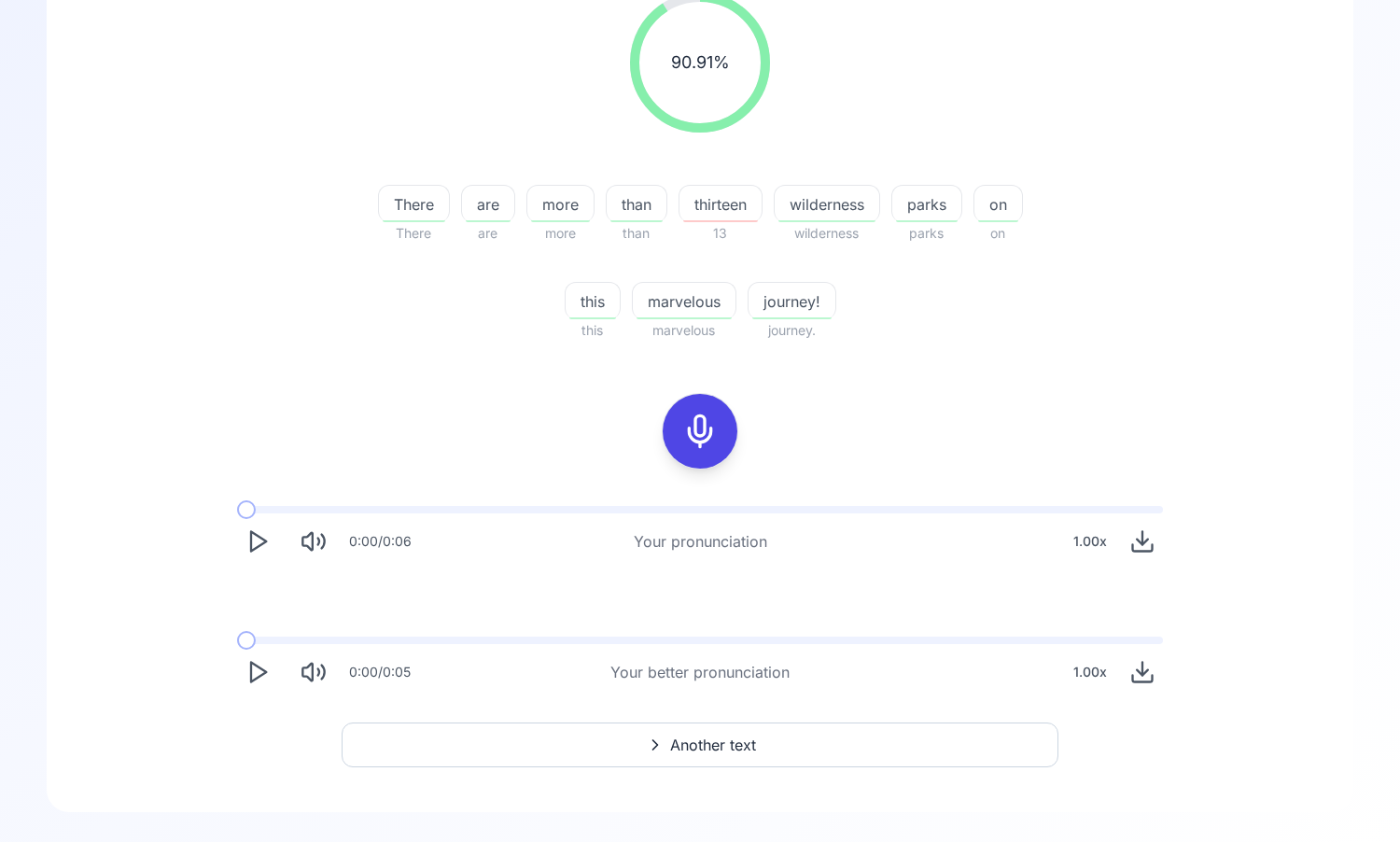
click at [258, 670] on icon "Play" at bounding box center [257, 671] width 26 height 26
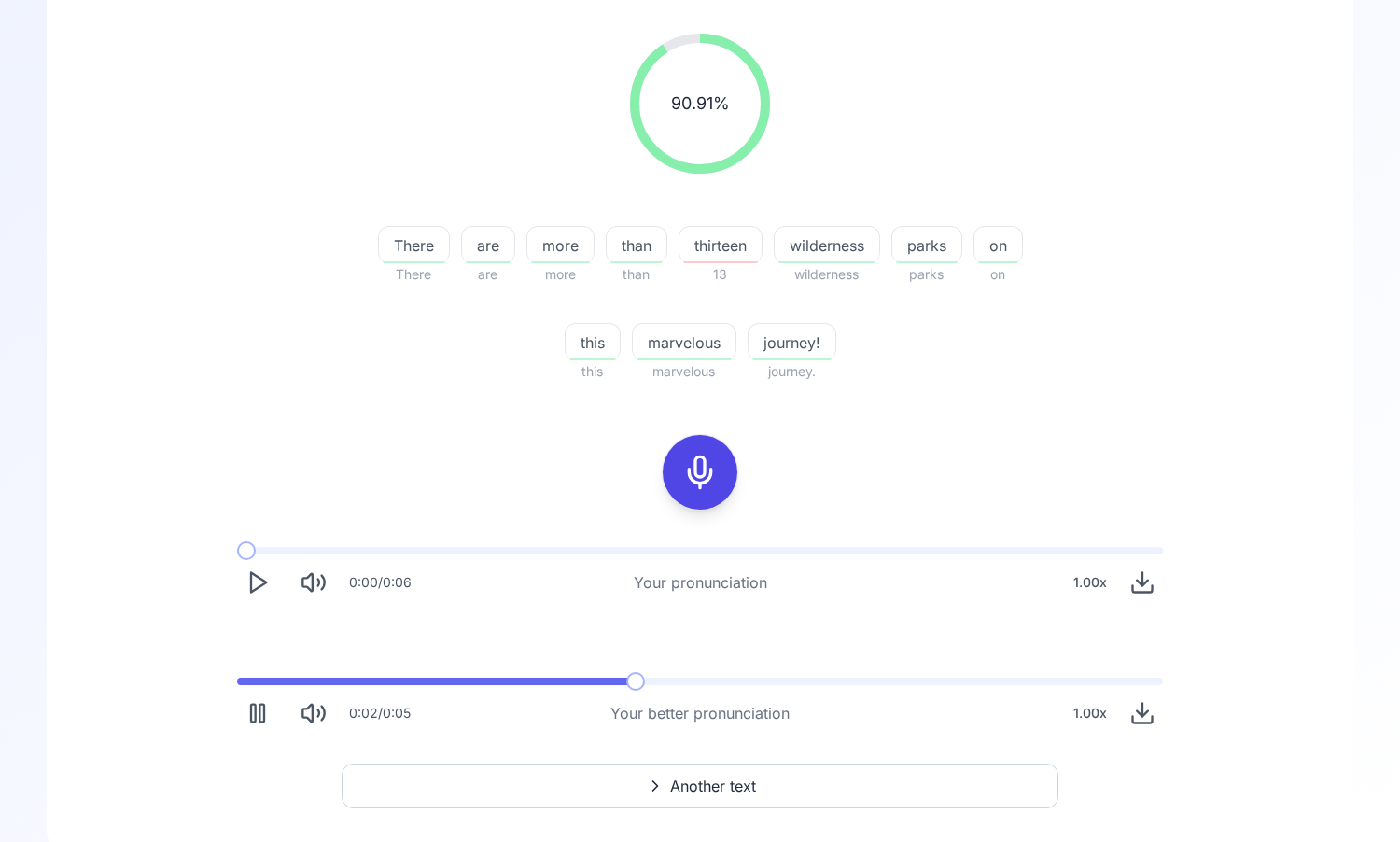
scroll to position [188, 0]
click at [252, 711] on polygon "Play" at bounding box center [258, 715] width 15 height 19
click at [1153, 719] on icon "Download audio" at bounding box center [1143, 721] width 19 height 7
click at [936, 468] on div "90.91 % 90.91 % There There are are more more than than thirteen 13 wilderness …" at bounding box center [700, 385] width 1218 height 730
click at [691, 780] on span "Another text" at bounding box center [714, 787] width 86 height 22
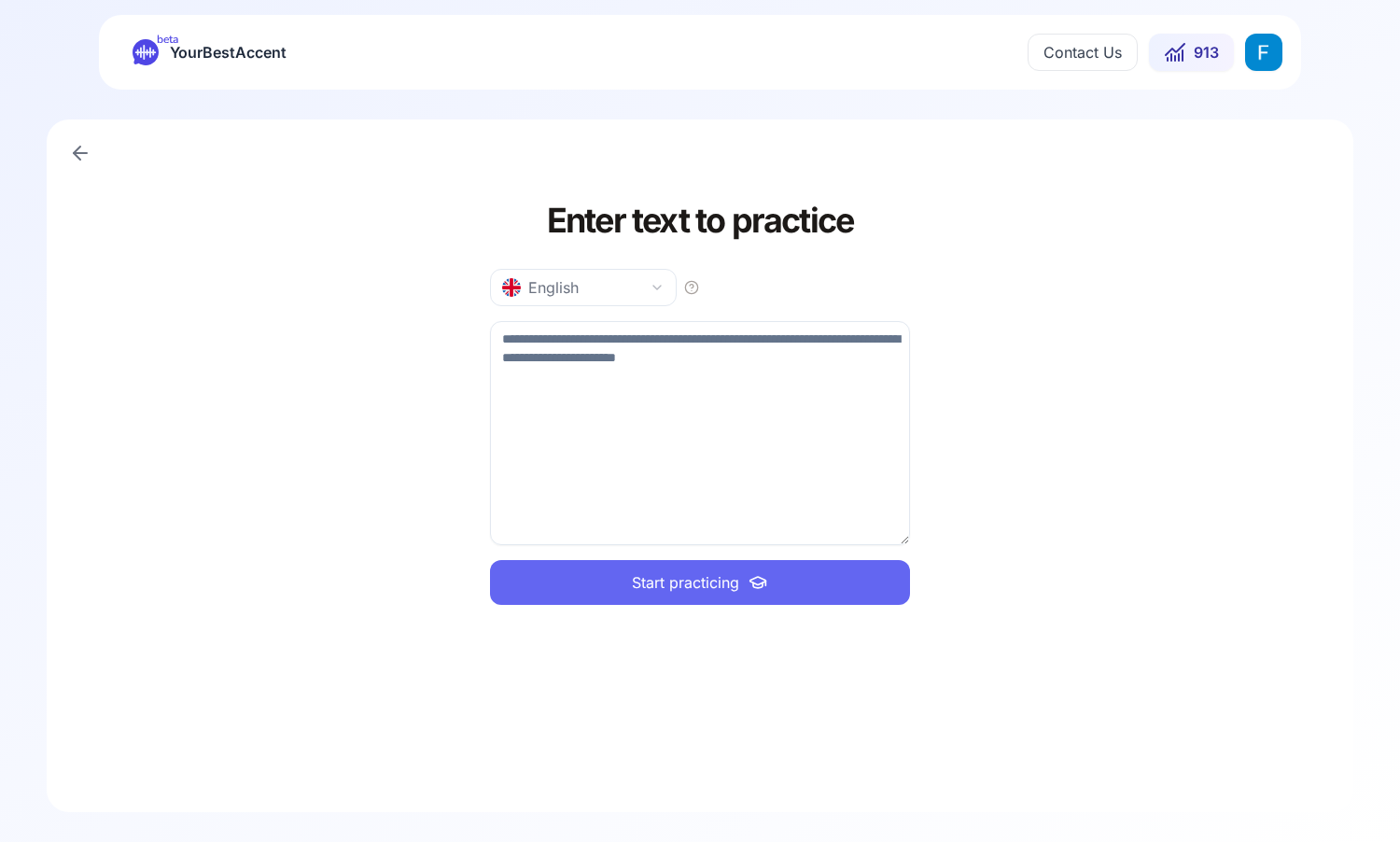
click at [628, 461] on textarea at bounding box center [700, 433] width 420 height 224
type textarea "**********"
click at [692, 588] on span "Start practicing" at bounding box center [685, 582] width 107 height 22
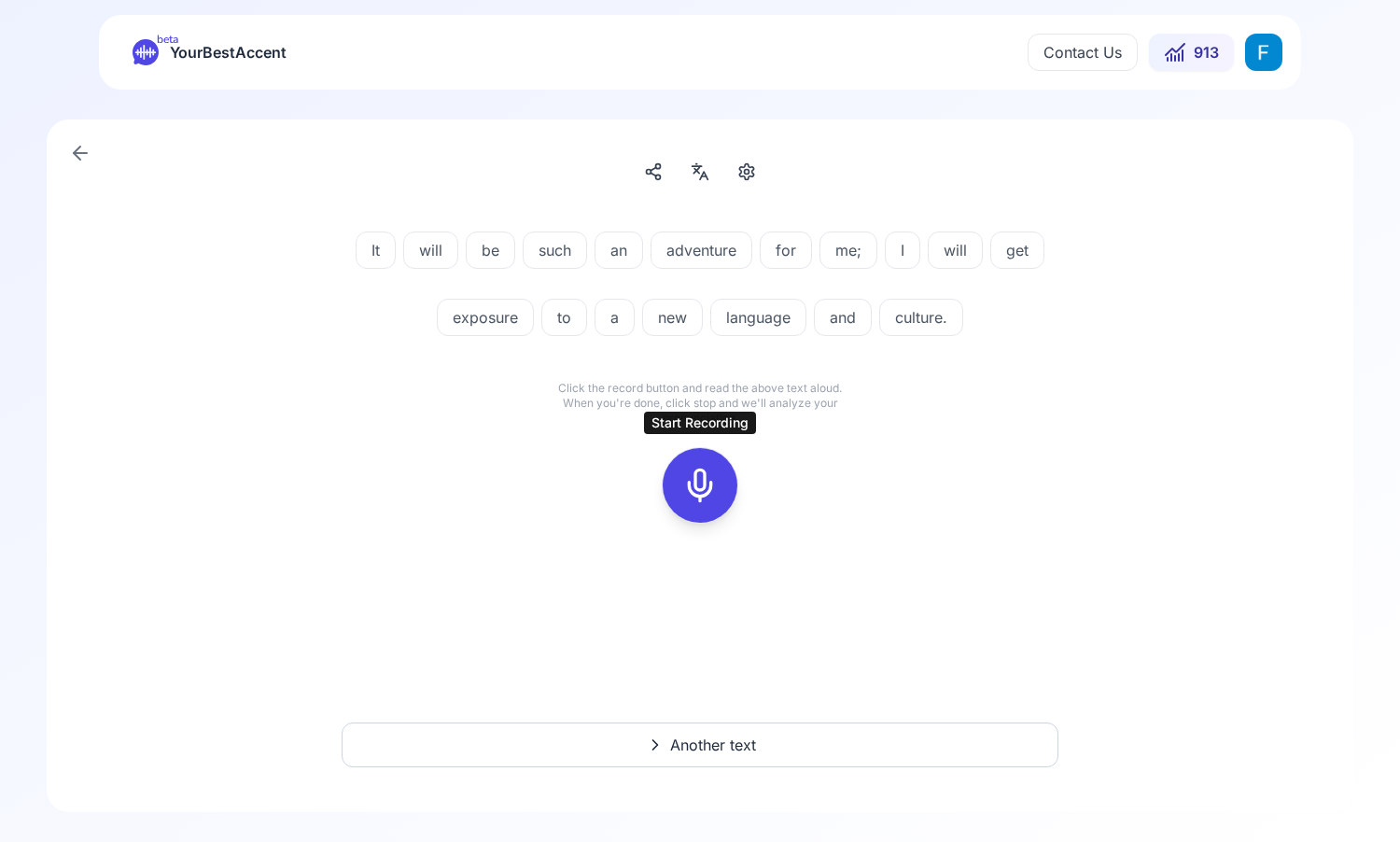
click at [692, 496] on icon at bounding box center [700, 485] width 37 height 37
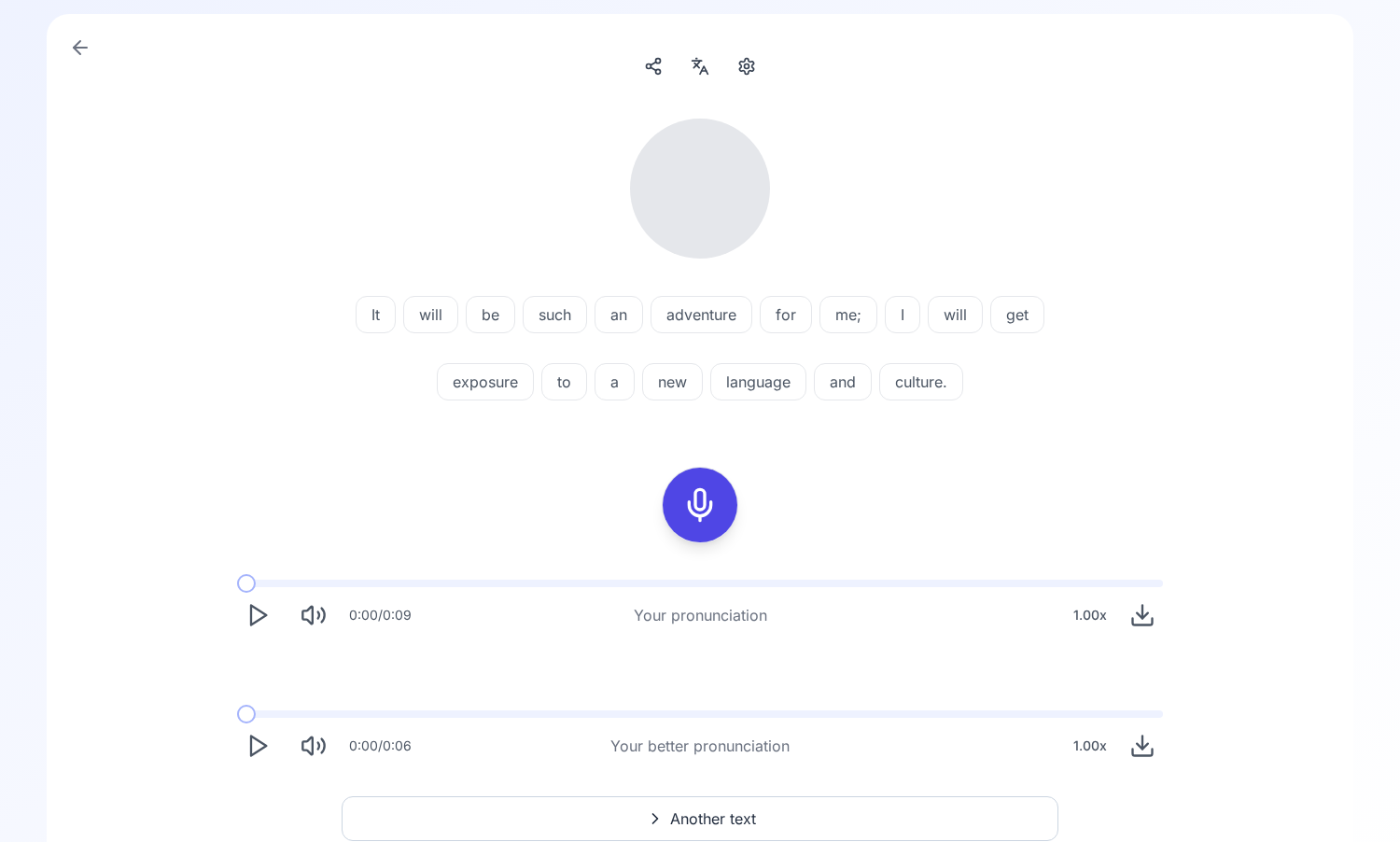
scroll to position [93, 0]
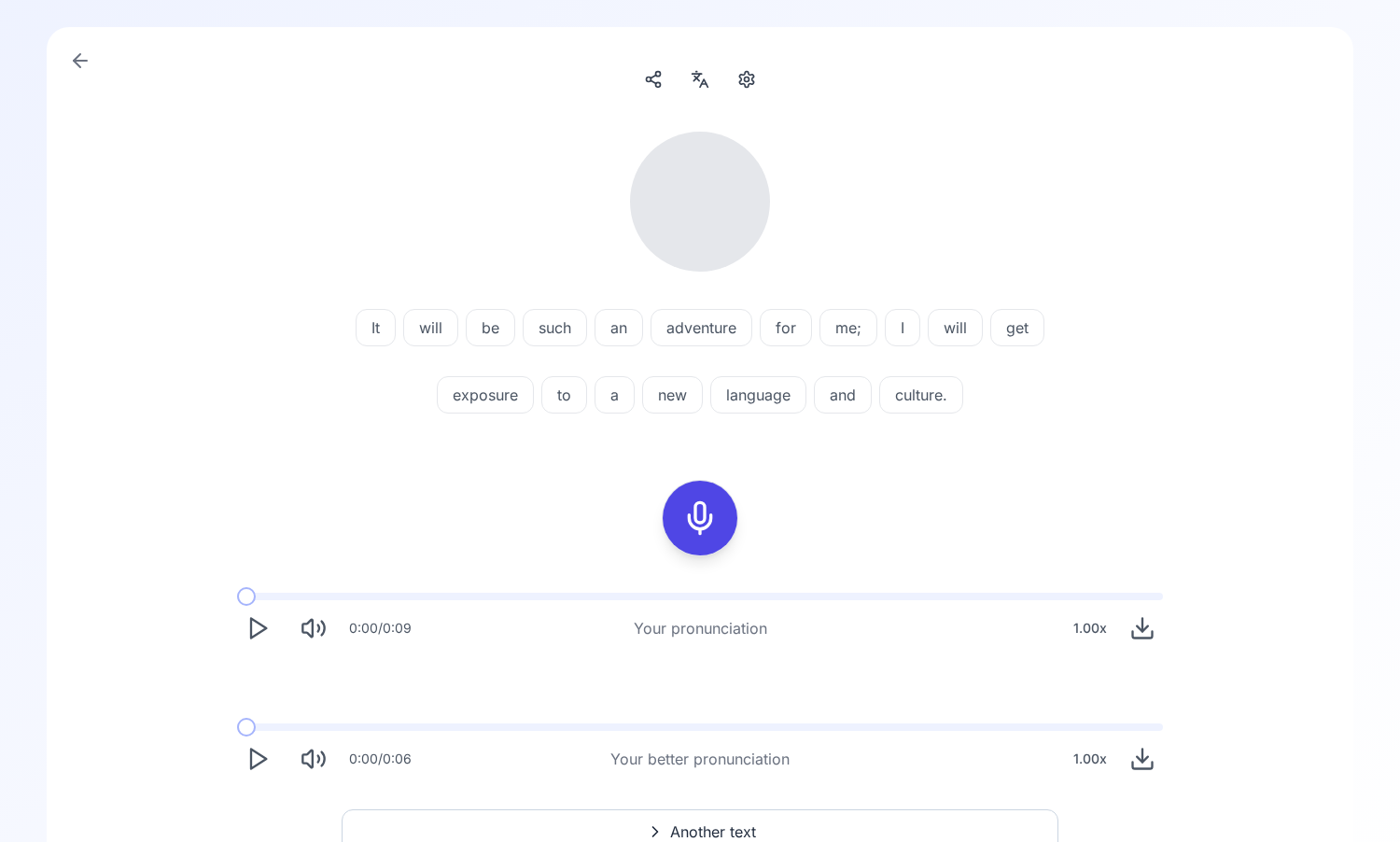
click at [260, 627] on icon "Play" at bounding box center [257, 628] width 26 height 26
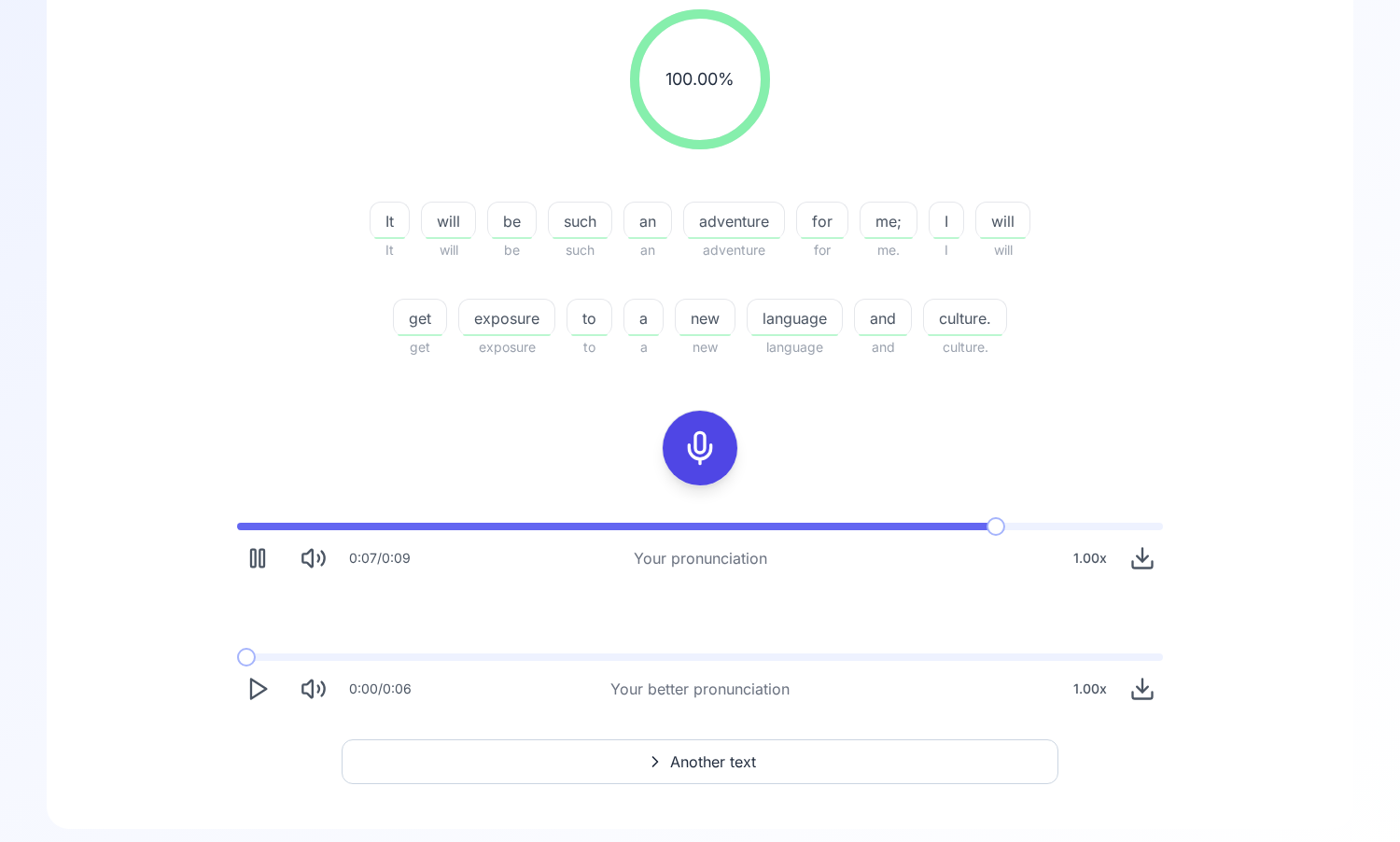
scroll to position [231, 0]
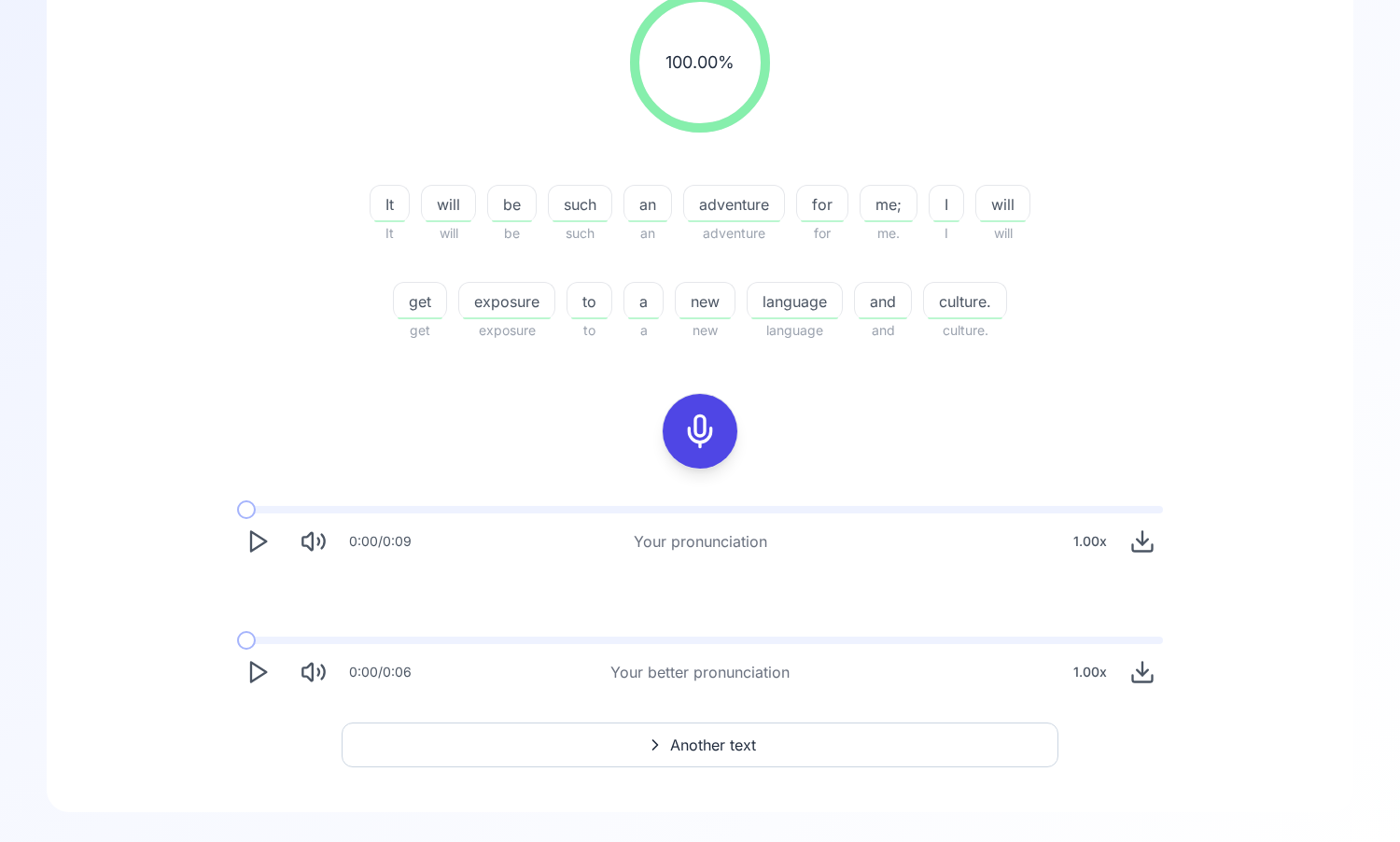
click at [255, 676] on icon "Play" at bounding box center [257, 671] width 26 height 26
click at [253, 663] on polygon "Play" at bounding box center [258, 672] width 15 height 19
click at [685, 750] on span "Another text" at bounding box center [714, 745] width 86 height 22
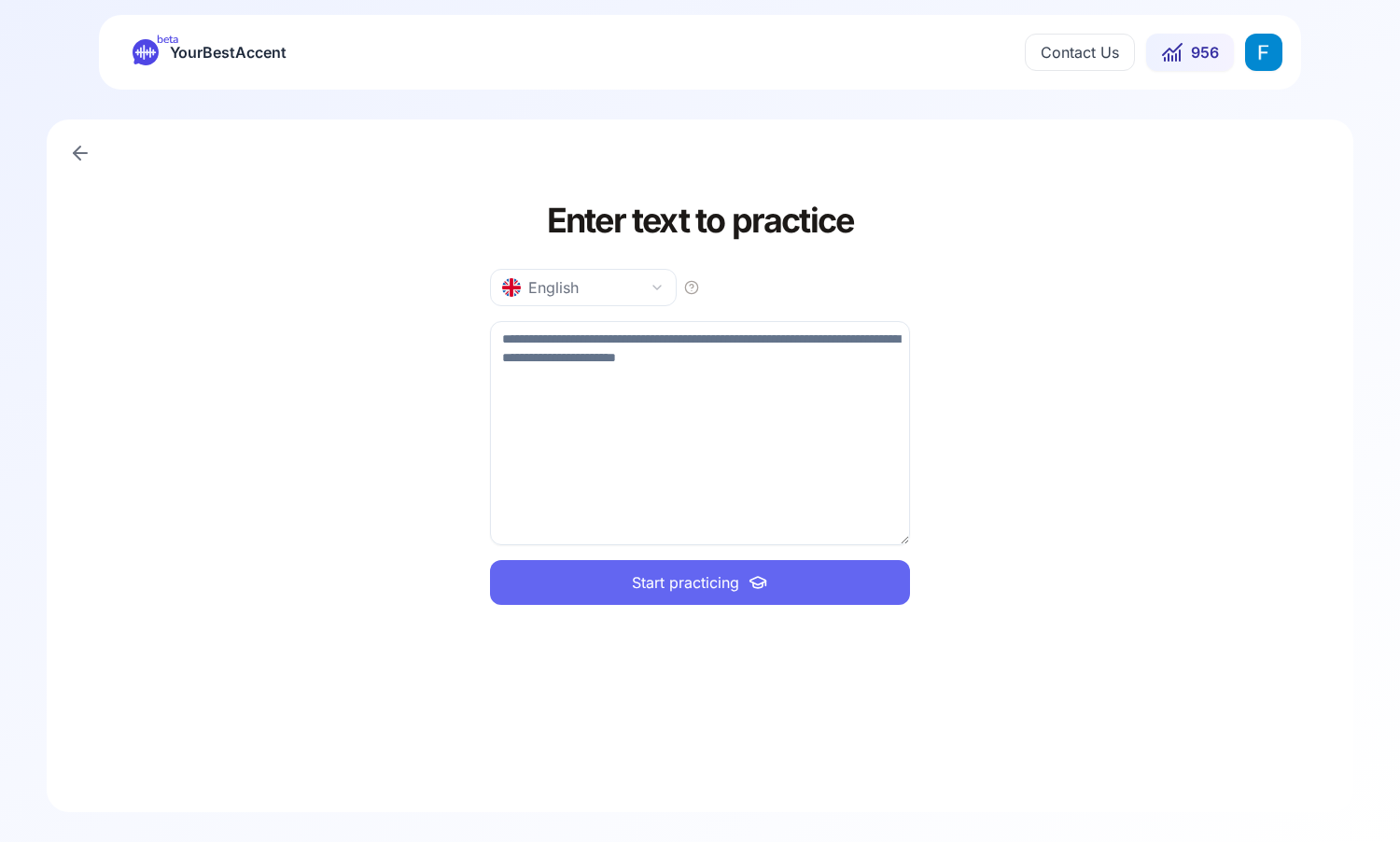
click at [81, 155] on icon at bounding box center [80, 153] width 22 height 22
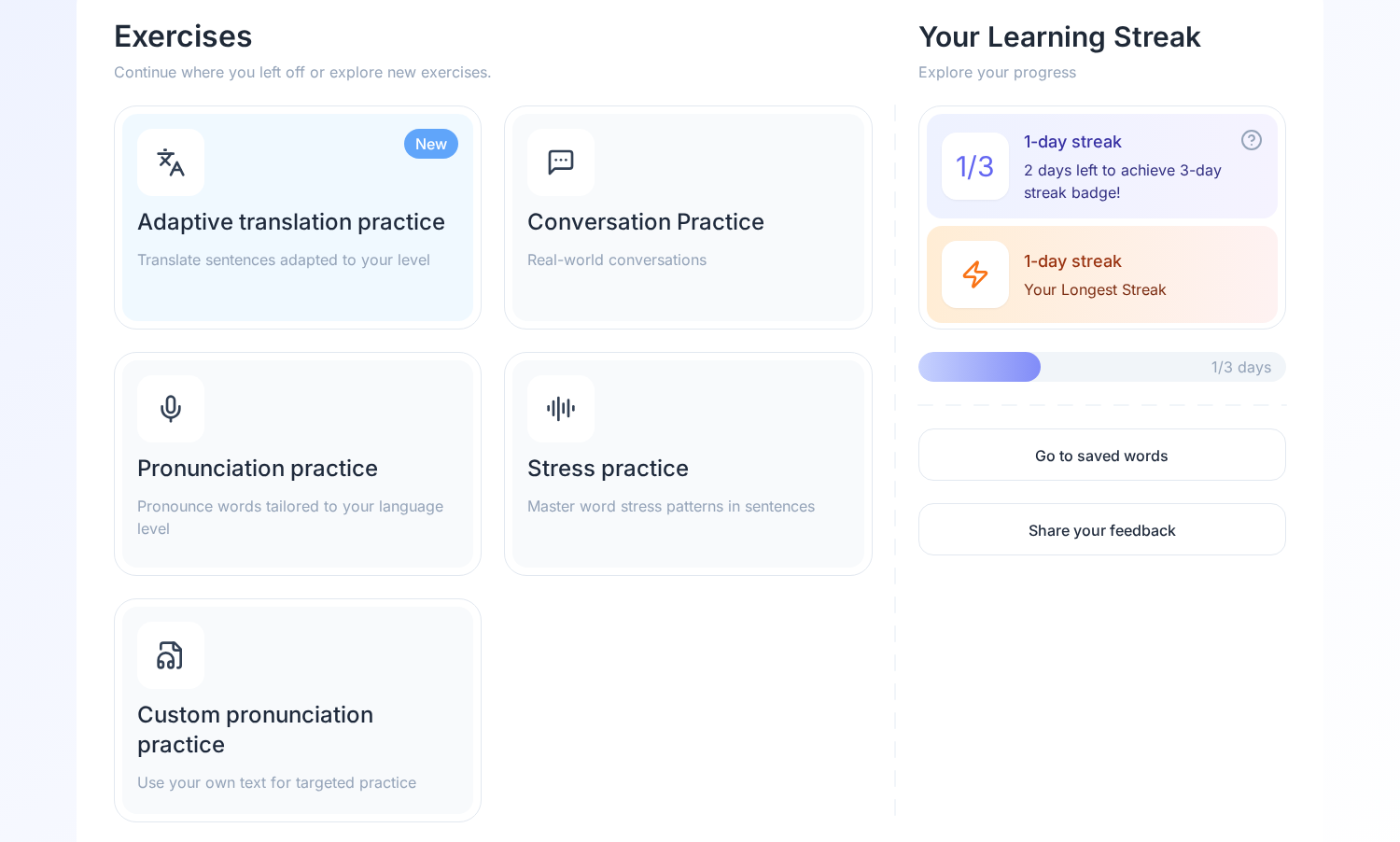
scroll to position [200, 0]
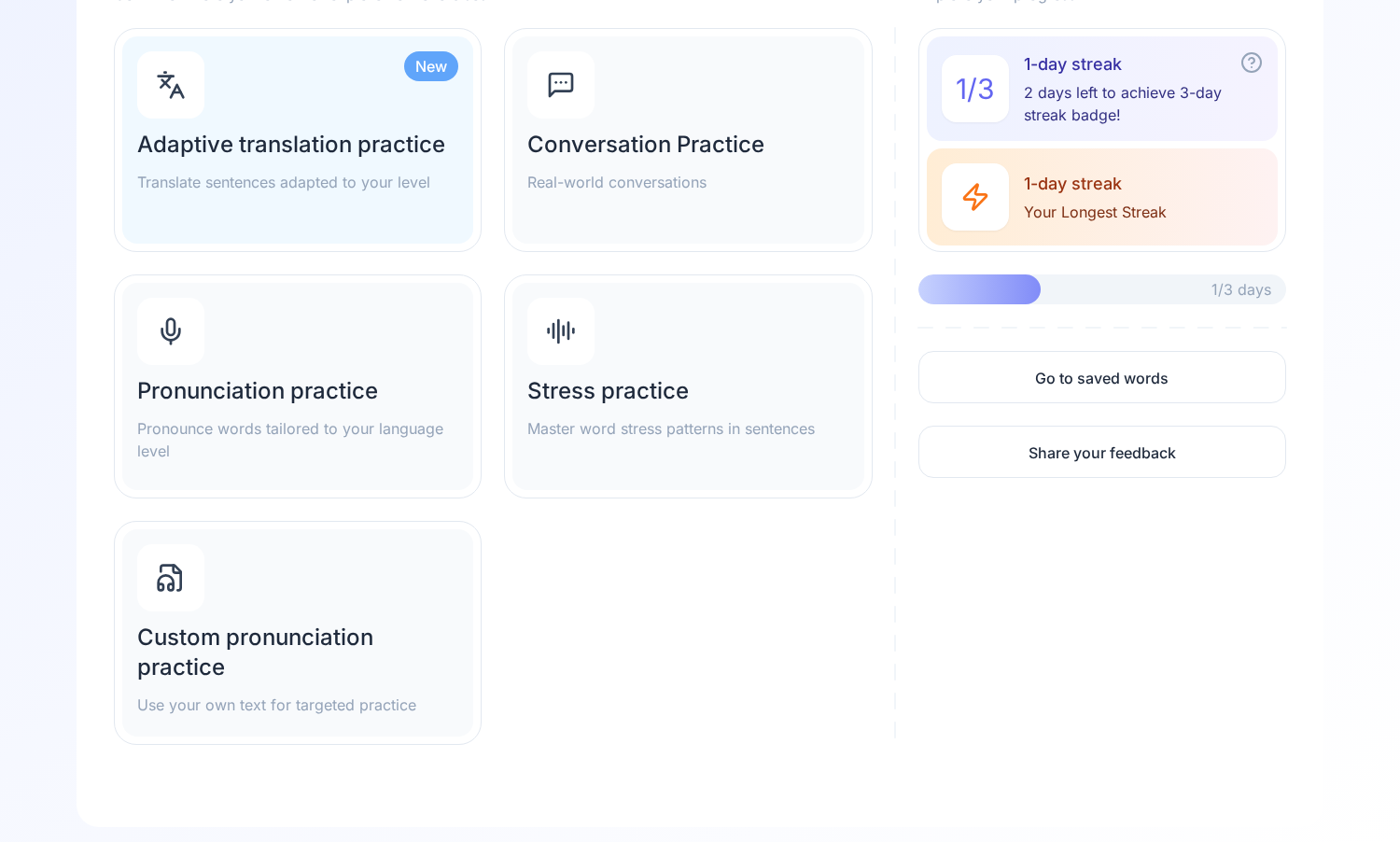
click at [340, 633] on h2 "Custom pronunciation practice" at bounding box center [297, 652] width 321 height 59
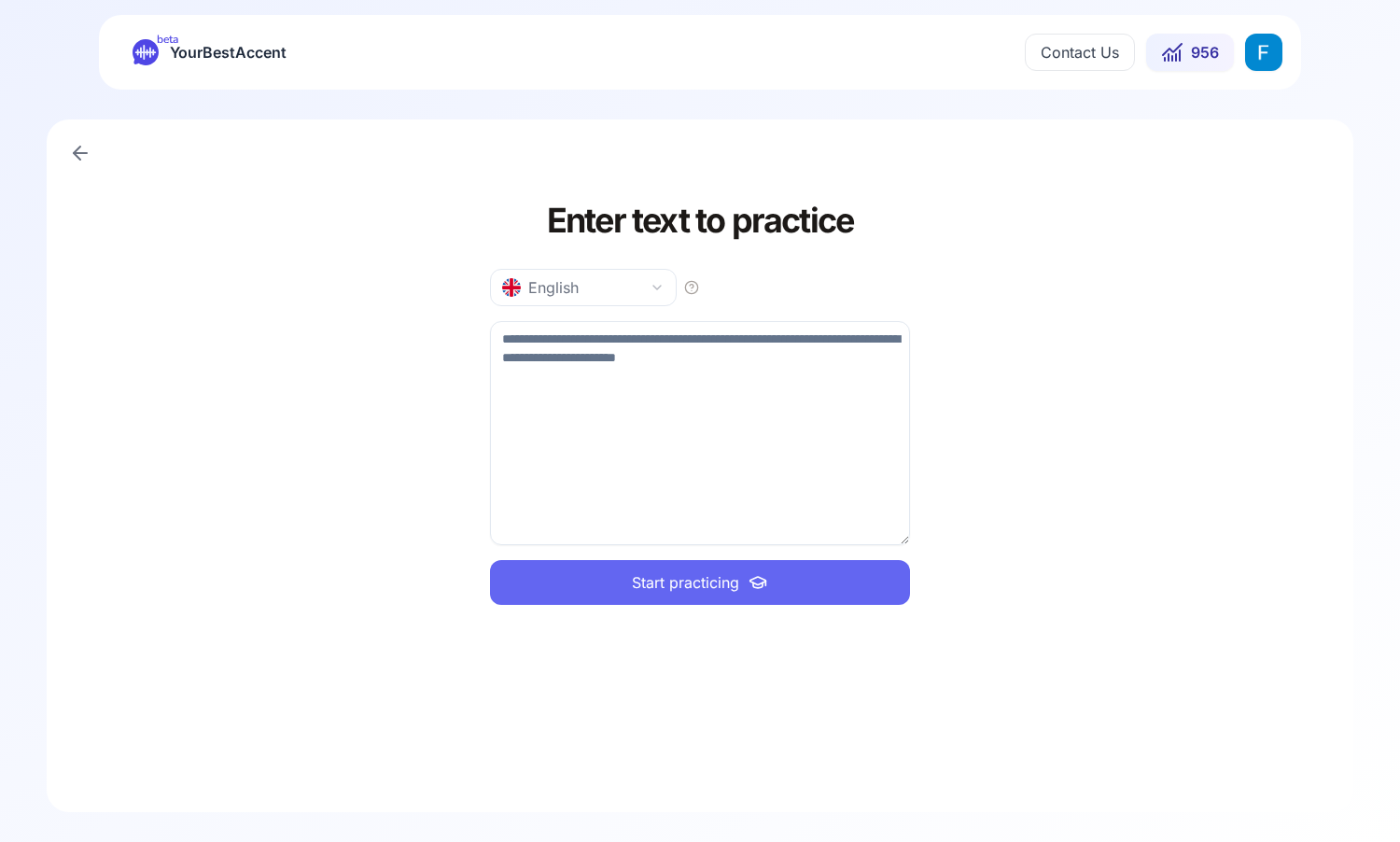
click at [780, 375] on textarea at bounding box center [700, 433] width 420 height 224
type textarea "*"
type textarea "**********"
click at [681, 562] on button "Start practicing" at bounding box center [700, 583] width 420 height 45
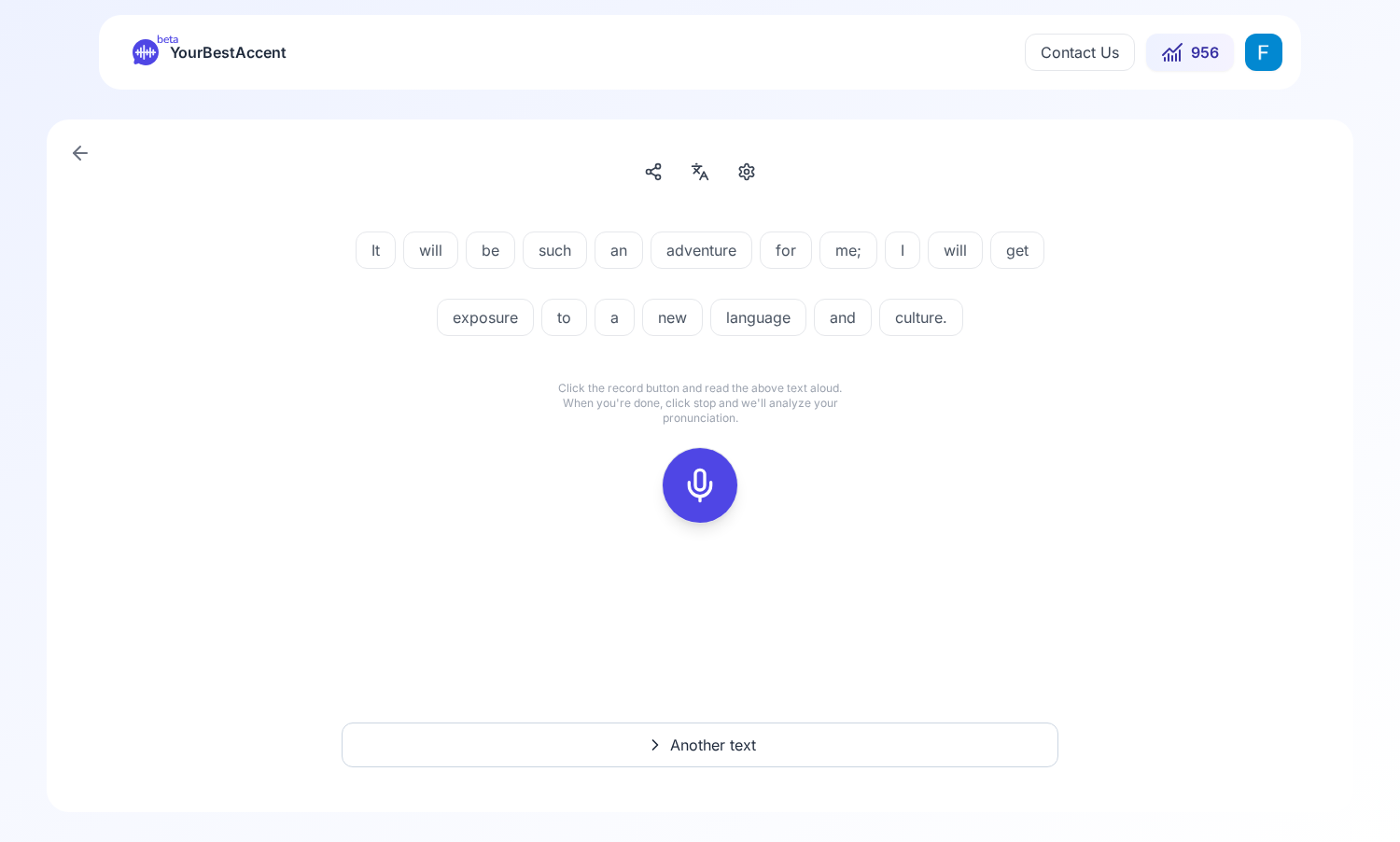
click at [713, 499] on icon at bounding box center [700, 485] width 37 height 37
click at [713, 493] on rect at bounding box center [700, 485] width 28 height 28
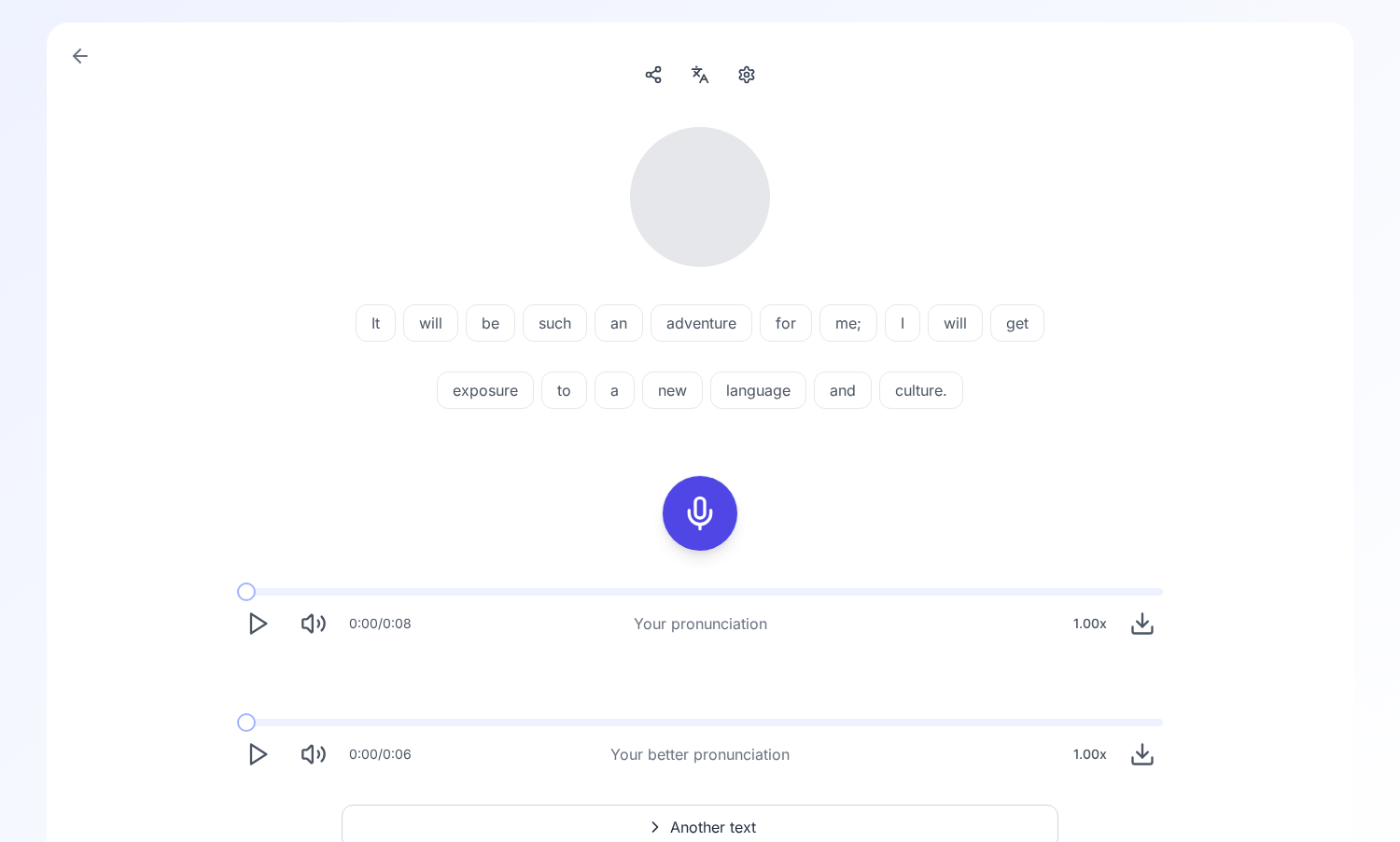
scroll to position [101, 0]
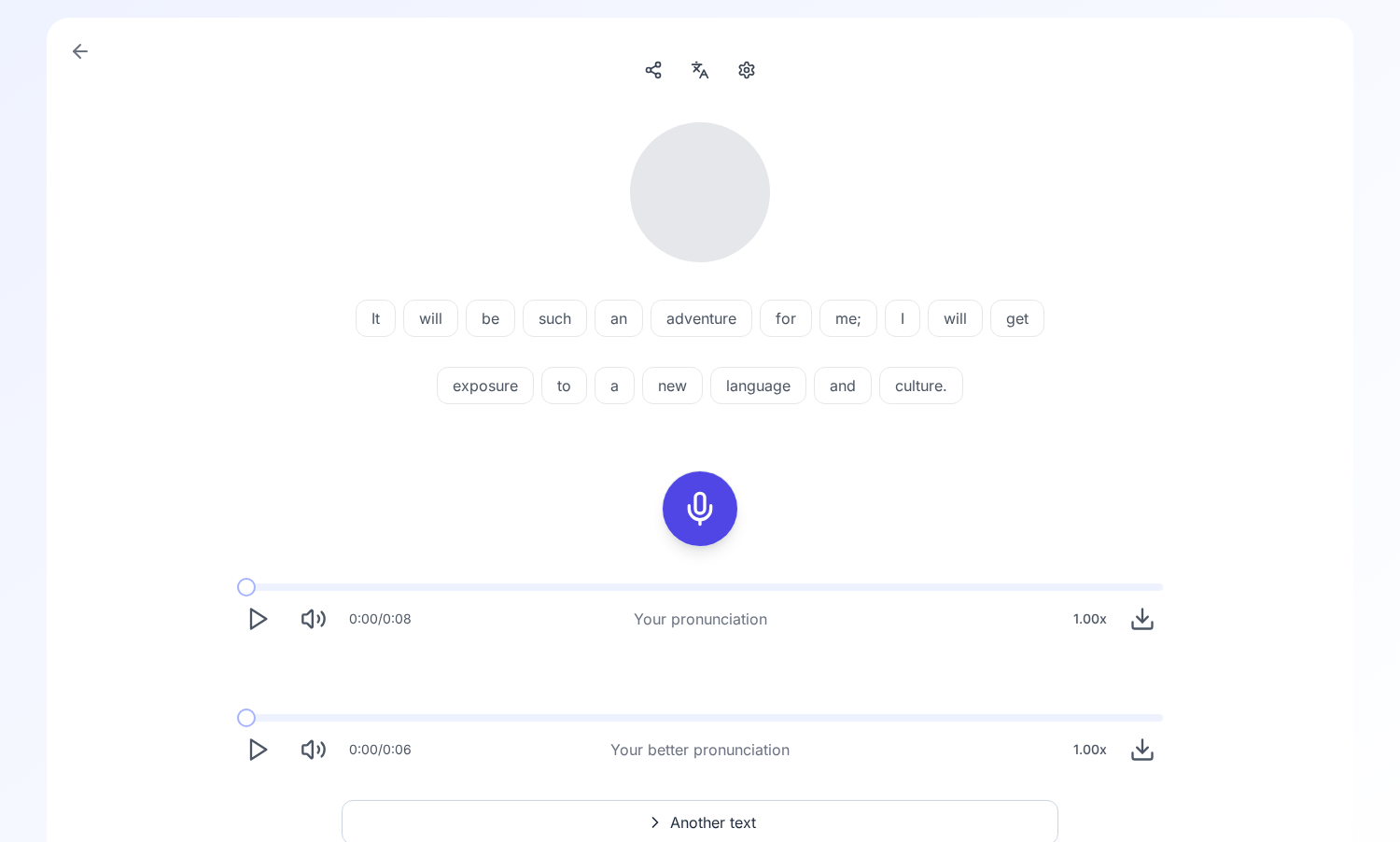
click at [243, 611] on button "Play" at bounding box center [257, 619] width 41 height 41
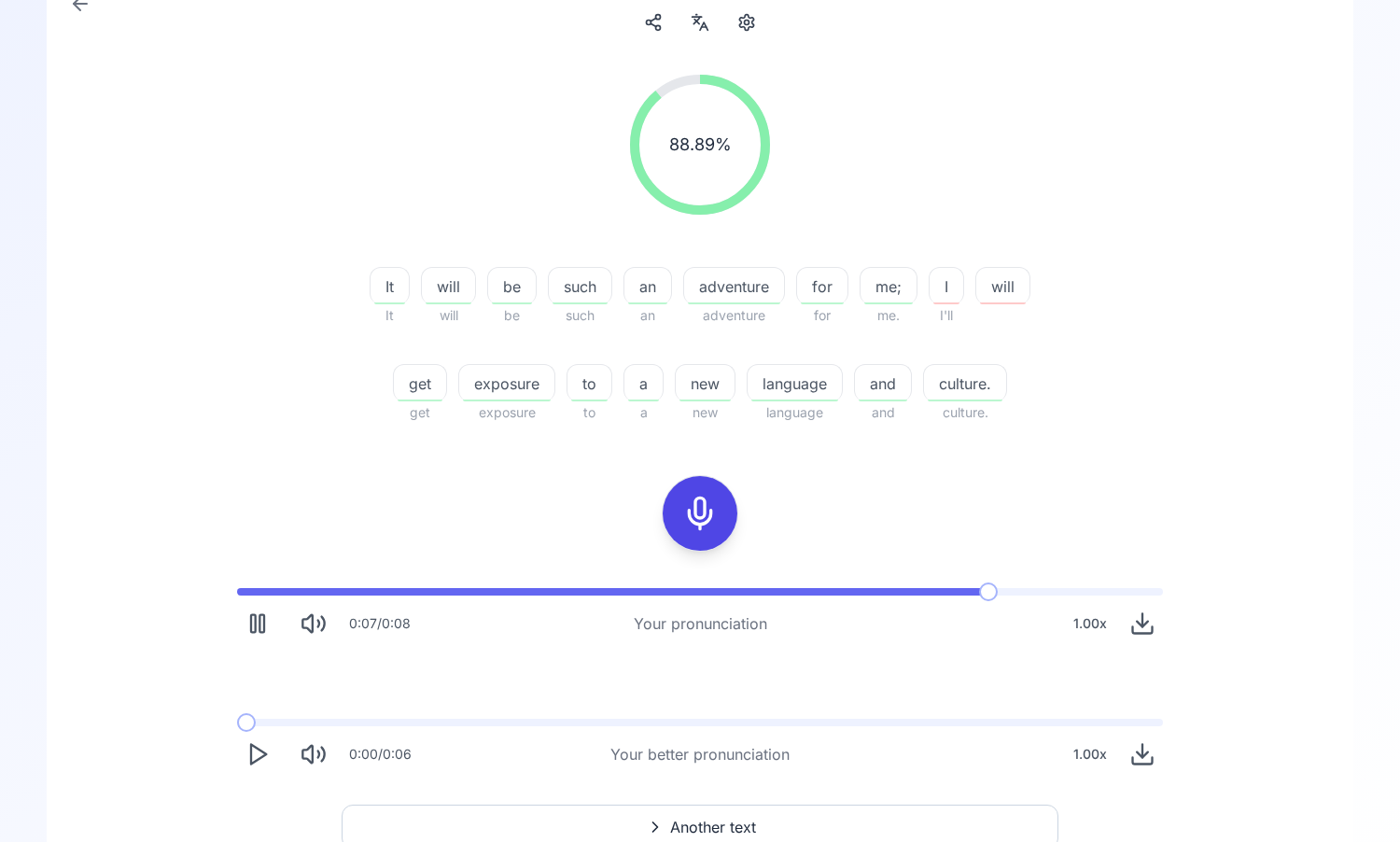
scroll to position [164, 0]
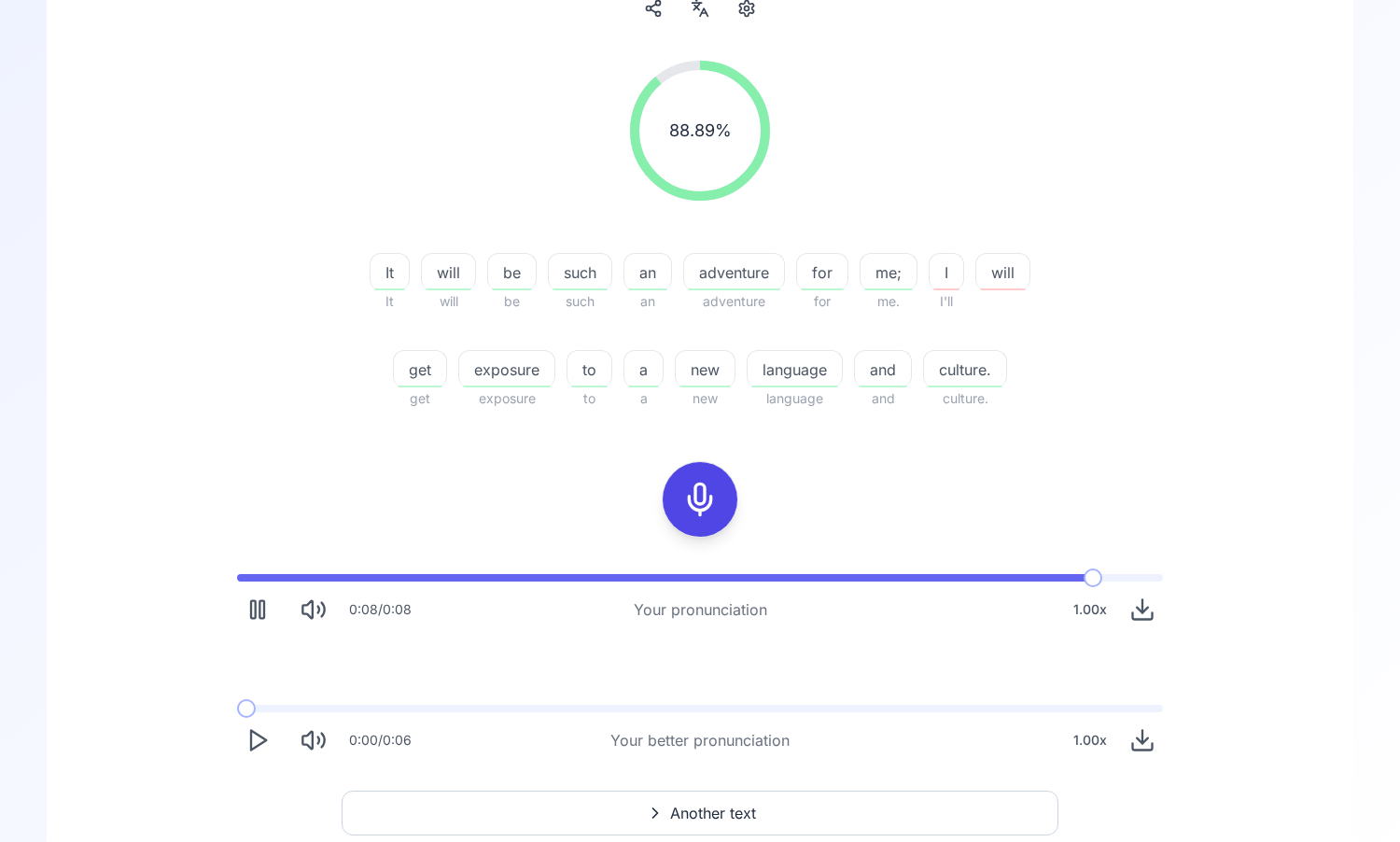
click at [255, 736] on icon "Play" at bounding box center [257, 740] width 26 height 26
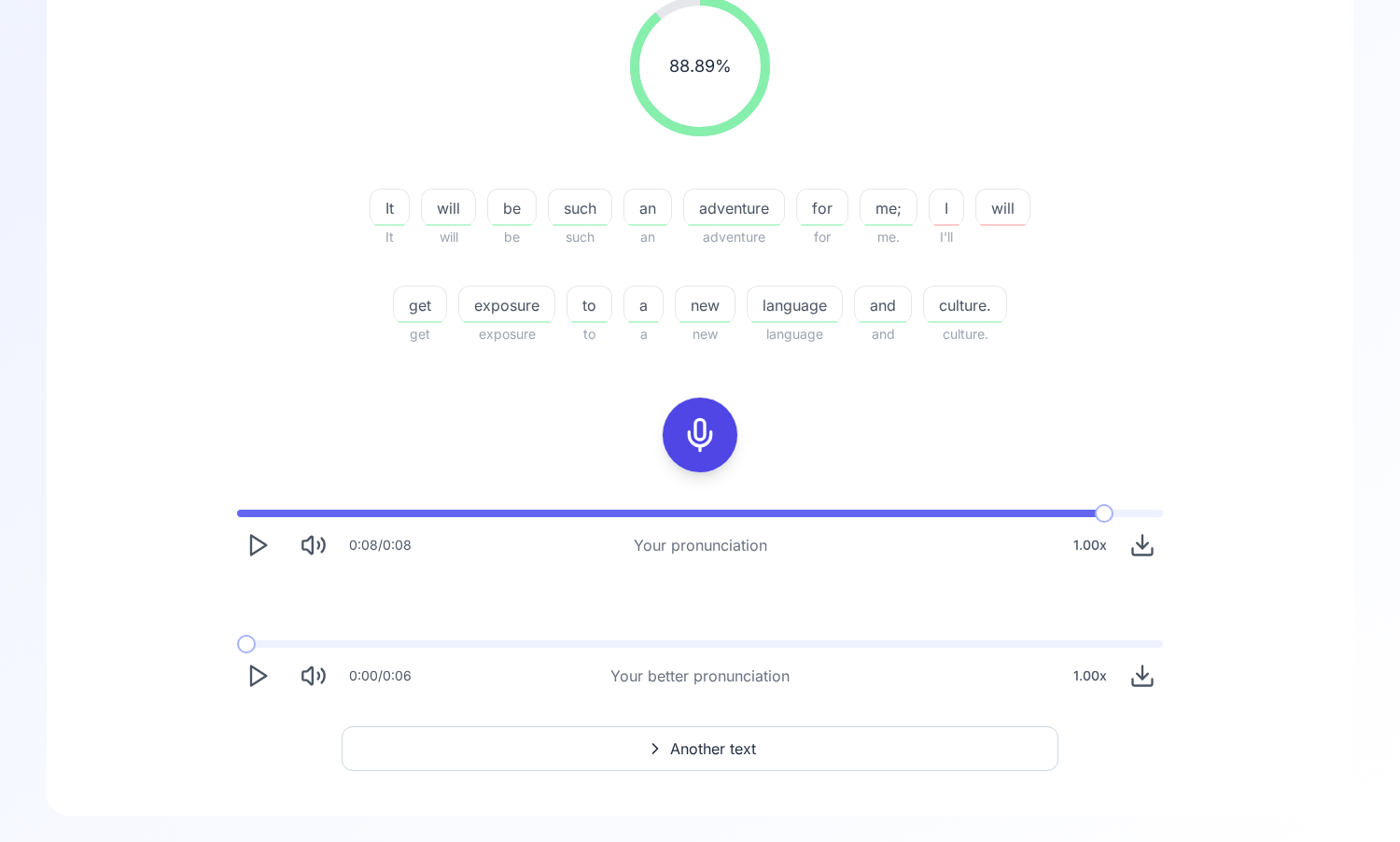
scroll to position [231, 0]
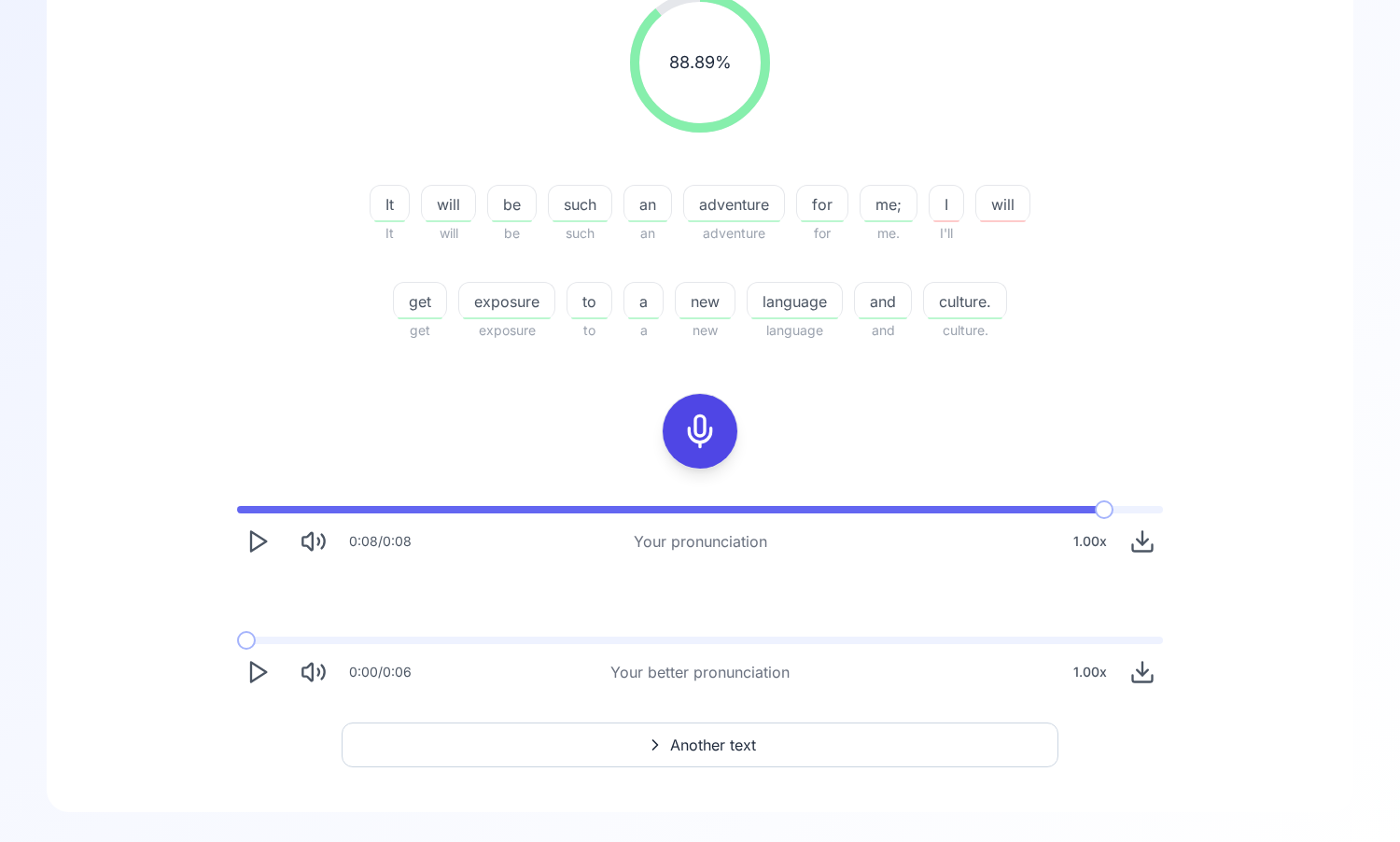
click at [1141, 670] on icon "Download audio" at bounding box center [1142, 673] width 11 height 6
click at [906, 454] on div "88.89 % 88.89 % It It will will be be such such an an adventure adventure for f…" at bounding box center [700, 342] width 1218 height 730
click at [262, 662] on icon "Play" at bounding box center [257, 671] width 26 height 26
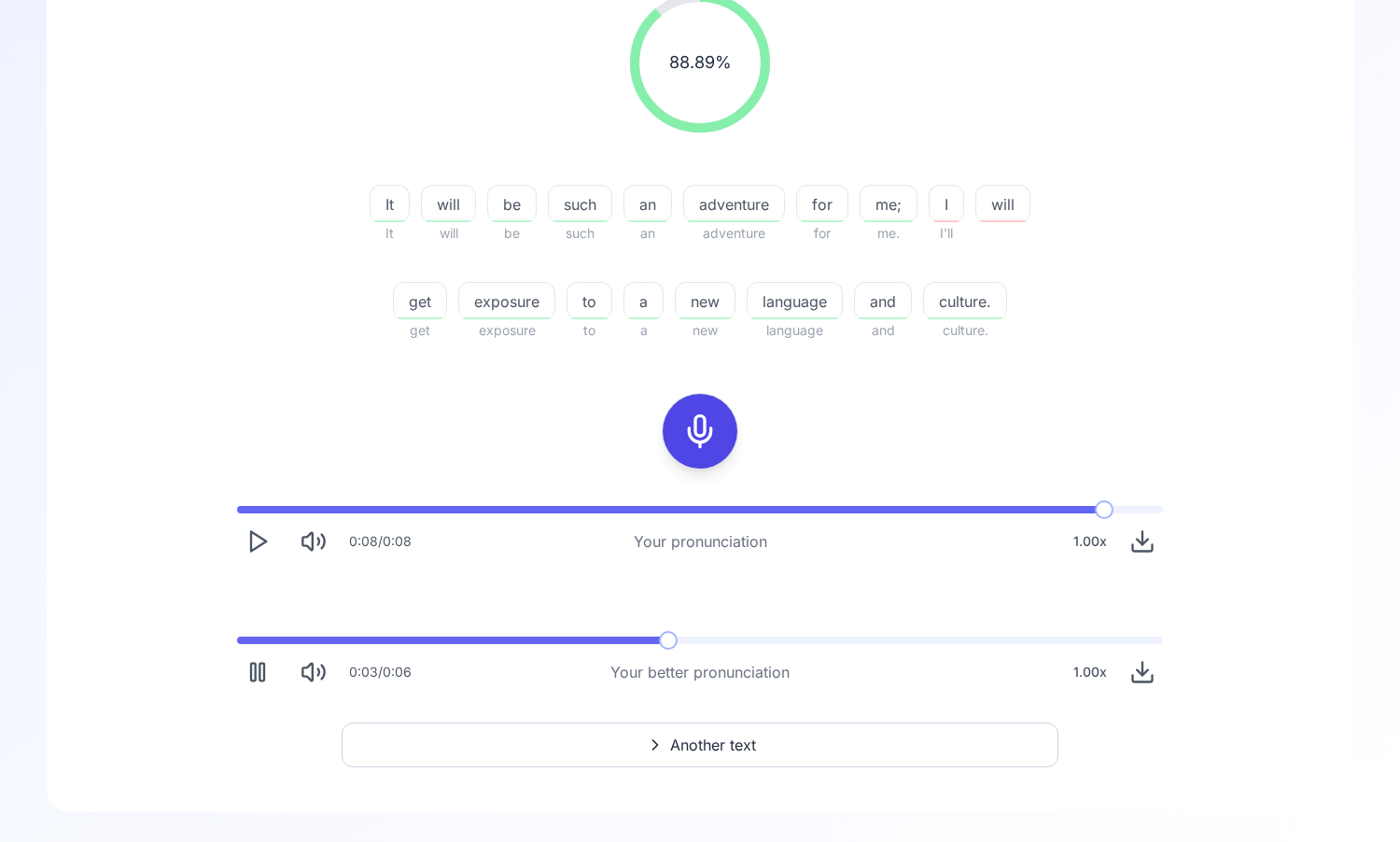
click at [273, 662] on button "Pause" at bounding box center [257, 671] width 41 height 41
click at [273, 628] on div "0:03 / 0:06 Your better pronunciation 1.00 x" at bounding box center [700, 665] width 956 height 86
drag, startPoint x: 273, startPoint y: 634, endPoint x: 187, endPoint y: 634, distance: 86.0
click at [187, 634] on div "0:08 / 0:08 Your pronunciation 1.00 x 0:03 / 0:06 Your better pronunciation 1.0…" at bounding box center [700, 599] width 1195 height 216
drag, startPoint x: 253, startPoint y: 644, endPoint x: 216, endPoint y: 644, distance: 37.0
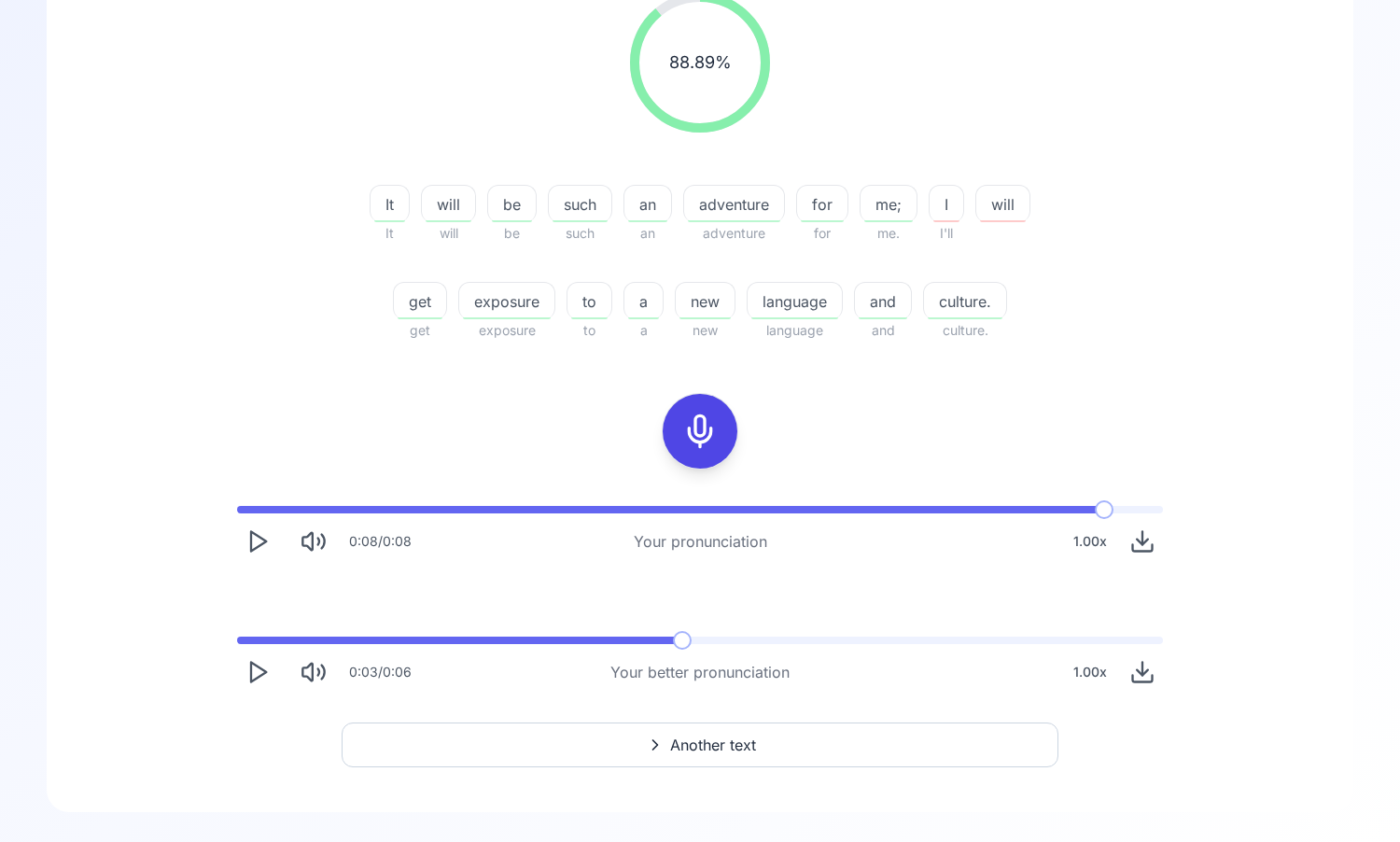
click at [218, 644] on div "0:08 / 0:08 Your pronunciation 1.00 x 0:03 / 0:06 Your better pronunciation 1.0…" at bounding box center [700, 599] width 1195 height 216
click at [1076, 675] on div "1.00 x" at bounding box center [1090, 671] width 49 height 37
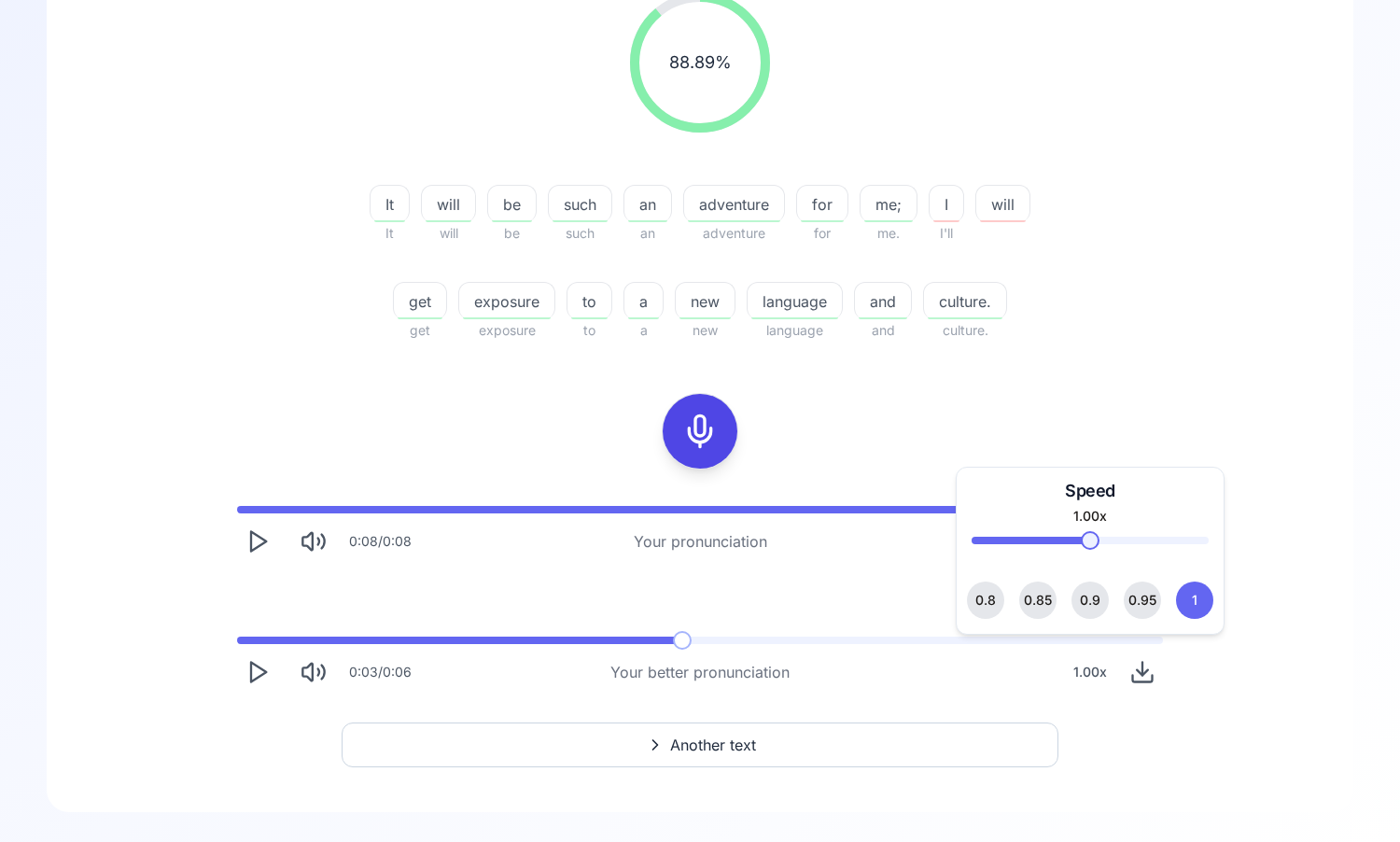
click at [1045, 601] on span "0.85" at bounding box center [1037, 600] width 28 height 37
click at [675, 643] on span at bounding box center [681, 639] width 19 height 19
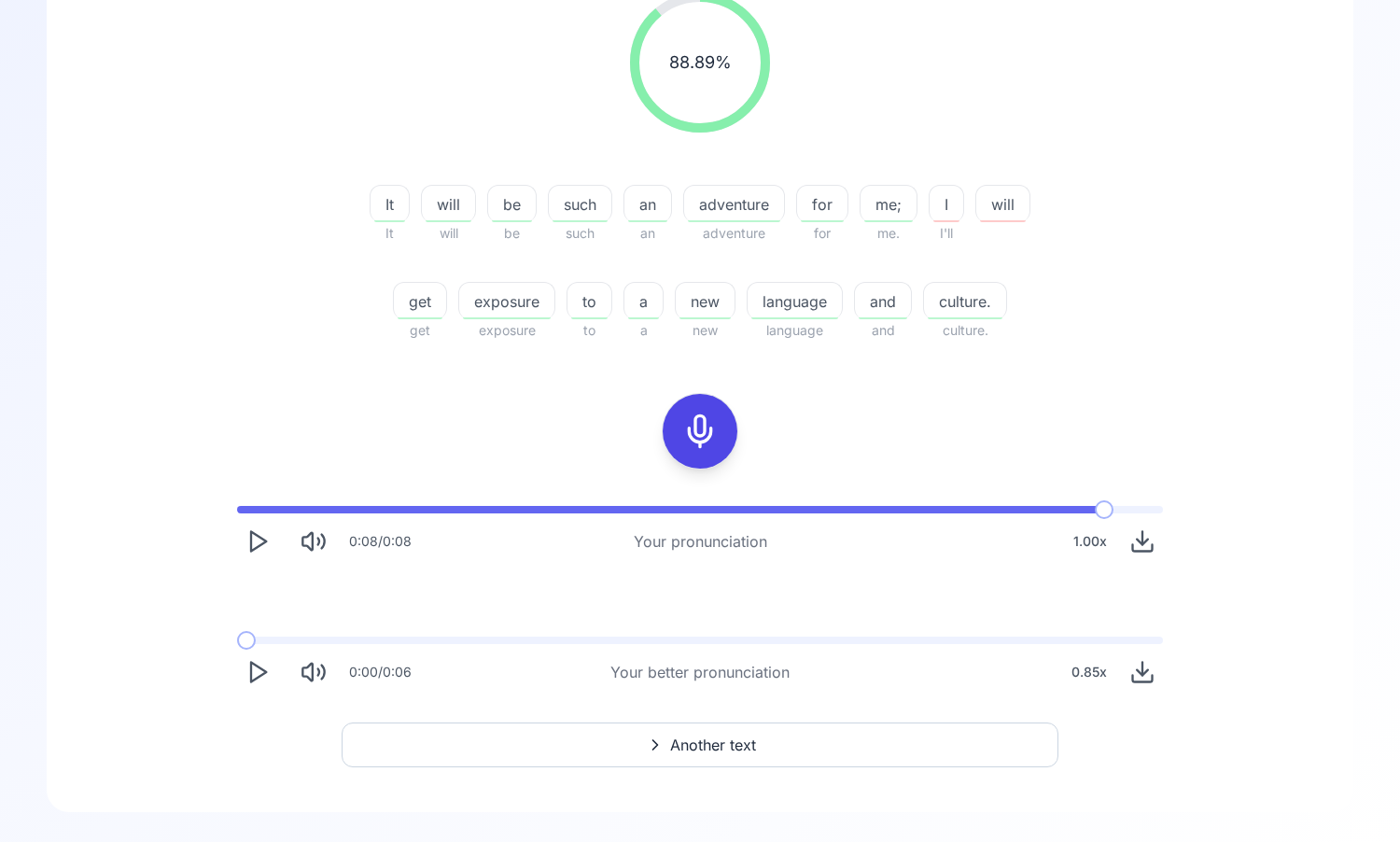
click at [237, 642] on span at bounding box center [246, 639] width 19 height 19
click at [263, 680] on icon "Play" at bounding box center [257, 671] width 26 height 26
click at [253, 669] on rect "Pause" at bounding box center [253, 672] width 5 height 18
click at [1080, 670] on div "0.85 x" at bounding box center [1090, 671] width 51 height 37
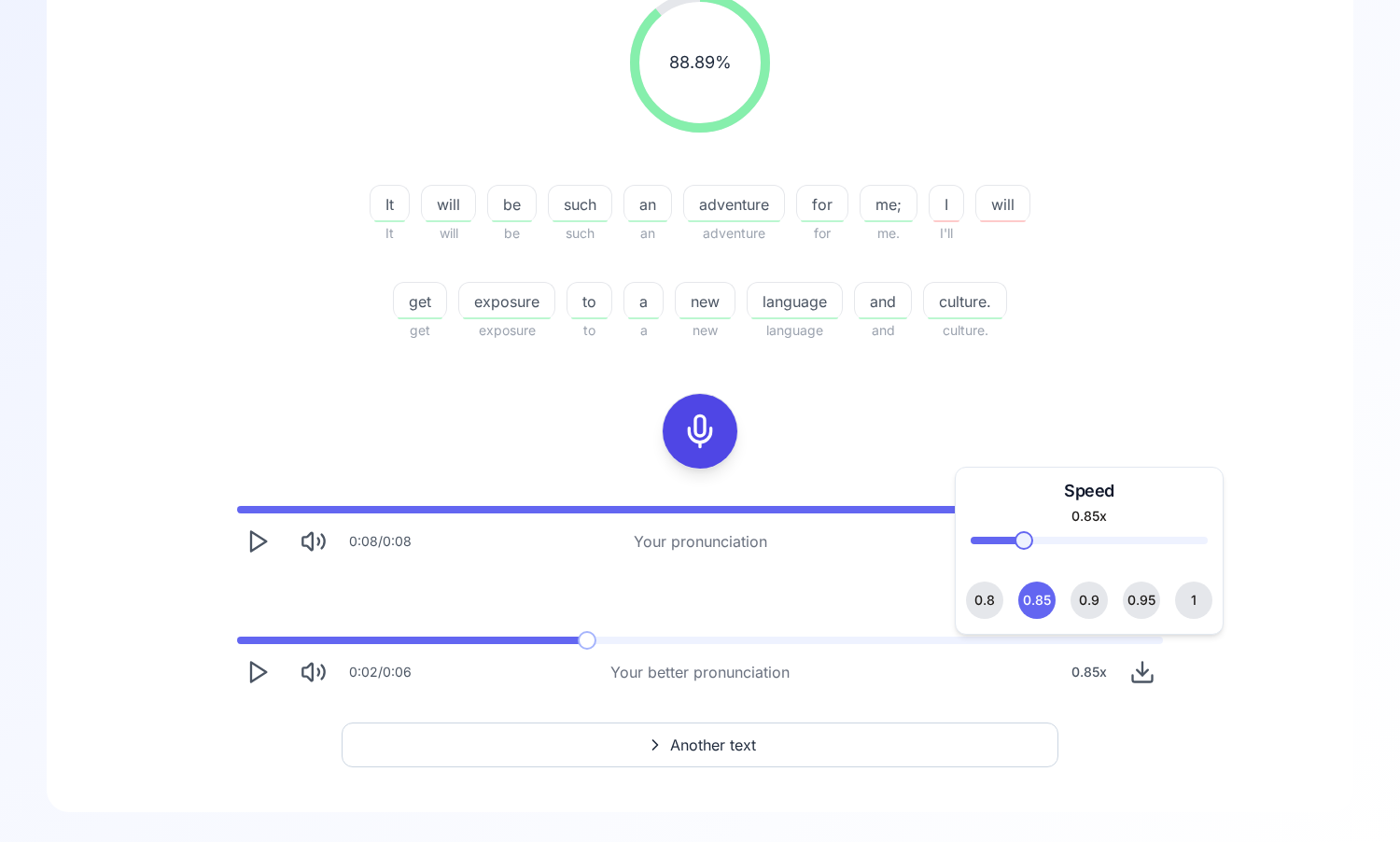
click at [1143, 593] on span "0.95" at bounding box center [1142, 600] width 28 height 37
click at [1193, 599] on span "1" at bounding box center [1194, 600] width 8 height 37
click at [257, 669] on icon "Play" at bounding box center [257, 671] width 26 height 26
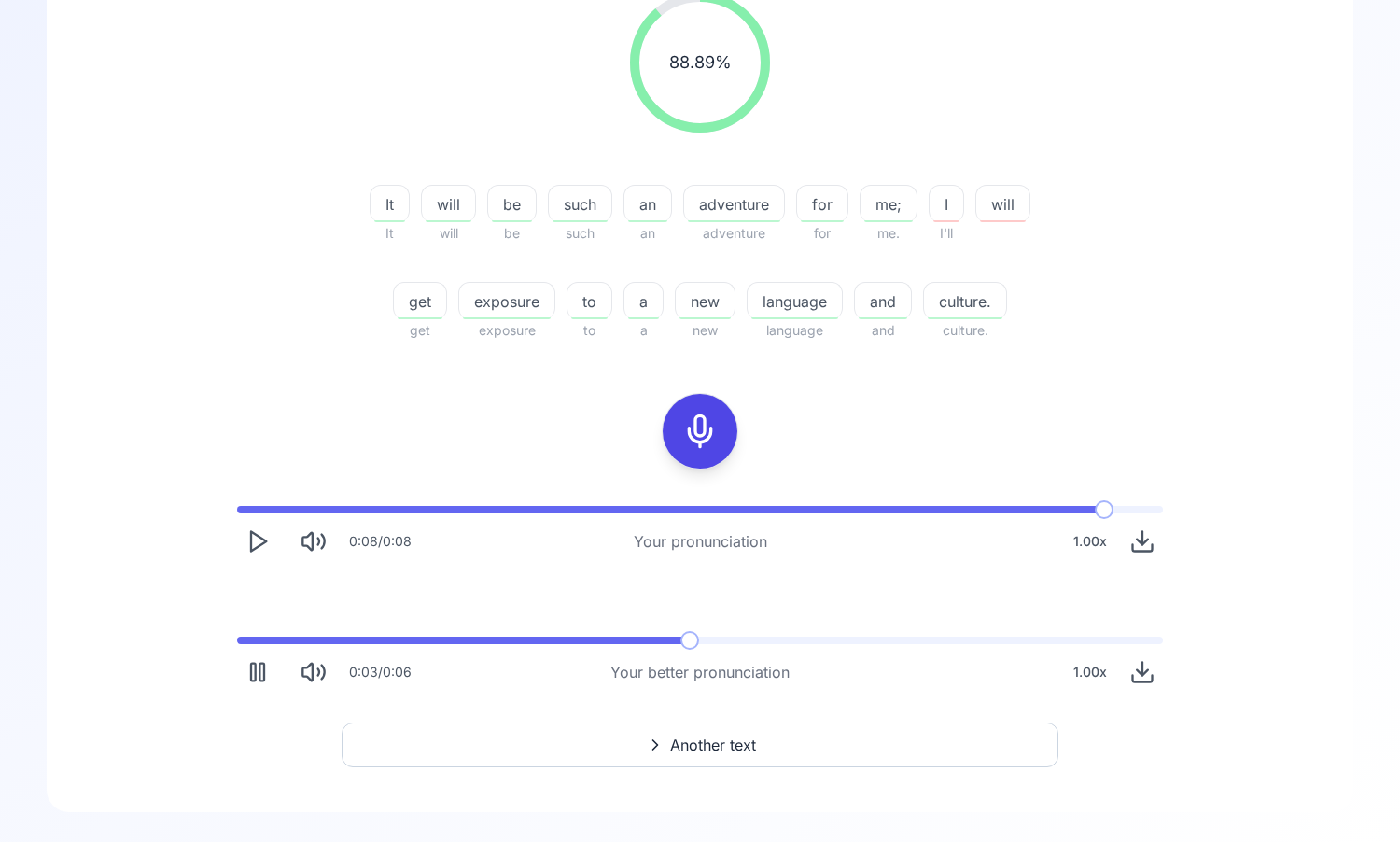
drag, startPoint x: 253, startPoint y: 647, endPoint x: 238, endPoint y: 647, distance: 15.0
click at [238, 647] on div "0:03 / 0:06 Your better pronunciation 1.00 x" at bounding box center [700, 665] width 956 height 86
click at [237, 642] on span at bounding box center [237, 640] width 1 height 8
click at [253, 669] on icon "Play" at bounding box center [257, 671] width 26 height 26
click at [552, 746] on button "Another text" at bounding box center [699, 745] width 717 height 45
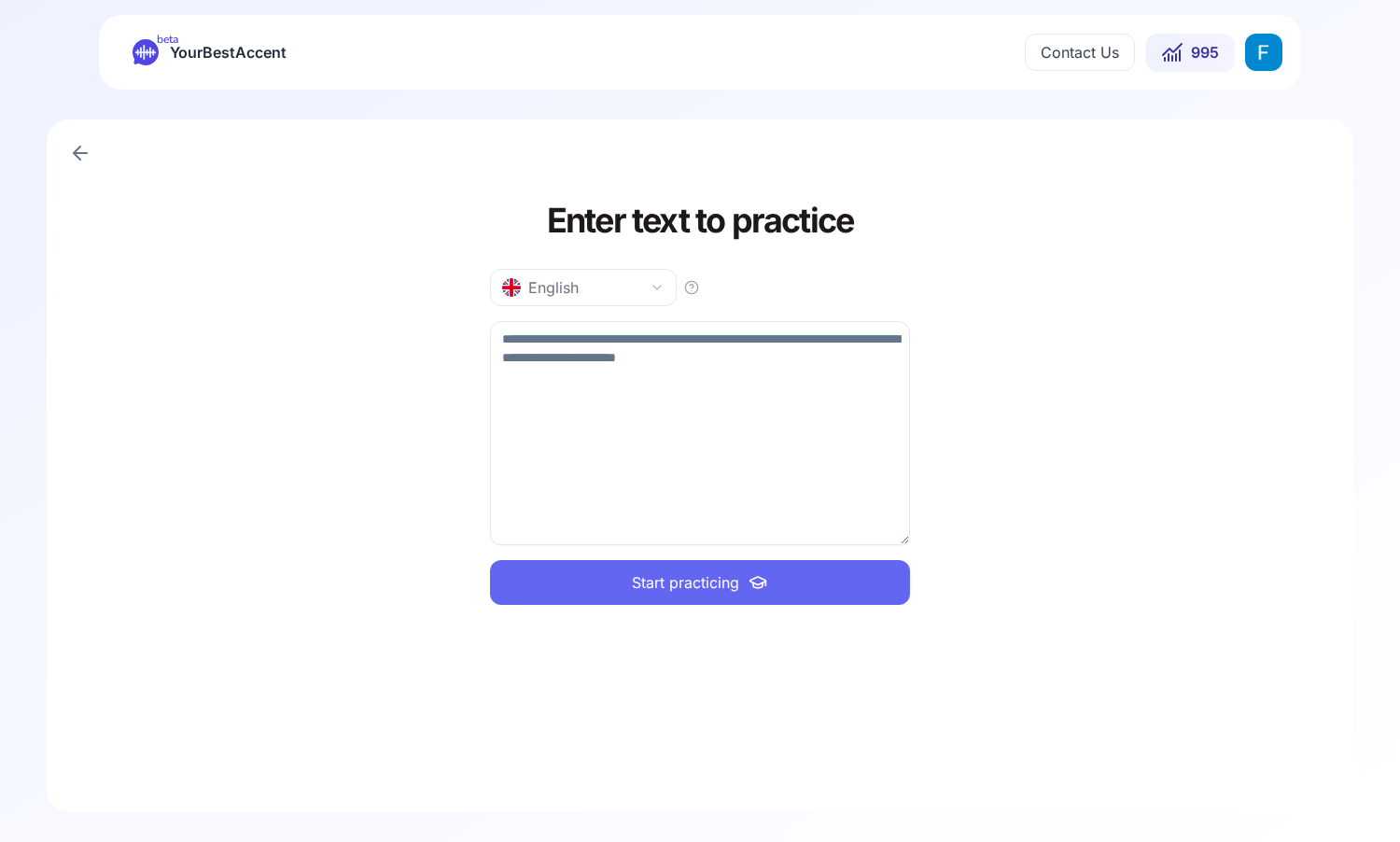
click at [648, 396] on textarea at bounding box center [700, 433] width 420 height 224
type textarea "**********"
click at [687, 587] on span "Start practicing" at bounding box center [685, 582] width 107 height 22
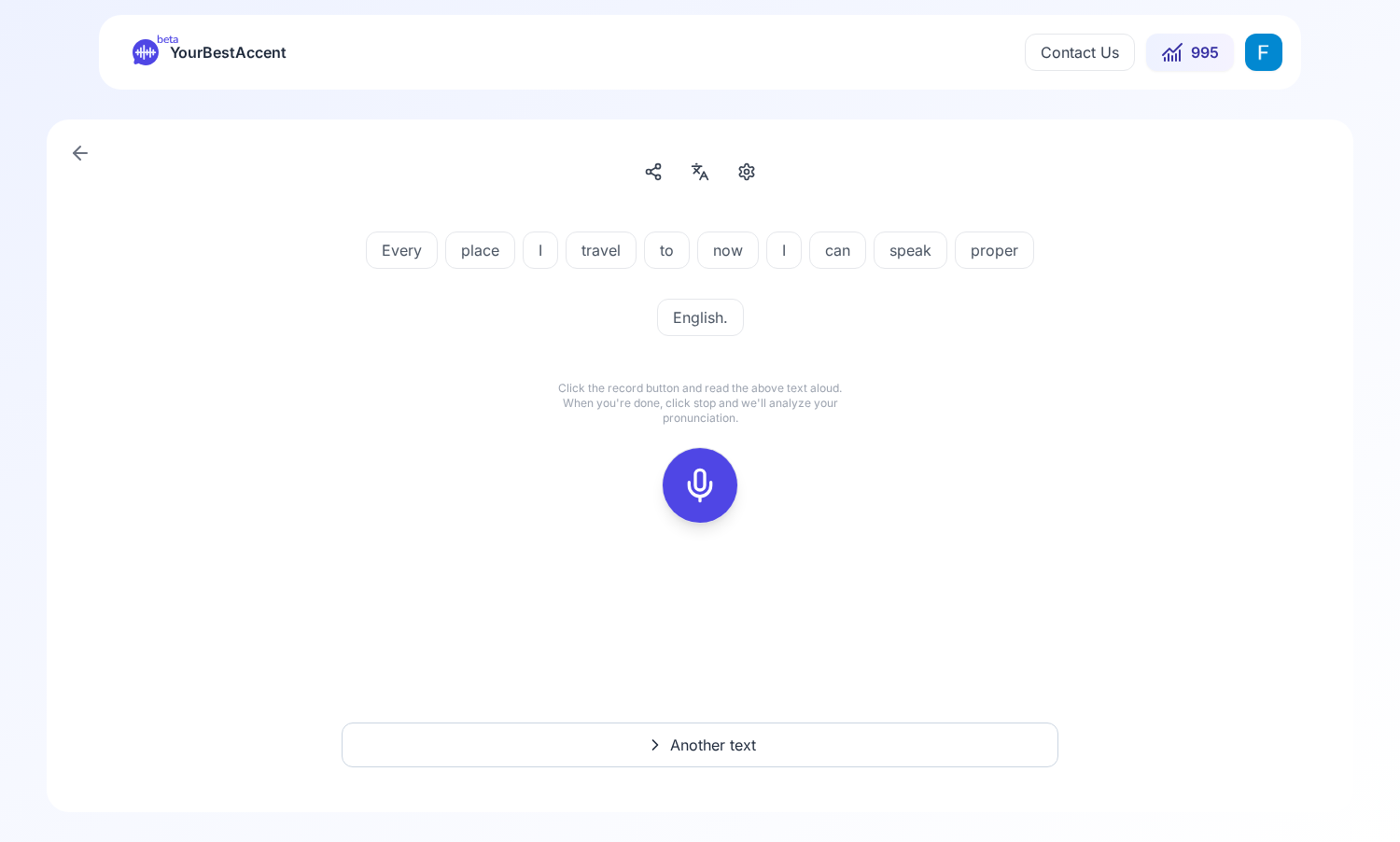
click at [704, 497] on rect at bounding box center [700, 485] width 28 height 28
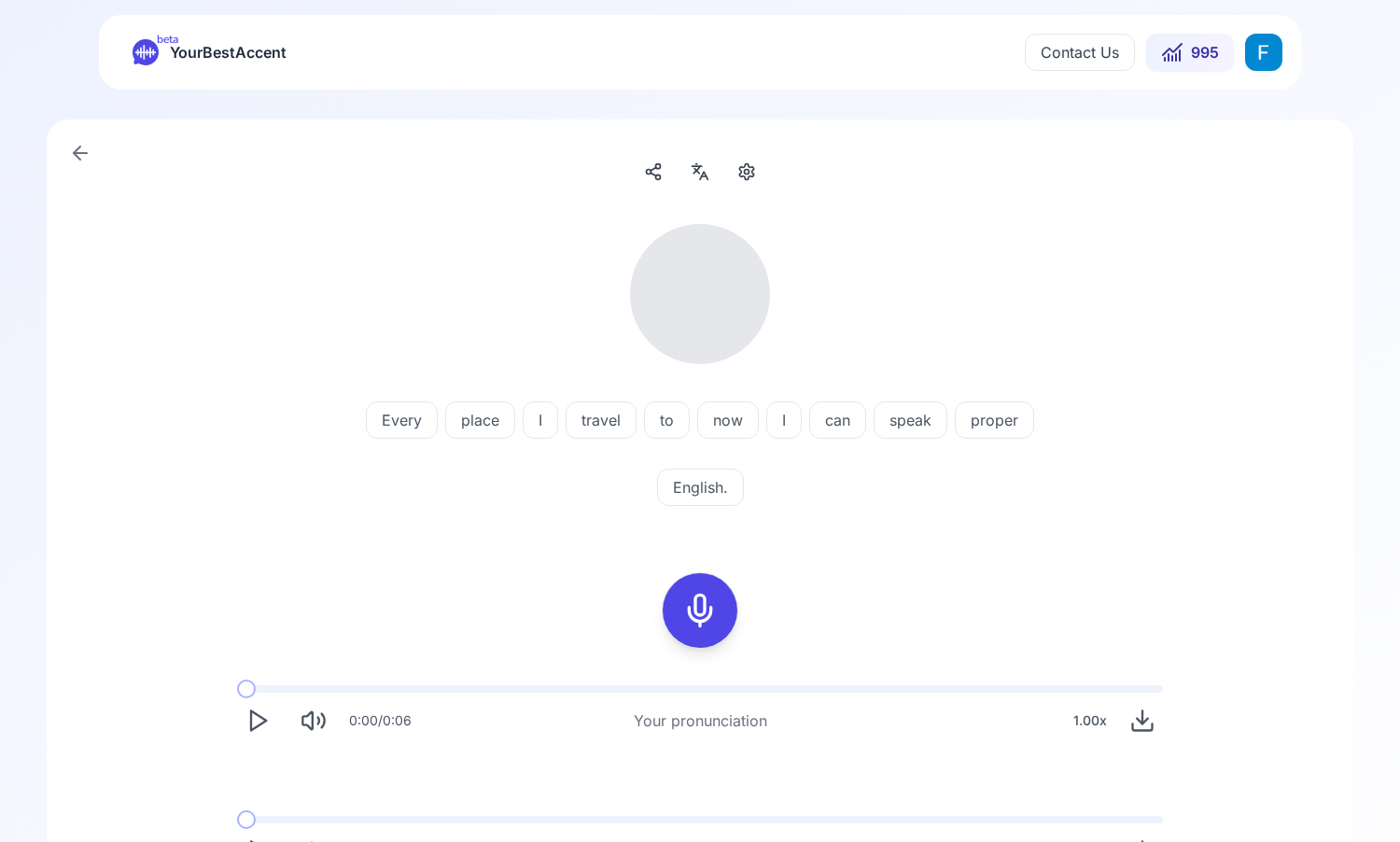
scroll to position [149, 0]
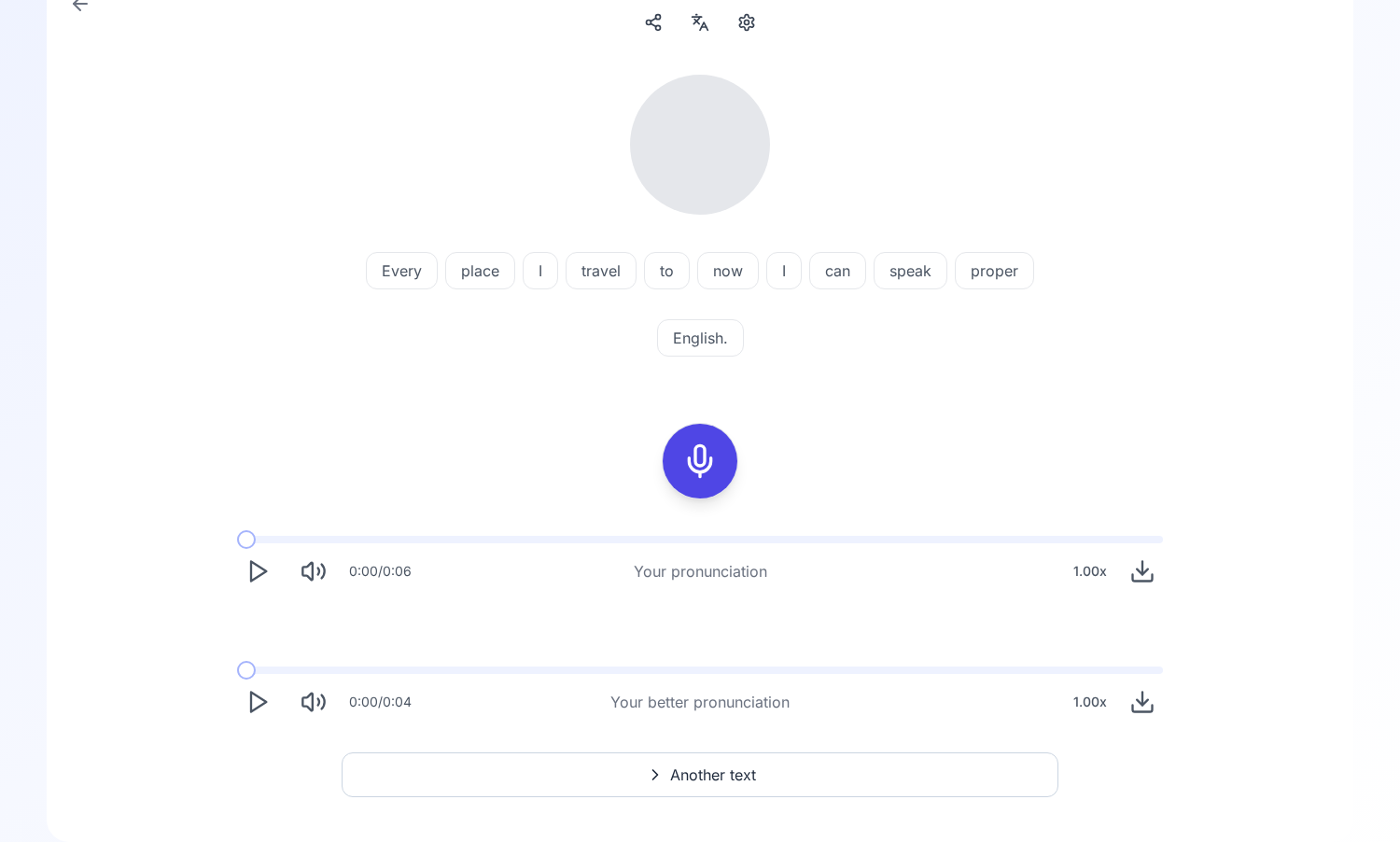
click at [263, 566] on icon "Play" at bounding box center [257, 571] width 26 height 26
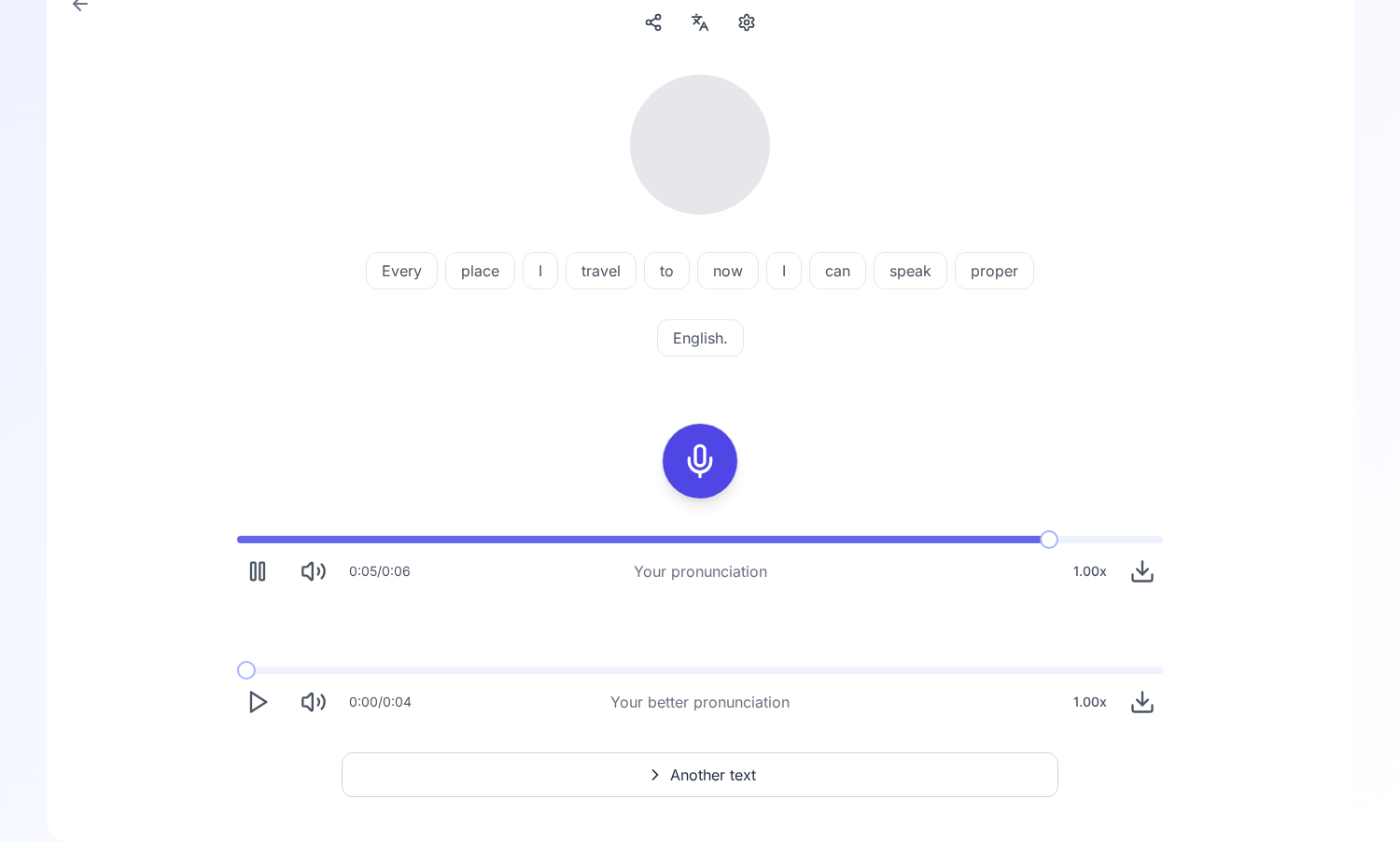
click at [259, 708] on icon "Play" at bounding box center [257, 702] width 26 height 26
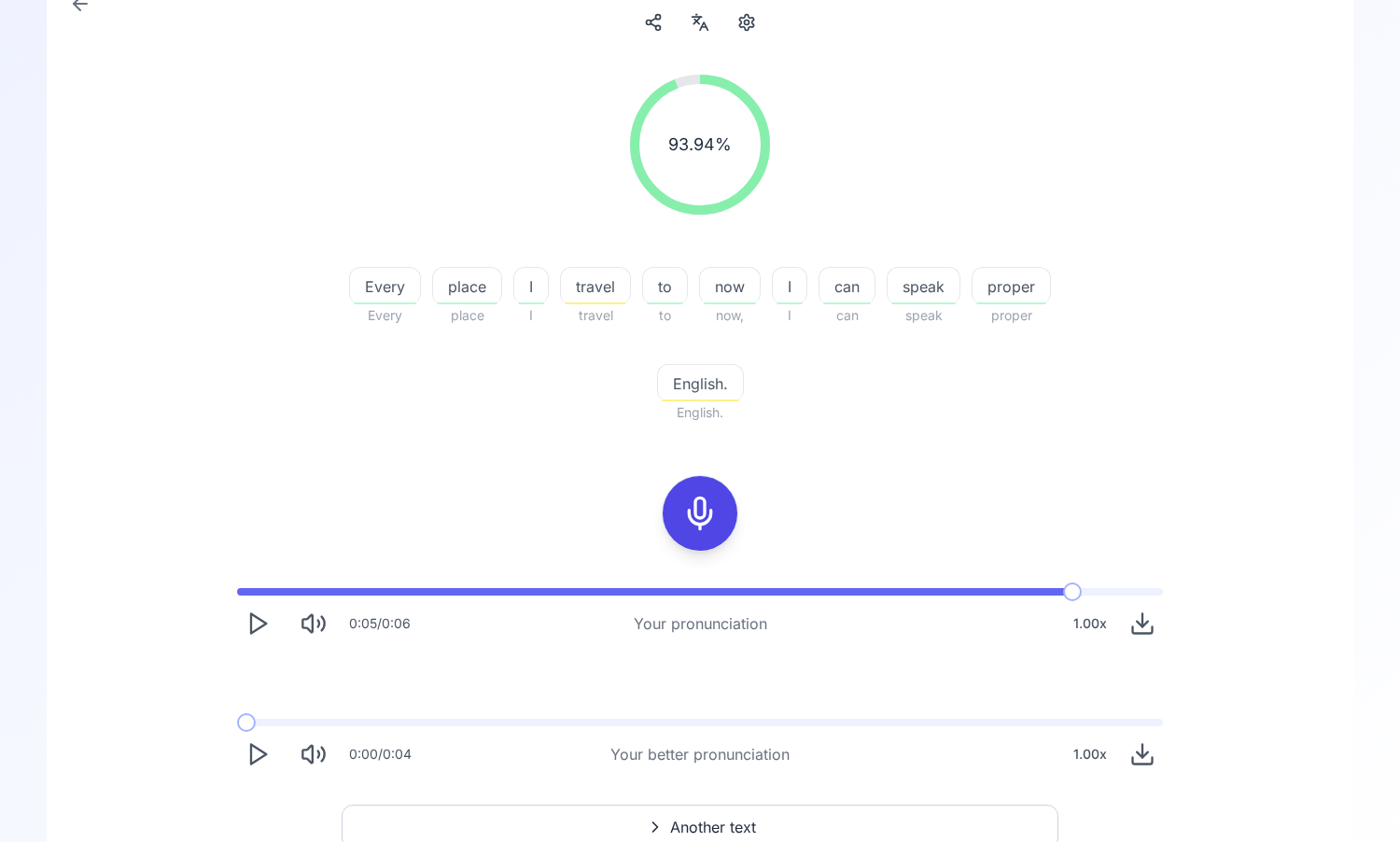
click at [249, 616] on icon "Play" at bounding box center [257, 623] width 26 height 26
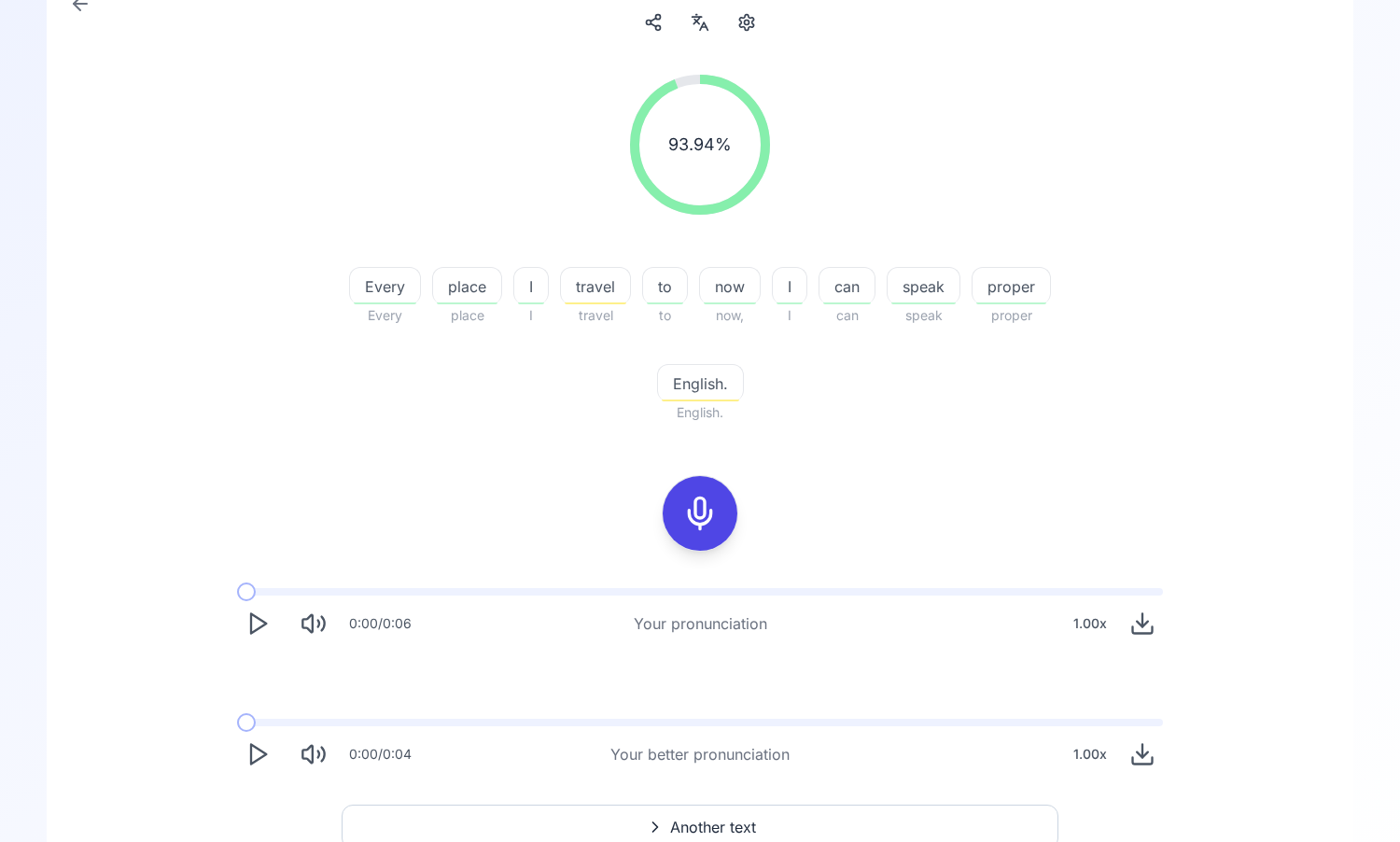
click at [249, 616] on icon "Play" at bounding box center [257, 623] width 26 height 26
click at [255, 627] on rect "Pause" at bounding box center [253, 624] width 5 height 18
click at [255, 747] on polygon "Play" at bounding box center [258, 754] width 15 height 19
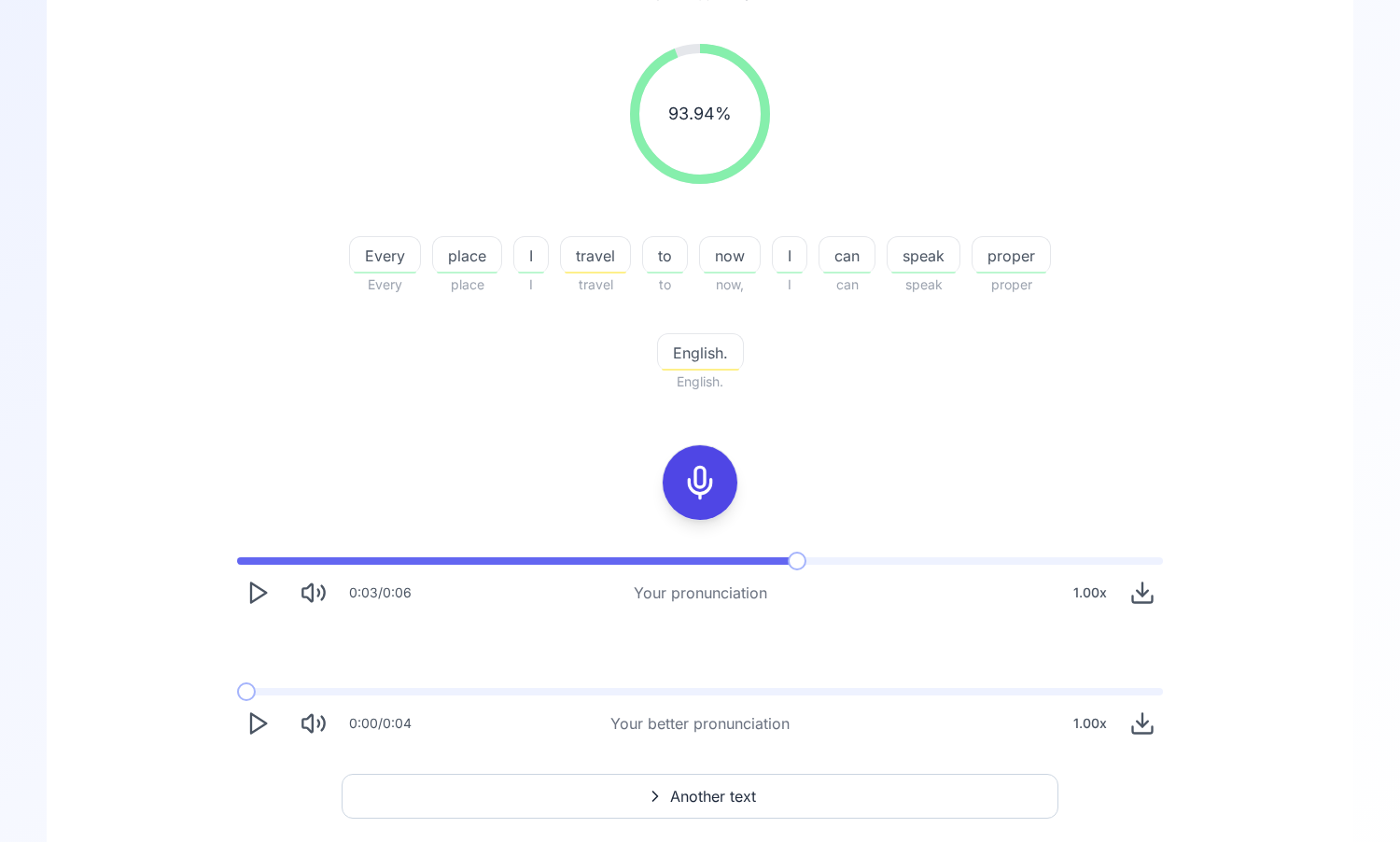
scroll to position [231, 0]
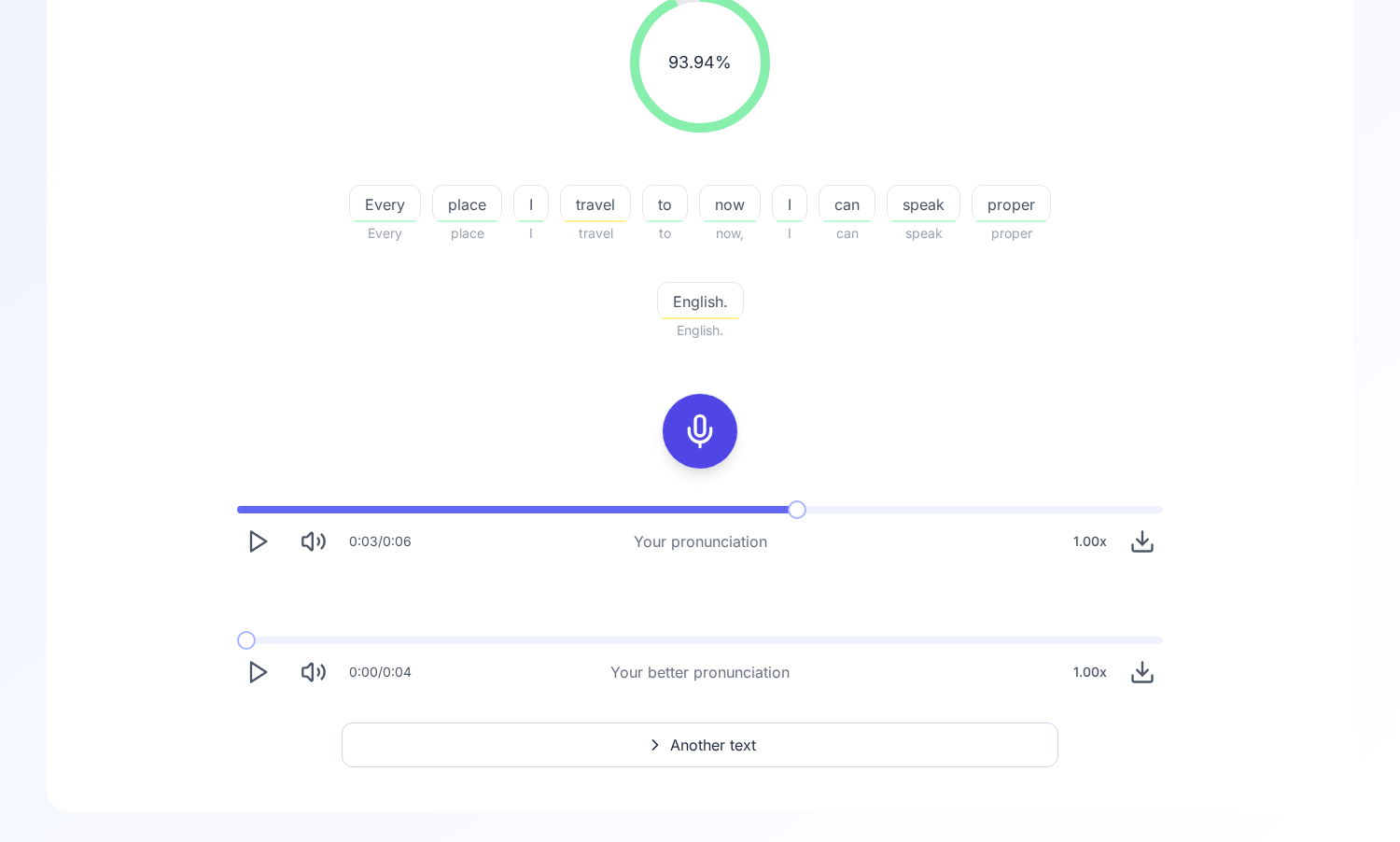
click at [253, 670] on icon "Play" at bounding box center [257, 671] width 26 height 26
click at [1154, 669] on icon "Download audio" at bounding box center [1143, 671] width 26 height 26
click at [825, 744] on button "Another text" at bounding box center [699, 745] width 717 height 45
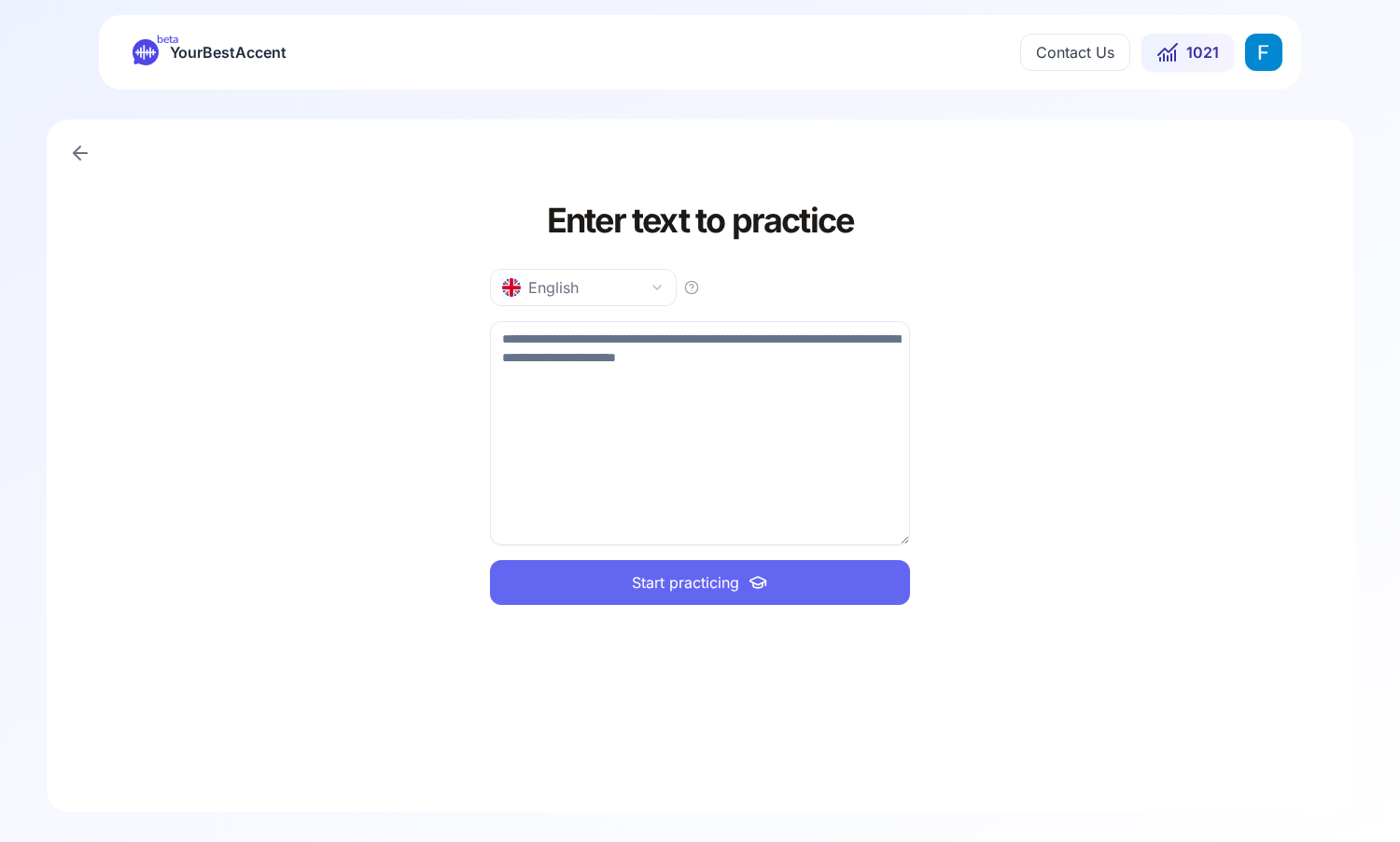
click at [667, 451] on textarea at bounding box center [700, 433] width 420 height 224
type textarea "**********"
click at [703, 567] on button "Start practicing" at bounding box center [700, 583] width 420 height 45
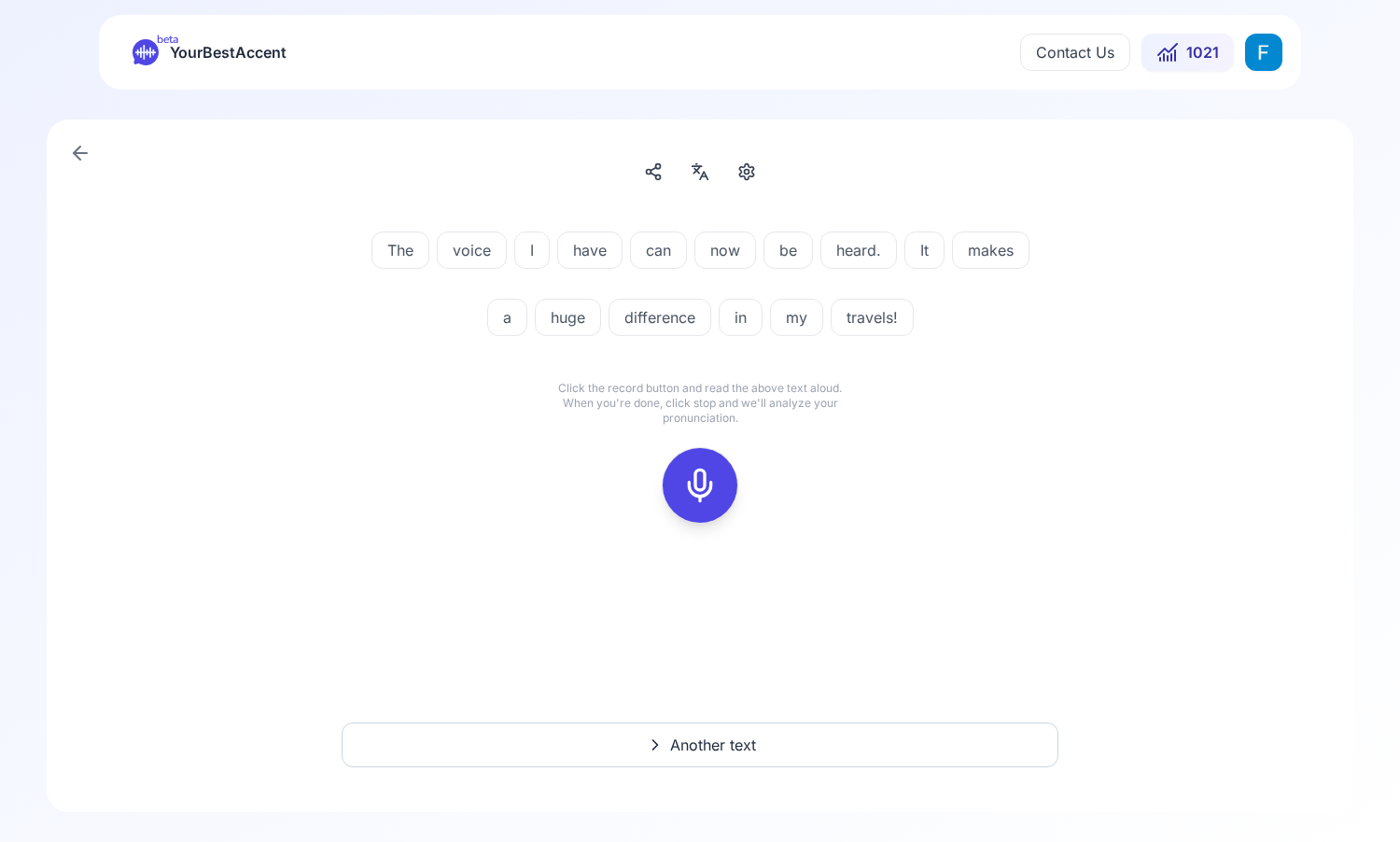
click at [703, 503] on div at bounding box center [700, 485] width 45 height 75
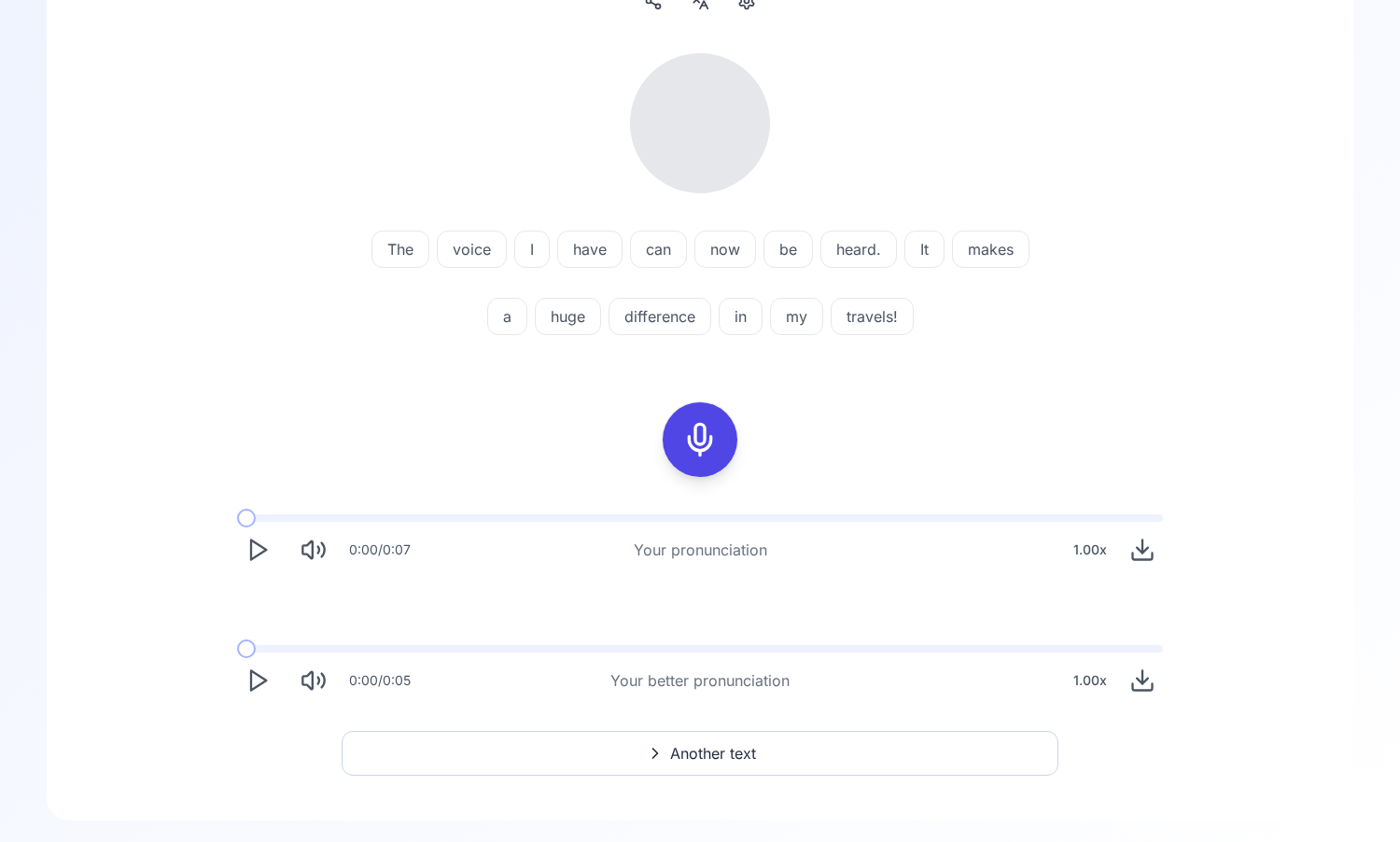
scroll to position [179, 0]
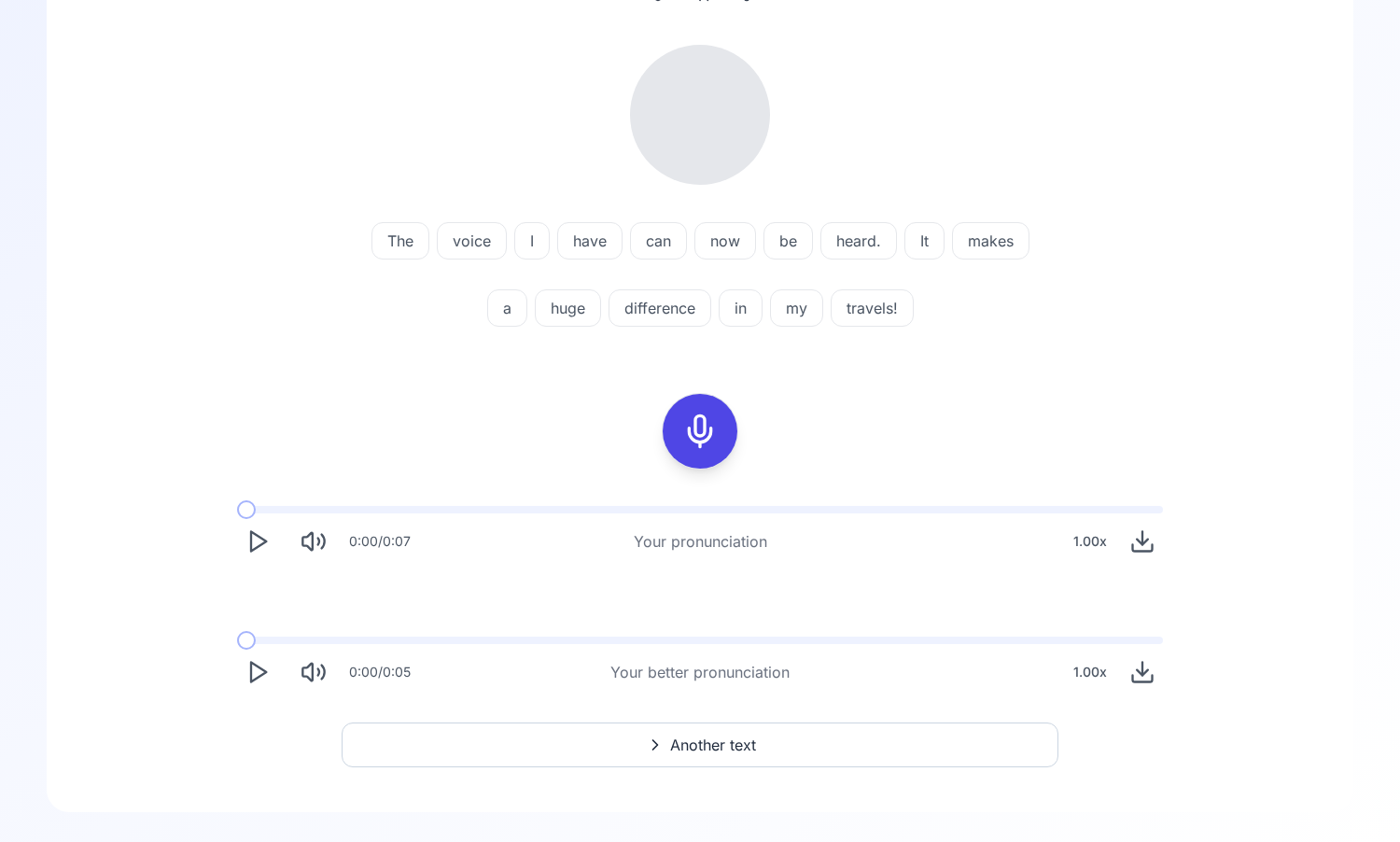
click at [263, 535] on icon "Play" at bounding box center [257, 541] width 26 height 26
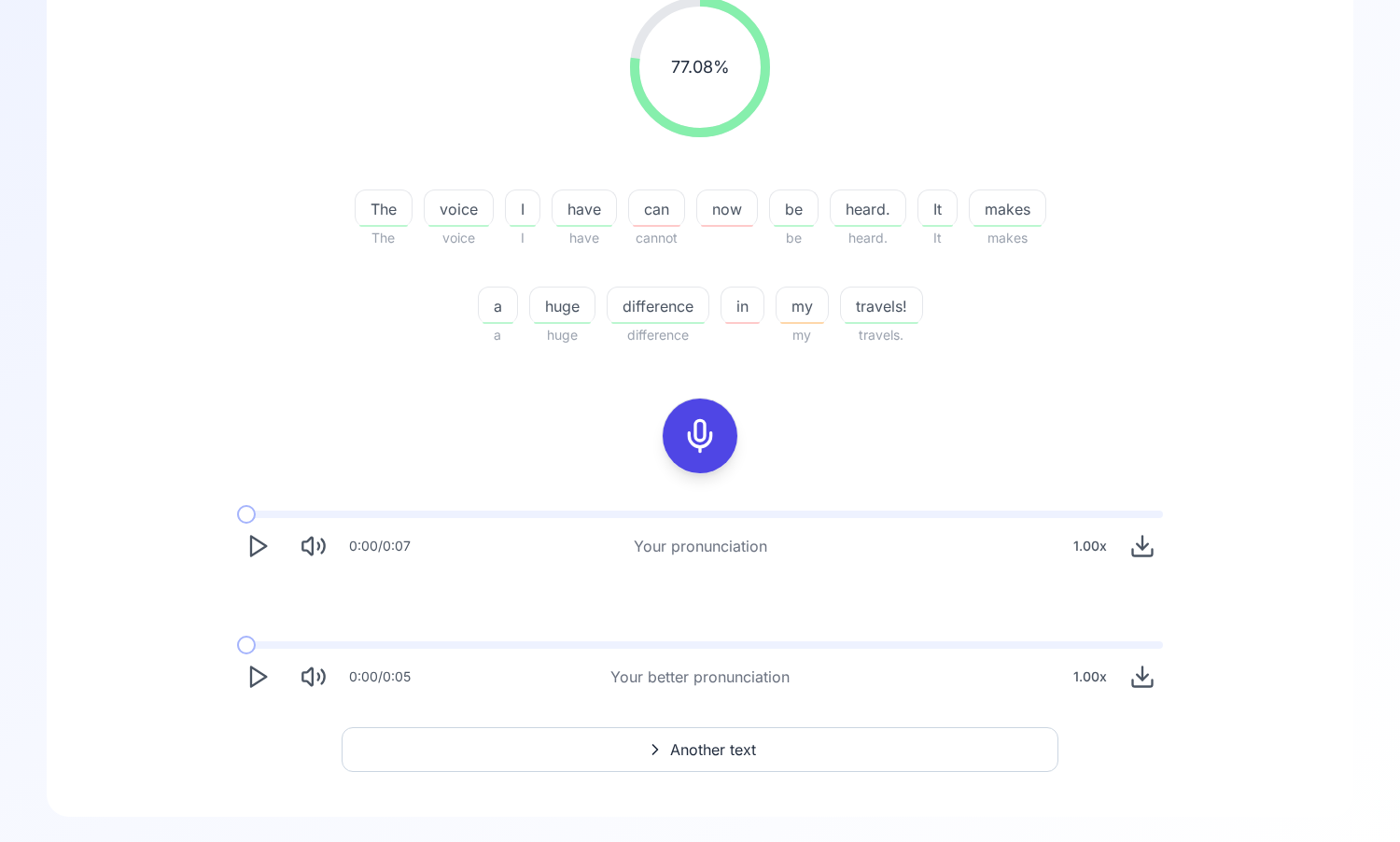
scroll to position [228, 0]
click at [252, 667] on polygon "Play" at bounding box center [258, 676] width 15 height 19
click at [252, 665] on icon "Play" at bounding box center [257, 675] width 26 height 26
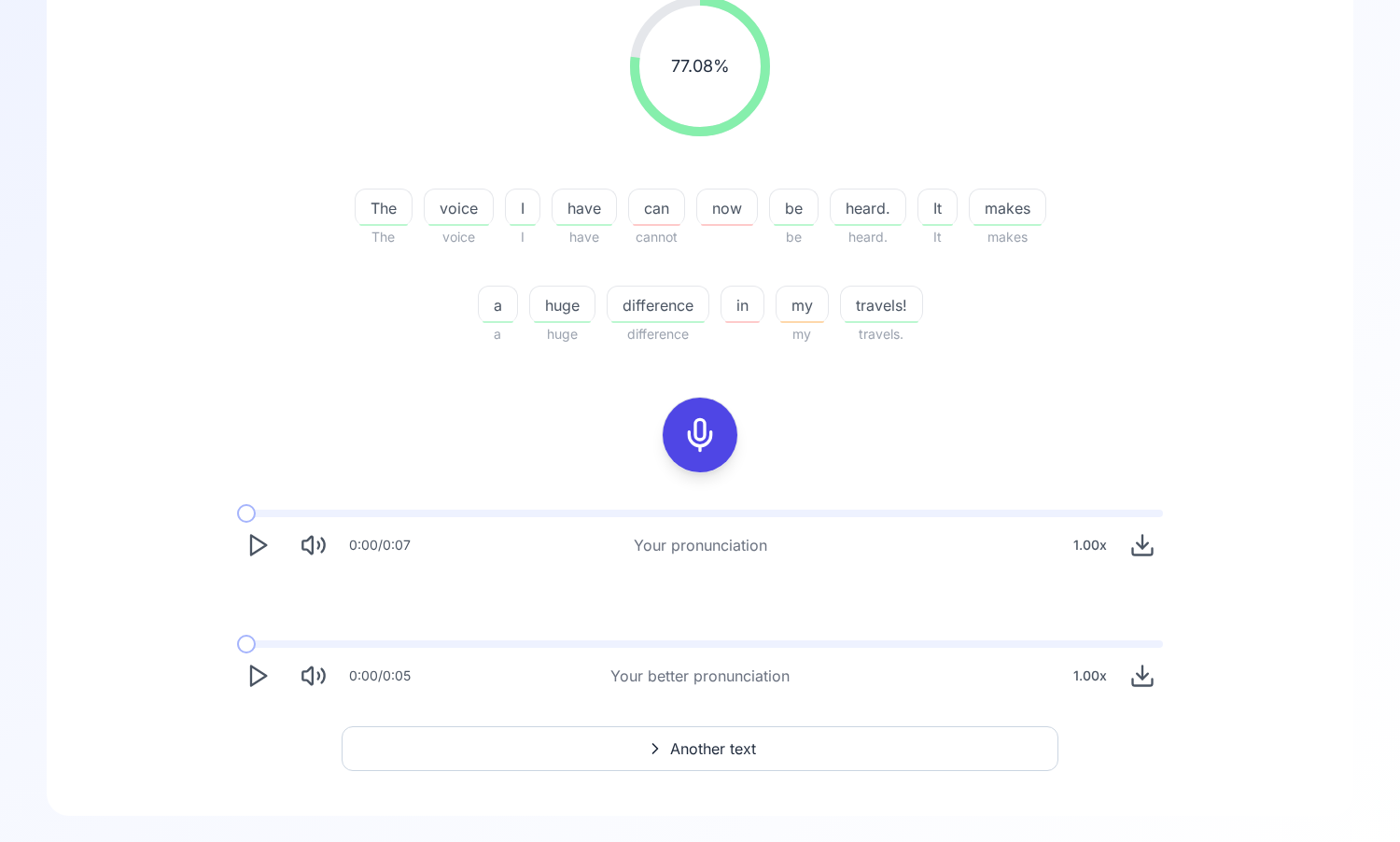
click at [1147, 677] on icon "Download audio" at bounding box center [1143, 675] width 26 height 26
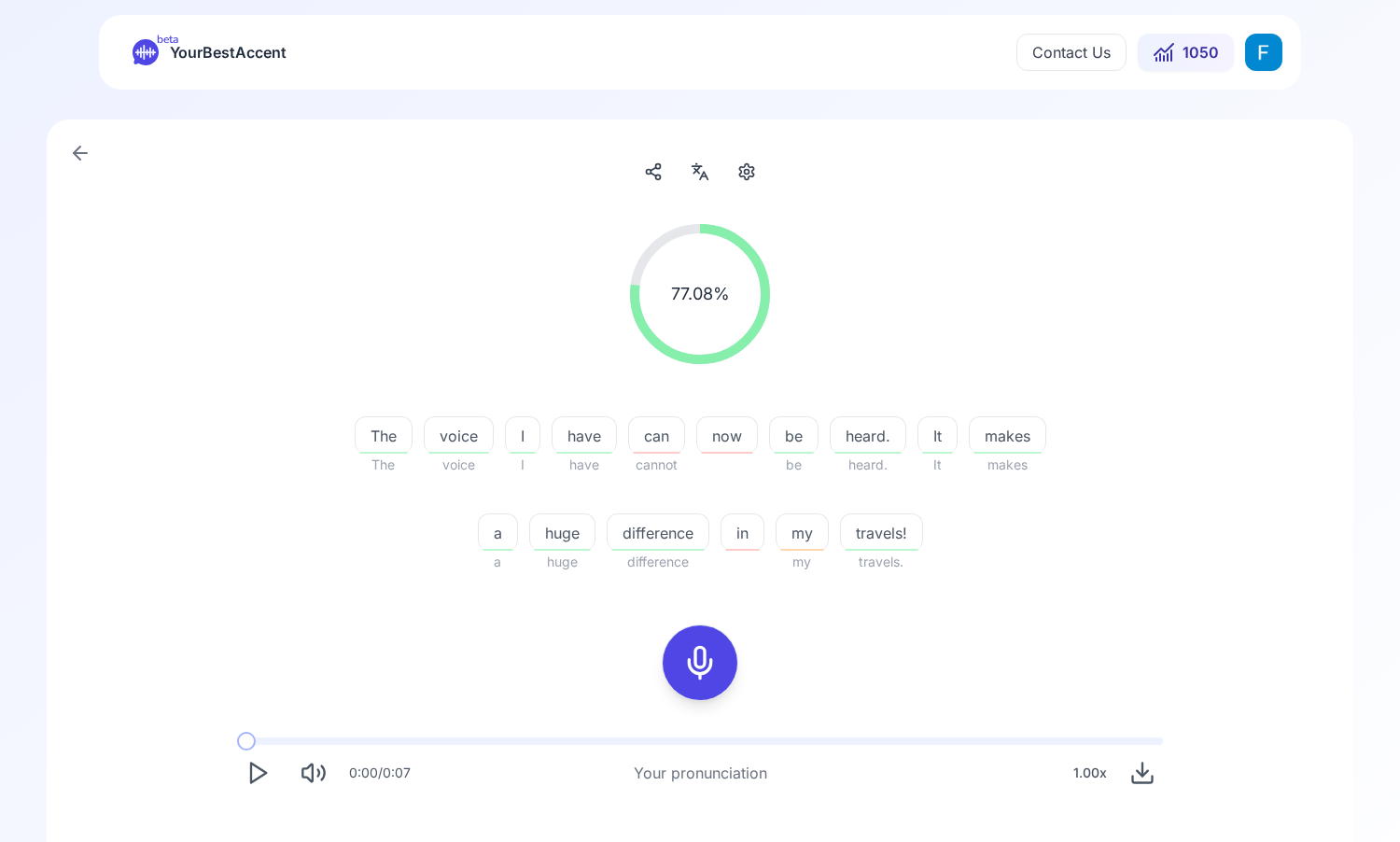
scroll to position [231, 0]
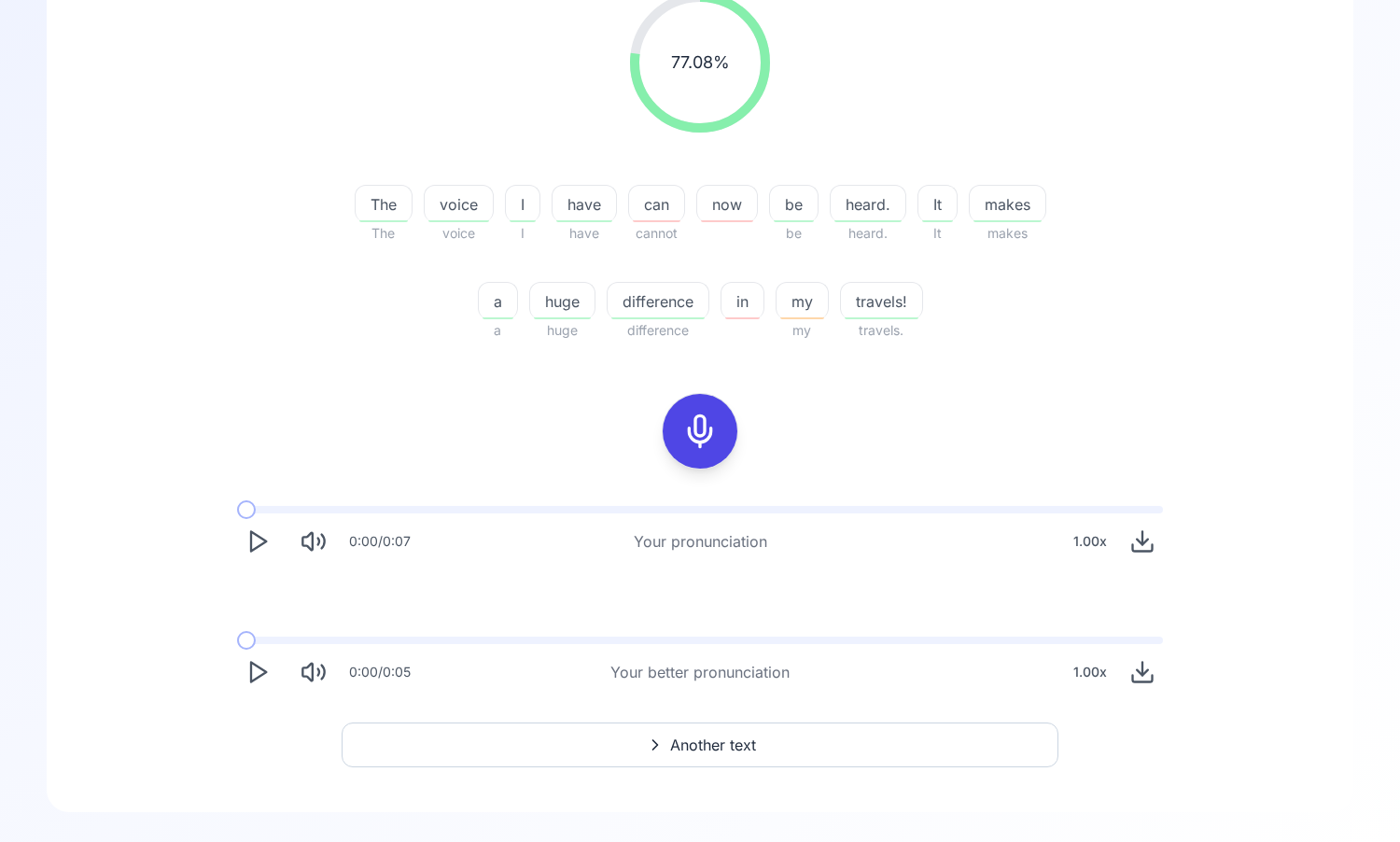
click at [694, 739] on span "Another text" at bounding box center [714, 745] width 86 height 22
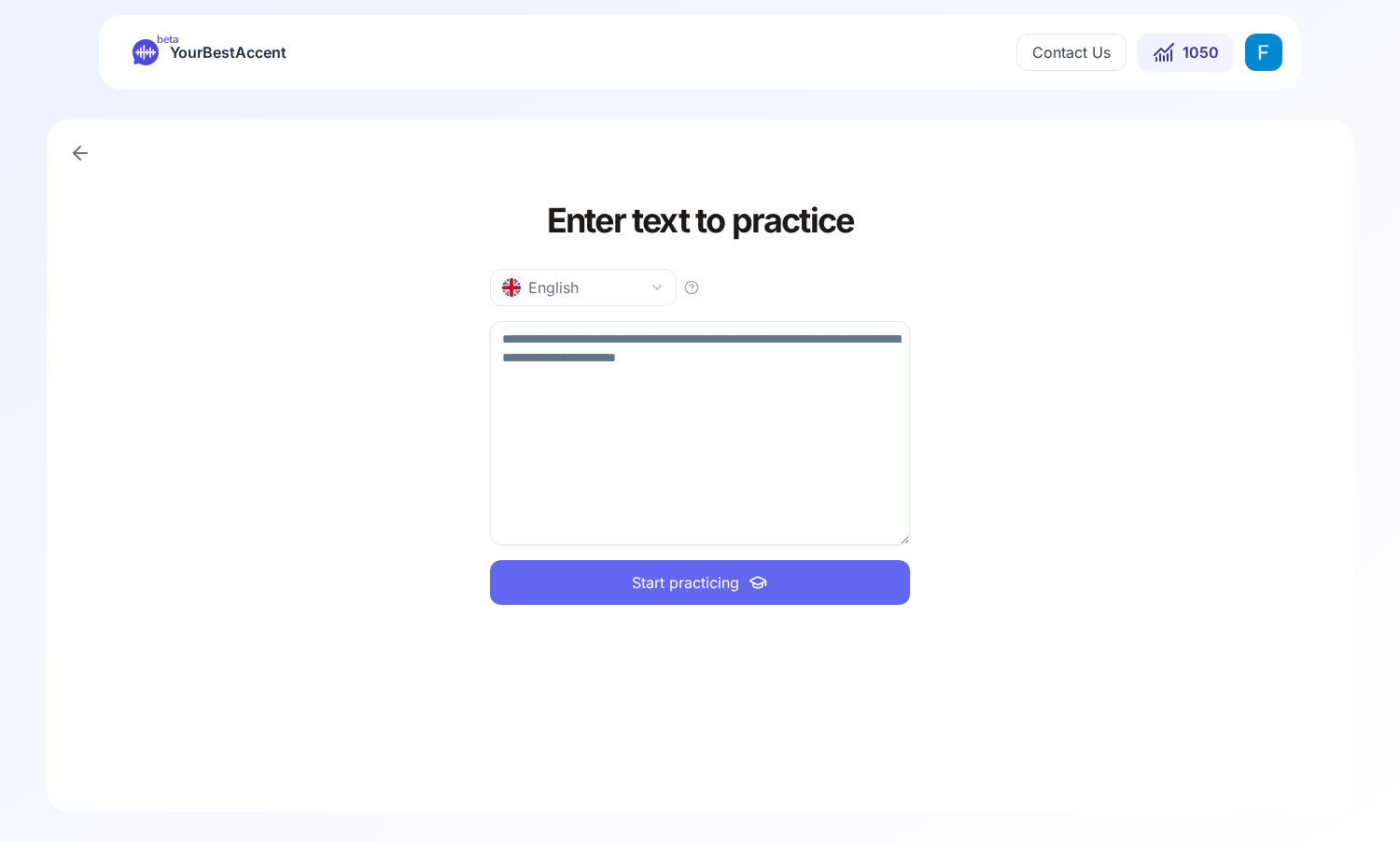
click at [670, 404] on textarea at bounding box center [700, 433] width 420 height 224
type textarea "**********"
click at [706, 590] on span "Start practicing" at bounding box center [685, 582] width 107 height 22
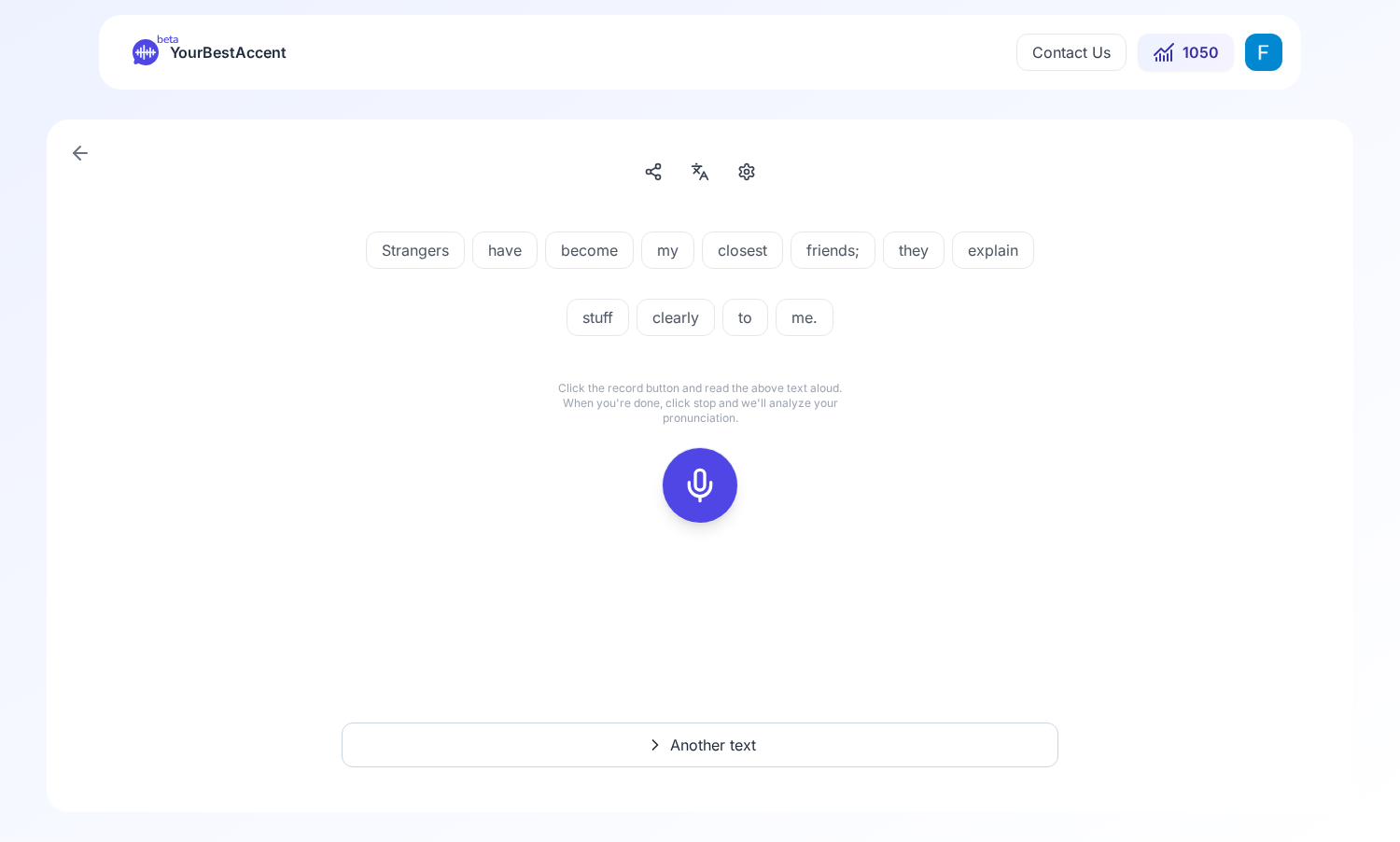
click at [704, 504] on div at bounding box center [700, 485] width 45 height 75
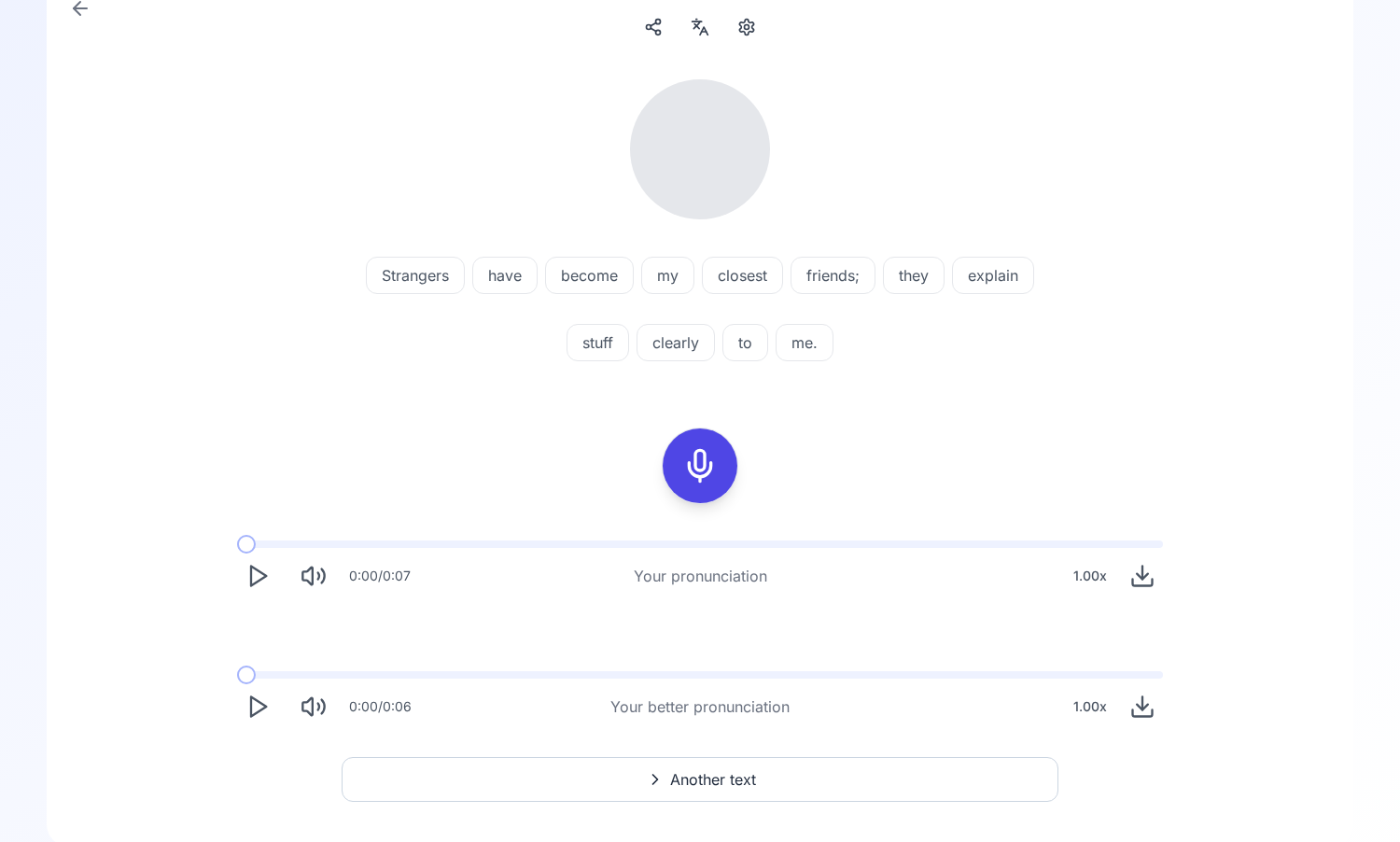
scroll to position [179, 0]
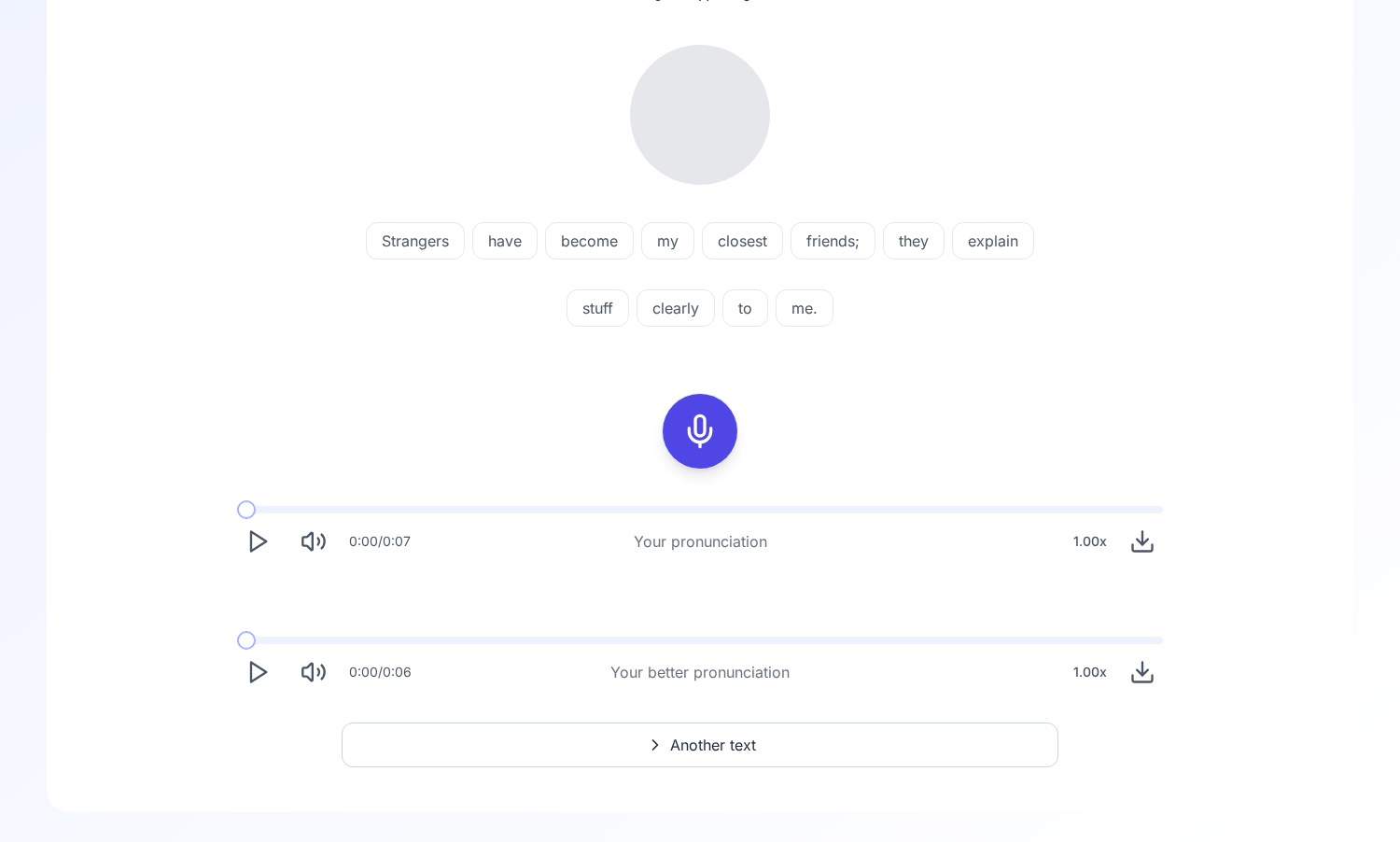
click at [249, 537] on icon "Play" at bounding box center [257, 541] width 26 height 26
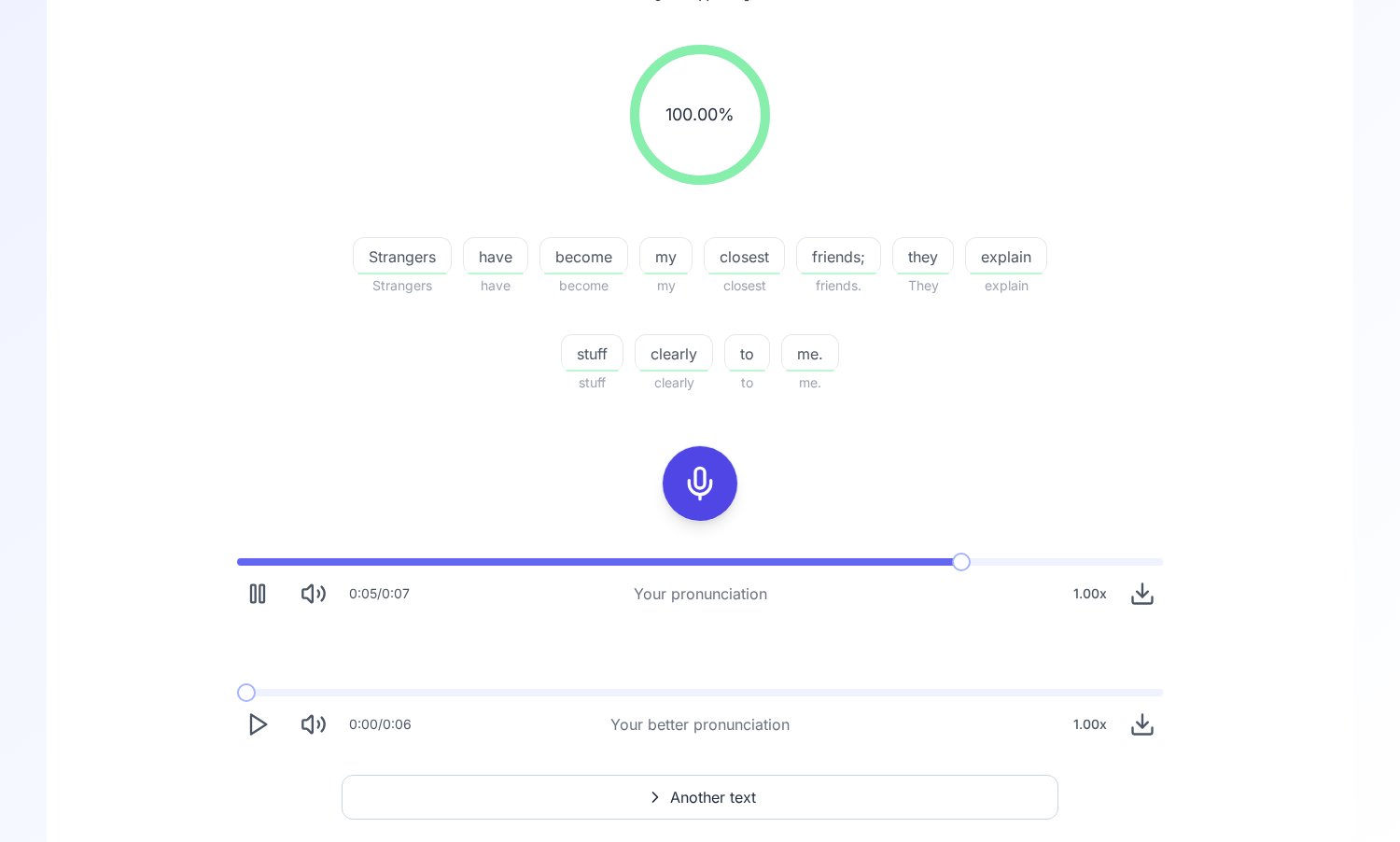
scroll to position [231, 0]
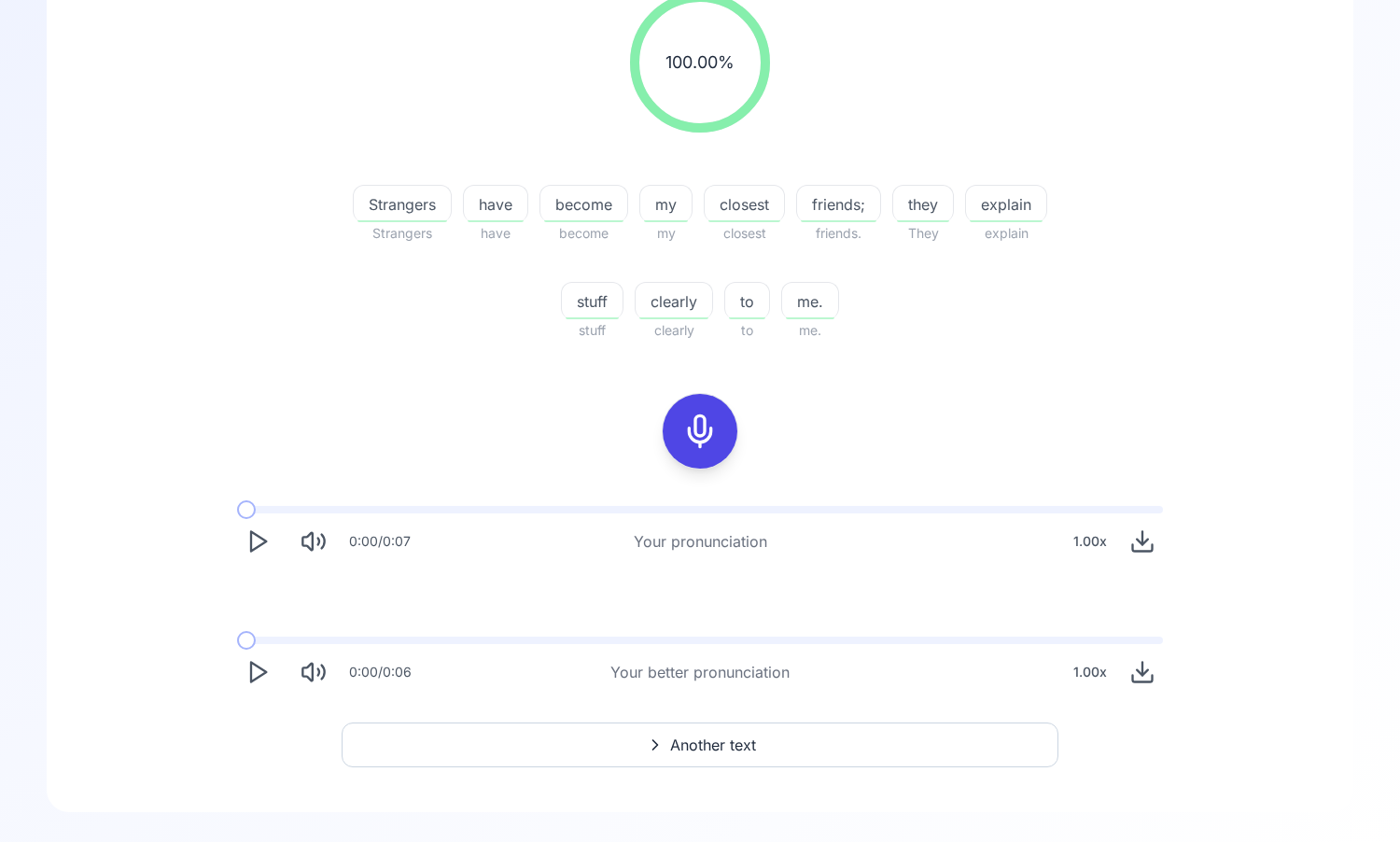
click at [262, 672] on icon "Play" at bounding box center [257, 671] width 26 height 26
click at [264, 547] on icon "Play" at bounding box center [257, 541] width 26 height 26
click at [264, 547] on rect "Pause" at bounding box center [261, 542] width 5 height 18
click at [264, 672] on polygon "Play" at bounding box center [258, 672] width 15 height 19
click at [261, 676] on icon "Play" at bounding box center [257, 671] width 26 height 26
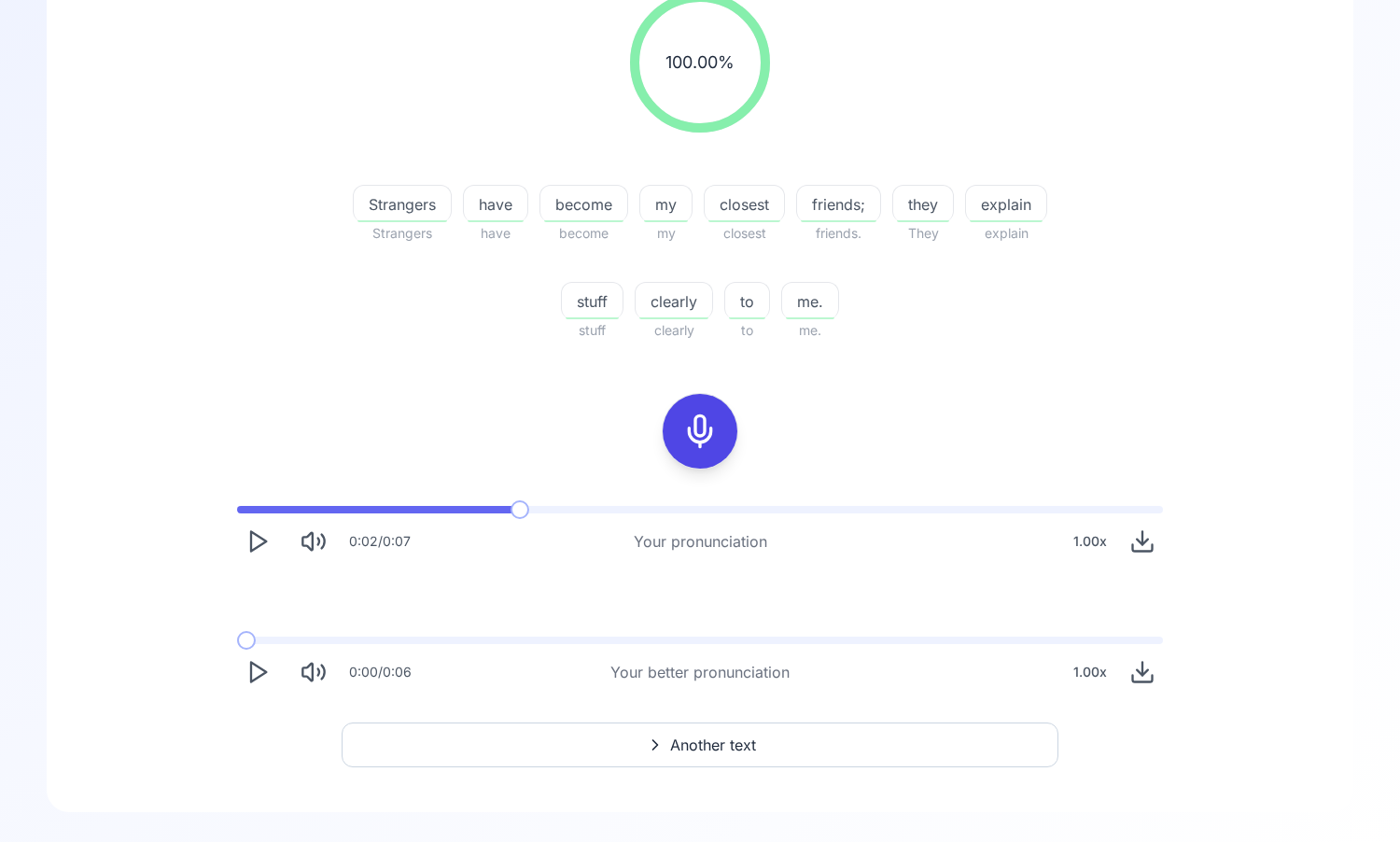
click at [261, 676] on icon "Play" at bounding box center [257, 671] width 26 height 26
click at [1165, 674] on div "0:00 / 0:06 Your better pronunciation 1.00 x" at bounding box center [700, 665] width 956 height 86
click at [1155, 676] on button "Download audio" at bounding box center [1143, 671] width 41 height 41
click at [245, 673] on icon "Play" at bounding box center [257, 671] width 26 height 26
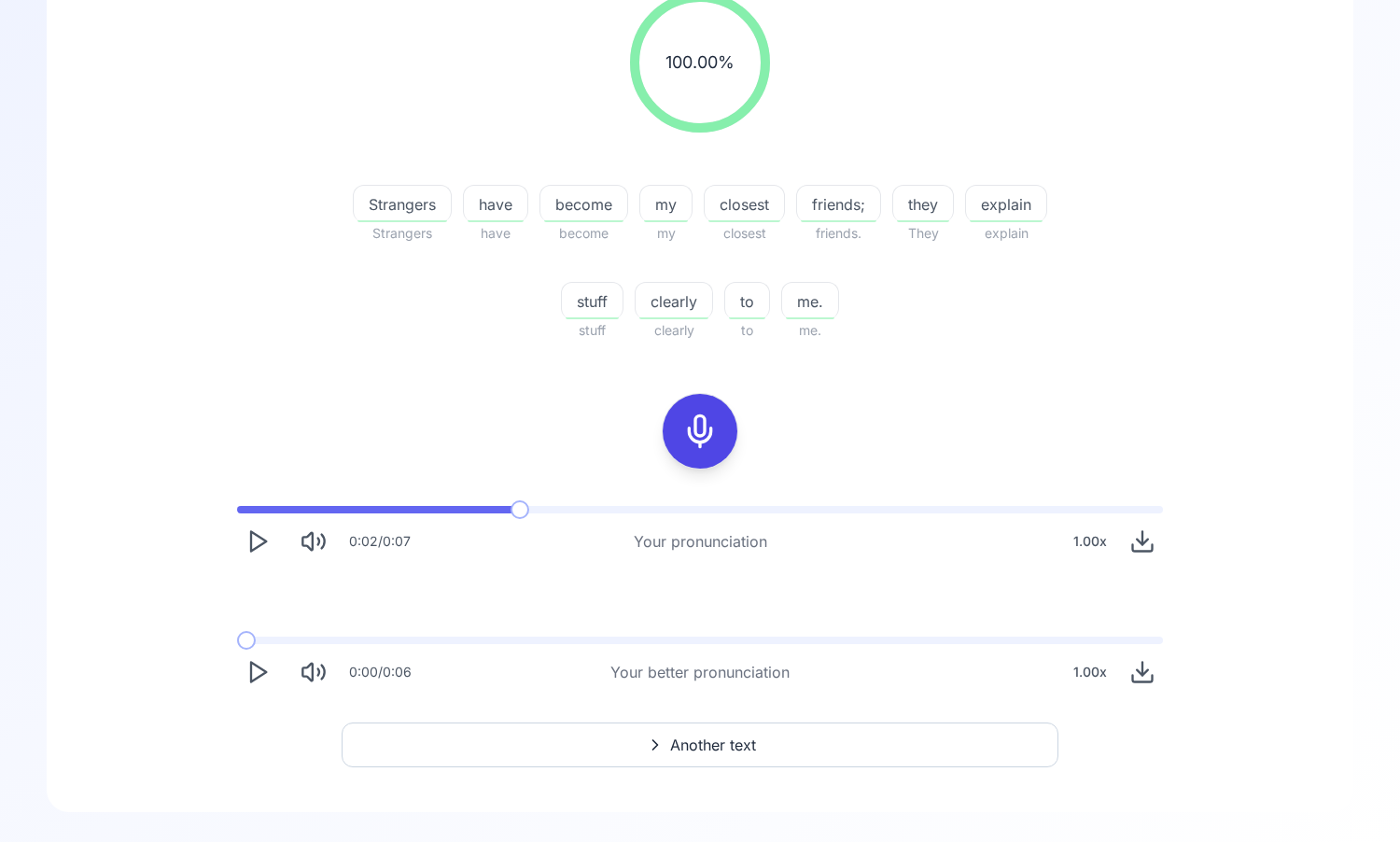
click at [245, 673] on icon "Play" at bounding box center [257, 671] width 26 height 26
click at [562, 734] on button "Another text" at bounding box center [699, 745] width 717 height 45
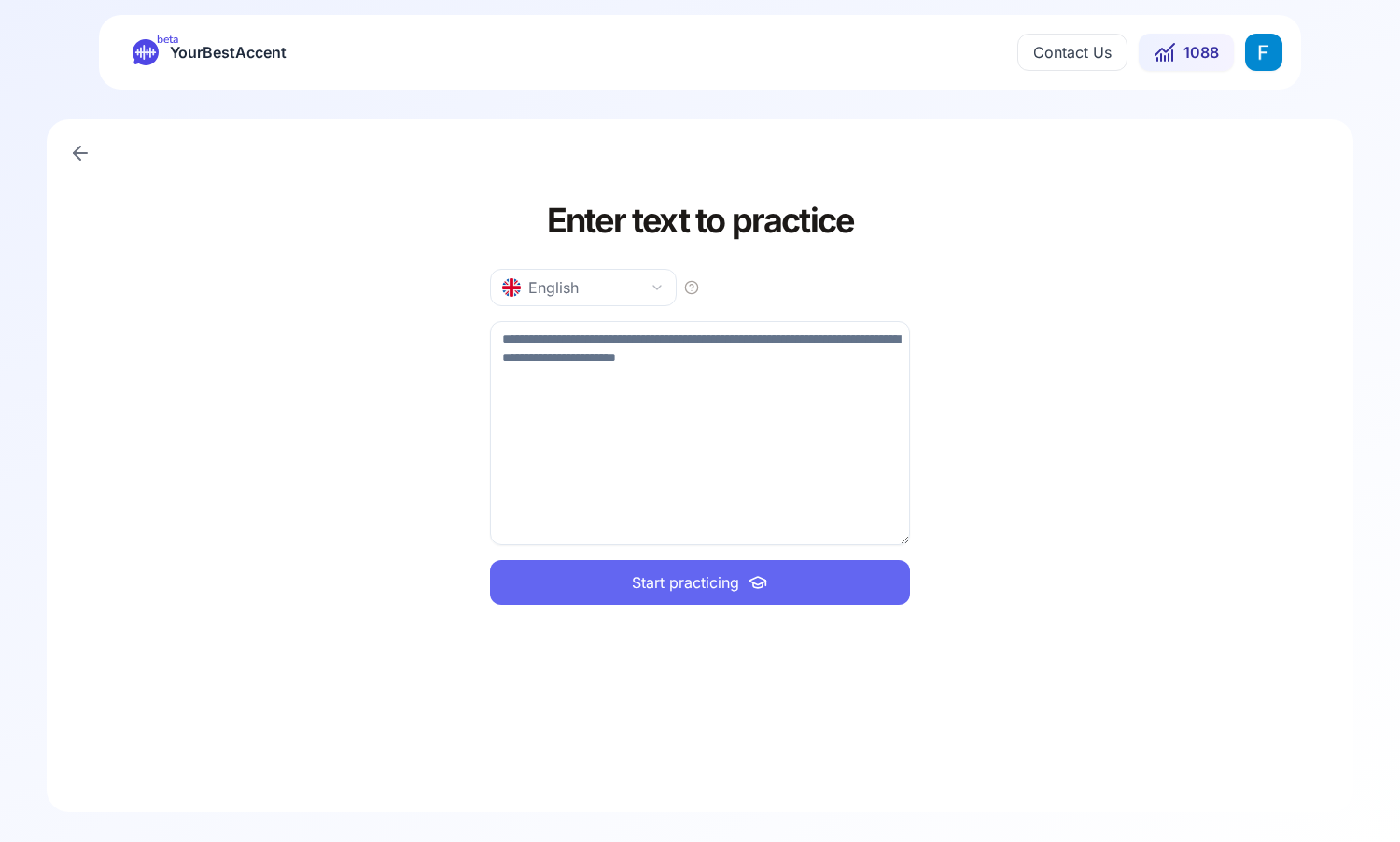
click at [591, 367] on textarea at bounding box center [700, 433] width 420 height 224
type textarea "**********"
click at [593, 566] on button "Start practicing" at bounding box center [700, 583] width 420 height 45
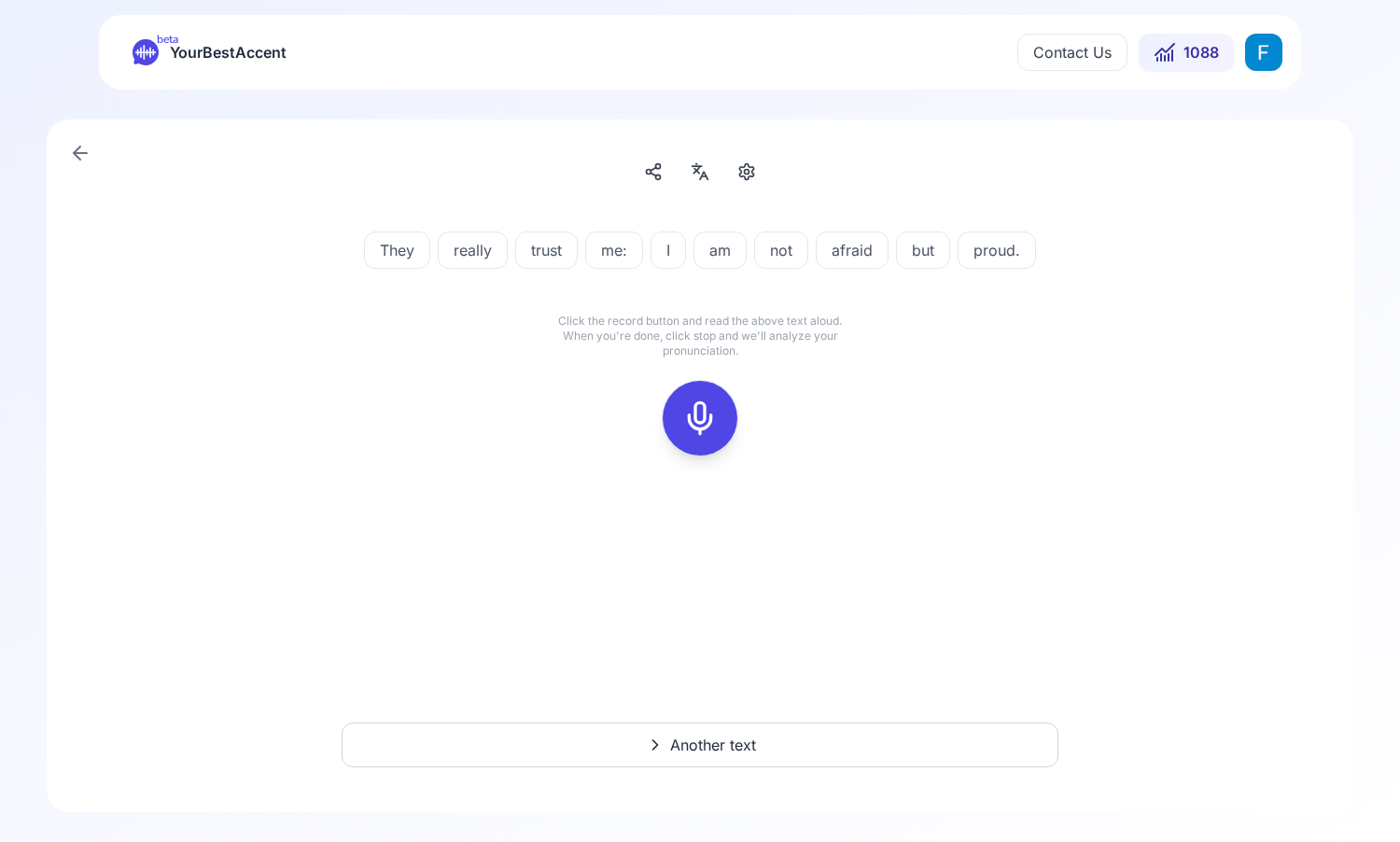
click at [703, 419] on icon at bounding box center [700, 418] width 37 height 37
click at [683, 388] on div at bounding box center [700, 418] width 45 height 75
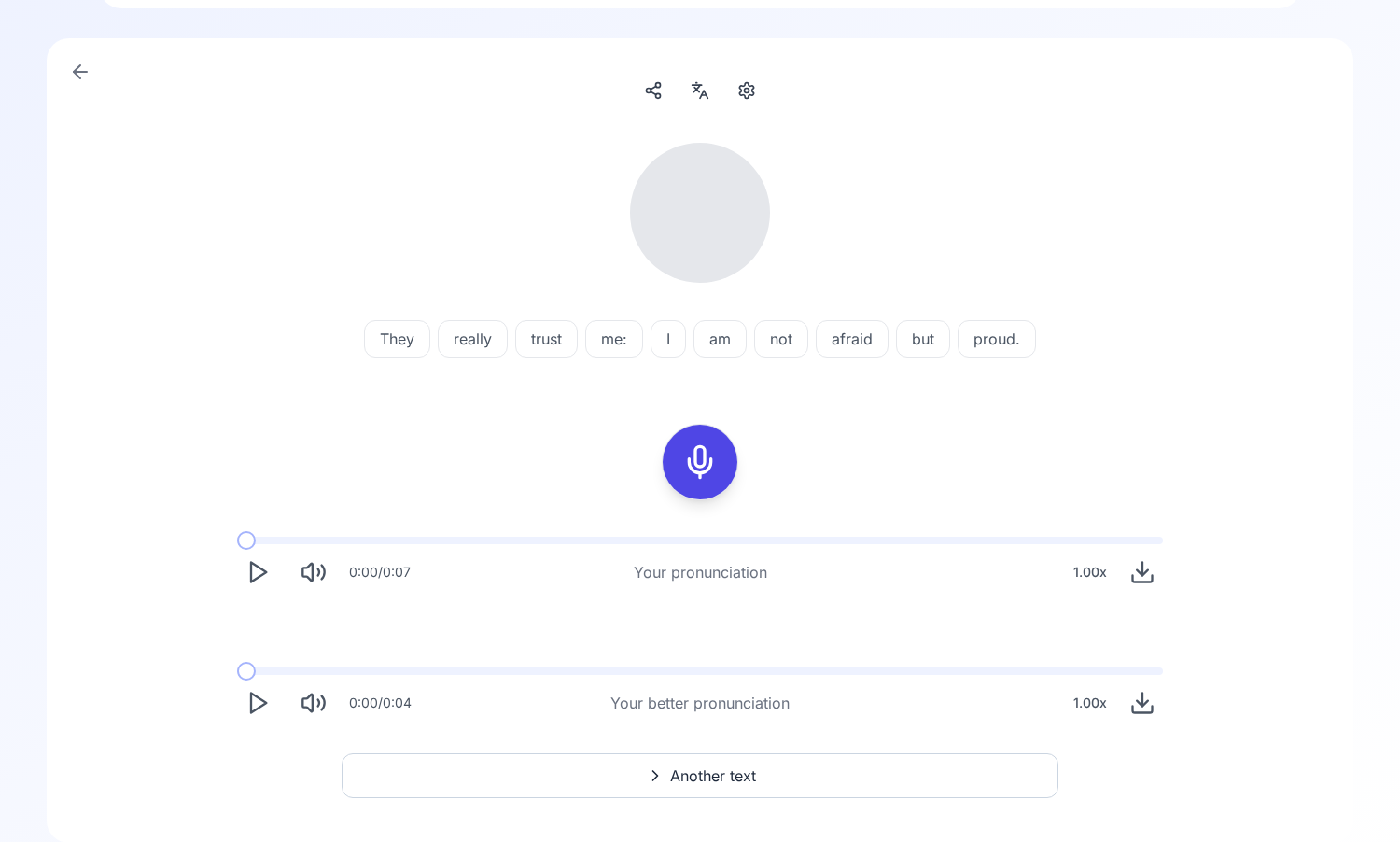
scroll to position [112, 0]
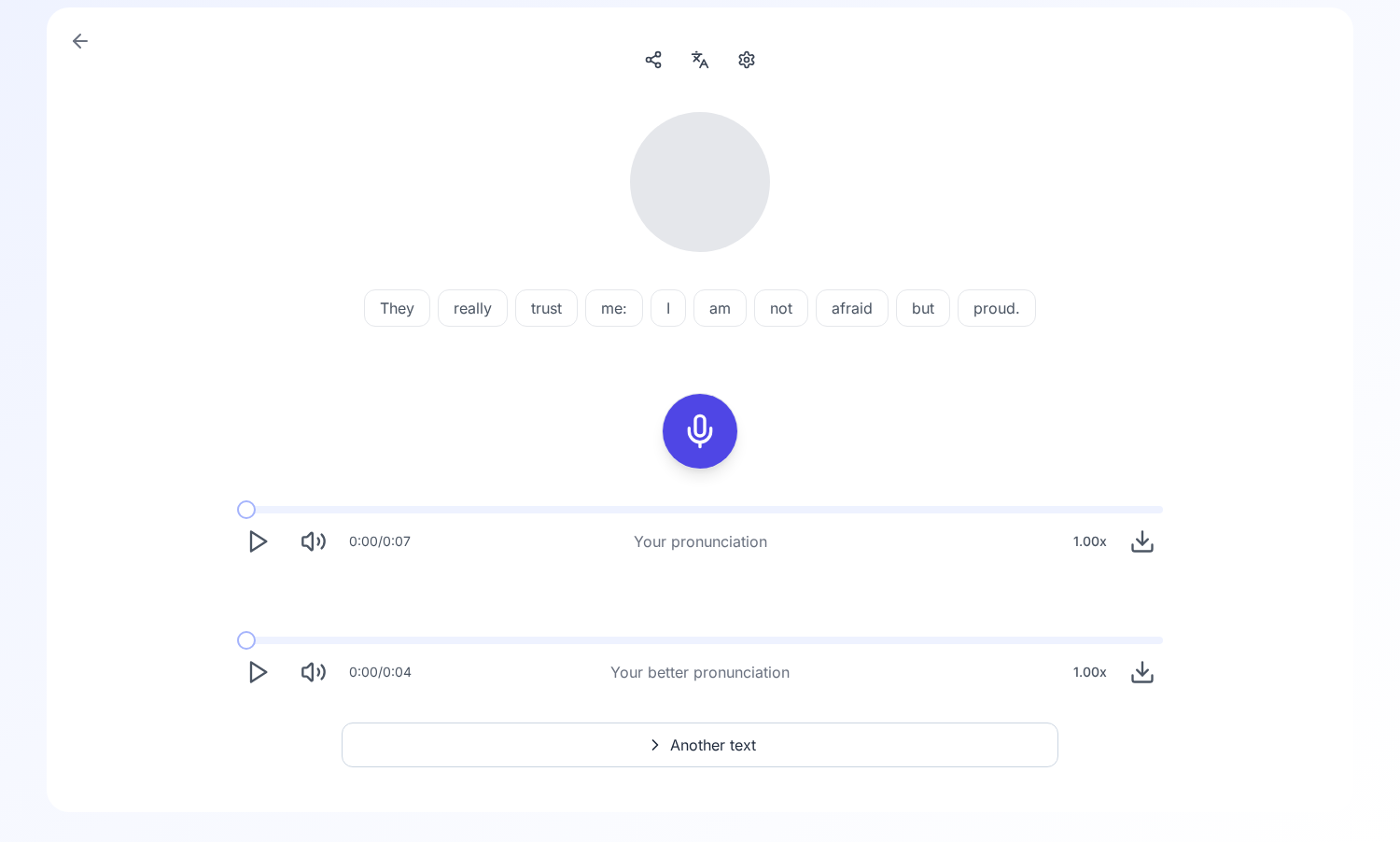
click at [261, 557] on button "Play" at bounding box center [257, 541] width 41 height 41
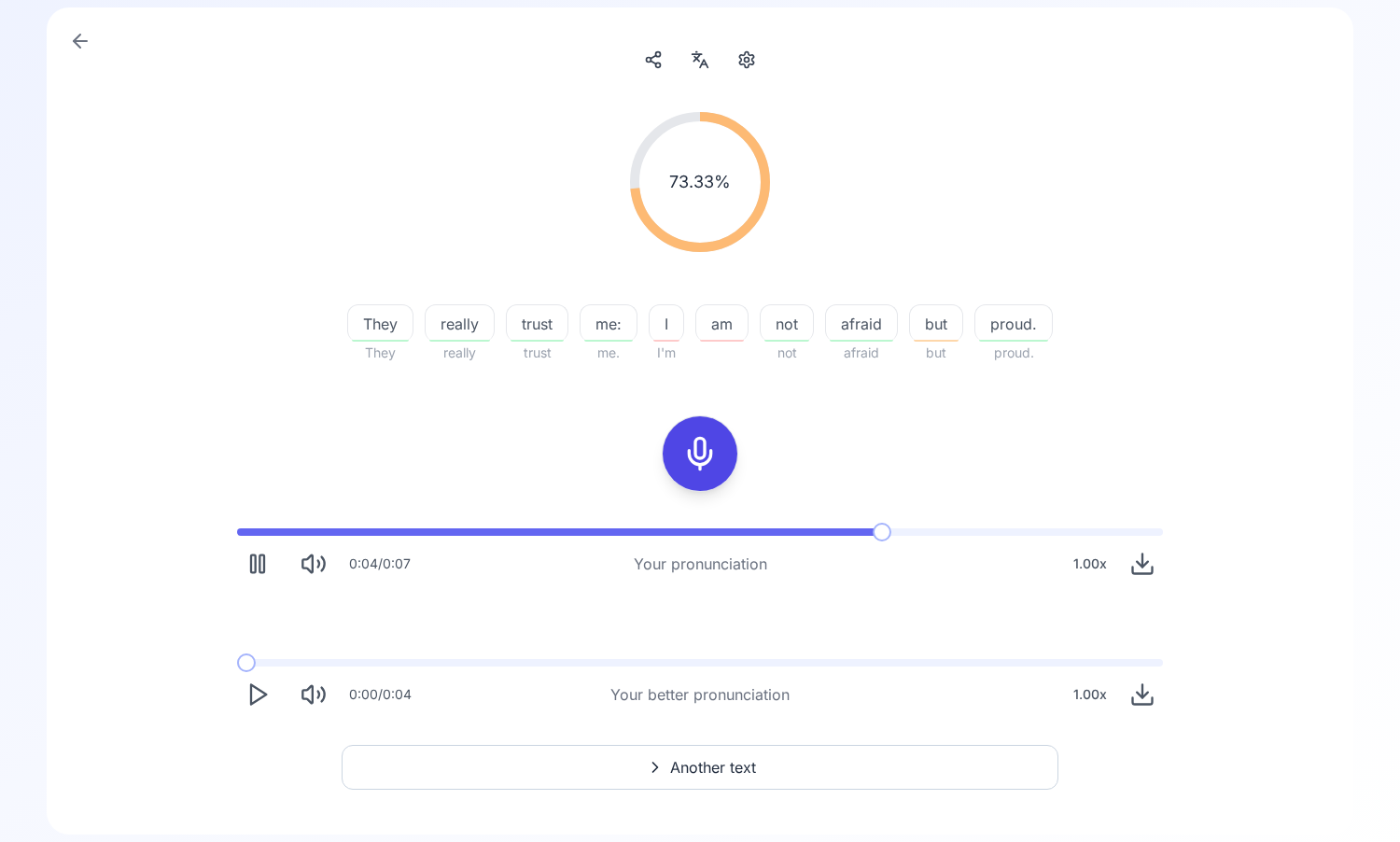
click at [250, 688] on icon "Play" at bounding box center [257, 694] width 26 height 26
click at [1140, 690] on icon "Download audio" at bounding box center [1143, 694] width 26 height 26
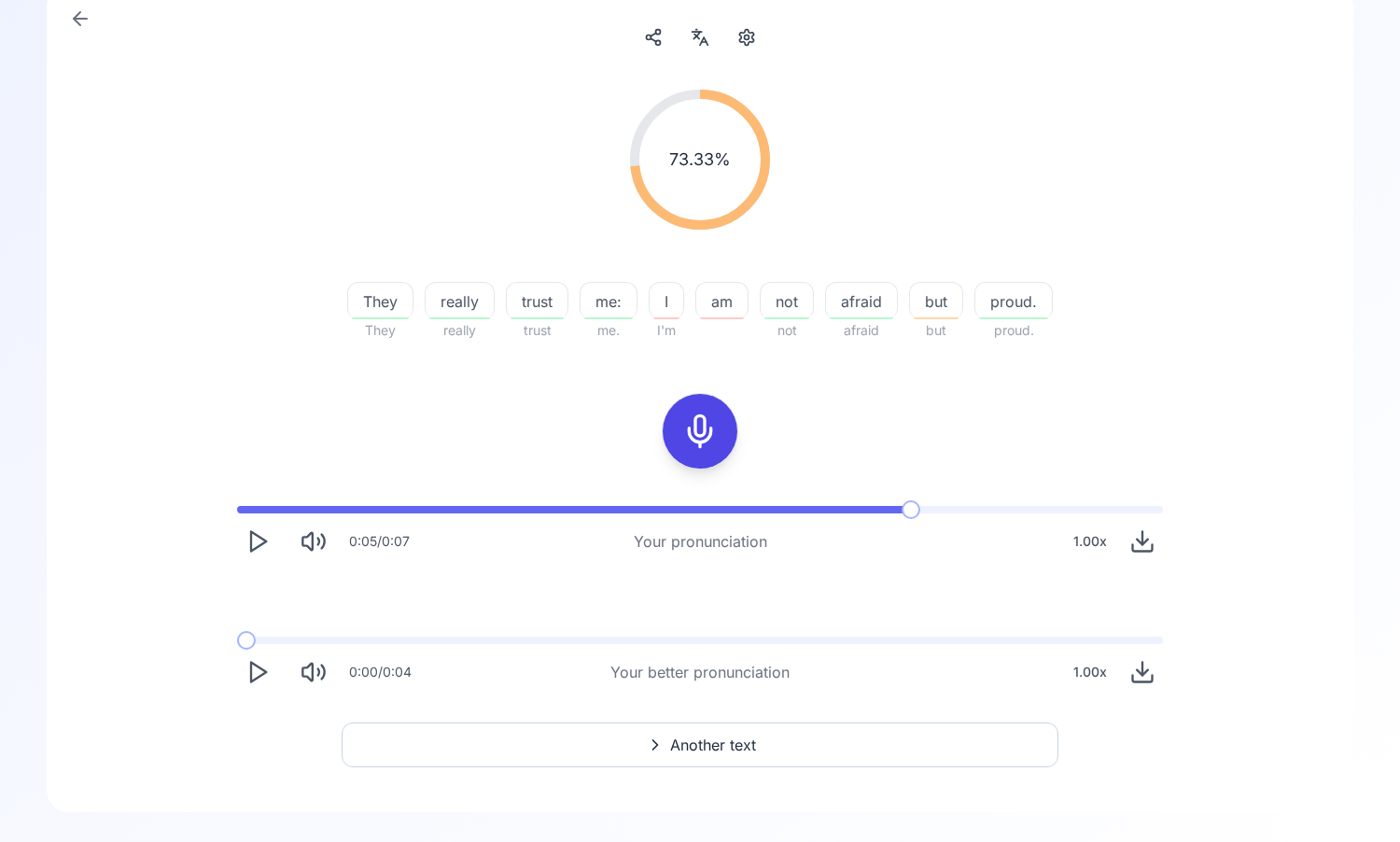
click at [727, 746] on span "Another text" at bounding box center [714, 745] width 86 height 22
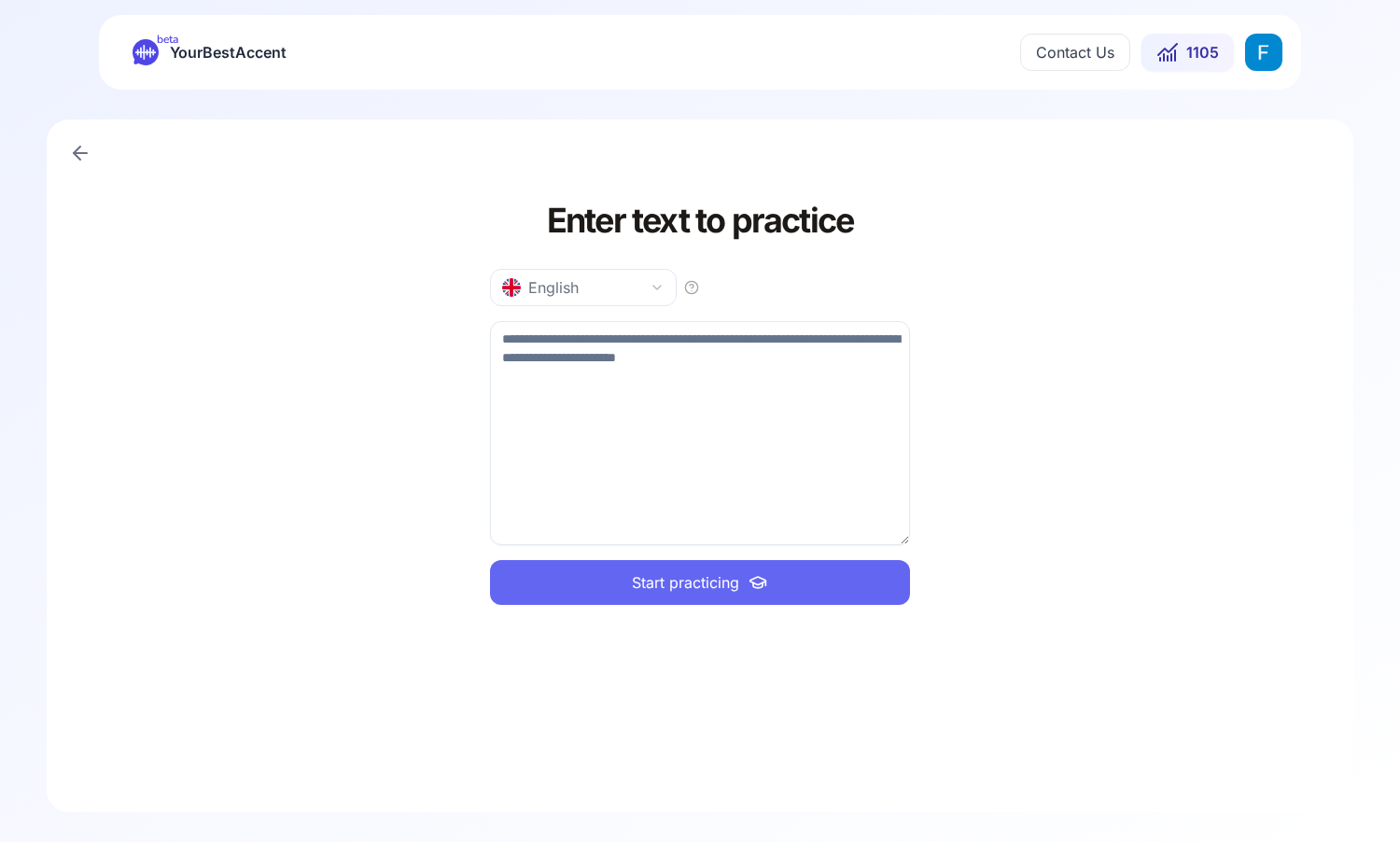
click at [695, 439] on textarea at bounding box center [700, 433] width 420 height 224
type textarea "**********"
click at [806, 588] on button "Start practicing" at bounding box center [700, 583] width 420 height 45
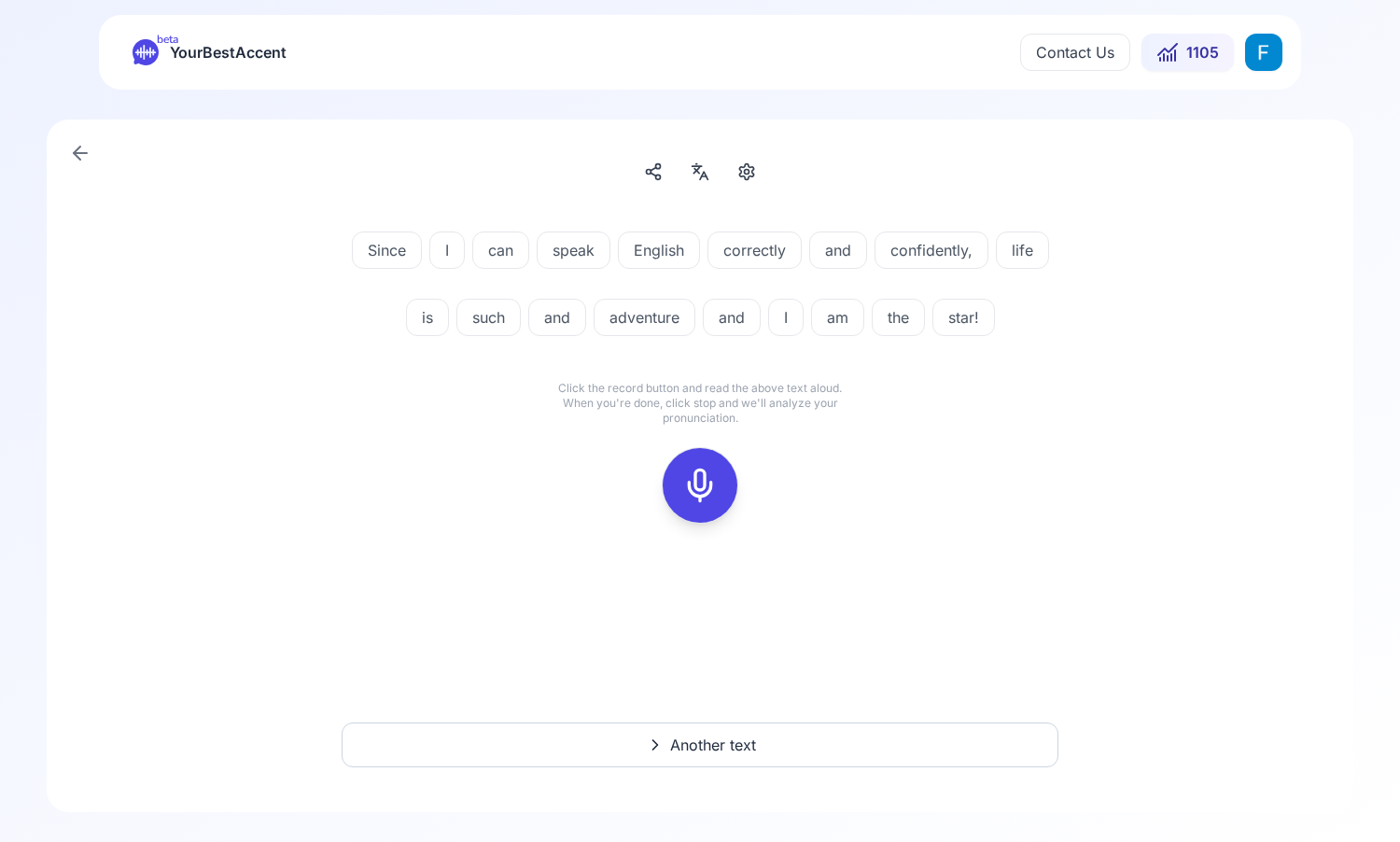
click at [750, 495] on div at bounding box center [700, 485] width 149 height 120
click at [700, 486] on icon at bounding box center [700, 485] width 37 height 37
click at [702, 455] on div at bounding box center [700, 485] width 45 height 75
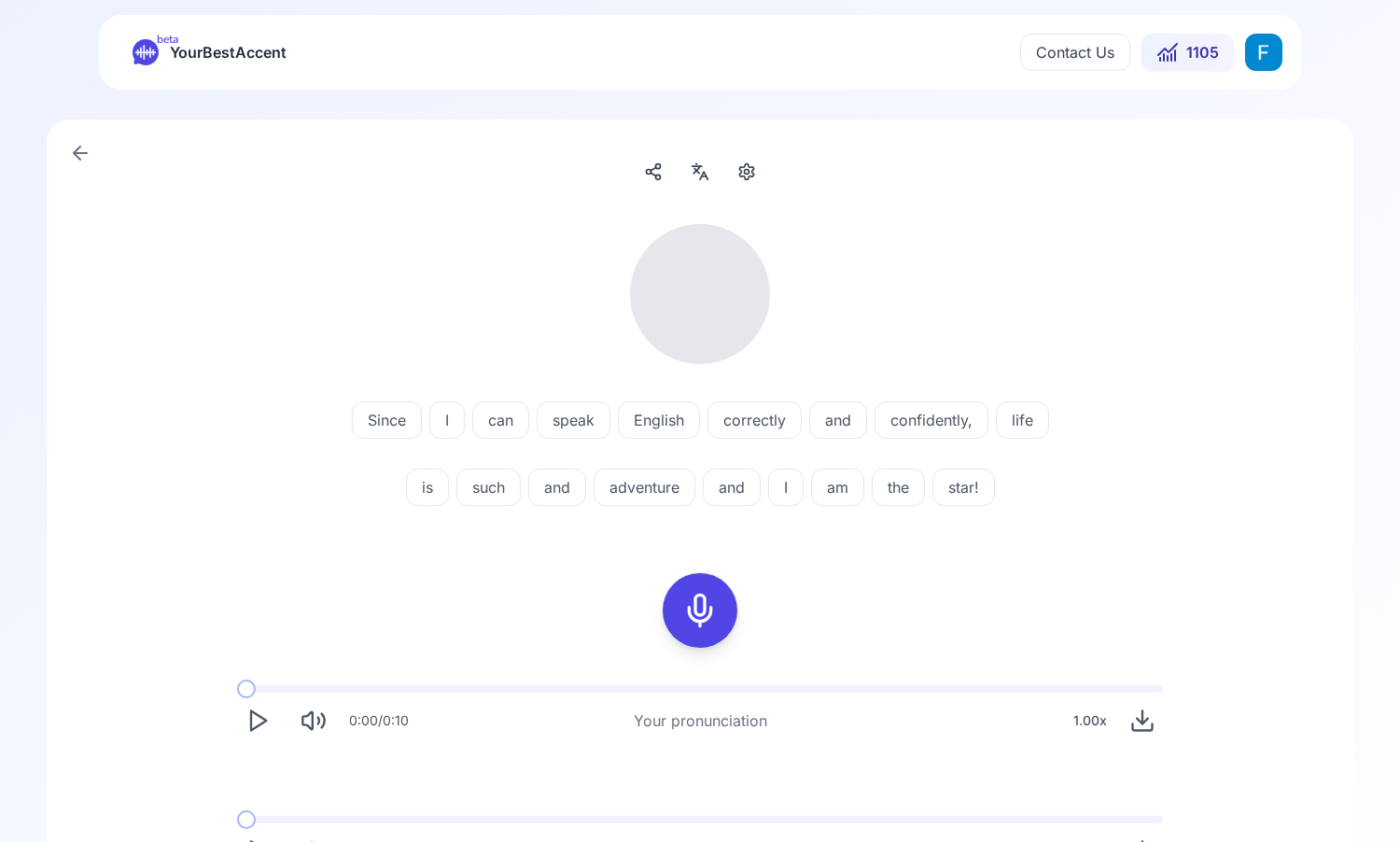
click at [269, 712] on icon "Play" at bounding box center [257, 720] width 26 height 26
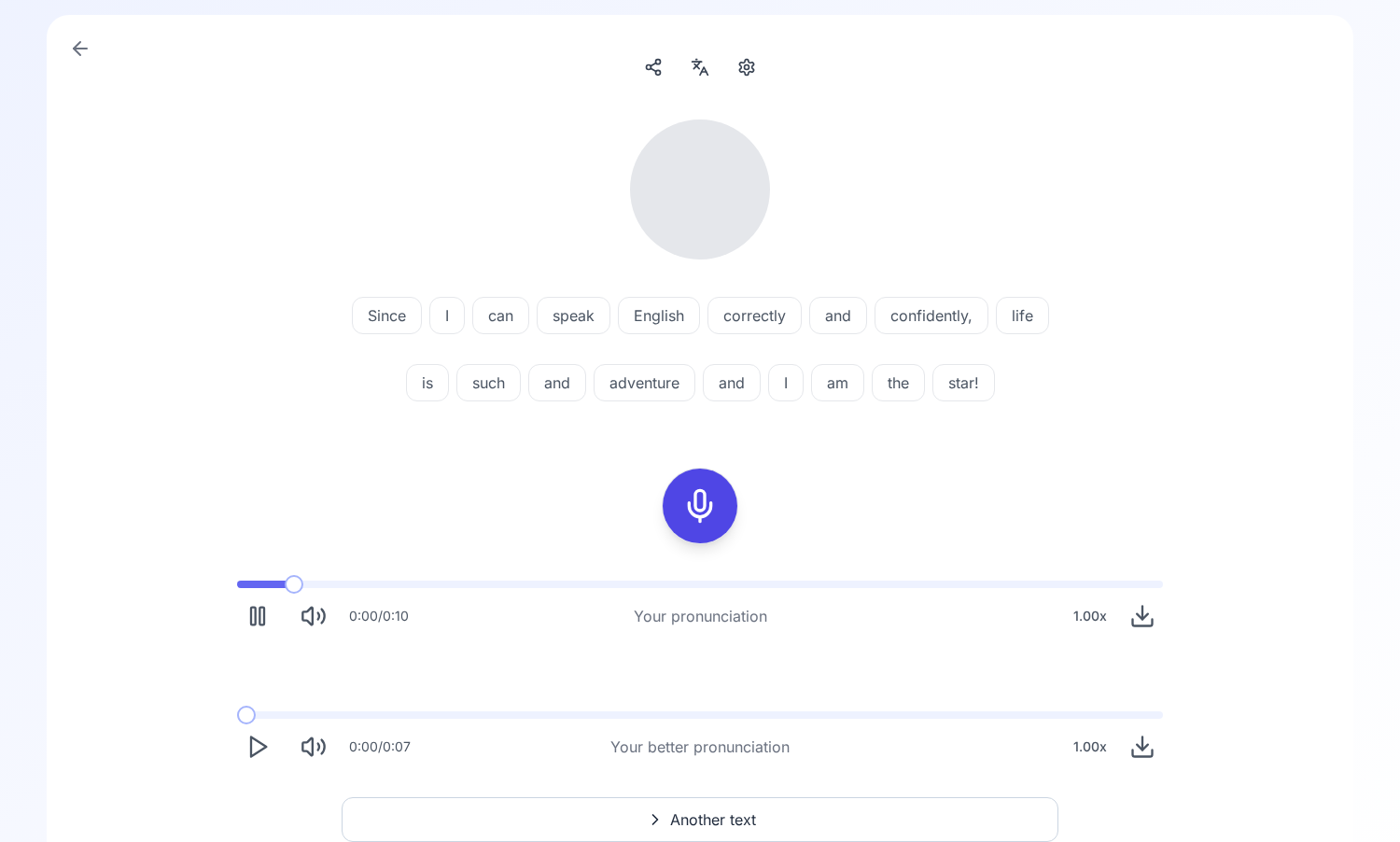
scroll to position [148, 0]
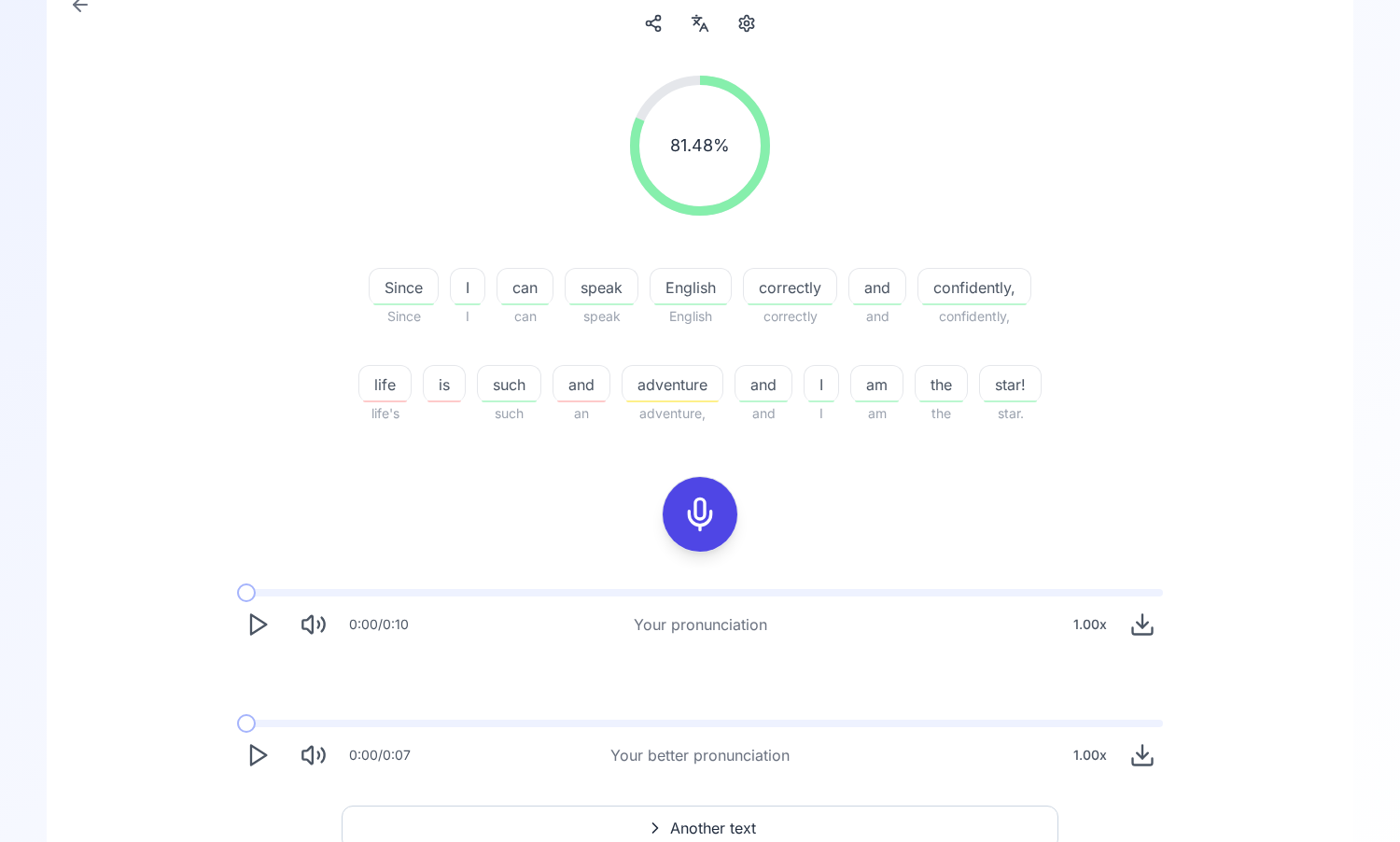
click at [584, 387] on span "and" at bounding box center [581, 384] width 56 height 22
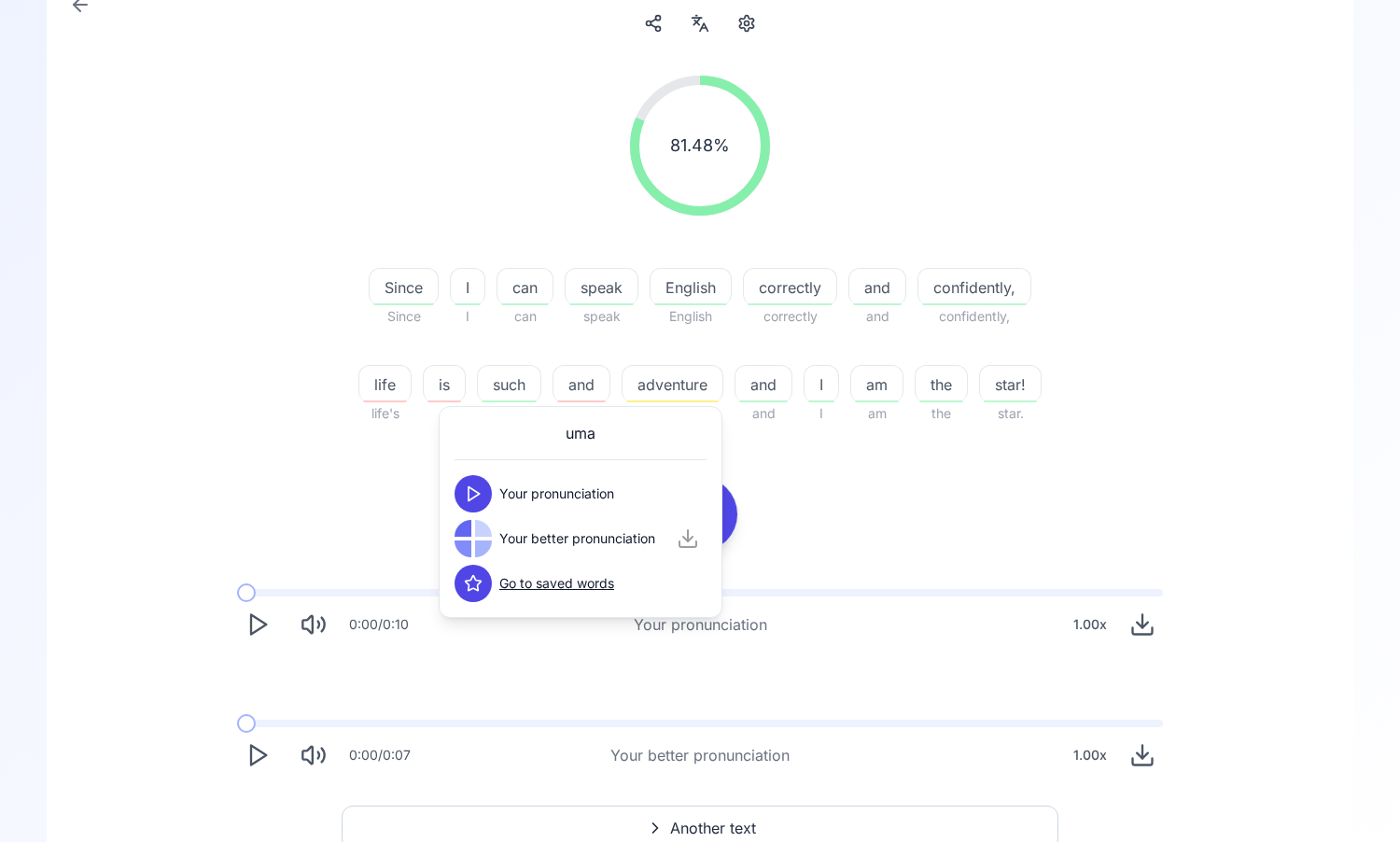
click at [800, 476] on div "81.48 % 81.48 % Since Since I I can can speak speak English English correctly c…" at bounding box center [700, 425] width 1218 height 730
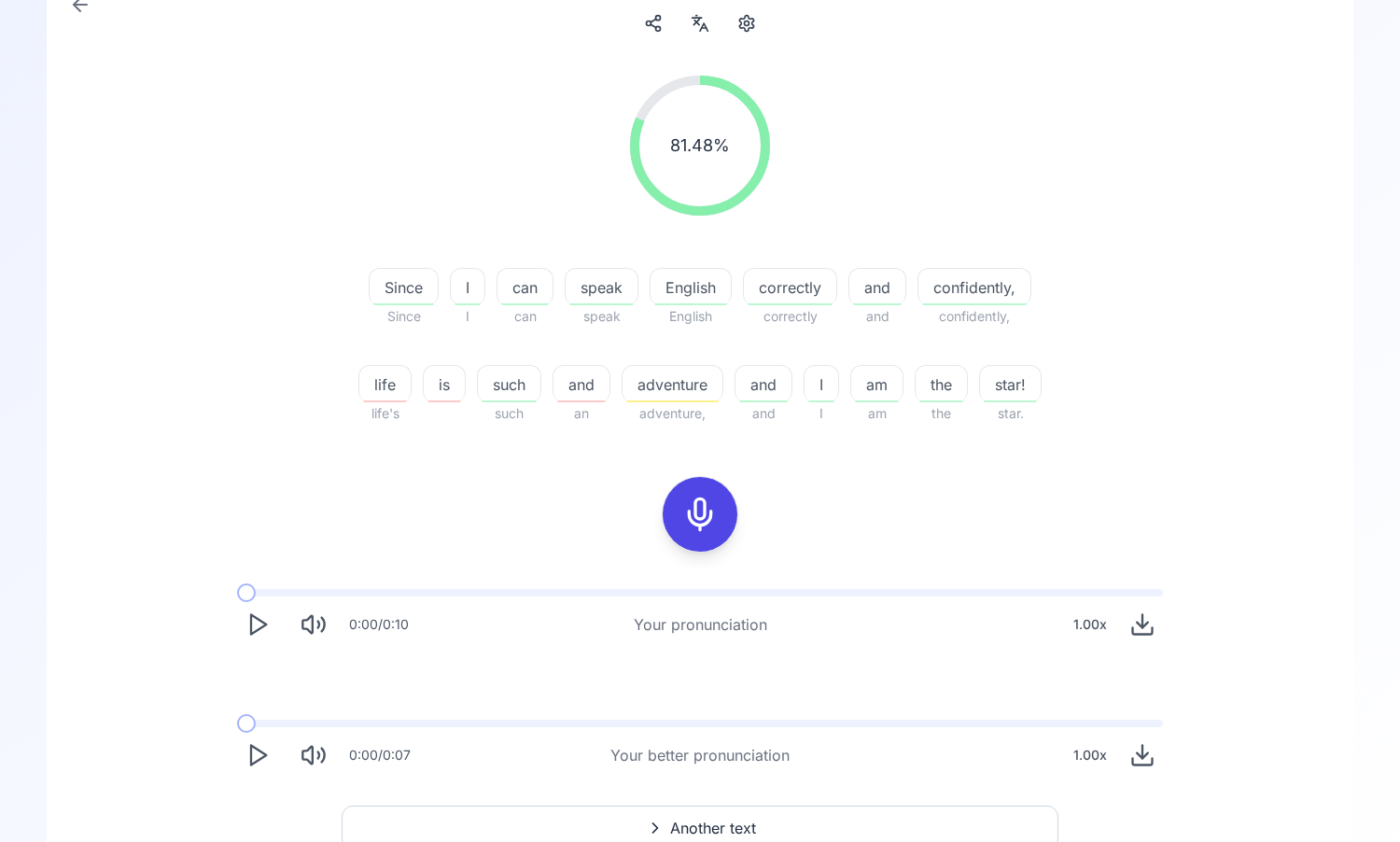
click at [253, 751] on icon "Play" at bounding box center [257, 754] width 26 height 26
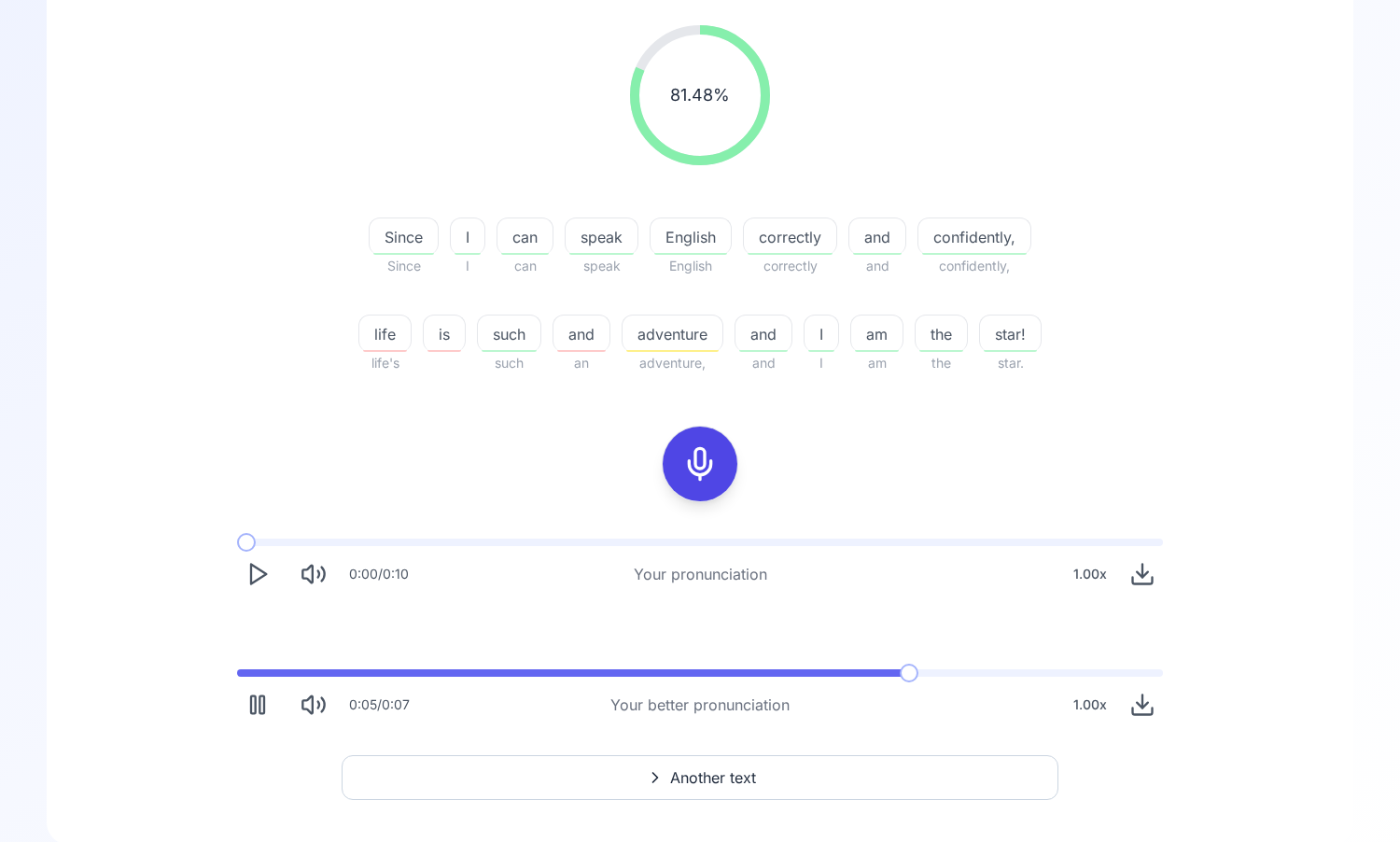
scroll to position [231, 0]
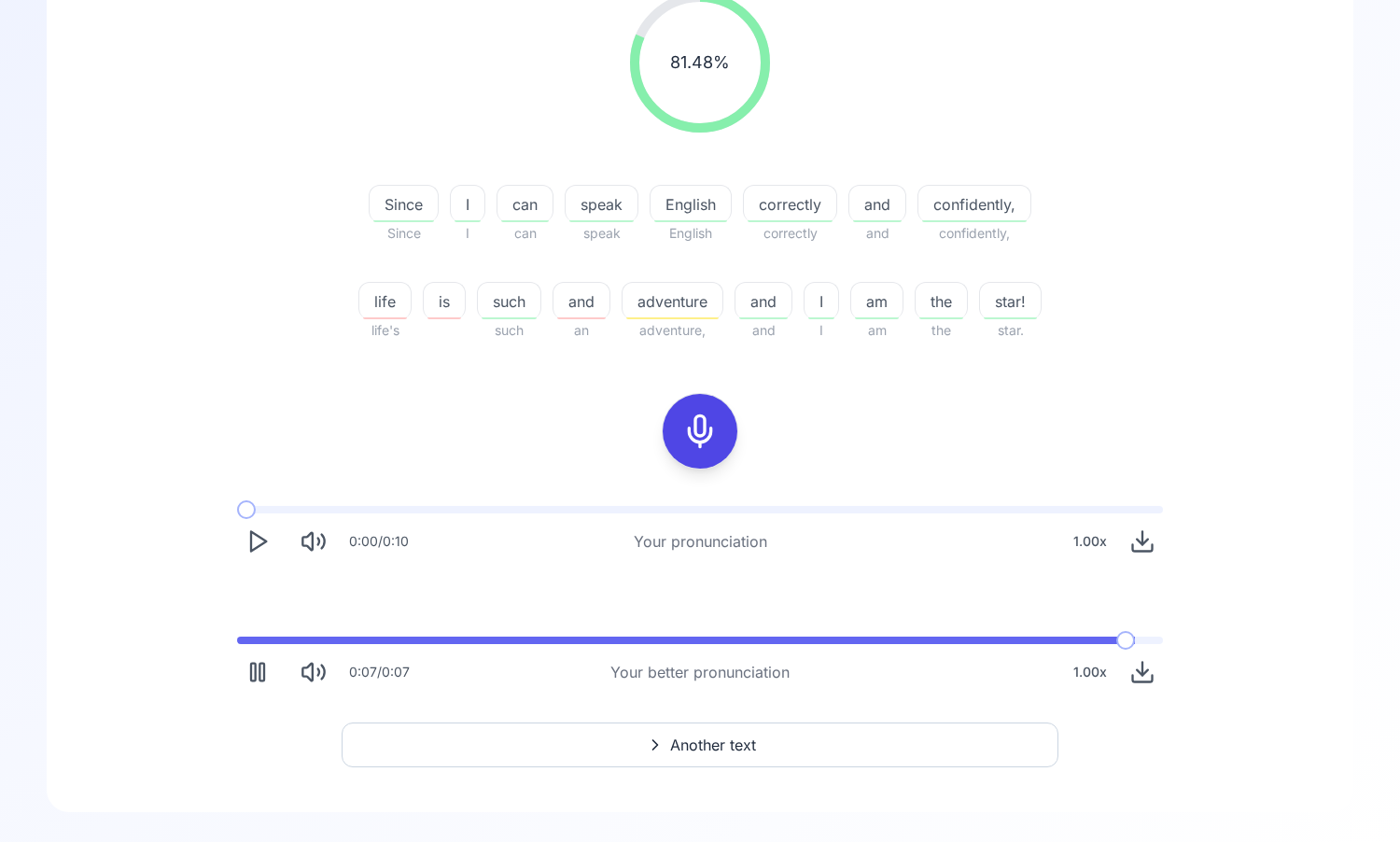
click at [561, 751] on button "Another text" at bounding box center [699, 745] width 717 height 45
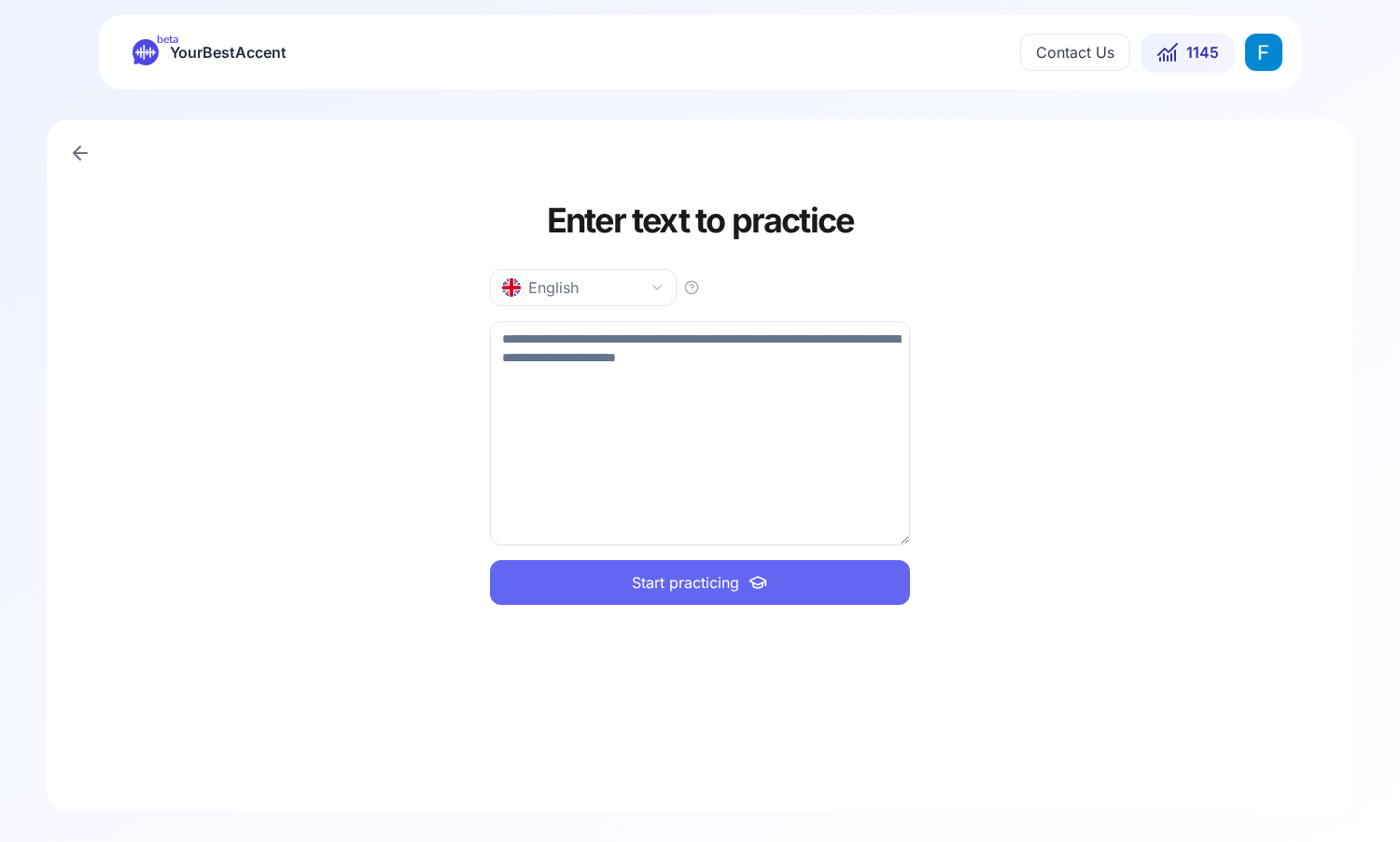
click at [588, 398] on textarea at bounding box center [700, 433] width 420 height 224
type textarea "**********"
click at [670, 577] on span "Start practicing" at bounding box center [685, 582] width 107 height 22
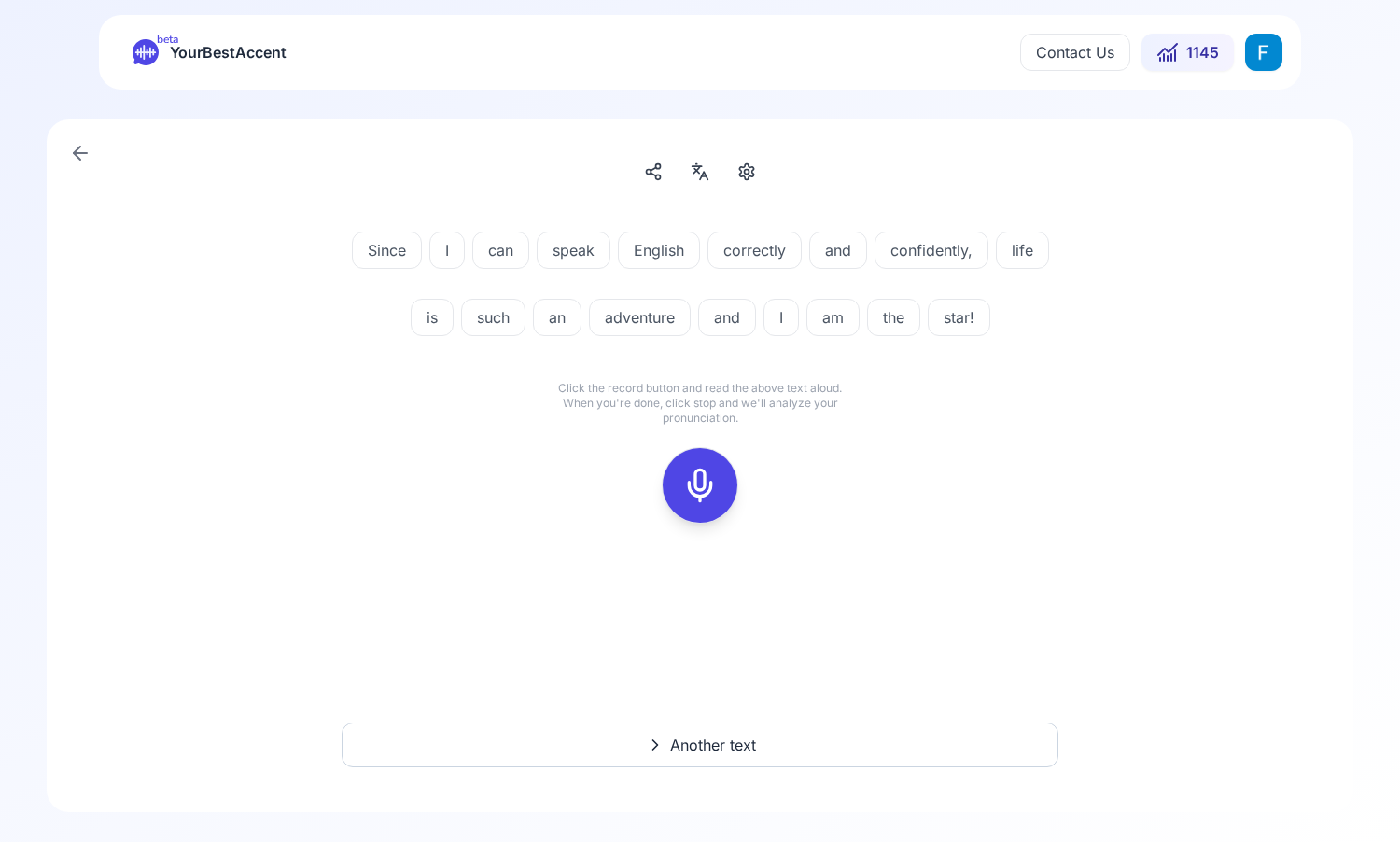
click at [695, 517] on div at bounding box center [700, 485] width 45 height 75
click at [712, 494] on icon at bounding box center [700, 485] width 37 height 37
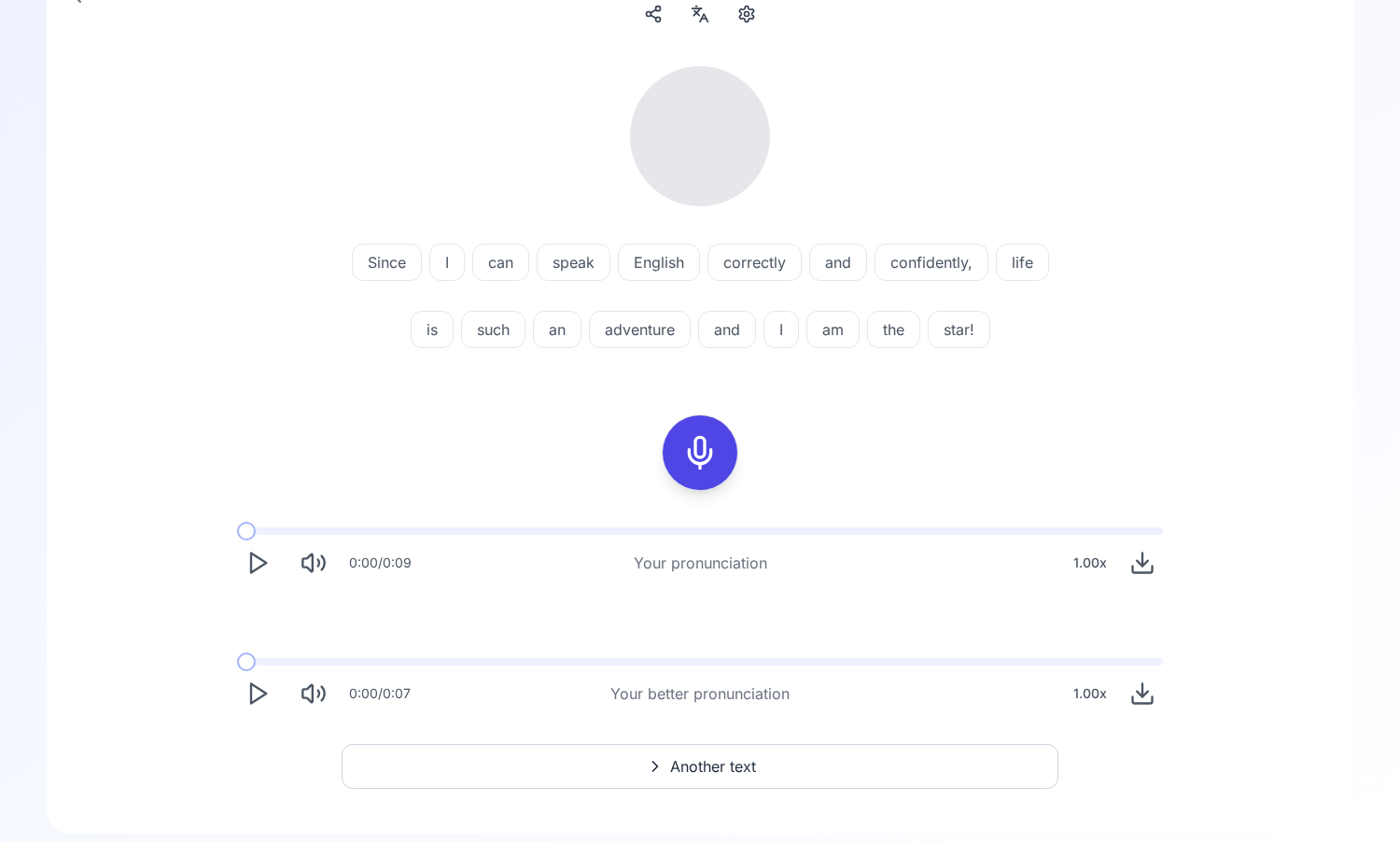
scroll to position [168, 0]
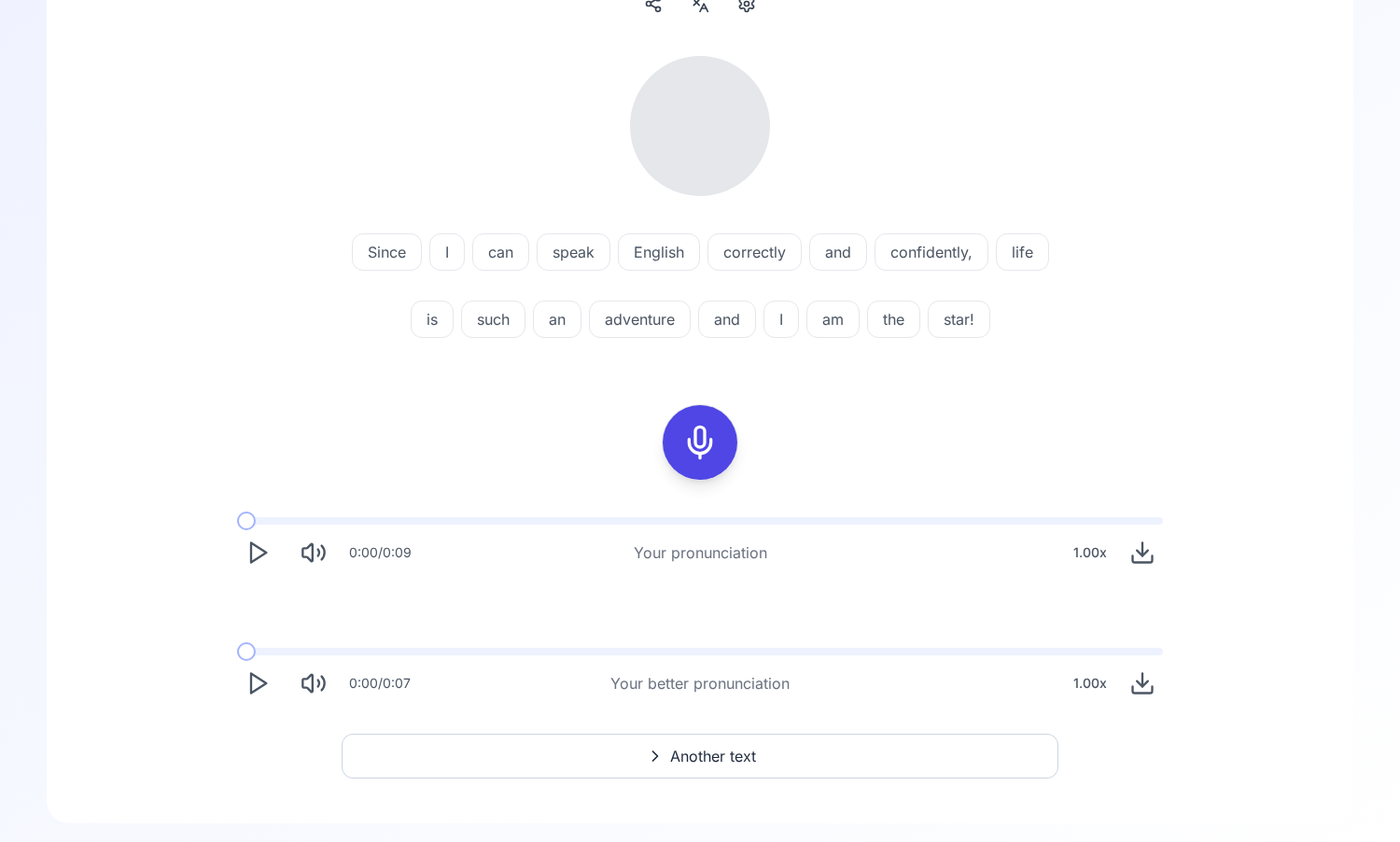
click at [255, 549] on icon "Play" at bounding box center [257, 552] width 26 height 26
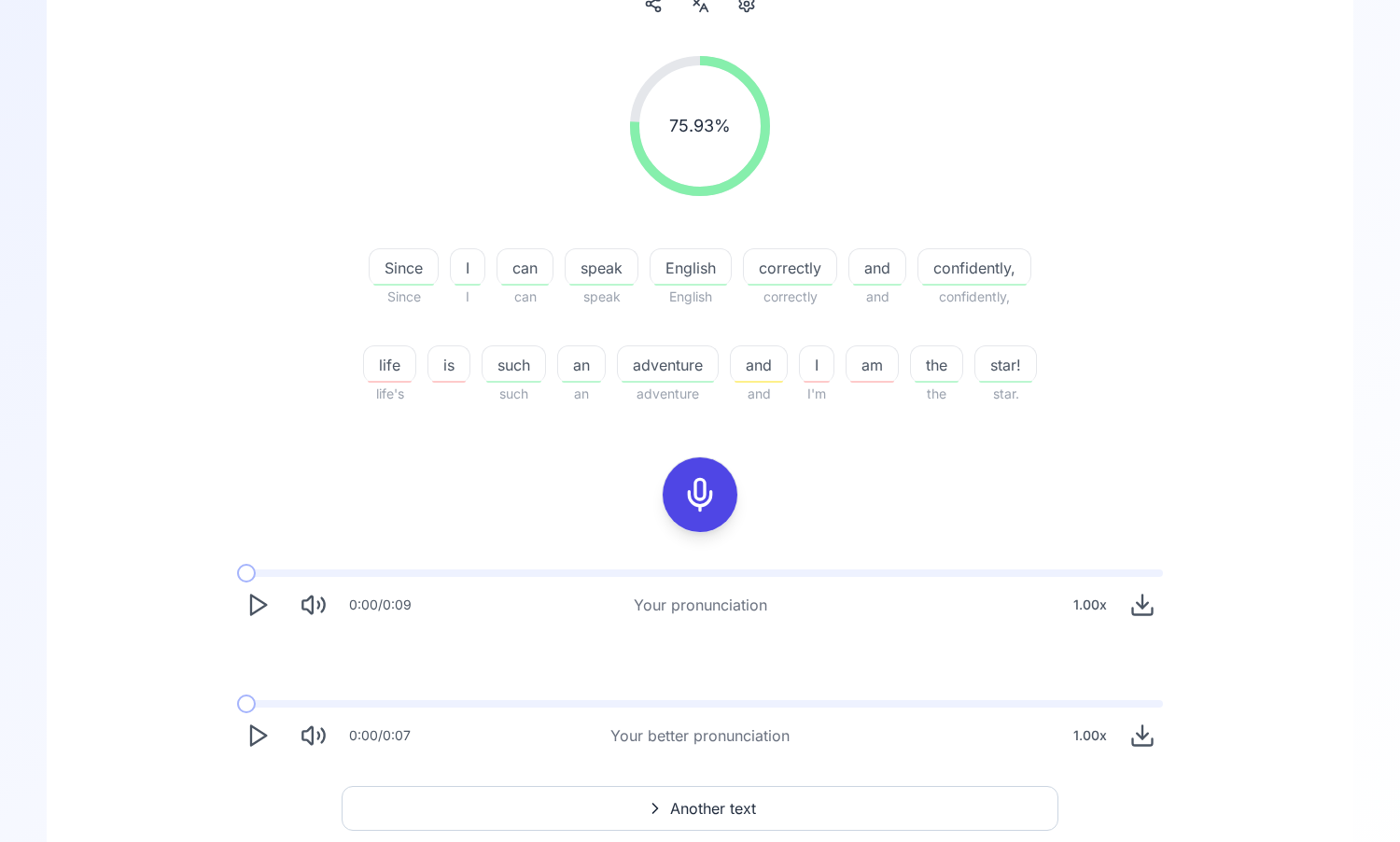
click at [246, 749] on button "Play" at bounding box center [257, 735] width 41 height 41
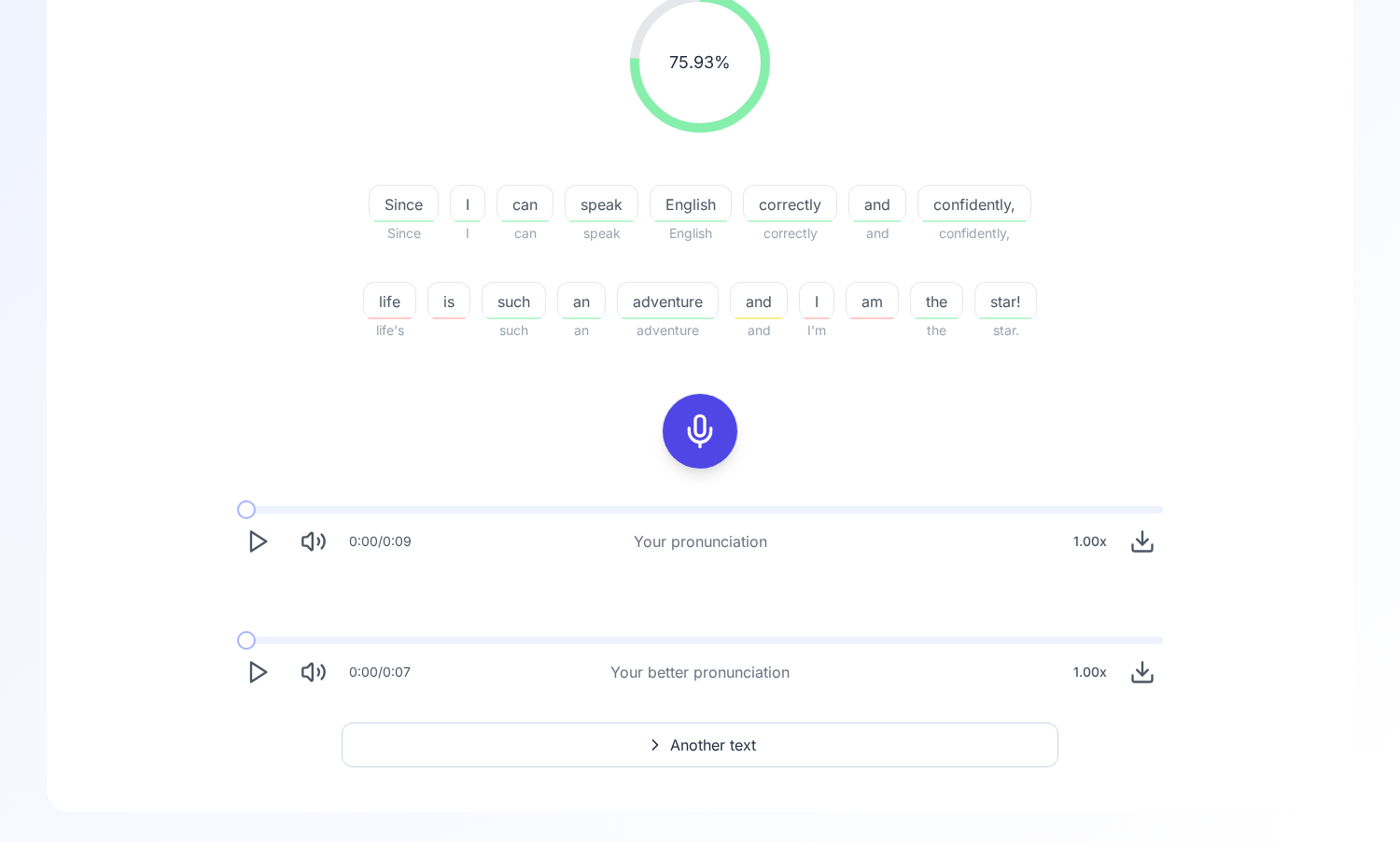
click at [1144, 679] on icon "Download audio" at bounding box center [1143, 671] width 26 height 26
click at [266, 672] on icon "Play" at bounding box center [257, 671] width 26 height 26
click at [255, 676] on icon "Play" at bounding box center [257, 671] width 26 height 26
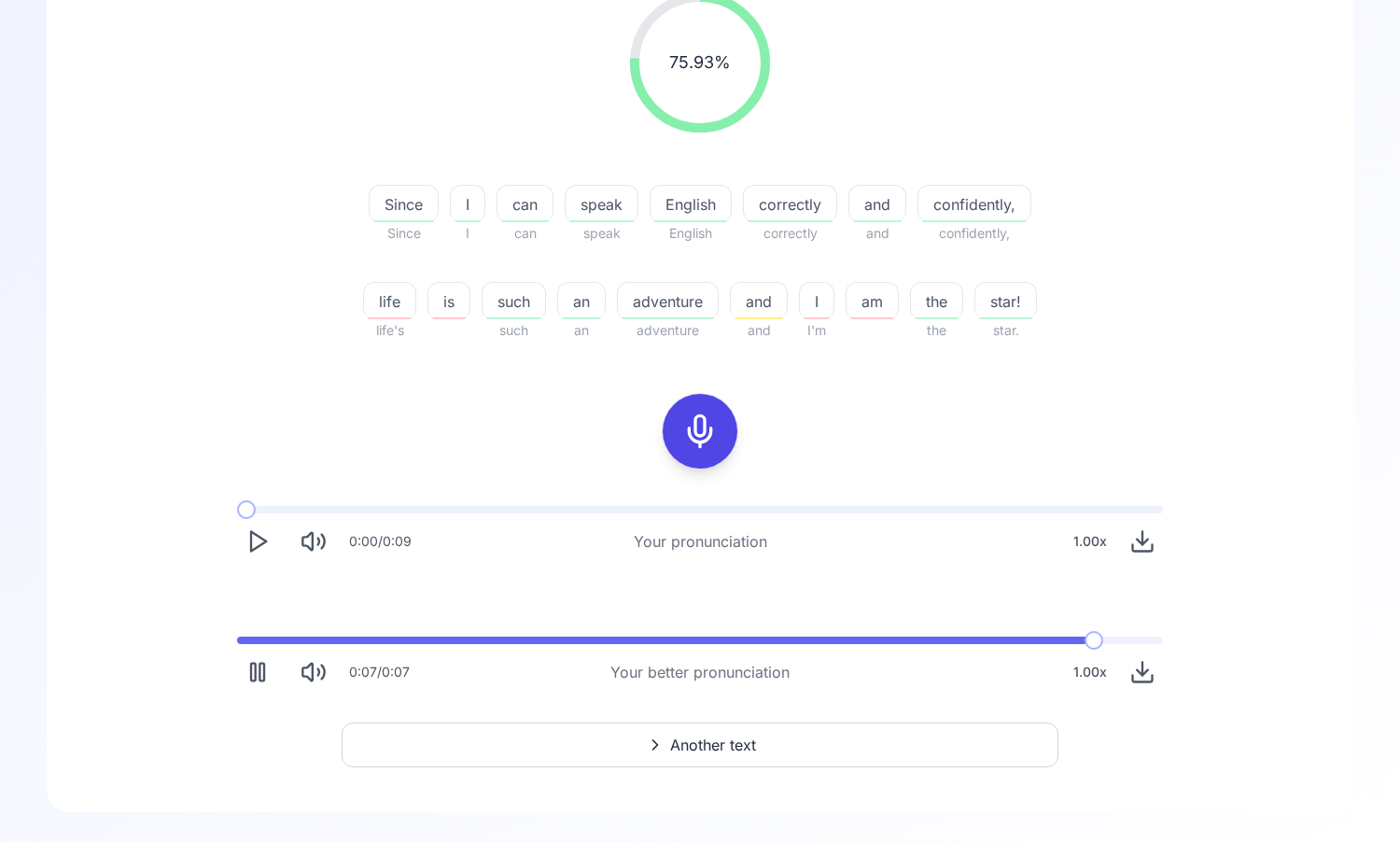
scroll to position [0, 0]
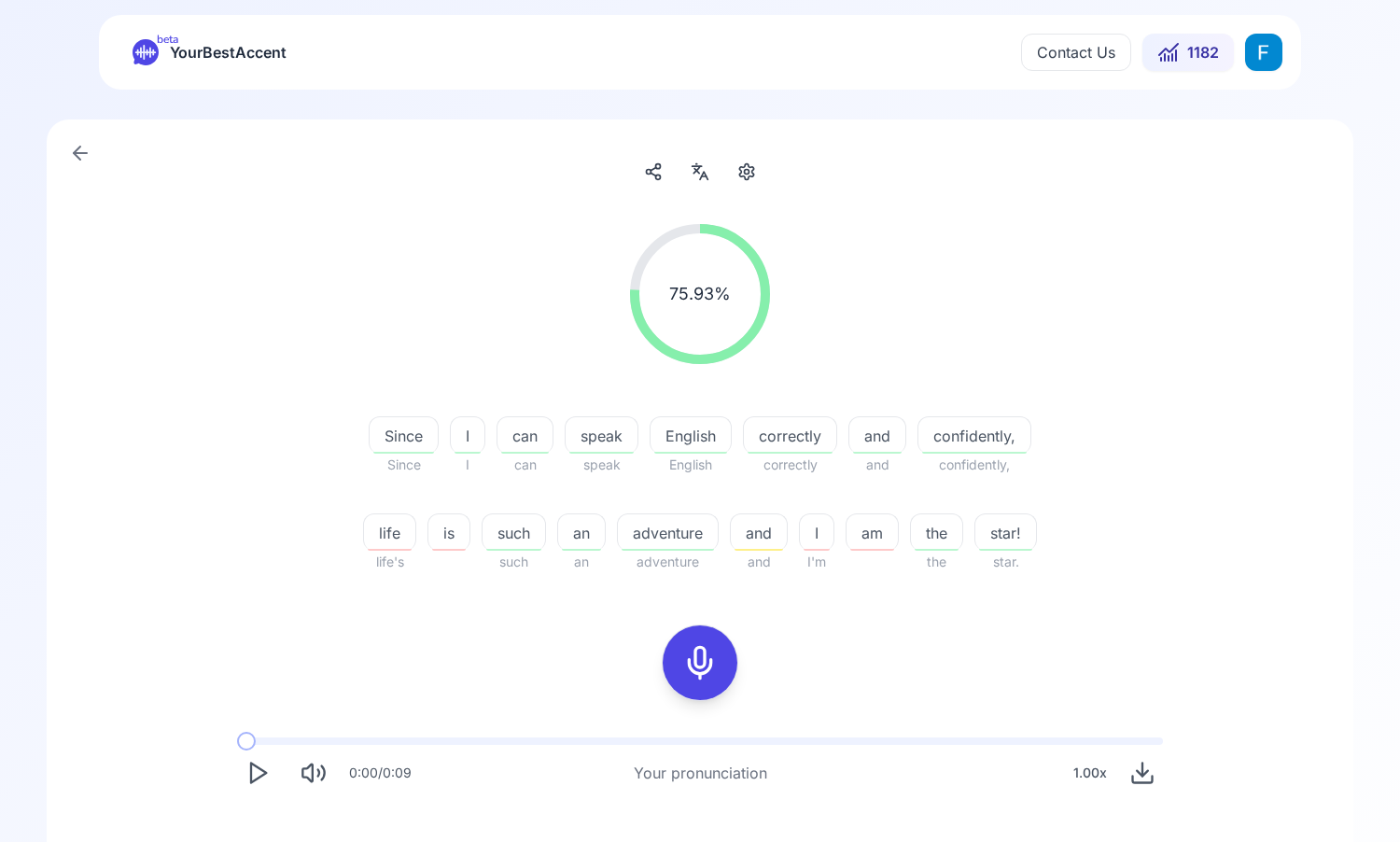
click at [157, 52] on icon at bounding box center [145, 52] width 26 height 26
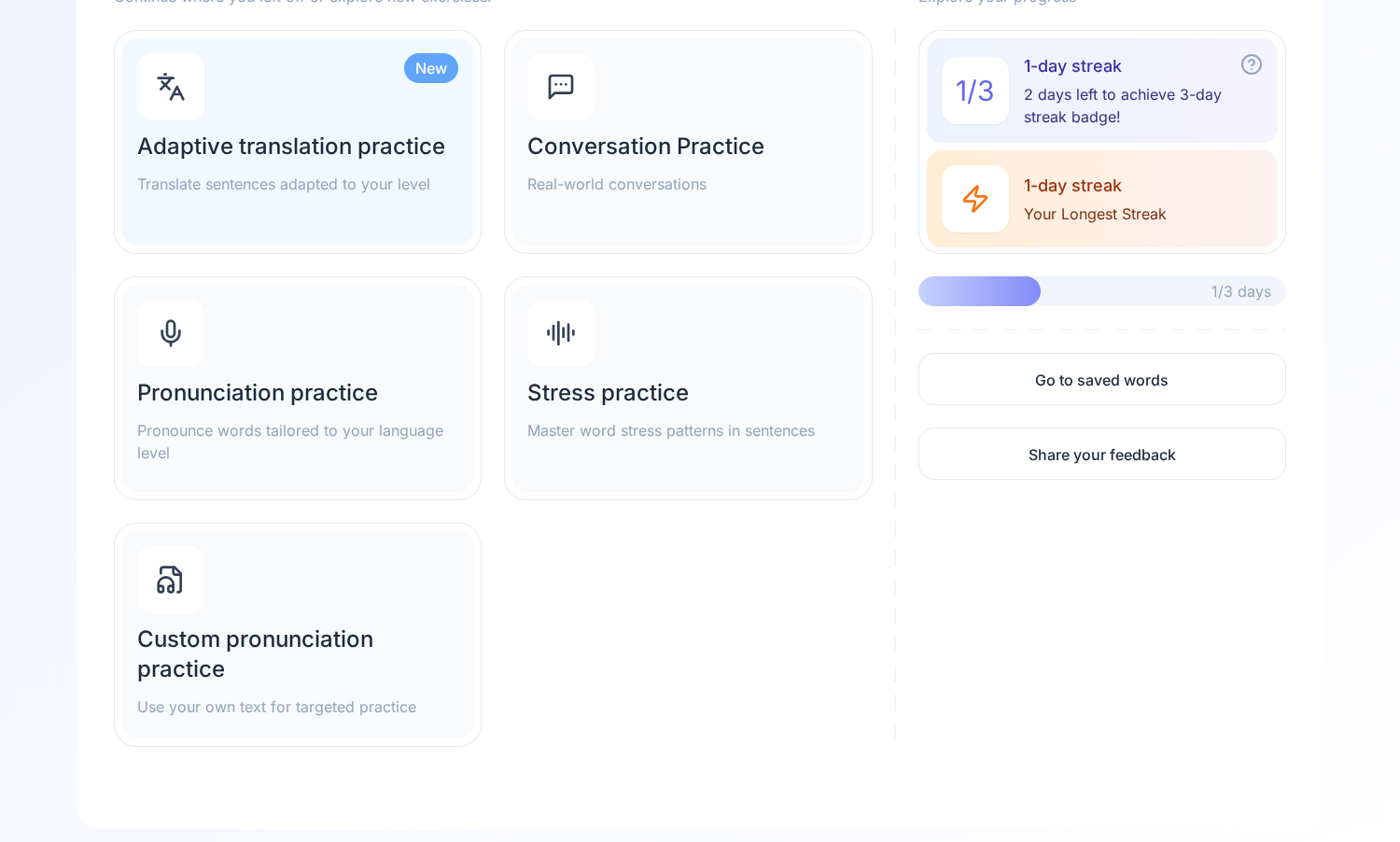
scroll to position [200, 0]
click at [361, 381] on h2 "Pronunciation practice" at bounding box center [297, 391] width 321 height 30
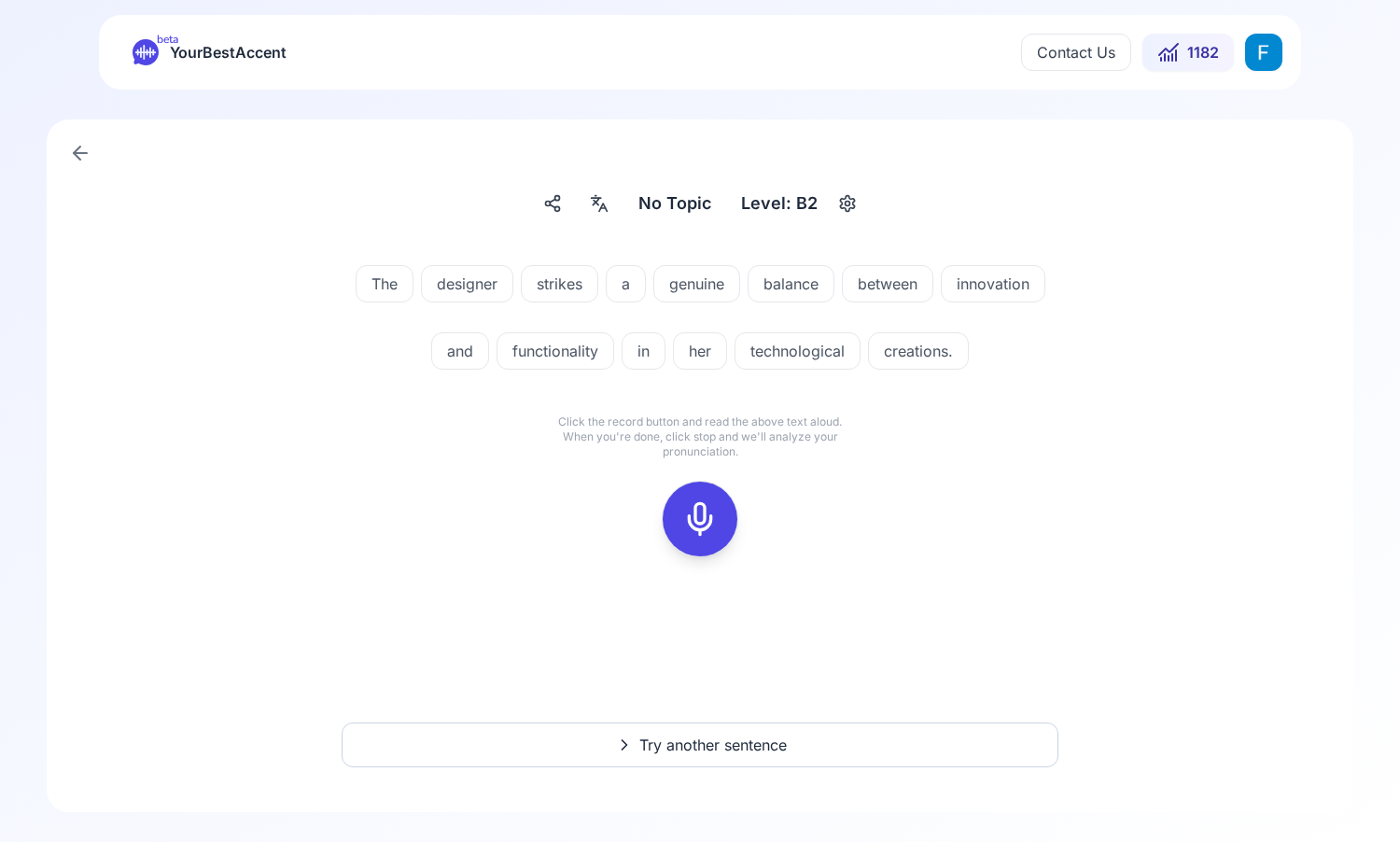
click at [691, 492] on div at bounding box center [700, 518] width 45 height 75
click at [714, 517] on rect at bounding box center [700, 518] width 28 height 28
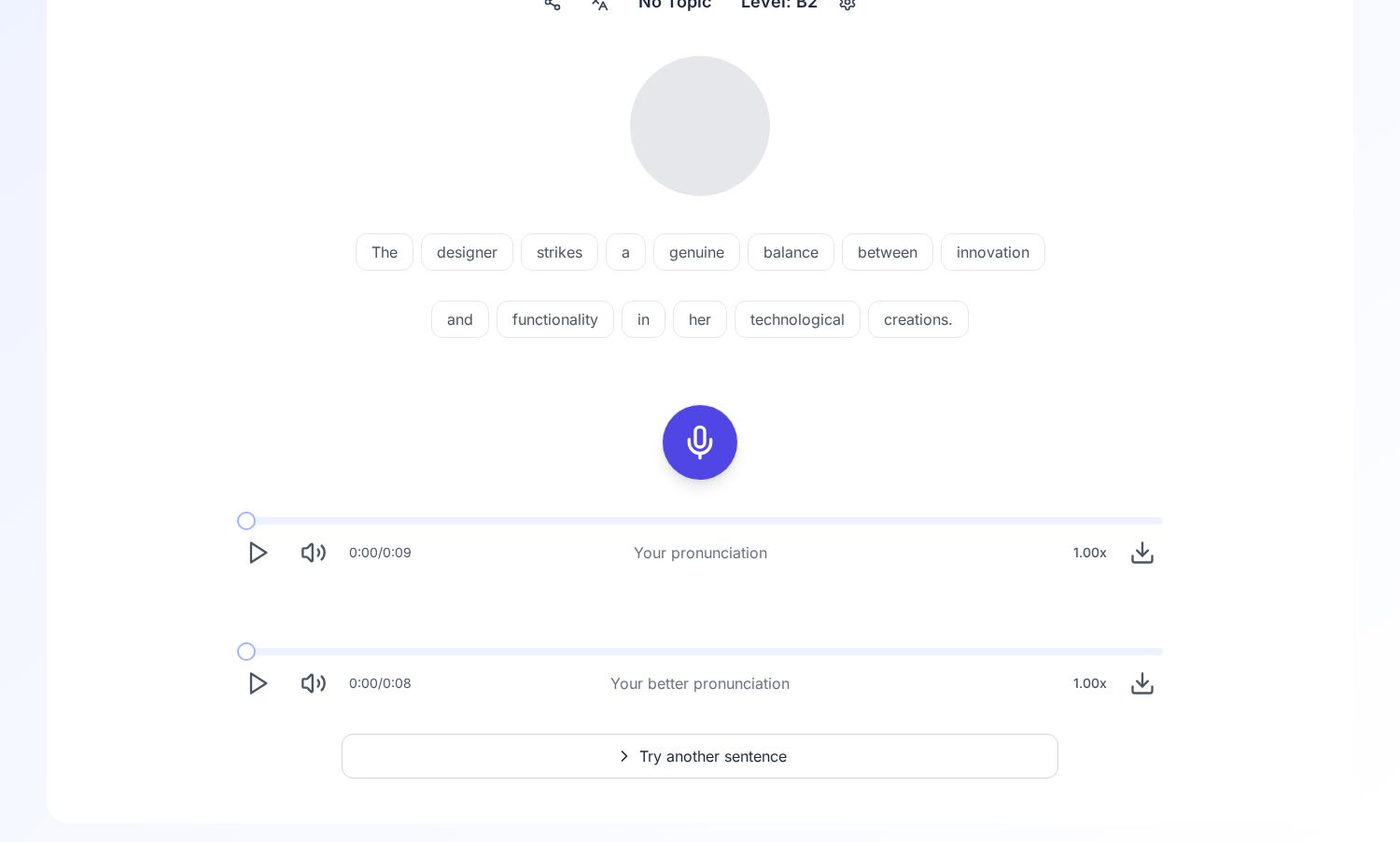
scroll to position [212, 0]
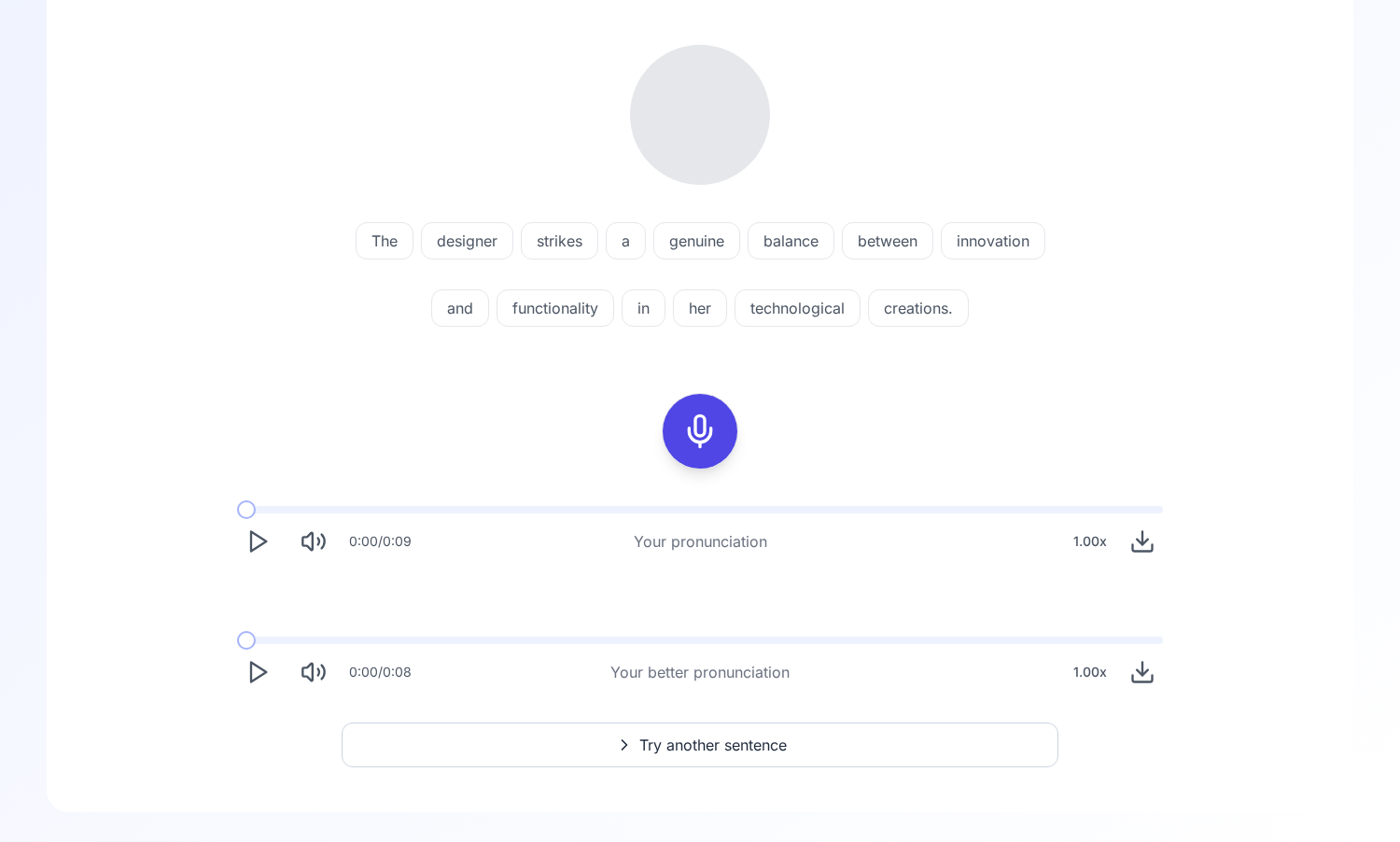
click at [261, 546] on icon "Play" at bounding box center [257, 541] width 26 height 26
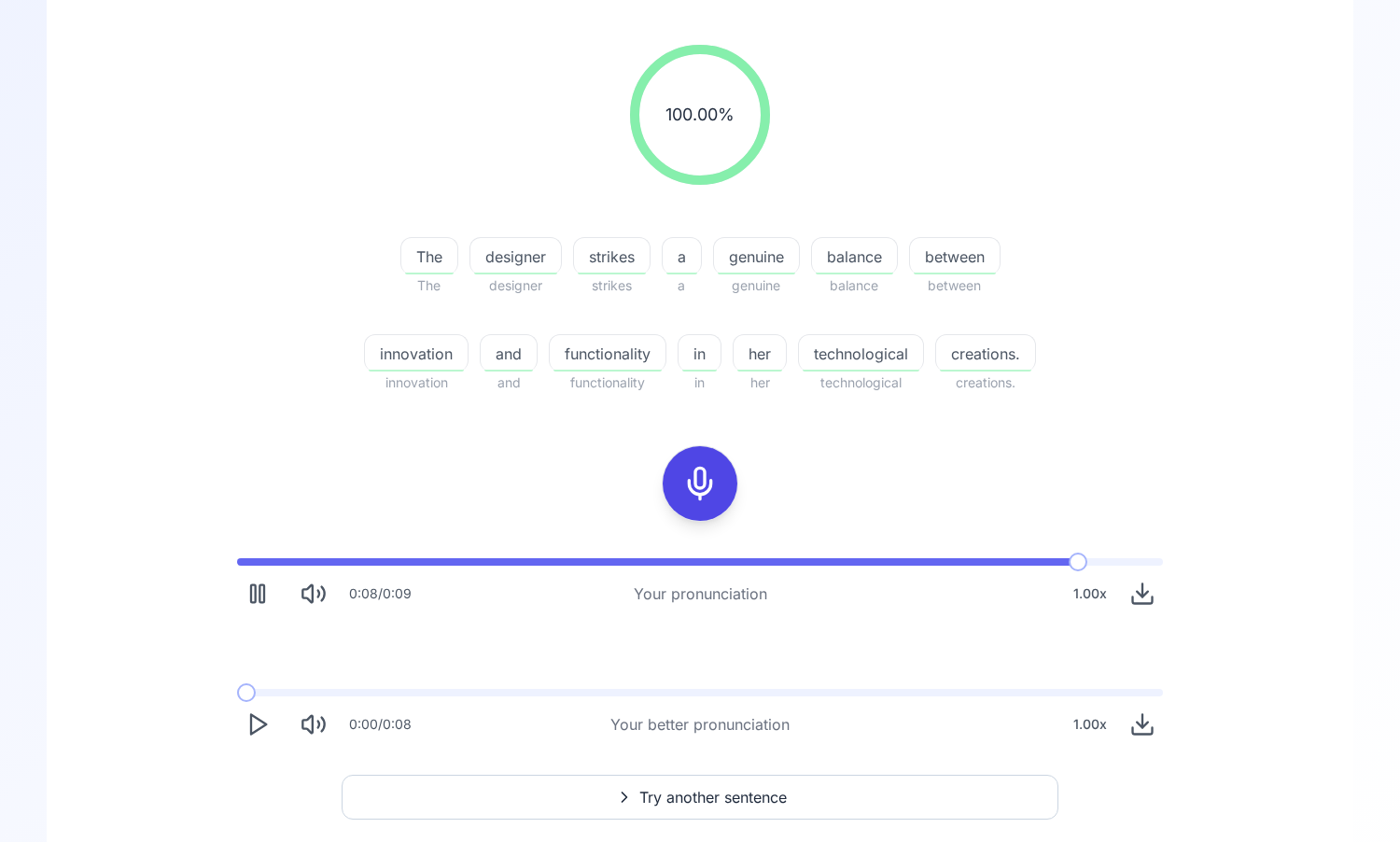
click at [263, 721] on polygon "Play" at bounding box center [258, 724] width 15 height 19
click at [237, 692] on span at bounding box center [255, 693] width 37 height 8
click at [264, 722] on polygon "Play" at bounding box center [258, 724] width 15 height 19
click at [254, 723] on icon "Play" at bounding box center [257, 724] width 26 height 26
click at [254, 722] on icon "Play" at bounding box center [257, 724] width 26 height 26
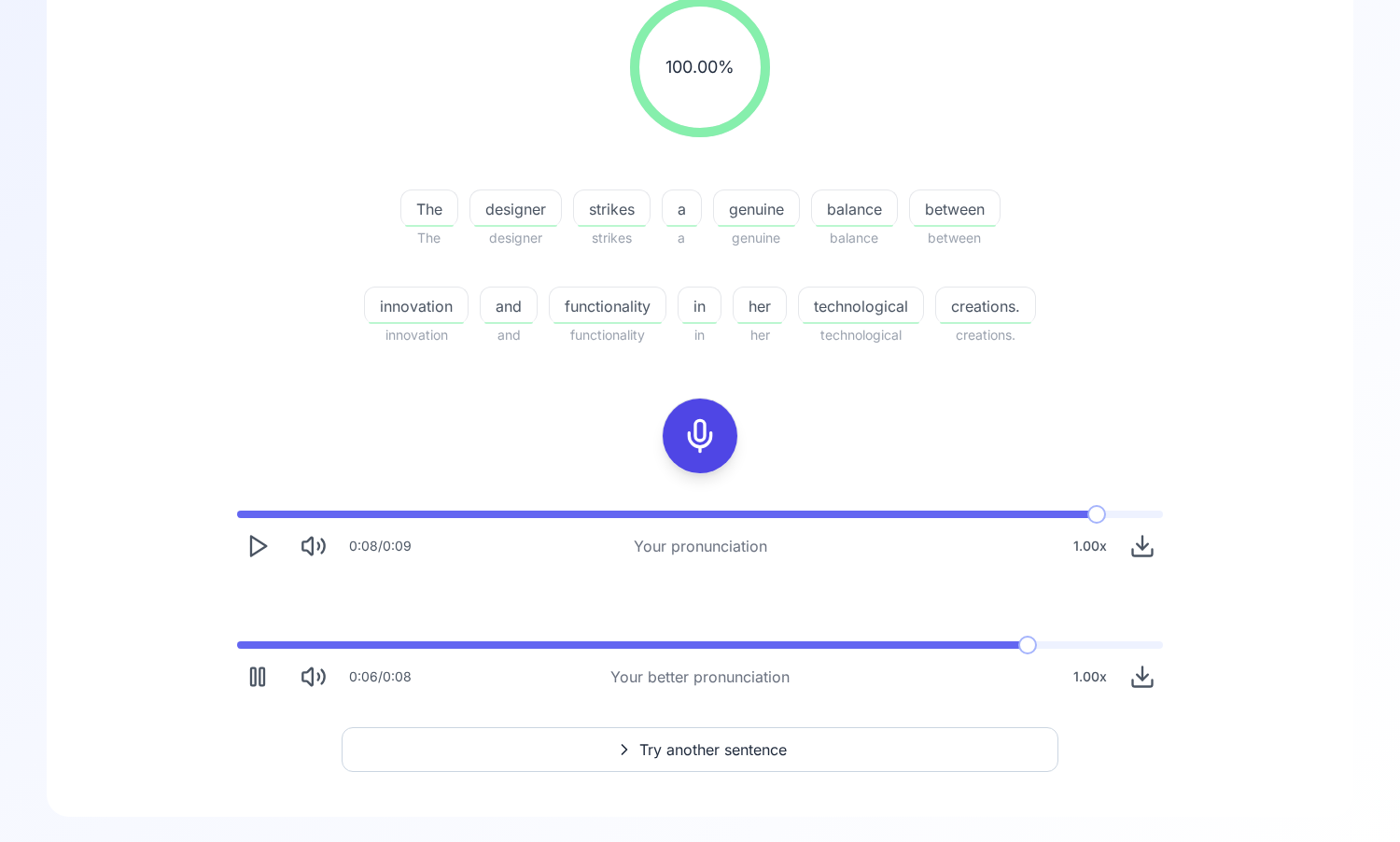
scroll to position [265, 0]
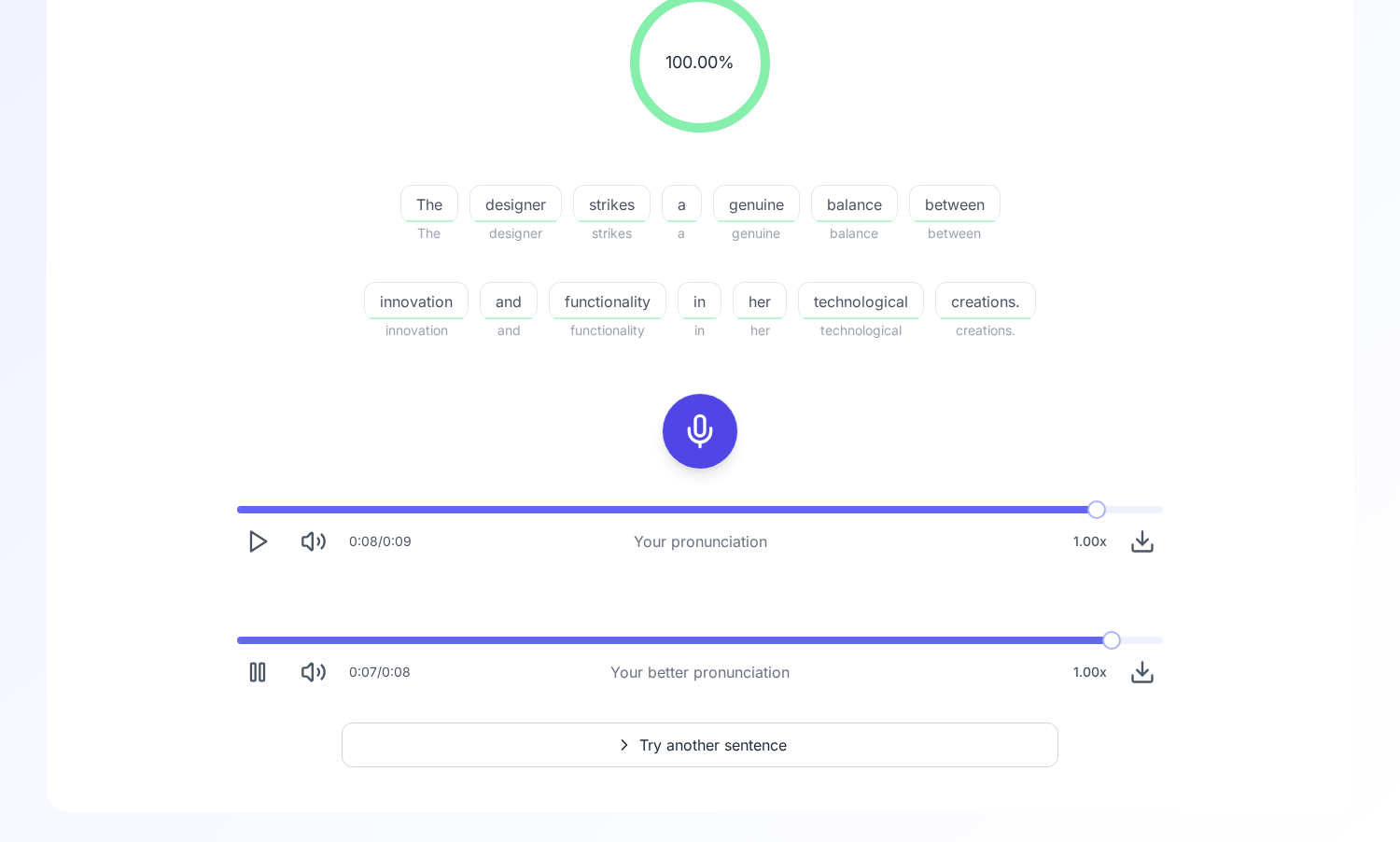
click at [1143, 686] on button "Download audio" at bounding box center [1143, 671] width 41 height 41
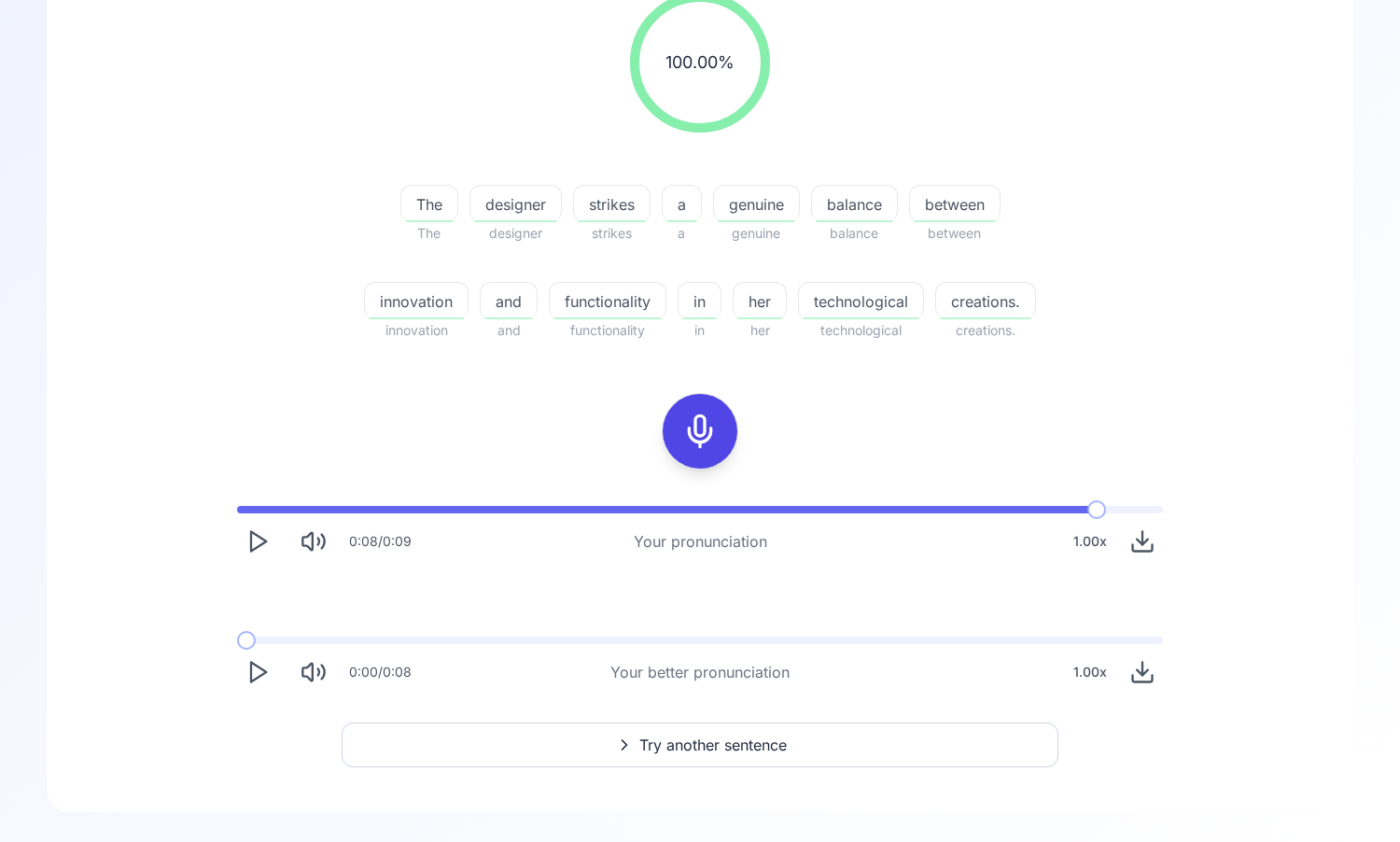
click at [1148, 674] on icon "Download audio" at bounding box center [1143, 671] width 26 height 26
click at [274, 670] on button "Play" at bounding box center [257, 671] width 41 height 41
click at [272, 670] on button "Play" at bounding box center [257, 671] width 41 height 41
click at [687, 736] on span "Try another sentence" at bounding box center [713, 745] width 147 height 22
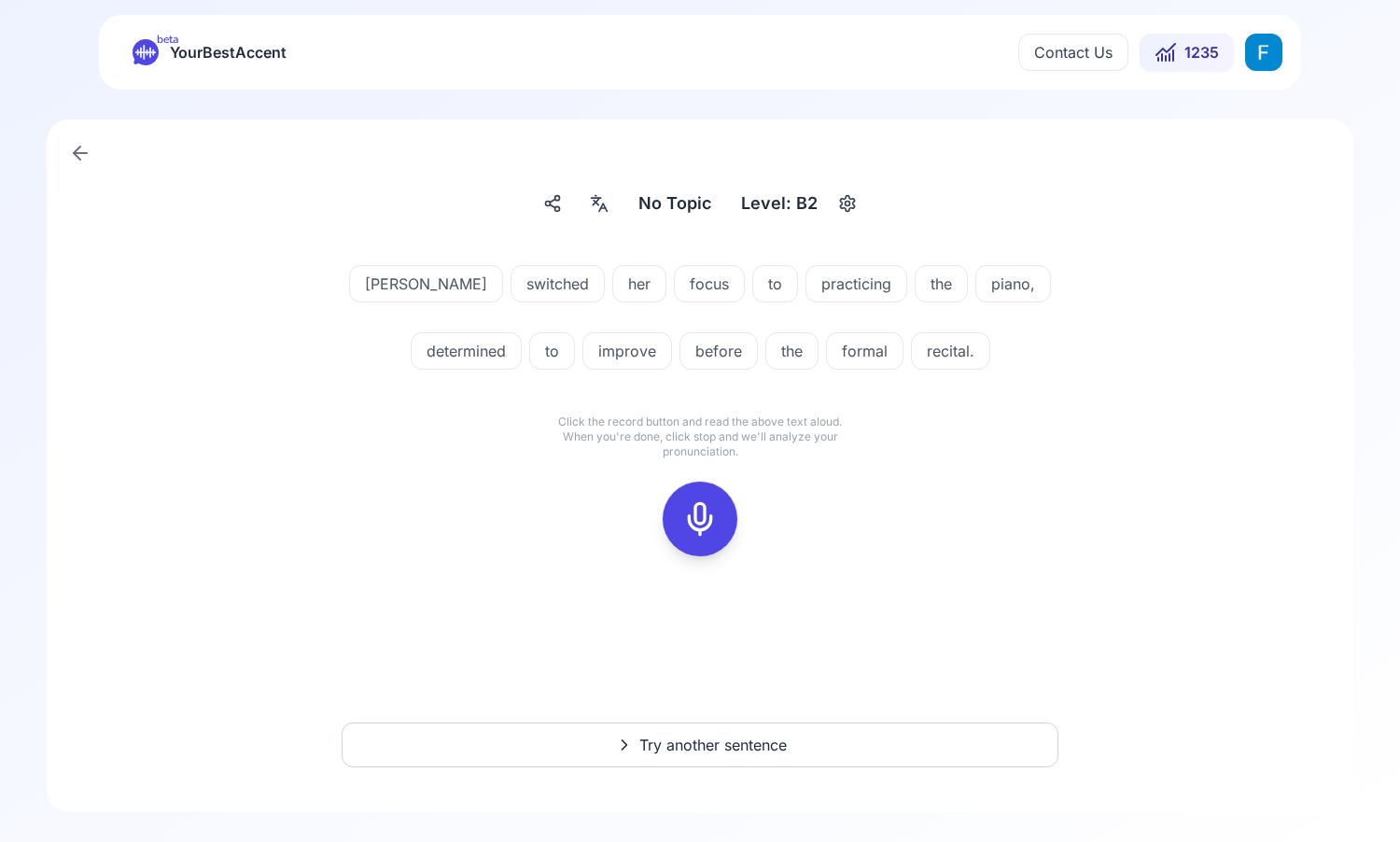
click at [712, 504] on icon at bounding box center [700, 518] width 37 height 37
click at [723, 528] on button at bounding box center [700, 518] width 75 height 75
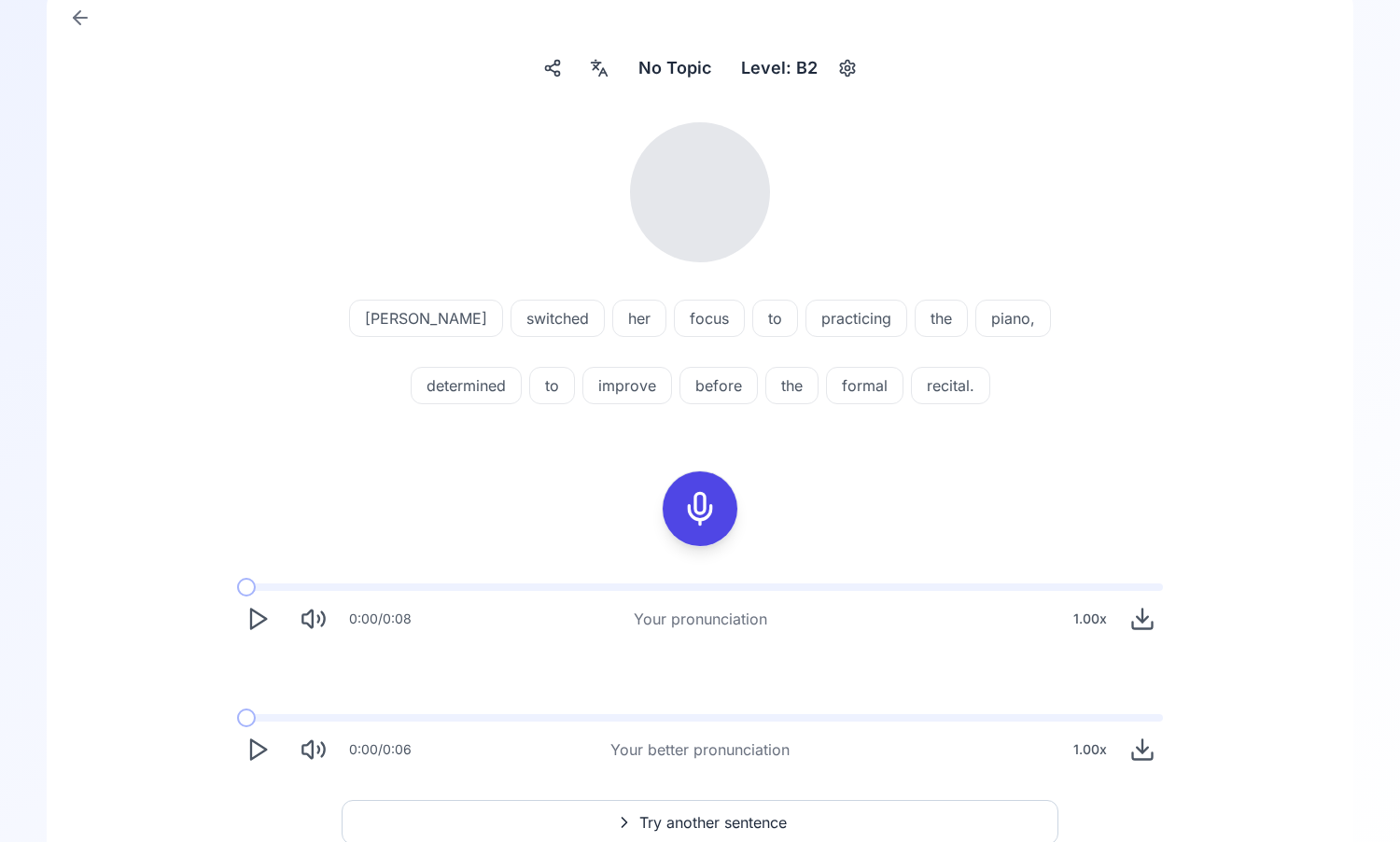
scroll to position [212, 0]
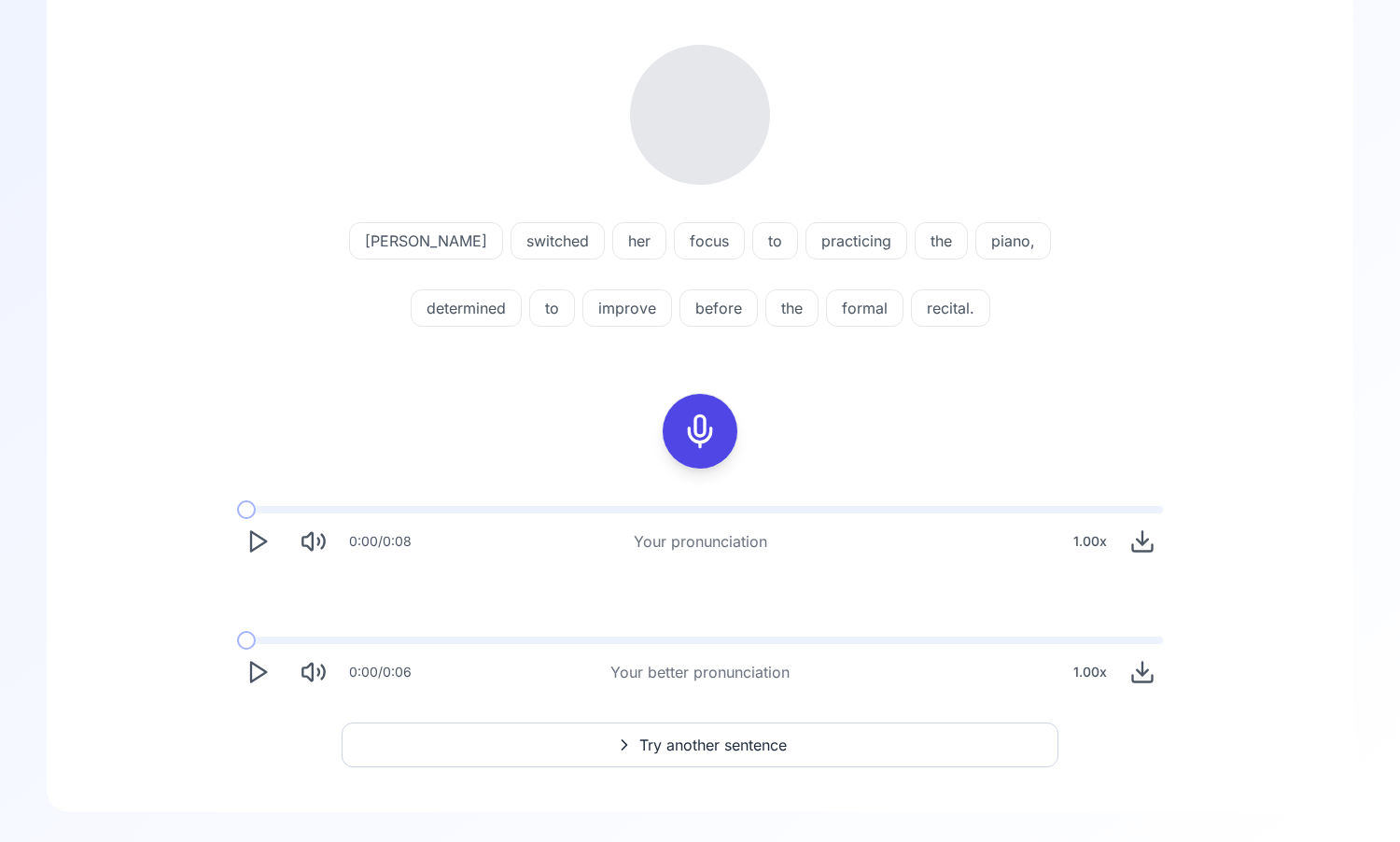
click at [241, 544] on button "Play" at bounding box center [257, 541] width 41 height 41
click at [255, 538] on rect "Pause" at bounding box center [253, 542] width 5 height 18
click at [255, 675] on icon "Play" at bounding box center [257, 671] width 26 height 26
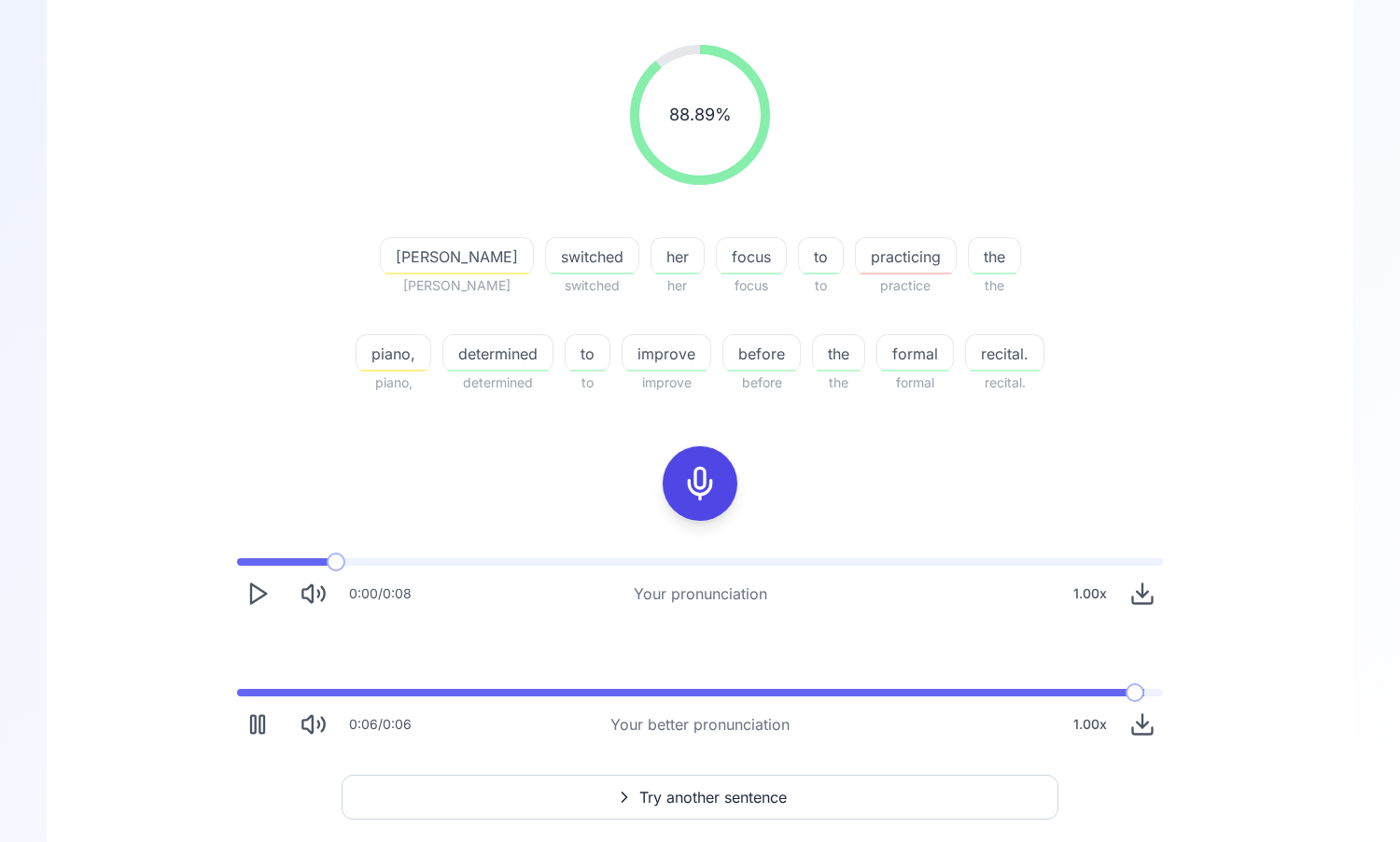
scroll to position [265, 0]
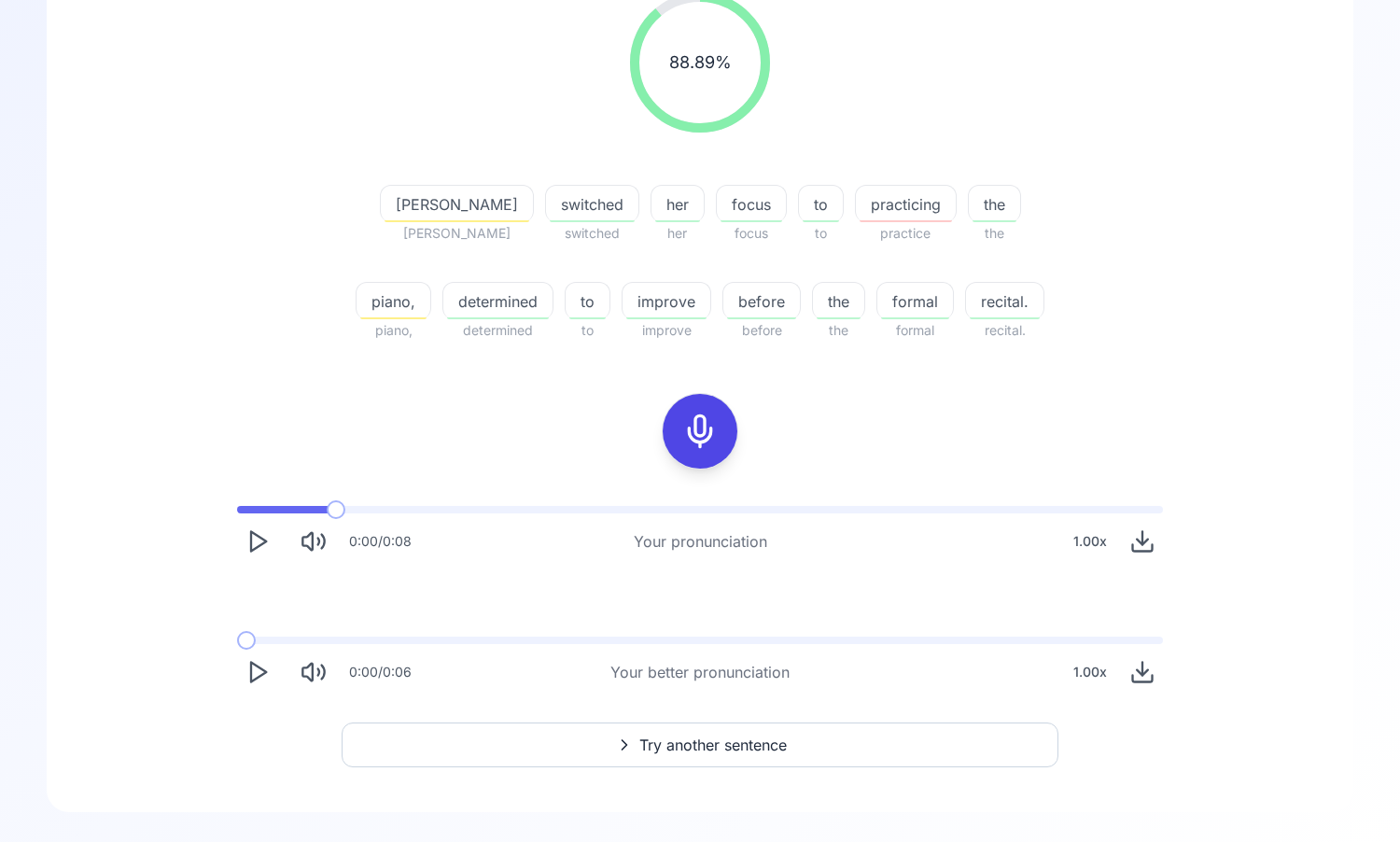
click at [1130, 677] on icon "Download audio" at bounding box center [1143, 671] width 26 height 26
click at [250, 680] on icon "Play" at bounding box center [257, 671] width 26 height 26
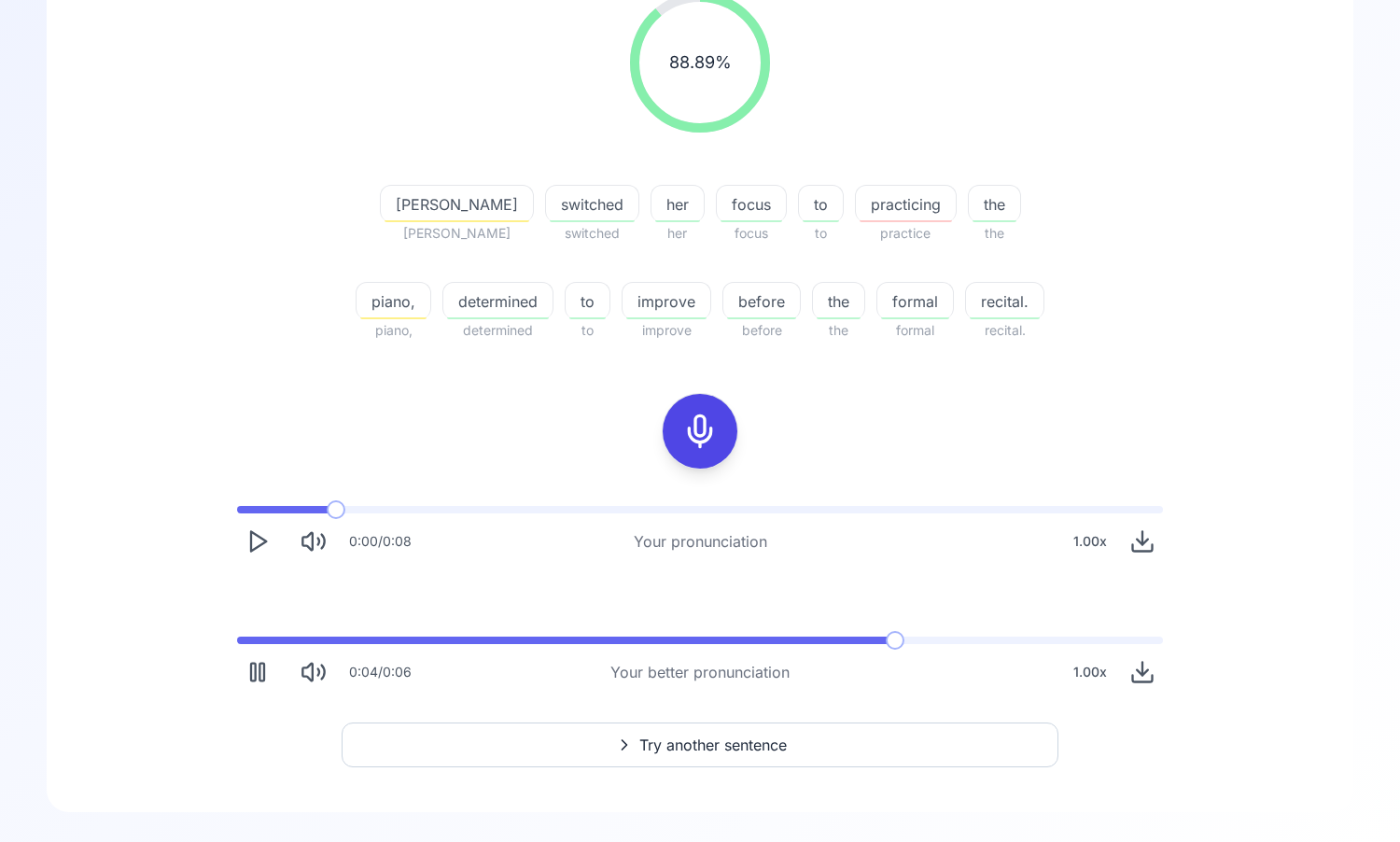
click at [250, 680] on icon "Pause" at bounding box center [257, 671] width 26 height 26
click at [450, 288] on div "determined" at bounding box center [498, 300] width 111 height 37
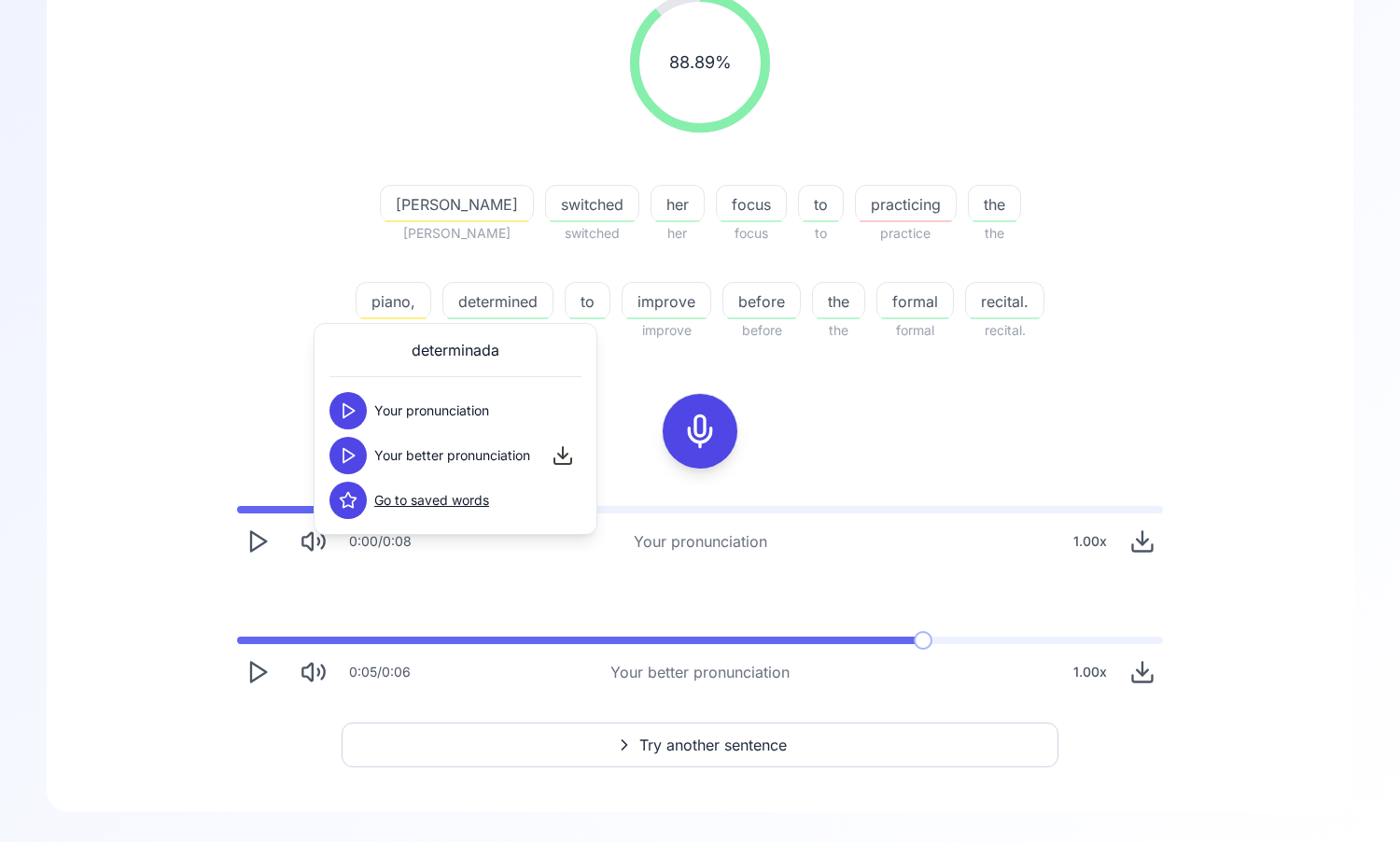
click at [347, 459] on polygon at bounding box center [348, 456] width 11 height 14
click at [347, 455] on icon at bounding box center [348, 455] width 19 height 19
click at [342, 400] on button at bounding box center [348, 410] width 37 height 37
click at [351, 454] on icon at bounding box center [348, 455] width 19 height 19
click at [340, 459] on icon at bounding box center [348, 455] width 19 height 19
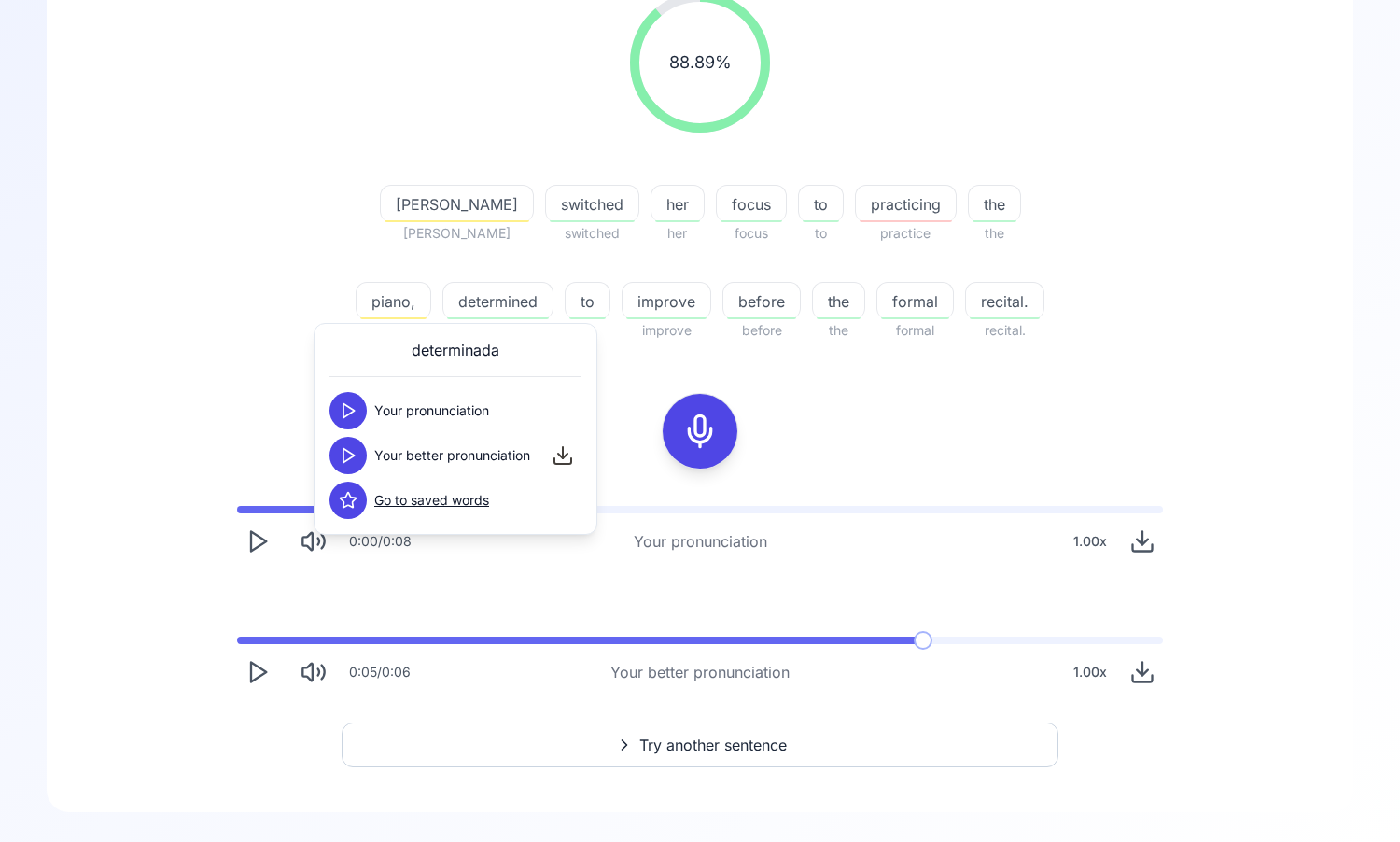
click at [292, 422] on div "88.89 % 88.89 % [PERSON_NAME] switched switched her her focus focus to to pract…" at bounding box center [700, 342] width 1218 height 730
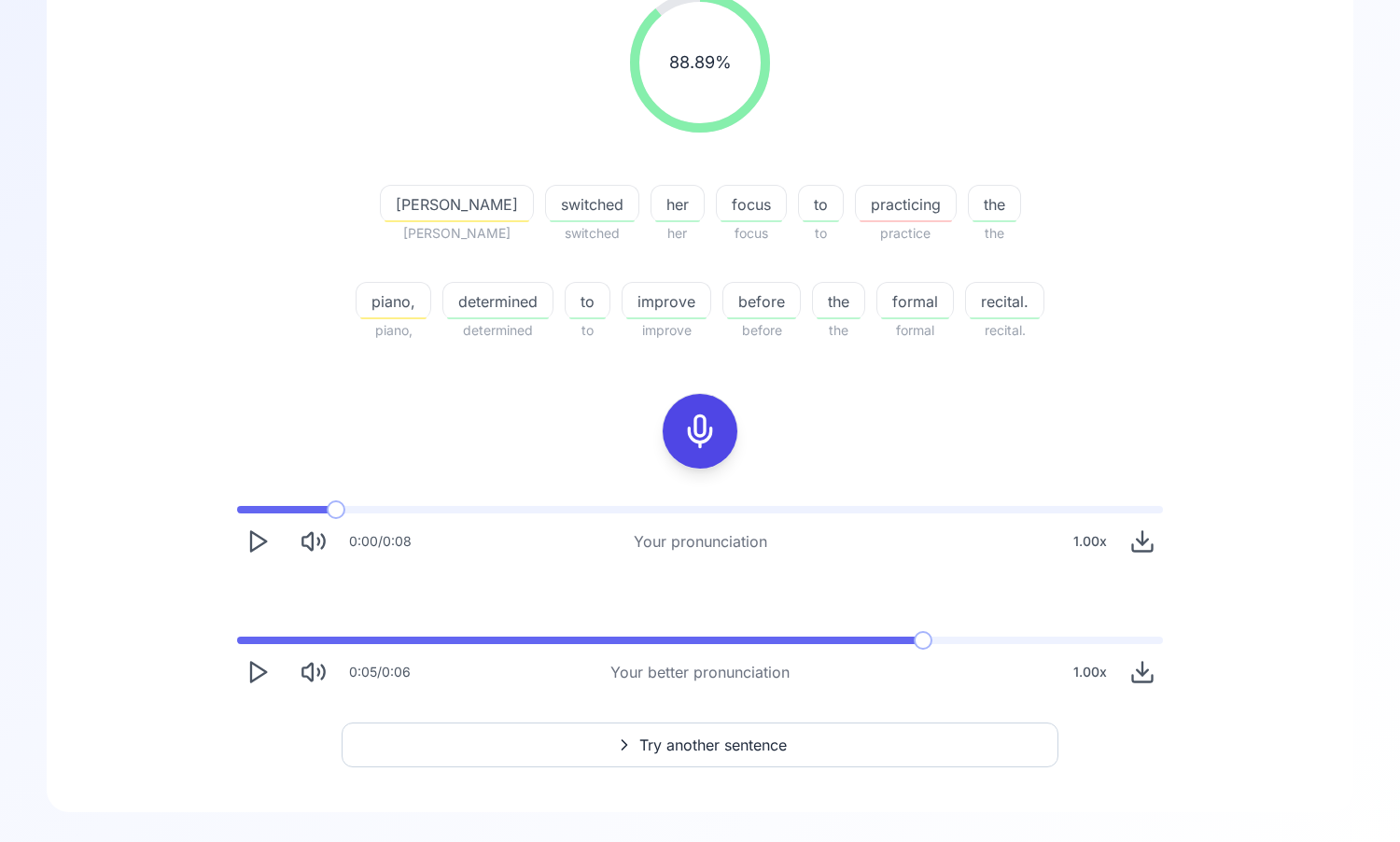
click at [256, 674] on icon "Play" at bounding box center [257, 671] width 26 height 26
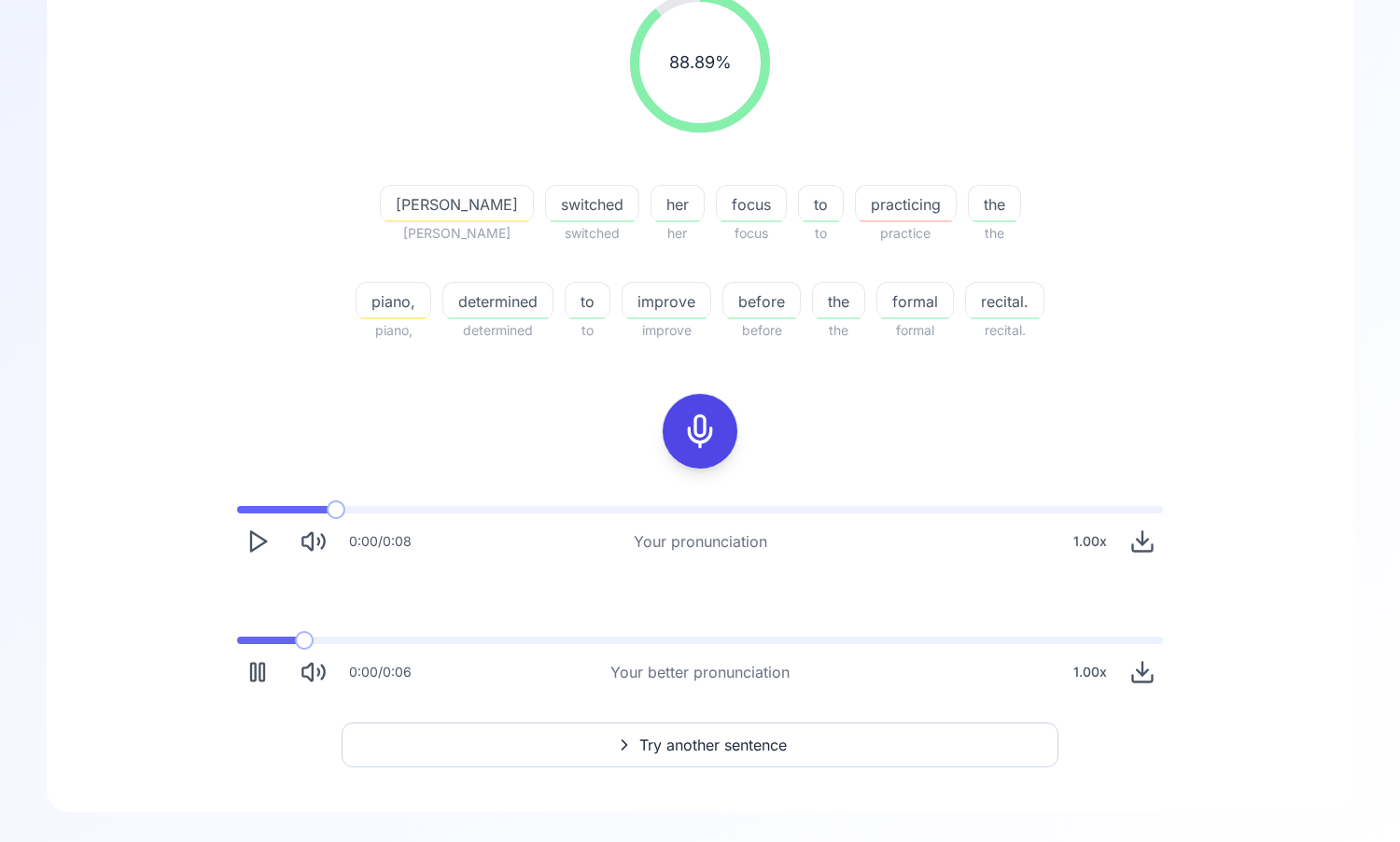
click at [290, 636] on span at bounding box center [266, 640] width 58 height 8
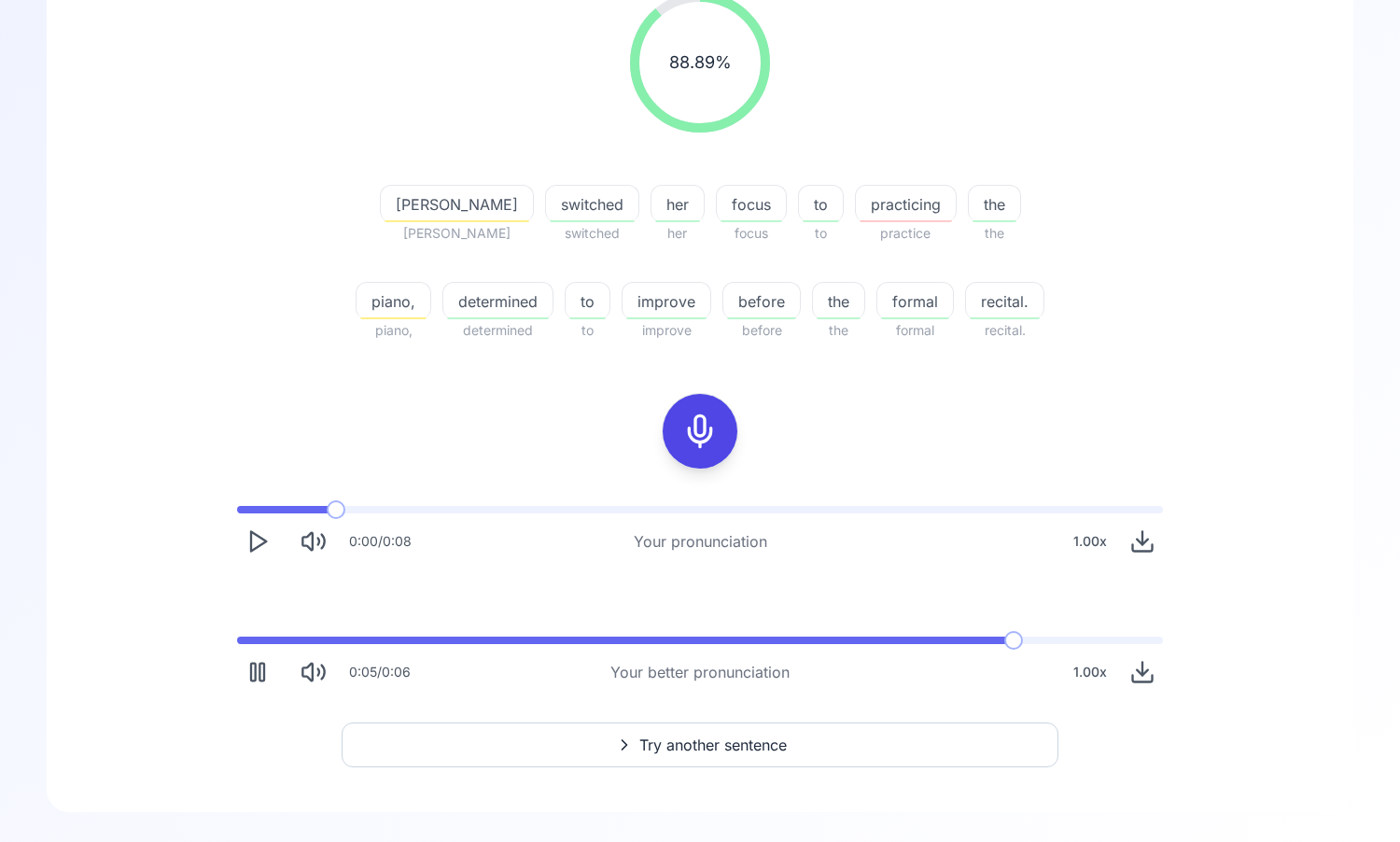
click at [263, 665] on rect "Pause" at bounding box center [261, 672] width 5 height 18
click at [444, 303] on span "determined" at bounding box center [498, 301] width 109 height 22
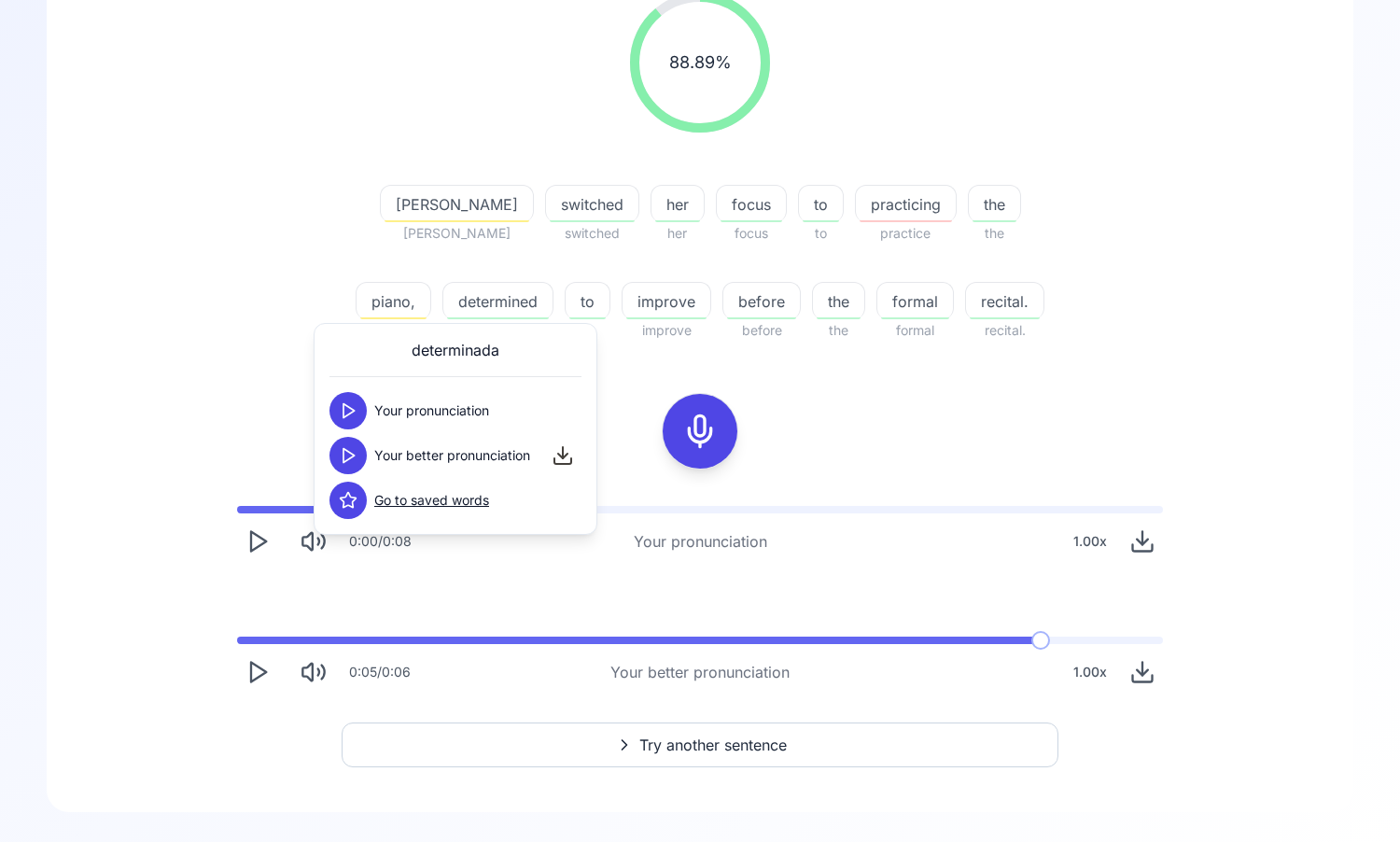
click at [351, 463] on icon at bounding box center [348, 455] width 19 height 19
click at [546, 195] on span "switched" at bounding box center [592, 204] width 93 height 22
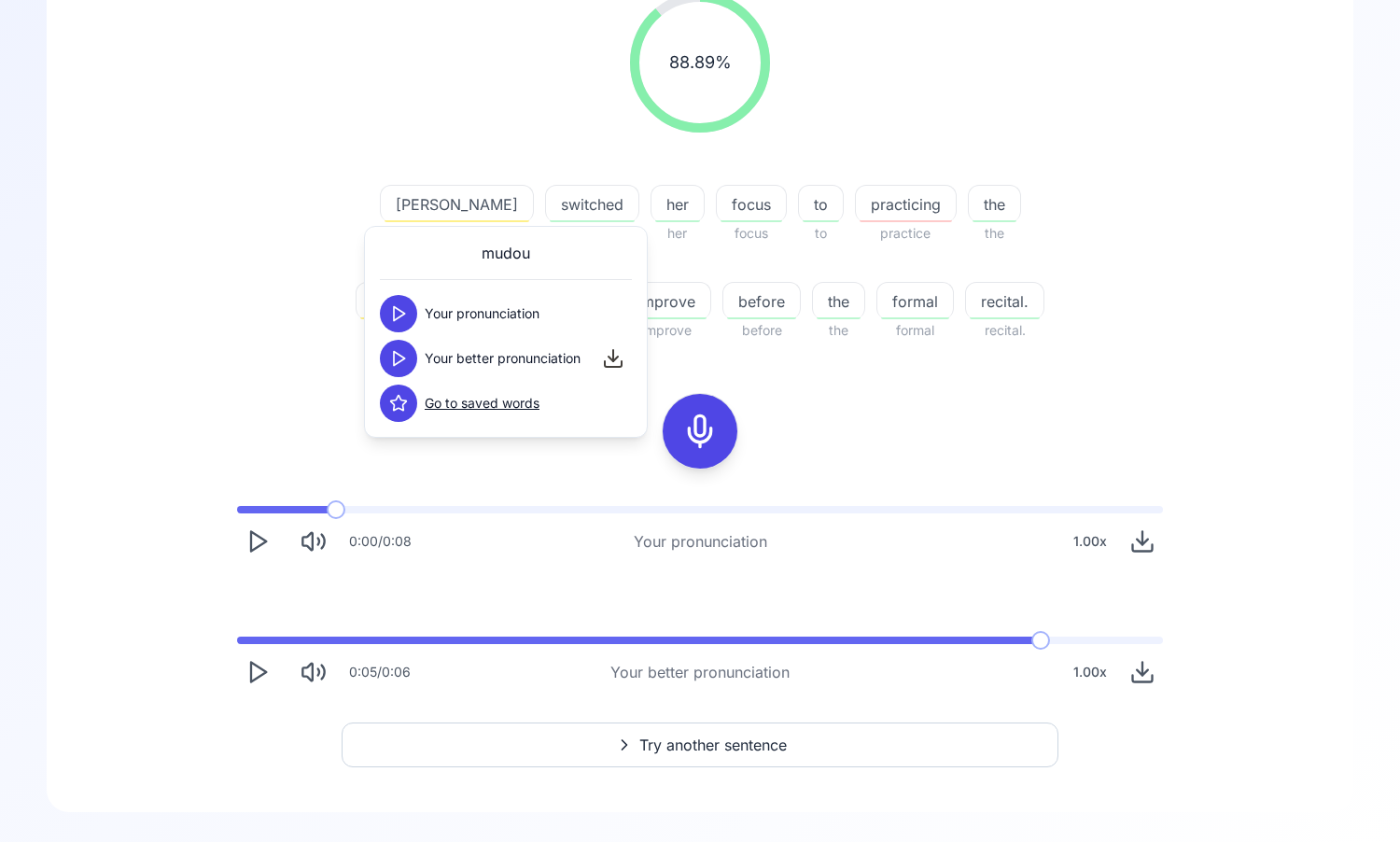
click at [856, 202] on span "practicing" at bounding box center [906, 204] width 99 height 22
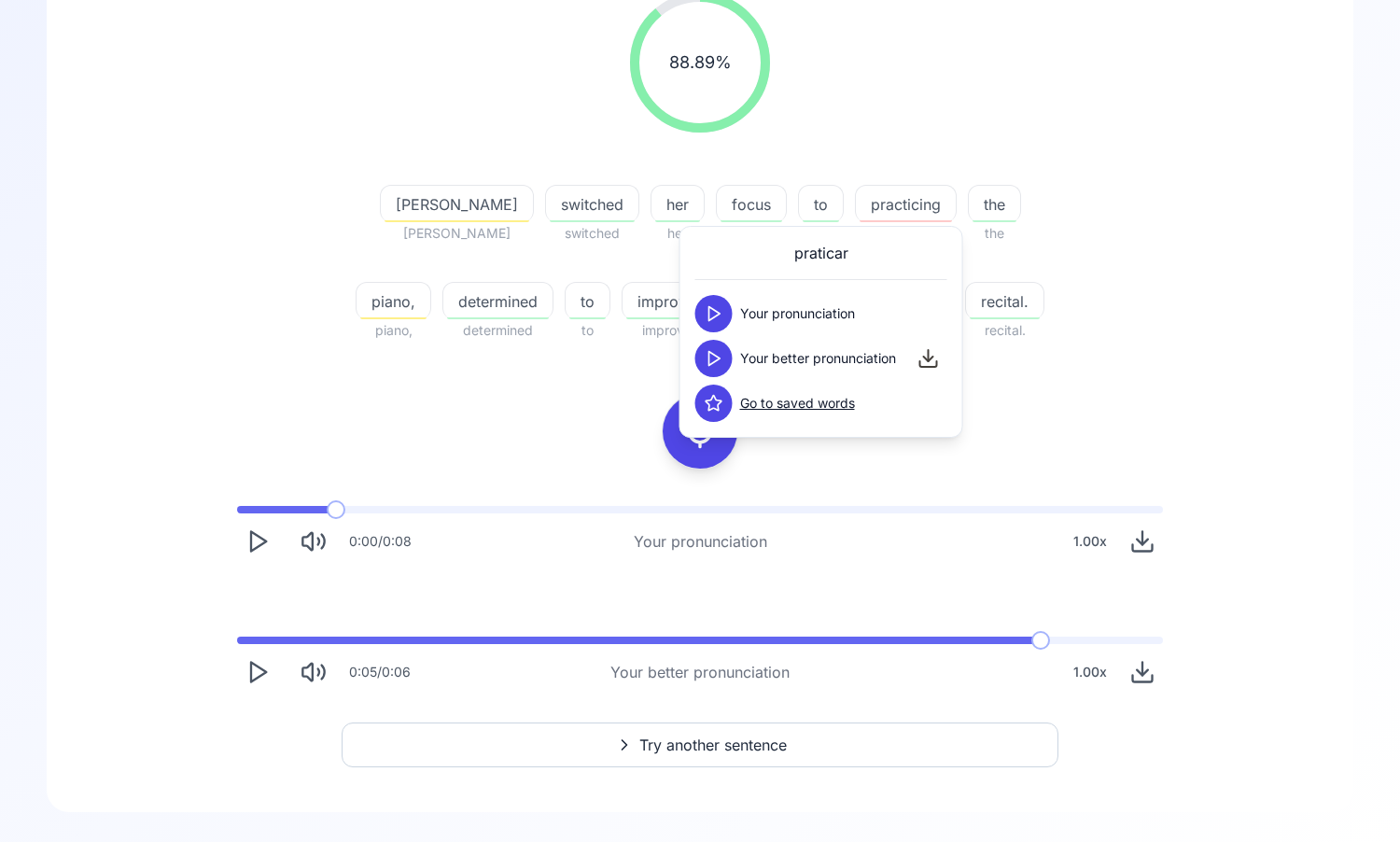
click at [719, 350] on icon at bounding box center [714, 358] width 19 height 19
click at [720, 317] on icon at bounding box center [714, 313] width 19 height 19
click at [720, 358] on icon at bounding box center [714, 358] width 19 height 19
click at [1084, 293] on div "88.89 % 88.89 % [PERSON_NAME] switched switched her her focus focus to to pract…" at bounding box center [700, 167] width 1075 height 379
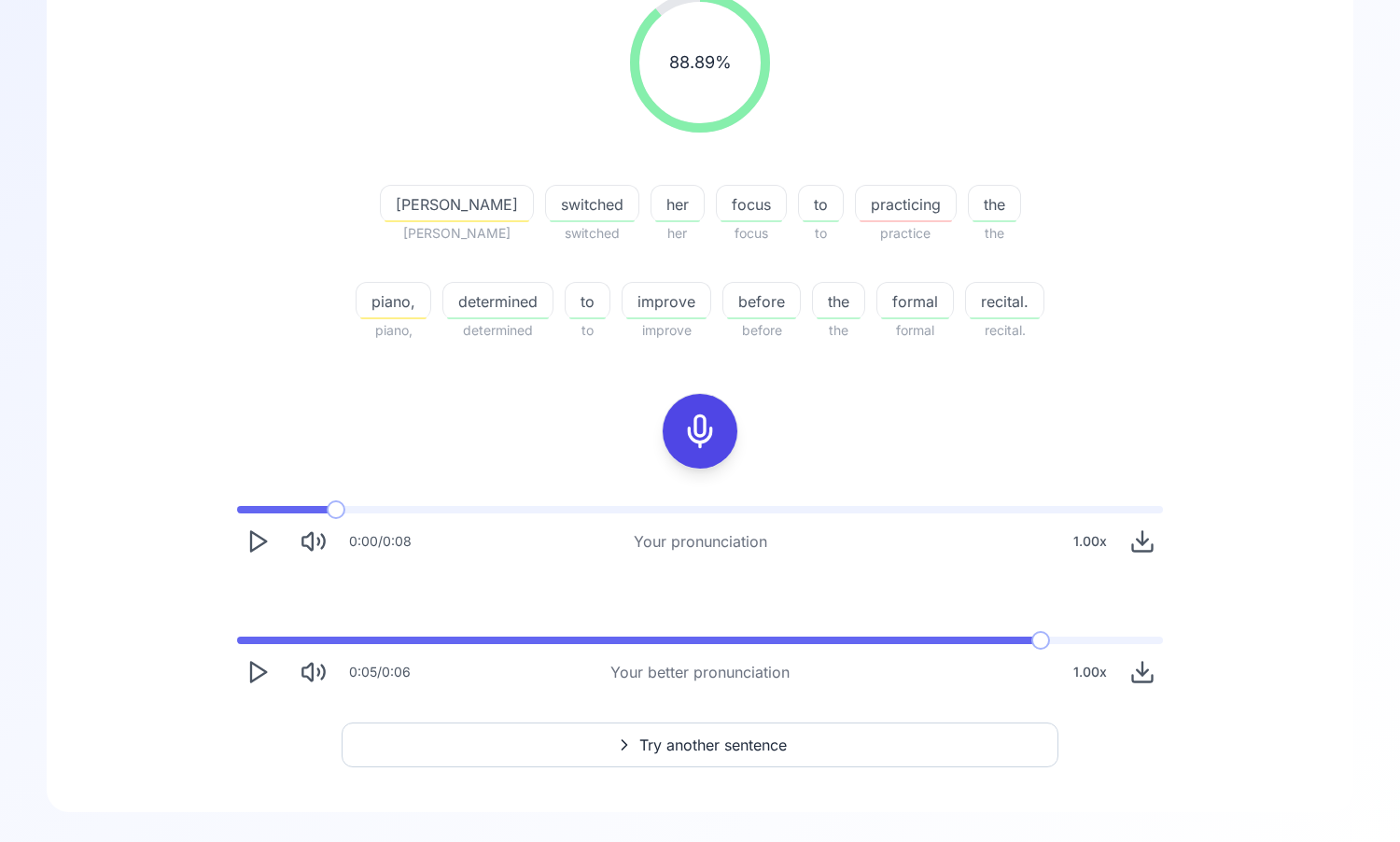
click at [984, 312] on span "recital." at bounding box center [1004, 301] width 77 height 22
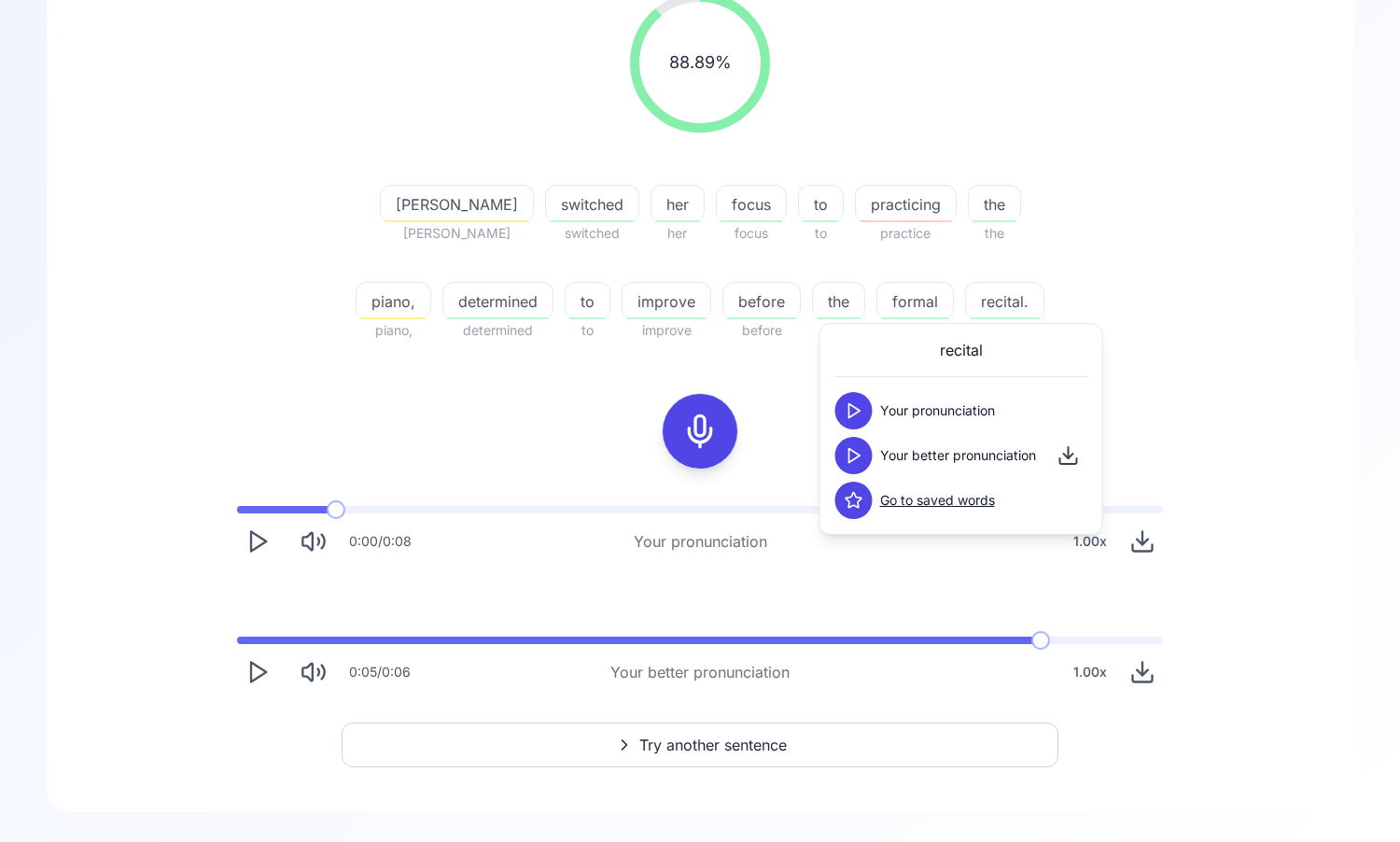
click at [852, 459] on icon at bounding box center [854, 455] width 19 height 19
click at [1149, 332] on div "88.89 % 88.89 % [PERSON_NAME] switched switched her her focus focus to to pract…" at bounding box center [700, 167] width 1075 height 379
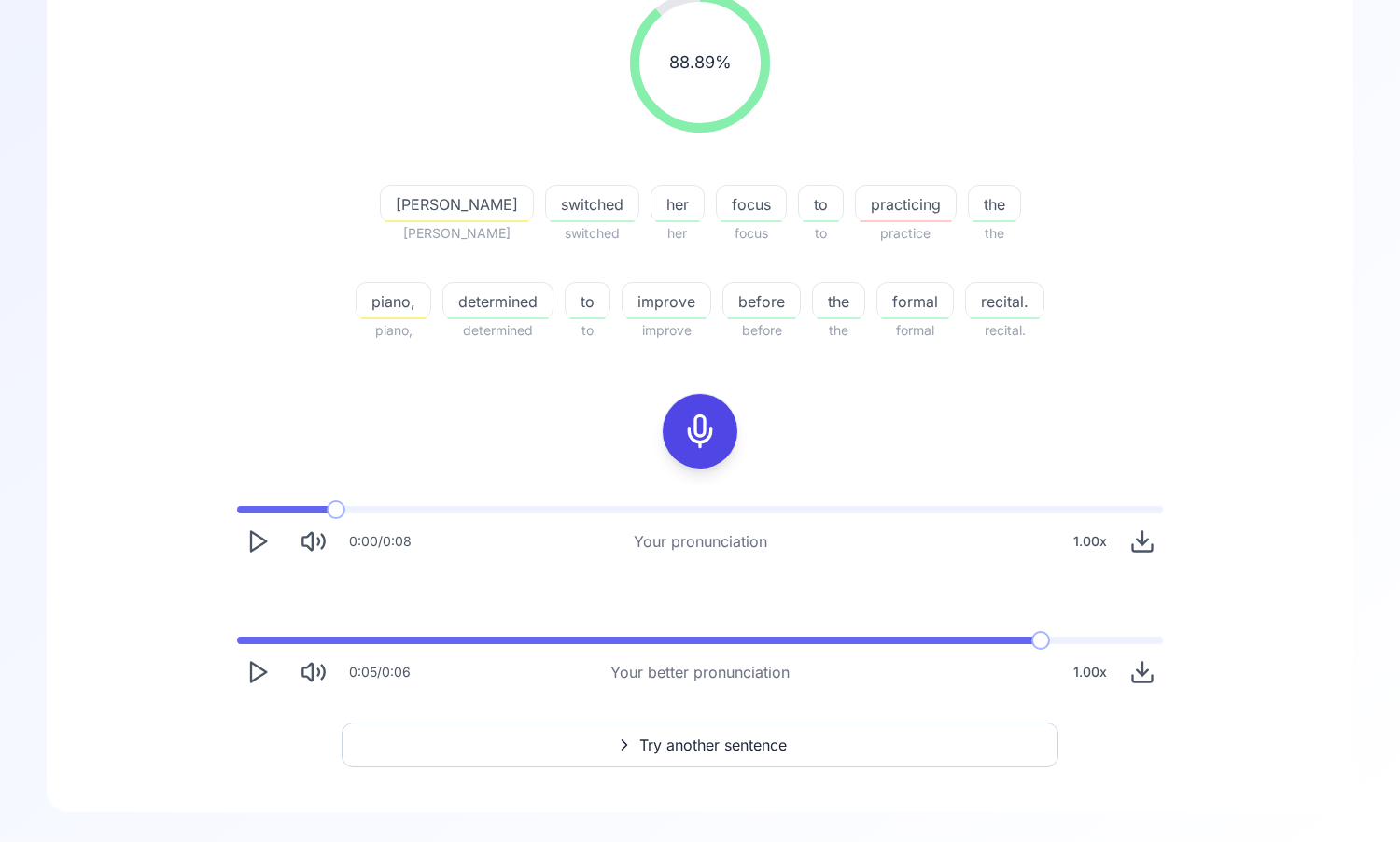
click at [244, 684] on button "Play" at bounding box center [257, 671] width 41 height 41
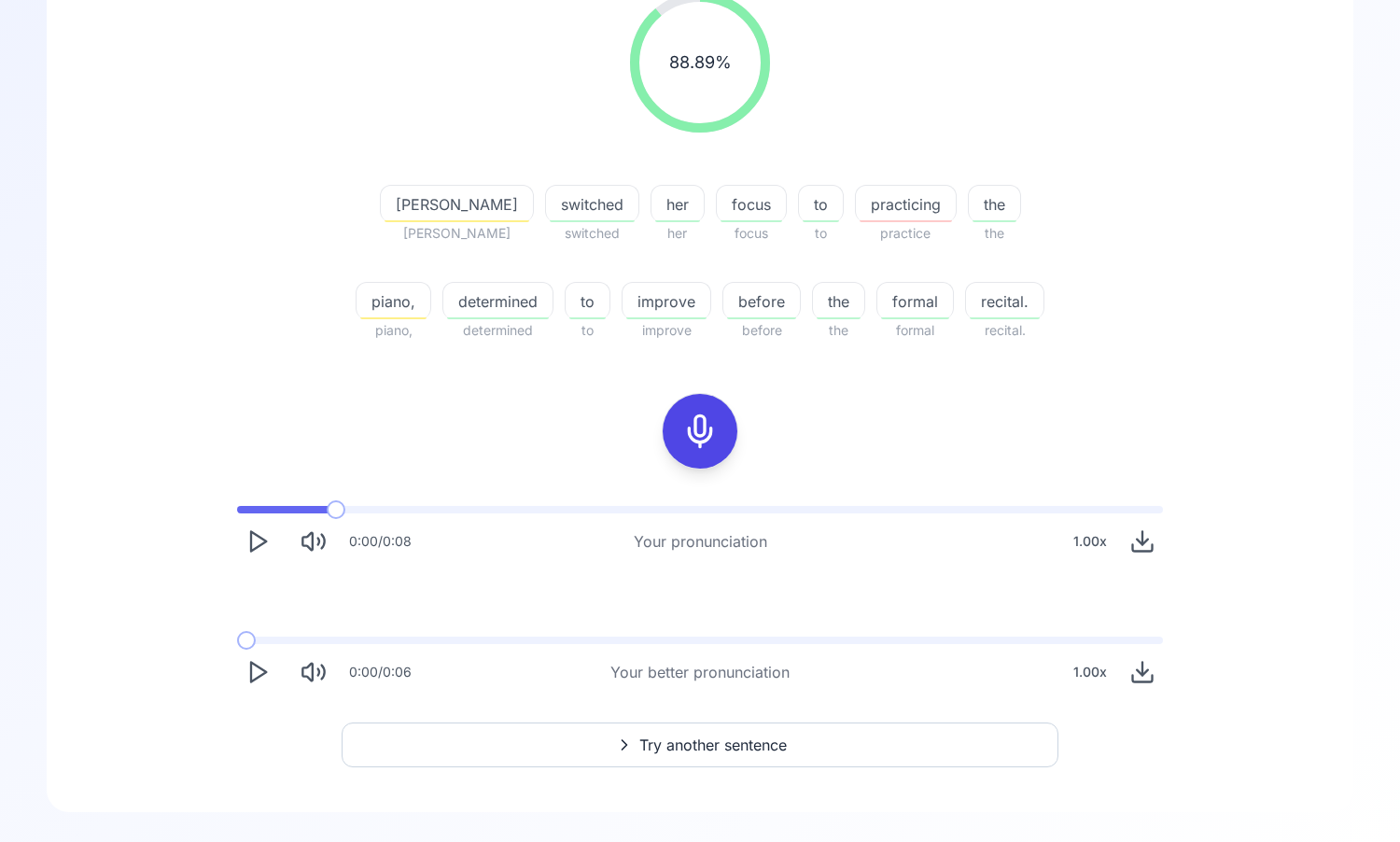
click at [253, 678] on icon "Play" at bounding box center [257, 671] width 26 height 26
click at [555, 747] on button "Try another sentence" at bounding box center [699, 745] width 717 height 45
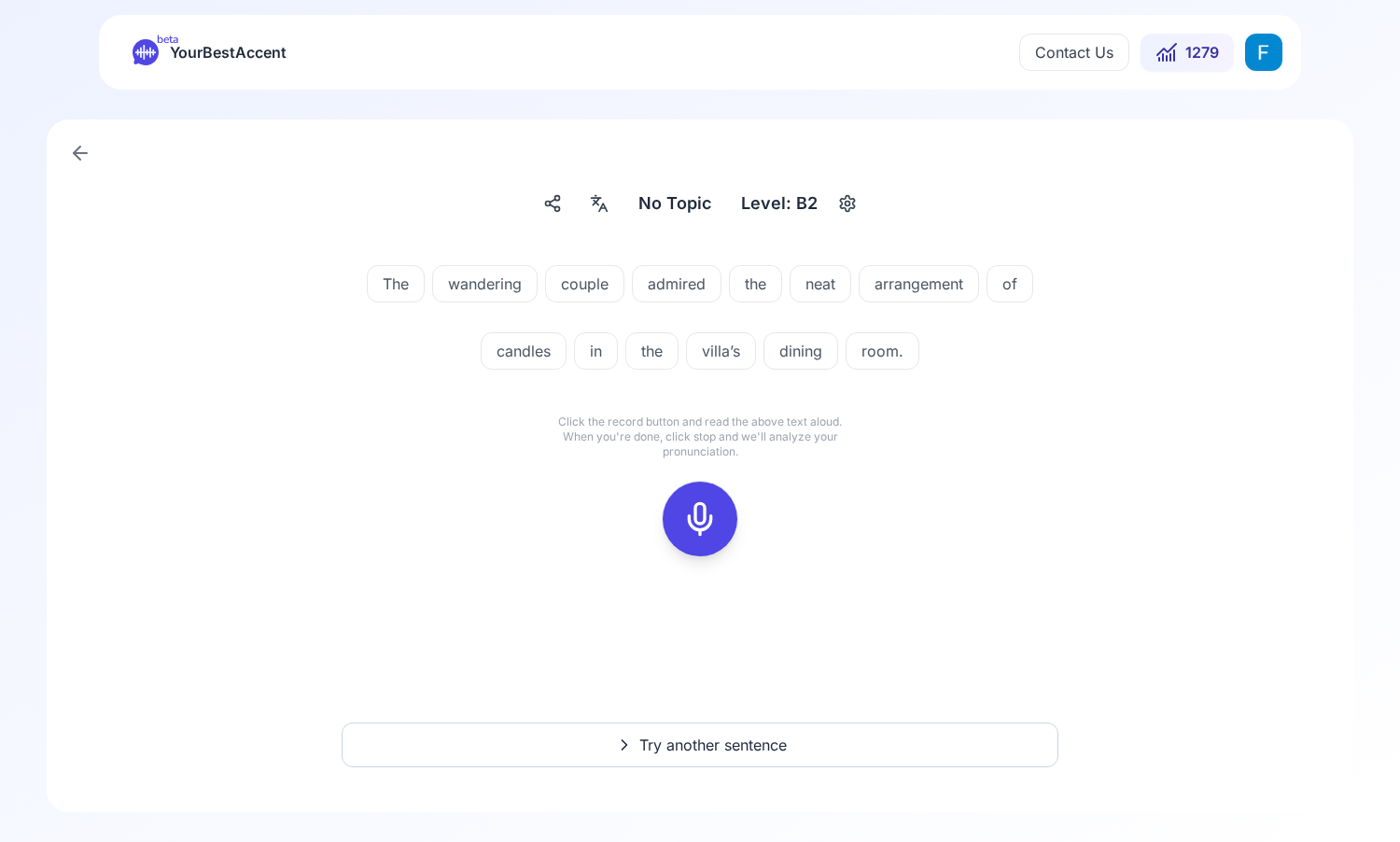
click at [722, 499] on button at bounding box center [700, 518] width 75 height 75
click at [692, 535] on icon at bounding box center [700, 518] width 37 height 37
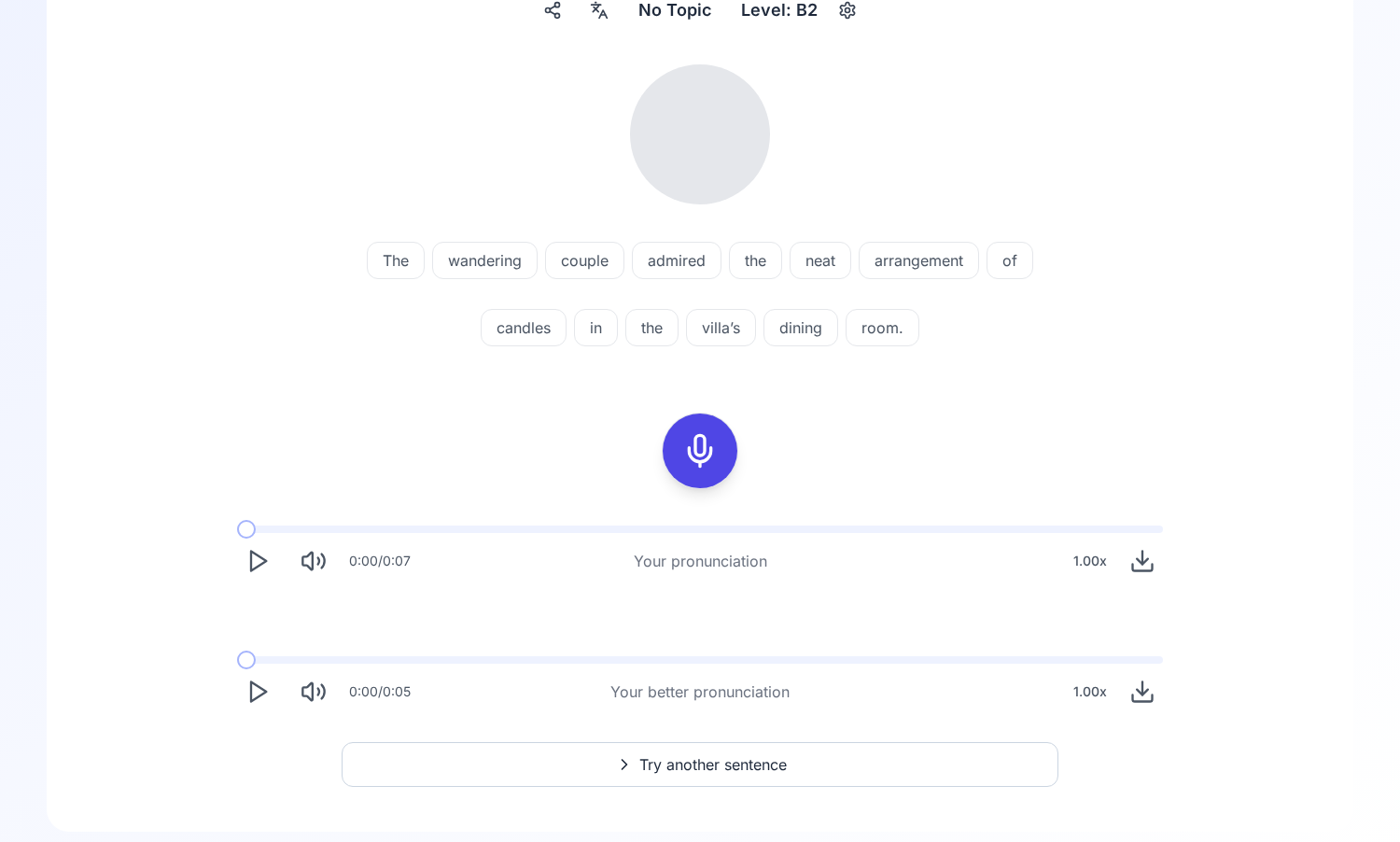
scroll to position [212, 0]
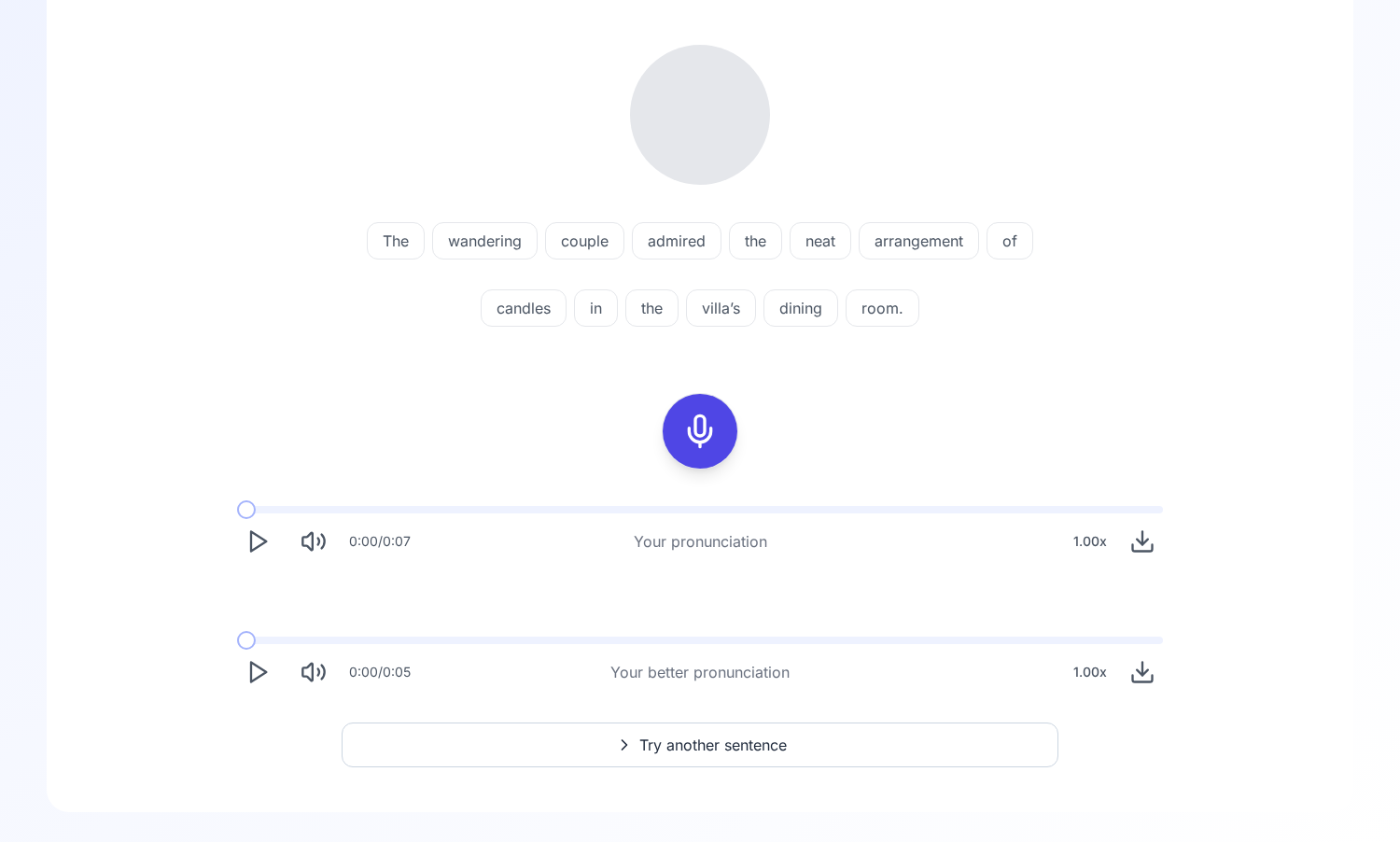
click at [263, 662] on icon "Play" at bounding box center [257, 671] width 26 height 26
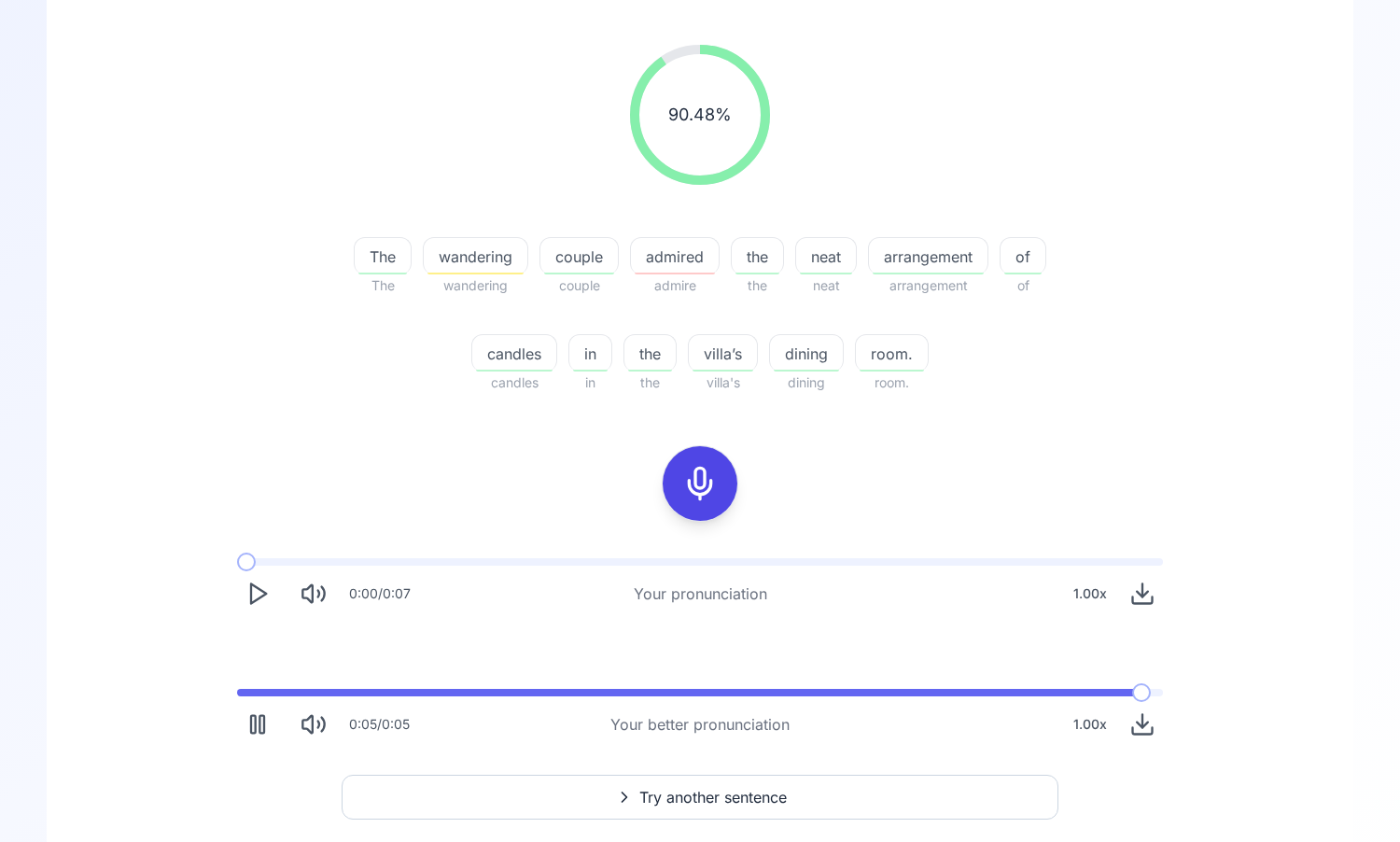
click at [252, 715] on rect "Pause" at bounding box center [253, 724] width 5 height 18
click at [268, 732] on icon "Play" at bounding box center [257, 724] width 26 height 26
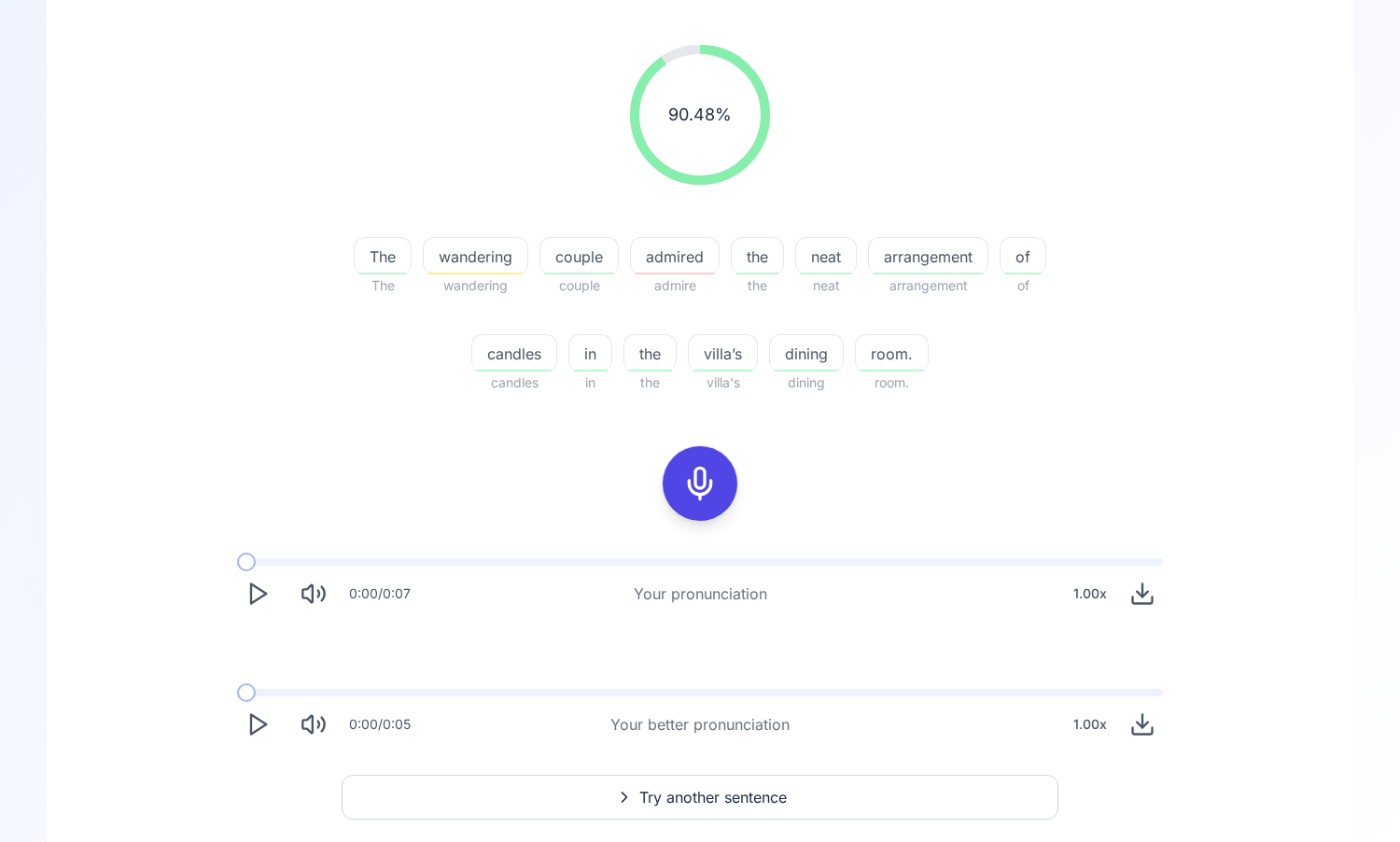
click at [268, 732] on icon "Play" at bounding box center [257, 724] width 26 height 26
click at [268, 732] on icon "Pause" at bounding box center [257, 724] width 26 height 26
drag, startPoint x: 267, startPoint y: 697, endPoint x: 224, endPoint y: 697, distance: 43.0
click at [225, 697] on div "0:03 / 0:05 Your better pronunciation 1.00 x" at bounding box center [700, 716] width 956 height 86
click at [237, 692] on span at bounding box center [495, 693] width 518 height 8
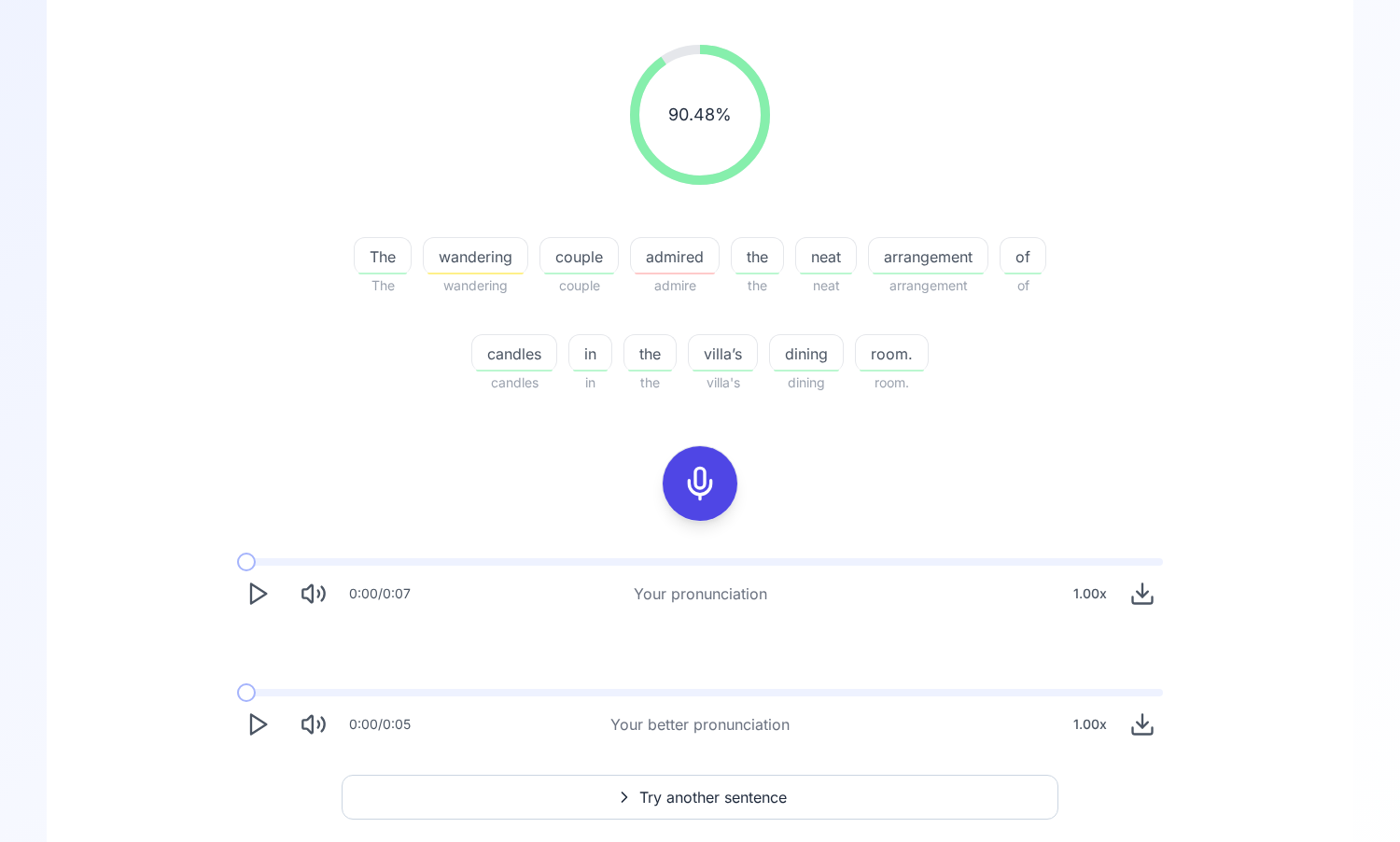
click at [255, 724] on icon "Play" at bounding box center [257, 724] width 26 height 26
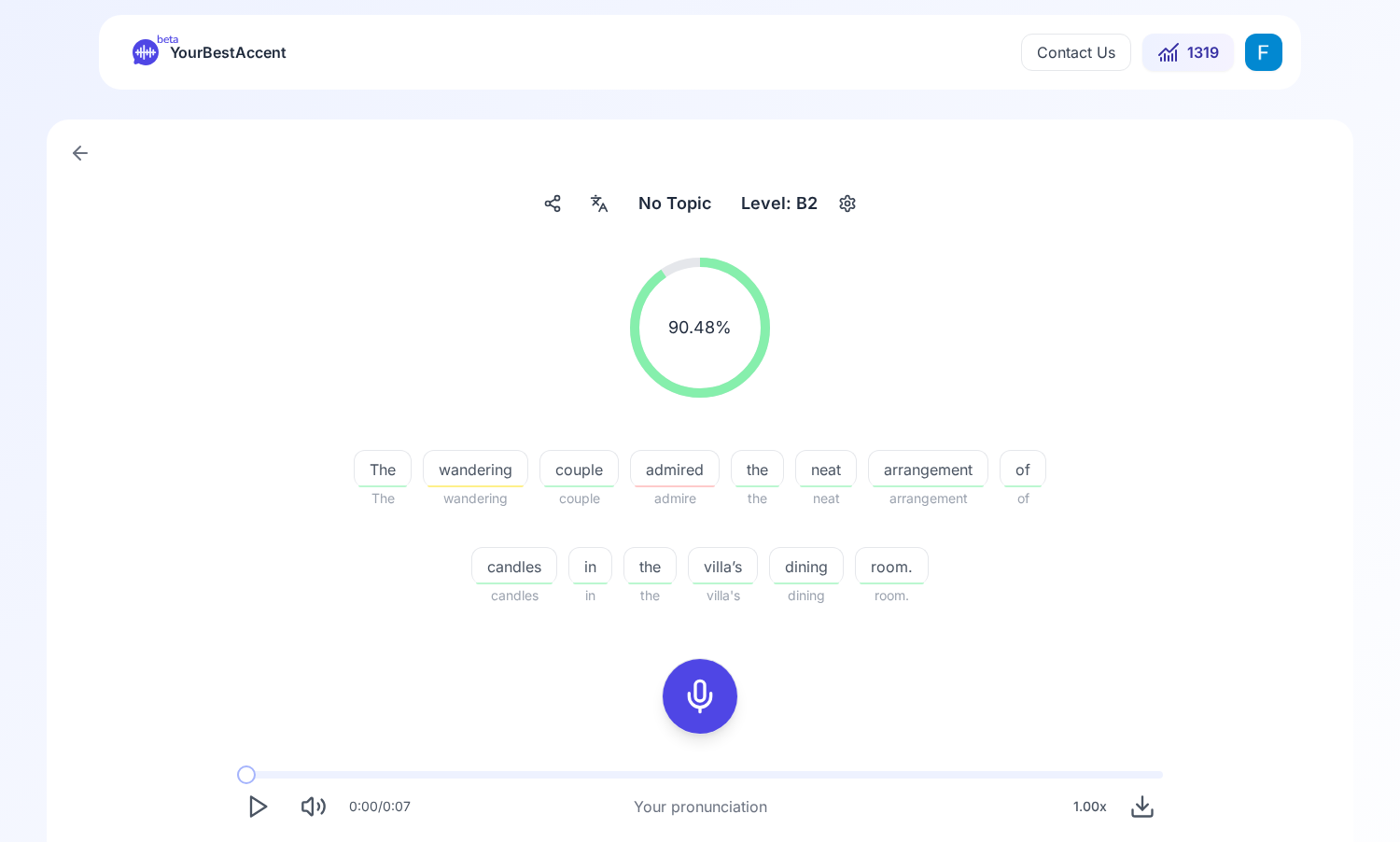
click at [806, 209] on div "Level: B2" at bounding box center [780, 204] width 92 height 33
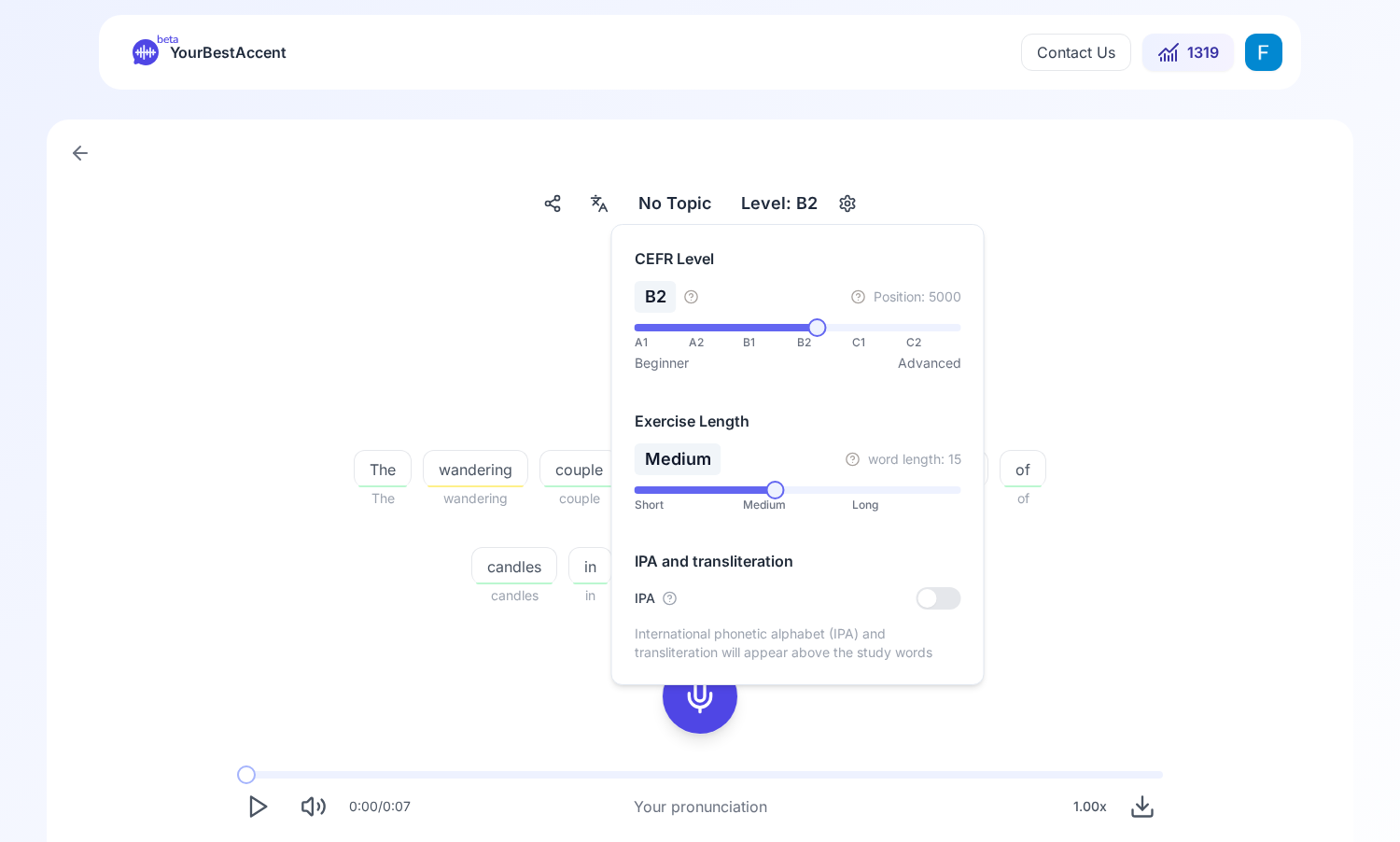
click at [956, 589] on div at bounding box center [939, 597] width 45 height 22
click at [954, 593] on div at bounding box center [950, 597] width 19 height 19
click at [1109, 482] on div "90.48 % 90.48 % The The wandering wandering couple couple admired admire the th…" at bounding box center [700, 432] width 1075 height 379
